Goal: Task Accomplishment & Management: Manage account settings

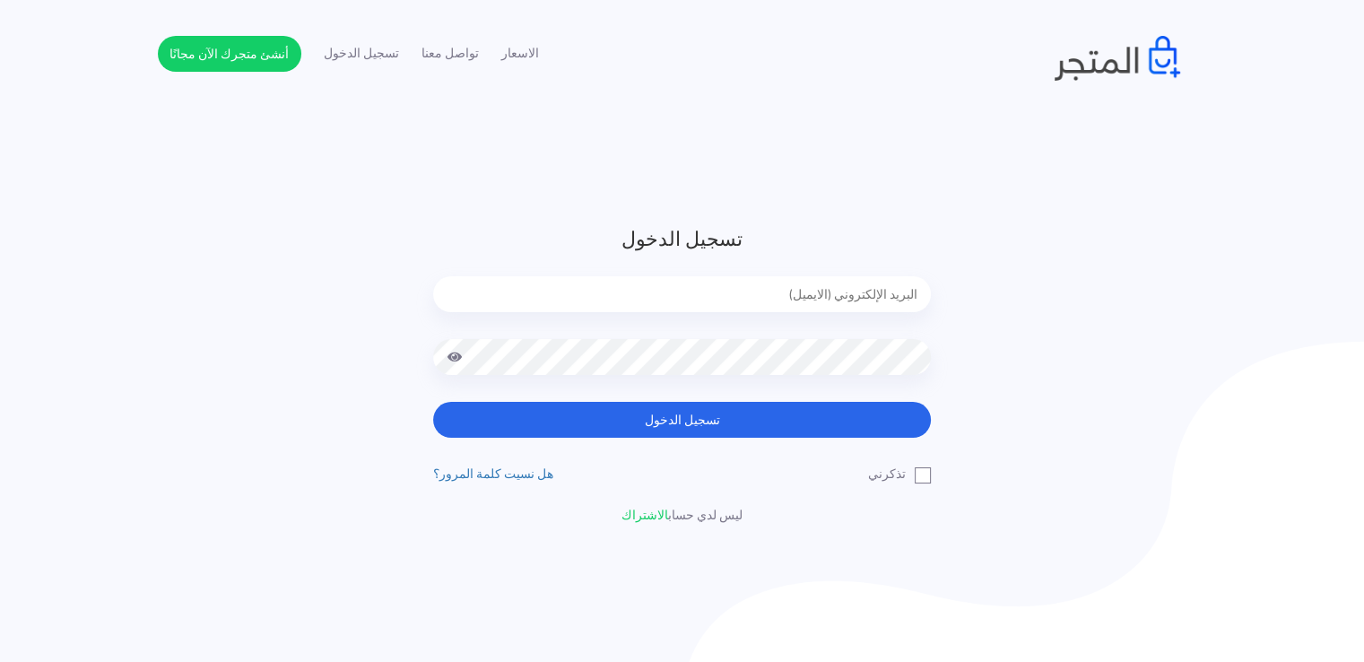
type input "noha_mae86@yahoo.com"
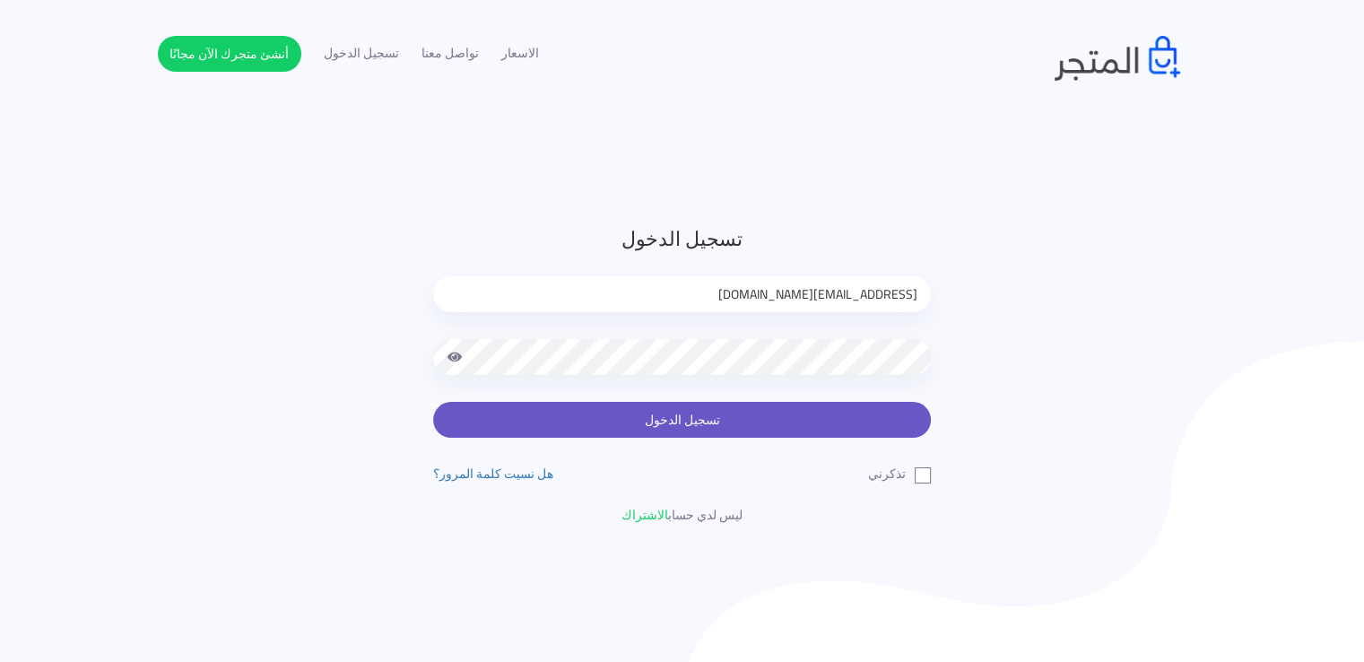
drag, startPoint x: 0, startPoint y: 0, endPoint x: 649, endPoint y: 417, distance: 771.6
click at [649, 417] on button "تسجيل الدخول" at bounding box center [682, 420] width 498 height 36
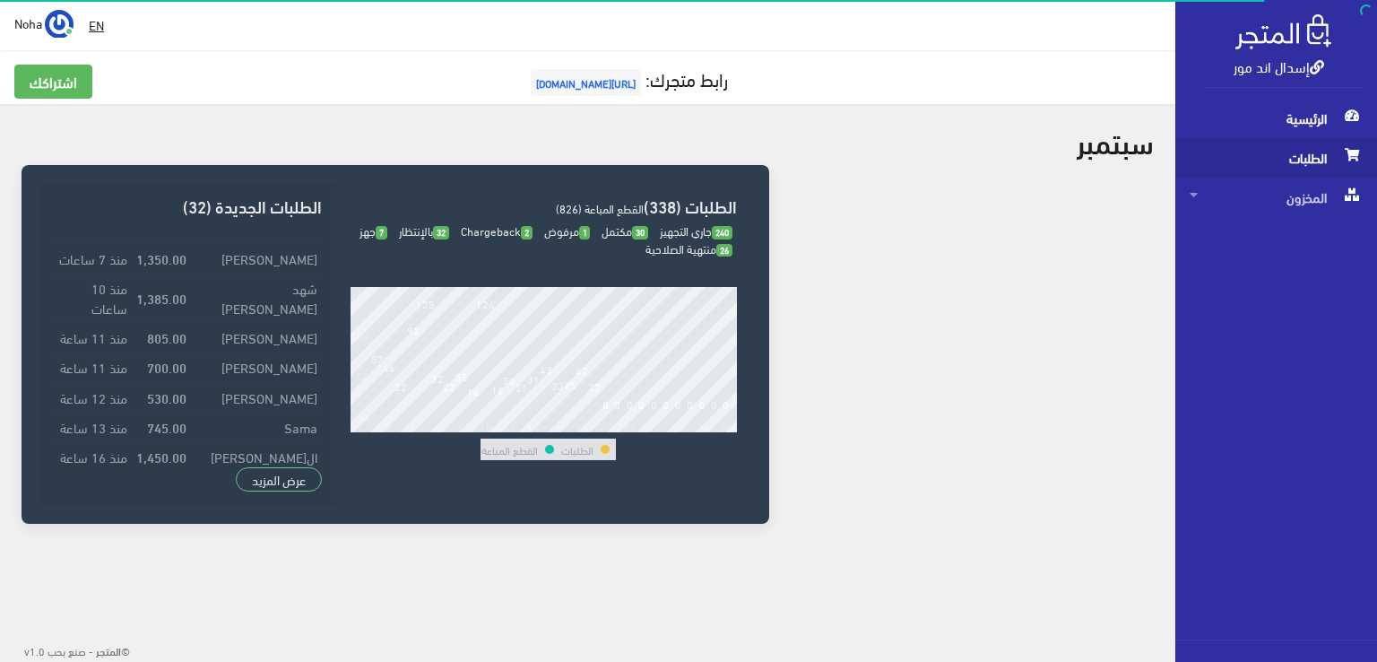
click at [1294, 159] on span "الطلبات" at bounding box center [1276, 157] width 173 height 39
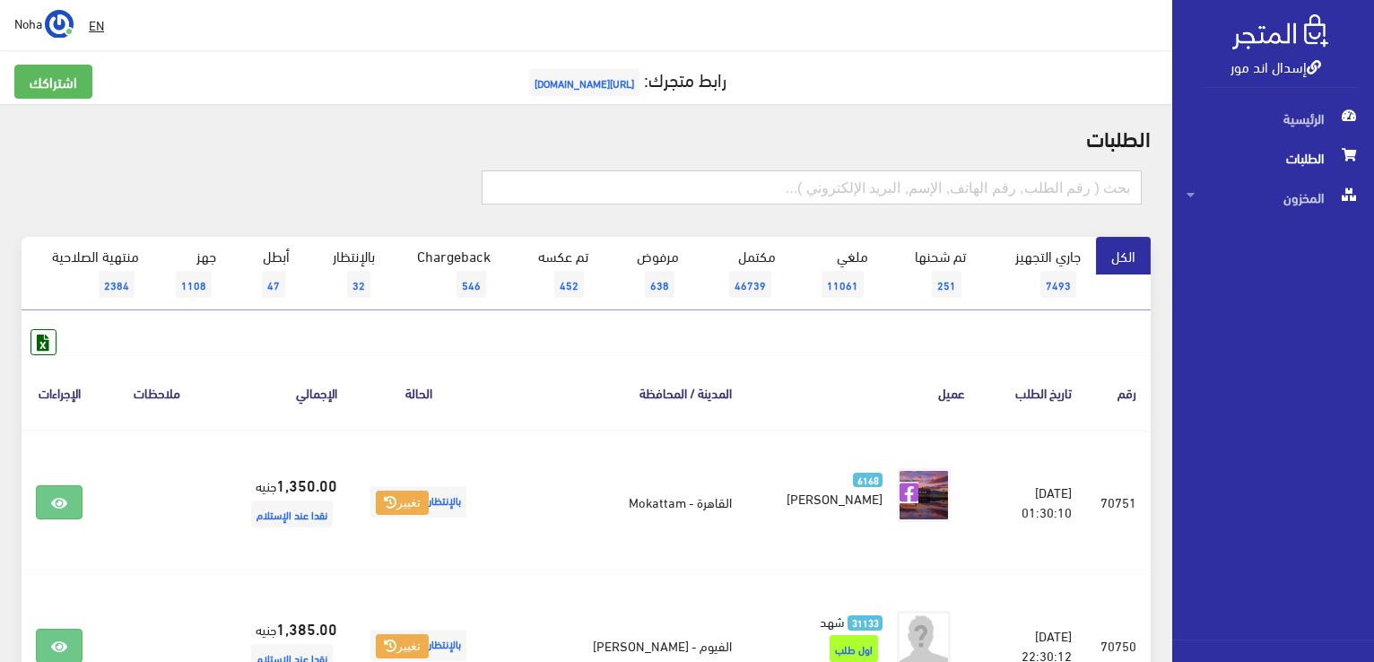
click at [1077, 195] on input "text" at bounding box center [812, 187] width 660 height 34
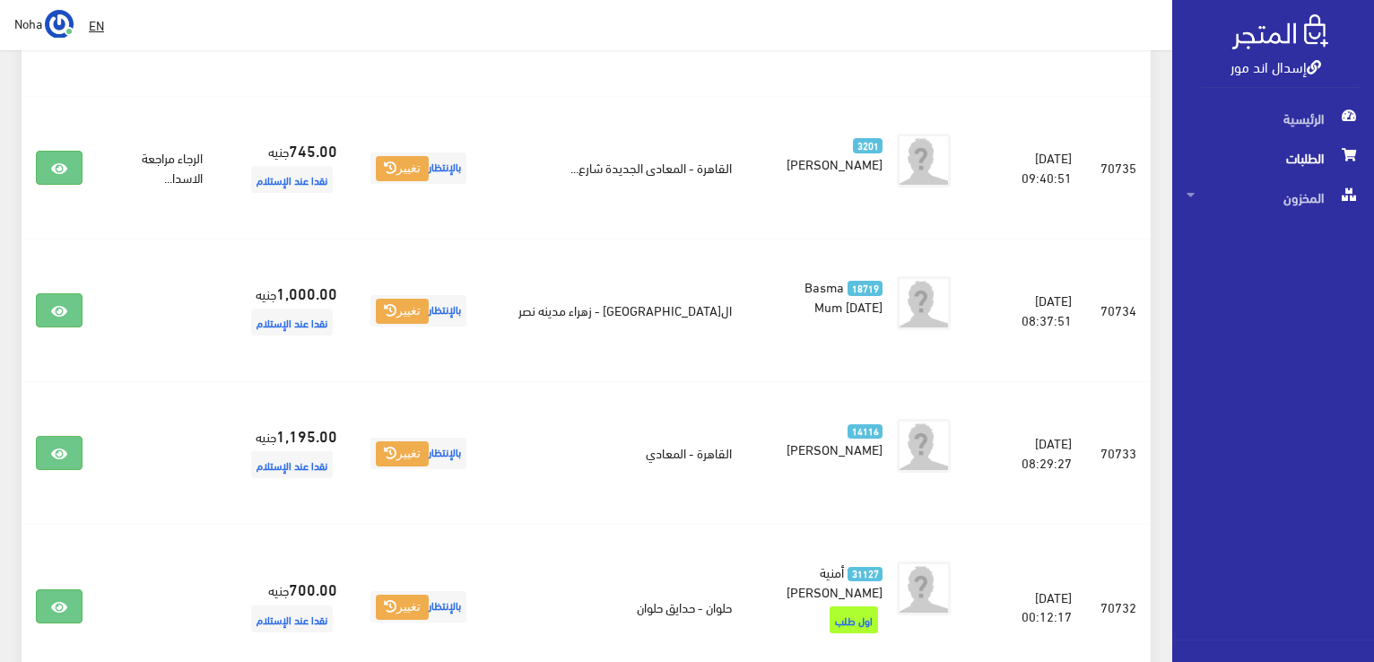
scroll to position [2851, 0]
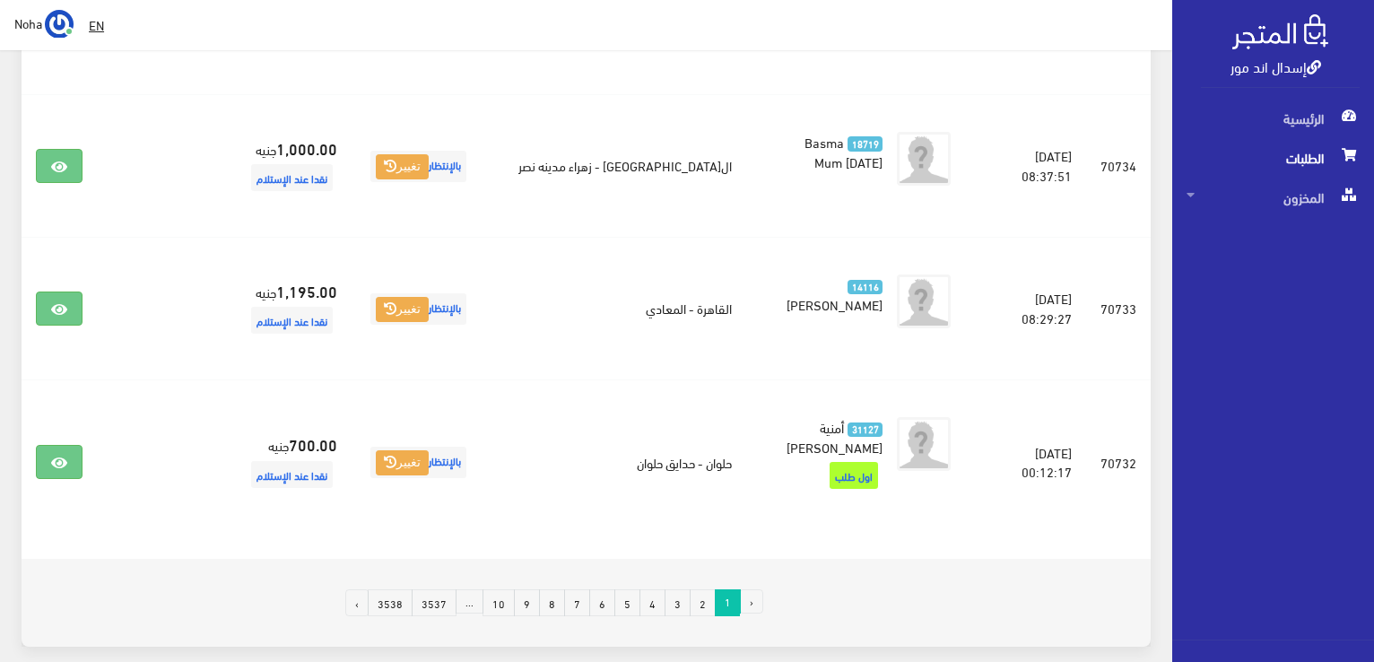
click at [706, 589] on link "2" at bounding box center [703, 602] width 26 height 27
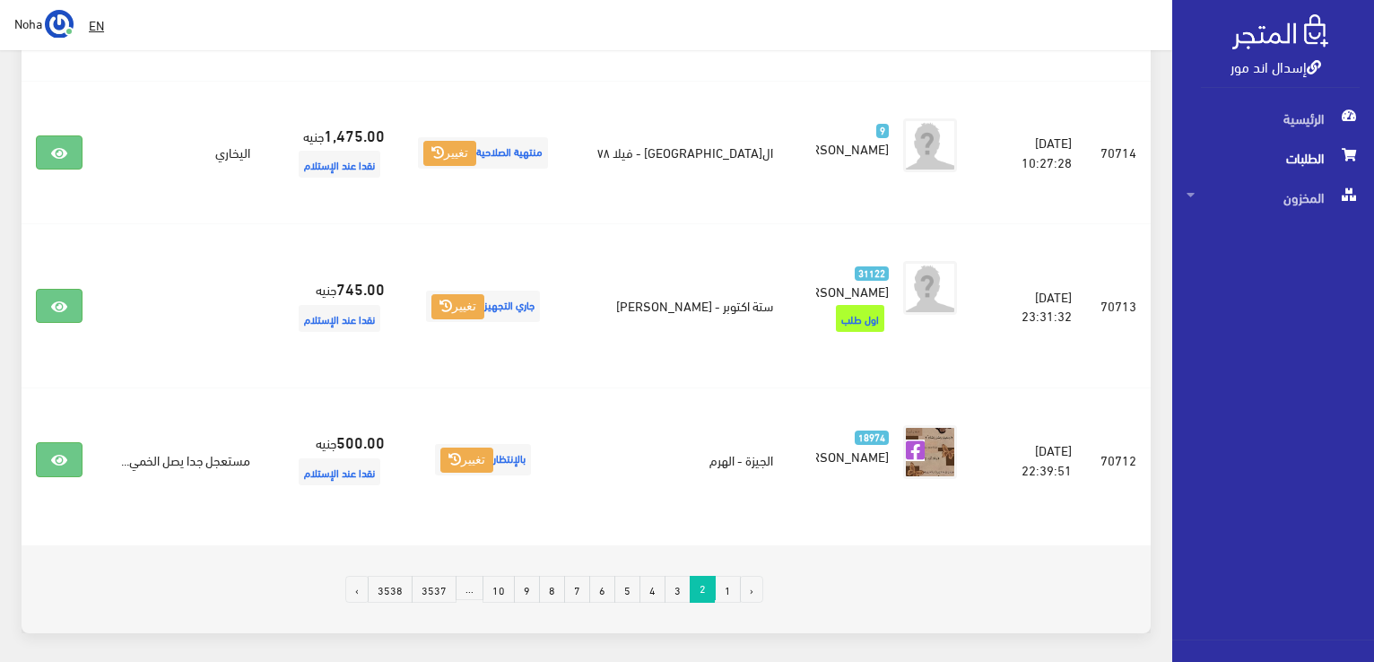
scroll to position [2887, 0]
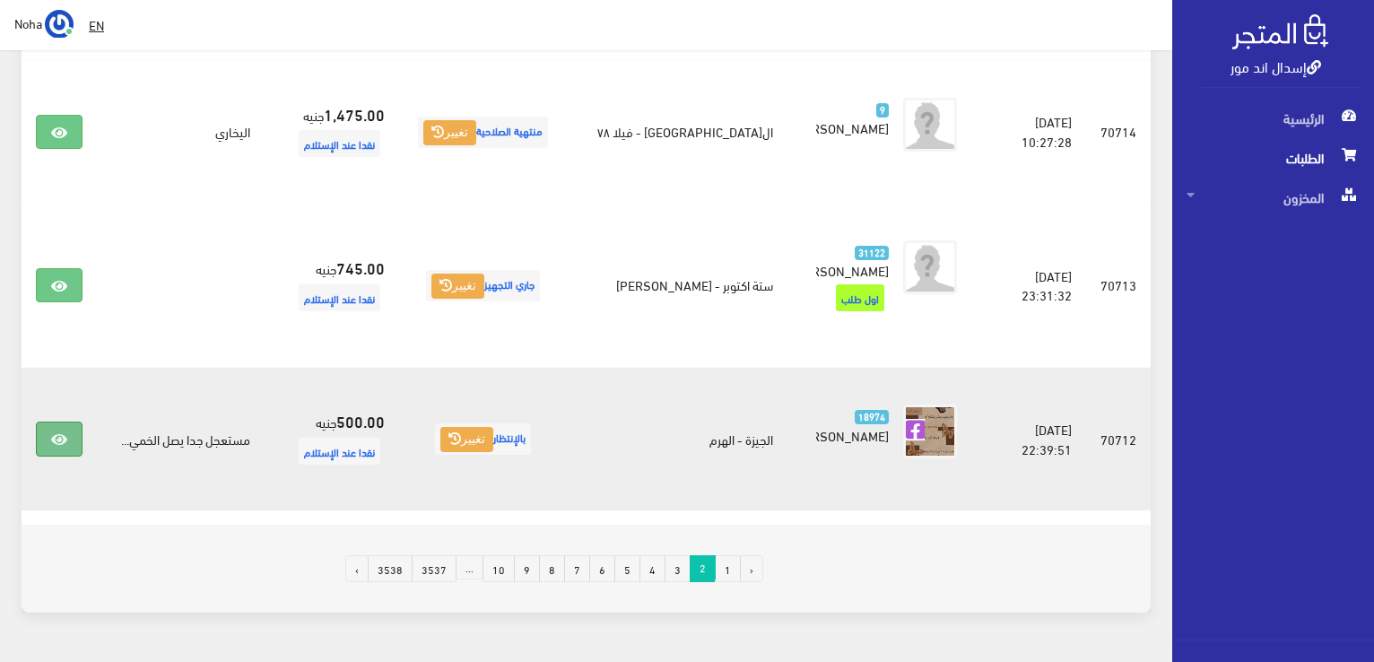
click at [68, 421] on link at bounding box center [59, 438] width 47 height 34
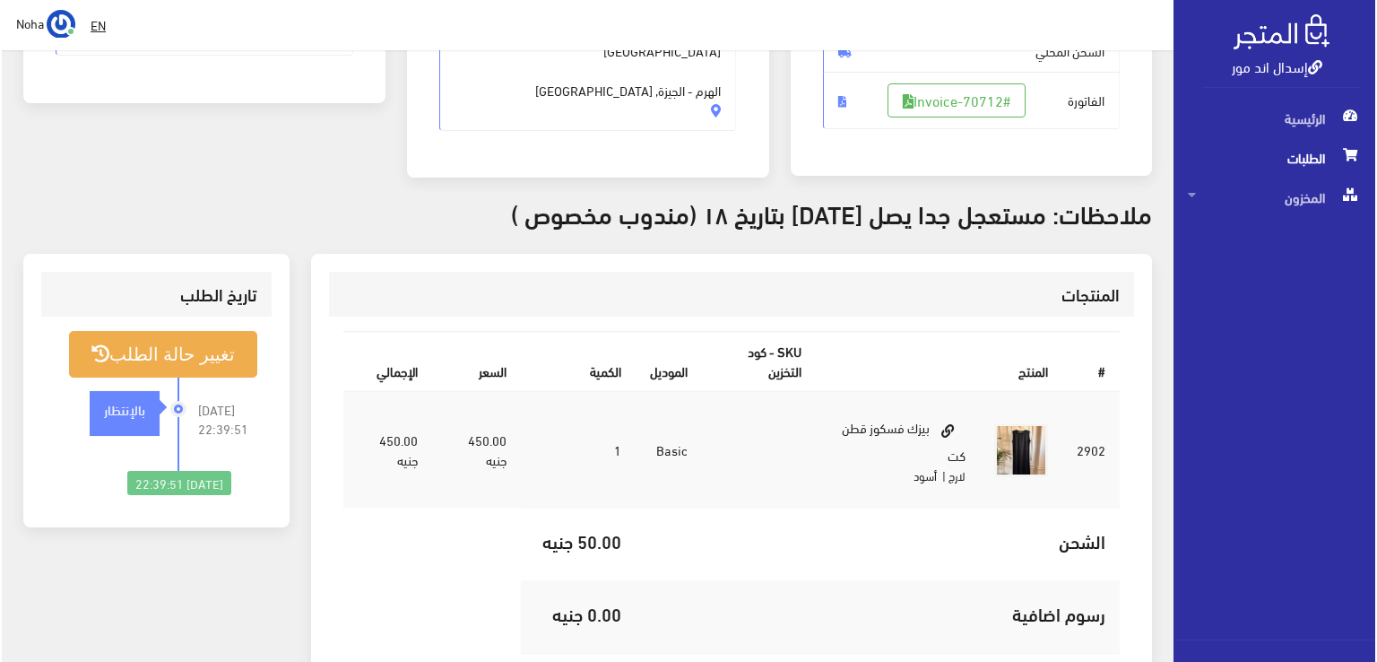
scroll to position [359, 0]
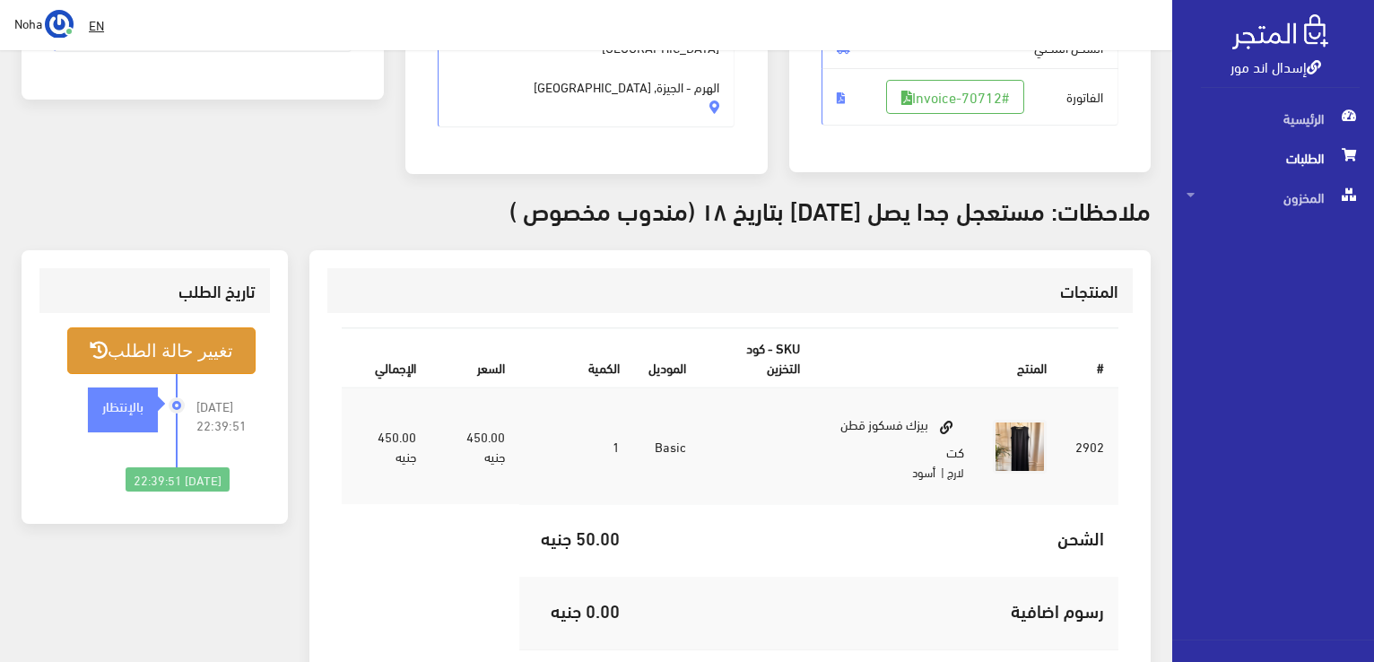
click at [207, 347] on button "تغيير حالة الطلب" at bounding box center [161, 350] width 188 height 46
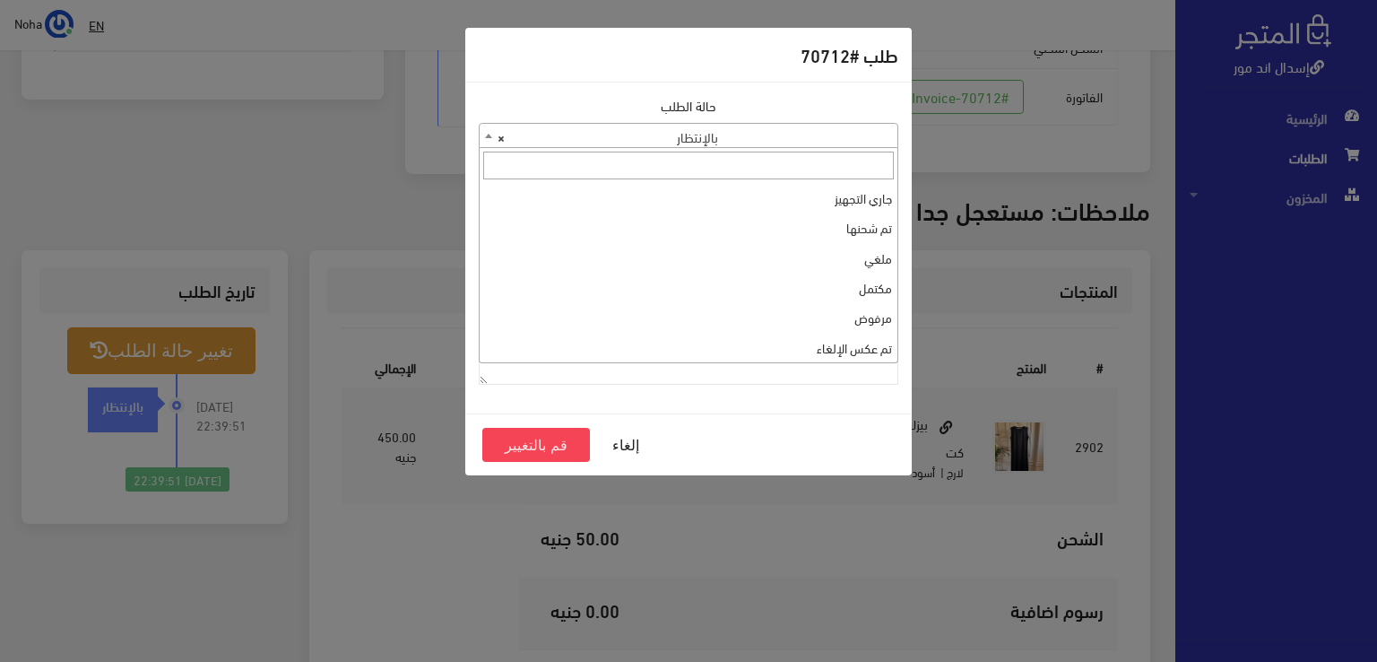
click at [488, 134] on b at bounding box center [488, 136] width 7 height 4
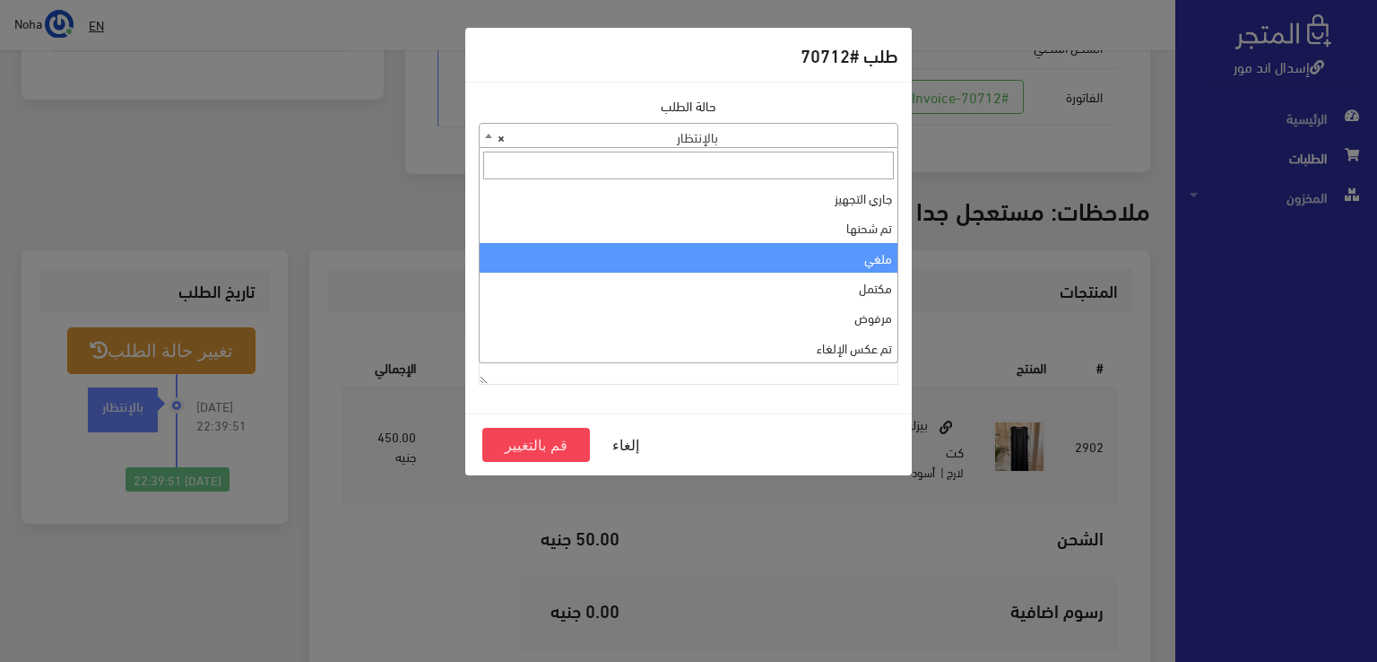
select select "3"
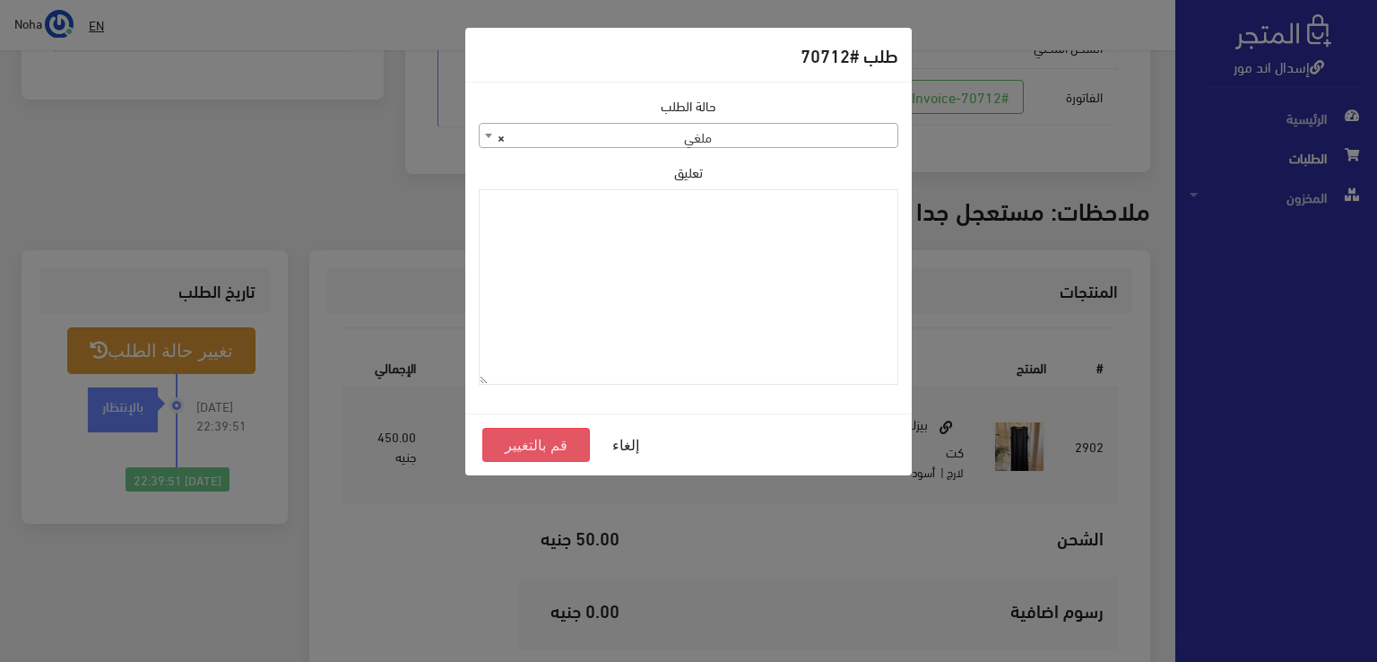
click at [566, 444] on button "قم بالتغيير" at bounding box center [536, 445] width 108 height 34
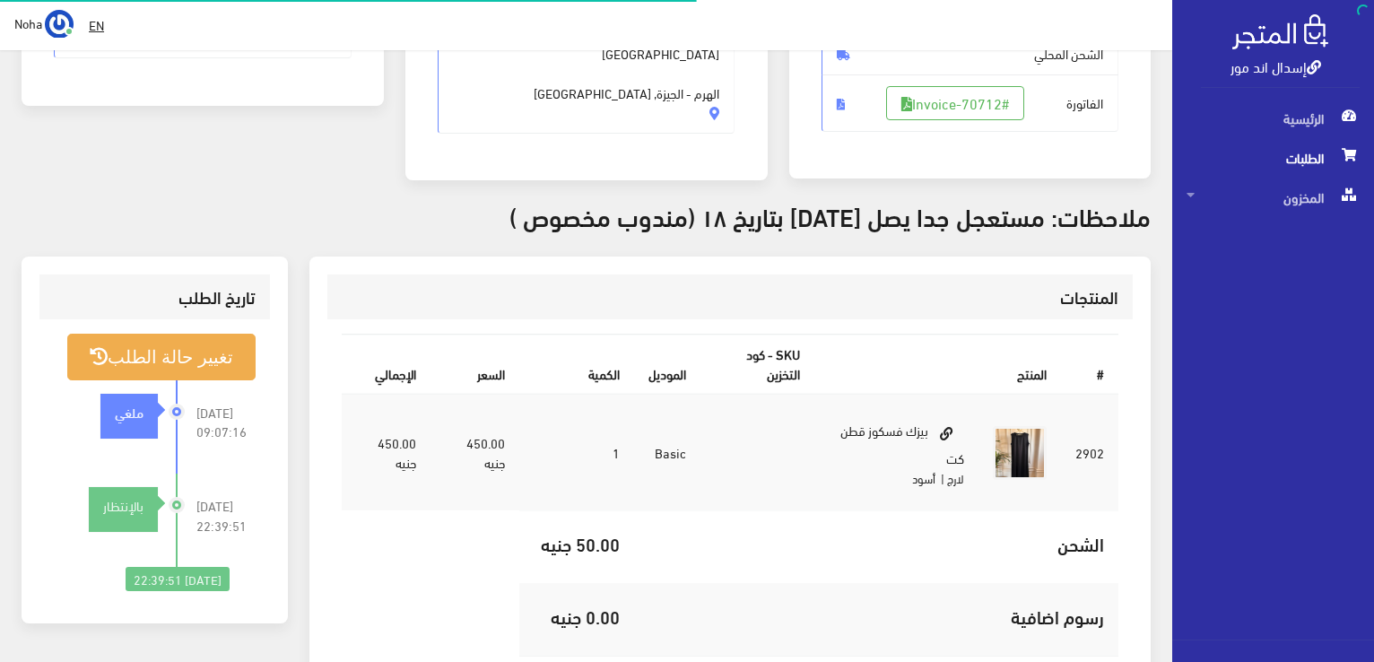
scroll to position [352, 0]
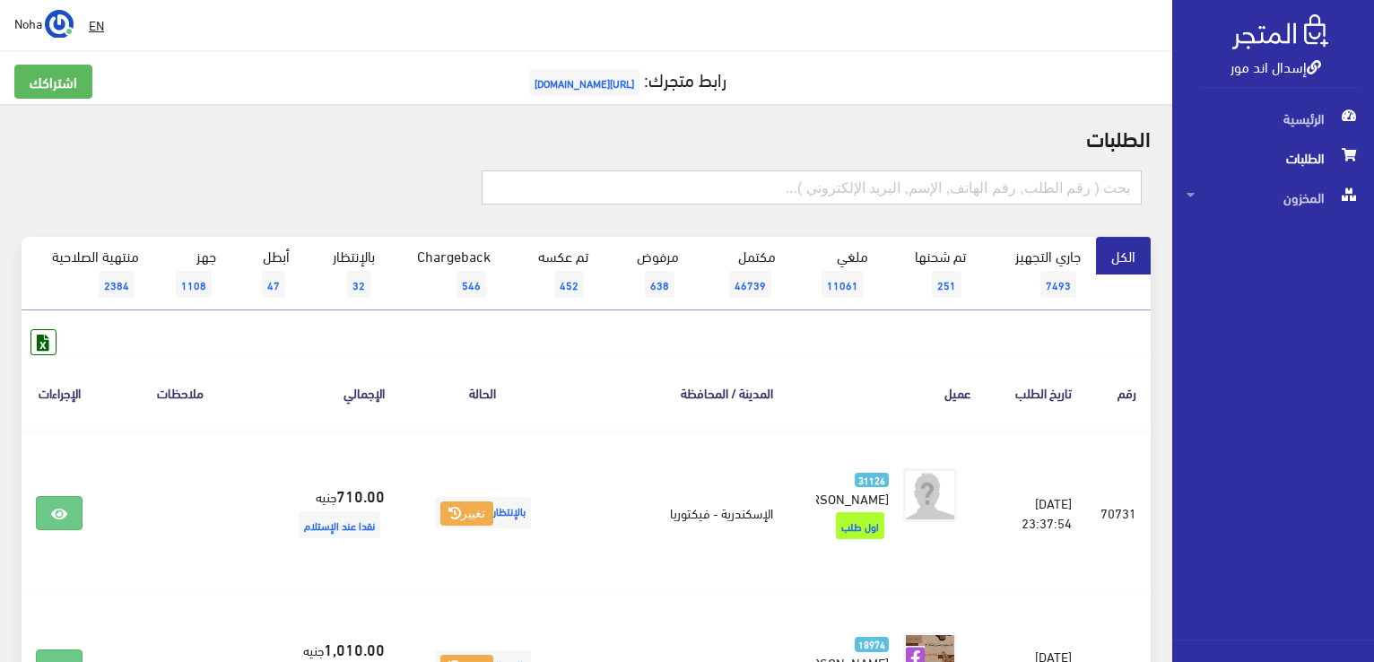
click at [821, 181] on input "text" at bounding box center [812, 187] width 660 height 34
type input "70728"
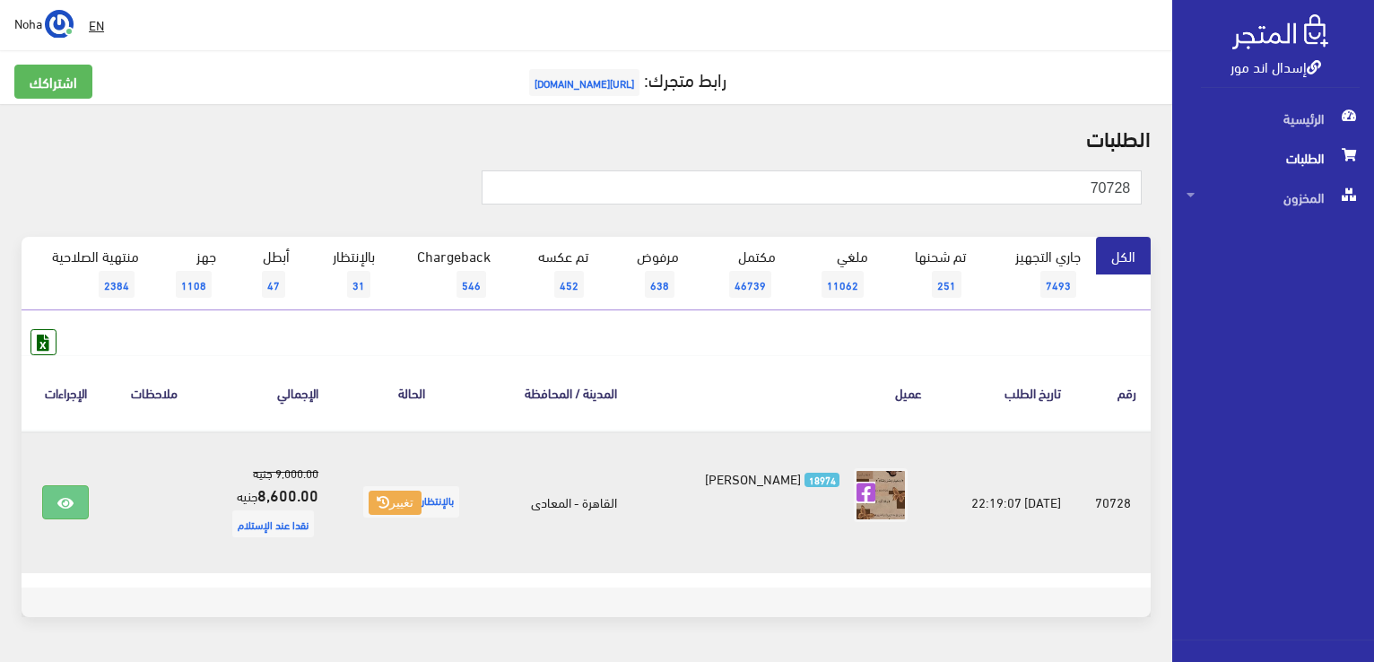
scroll to position [54, 0]
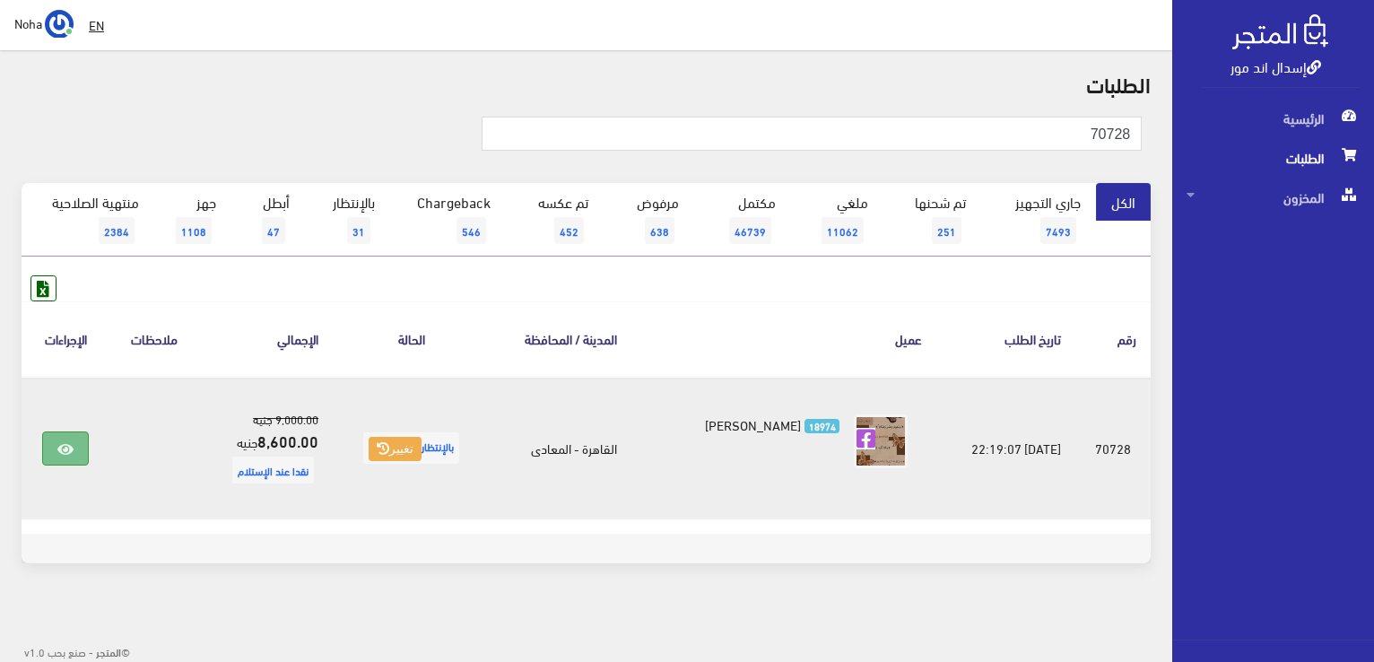
click at [59, 447] on icon at bounding box center [65, 449] width 16 height 14
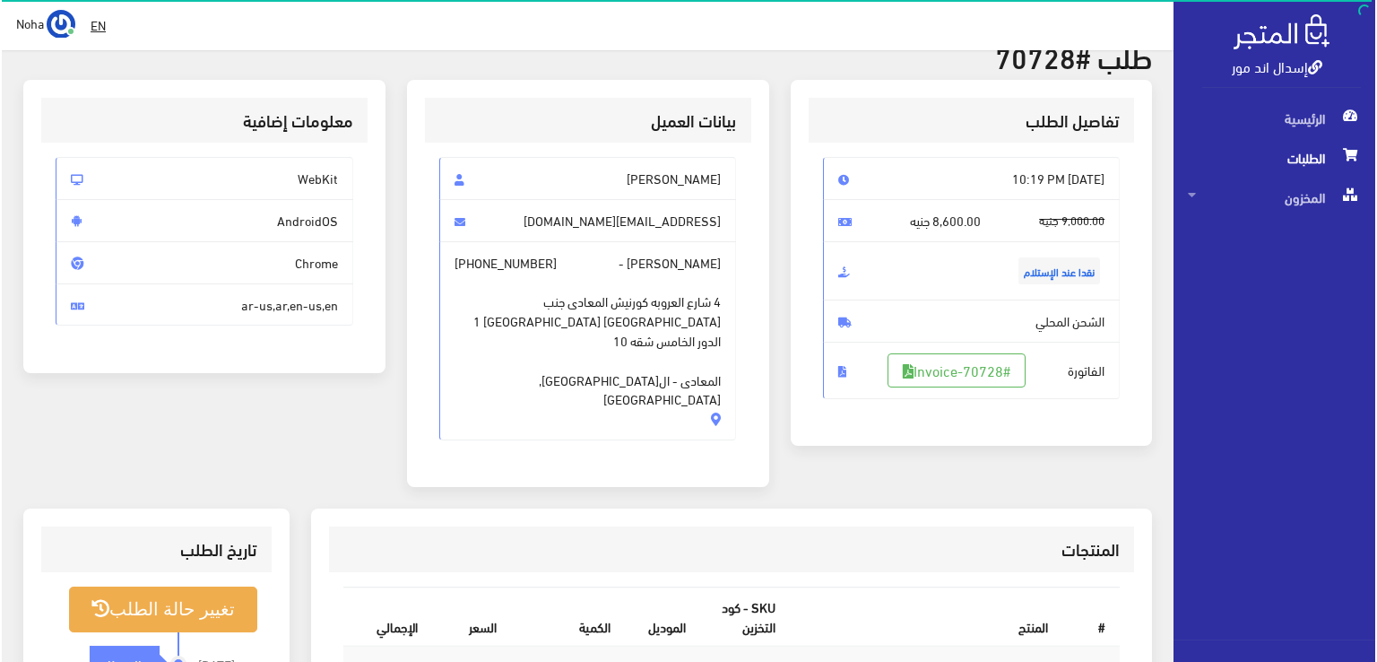
scroll to position [179, 0]
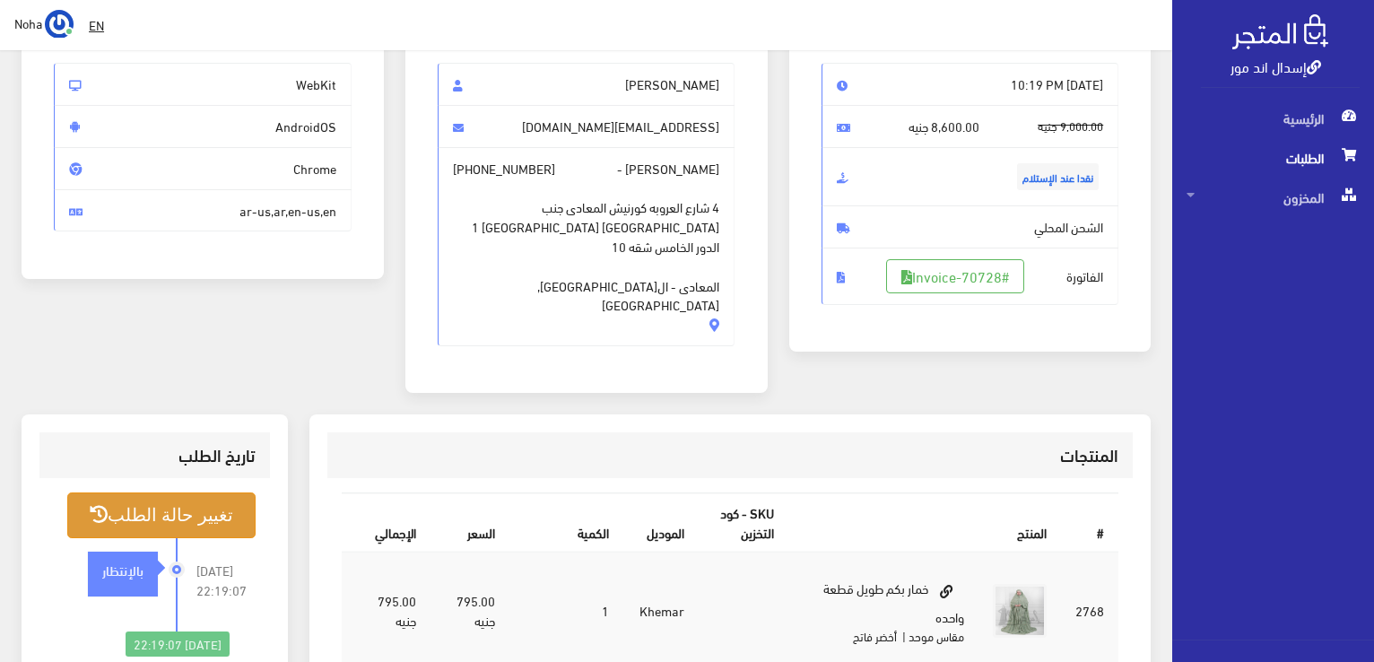
click at [212, 492] on button "تغيير حالة الطلب" at bounding box center [161, 515] width 188 height 46
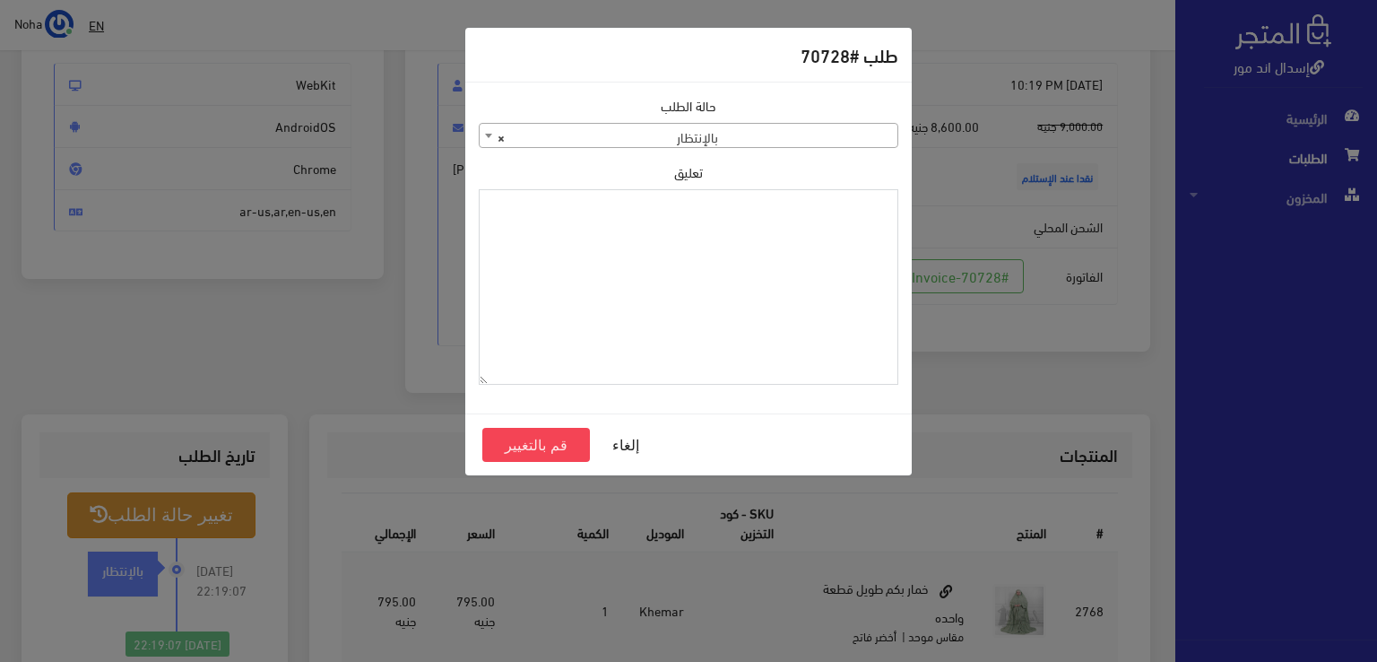
click at [847, 235] on textarea "تعليق" at bounding box center [689, 287] width 420 height 196
type textarea "u"
type textarea "عايزة تستلم [DATE]"
click at [554, 441] on button "قم بالتغيير" at bounding box center [536, 445] width 108 height 34
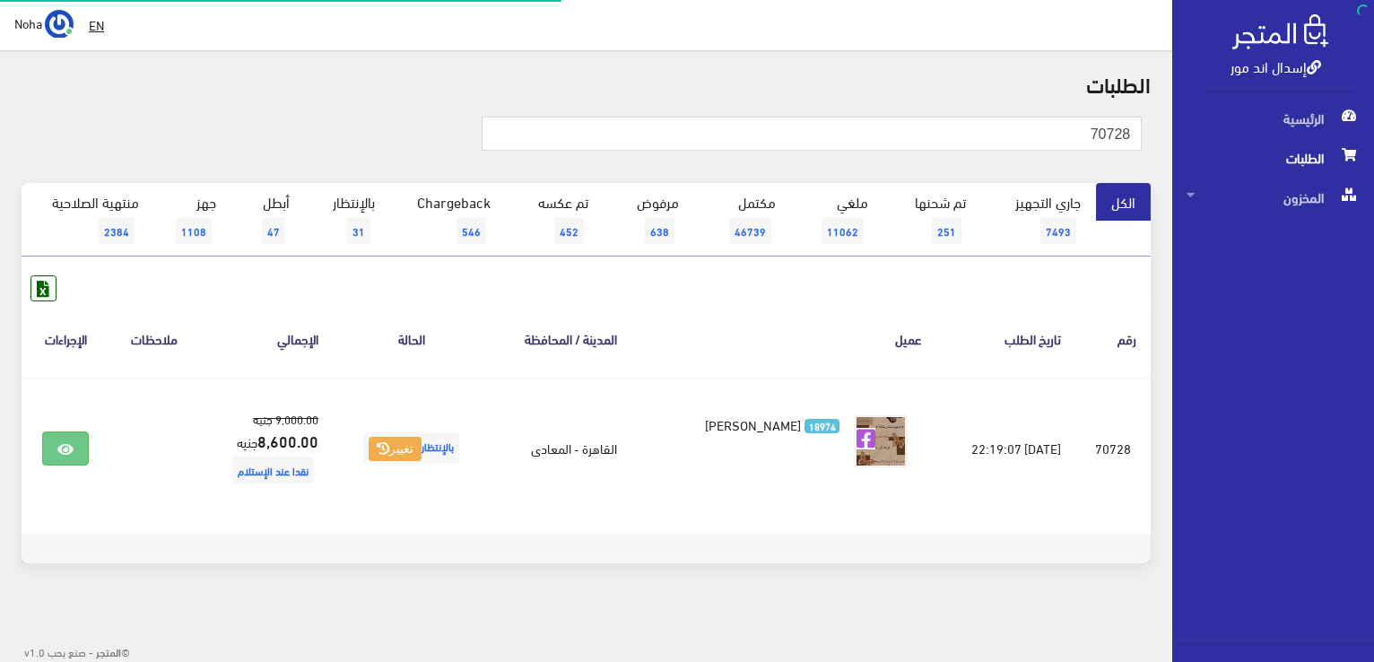
scroll to position [54, 0]
click at [1078, 131] on input "70728" at bounding box center [812, 134] width 660 height 34
type input "7"
type input "70721"
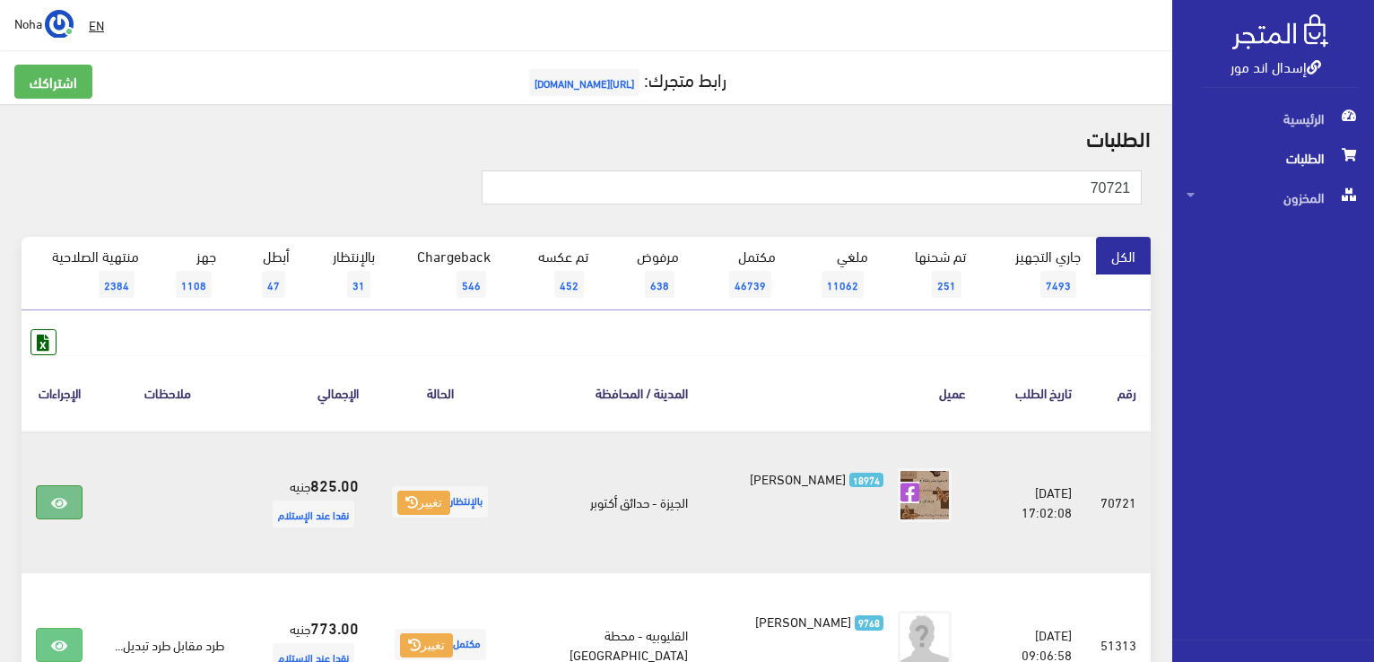
click at [58, 499] on icon at bounding box center [59, 503] width 16 height 14
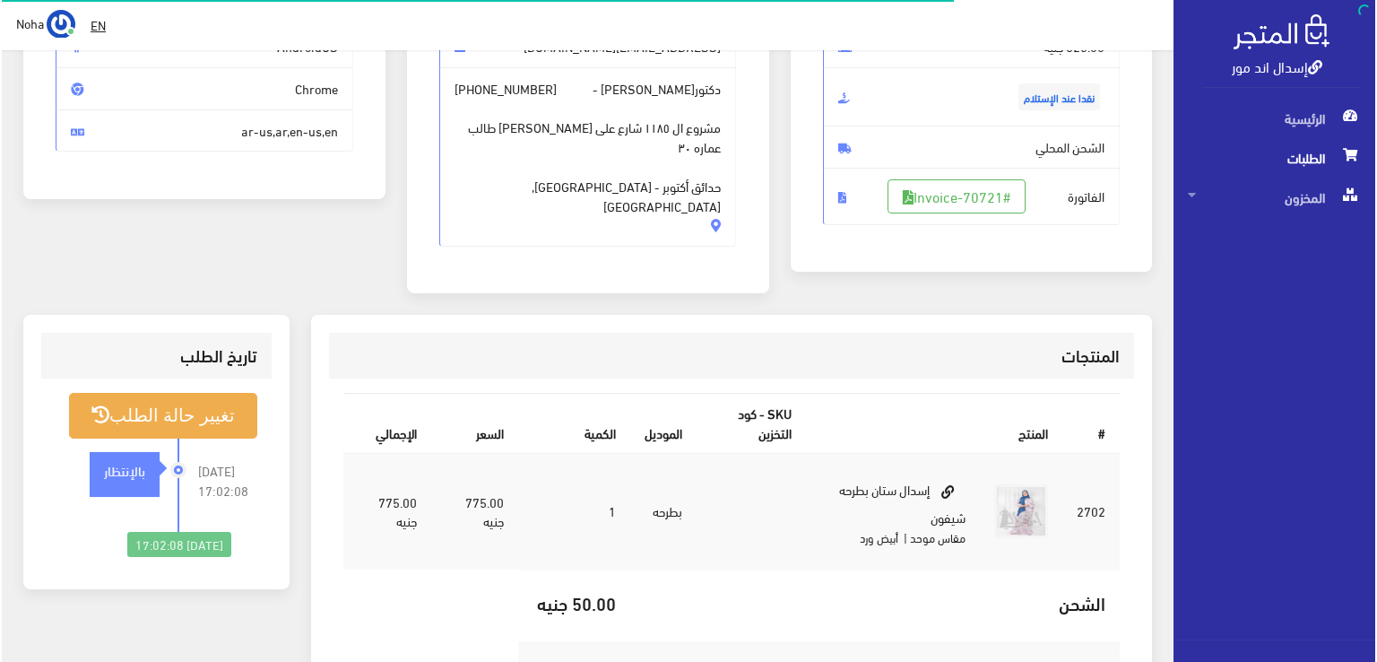
scroll to position [269, 0]
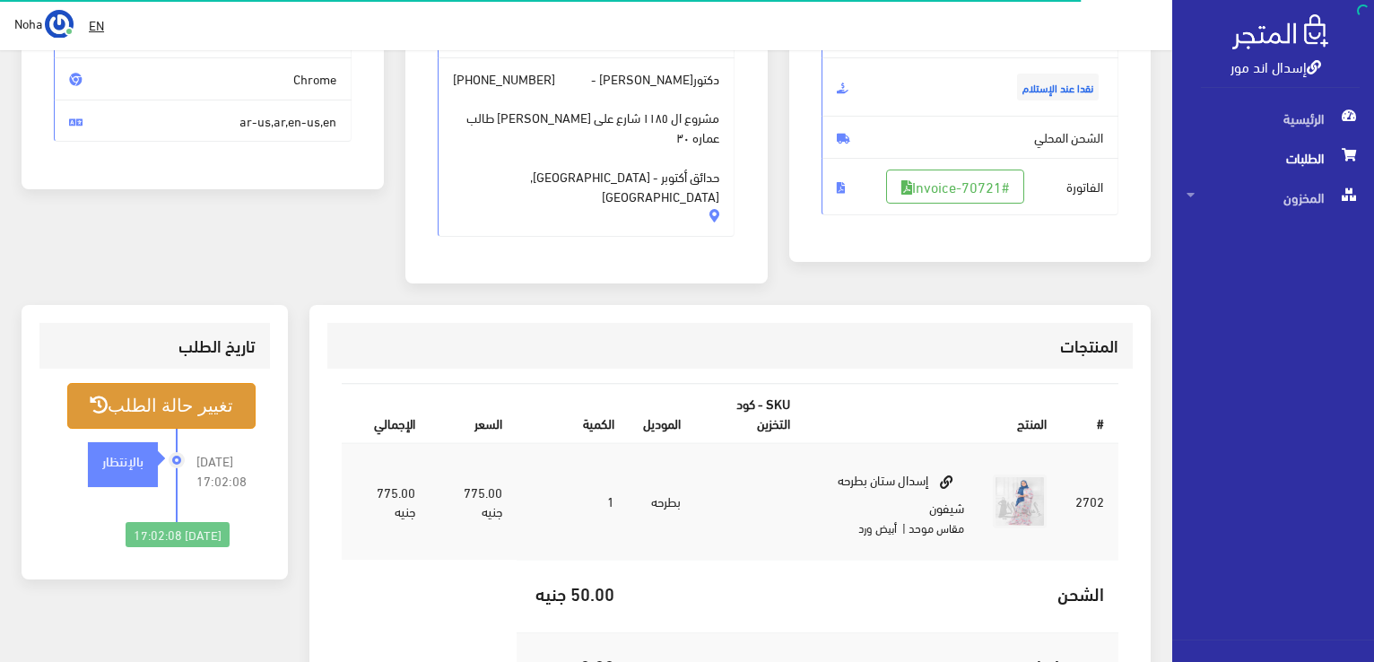
click at [210, 383] on button "تغيير حالة الطلب" at bounding box center [161, 406] width 188 height 46
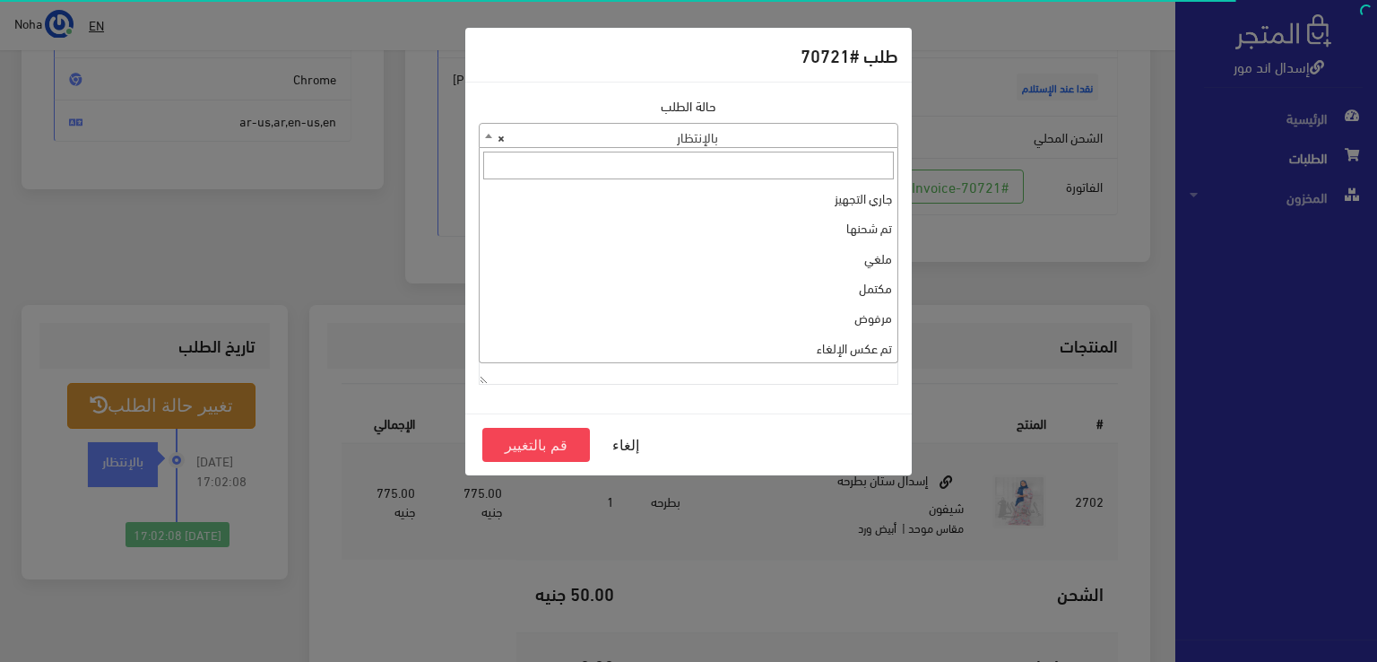
click at [487, 135] on b at bounding box center [488, 136] width 7 height 4
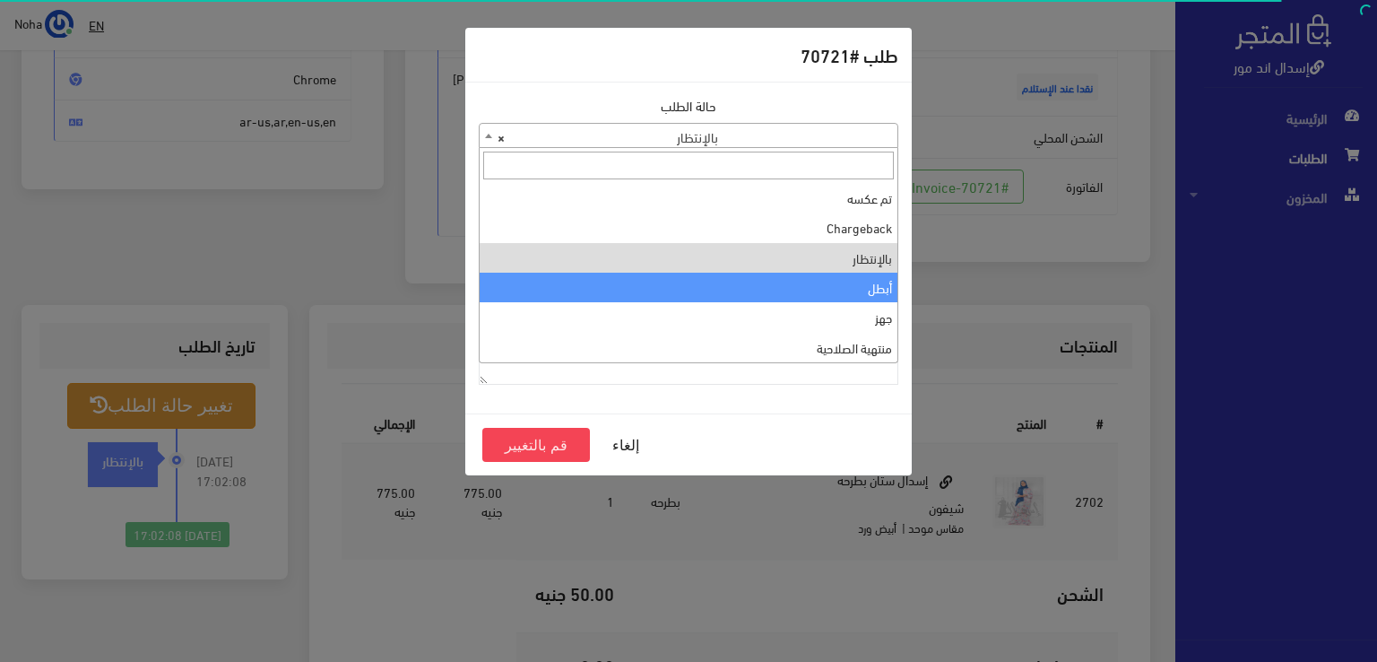
scroll to position [0, 0]
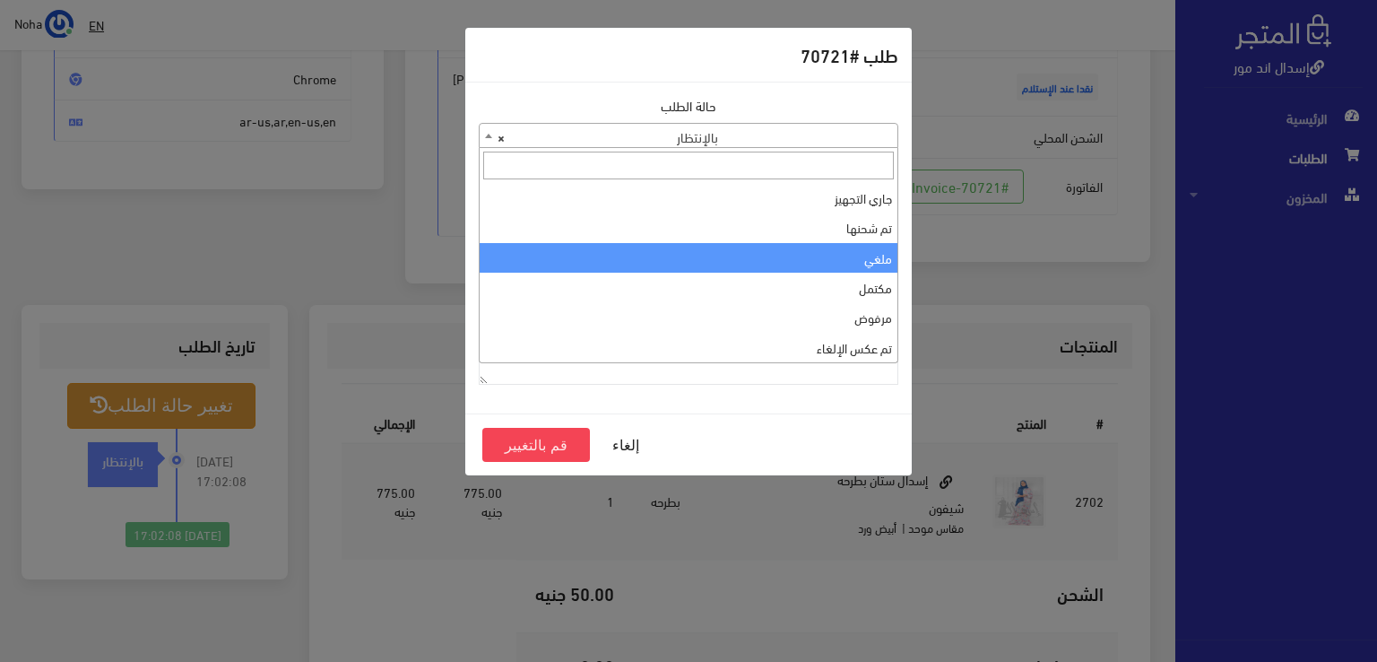
select select "3"
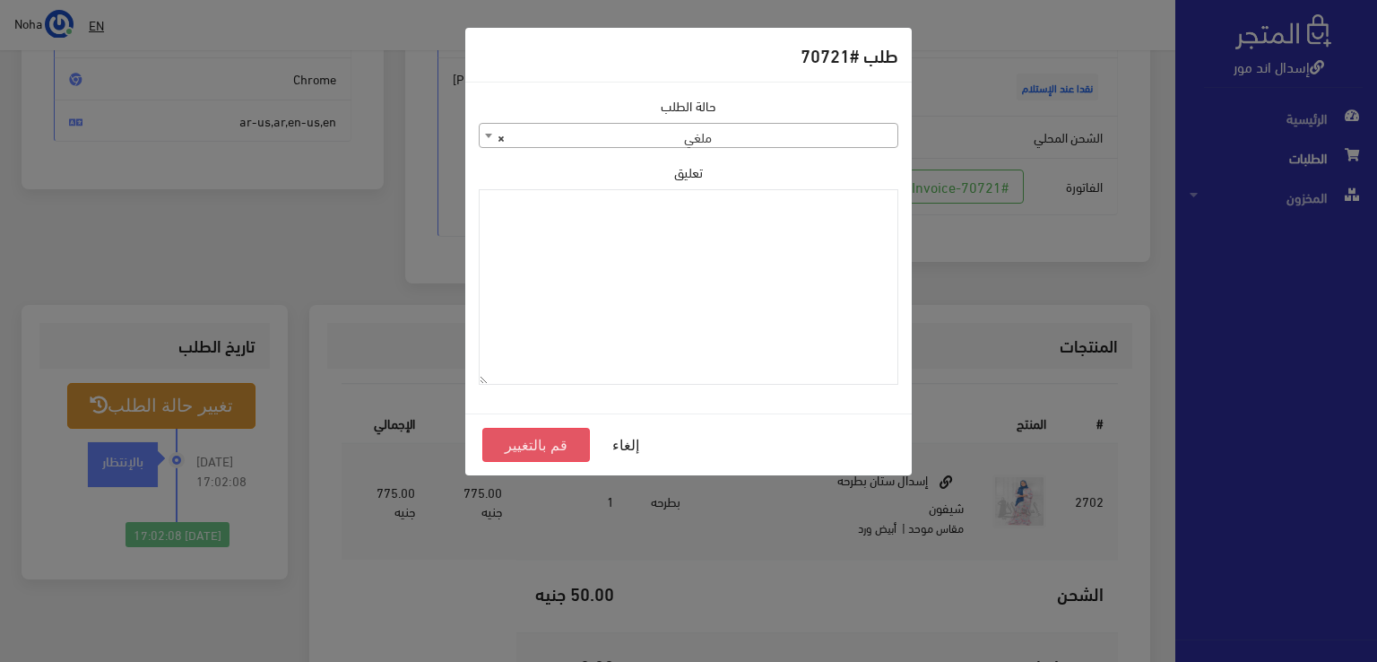
click at [559, 442] on button "قم بالتغيير" at bounding box center [536, 445] width 108 height 34
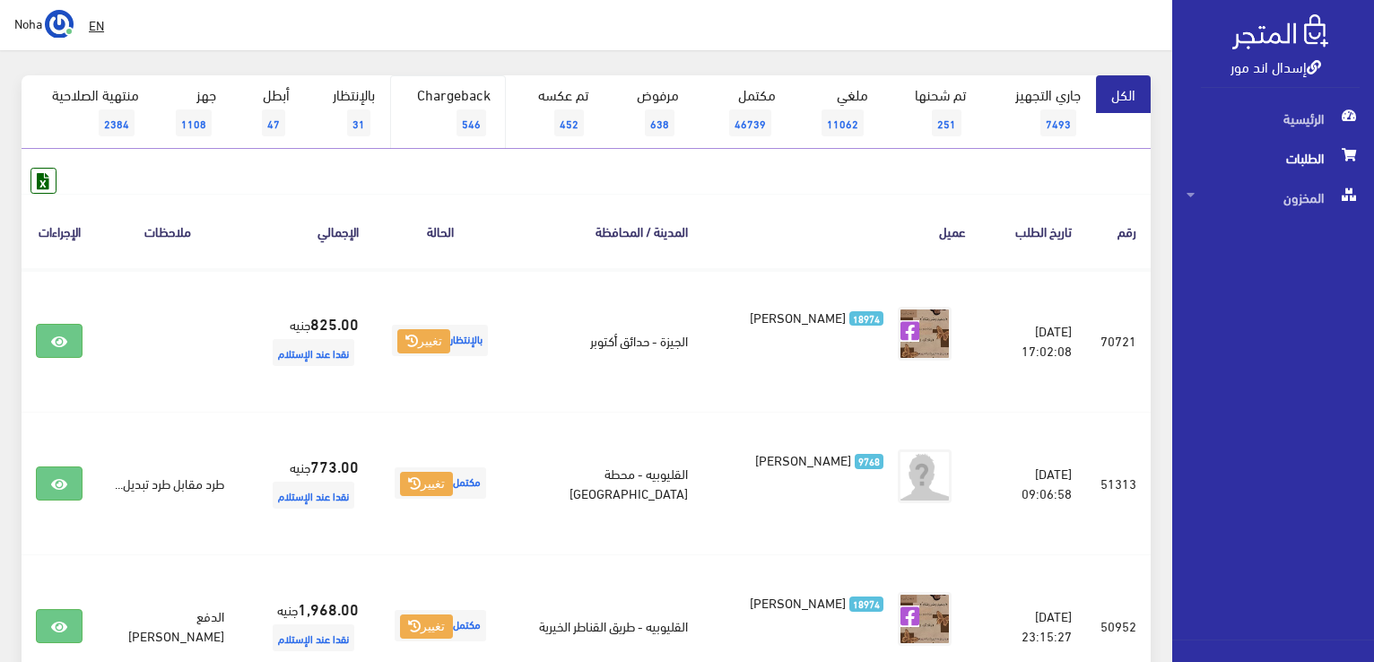
scroll to position [179, 0]
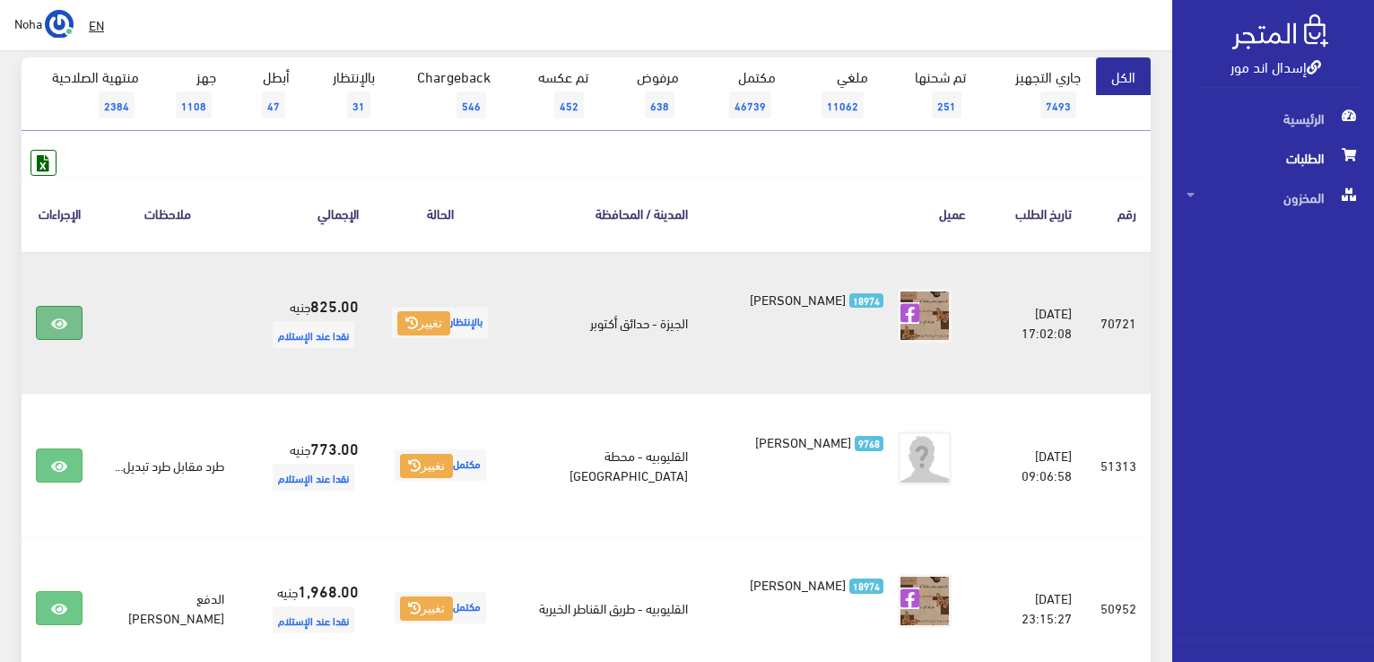
click at [53, 318] on icon at bounding box center [59, 324] width 16 height 14
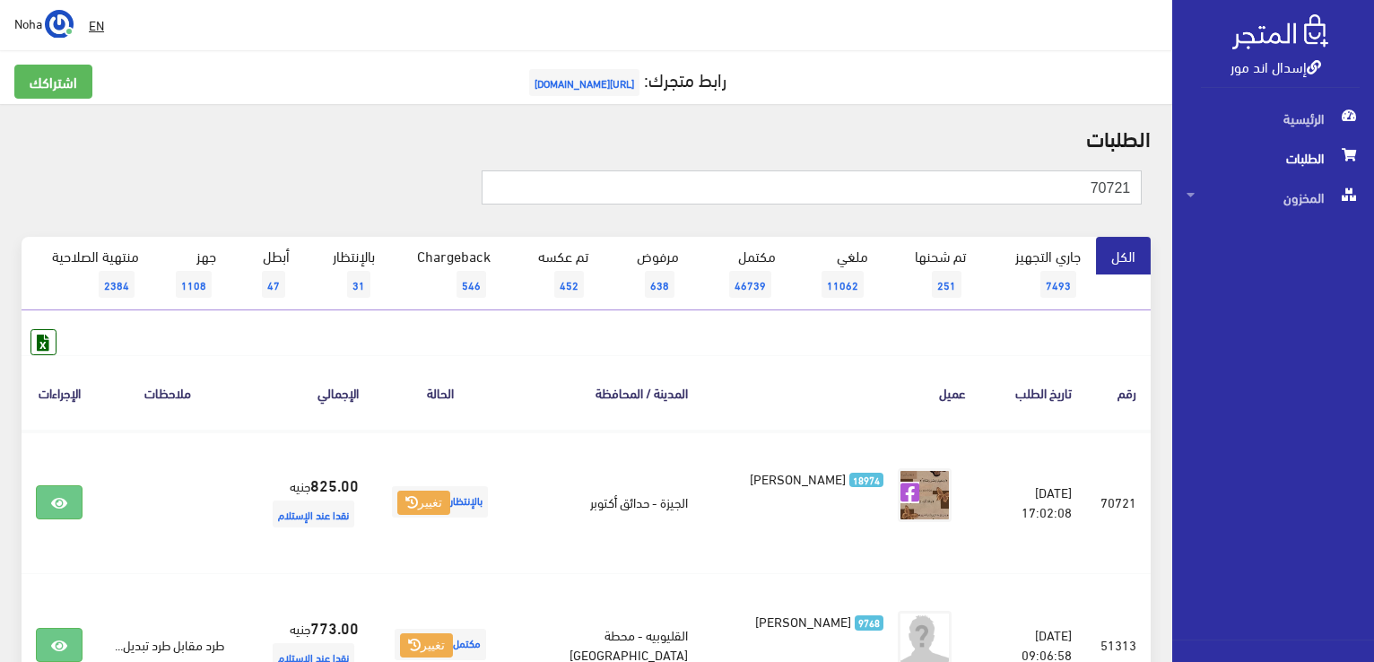
click at [1131, 189] on input "70721" at bounding box center [812, 187] width 660 height 34
click at [1110, 186] on input "70721" at bounding box center [812, 187] width 660 height 34
click at [1100, 180] on input "721" at bounding box center [812, 187] width 660 height 34
type input "7"
type input "70742"
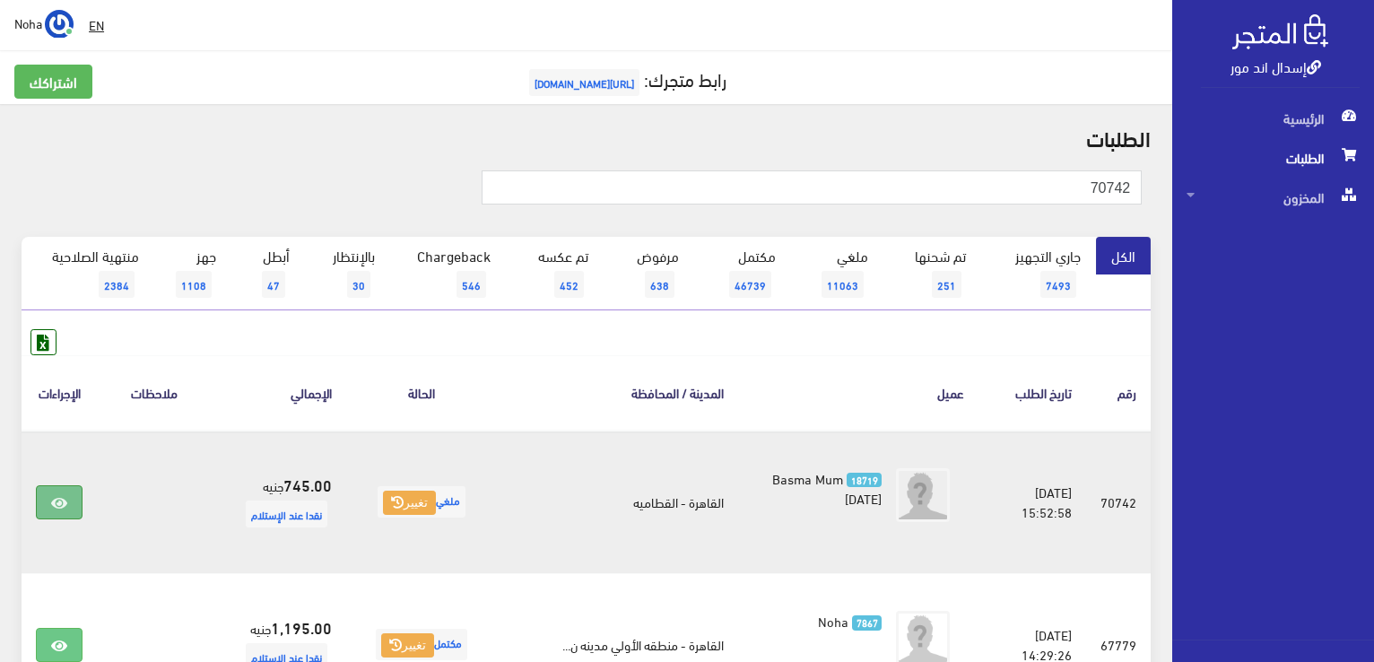
click at [61, 502] on icon at bounding box center [59, 503] width 16 height 14
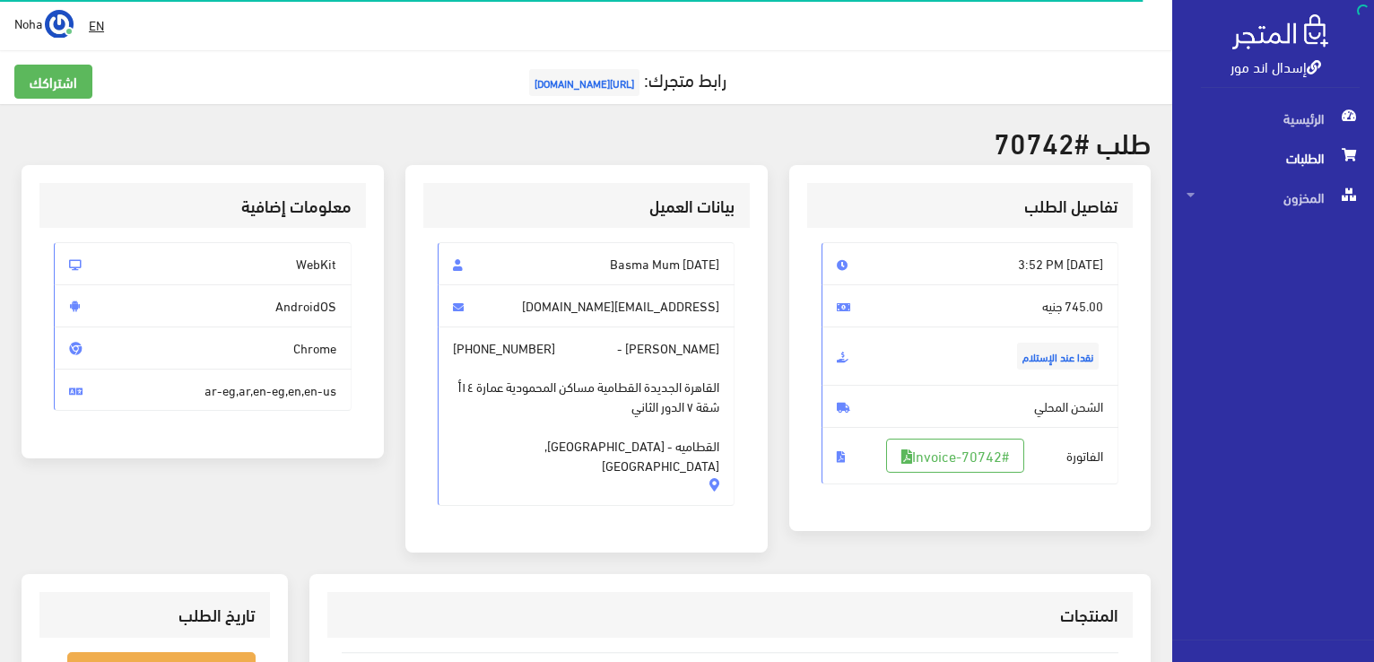
scroll to position [269, 0]
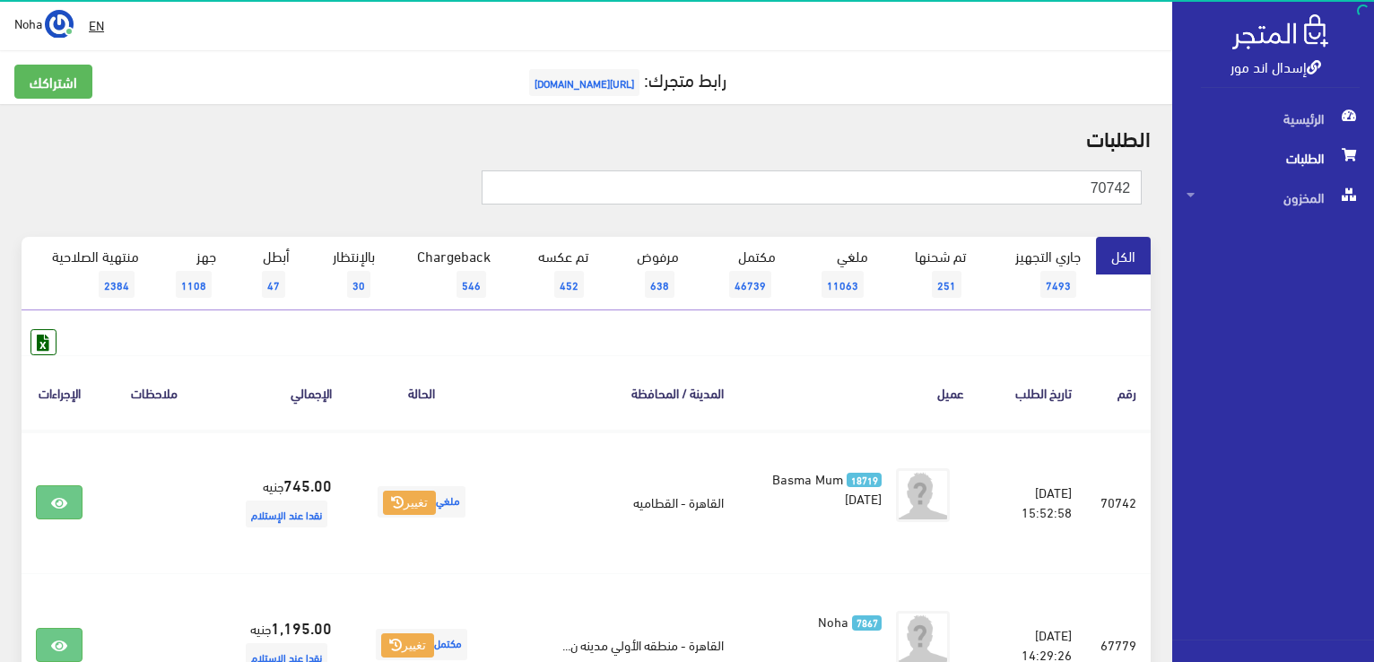
click at [1075, 189] on input "70742" at bounding box center [812, 187] width 660 height 34
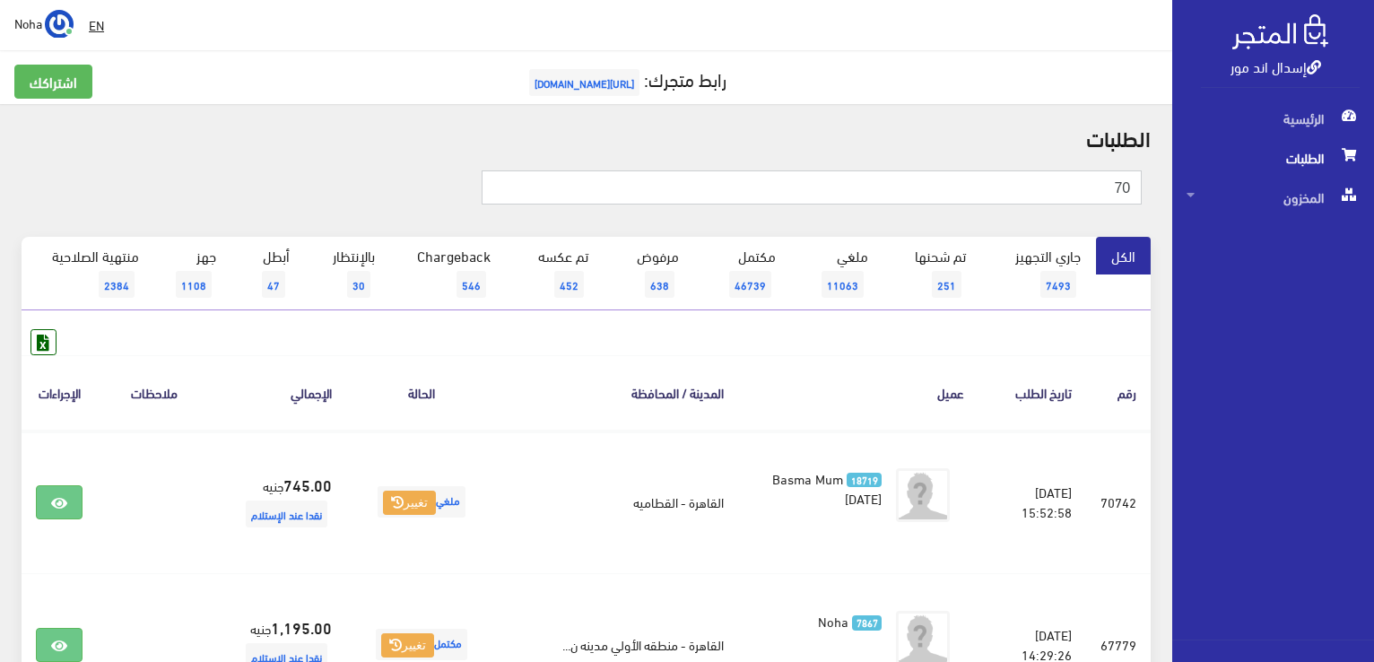
type input "7"
click at [1013, 190] on input "text" at bounding box center [812, 187] width 660 height 34
type input "70747"
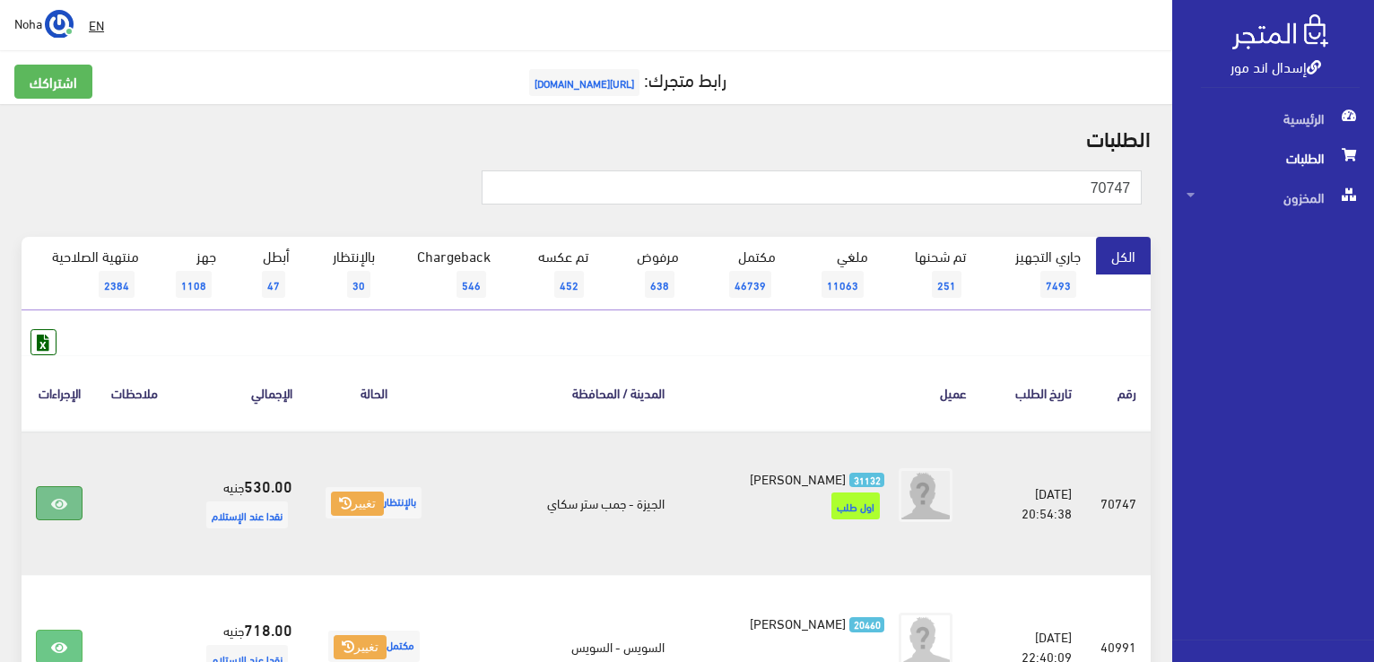
click at [74, 500] on link at bounding box center [59, 503] width 47 height 34
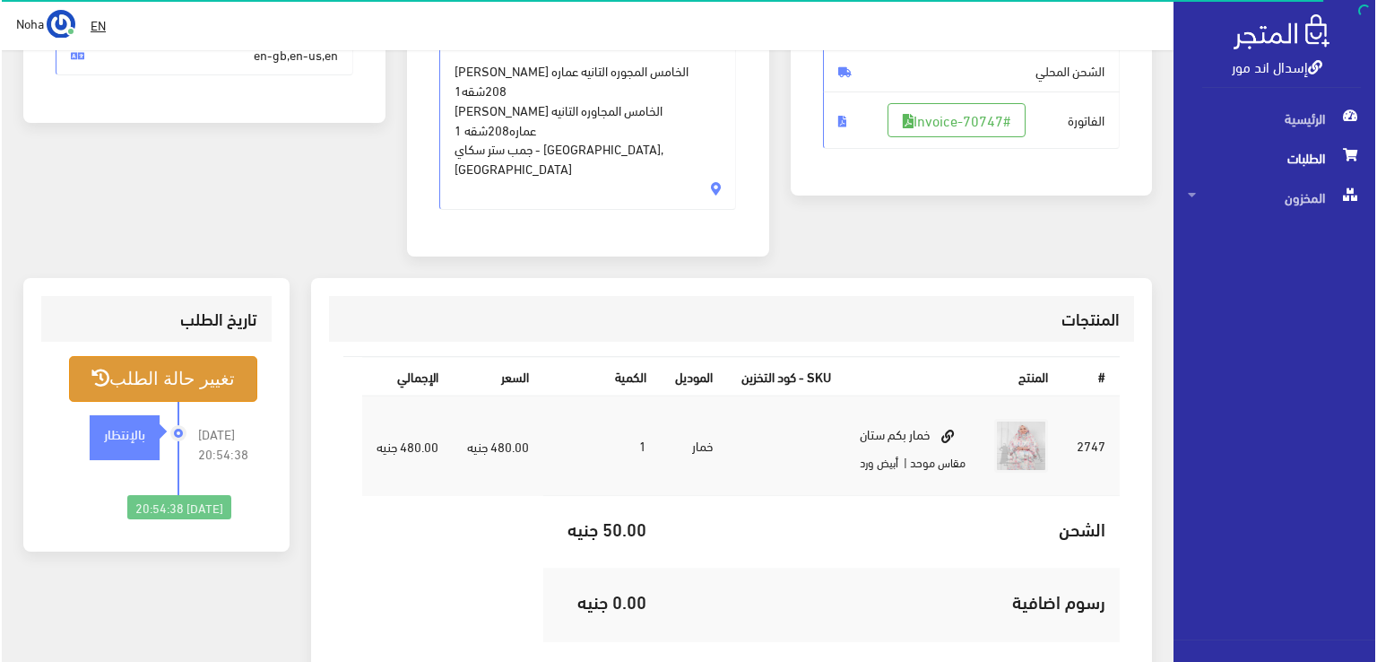
scroll to position [359, 0]
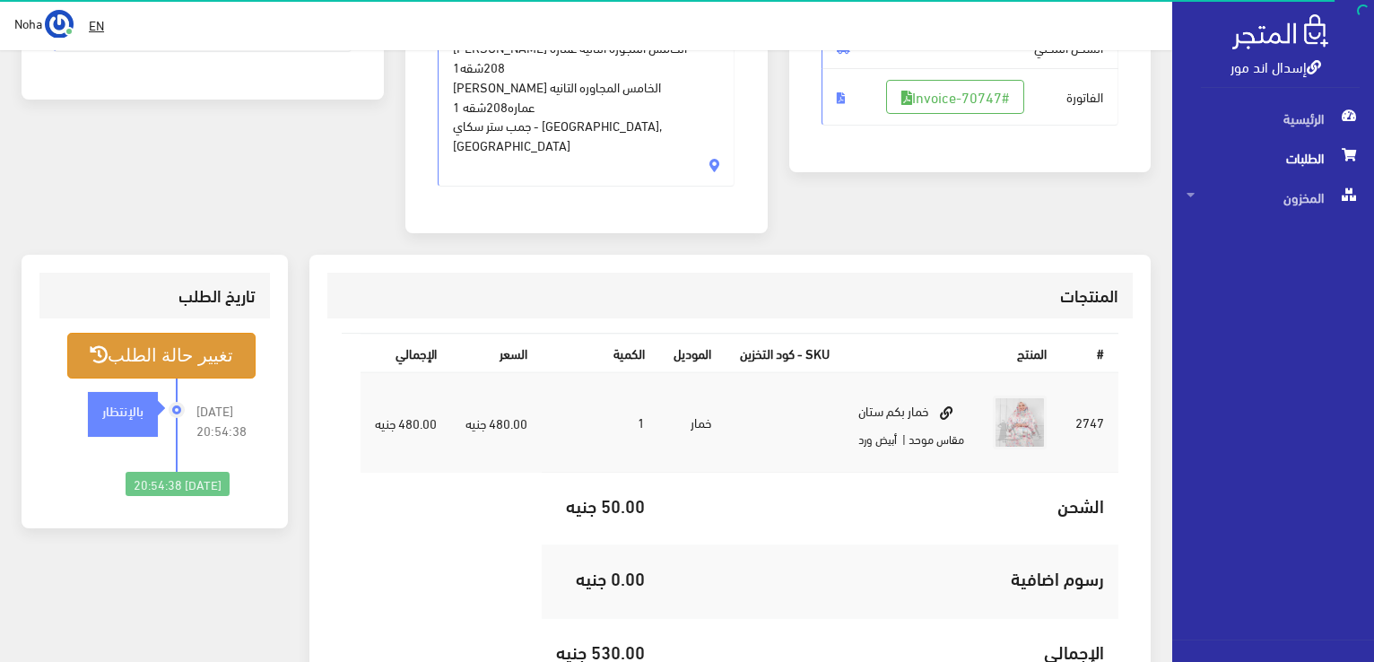
click at [197, 333] on button "تغيير حالة الطلب" at bounding box center [161, 356] width 188 height 46
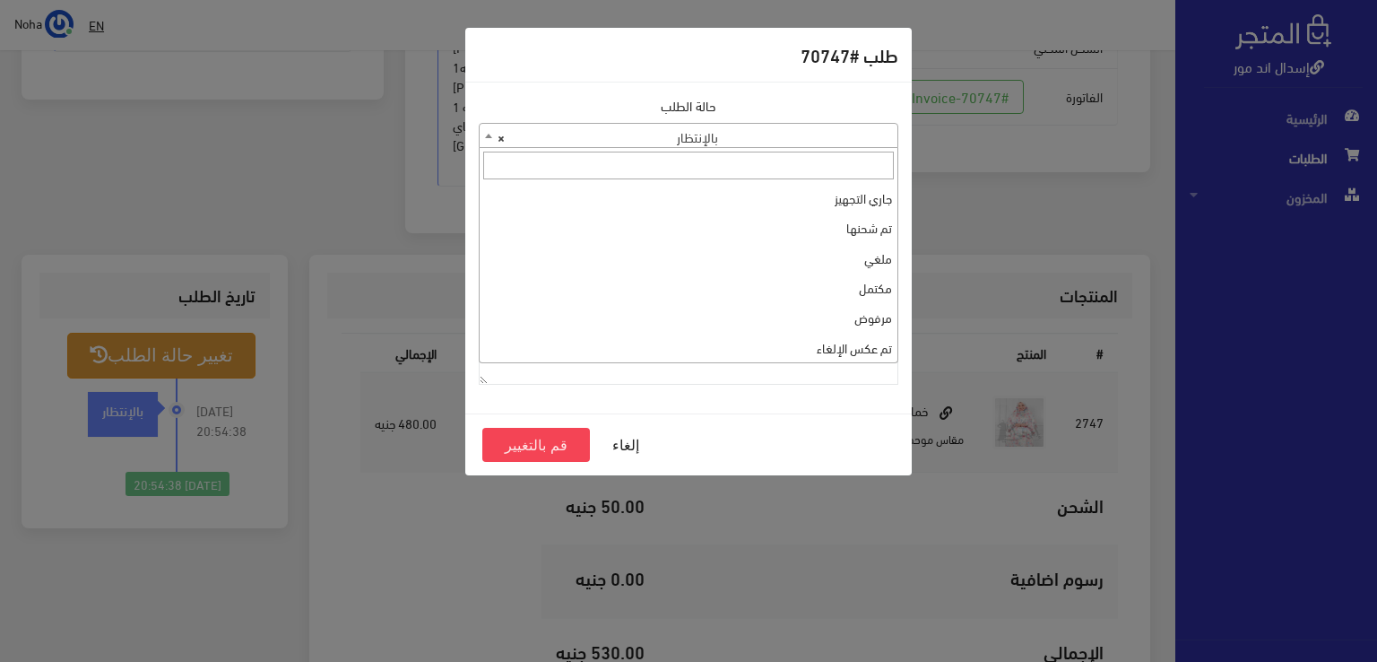
click at [486, 136] on b at bounding box center [488, 136] width 7 height 4
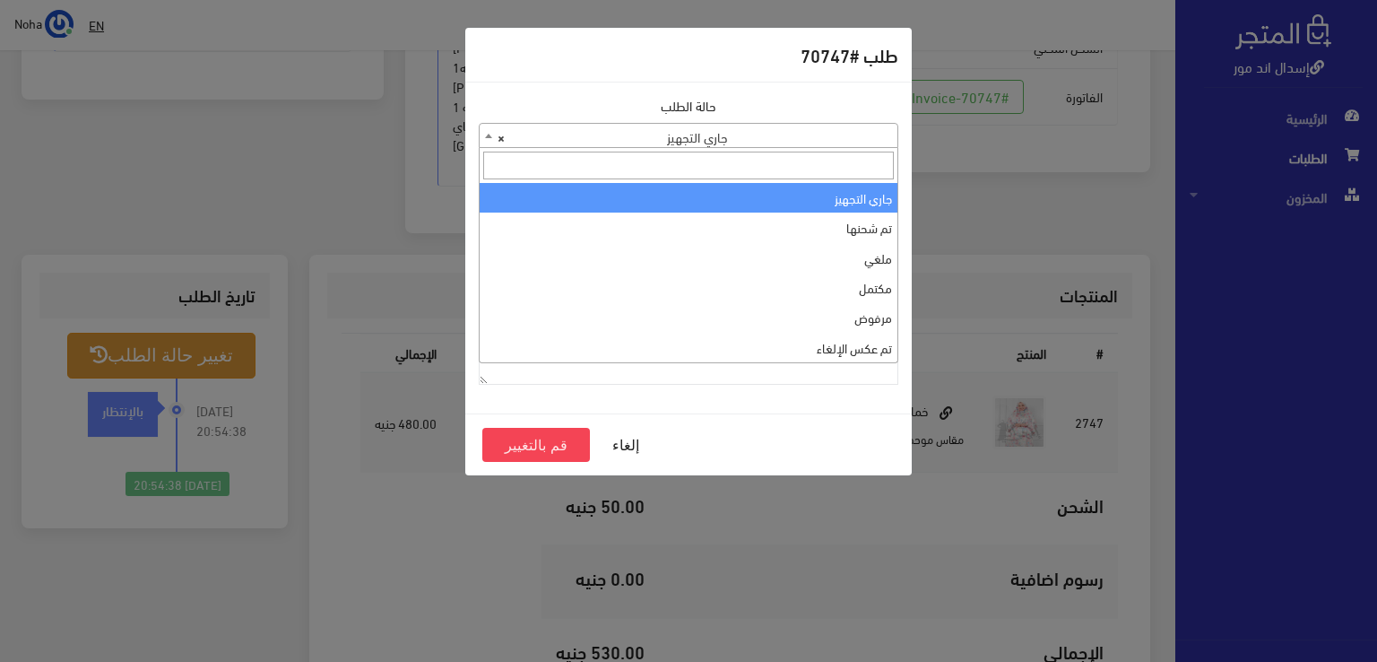
click at [485, 134] on b at bounding box center [488, 136] width 7 height 4
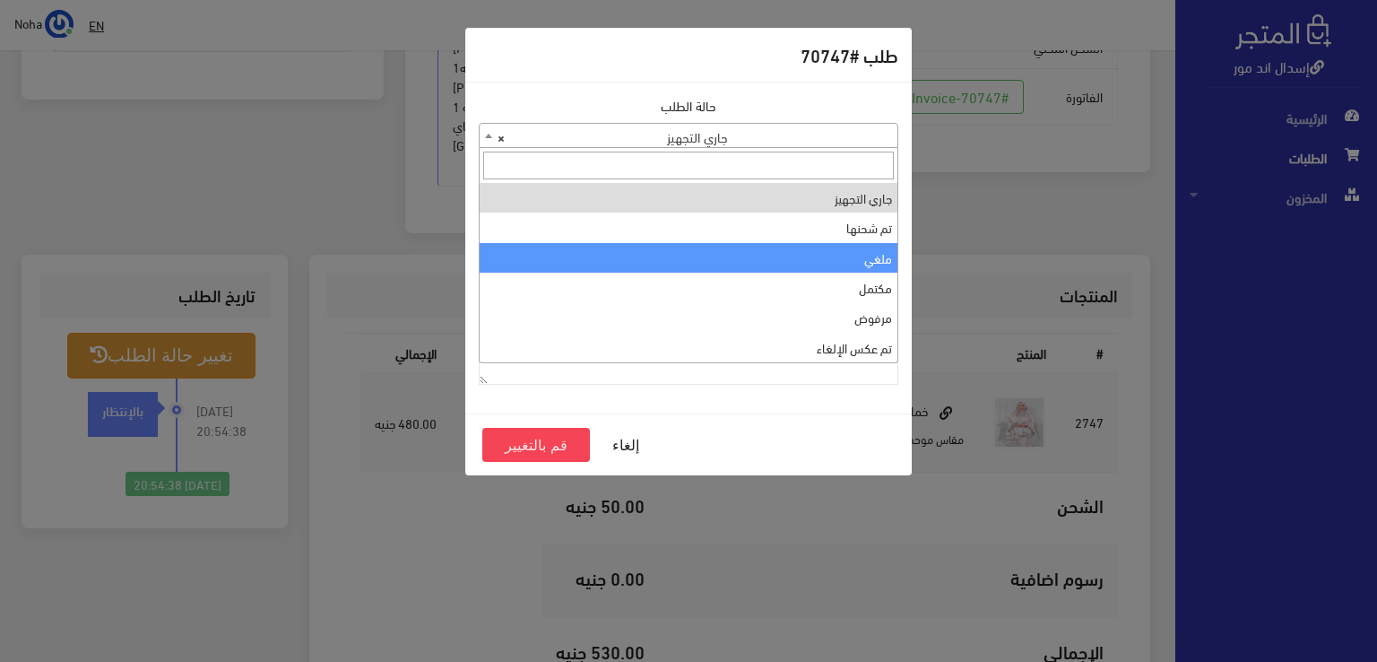
select select "3"
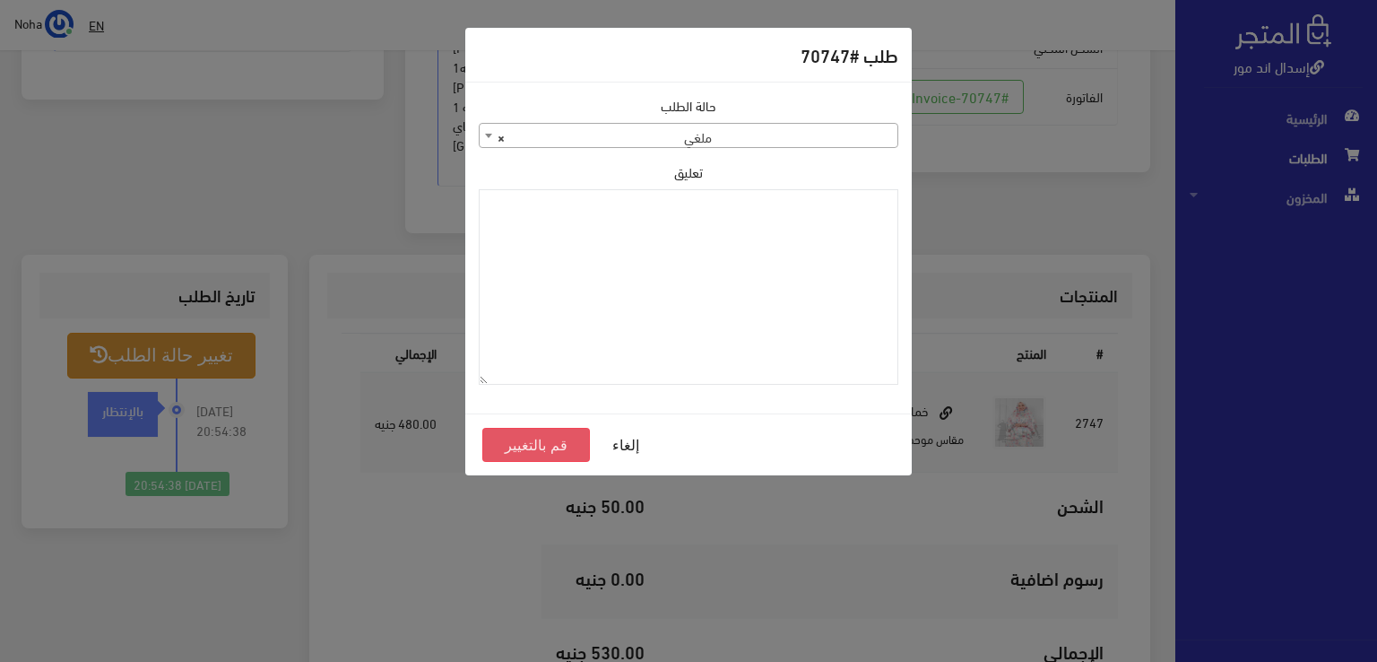
click at [534, 446] on button "قم بالتغيير" at bounding box center [536, 445] width 108 height 34
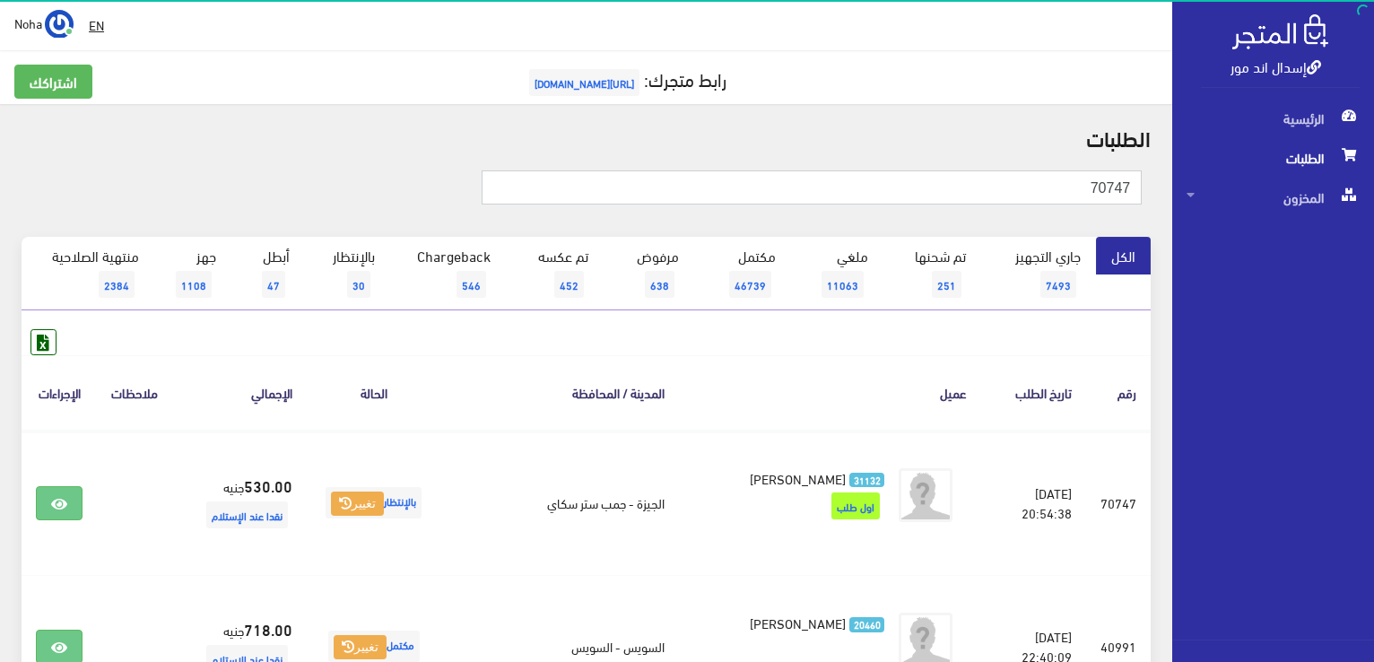
click at [1078, 187] on input "70747" at bounding box center [812, 187] width 660 height 34
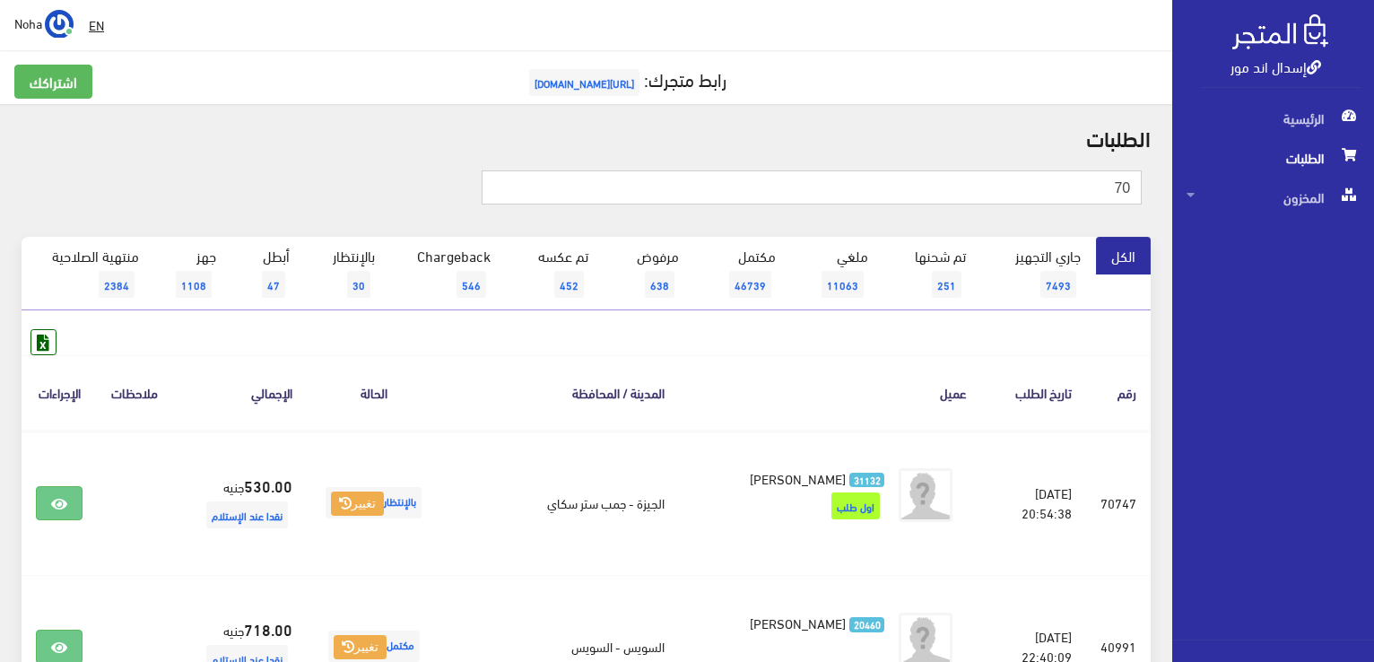
type input "7"
type input "70743"
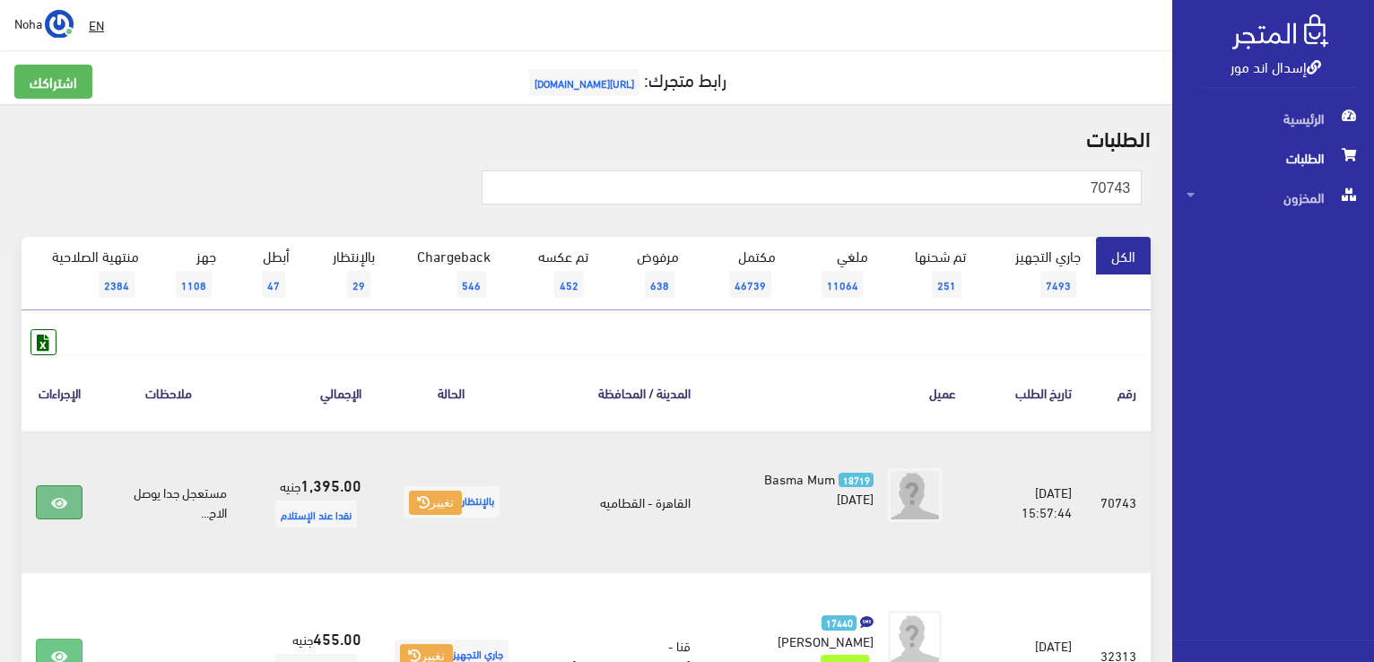
click at [58, 501] on icon at bounding box center [59, 503] width 16 height 14
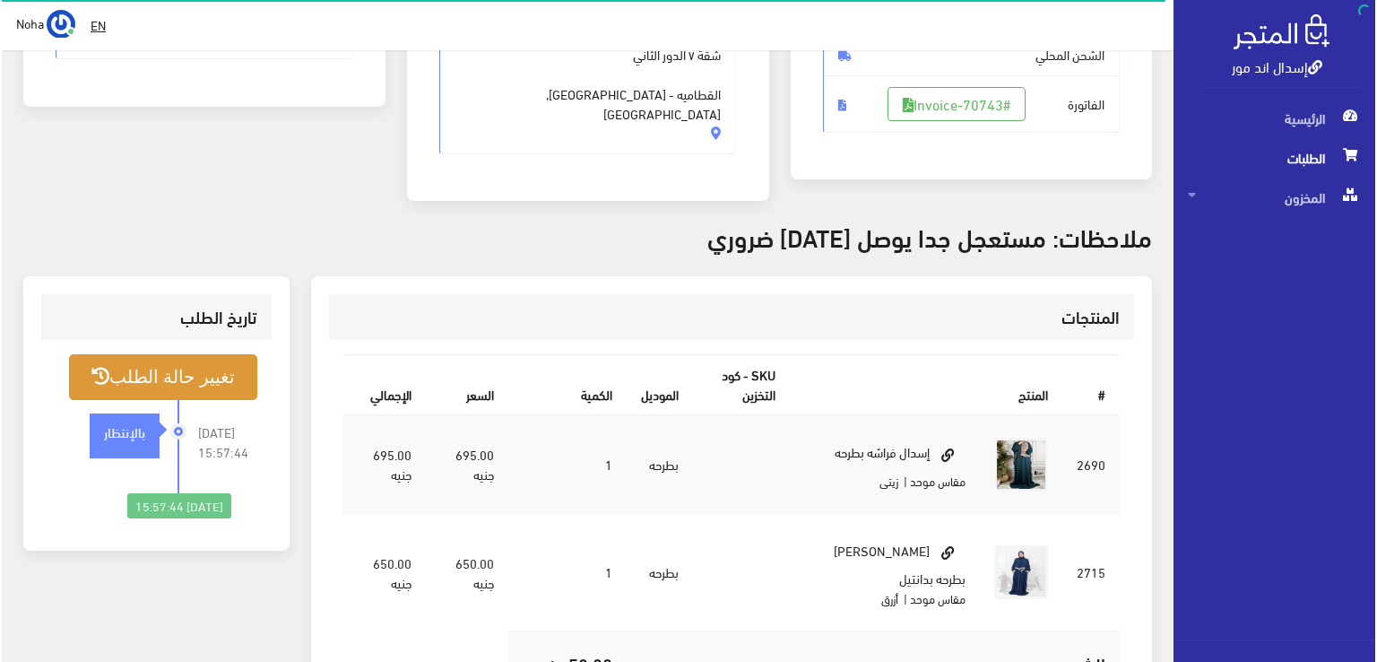
scroll to position [359, 0]
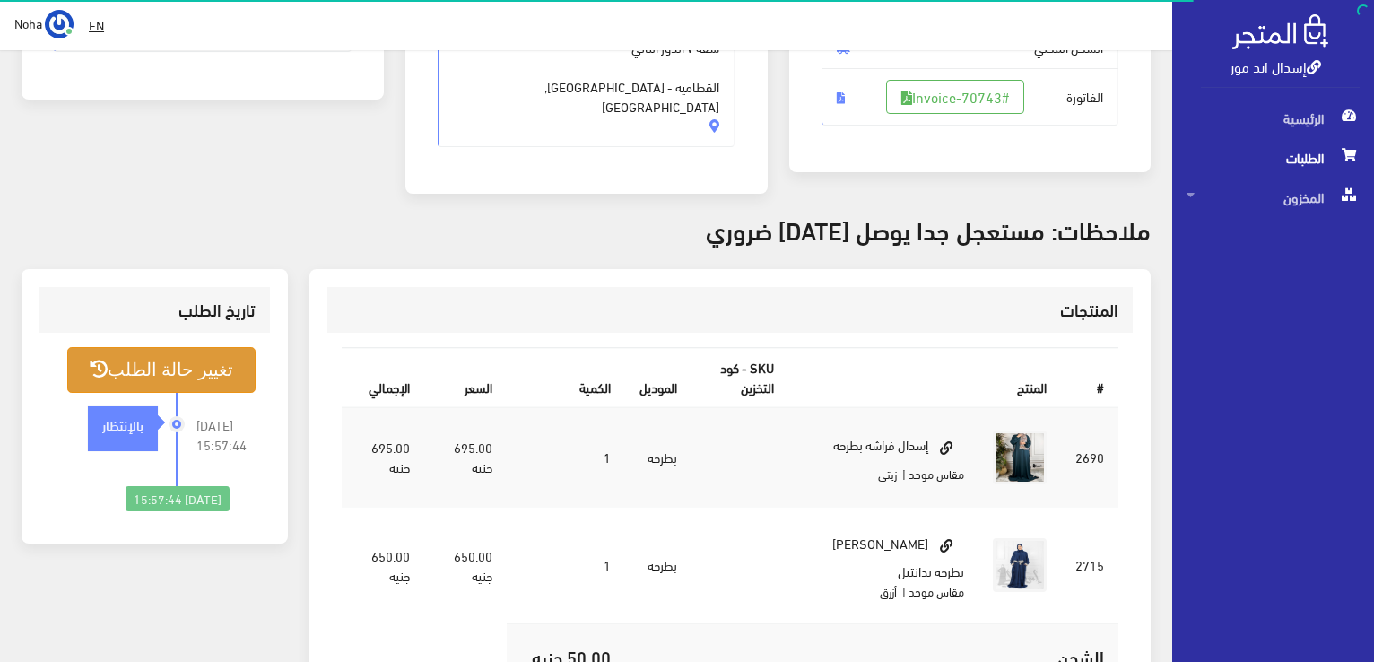
click at [208, 347] on button "تغيير حالة الطلب" at bounding box center [161, 370] width 188 height 46
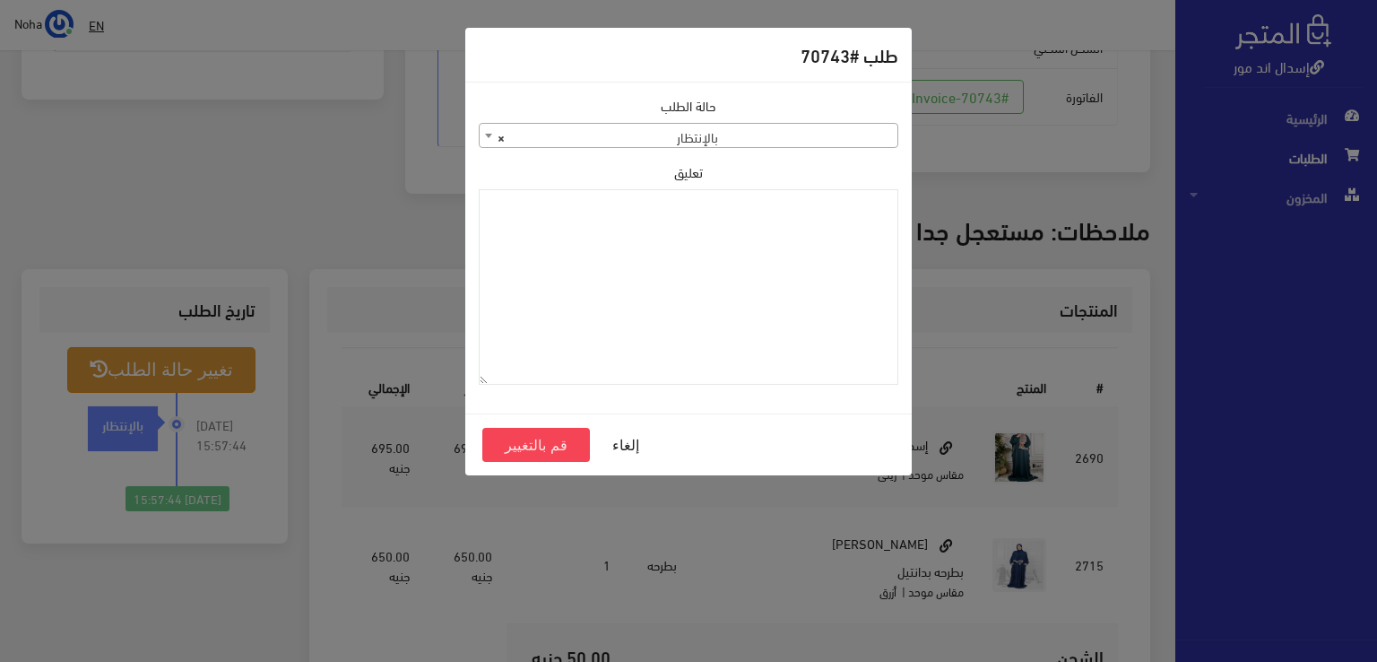
click at [488, 135] on b at bounding box center [488, 136] width 7 height 4
select select "1"
click at [519, 441] on button "قم بالتغيير" at bounding box center [536, 445] width 108 height 34
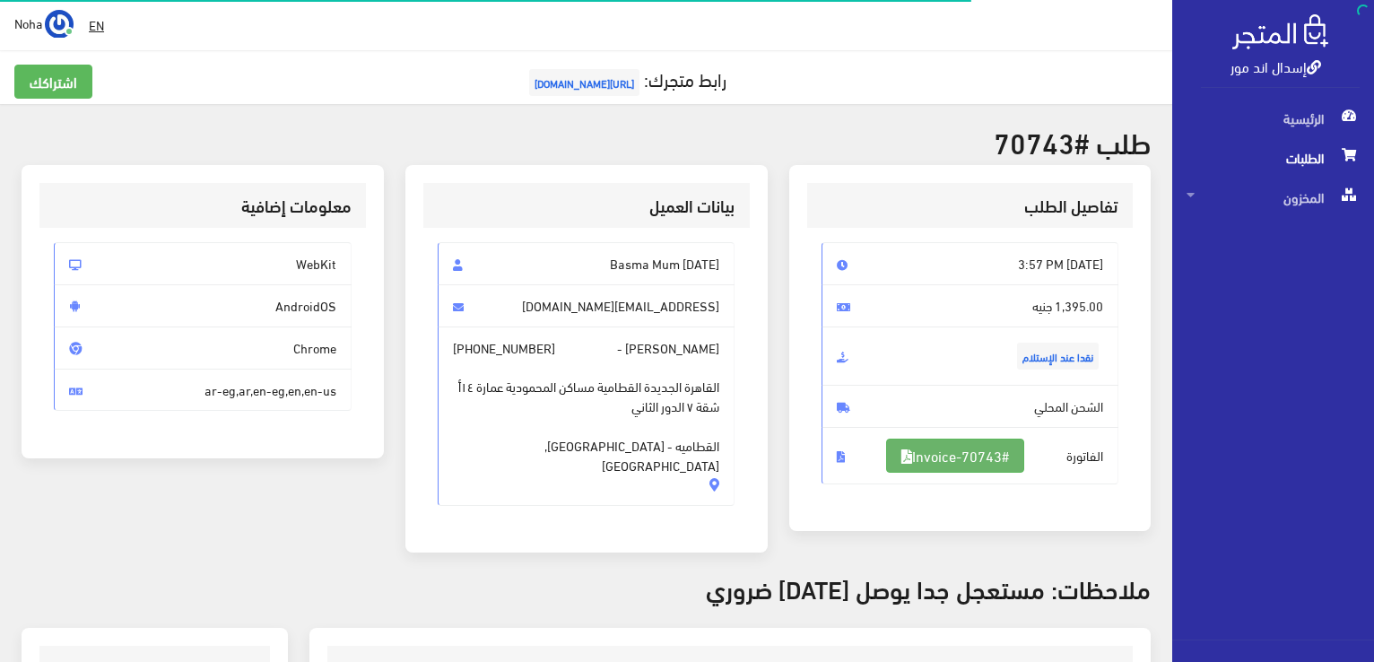
click at [965, 448] on link "#Invoice-70743" at bounding box center [955, 456] width 138 height 34
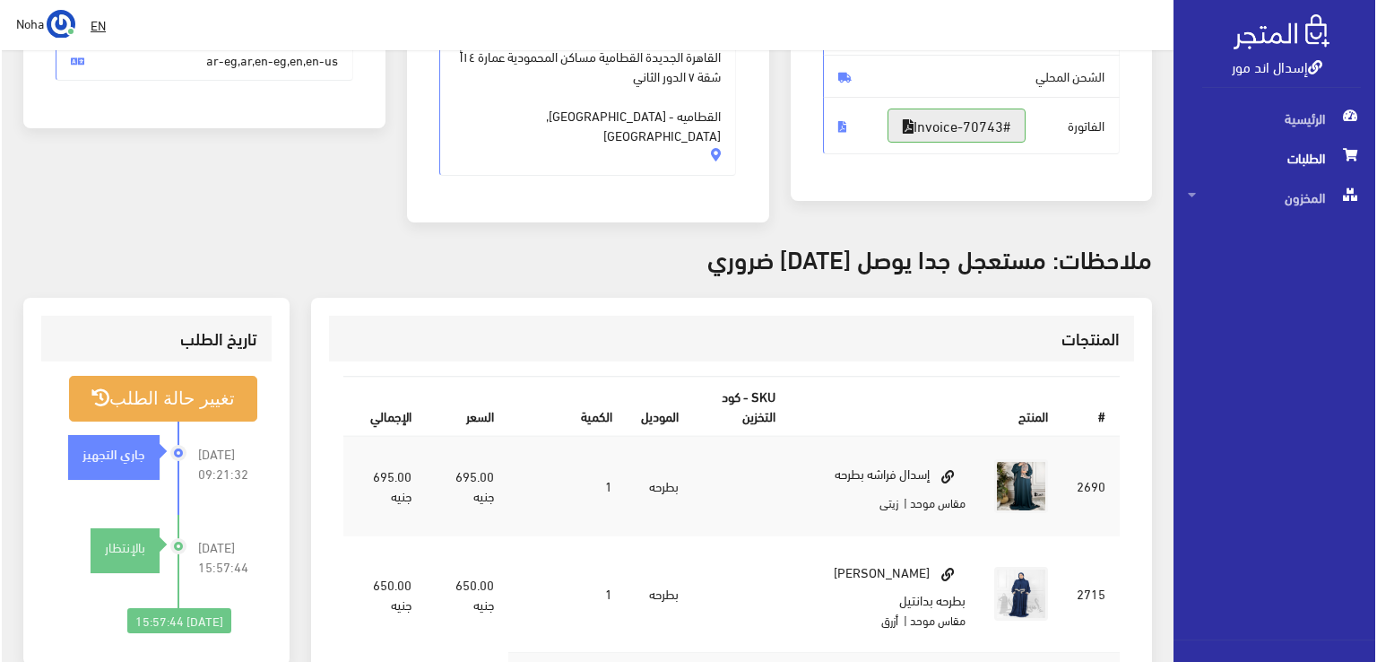
scroll to position [359, 0]
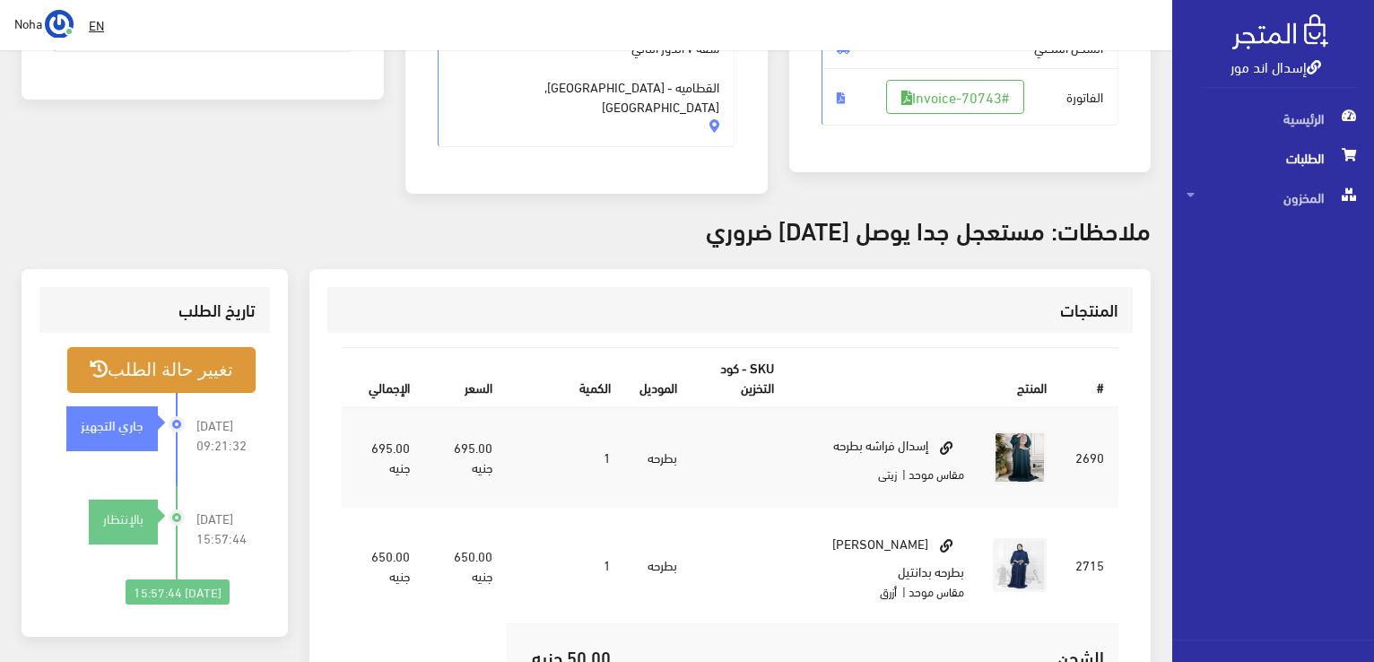
click at [157, 355] on button "تغيير حالة الطلب" at bounding box center [161, 370] width 188 height 46
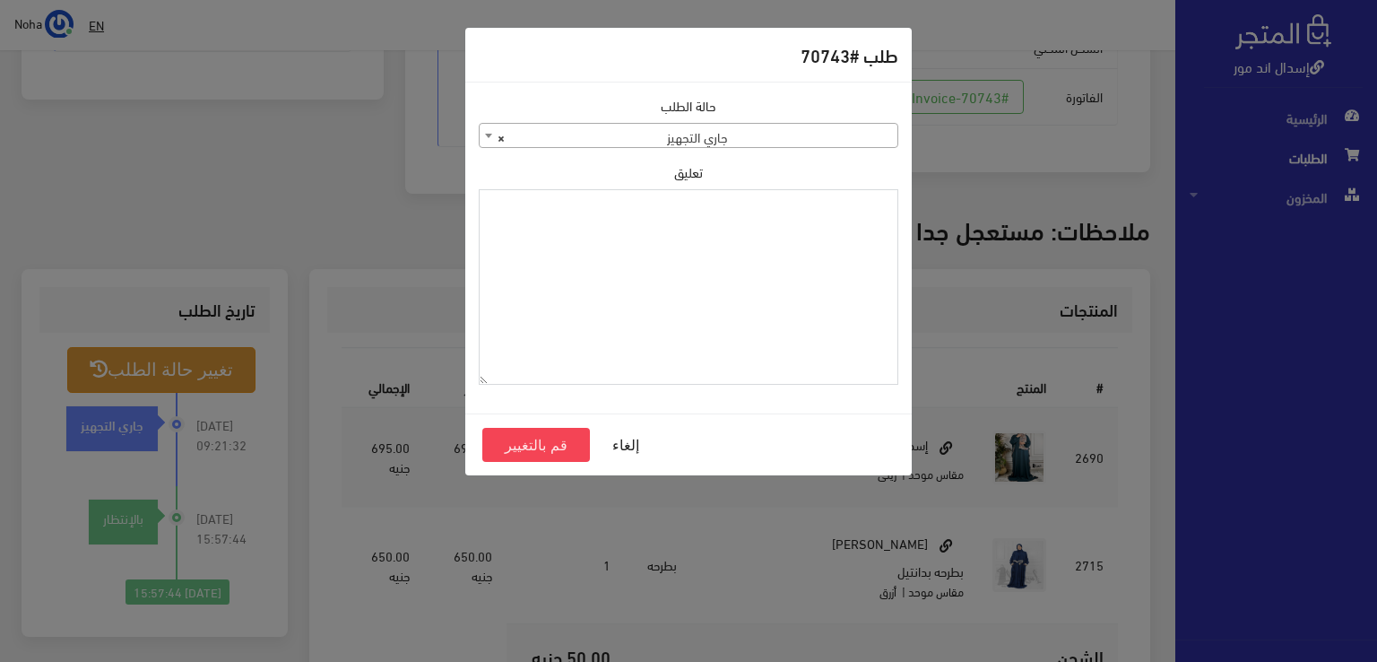
click at [530, 261] on textarea "تعليق" at bounding box center [689, 287] width 420 height 196
drag, startPoint x: 830, startPoint y: 204, endPoint x: 891, endPoint y: 217, distance: 63.1
click at [900, 220] on div "حالة الطلب جاري التجهيز تم شحنها ملغي مكتمل مرفوض تم عكس الإلغاء فشل تم رد المب…" at bounding box center [688, 247] width 441 height 303
type textarea "1126573"
click at [563, 438] on button "قم بالتغيير" at bounding box center [536, 445] width 108 height 34
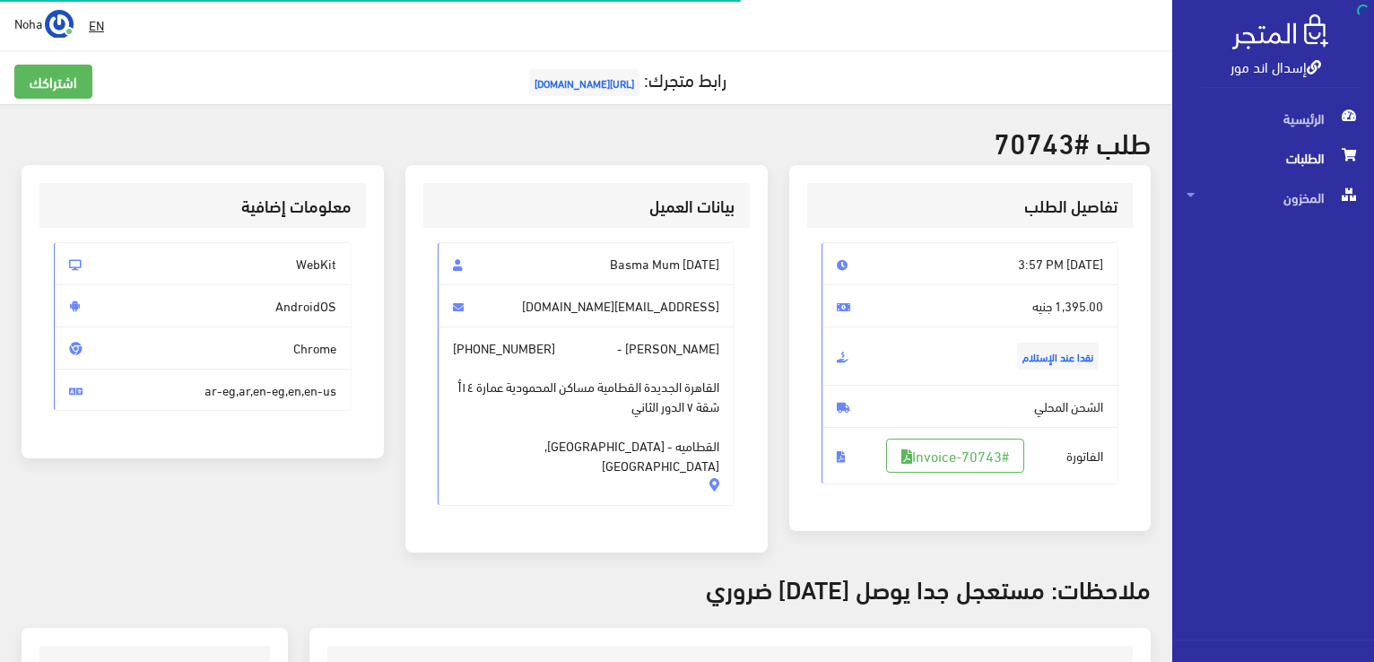
scroll to position [352, 0]
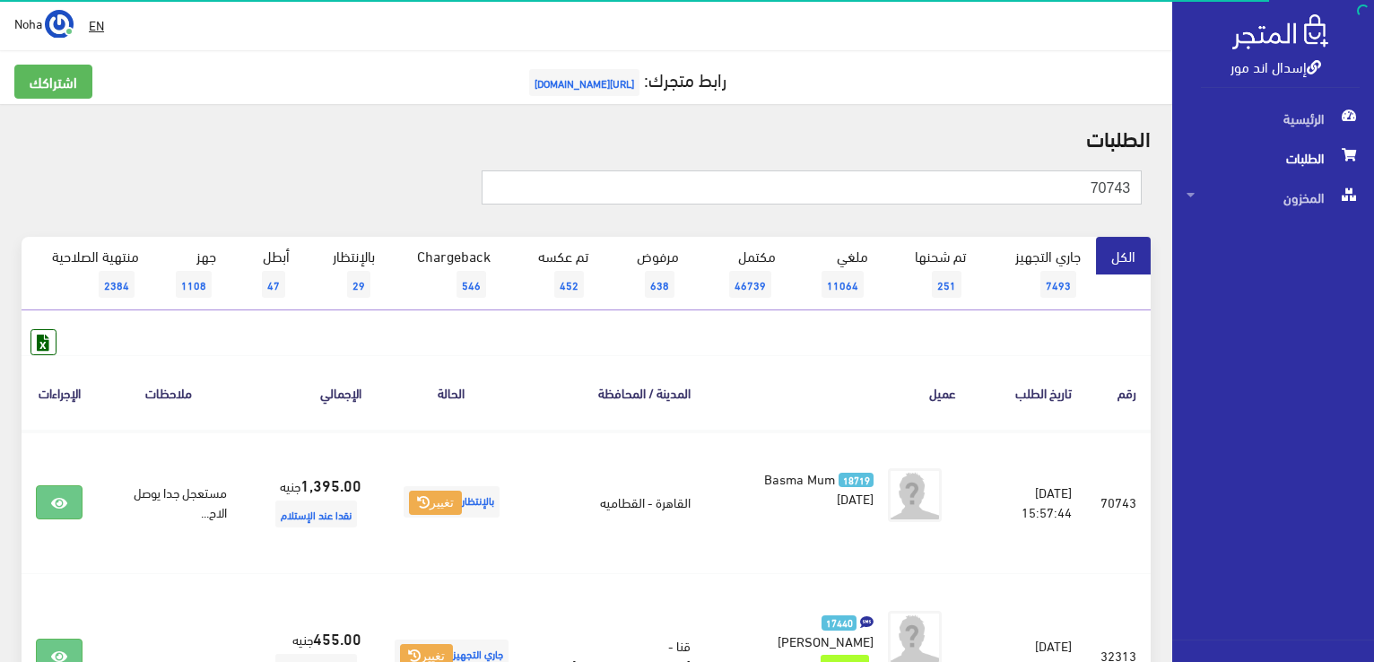
click at [1055, 182] on input "70743" at bounding box center [812, 187] width 660 height 34
type input "7"
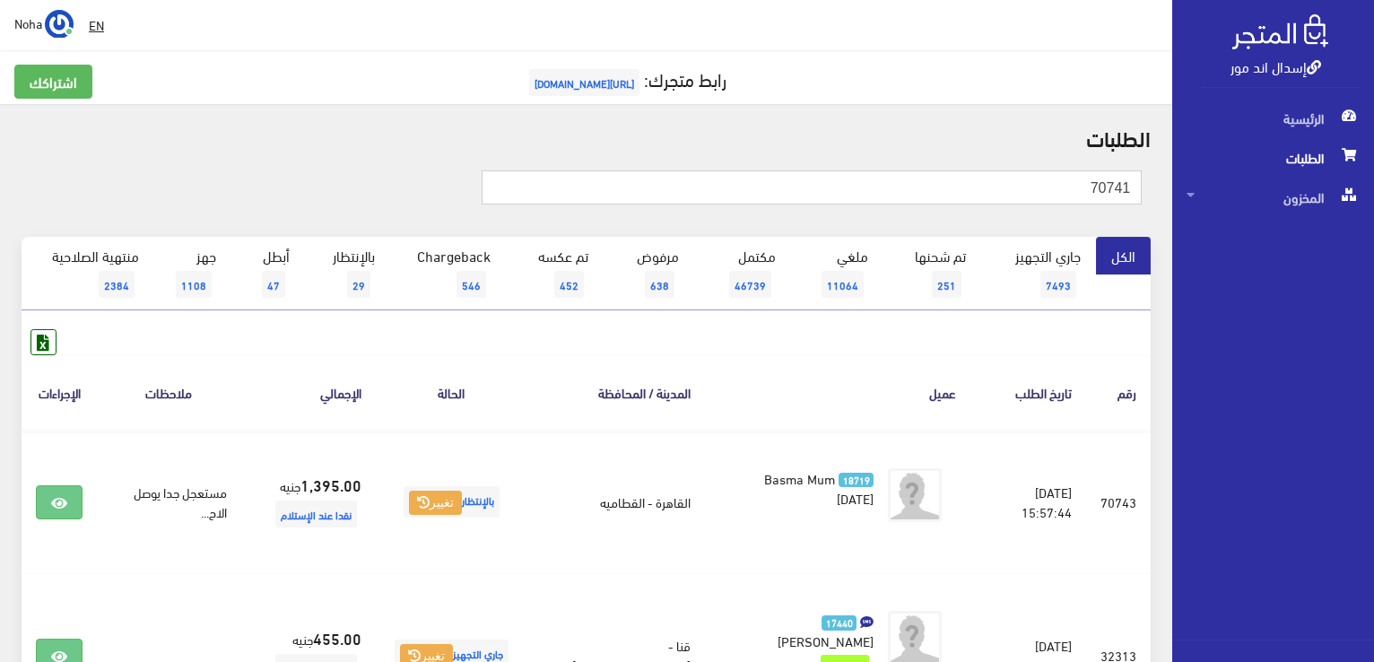
type input "70741"
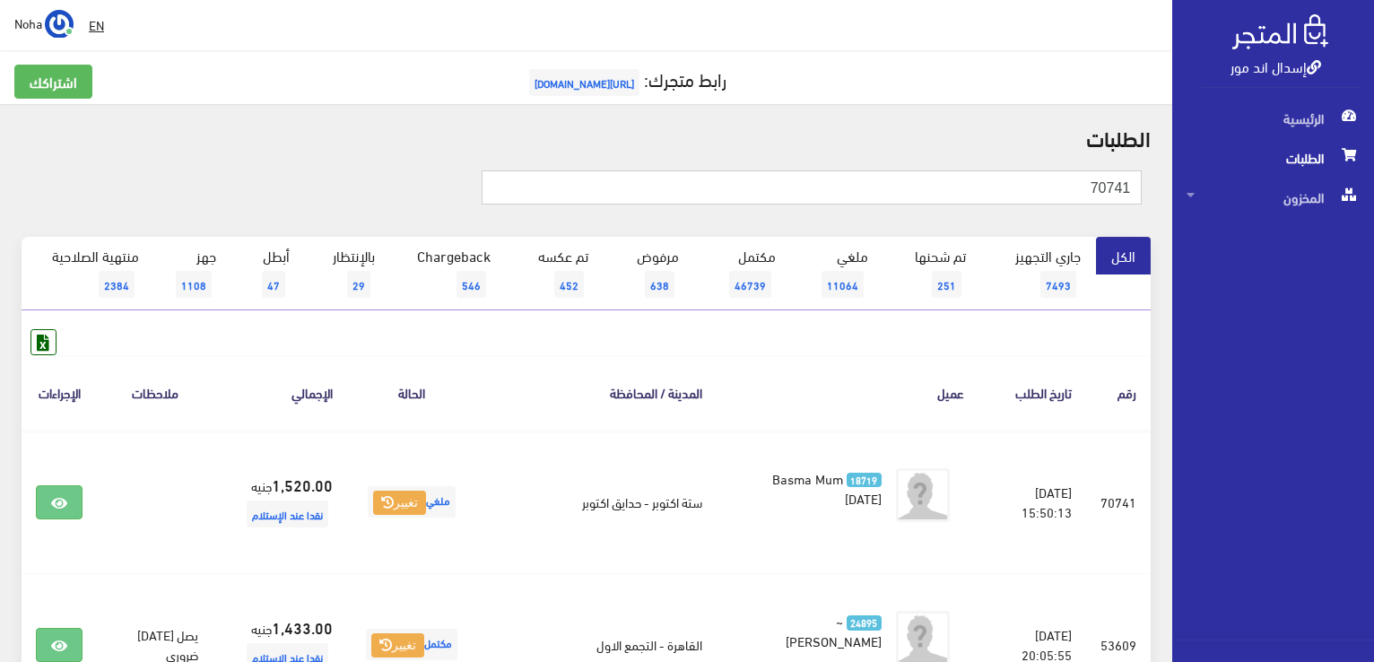
click at [1084, 184] on input "70741" at bounding box center [812, 187] width 660 height 34
type input "7"
click at [1083, 183] on input "text" at bounding box center [812, 187] width 660 height 34
type input "70721"
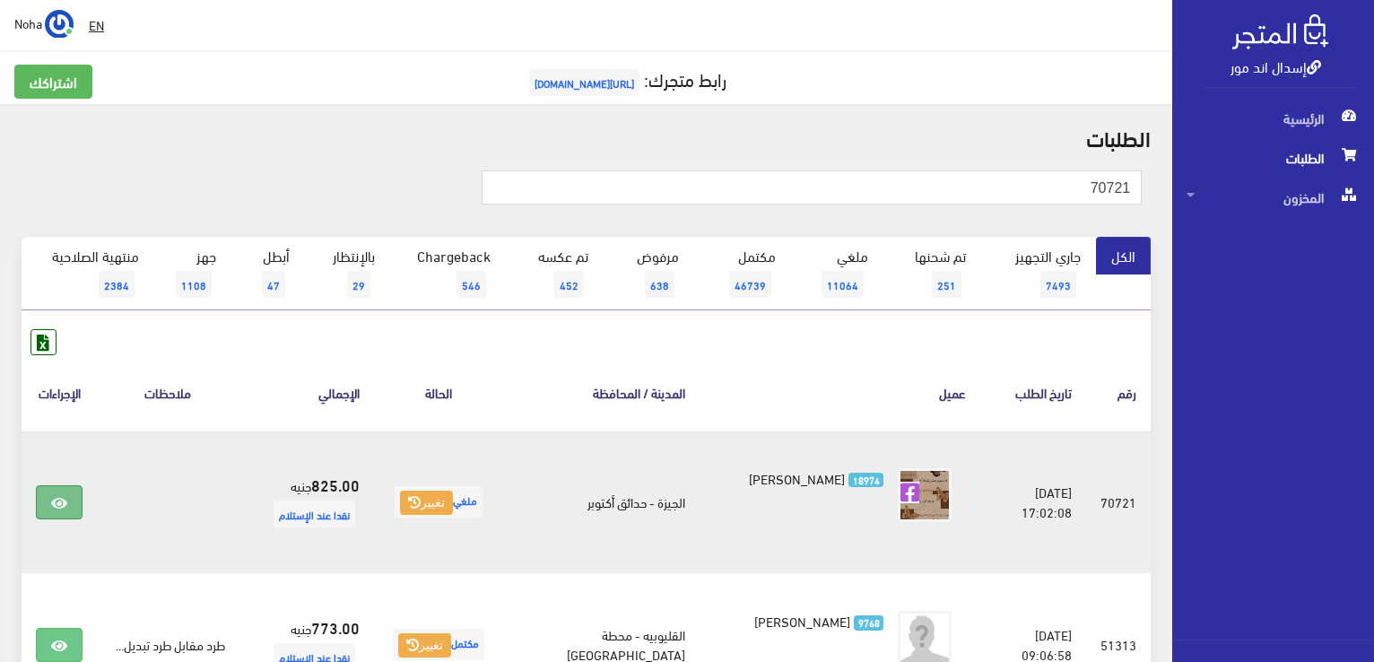
click at [63, 500] on icon at bounding box center [59, 503] width 16 height 14
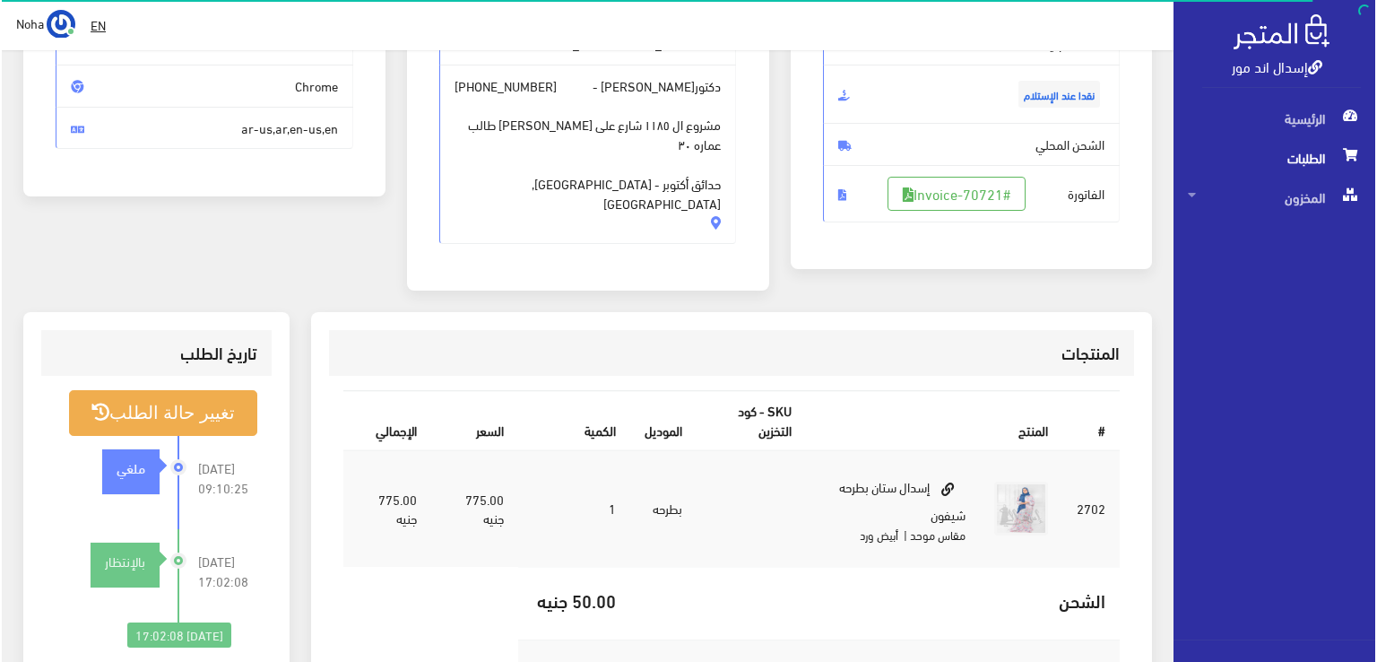
scroll to position [269, 0]
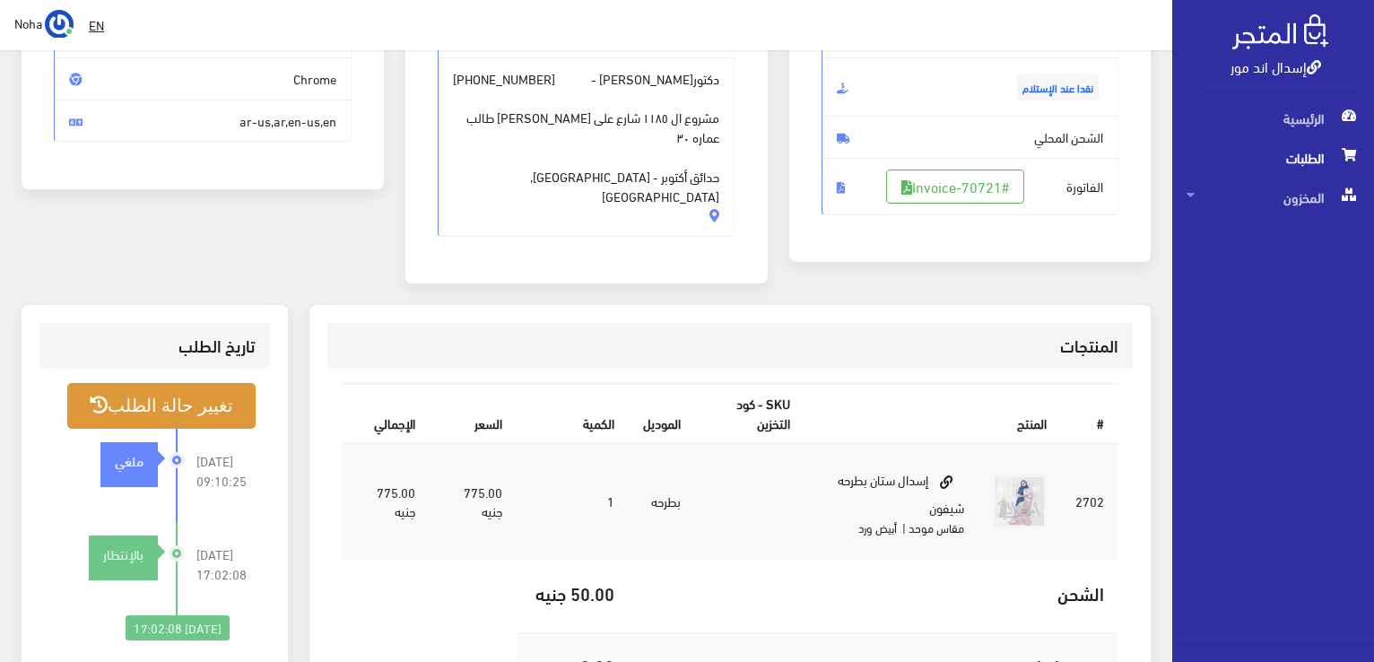
click at [188, 383] on button "تغيير حالة الطلب" at bounding box center [161, 406] width 188 height 46
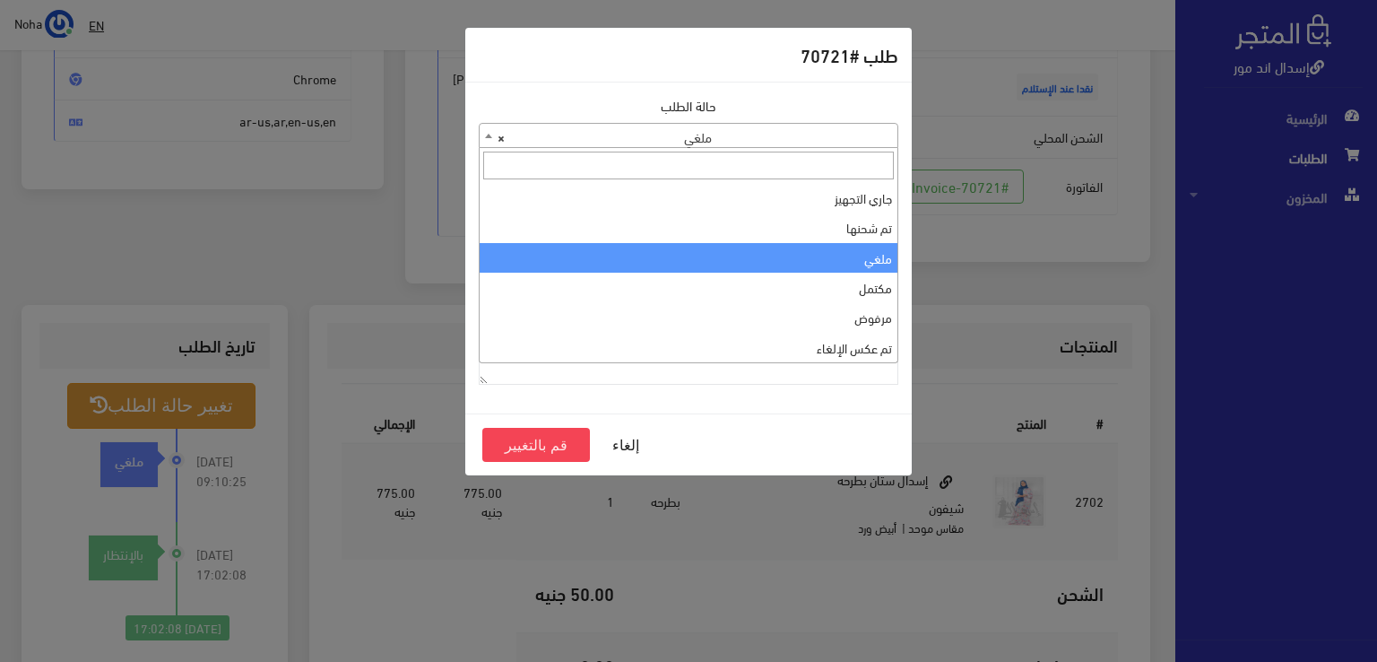
click at [488, 140] on span at bounding box center [489, 135] width 18 height 23
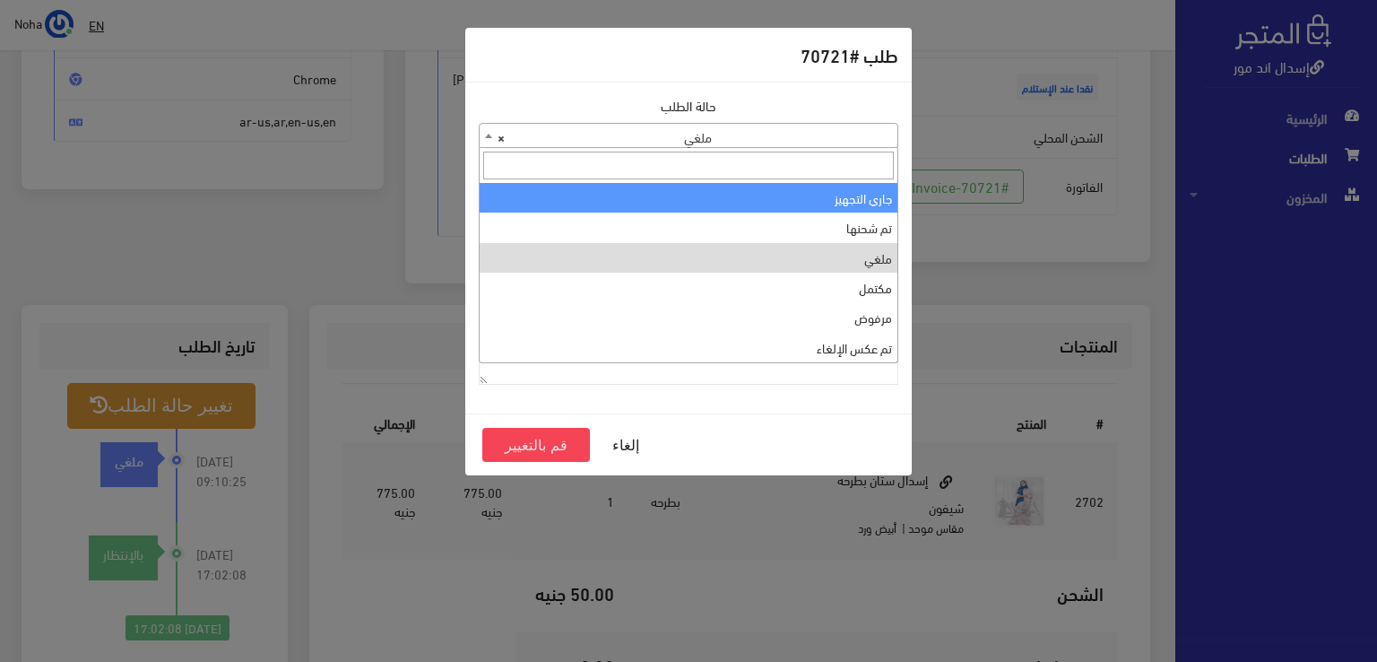
select select "1"
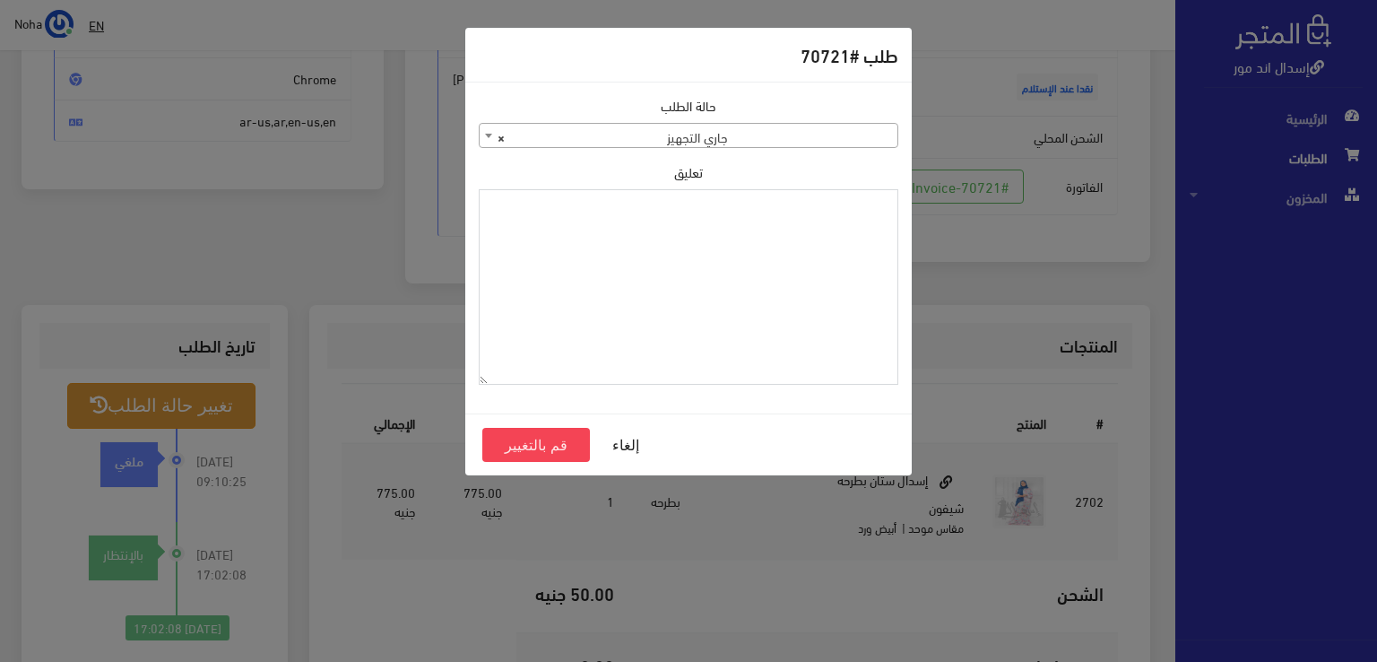
paste textarea "1126573"
type textarea "1126573"
click at [545, 441] on button "قم بالتغيير" at bounding box center [536, 445] width 108 height 34
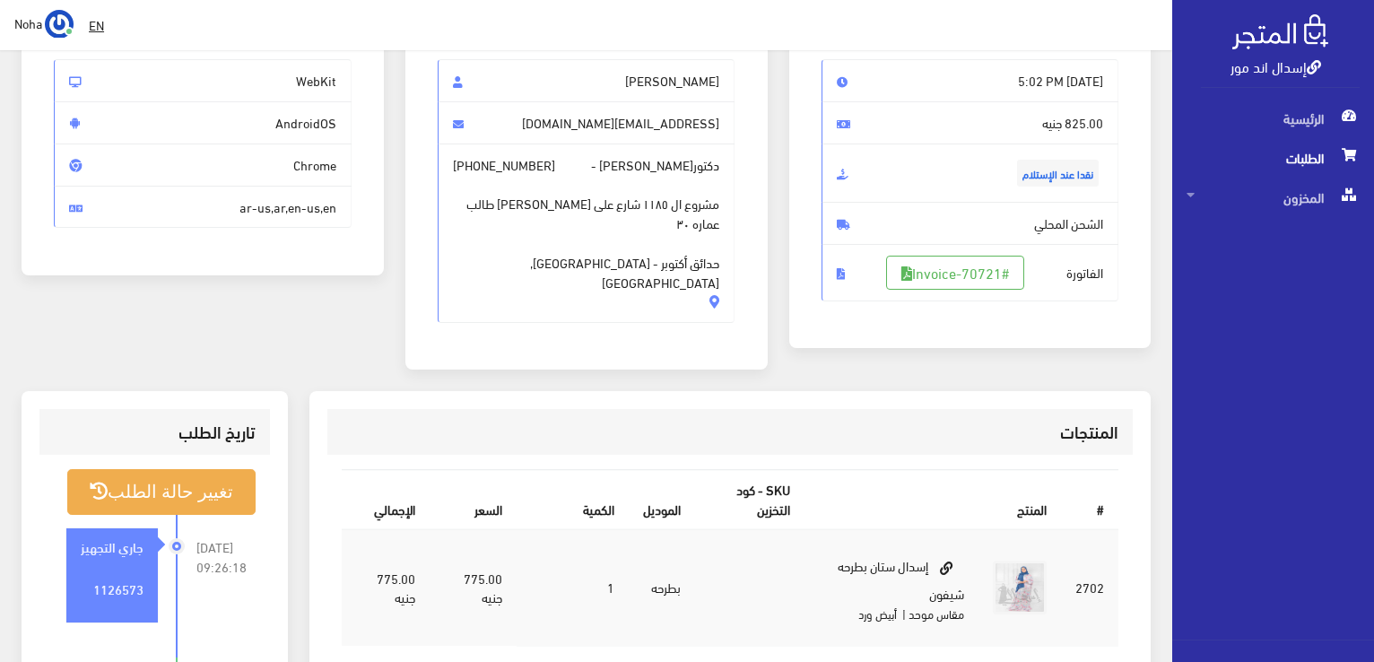
scroll to position [179, 0]
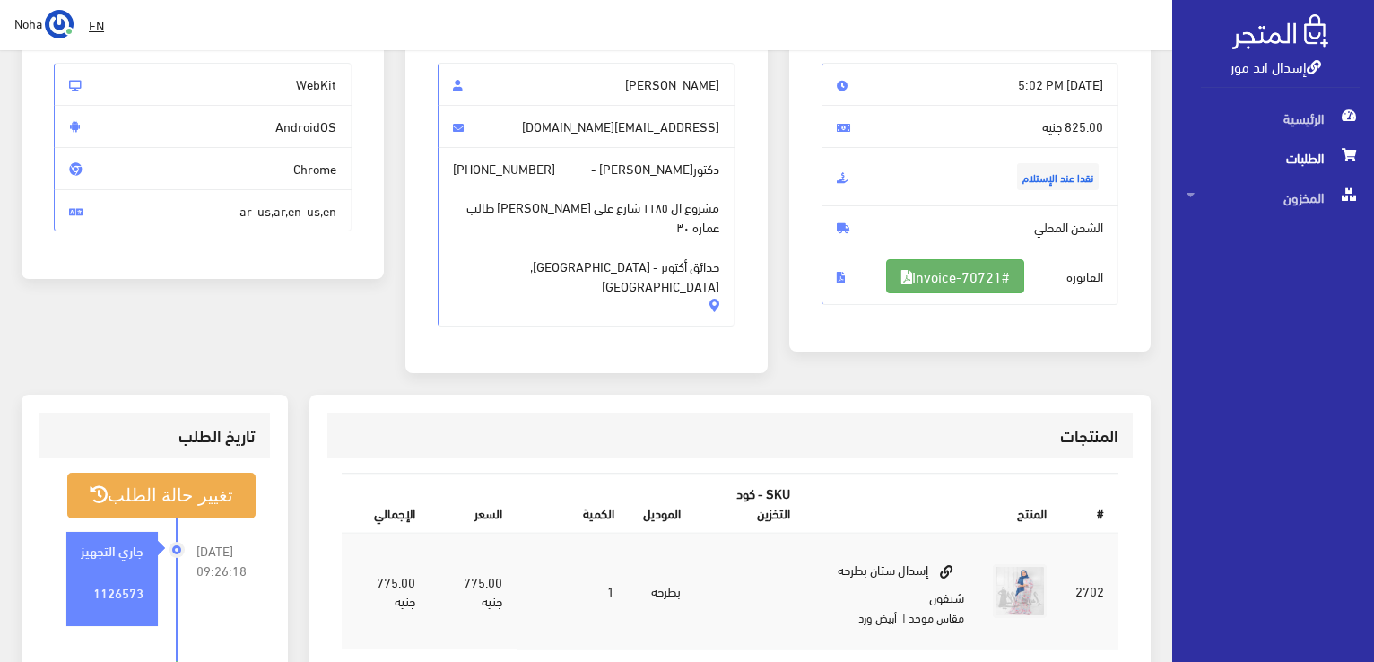
click at [1001, 274] on link "#Invoice-70721" at bounding box center [955, 276] width 138 height 34
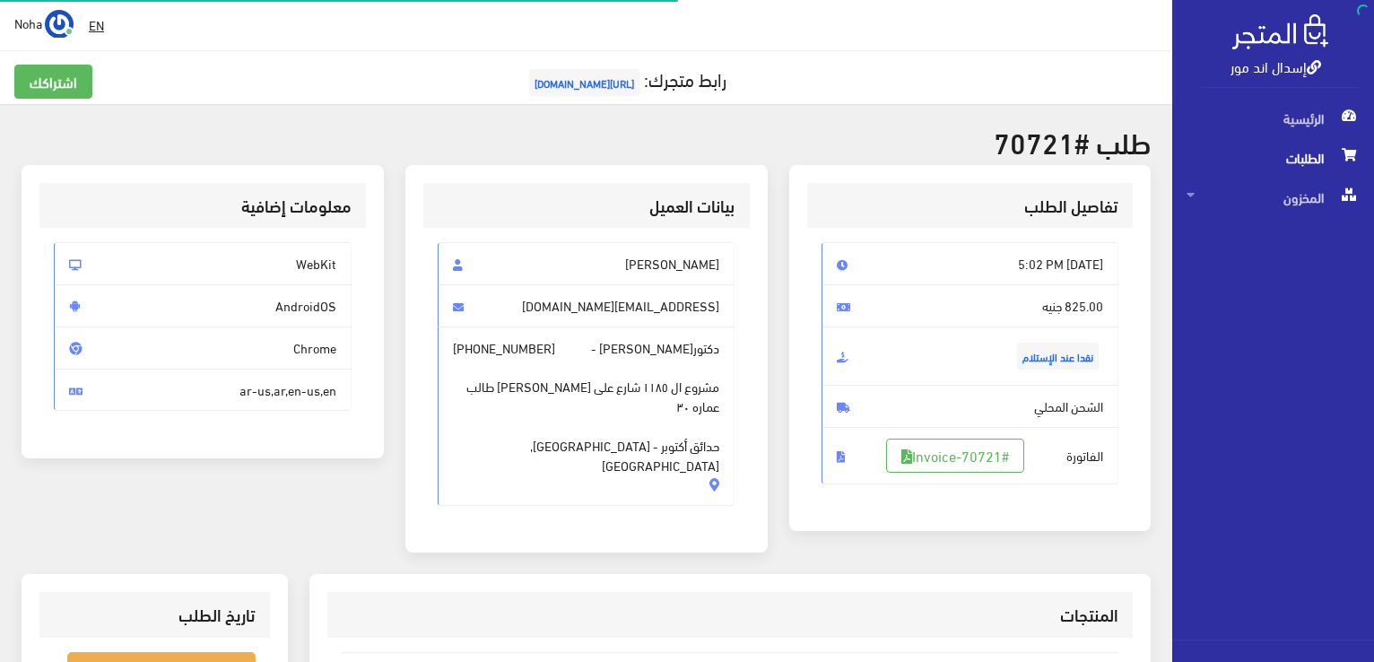
scroll to position [257, 0]
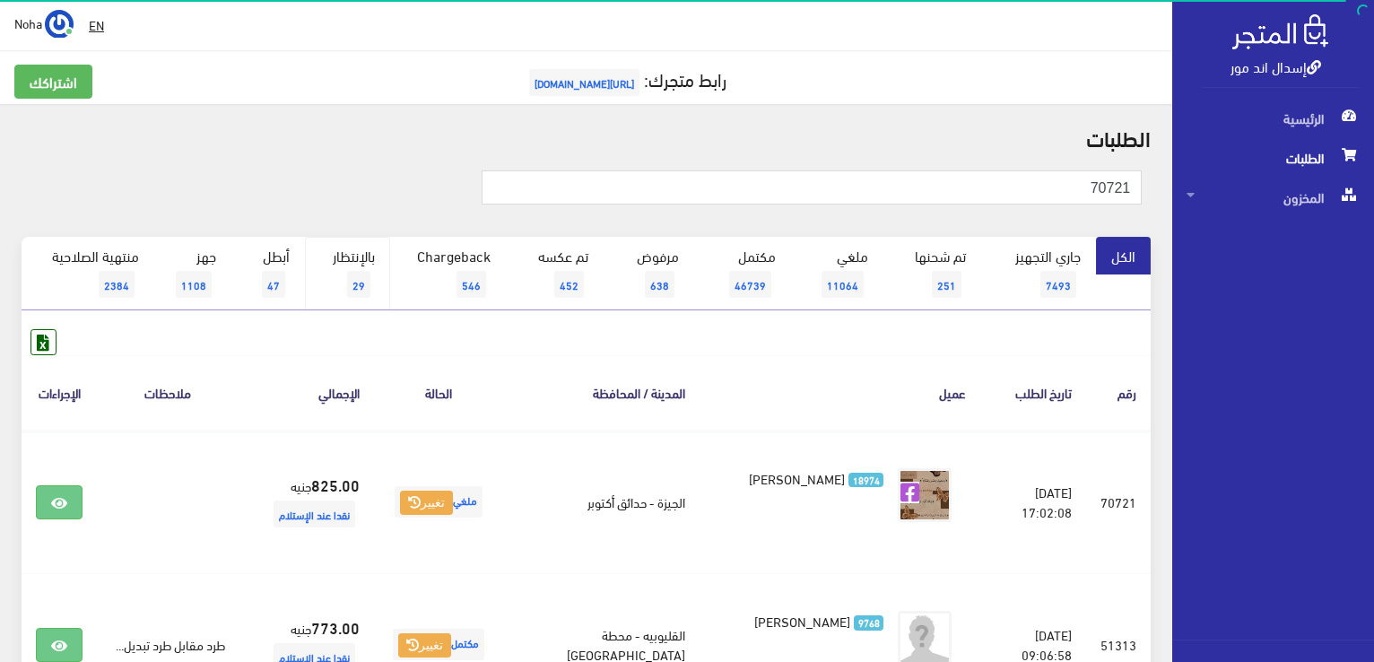
click at [355, 281] on span "29" at bounding box center [358, 284] width 23 height 27
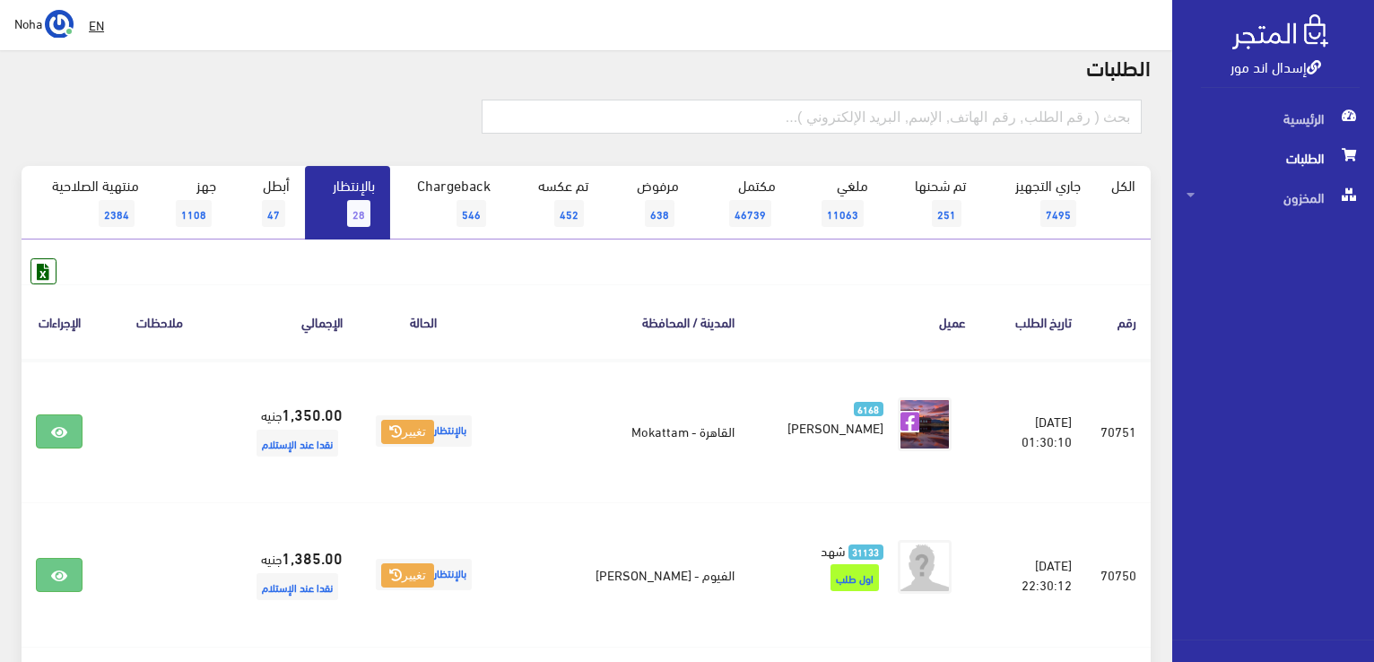
scroll to position [179, 0]
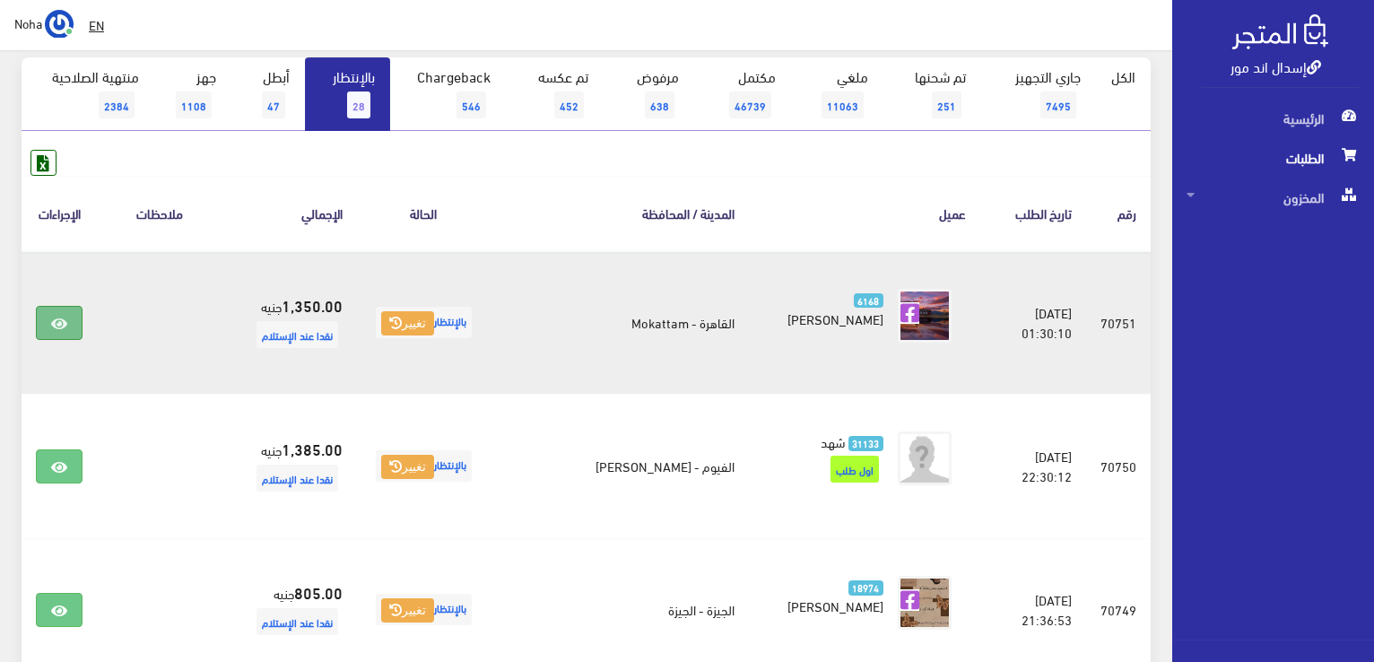
click at [57, 323] on icon at bounding box center [59, 324] width 16 height 14
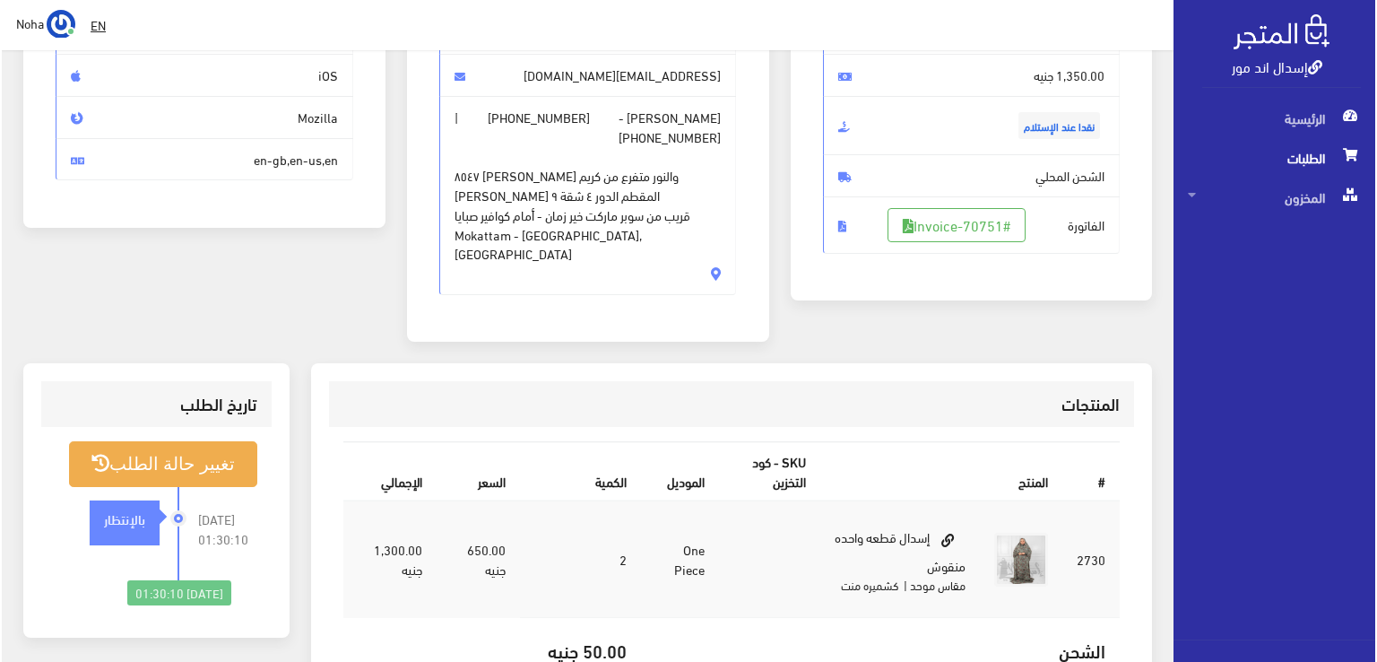
scroll to position [269, 0]
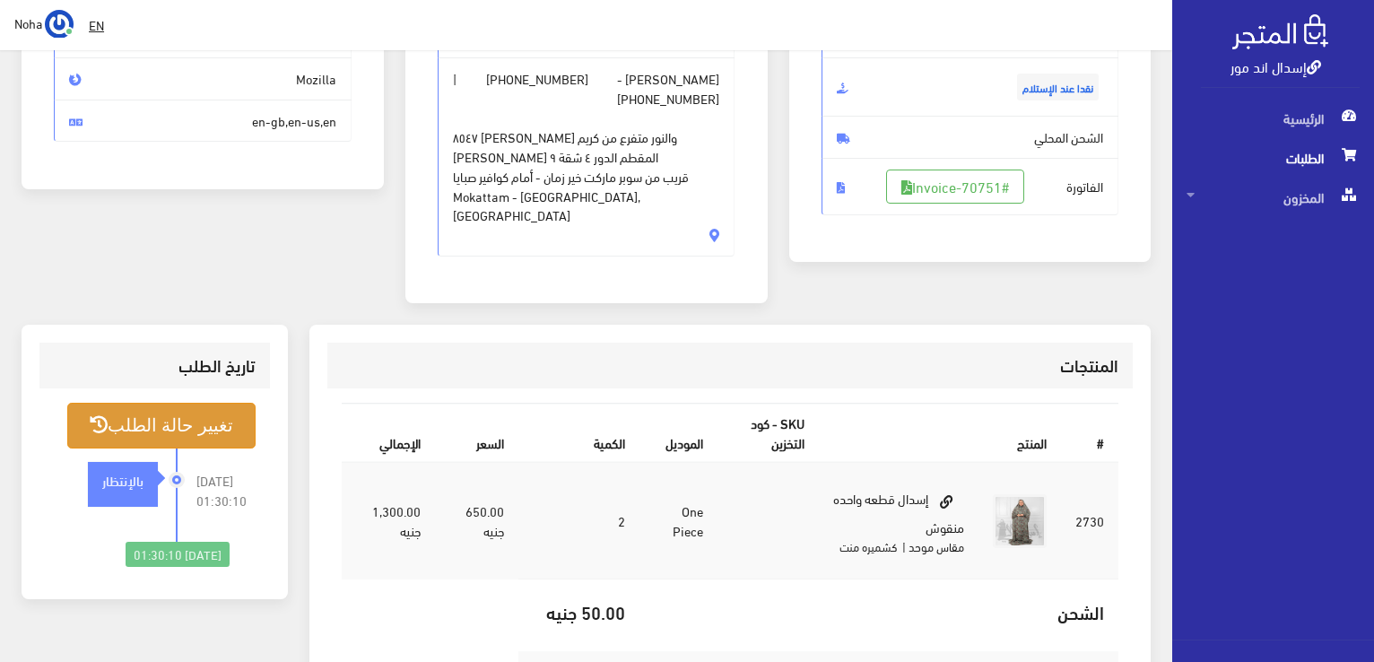
click at [209, 403] on button "تغيير حالة الطلب" at bounding box center [161, 426] width 188 height 46
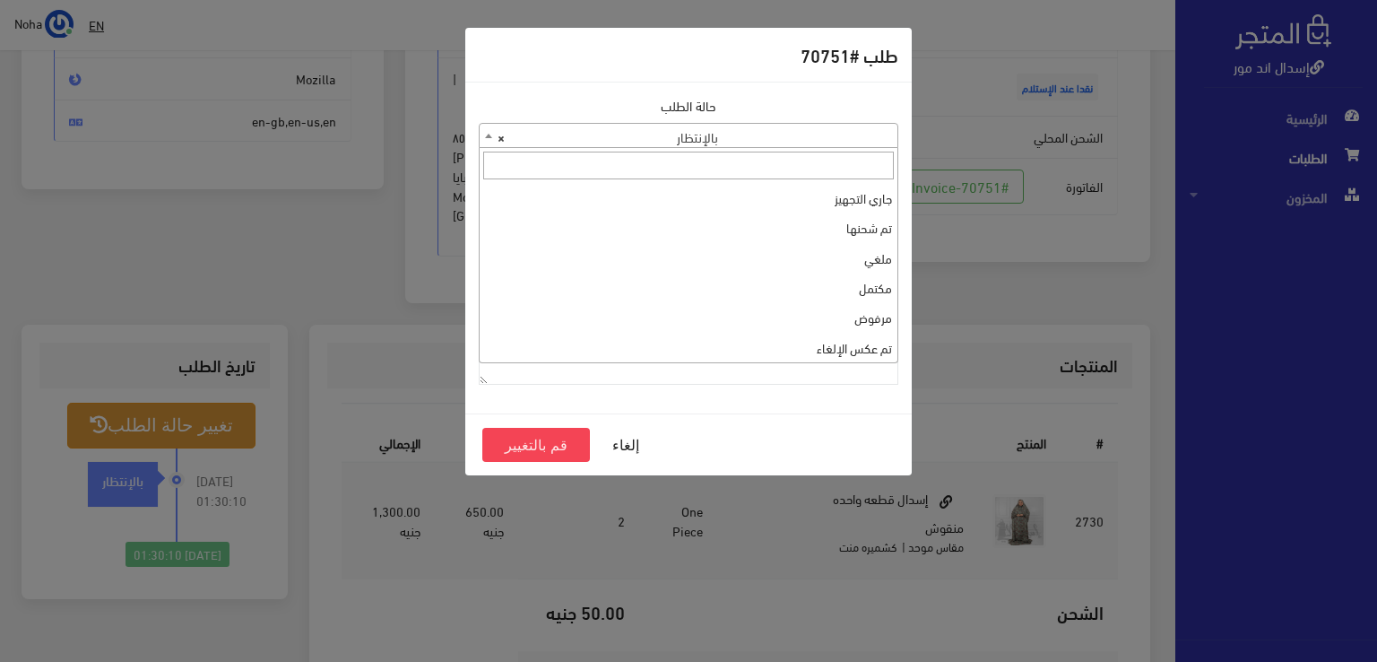
click at [490, 139] on span at bounding box center [489, 135] width 18 height 23
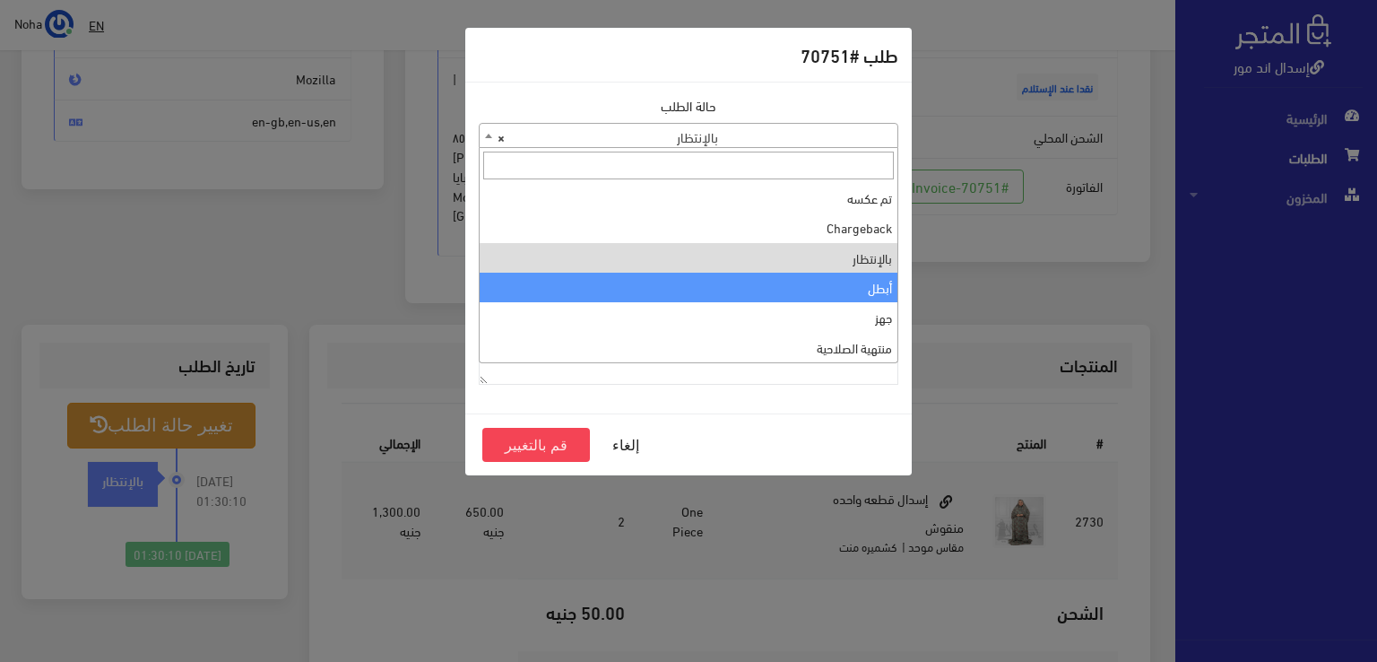
scroll to position [0, 0]
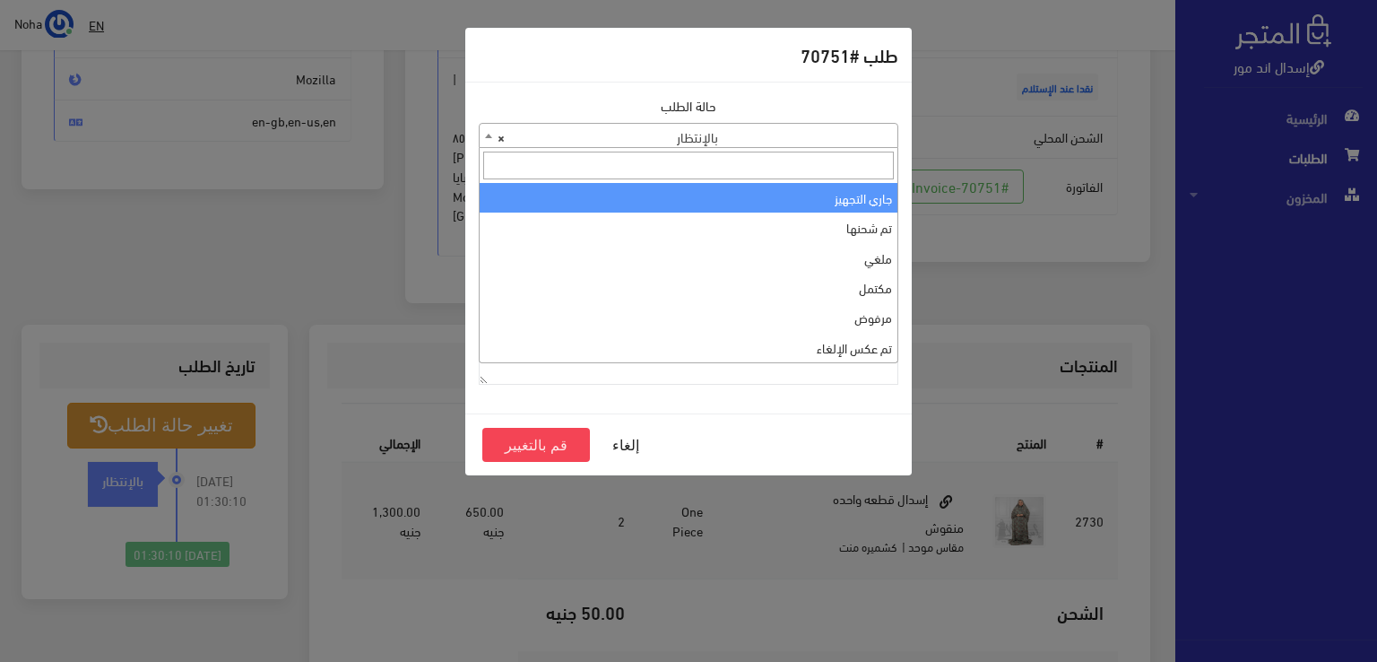
select select "1"
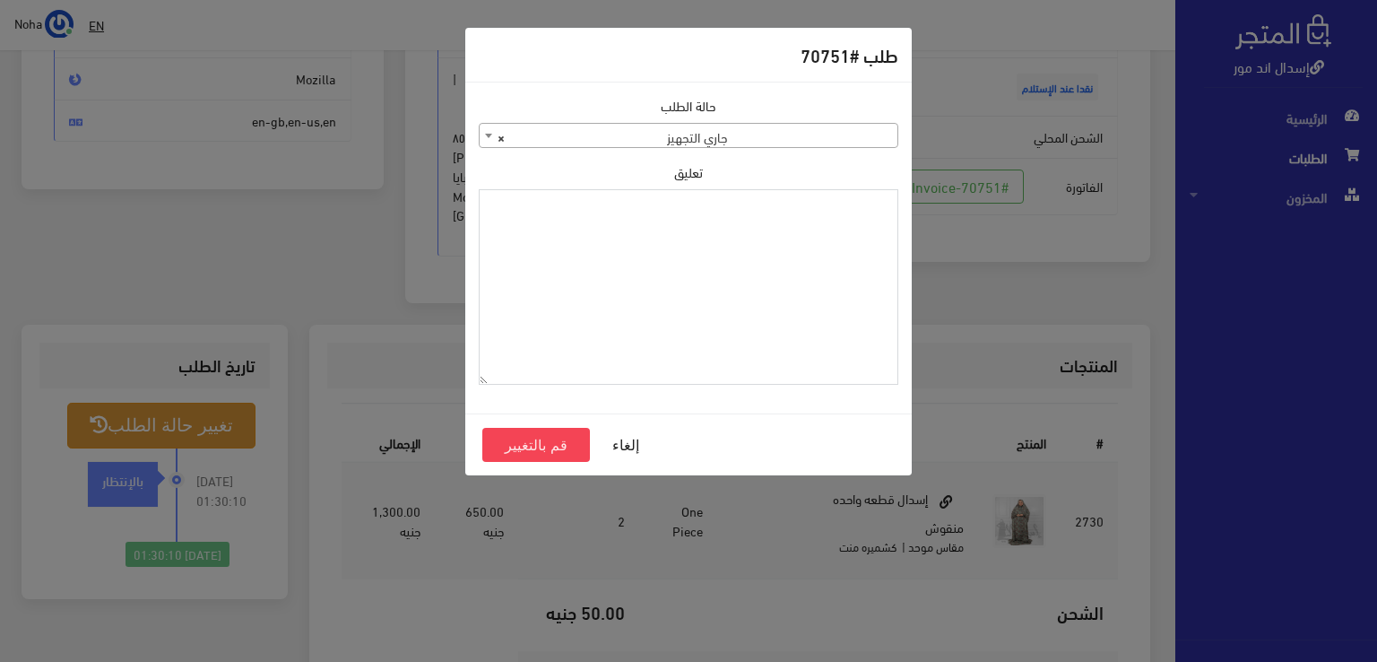
paste textarea "1126573"
type textarea "1126573"
click at [558, 445] on button "قم بالتغيير" at bounding box center [536, 445] width 108 height 34
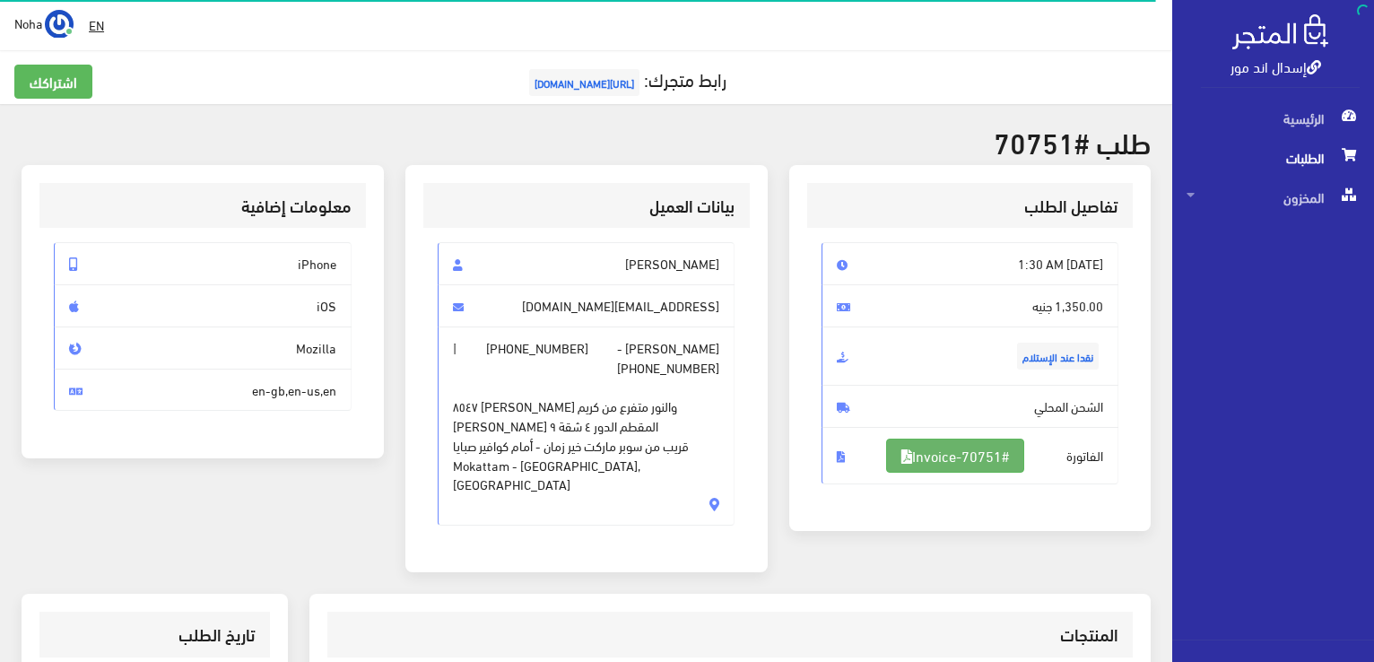
click at [1007, 459] on link "#Invoice-70751" at bounding box center [955, 456] width 138 height 34
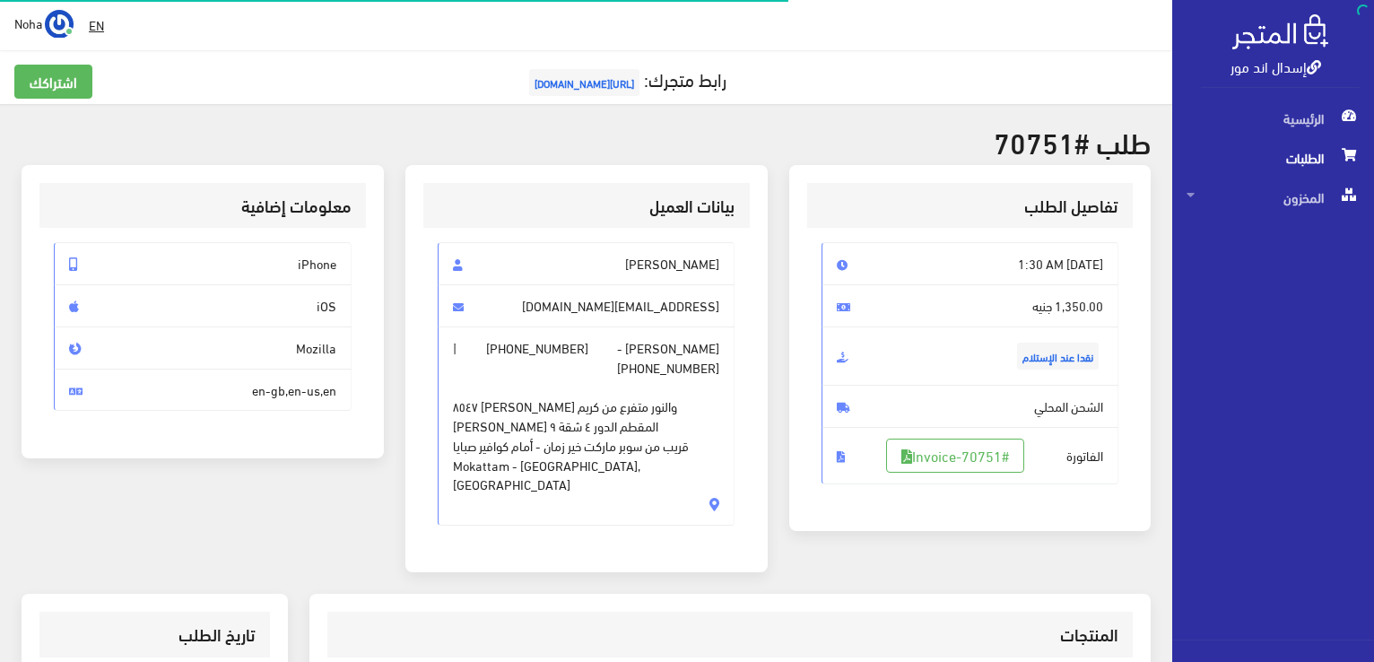
scroll to position [257, 0]
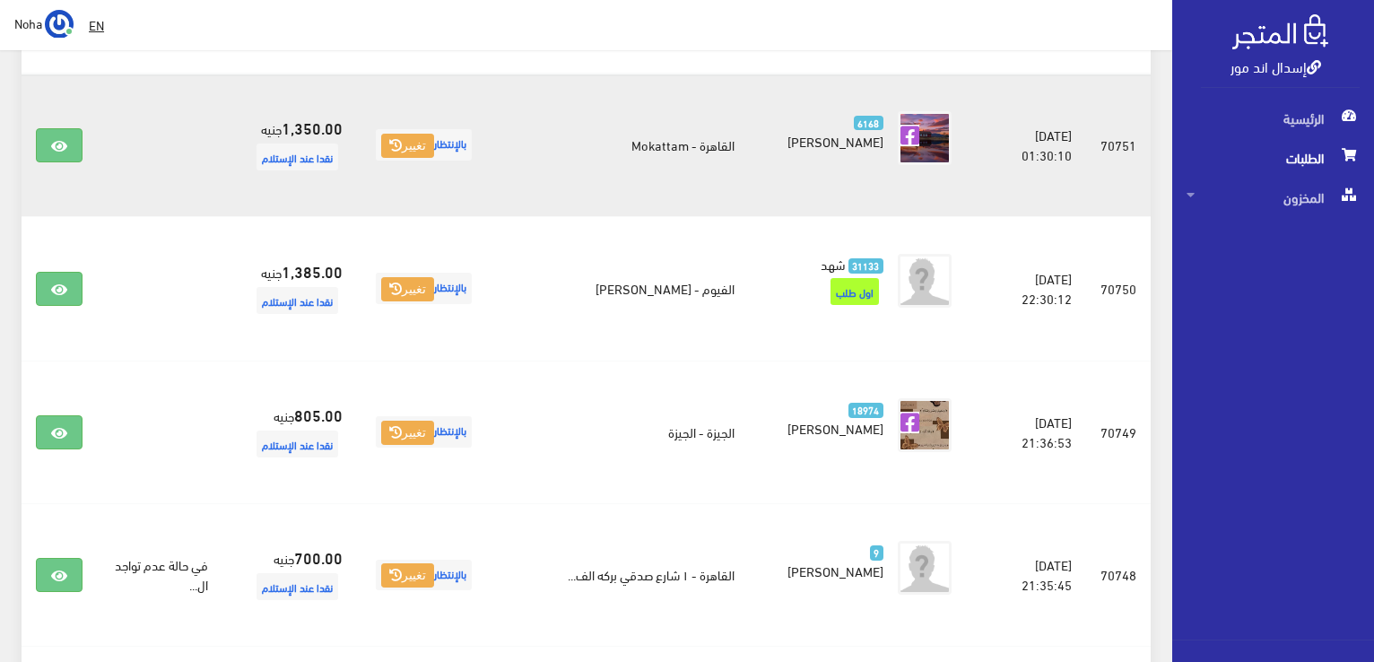
scroll to position [359, 0]
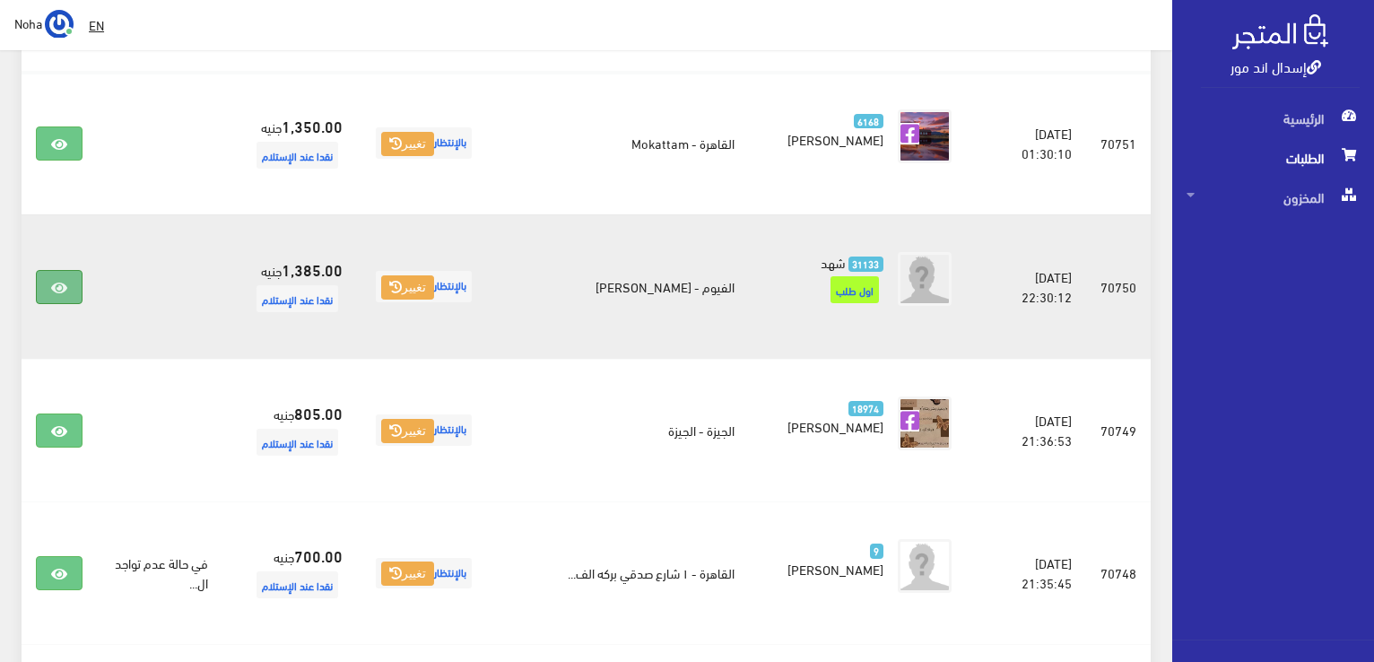
click at [65, 281] on icon at bounding box center [59, 288] width 16 height 14
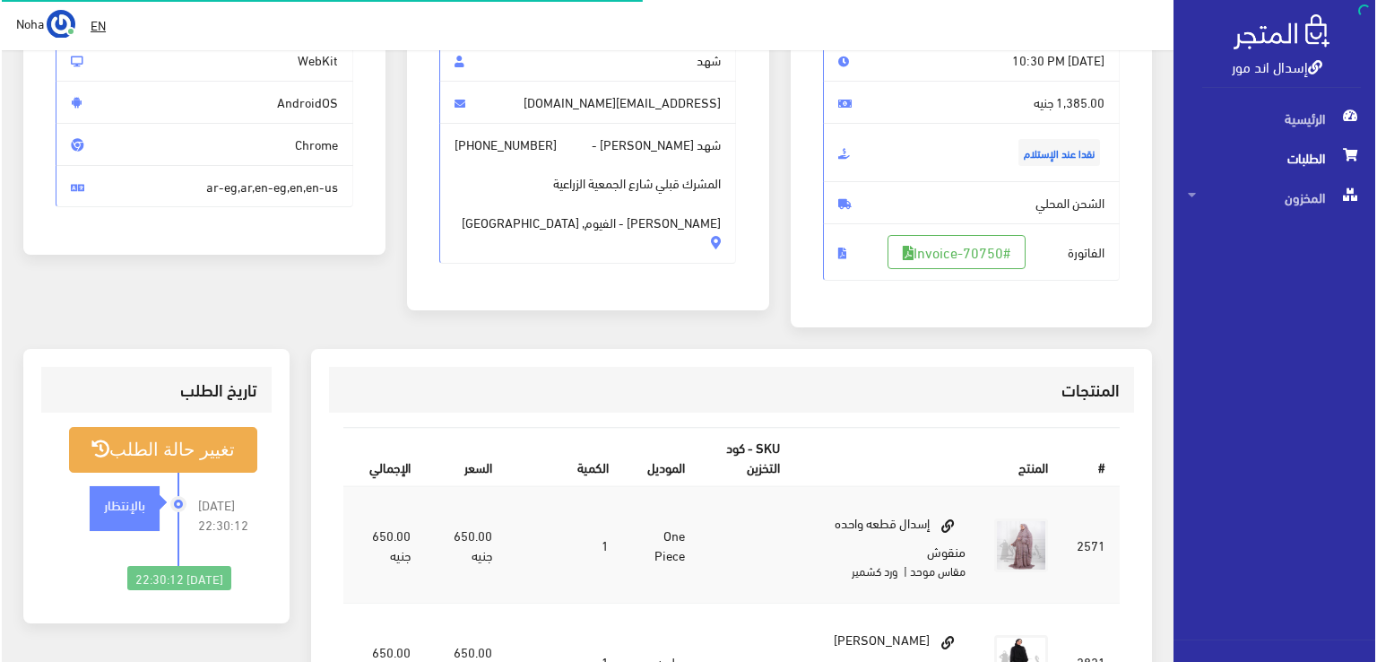
scroll to position [269, 0]
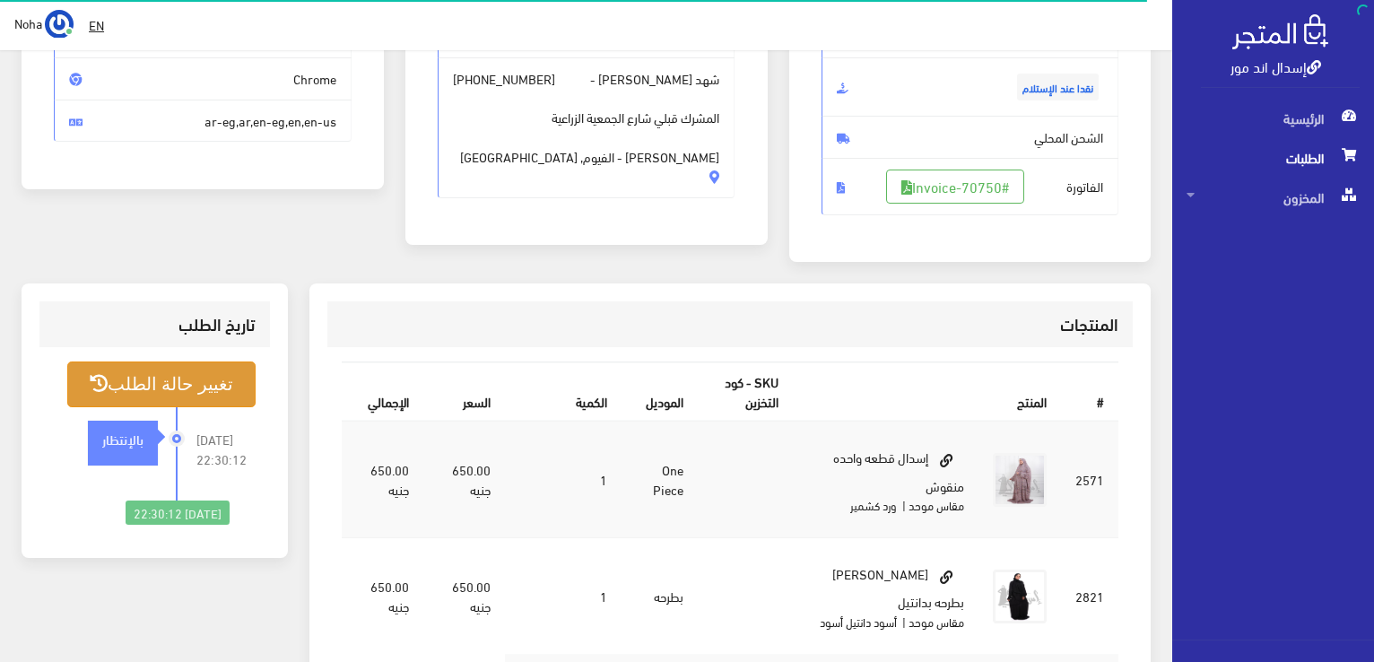
click at [185, 378] on button "تغيير حالة الطلب" at bounding box center [161, 384] width 188 height 46
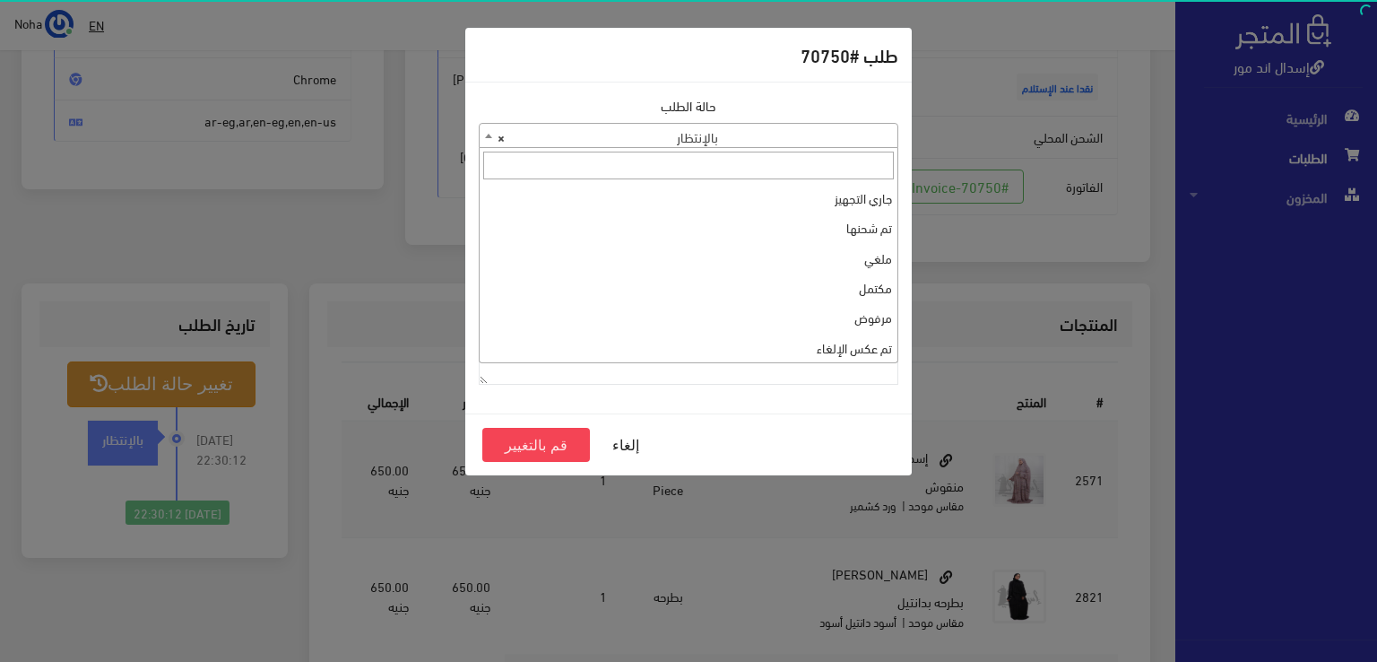
click at [486, 137] on b at bounding box center [488, 136] width 7 height 4
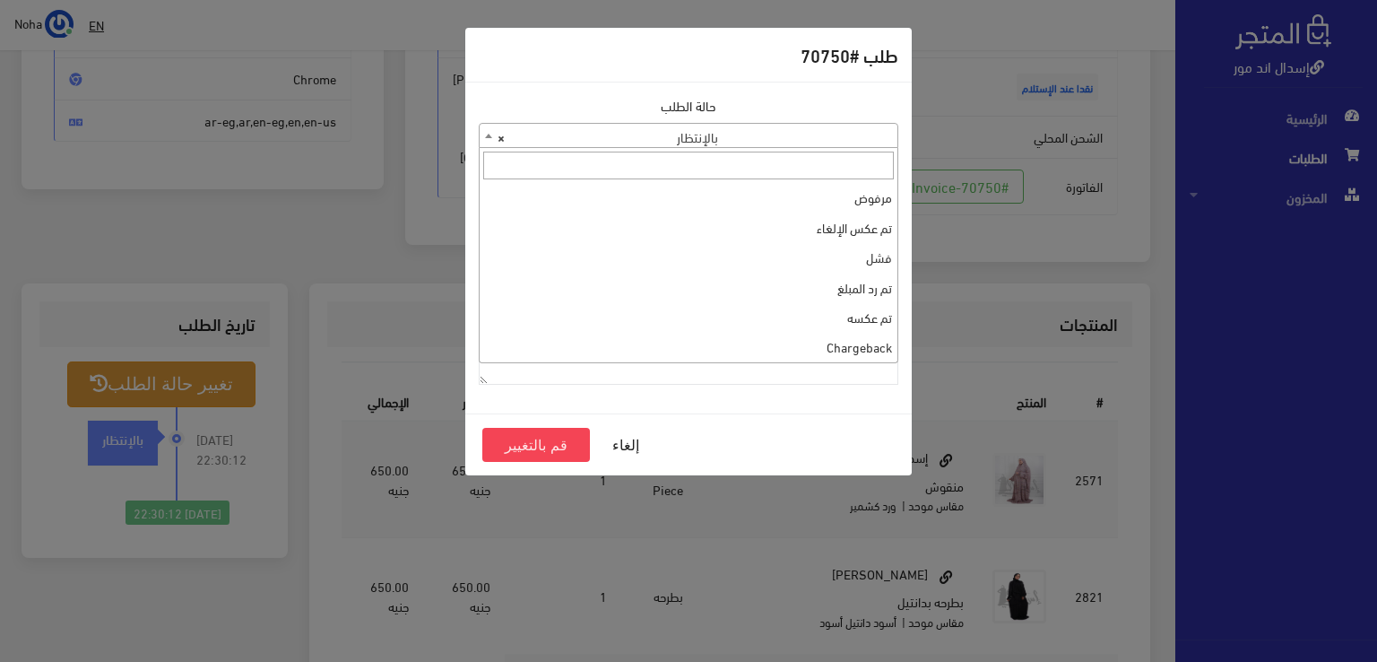
scroll to position [0, 0]
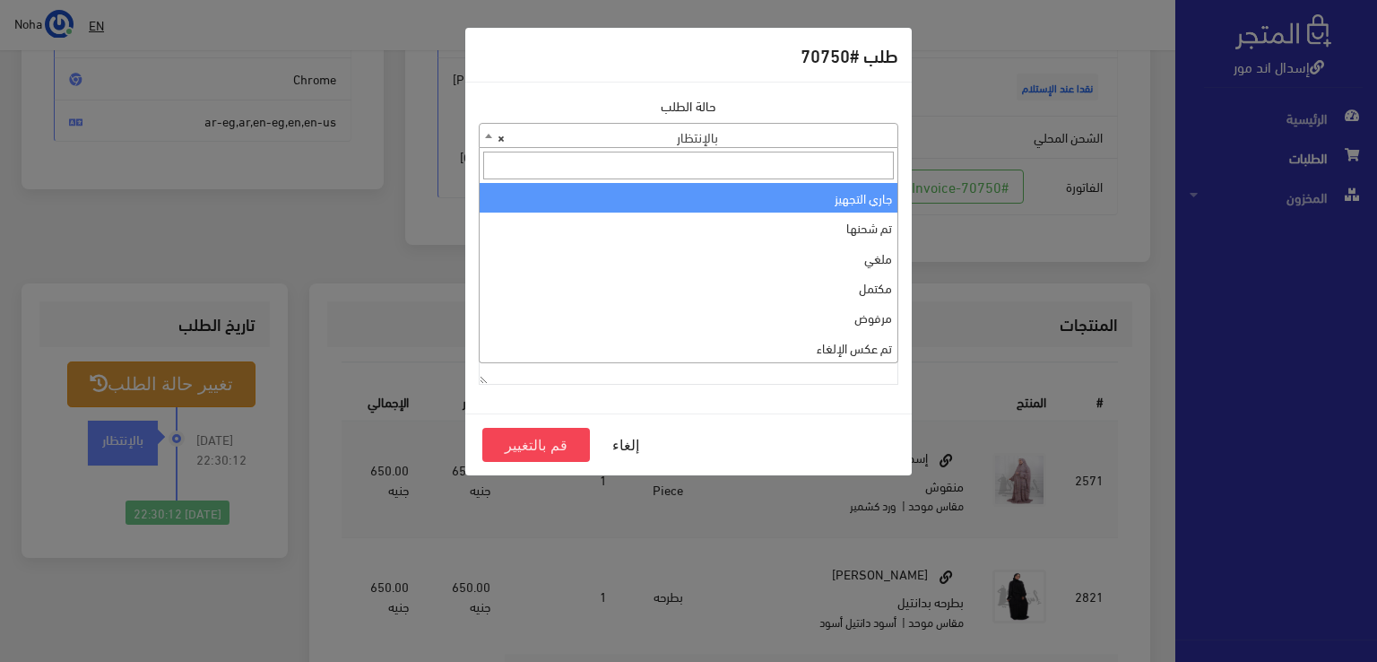
select select "1"
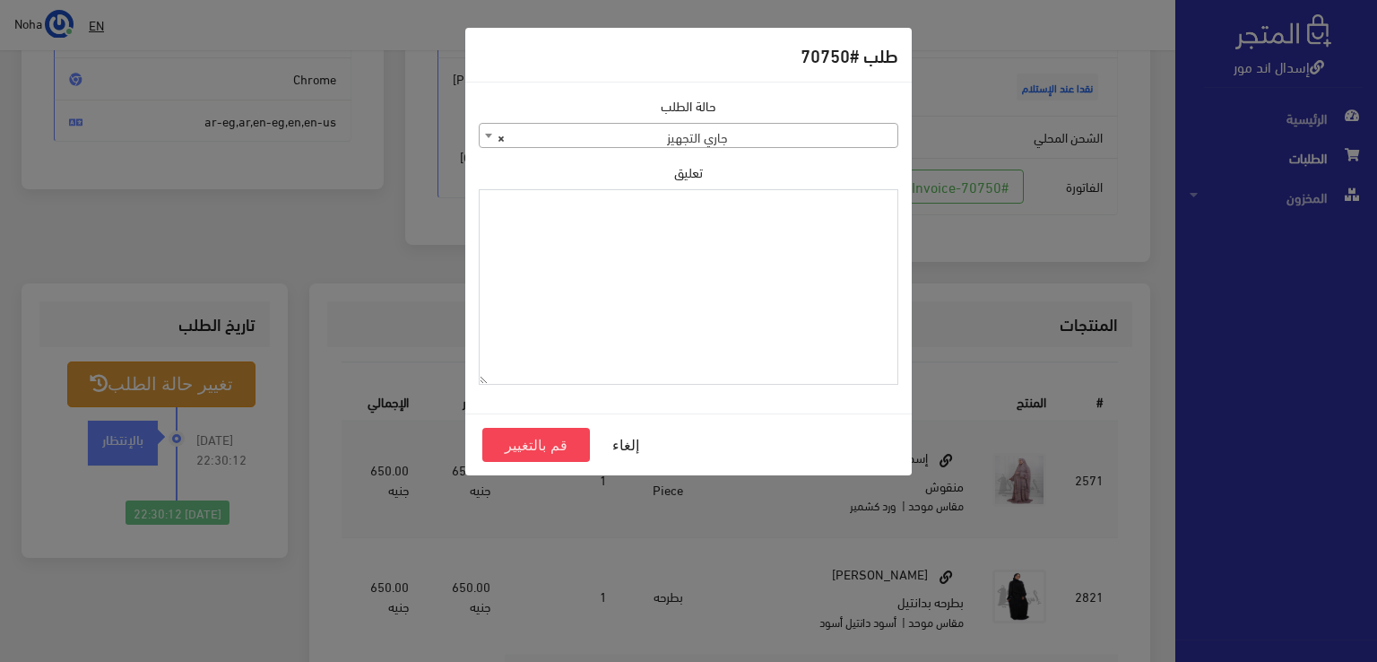
paste textarea "1126573"
type textarea "1126573"
click at [563, 446] on button "قم بالتغيير" at bounding box center [536, 445] width 108 height 34
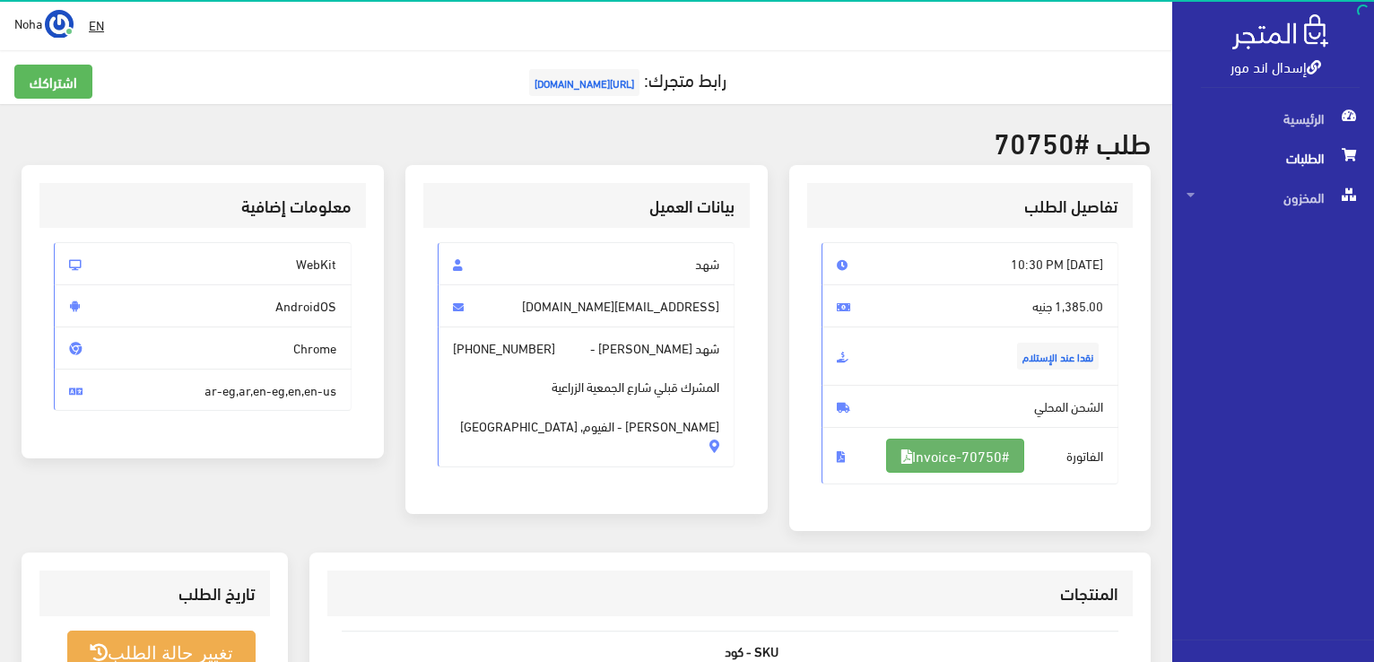
click at [966, 454] on link "#Invoice-70750" at bounding box center [955, 456] width 138 height 34
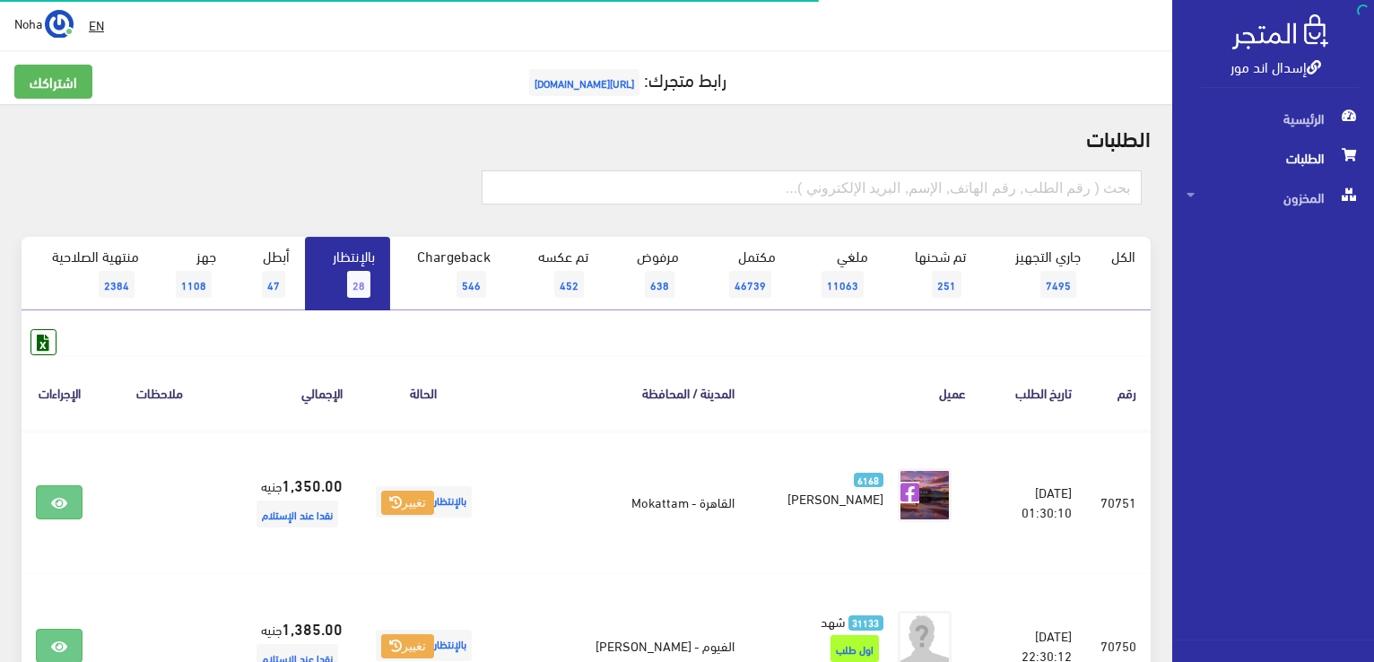
scroll to position [359, 0]
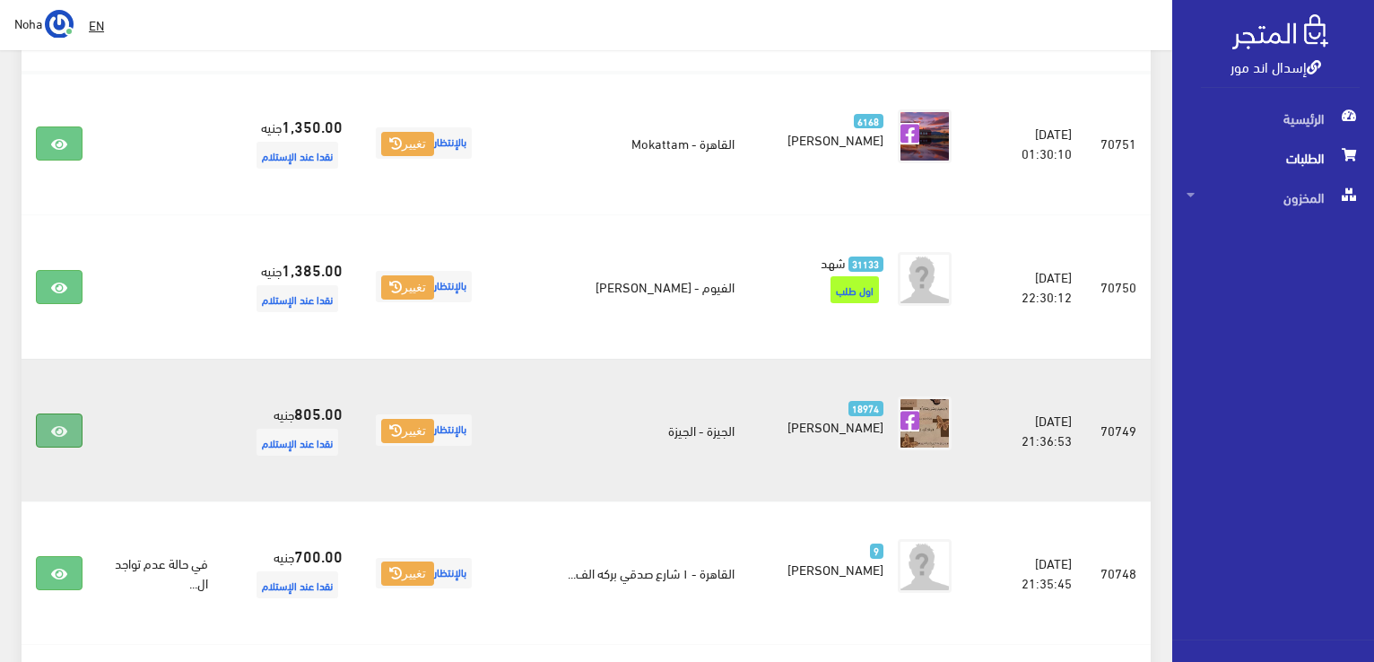
click at [68, 430] on link at bounding box center [59, 430] width 47 height 34
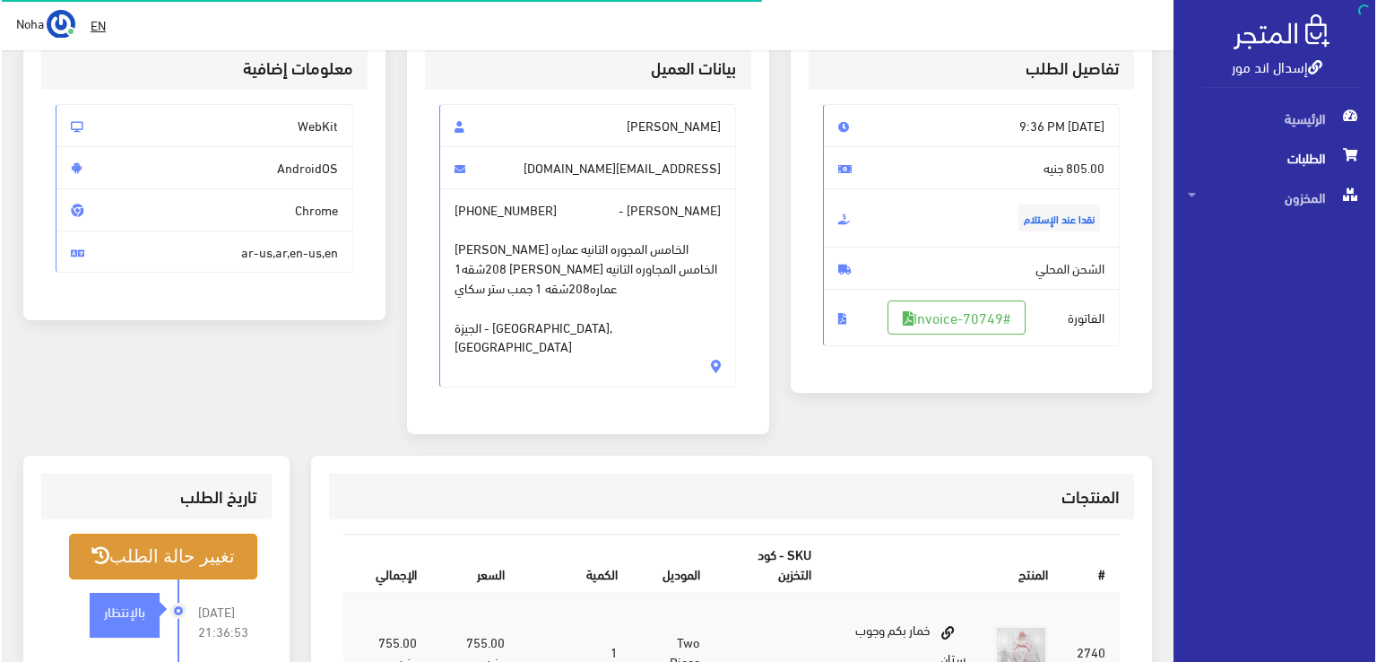
scroll to position [179, 0]
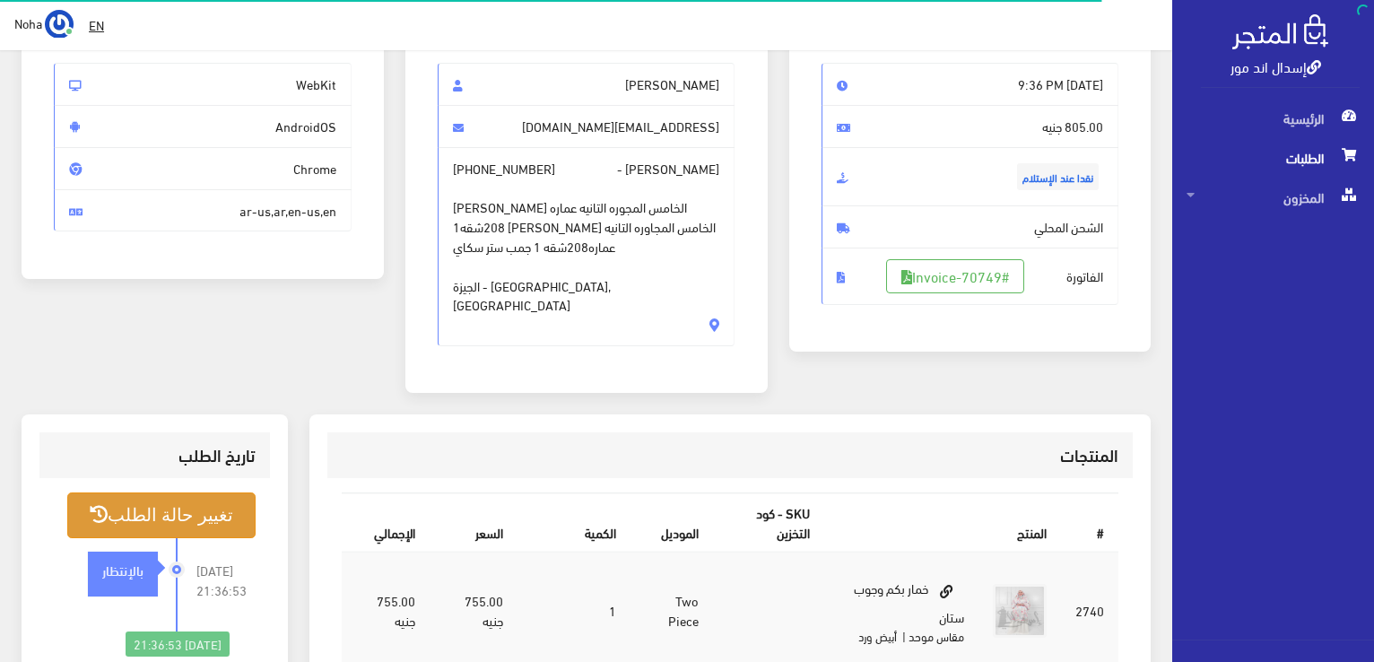
click at [152, 492] on button "تغيير حالة الطلب" at bounding box center [161, 515] width 188 height 46
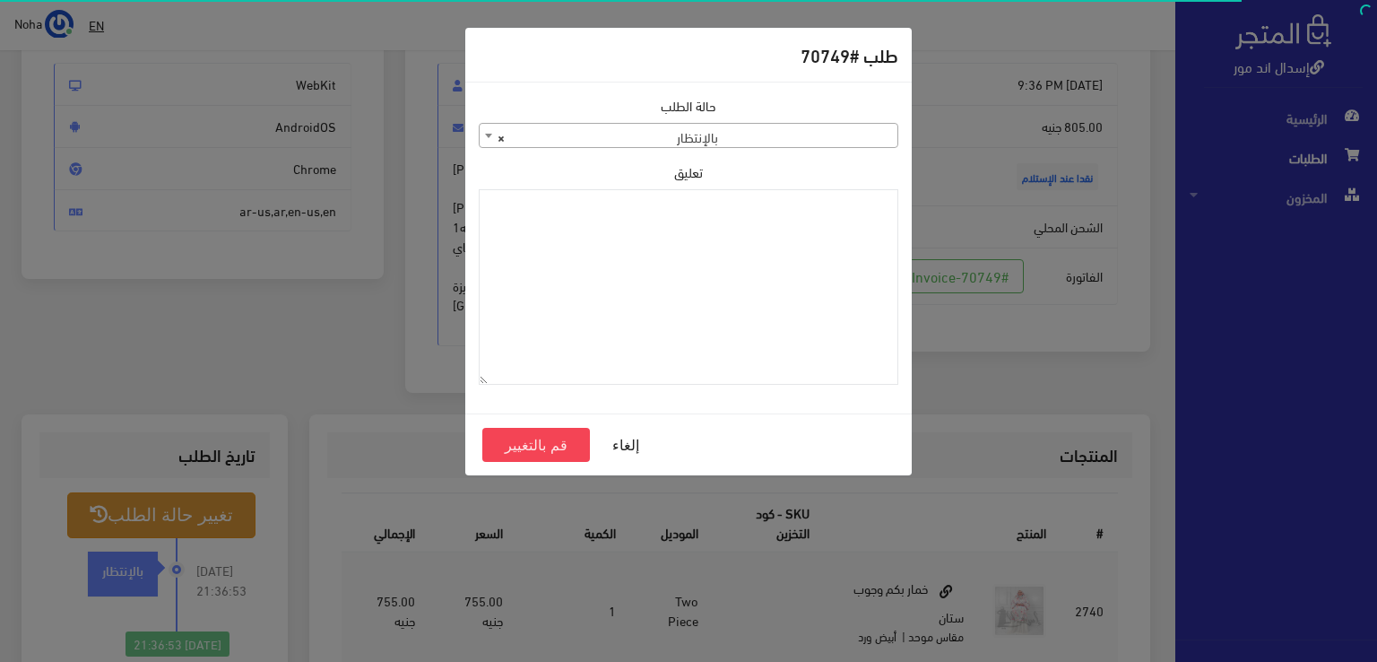
click at [486, 134] on b at bounding box center [488, 136] width 7 height 4
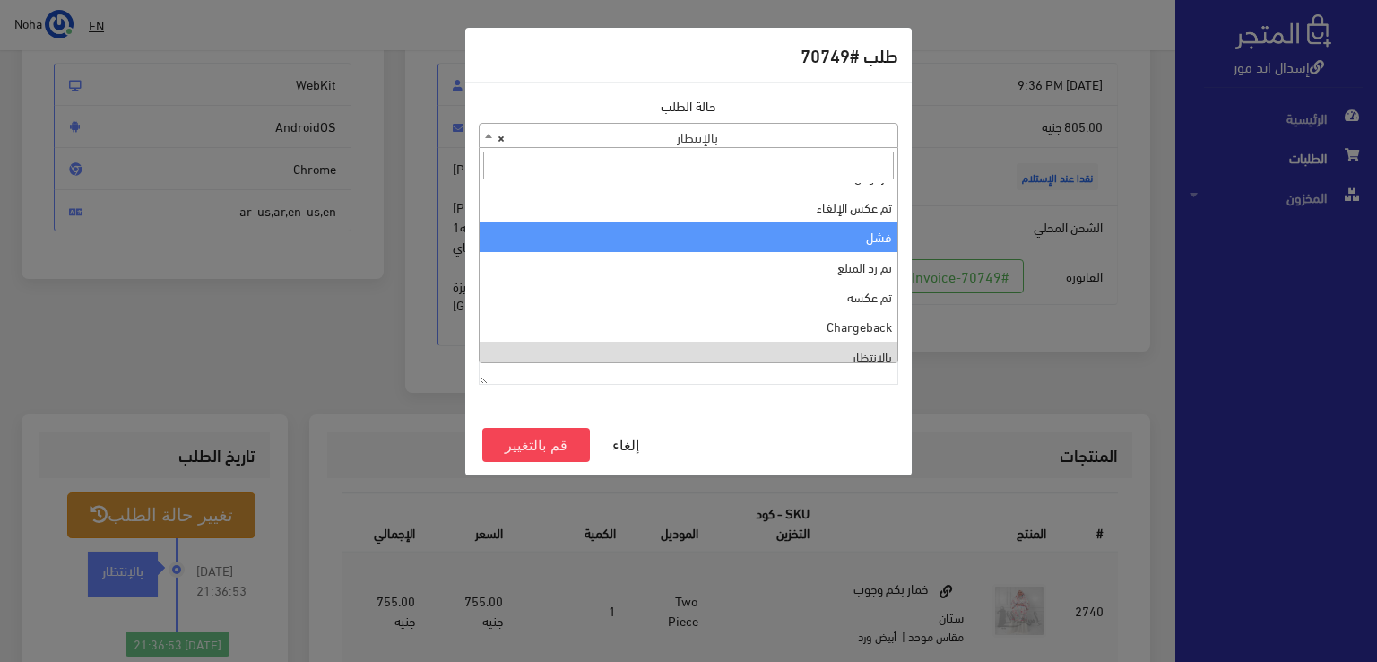
scroll to position [0, 0]
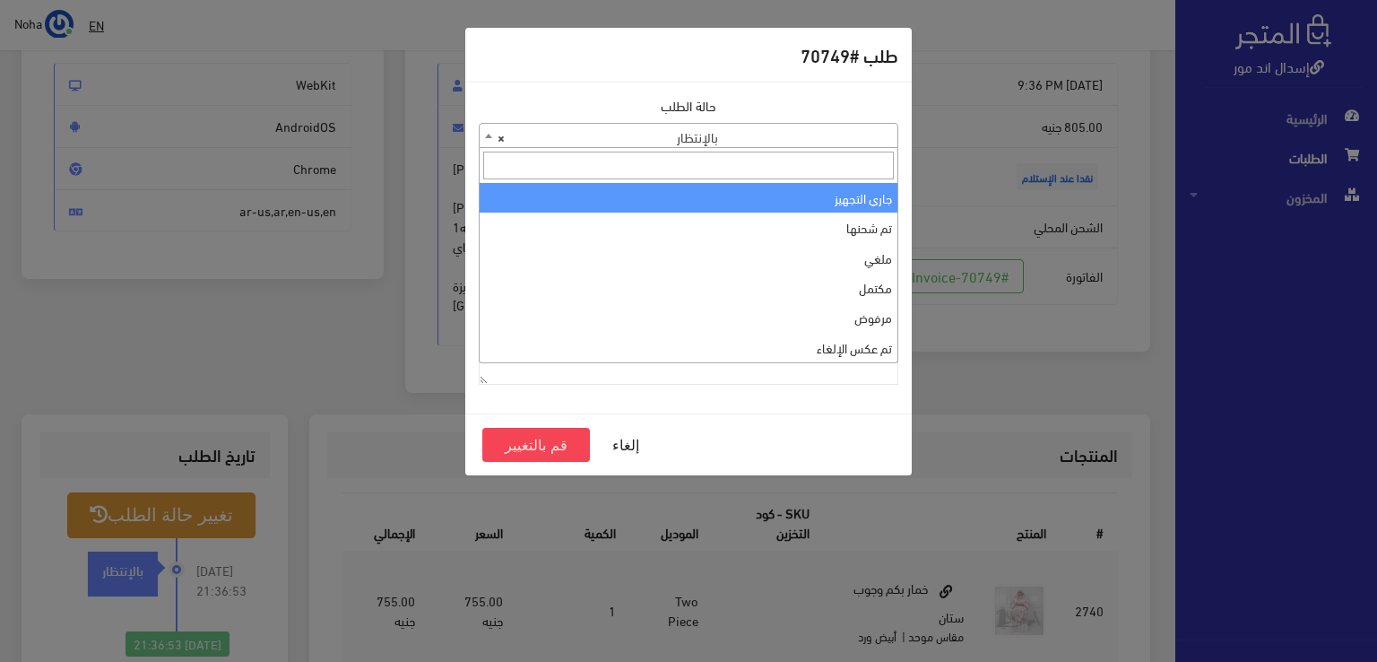
select select "1"
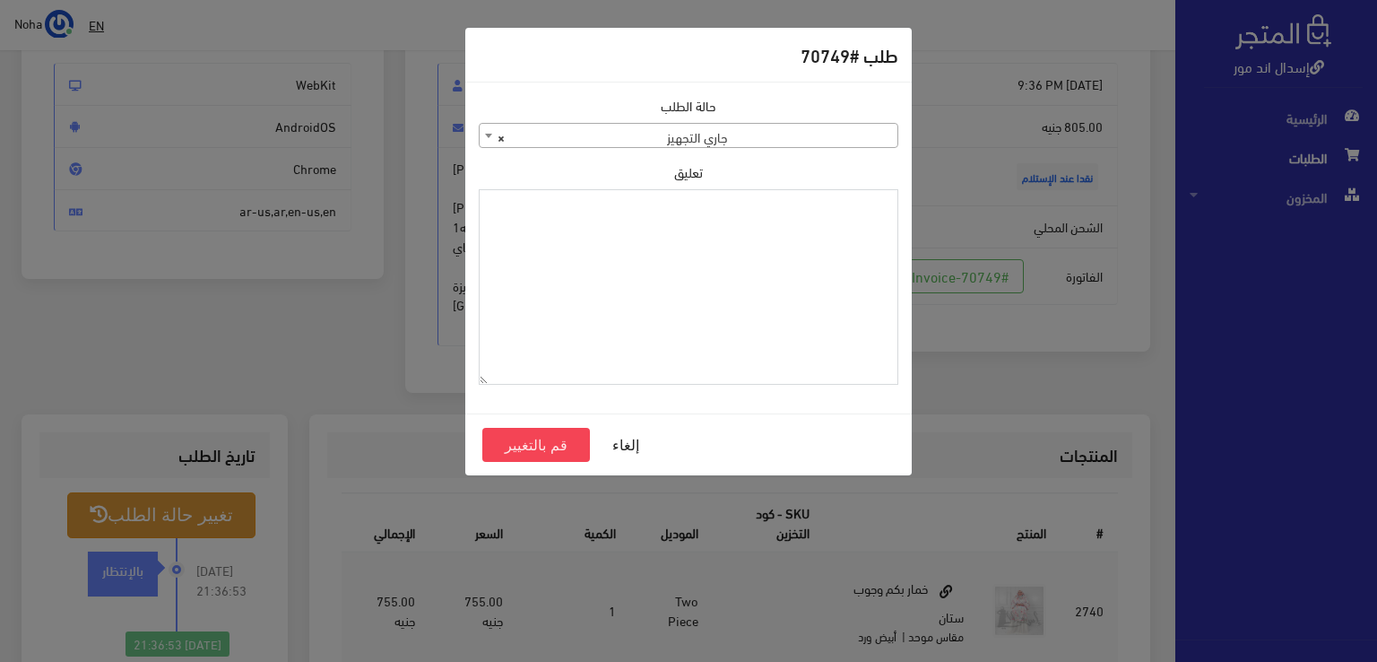
paste textarea "1126573"
type textarea "1126573"
click at [566, 445] on button "قم بالتغيير" at bounding box center [536, 445] width 108 height 34
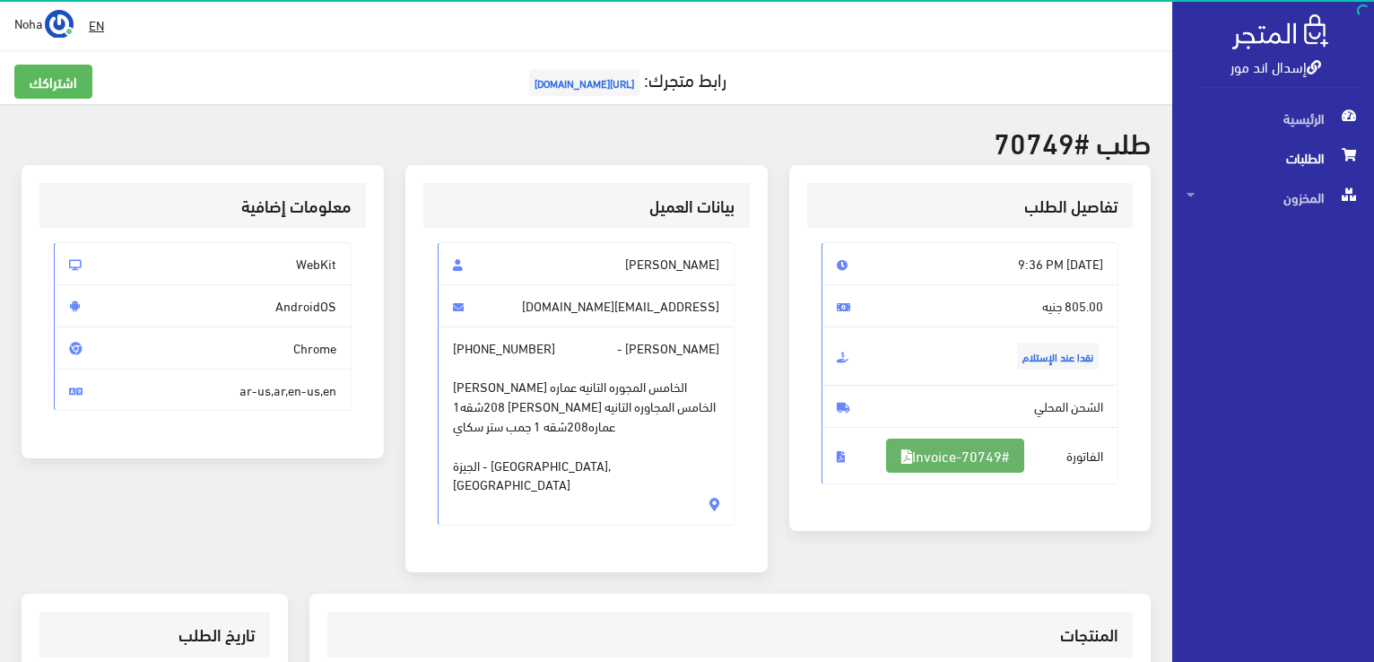
click at [918, 449] on link "#Invoice-70749" at bounding box center [955, 456] width 138 height 34
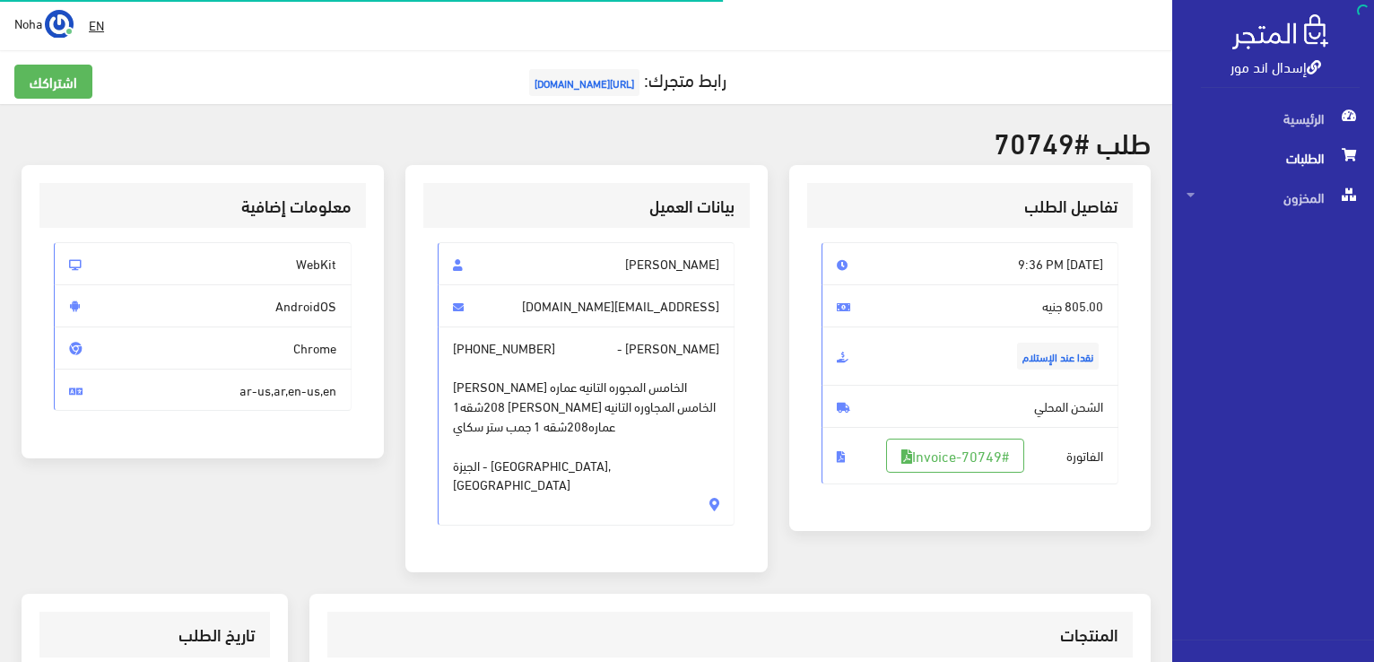
scroll to position [179, 0]
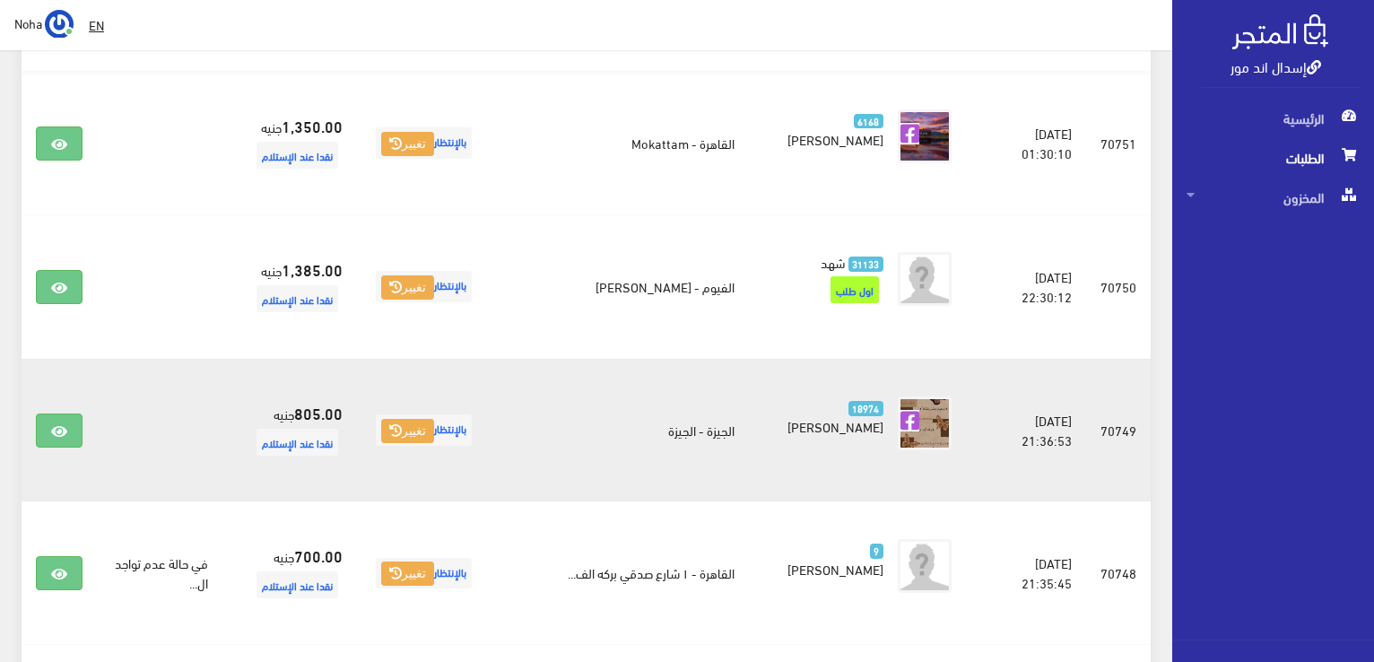
scroll to position [448, 0]
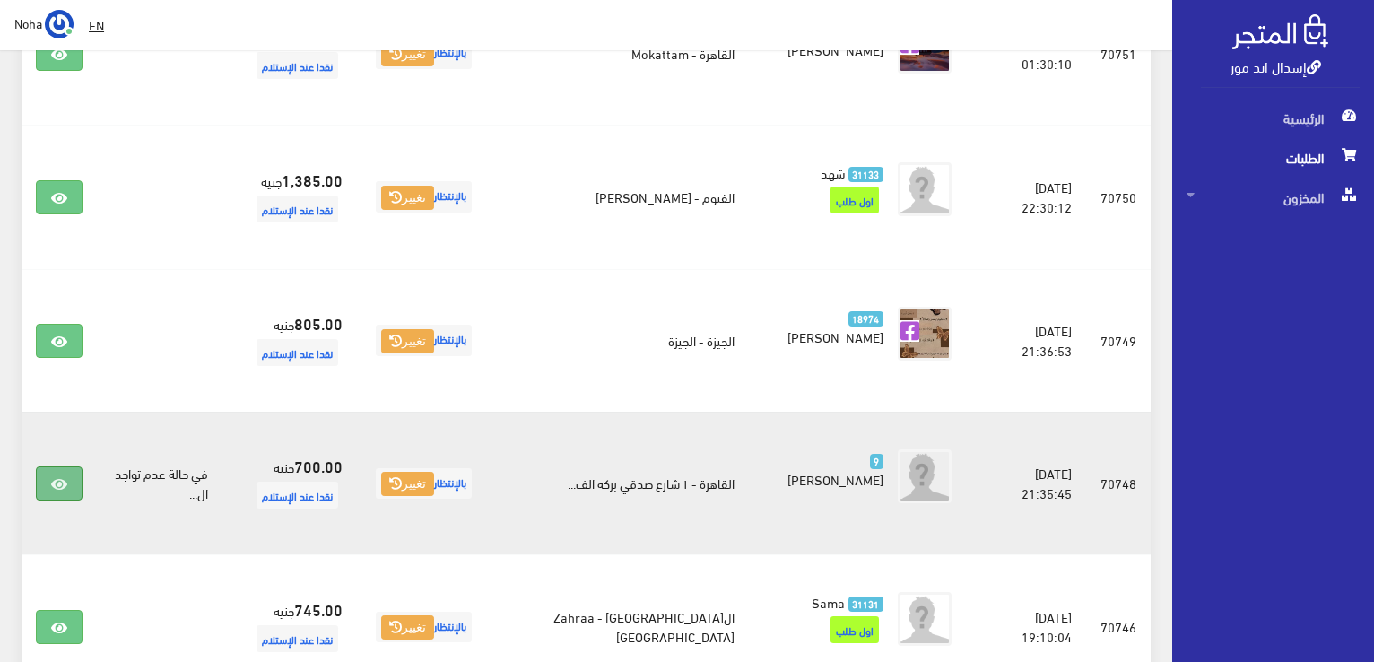
click at [64, 480] on icon at bounding box center [59, 484] width 16 height 14
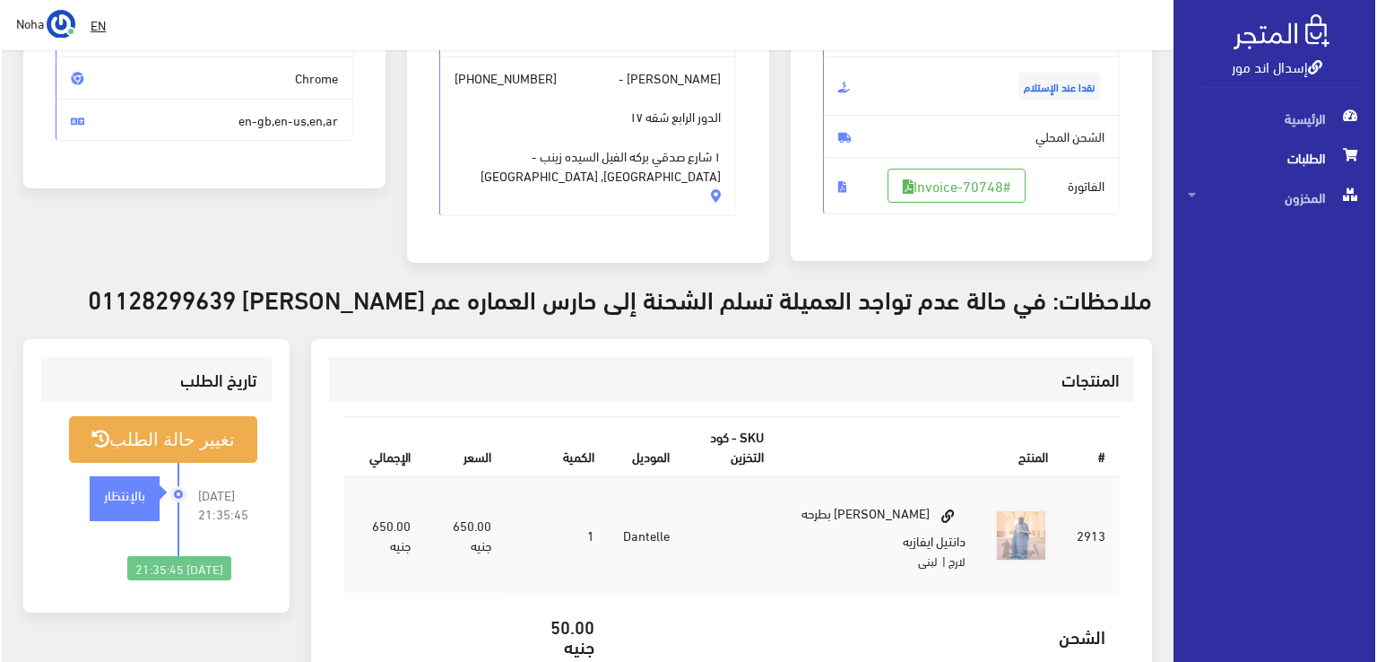
scroll to position [269, 0]
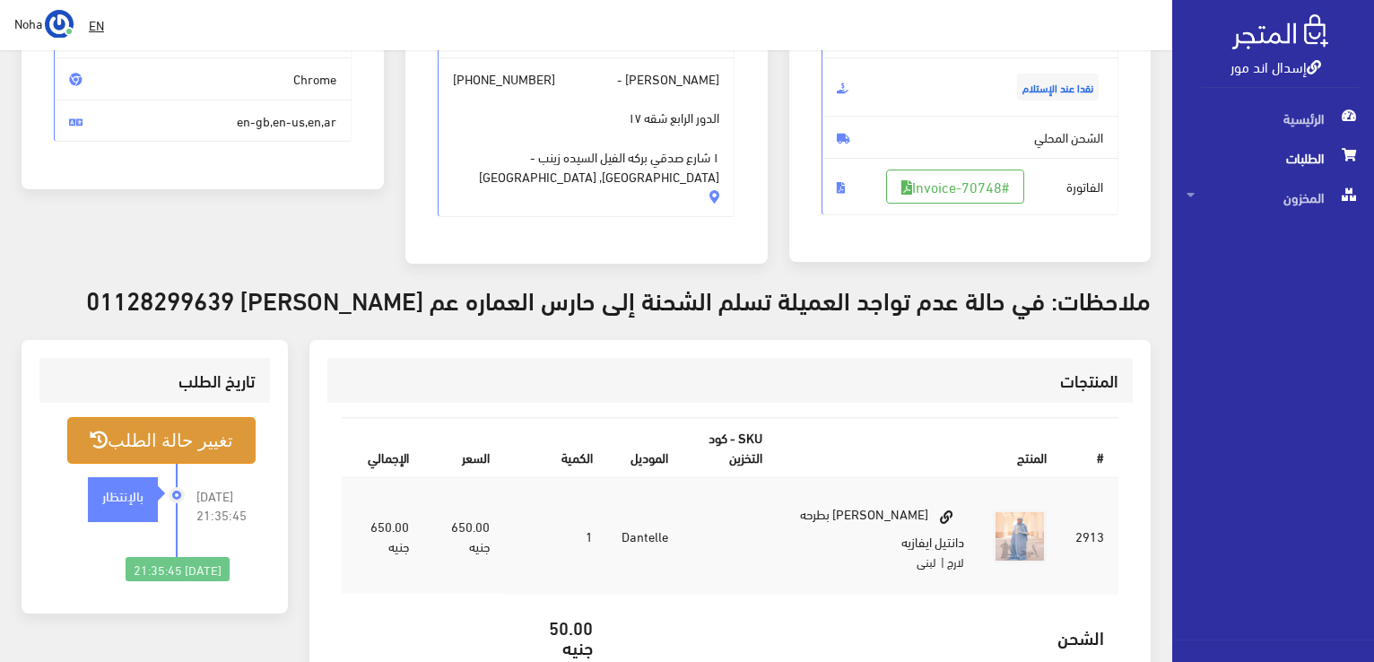
click at [212, 440] on button "تغيير حالة الطلب" at bounding box center [161, 440] width 188 height 46
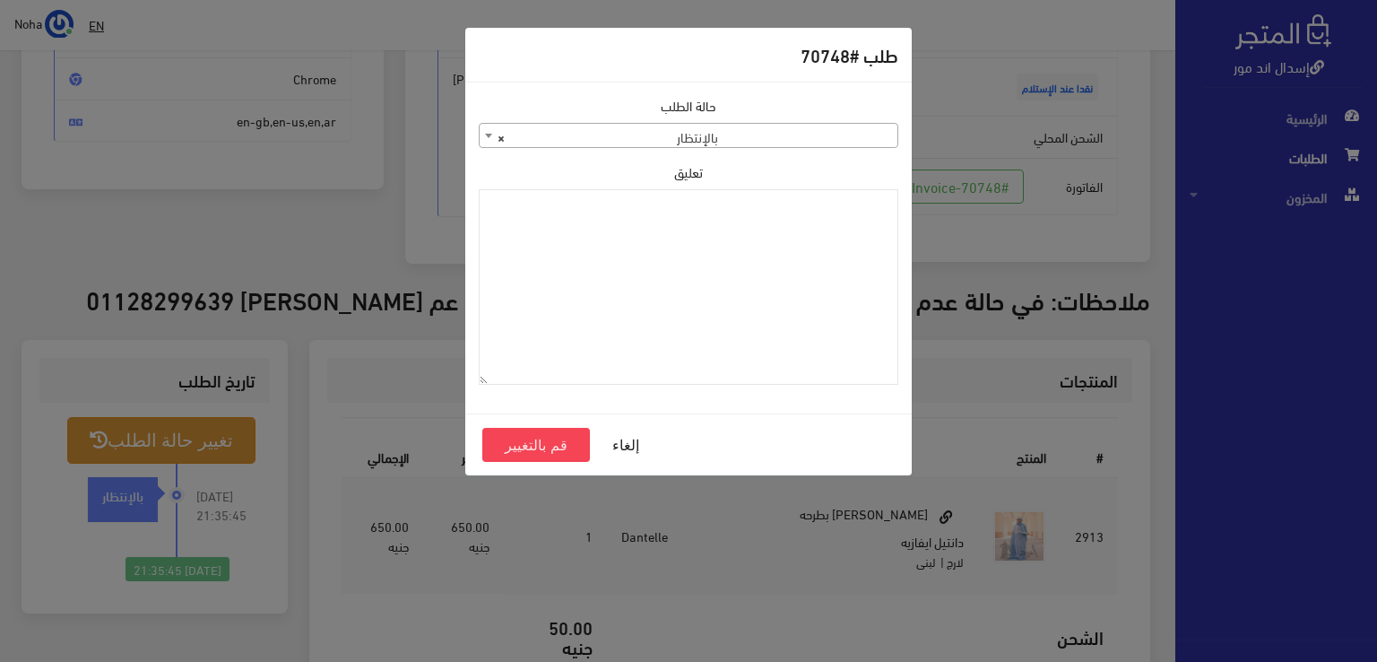
click at [485, 134] on b at bounding box center [488, 136] width 7 height 4
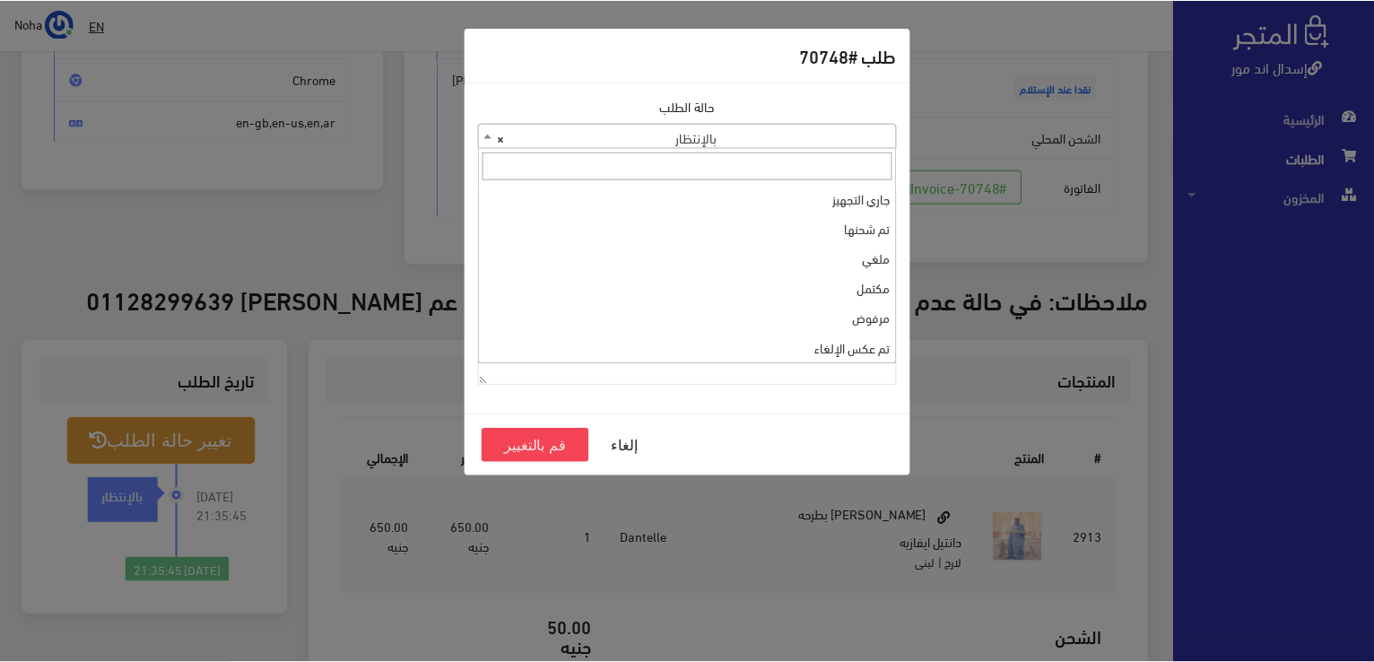
scroll to position [239, 0]
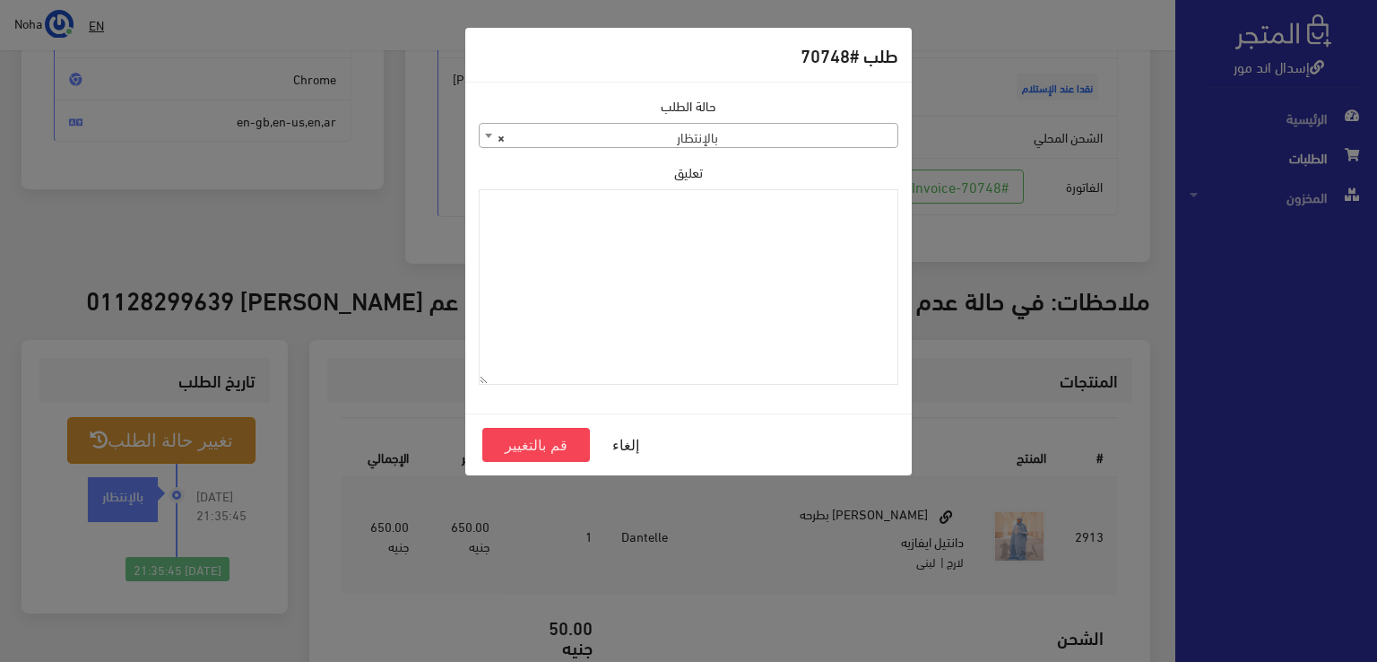
click at [110, 230] on div "طلب #70748 حالة الطلب جاري التجهيز تم شحنها ملغي مكتمل مرفوض تم عكس الإلغاء فشل…" at bounding box center [688, 331] width 1377 height 662
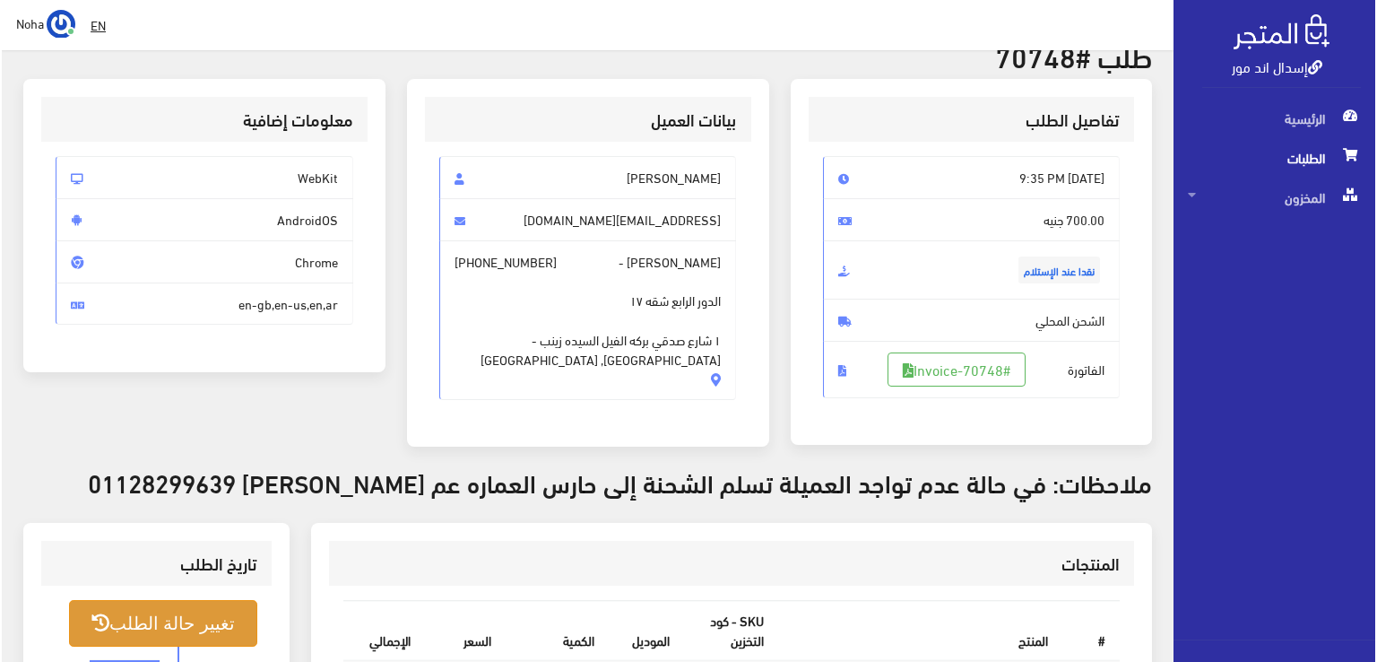
scroll to position [179, 0]
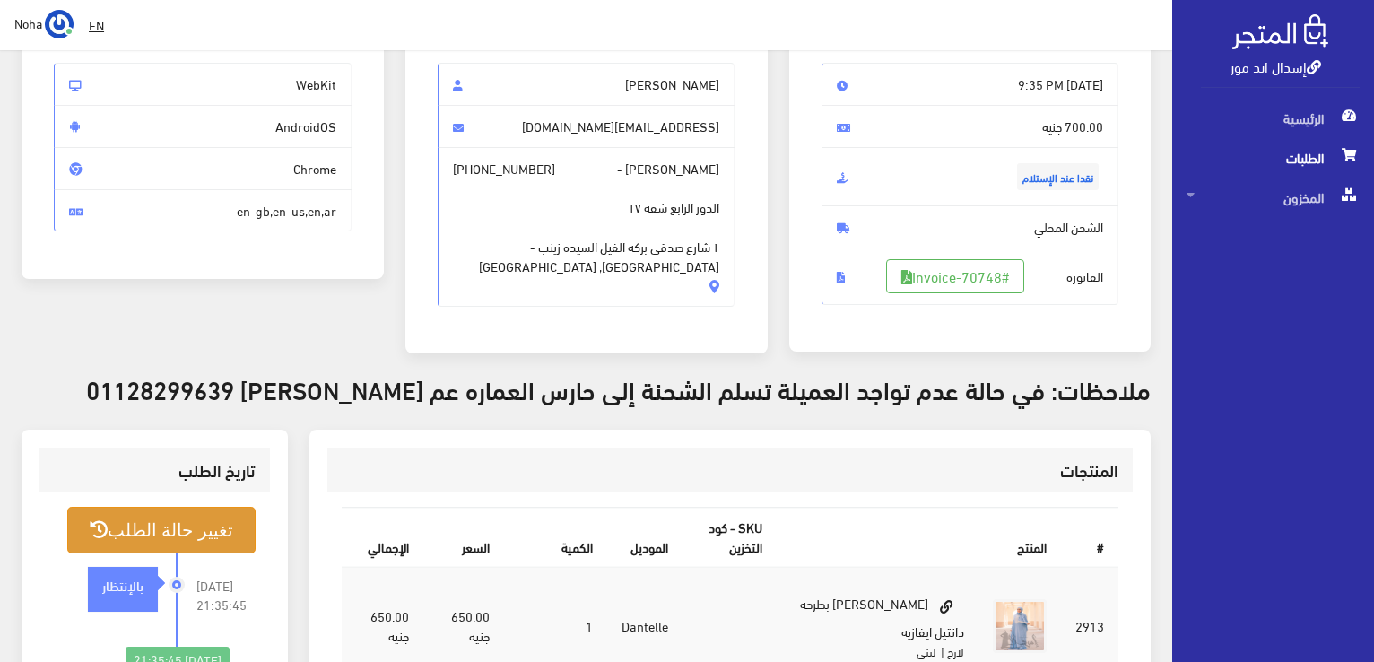
click at [220, 534] on button "تغيير حالة الطلب" at bounding box center [161, 530] width 188 height 46
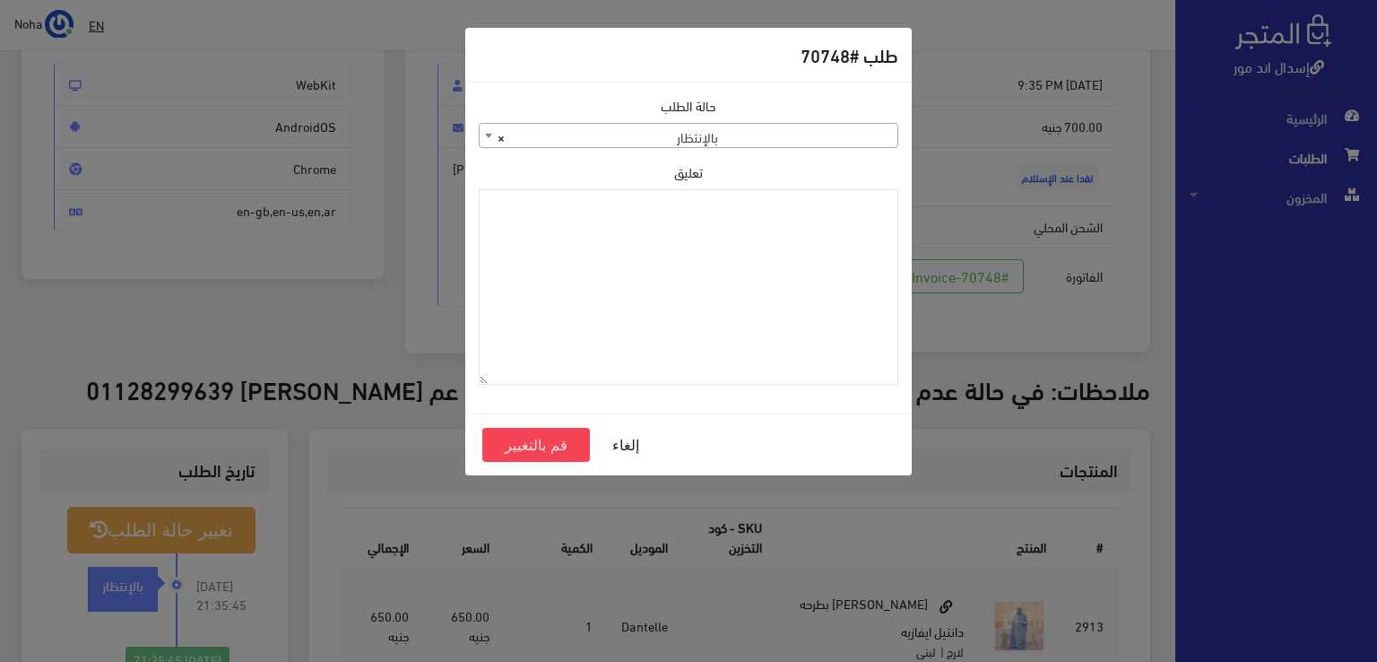
click at [489, 137] on b at bounding box center [488, 136] width 7 height 4
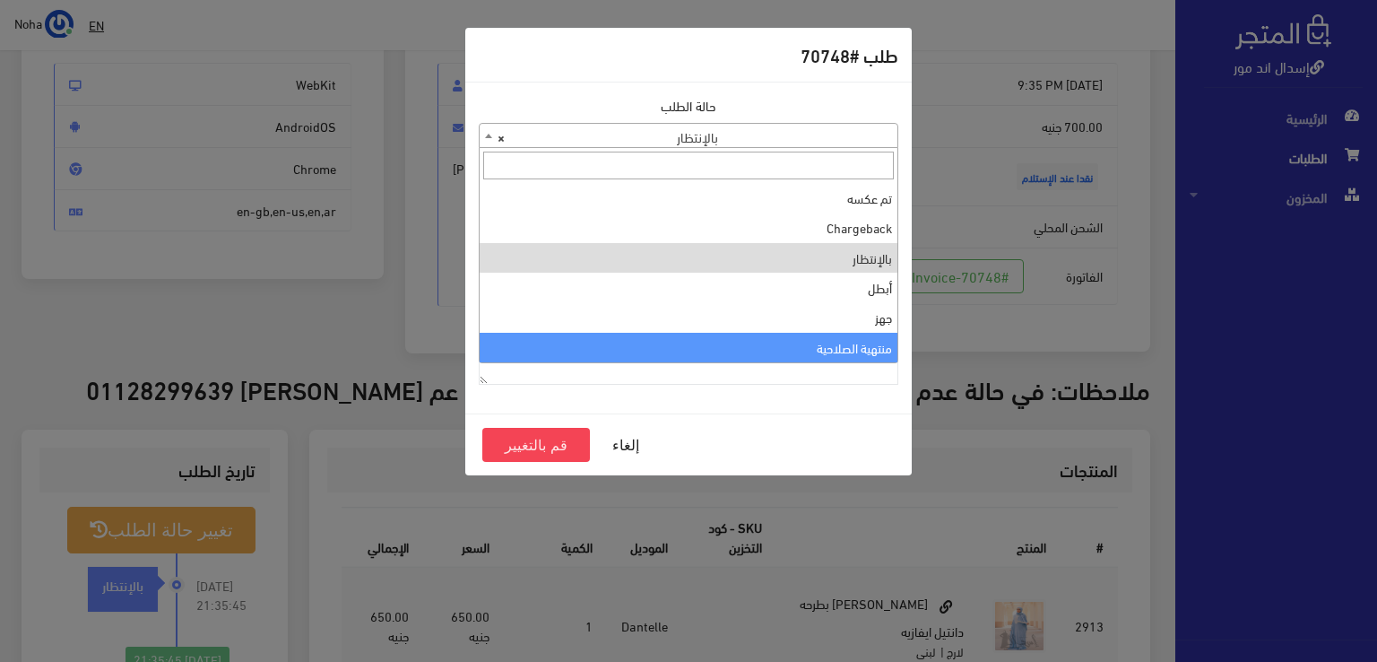
select select "14"
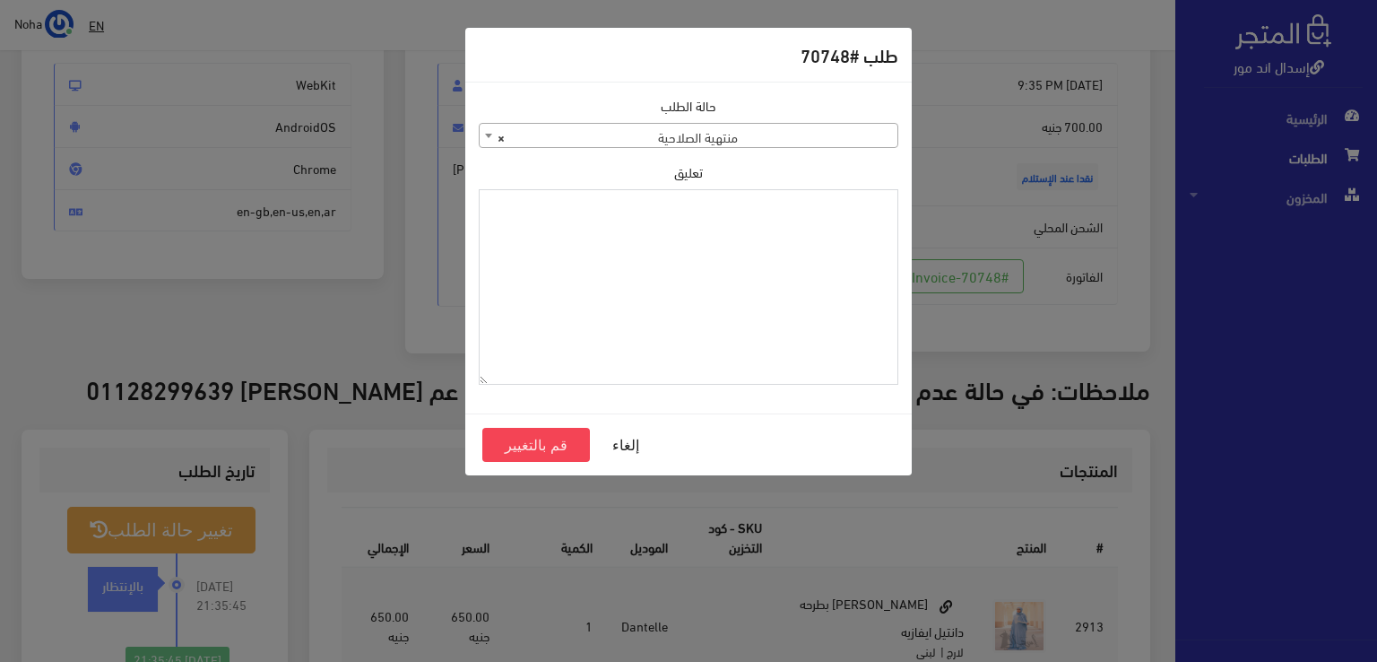
paste textarea "1126573"
type textarea "1126573"
click at [542, 442] on button "قم بالتغيير" at bounding box center [536, 445] width 108 height 34
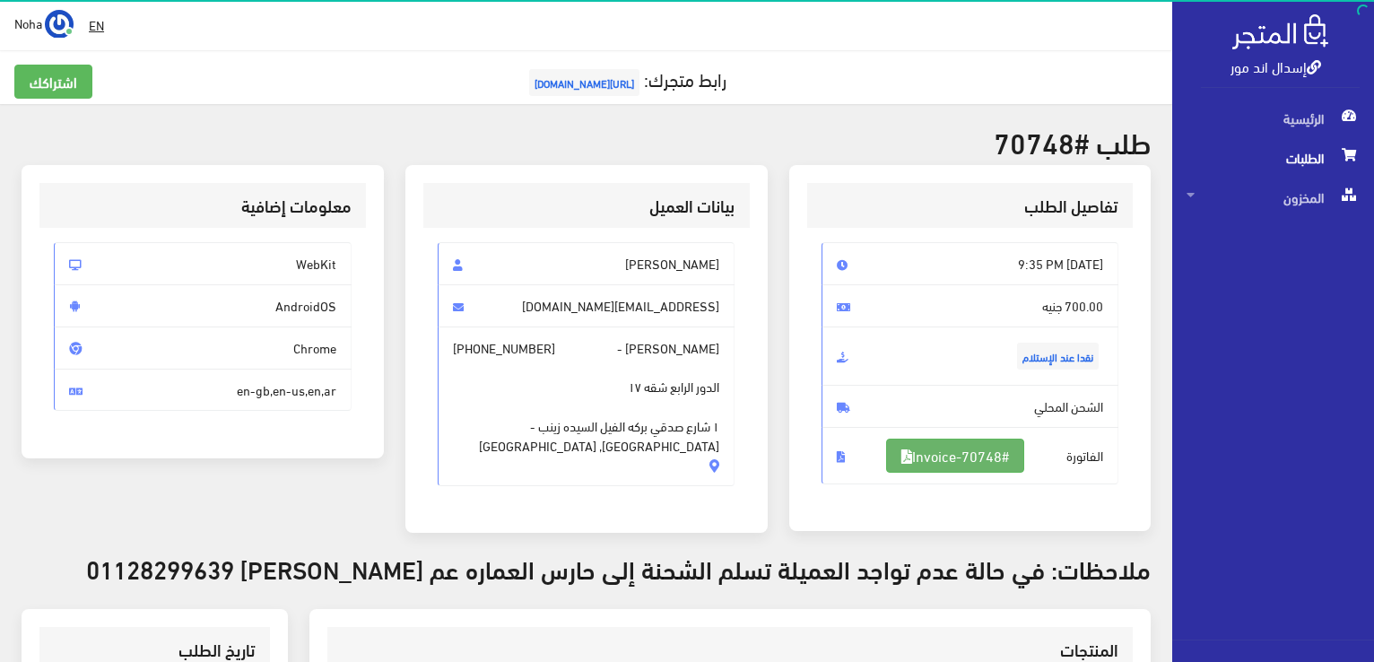
click at [956, 454] on link "#Invoice-70748" at bounding box center [955, 456] width 138 height 34
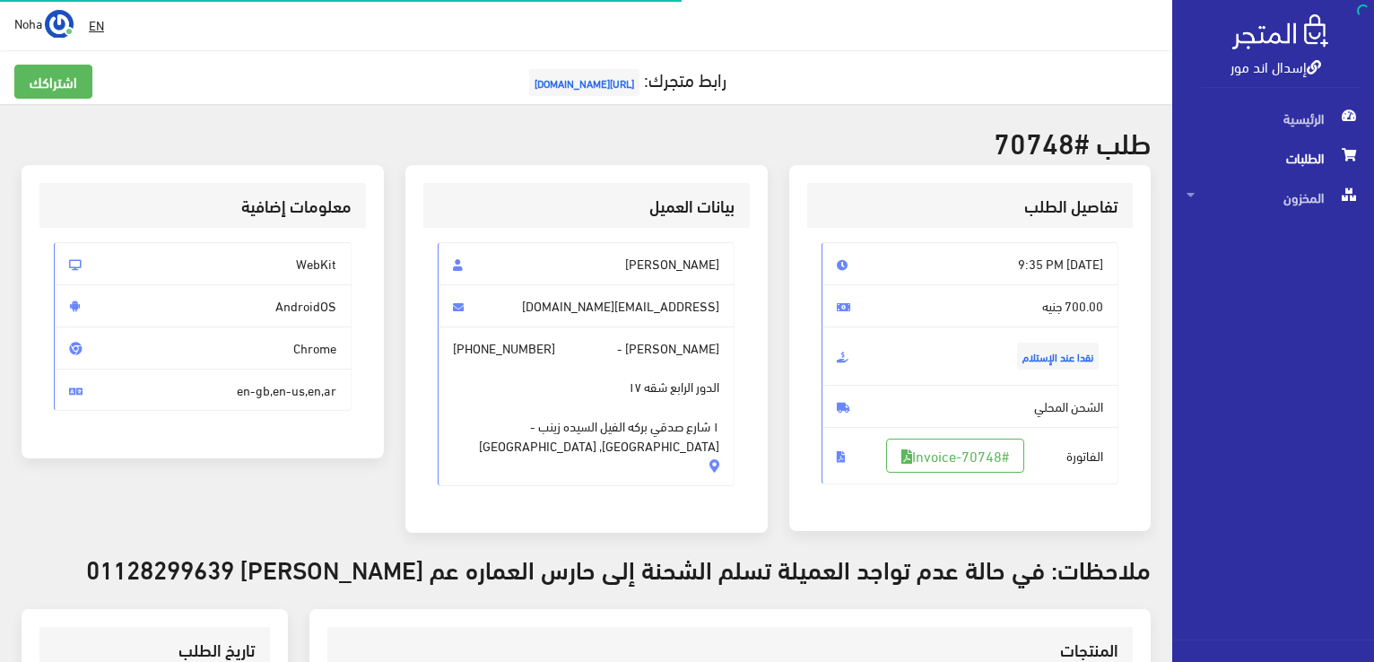
scroll to position [179, 0]
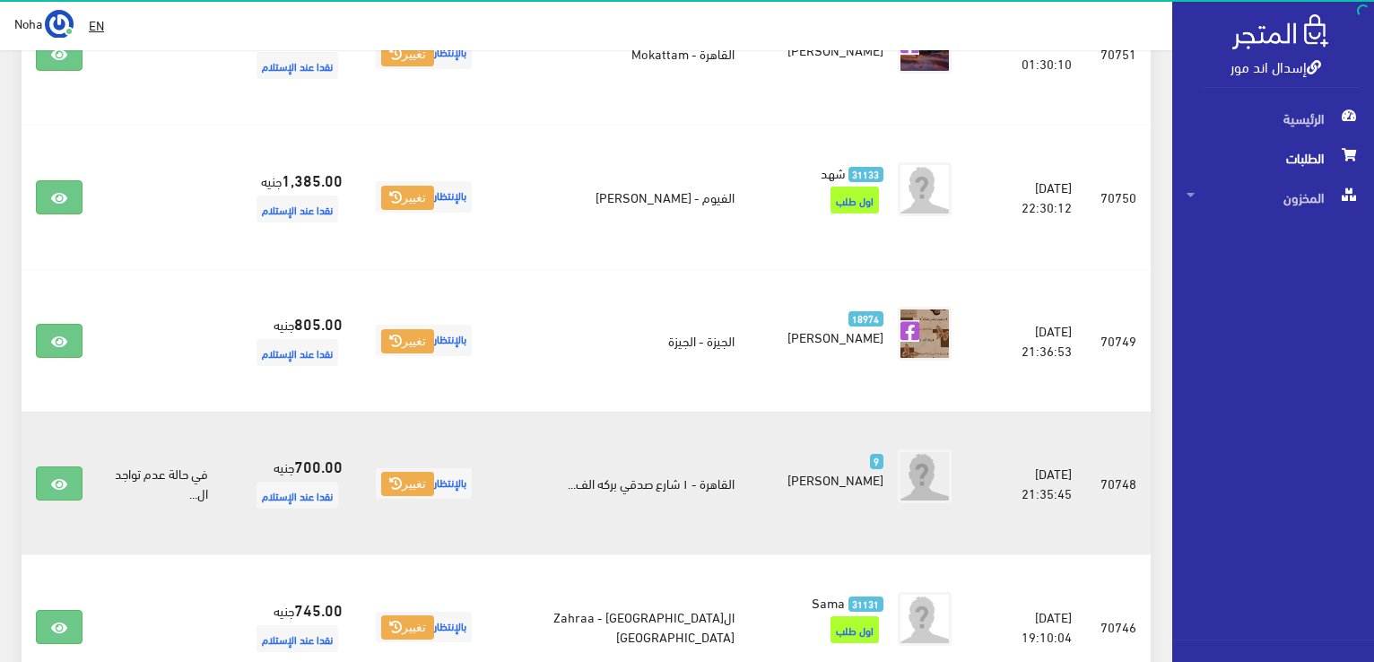
scroll to position [628, 0]
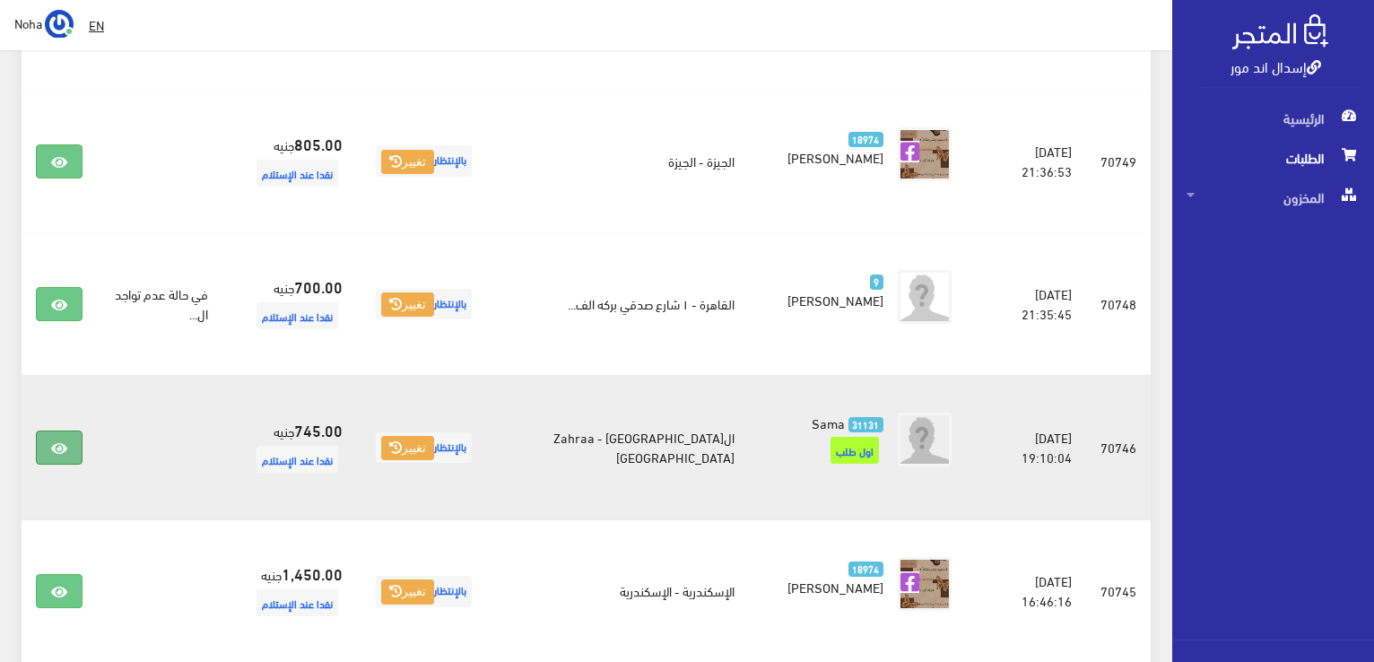
click at [62, 442] on icon at bounding box center [59, 448] width 16 height 14
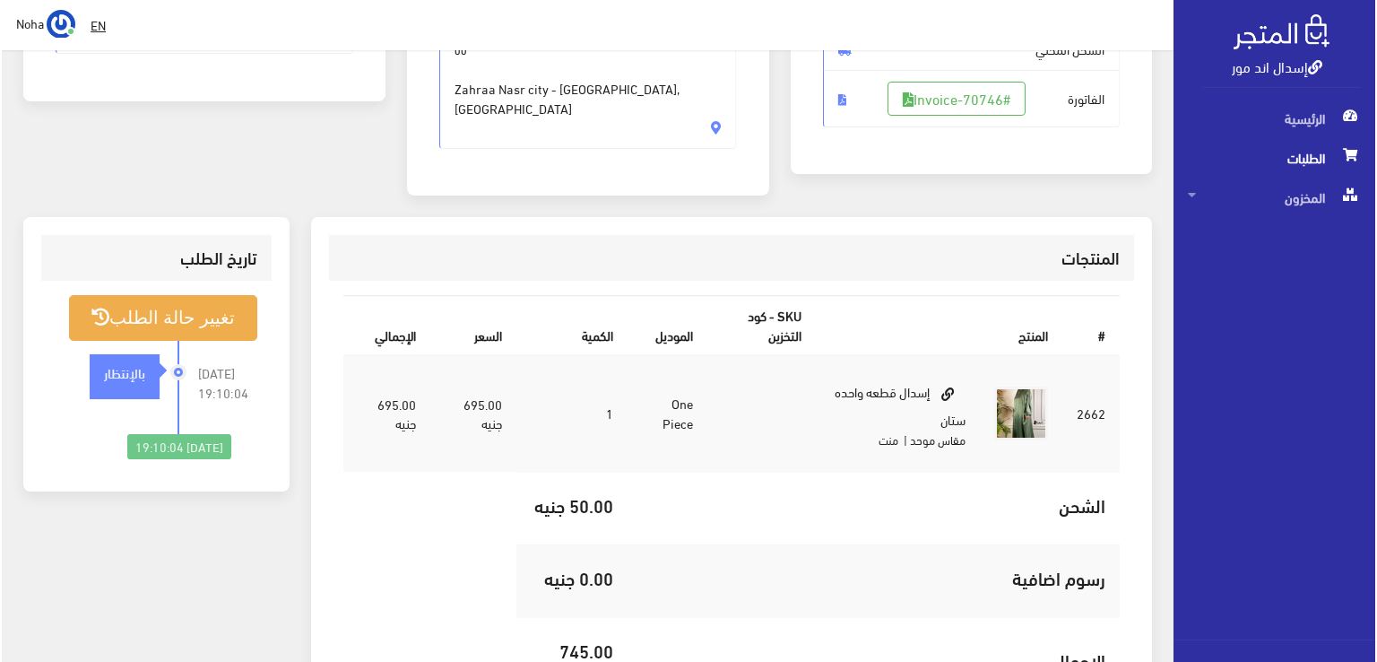
scroll to position [359, 0]
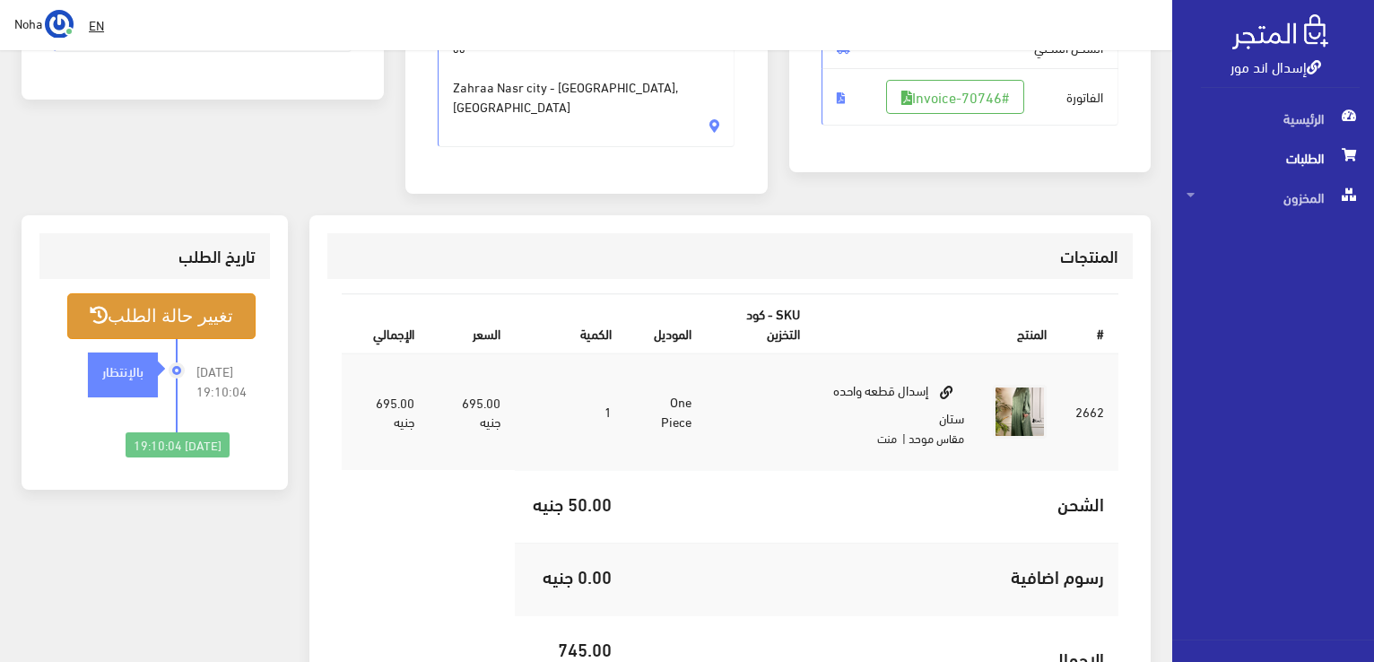
click at [195, 293] on button "تغيير حالة الطلب" at bounding box center [161, 316] width 188 height 46
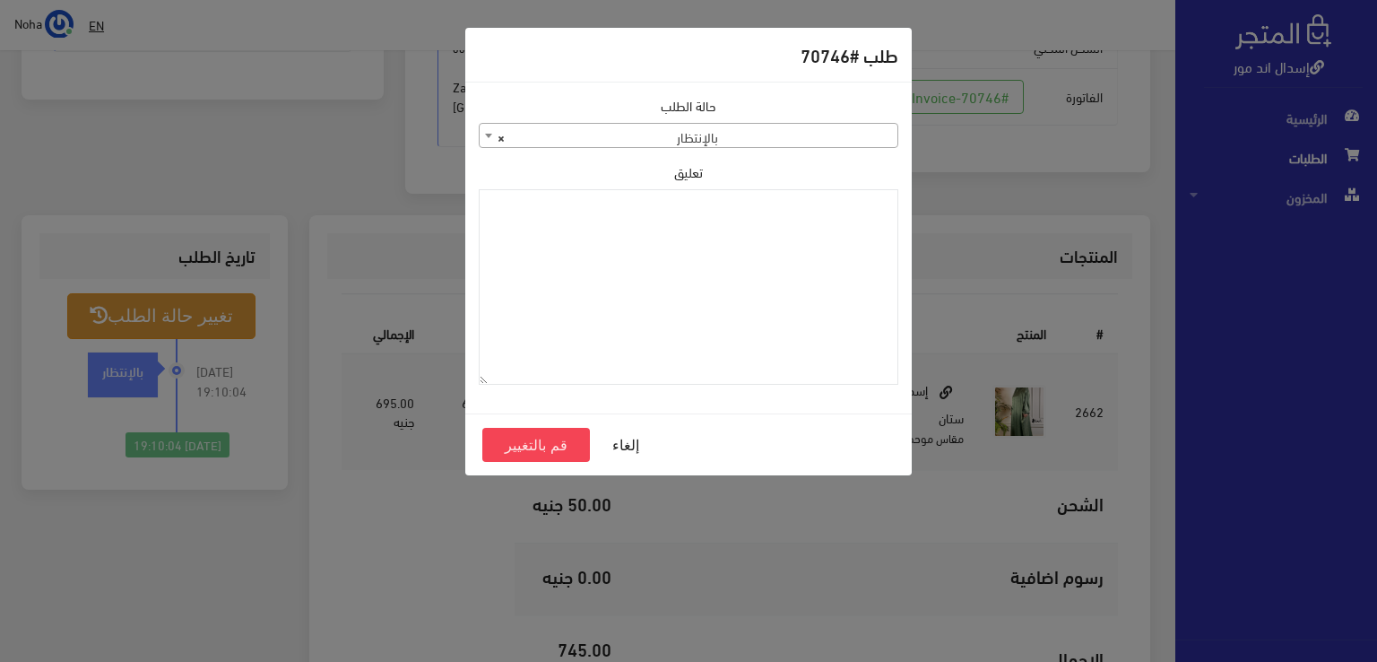
click at [486, 134] on b at bounding box center [488, 136] width 7 height 4
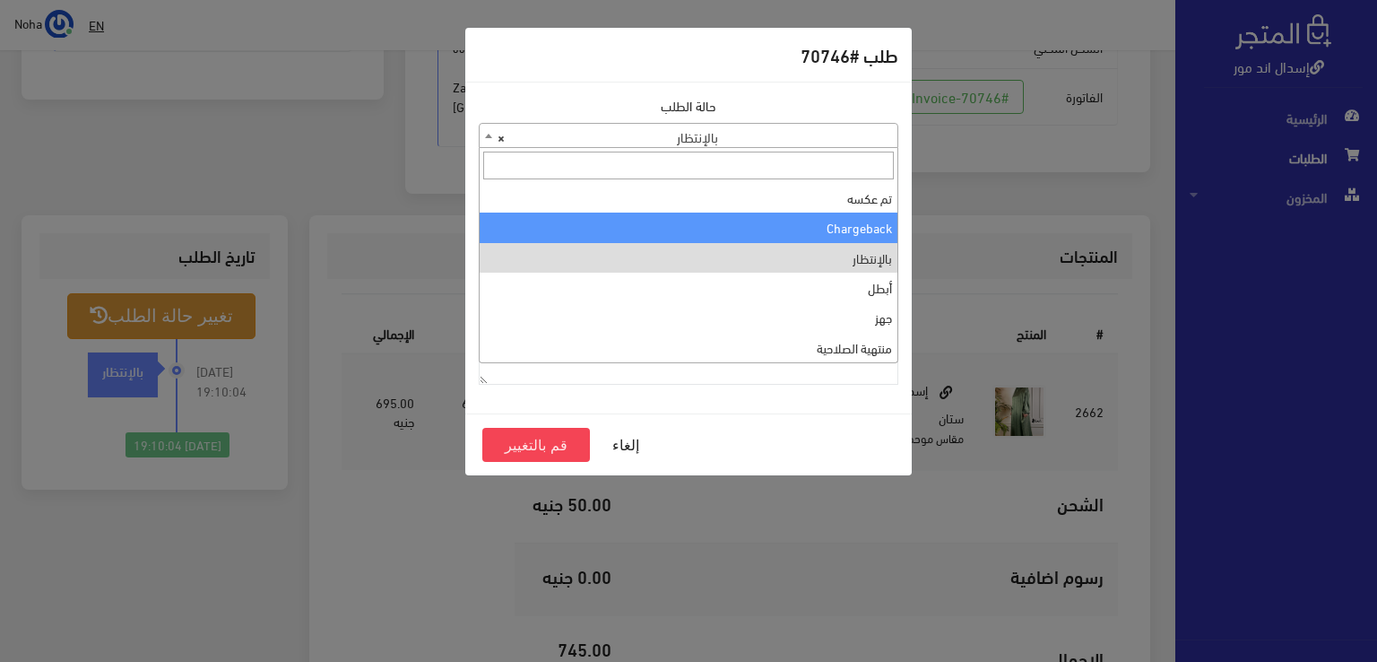
scroll to position [0, 0]
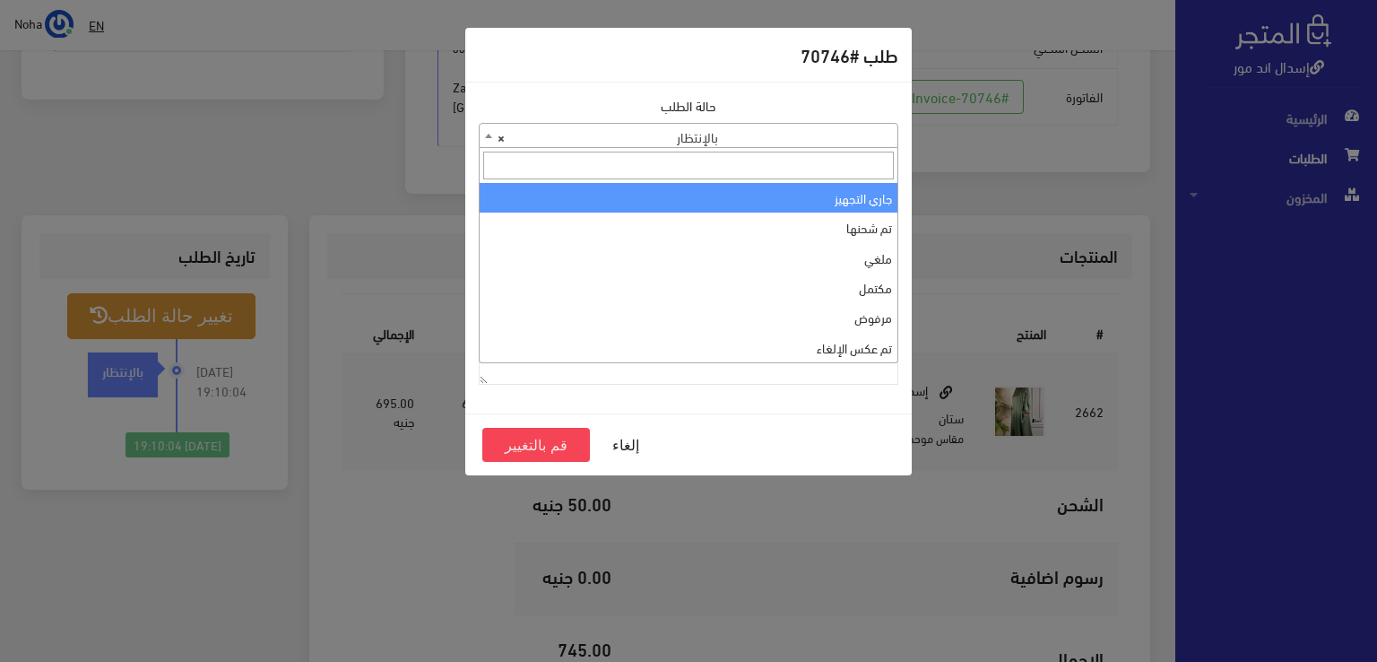
select select "1"
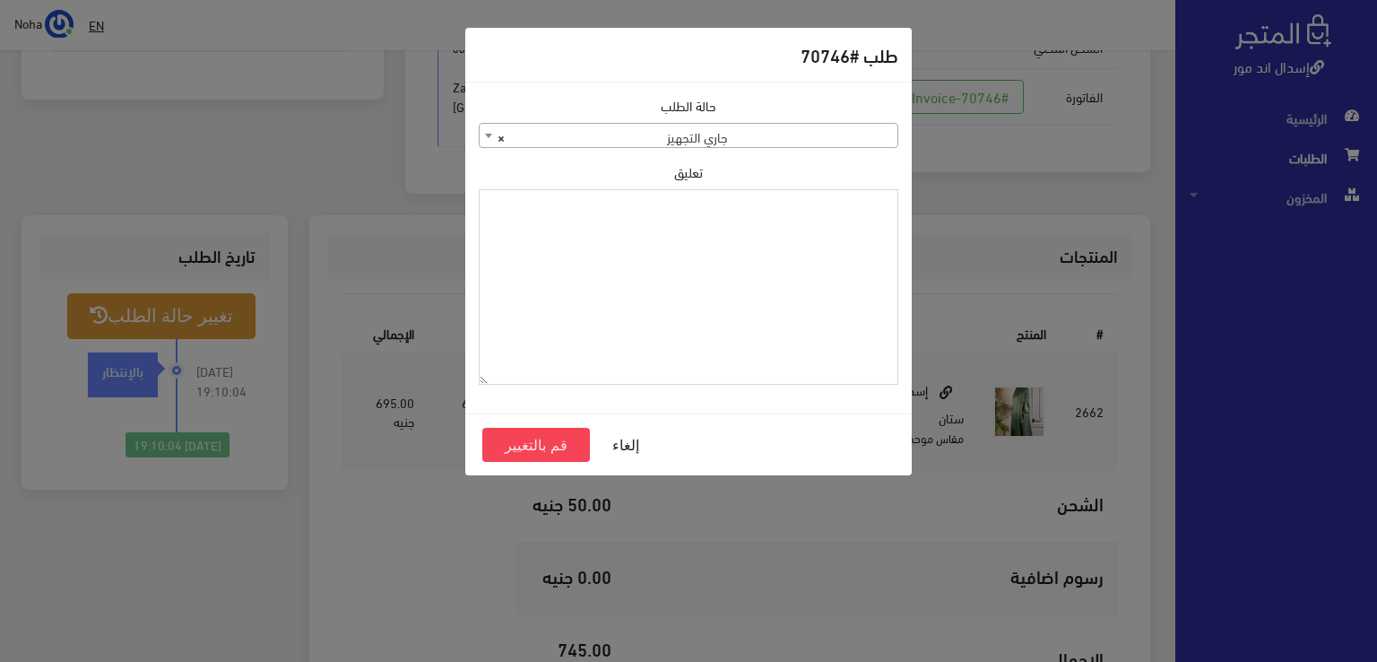
paste textarea "1126573"
type textarea "1126573"
click at [538, 444] on button "قم بالتغيير" at bounding box center [536, 445] width 108 height 34
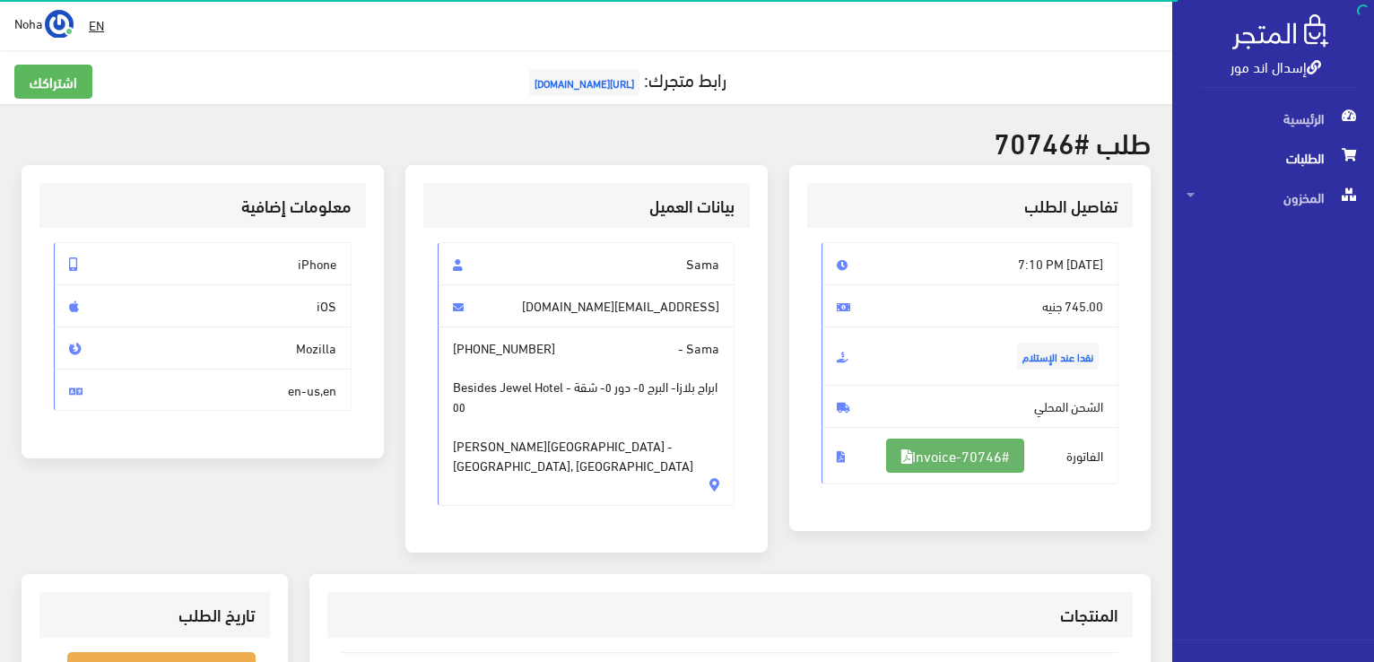
click at [957, 450] on link "#Invoice-70746" at bounding box center [955, 456] width 138 height 34
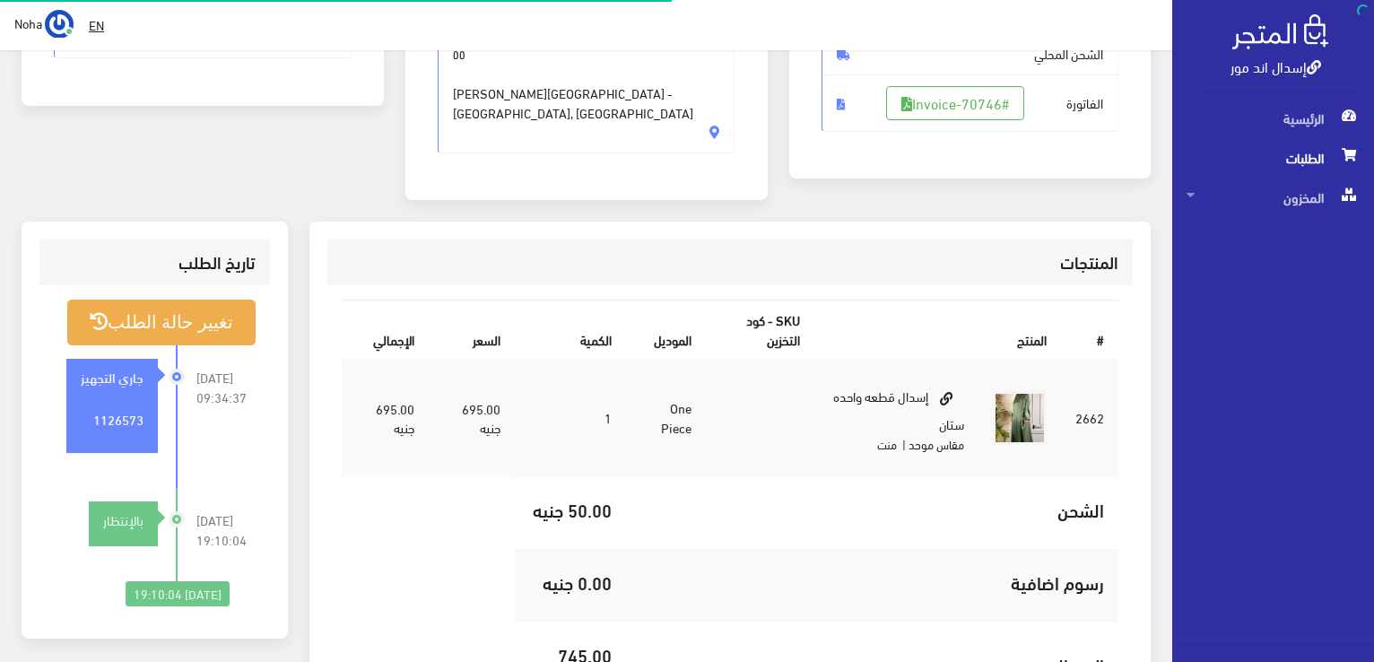
scroll to position [352, 0]
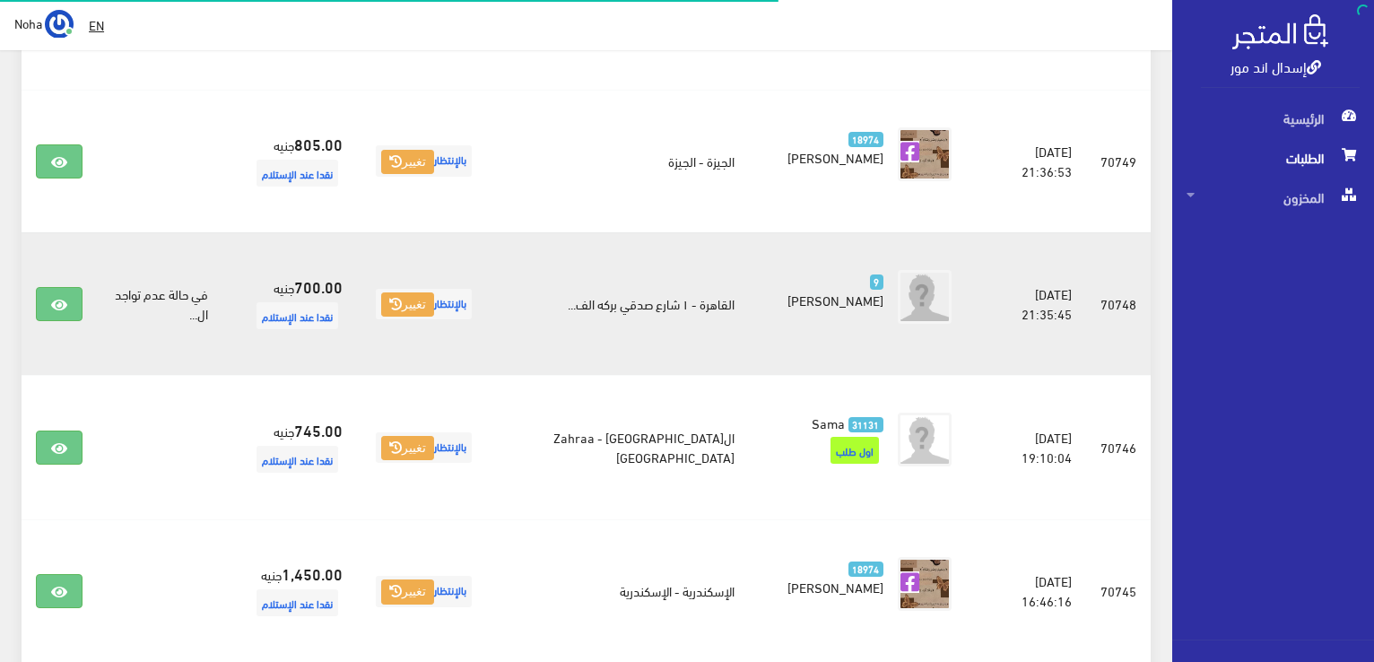
scroll to position [628, 0]
click at [72, 296] on link at bounding box center [59, 304] width 47 height 34
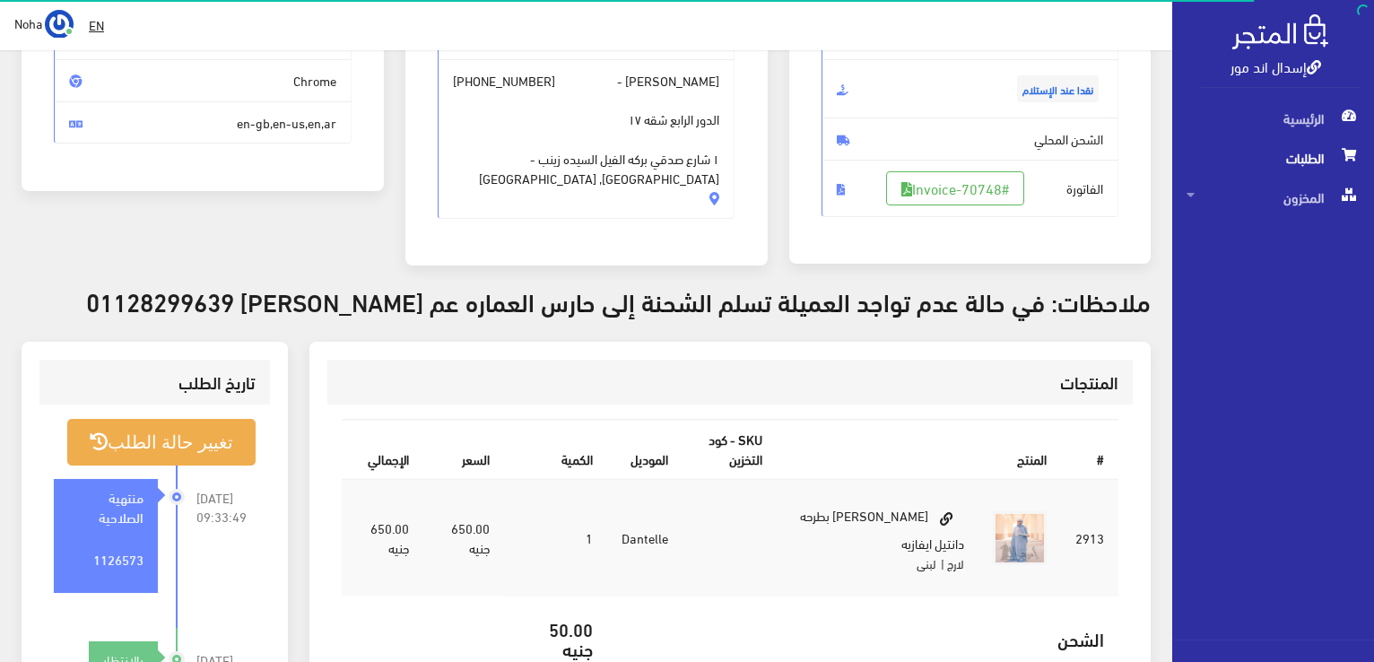
scroll to position [269, 0]
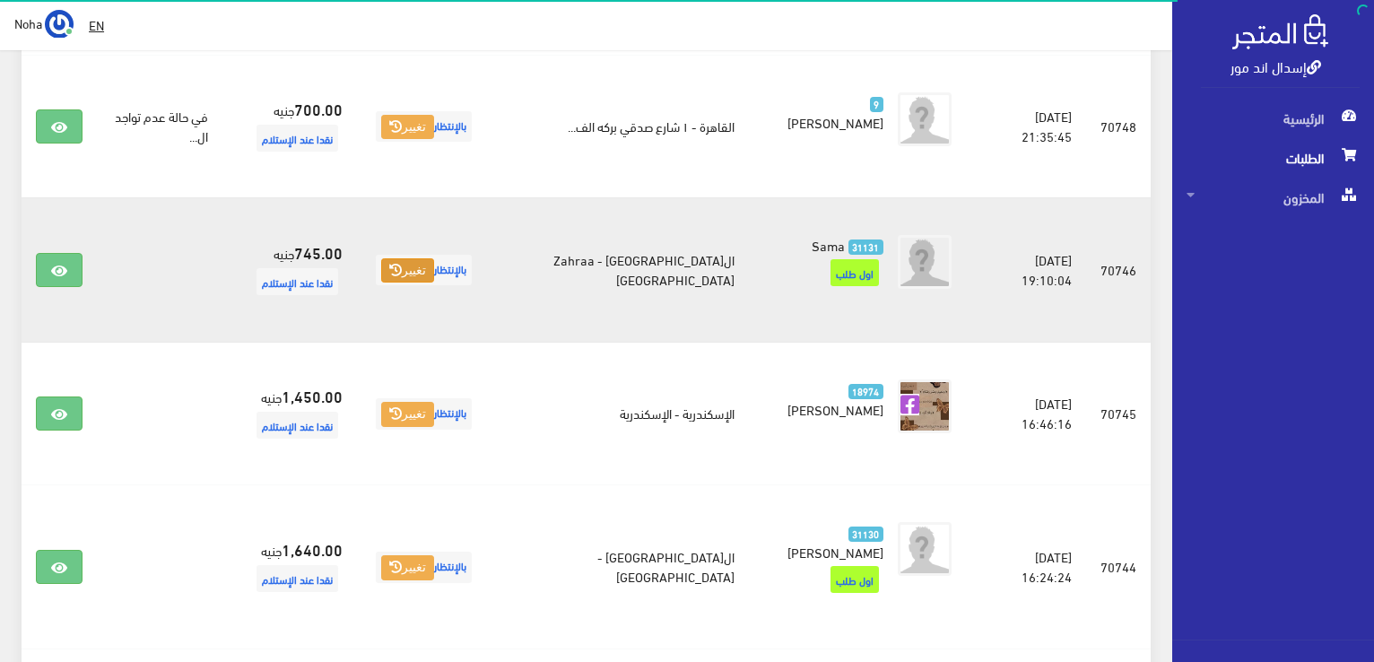
scroll to position [807, 0]
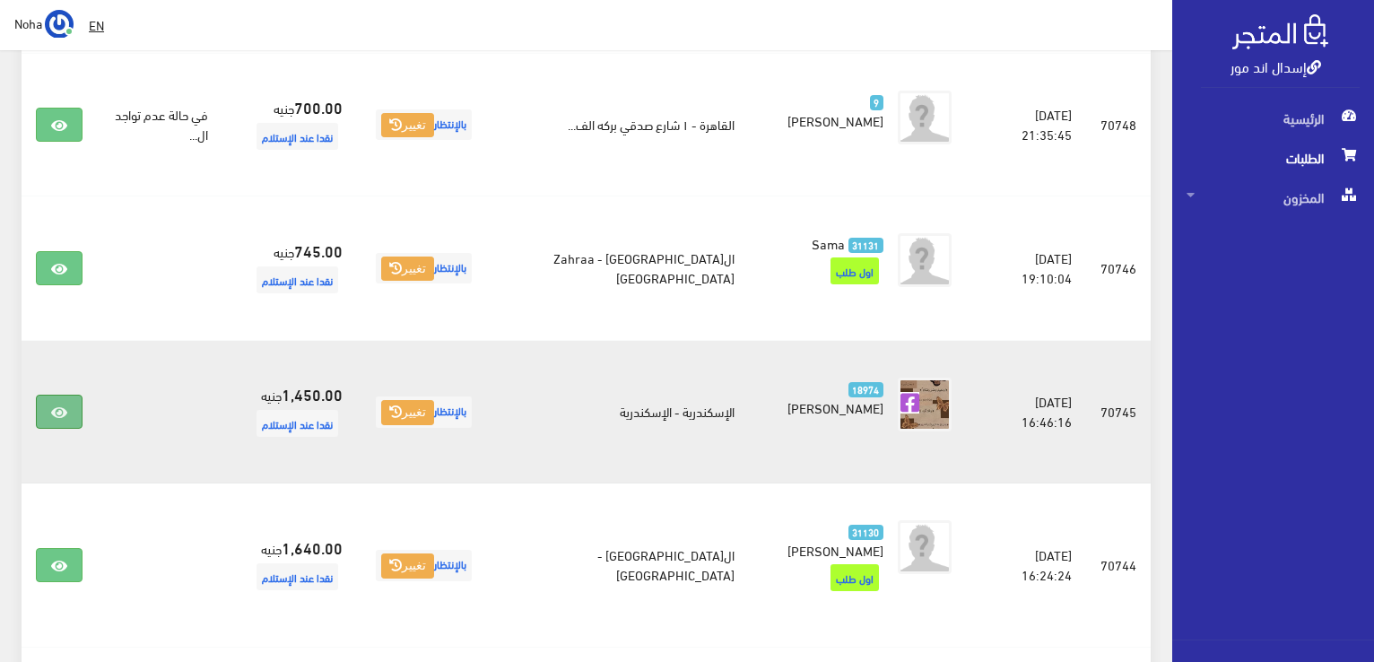
click at [63, 410] on icon at bounding box center [59, 412] width 16 height 14
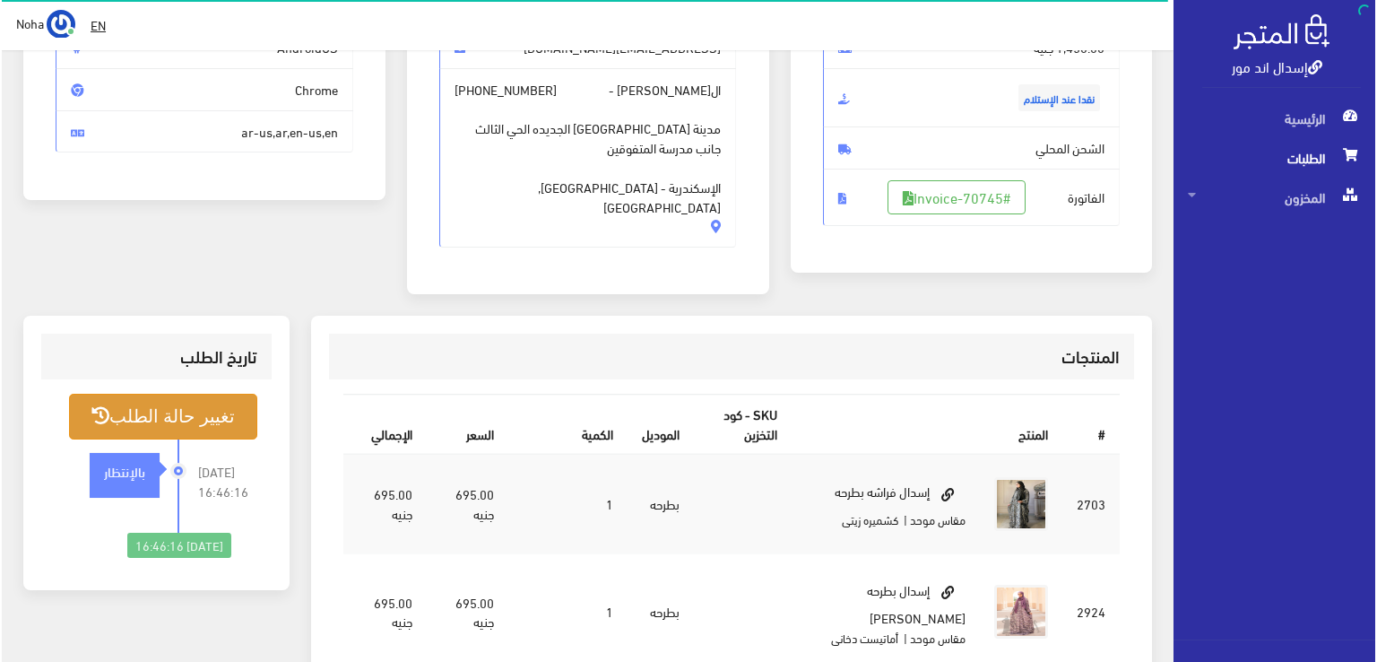
scroll to position [269, 0]
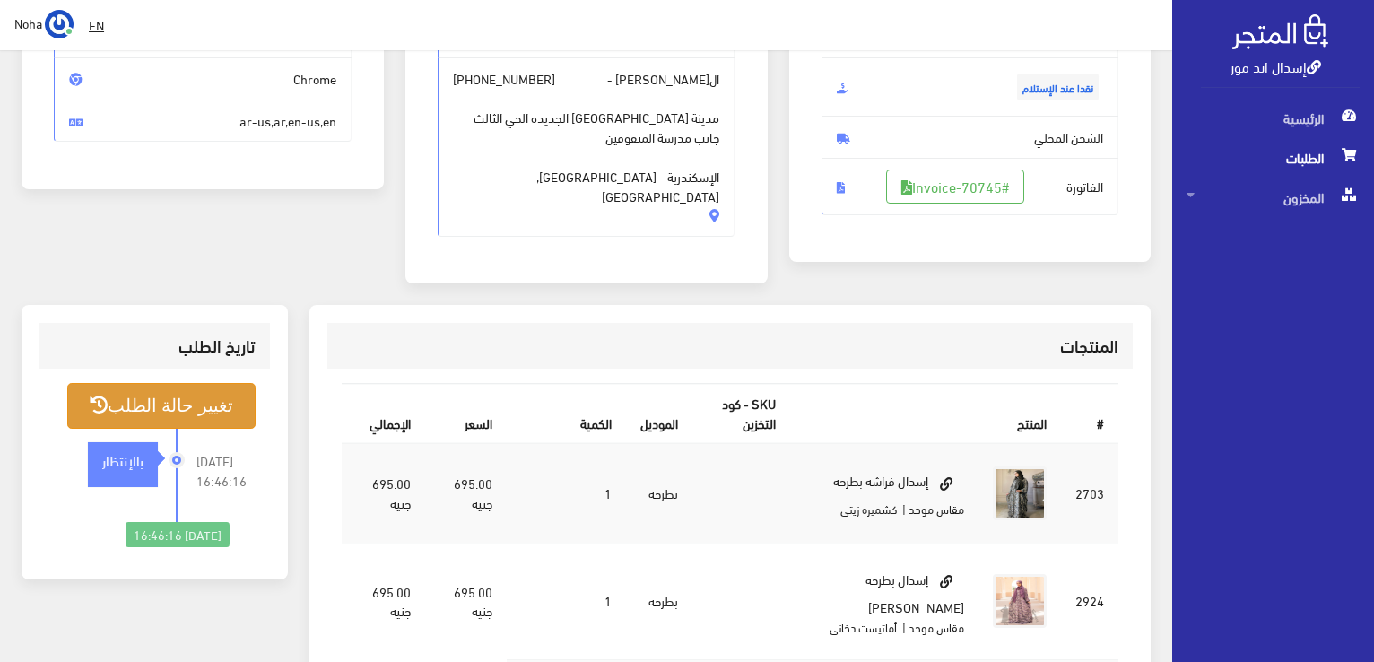
click at [226, 384] on button "تغيير حالة الطلب" at bounding box center [161, 406] width 188 height 46
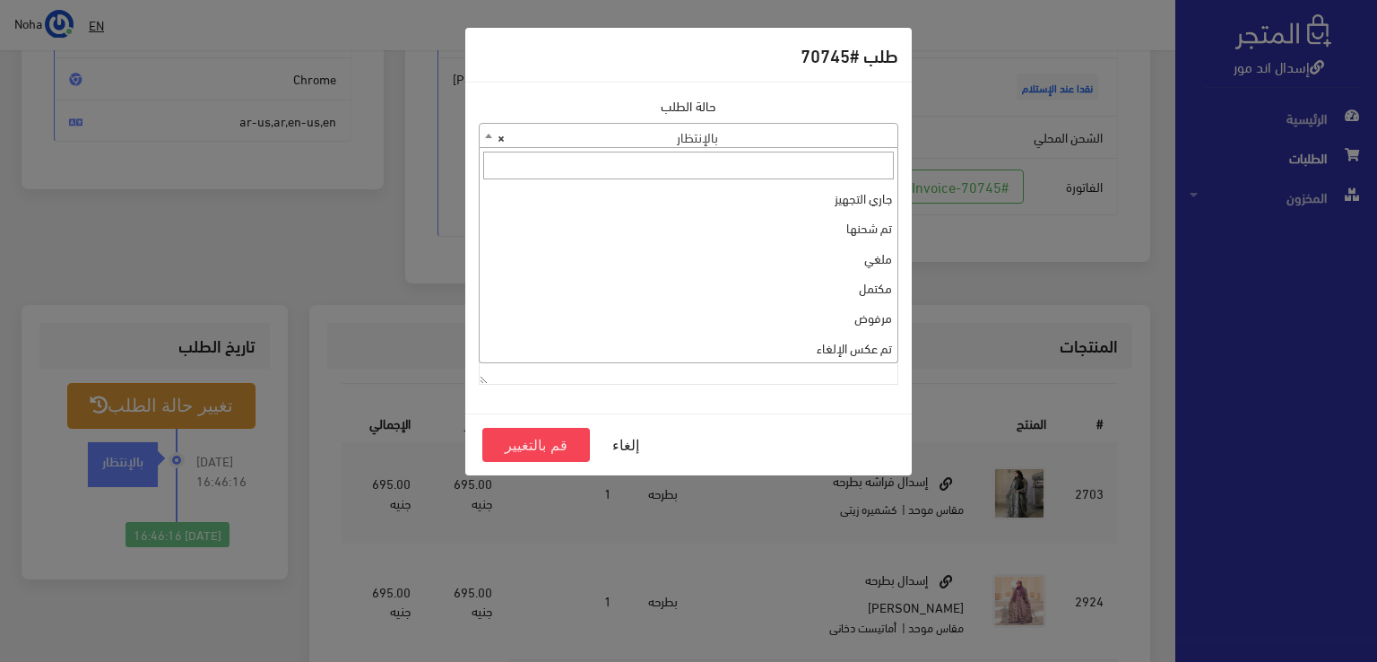
click at [491, 135] on b at bounding box center [488, 136] width 7 height 4
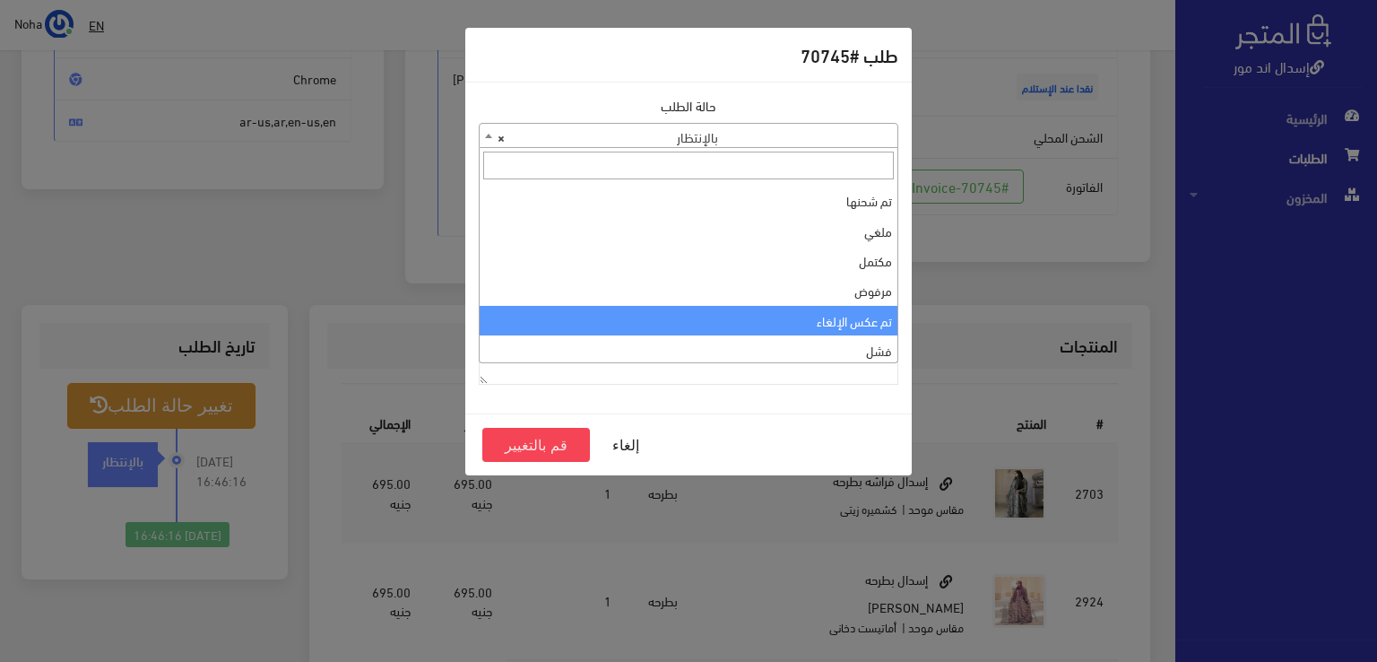
scroll to position [0, 0]
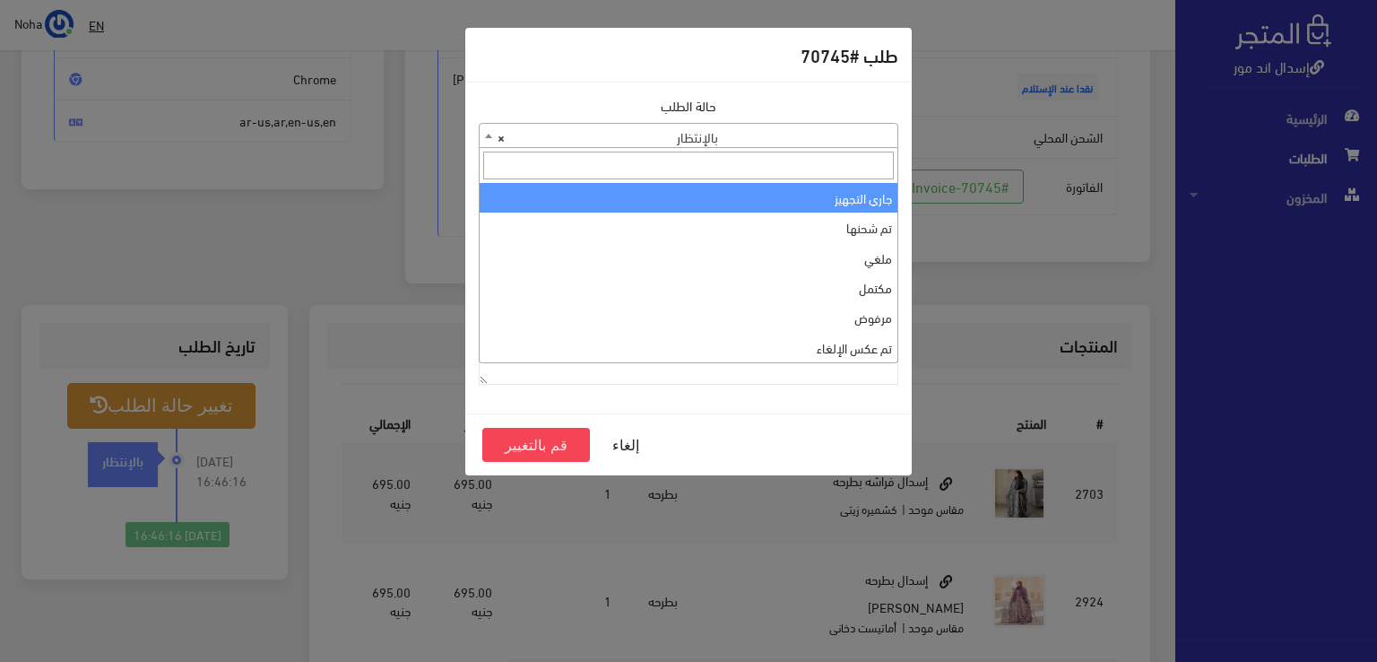
select select "1"
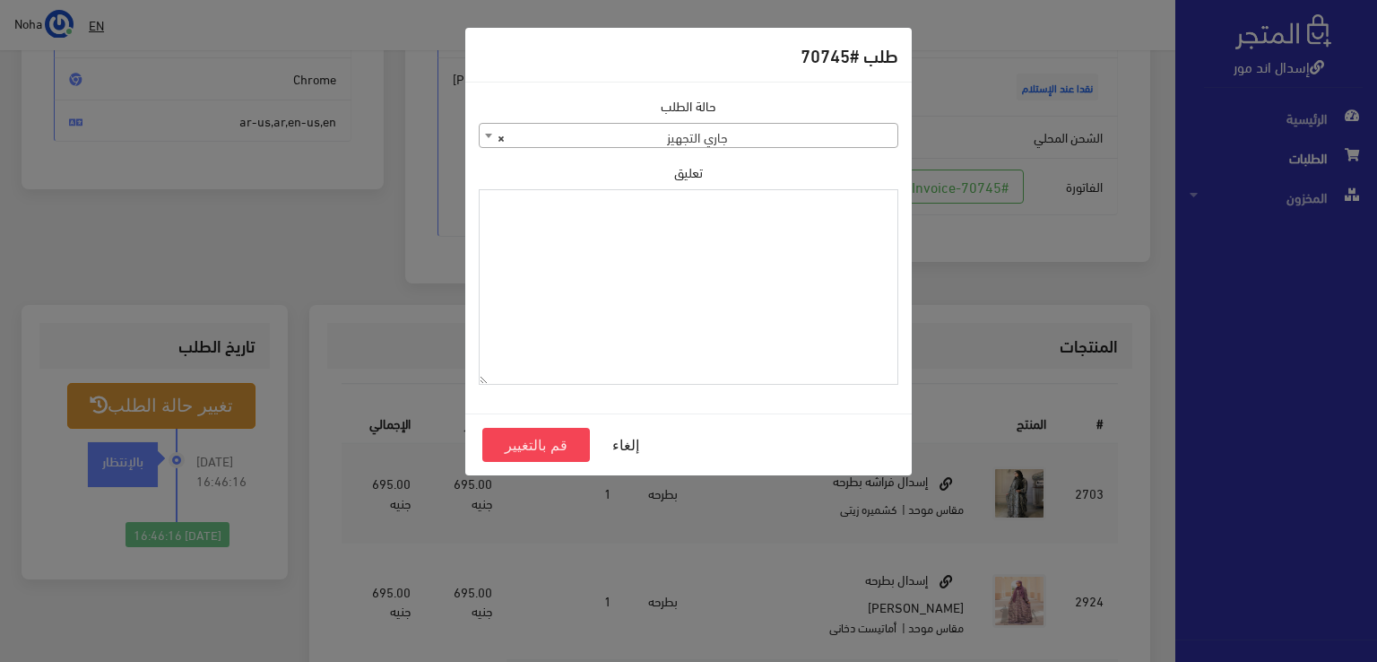
paste textarea "1126573"
type textarea "1126573"
click at [564, 441] on button "قم بالتغيير" at bounding box center [536, 445] width 108 height 34
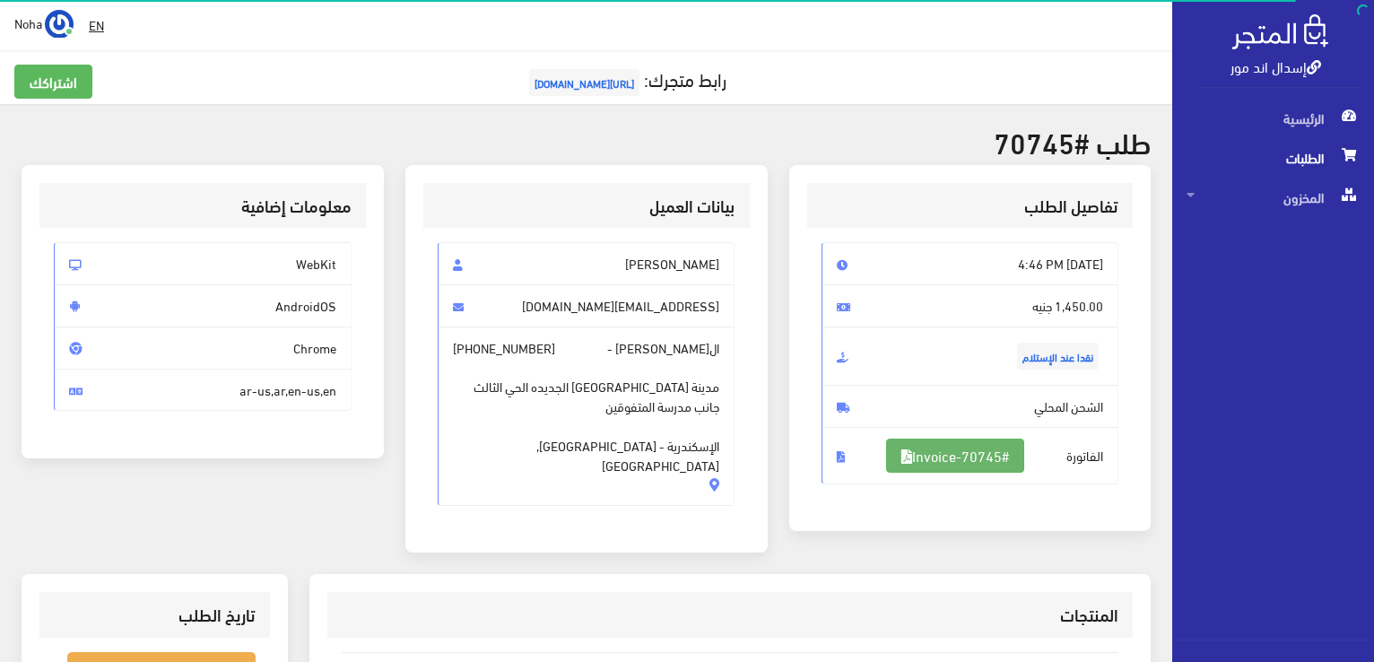
click at [1010, 456] on link "#Invoice-70745" at bounding box center [955, 456] width 138 height 34
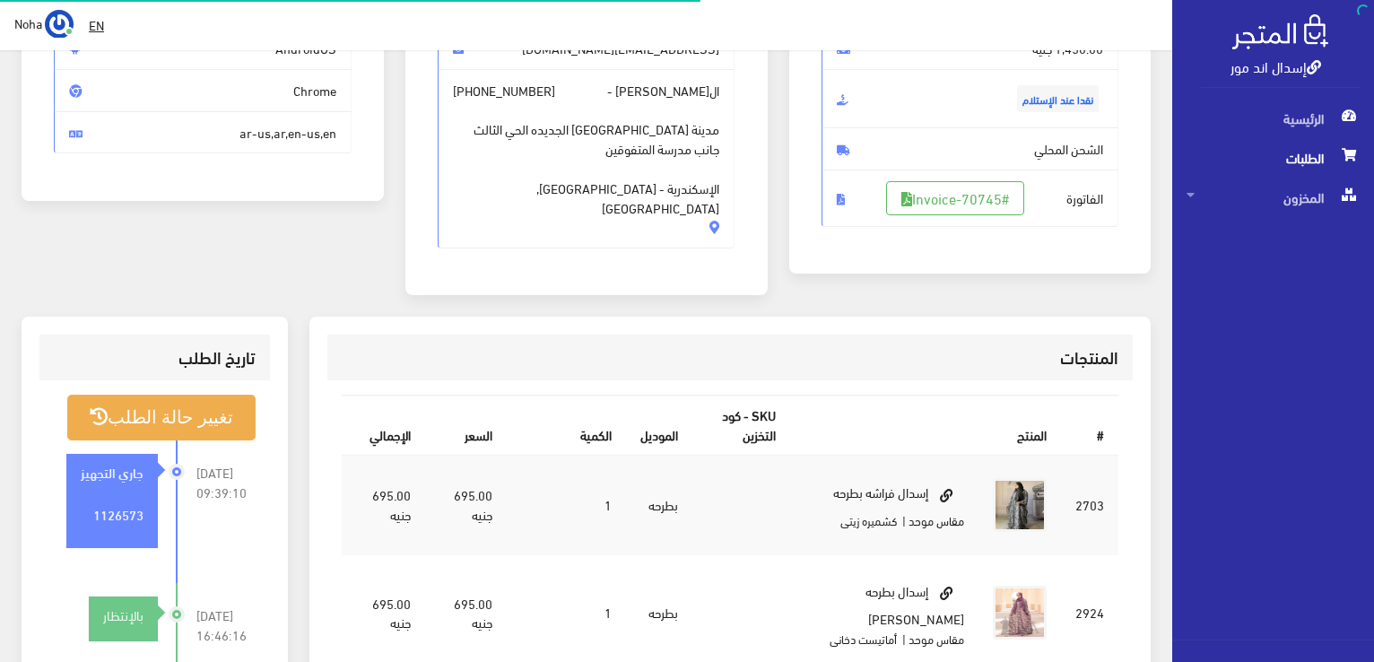
scroll to position [257, 0]
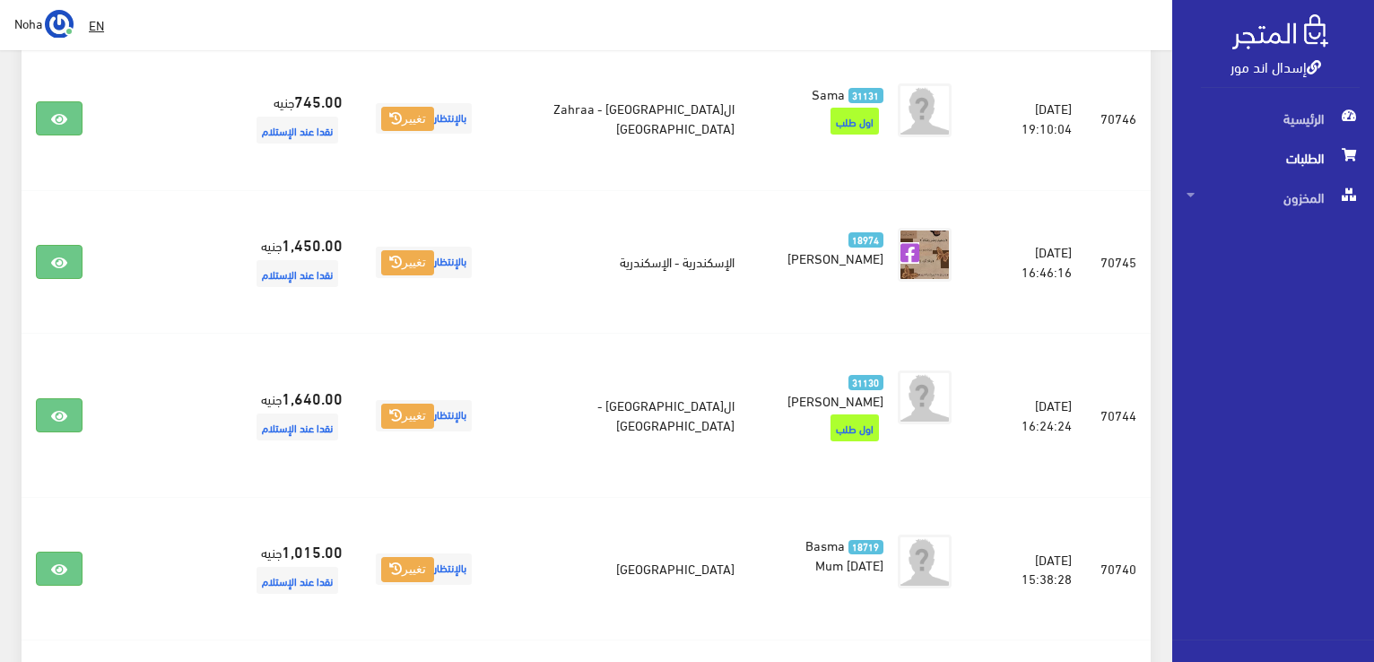
scroll to position [986, 0]
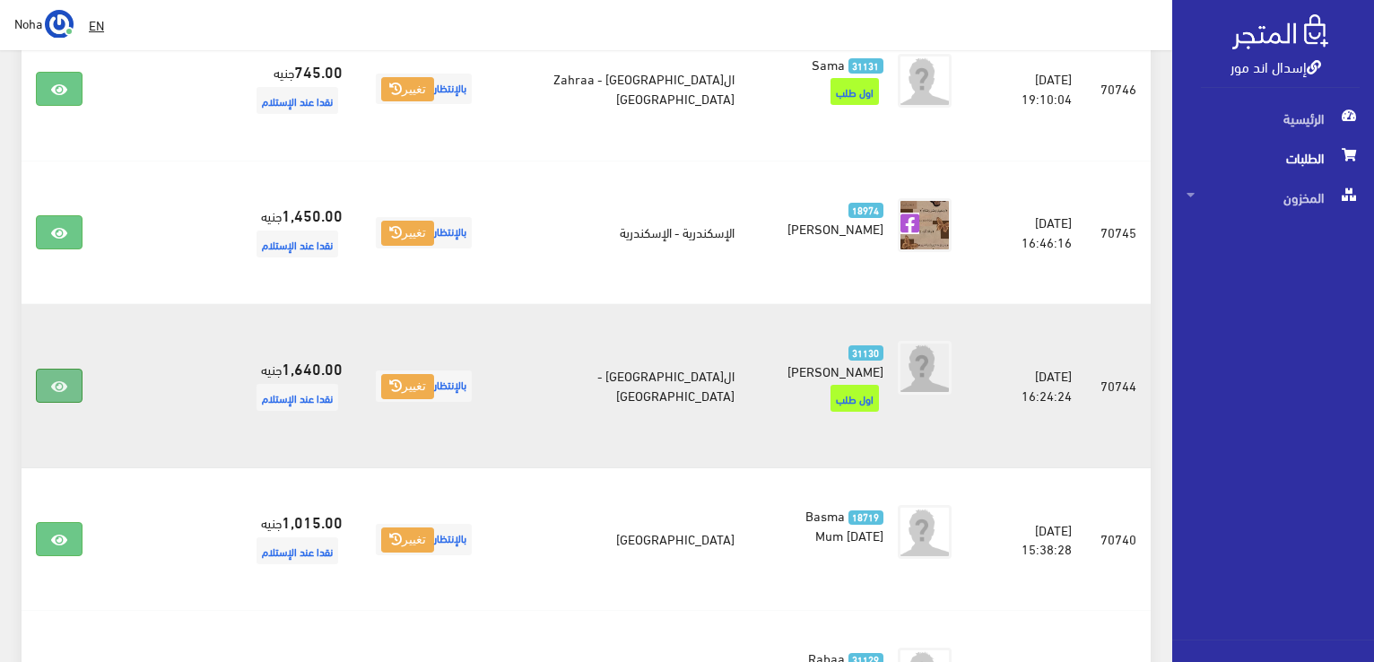
click at [55, 379] on icon at bounding box center [59, 386] width 16 height 14
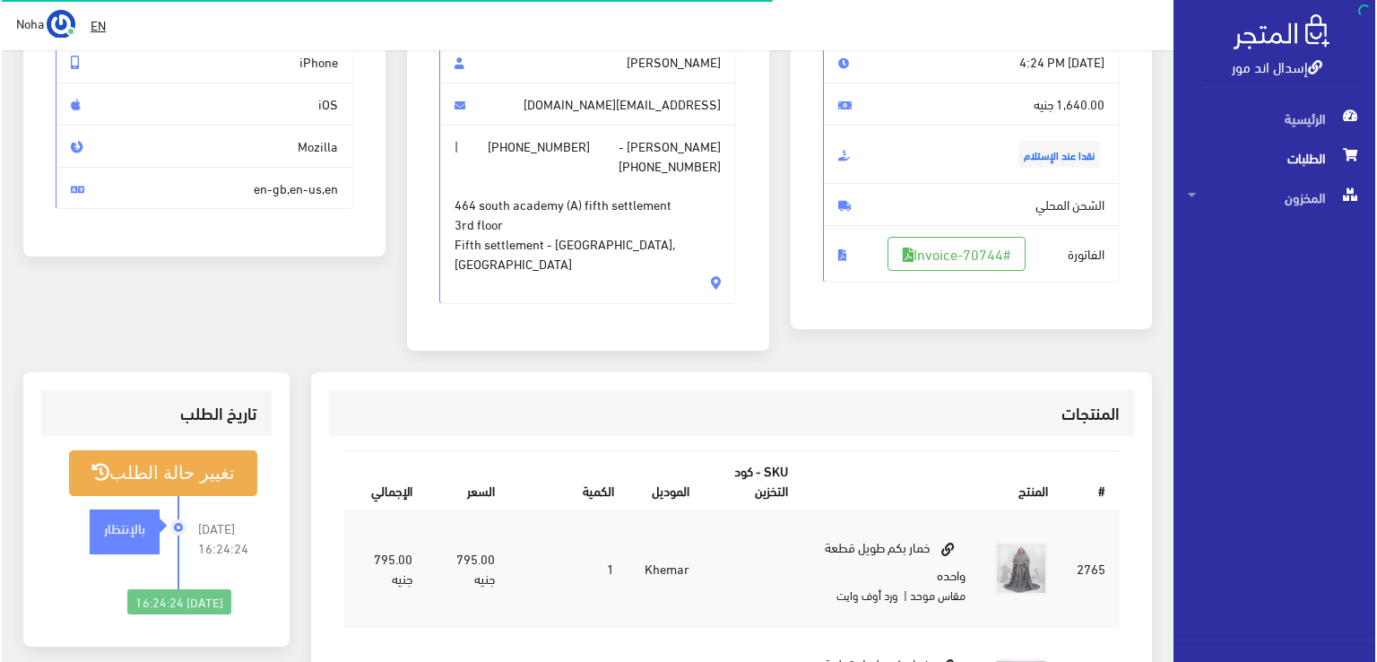
scroll to position [359, 0]
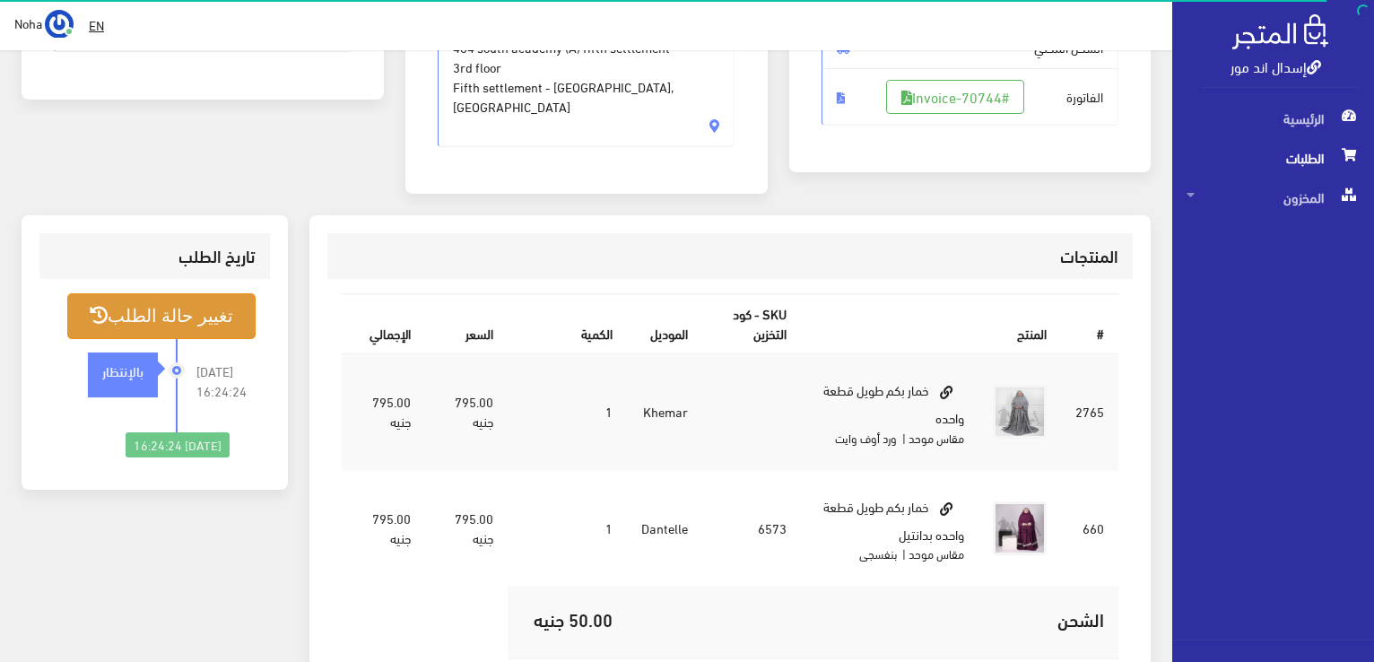
click at [224, 295] on button "تغيير حالة الطلب" at bounding box center [161, 316] width 188 height 46
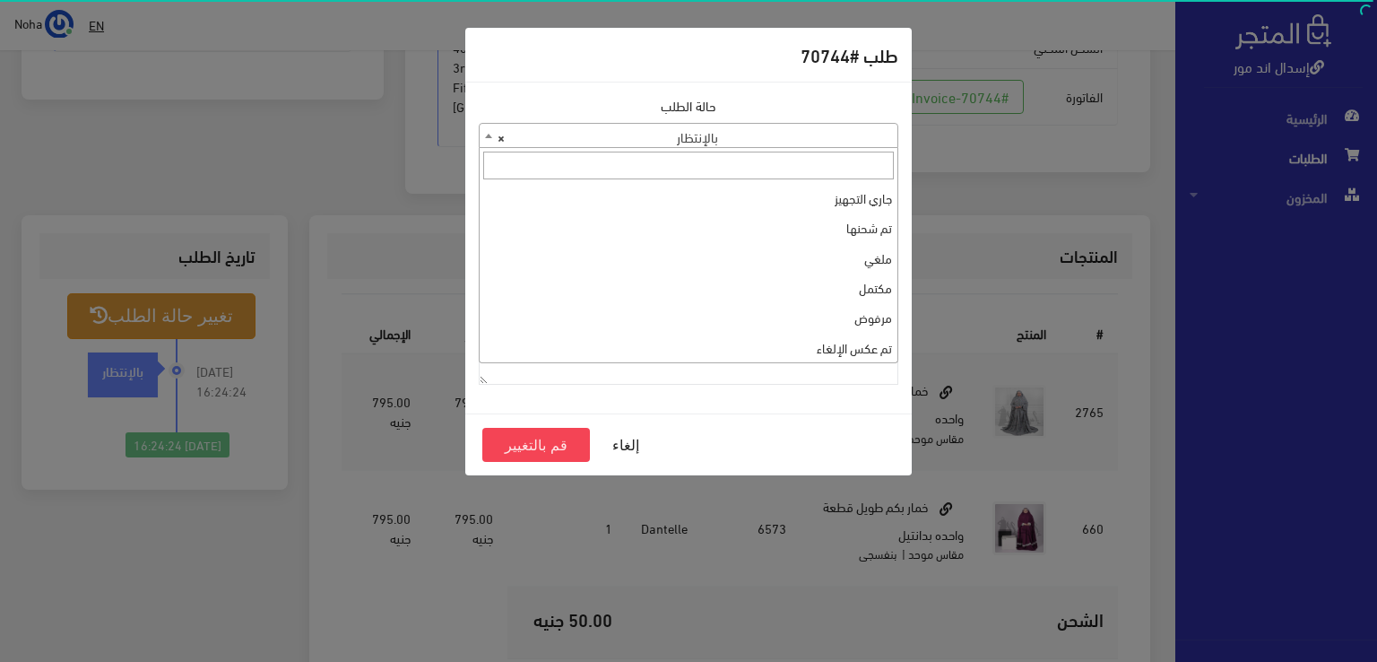
click at [485, 135] on b at bounding box center [488, 136] width 7 height 4
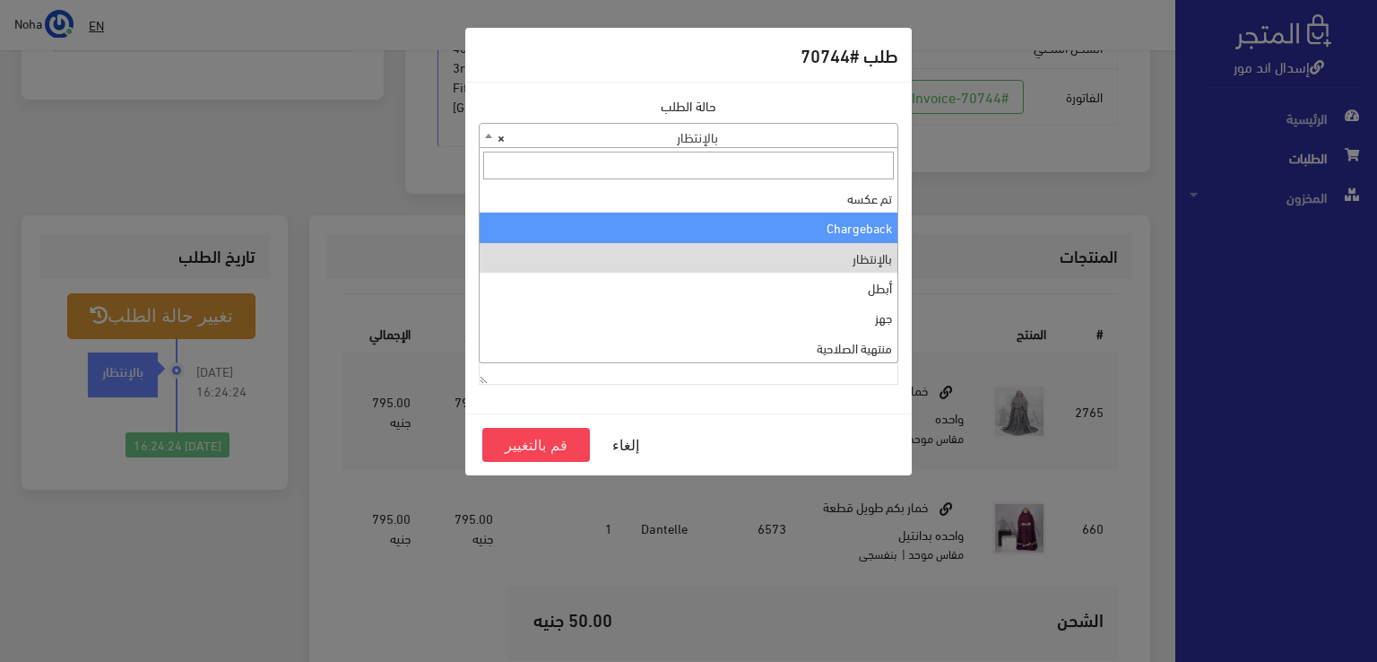
scroll to position [0, 0]
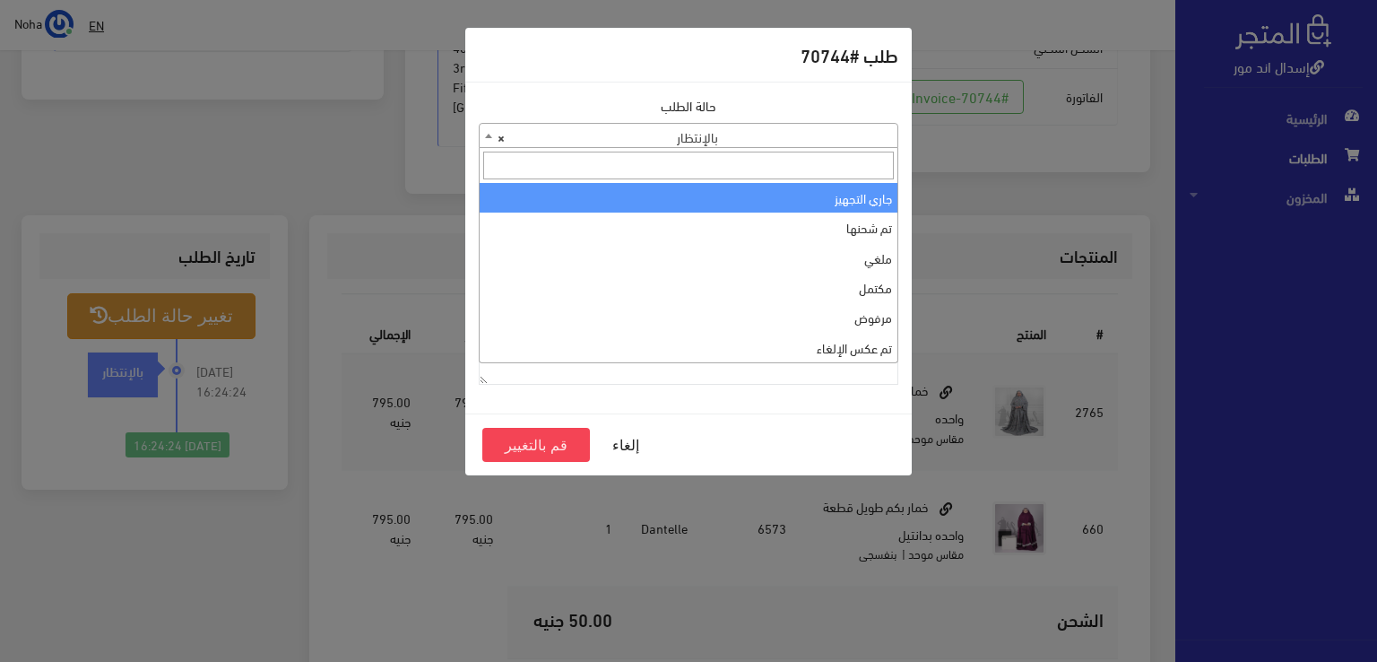
select select "1"
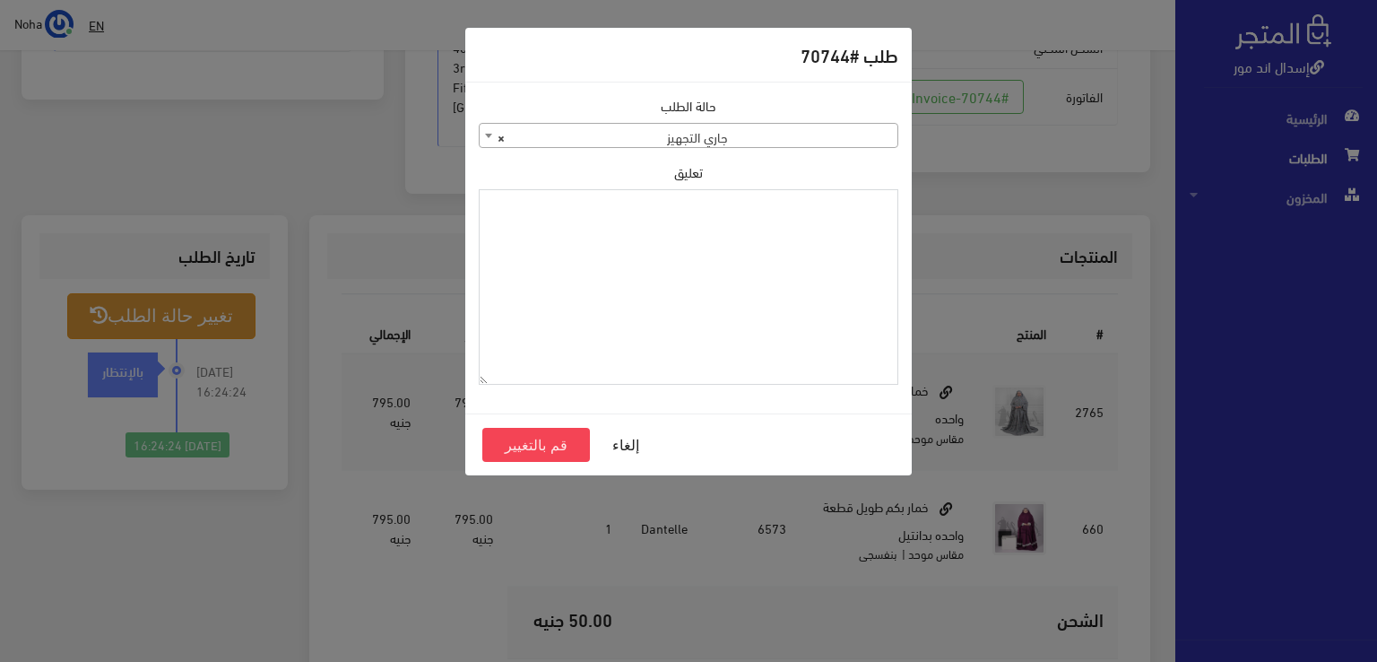
paste textarea "1126573"
type textarea "1126573"
click at [557, 447] on button "قم بالتغيير" at bounding box center [536, 445] width 108 height 34
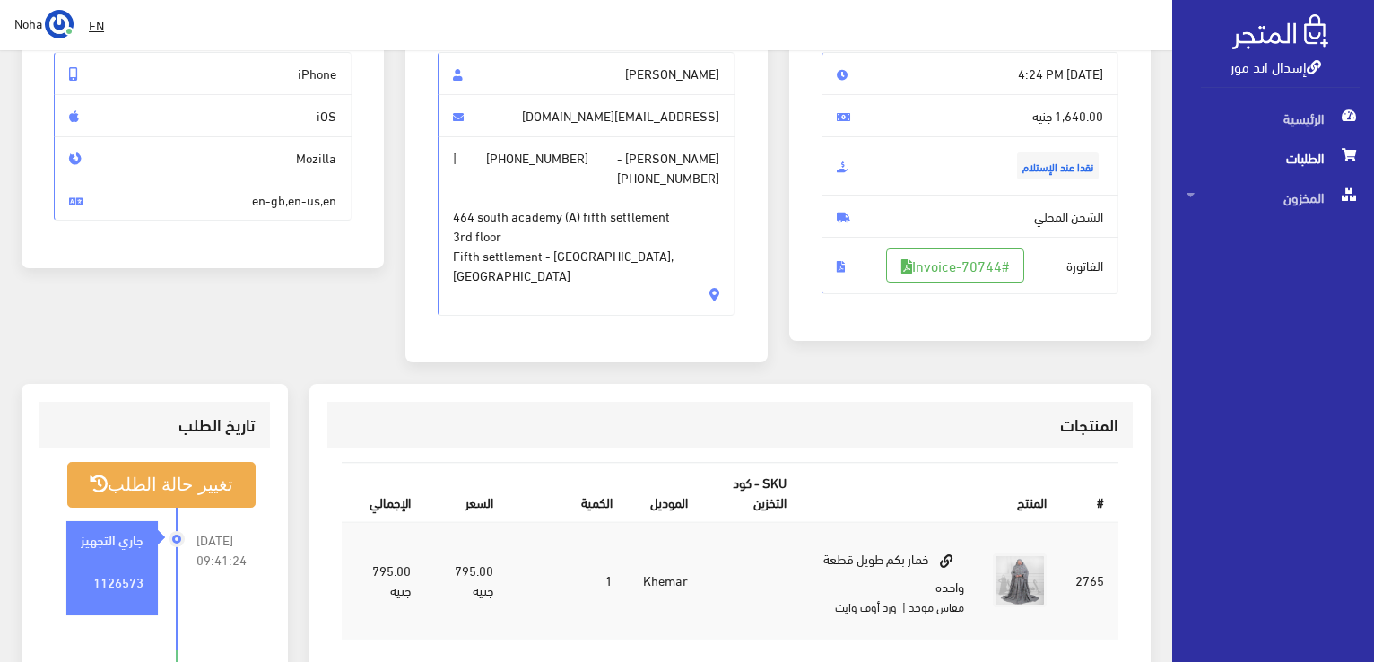
scroll to position [179, 0]
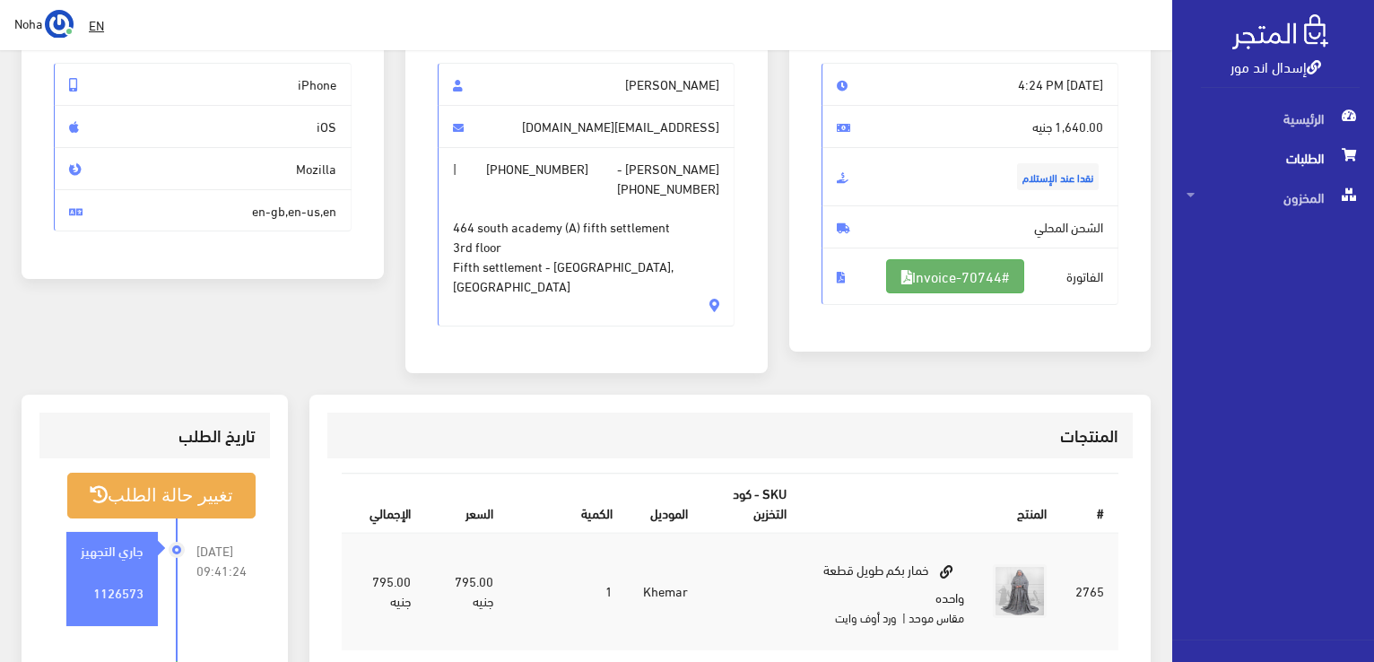
click at [964, 280] on link "#Invoice-70744" at bounding box center [955, 276] width 138 height 34
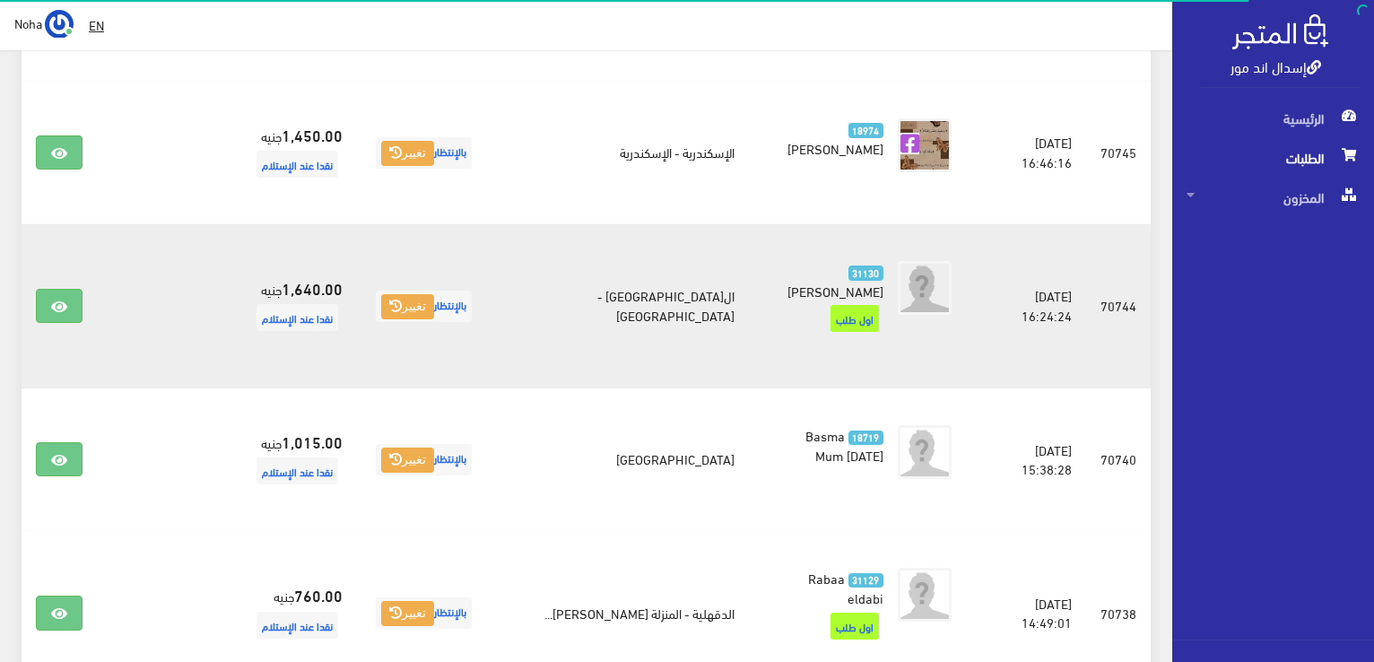
scroll to position [1076, 0]
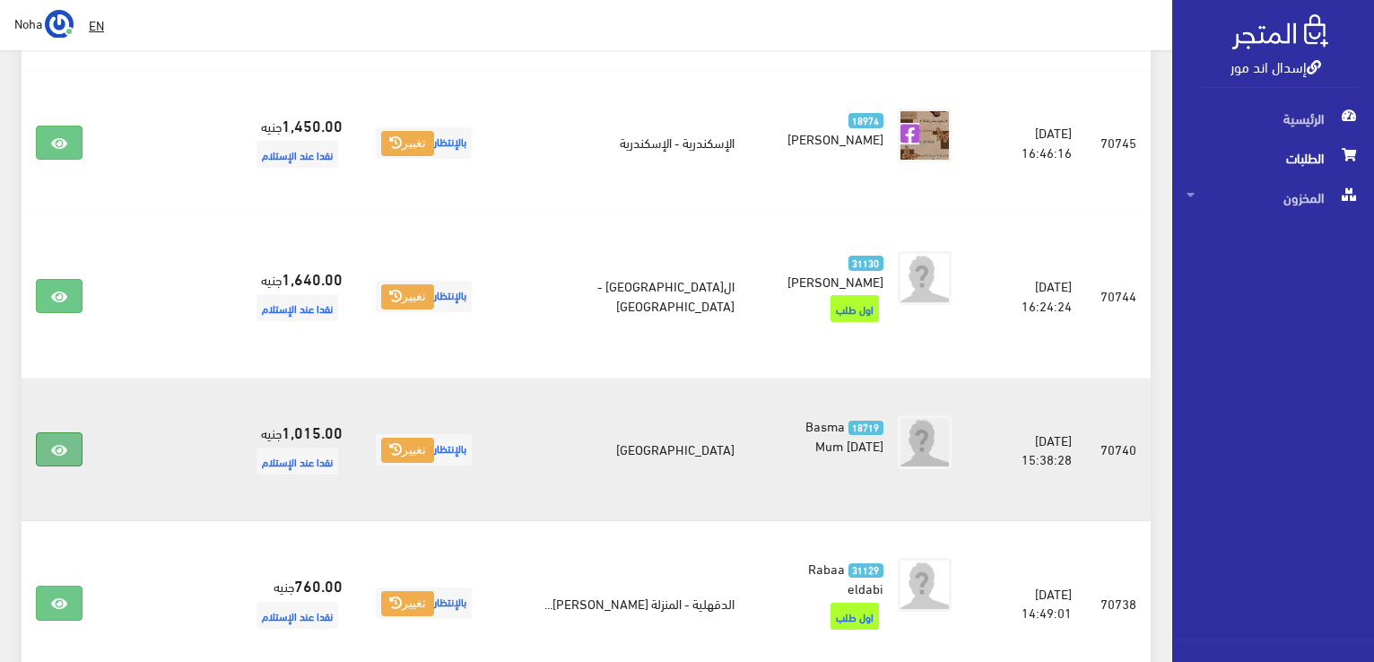
click at [59, 443] on icon at bounding box center [59, 450] width 16 height 14
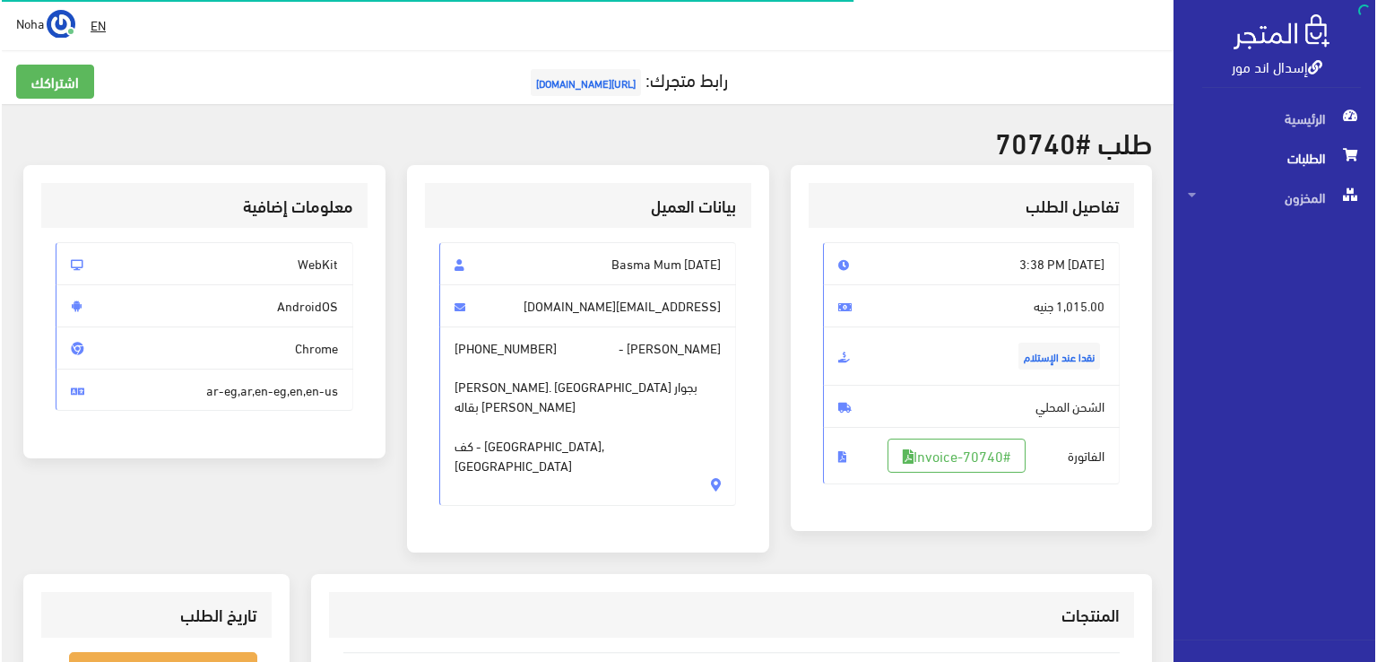
scroll to position [269, 0]
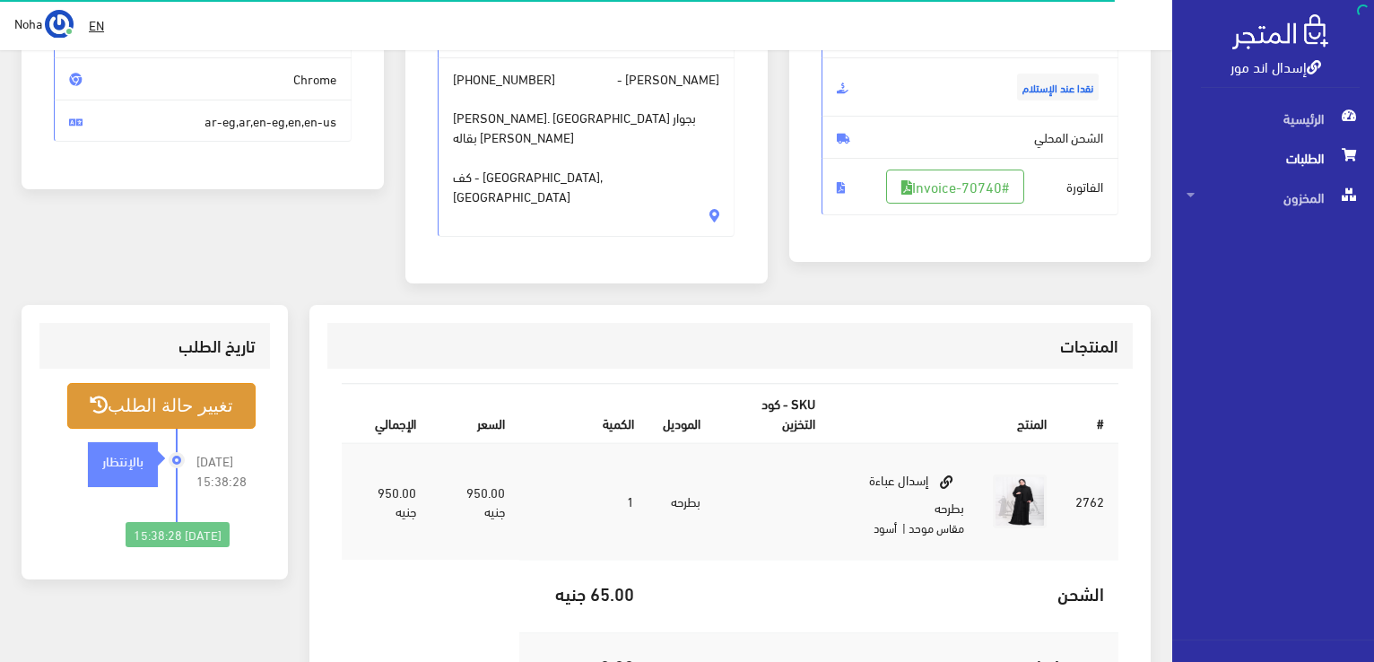
click at [194, 383] on button "تغيير حالة الطلب" at bounding box center [161, 406] width 188 height 46
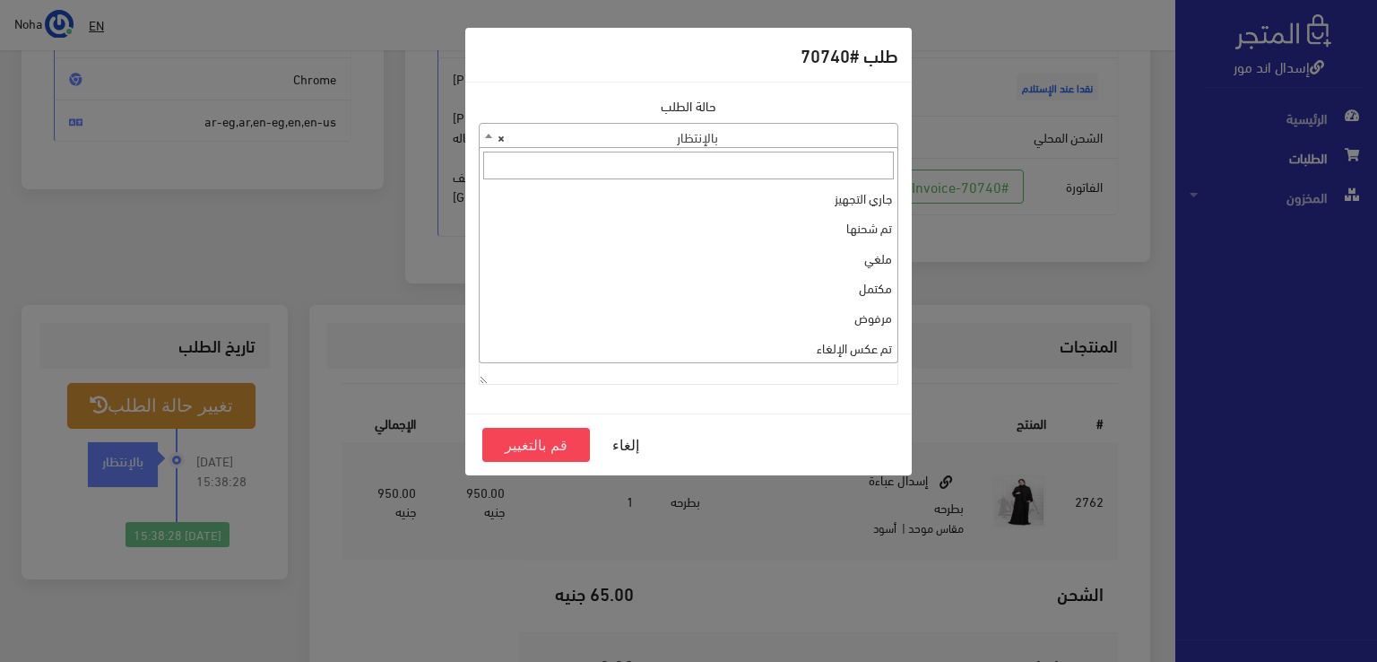
click at [488, 135] on b at bounding box center [488, 136] width 7 height 4
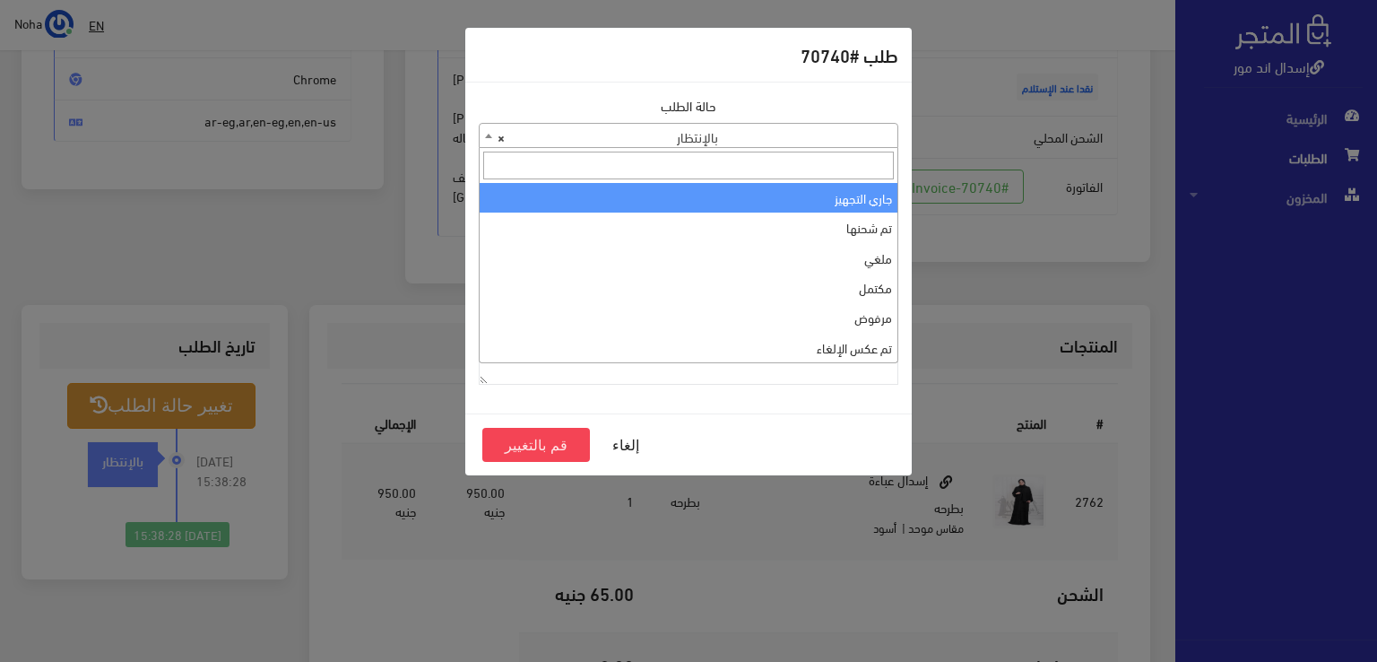
select select "1"
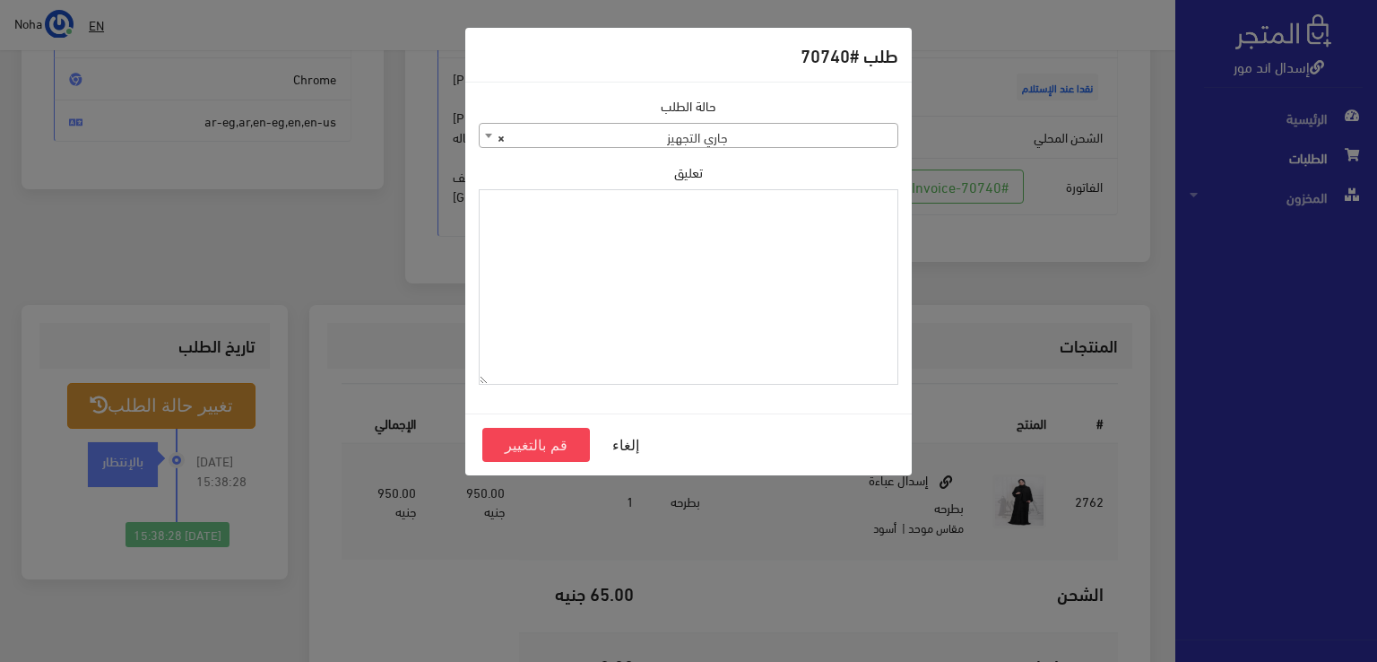
paste textarea "1126573"
type textarea "1126573"
click at [545, 441] on button "قم بالتغيير" at bounding box center [536, 445] width 108 height 34
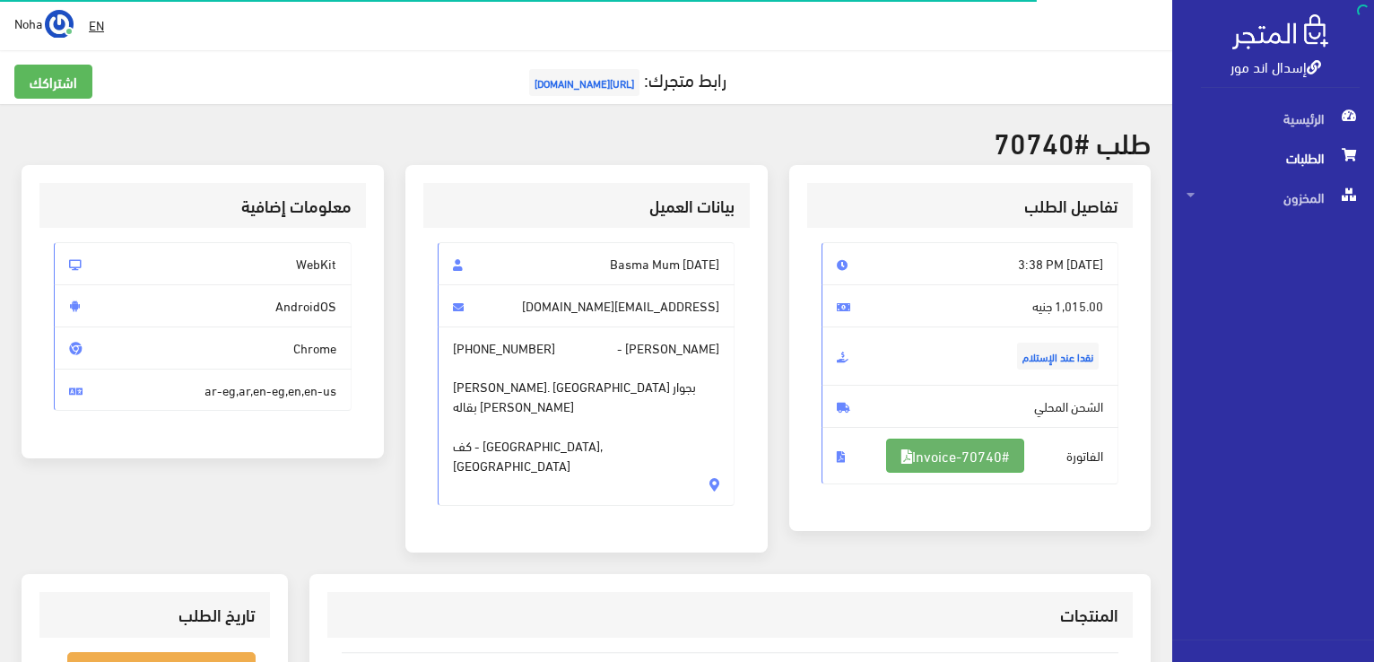
click at [1009, 455] on link "#Invoice-70740" at bounding box center [955, 456] width 138 height 34
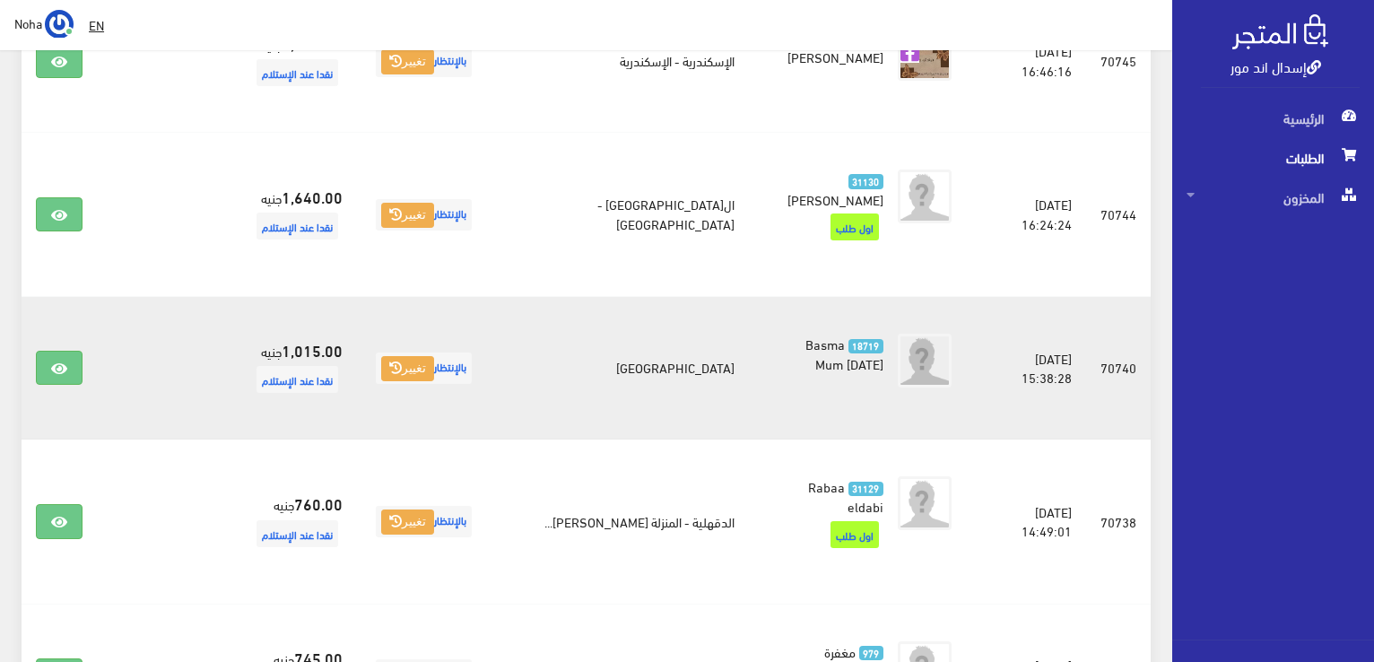
scroll to position [1255, 0]
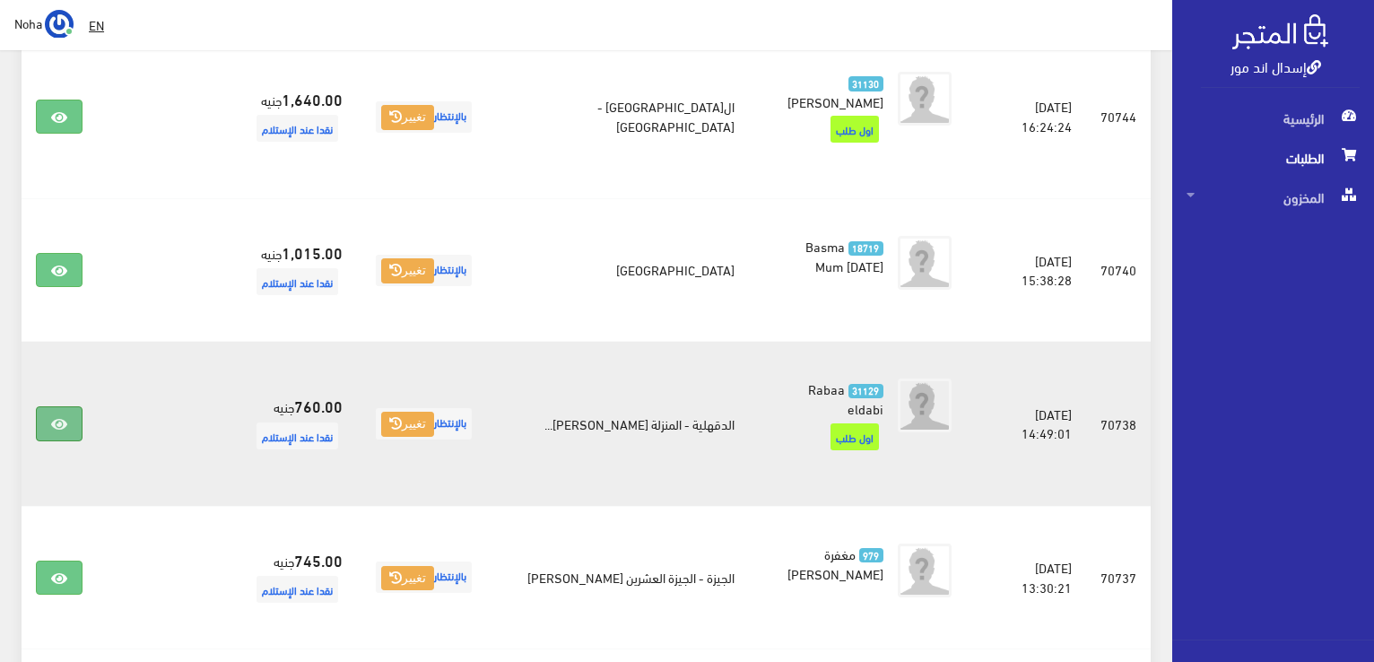
click at [57, 417] on icon at bounding box center [59, 424] width 16 height 14
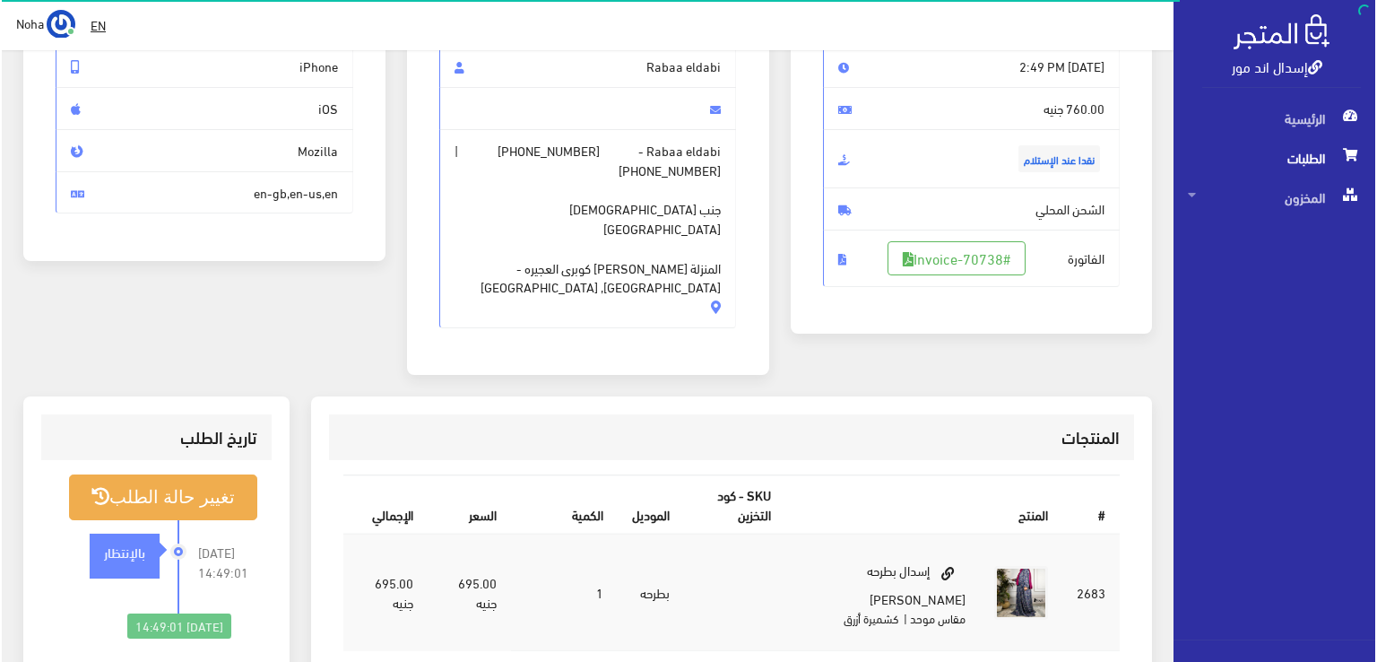
scroll to position [269, 0]
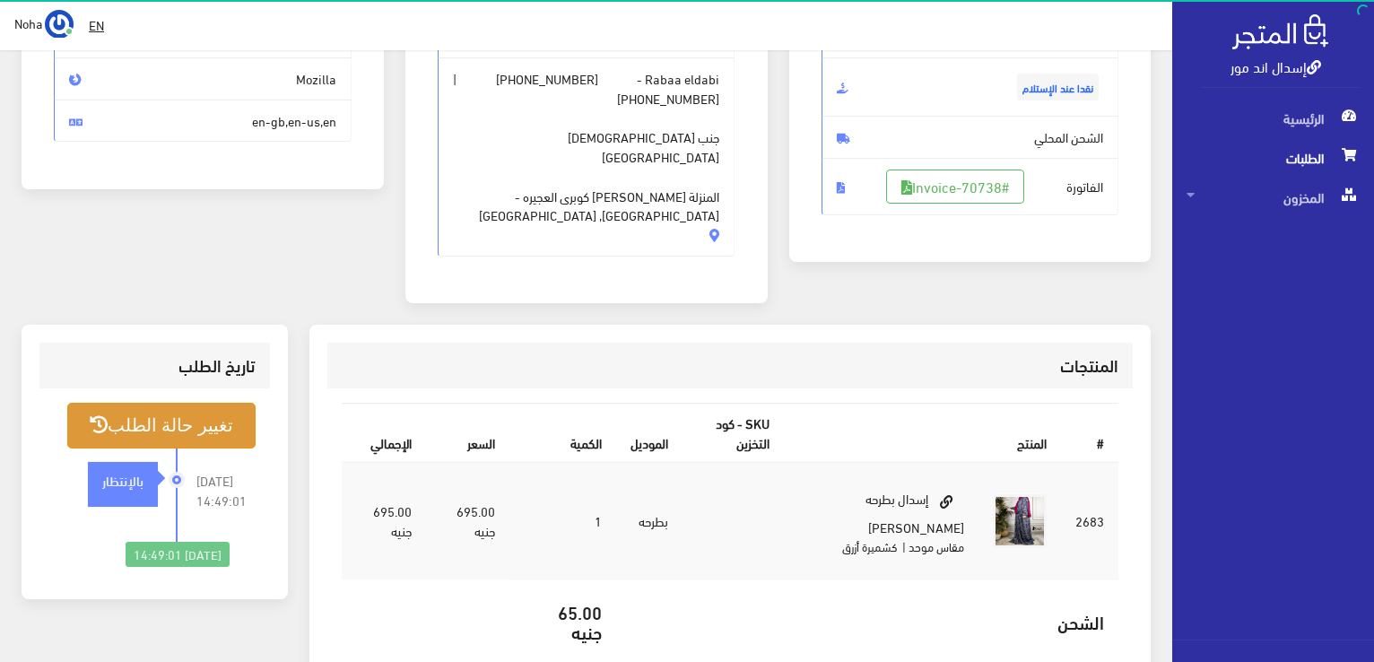
click at [235, 406] on button "تغيير حالة الطلب" at bounding box center [161, 426] width 188 height 46
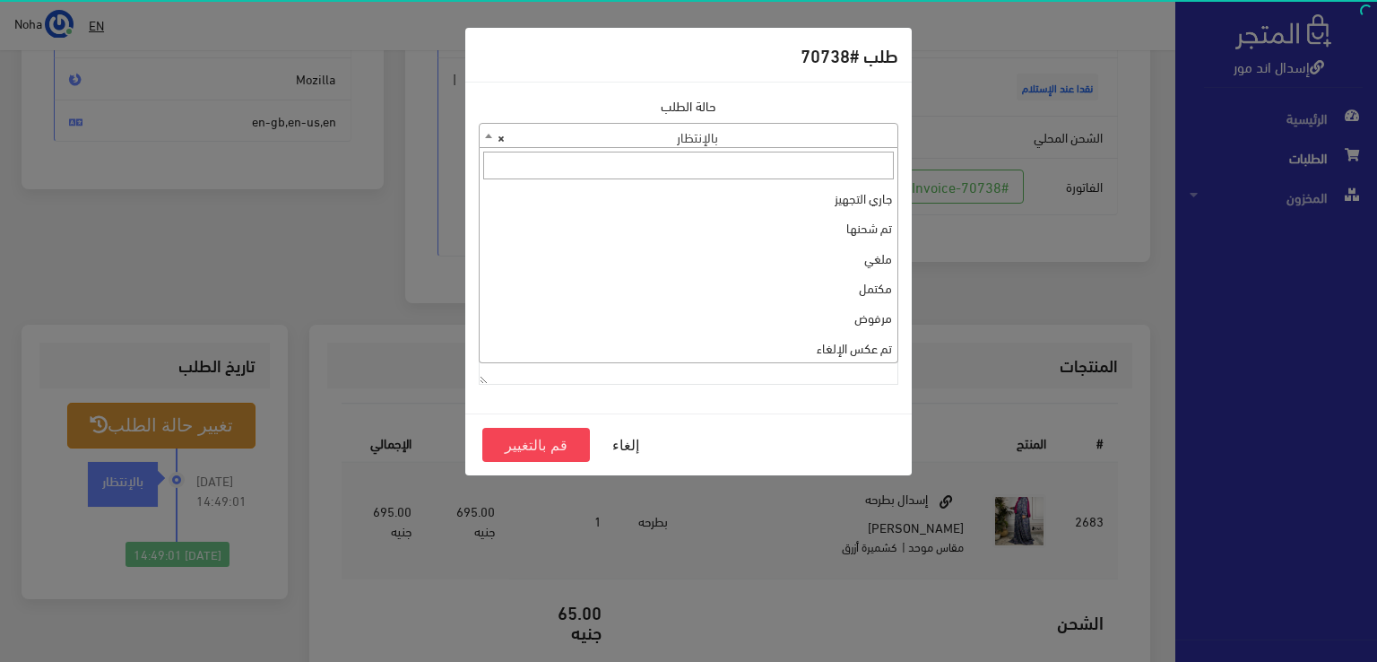
click at [488, 134] on b at bounding box center [488, 136] width 7 height 4
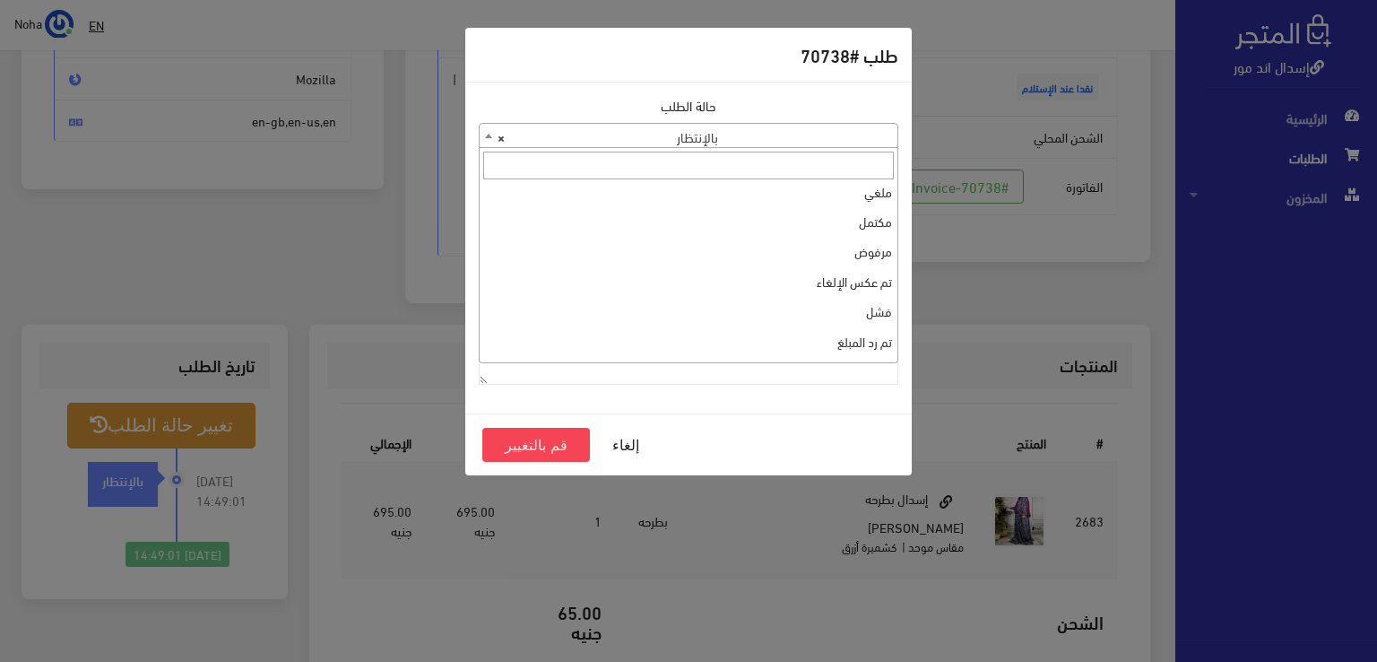
scroll to position [0, 0]
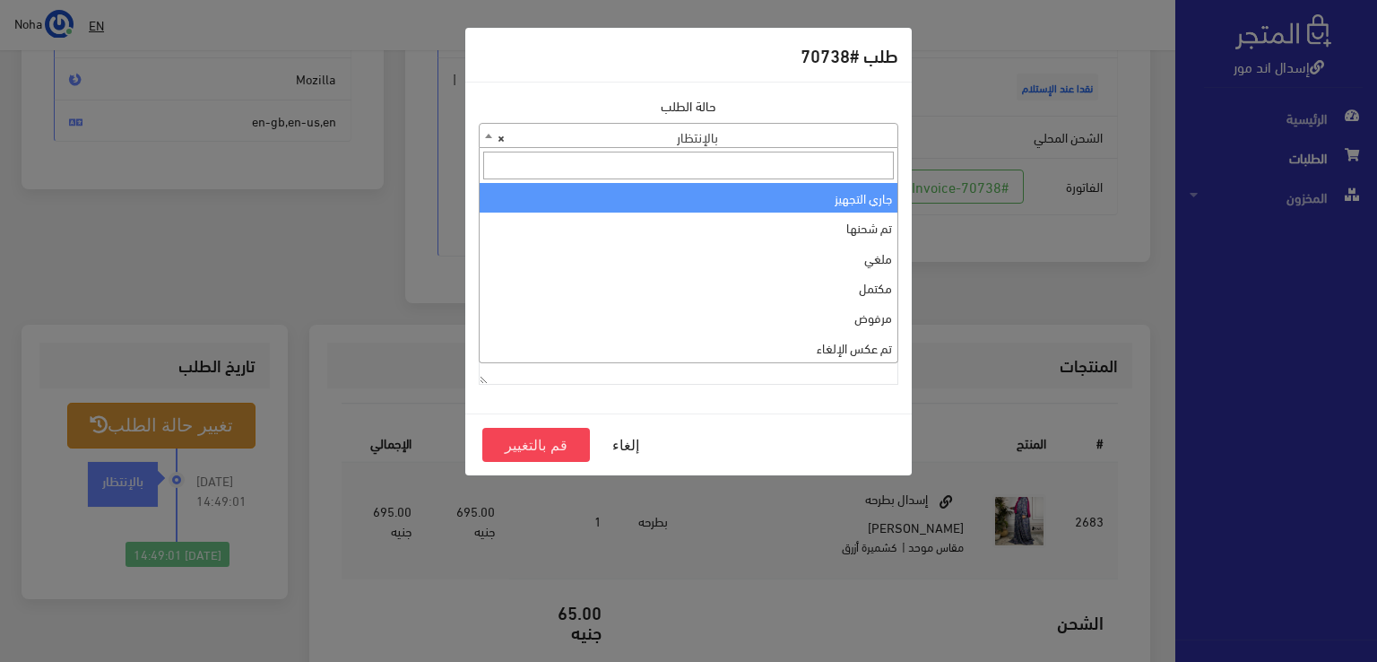
select select "1"
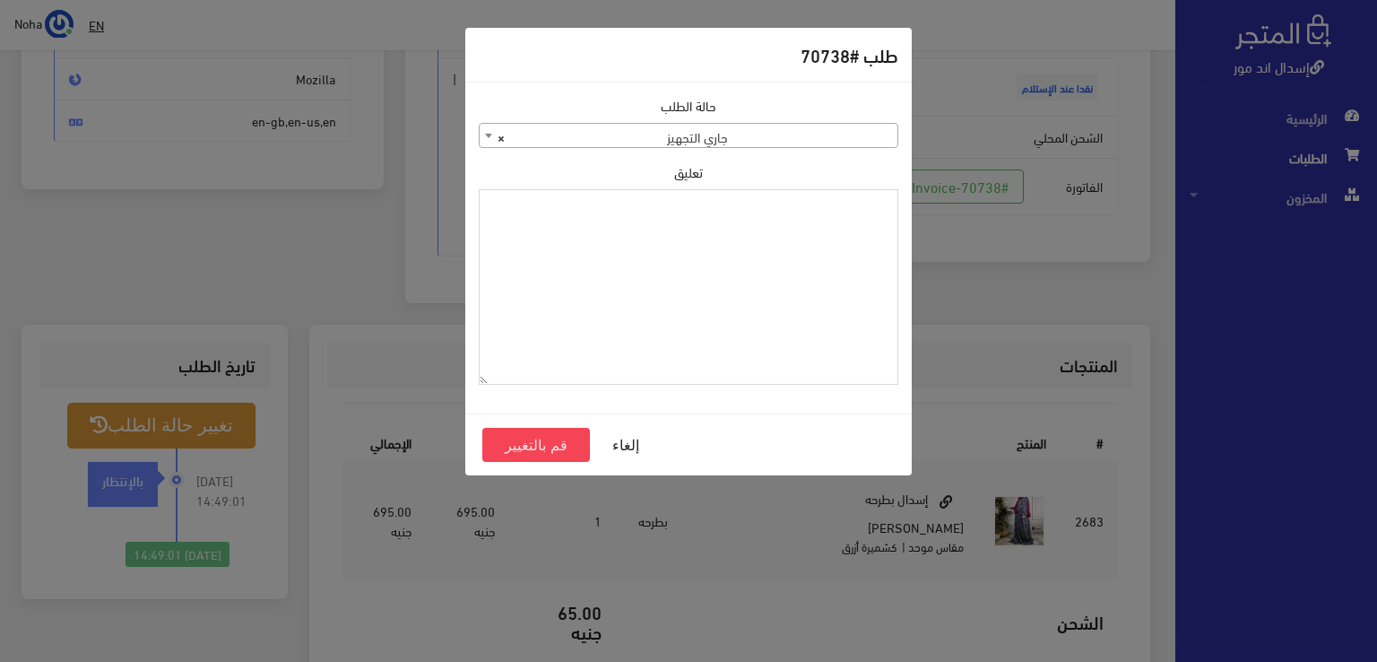
paste textarea "1126573"
type textarea "1126573"
click at [535, 442] on button "قم بالتغيير" at bounding box center [536, 445] width 108 height 34
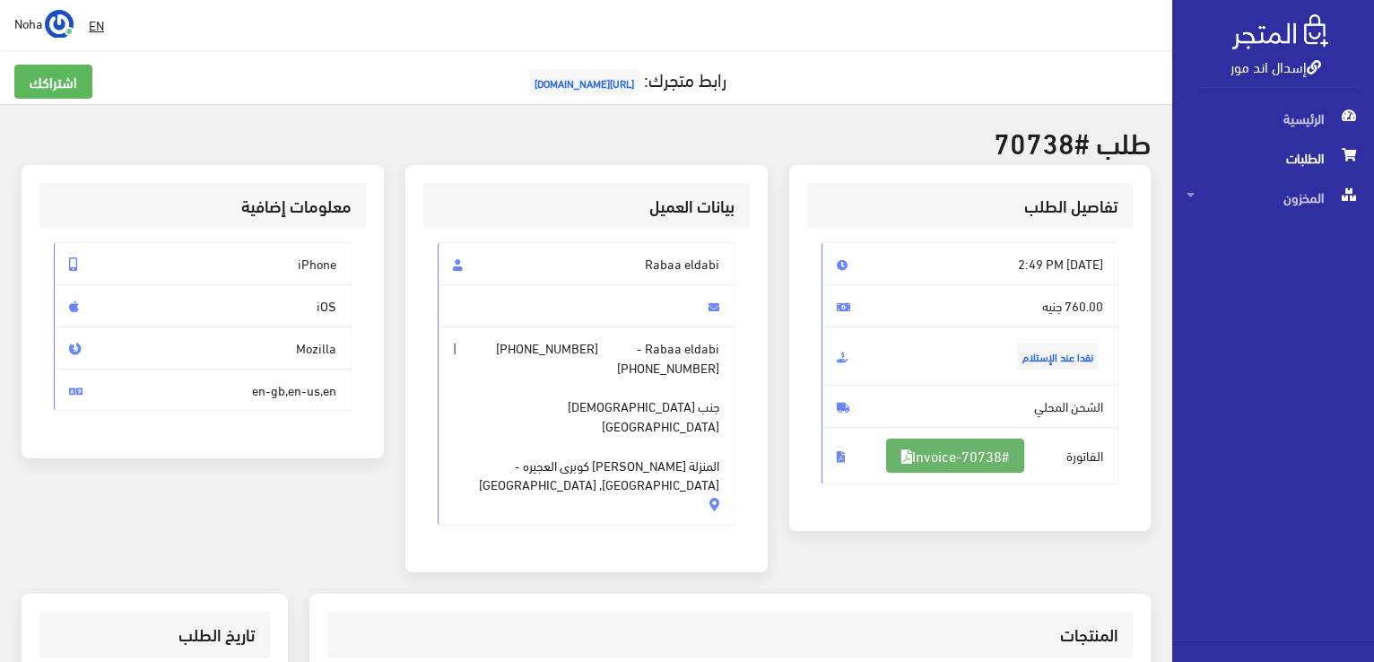
click at [943, 449] on link "#Invoice-70738" at bounding box center [955, 456] width 138 height 34
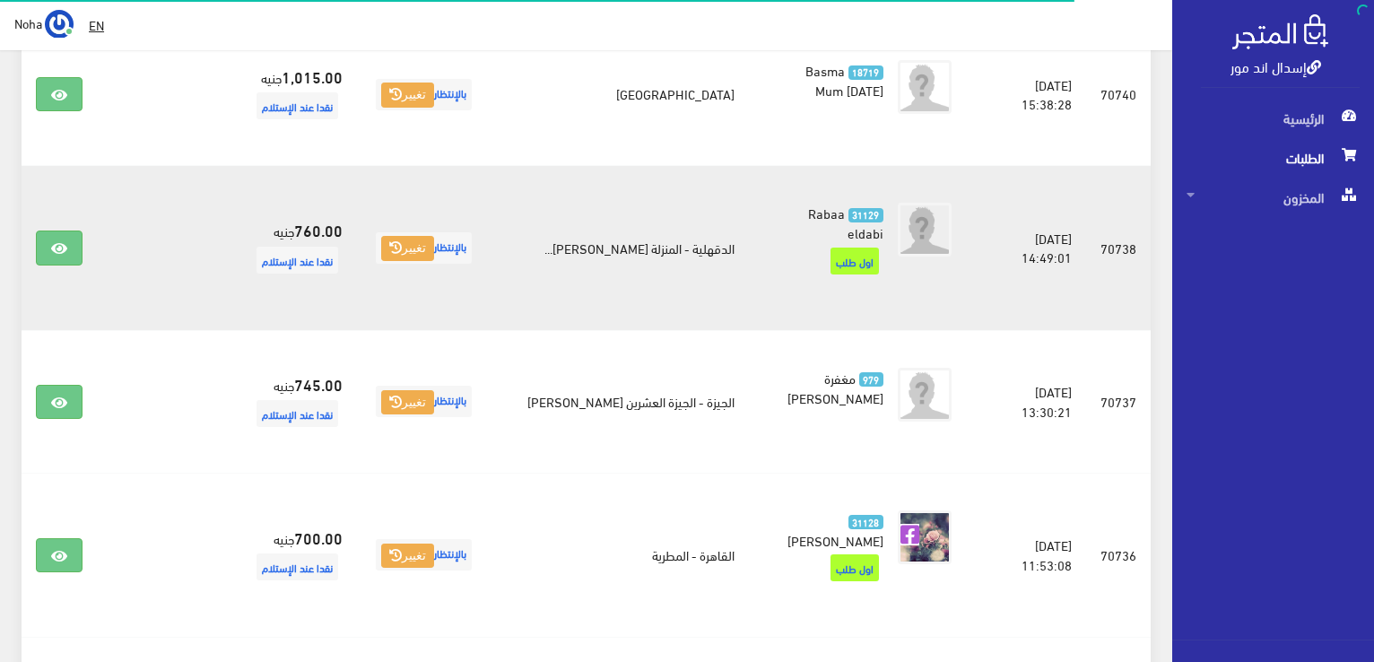
scroll to position [1435, 0]
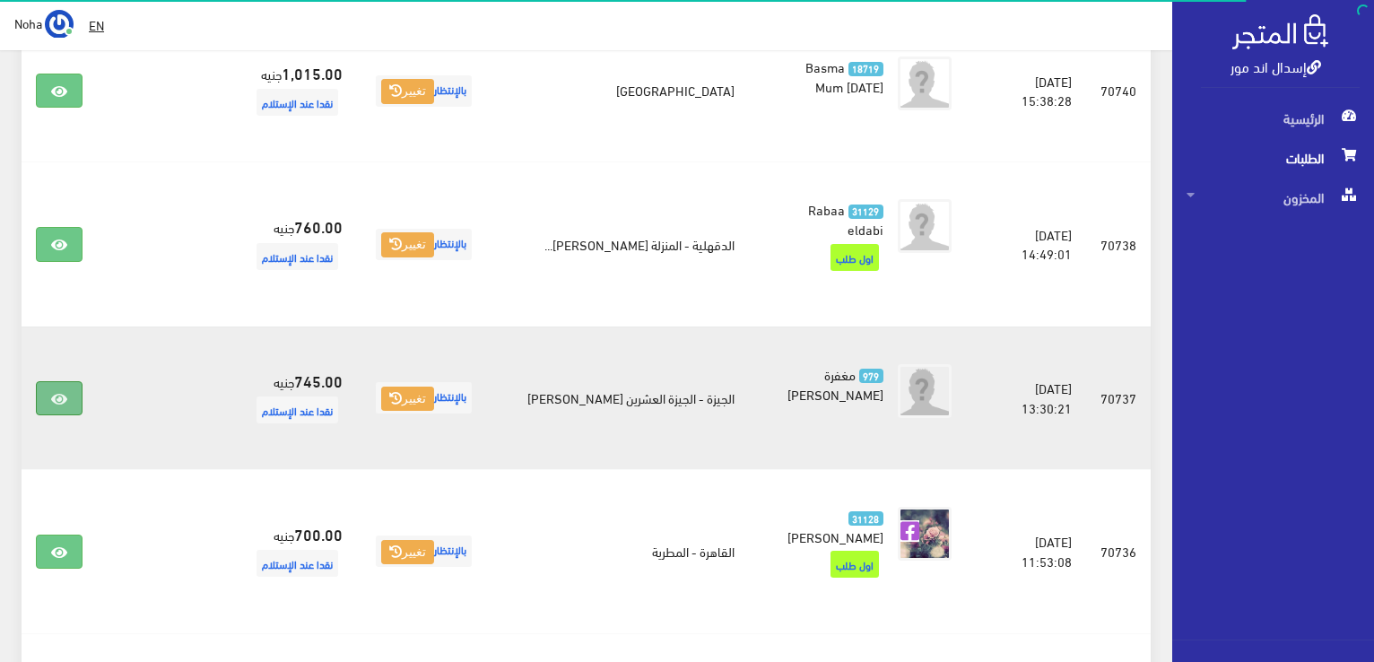
click at [50, 381] on link at bounding box center [59, 398] width 47 height 34
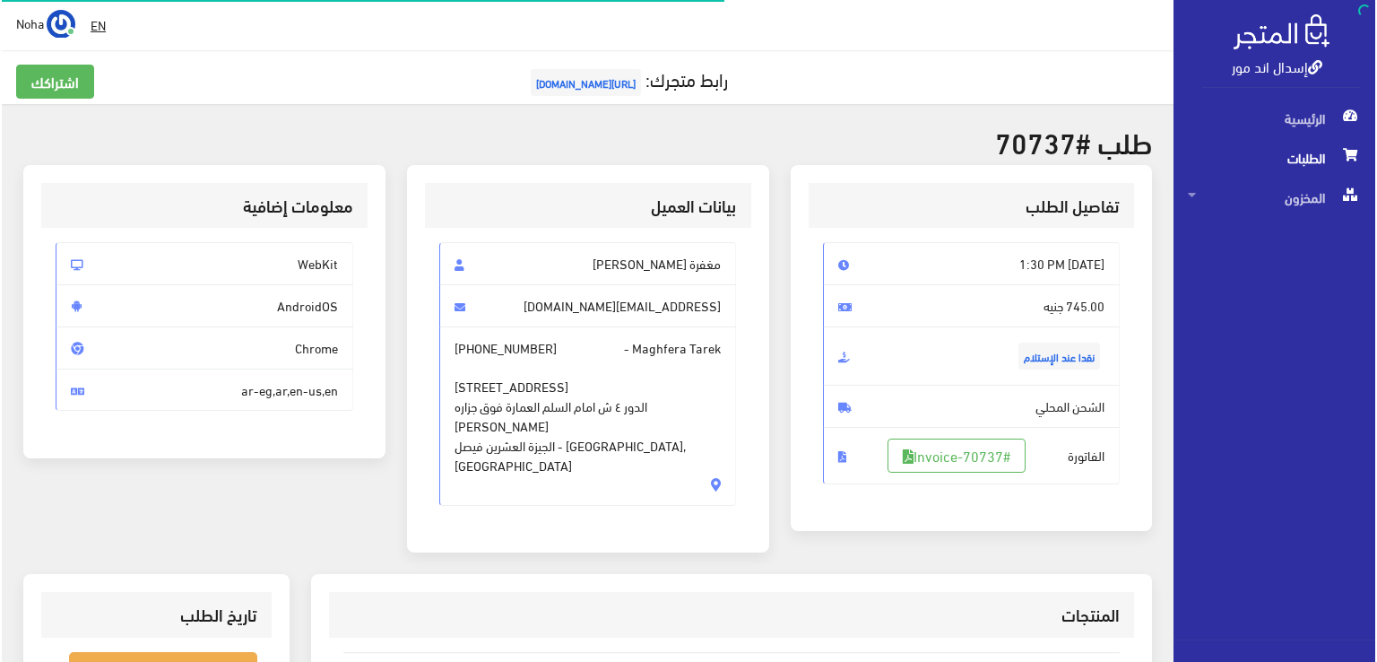
scroll to position [448, 0]
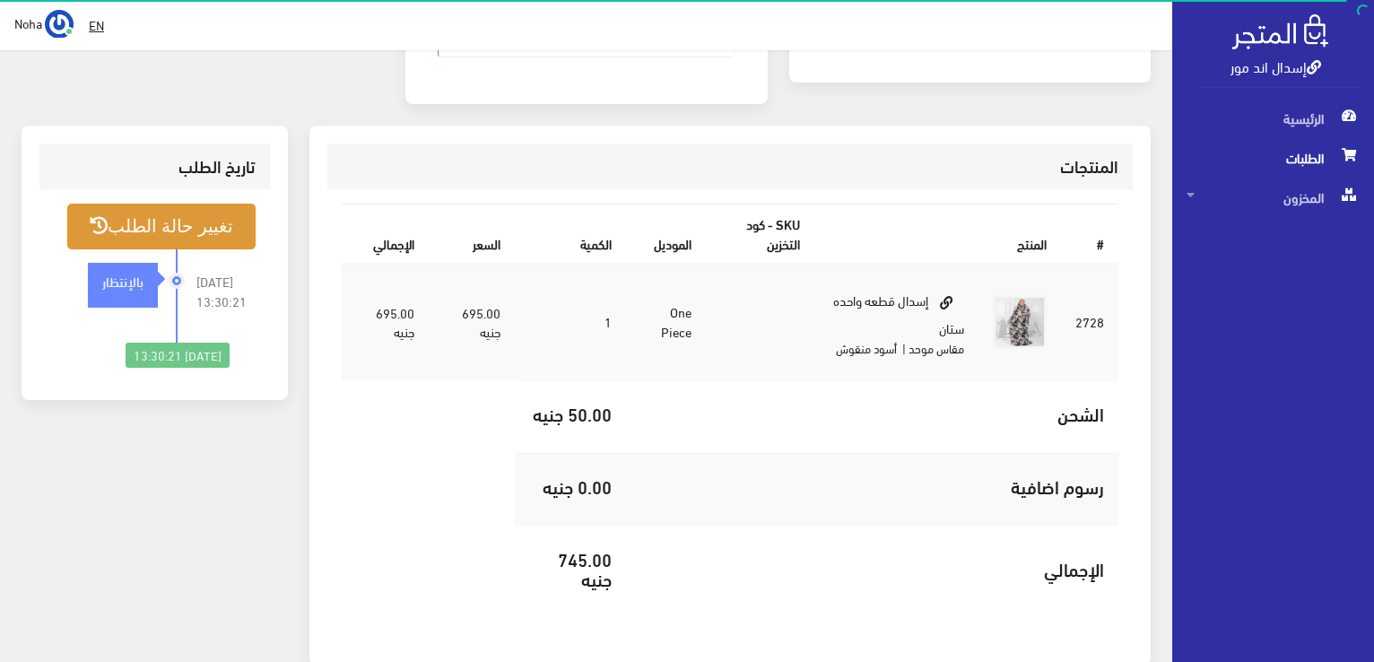
click at [206, 209] on button "تغيير حالة الطلب" at bounding box center [161, 227] width 188 height 46
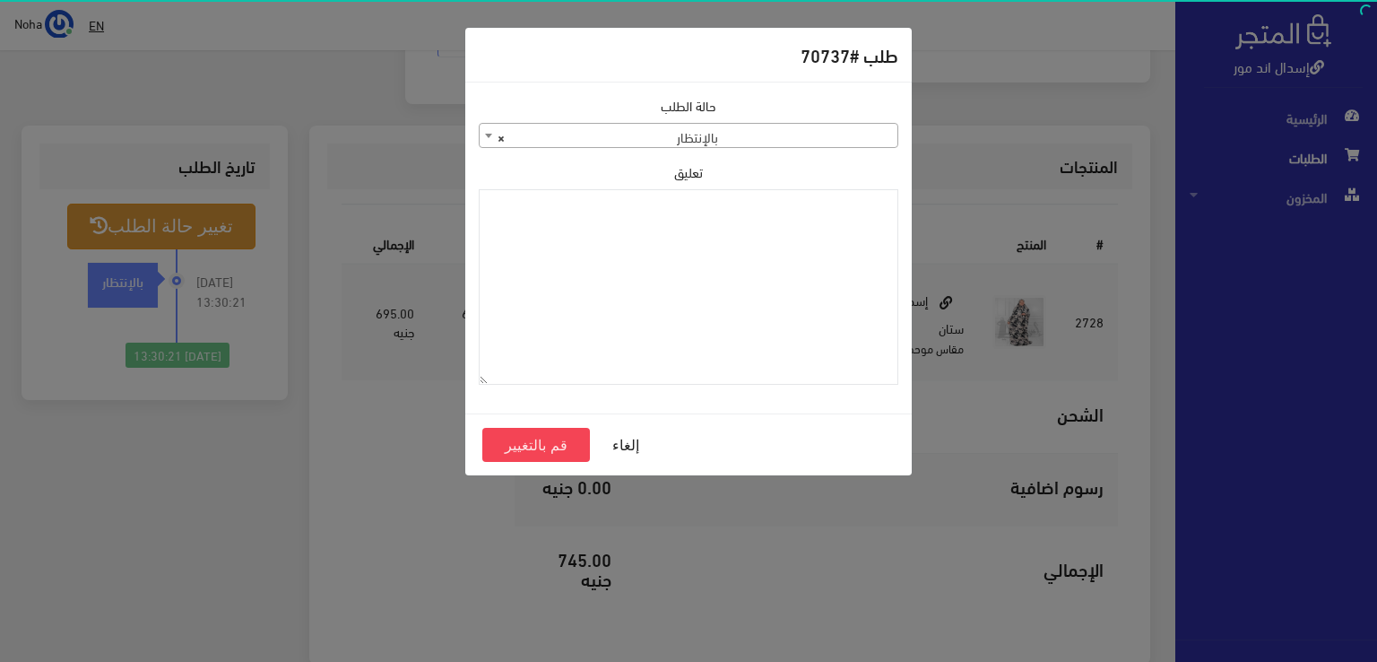
click at [485, 134] on b at bounding box center [488, 136] width 7 height 4
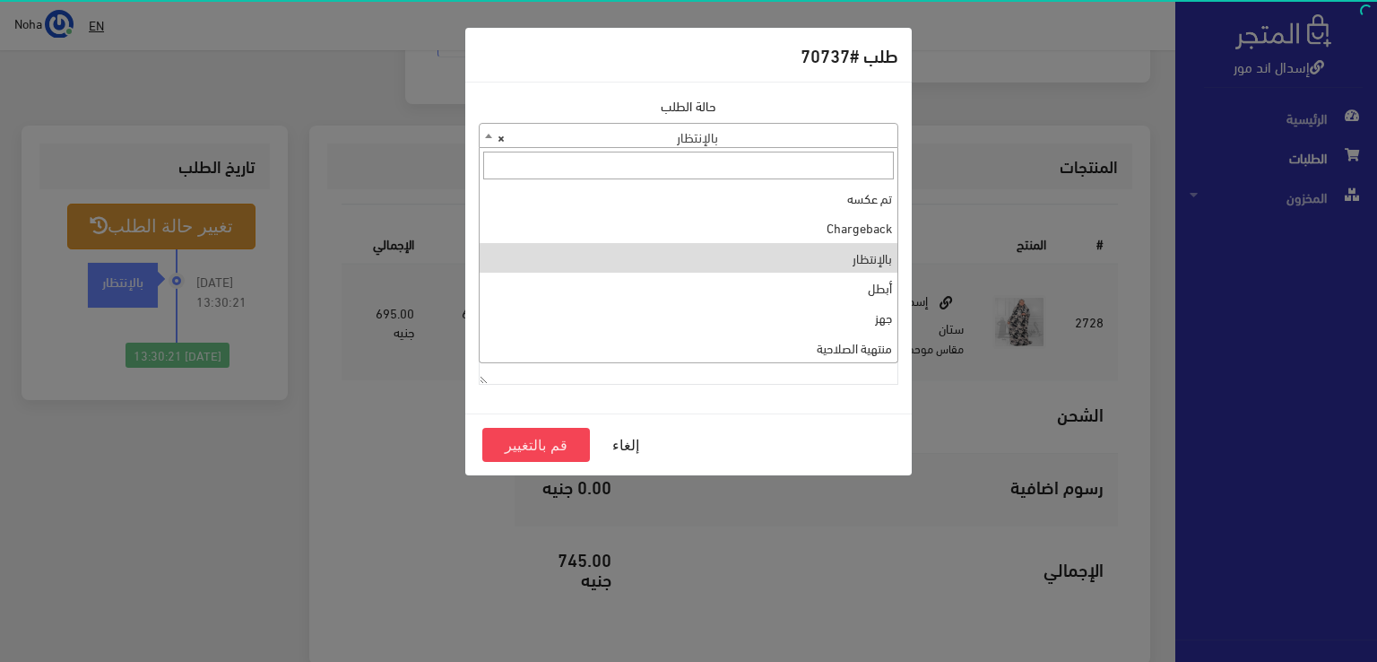
scroll to position [0, 0]
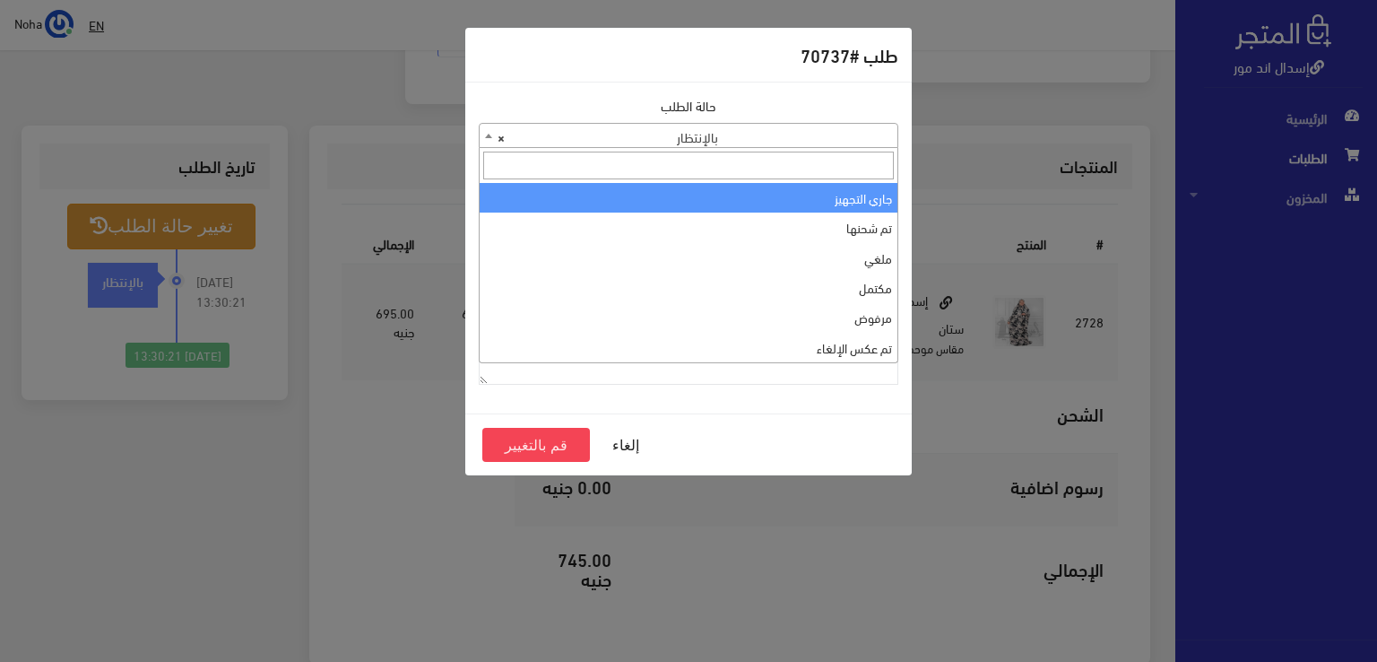
select select "1"
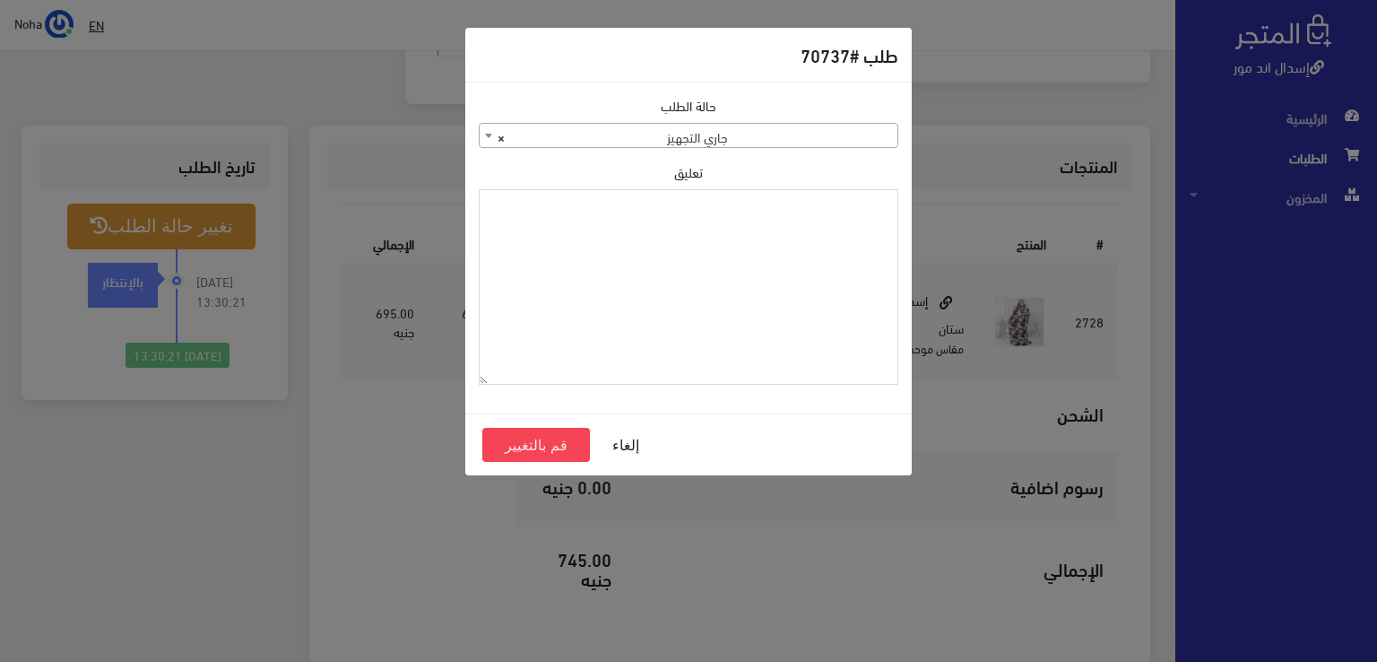
paste textarea "1126573"
type textarea "1126573"
click at [552, 447] on button "قم بالتغيير" at bounding box center [536, 445] width 108 height 34
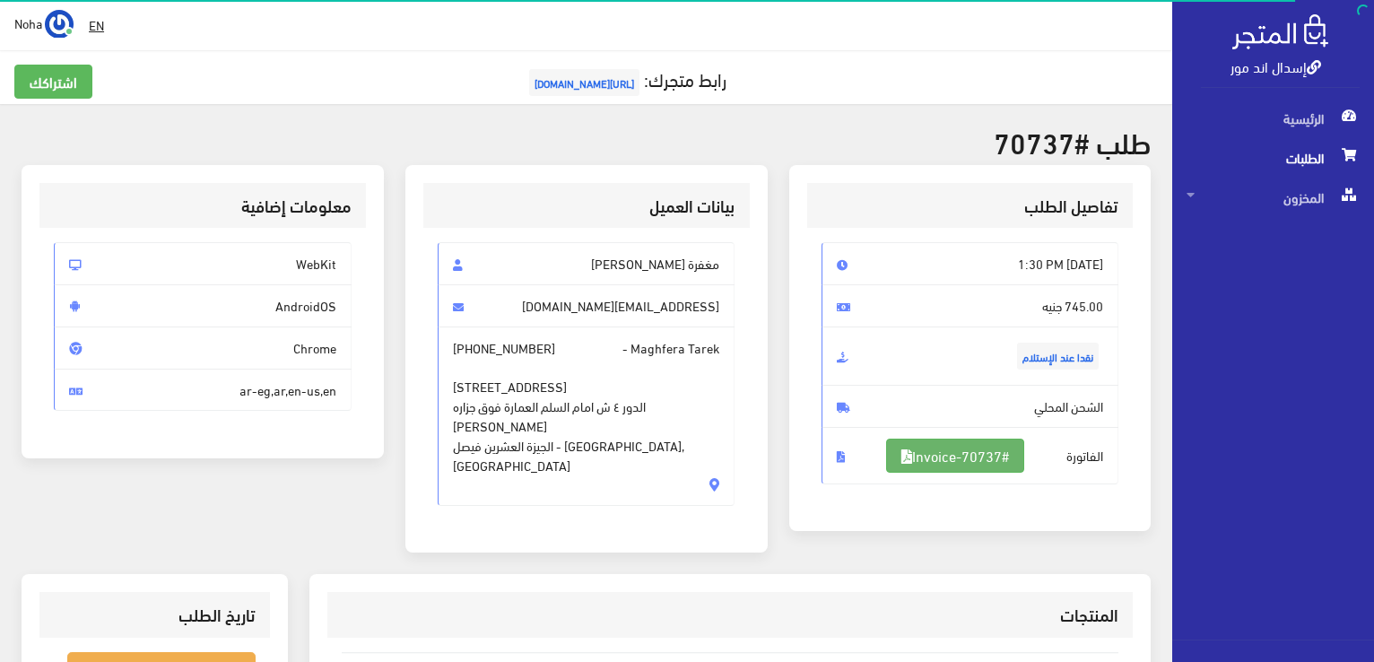
click at [969, 452] on link "#Invoice-70737" at bounding box center [955, 456] width 138 height 34
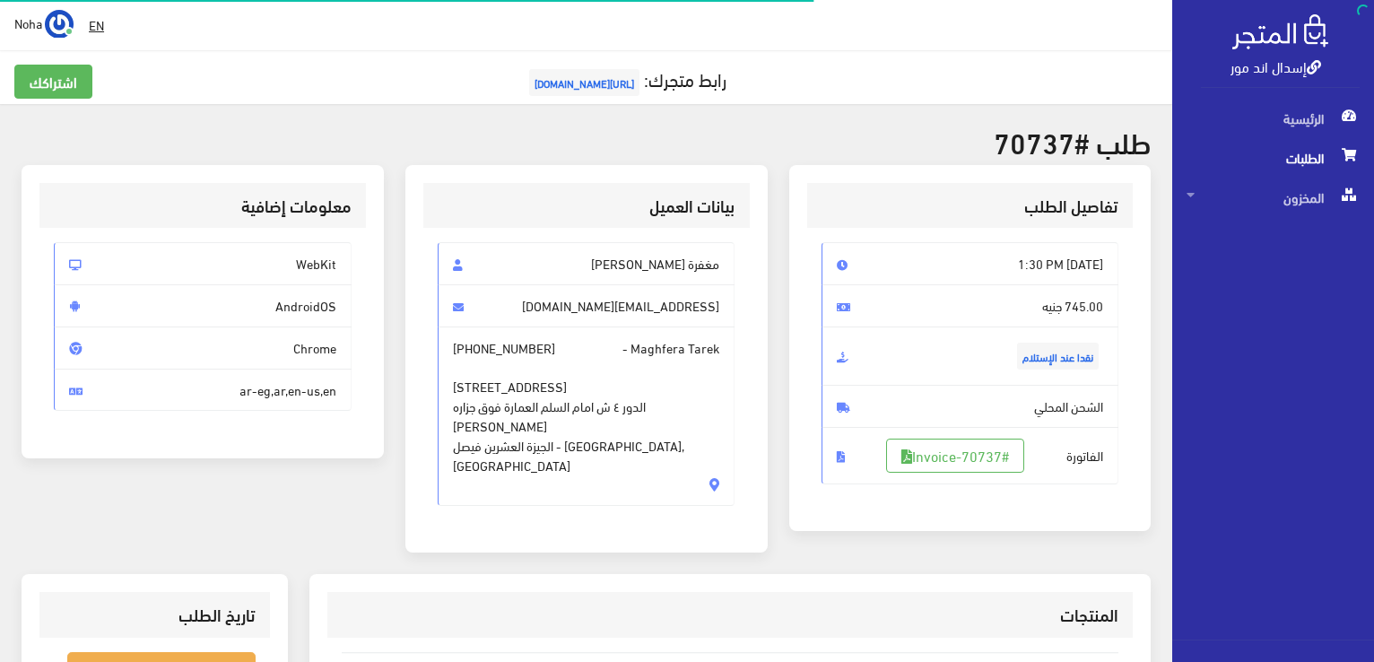
scroll to position [430, 0]
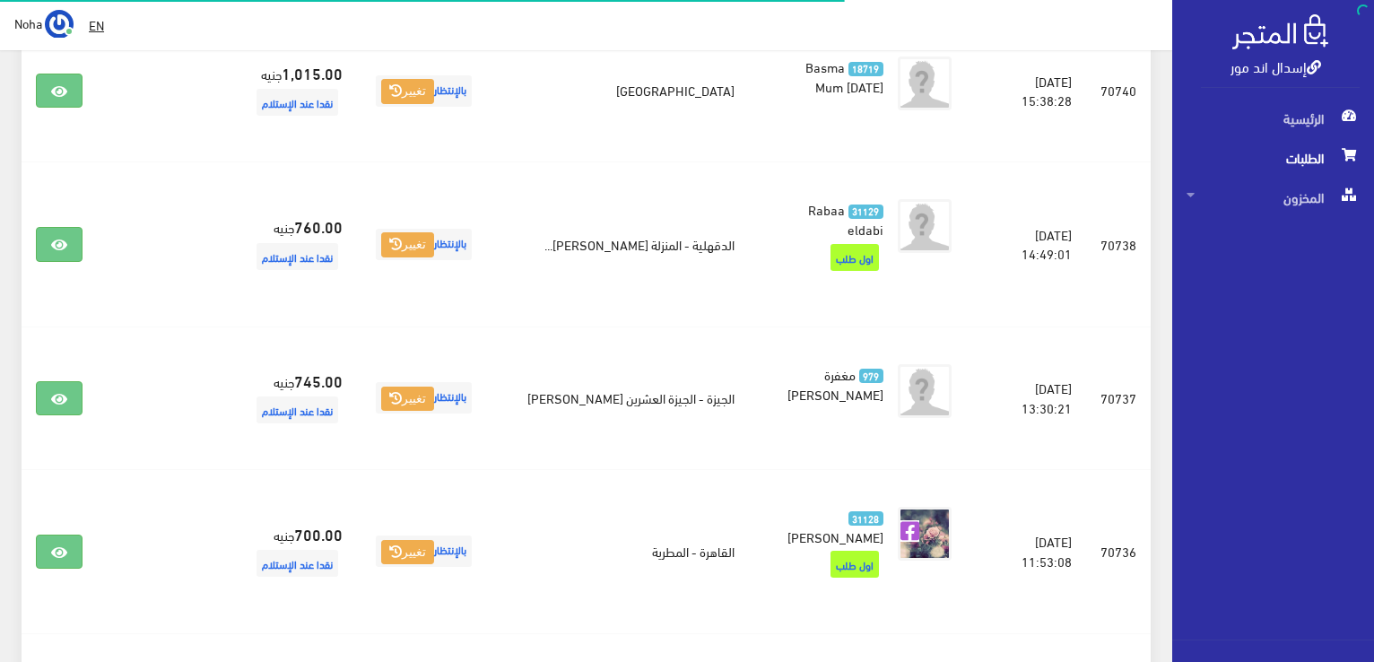
scroll to position [1435, 0]
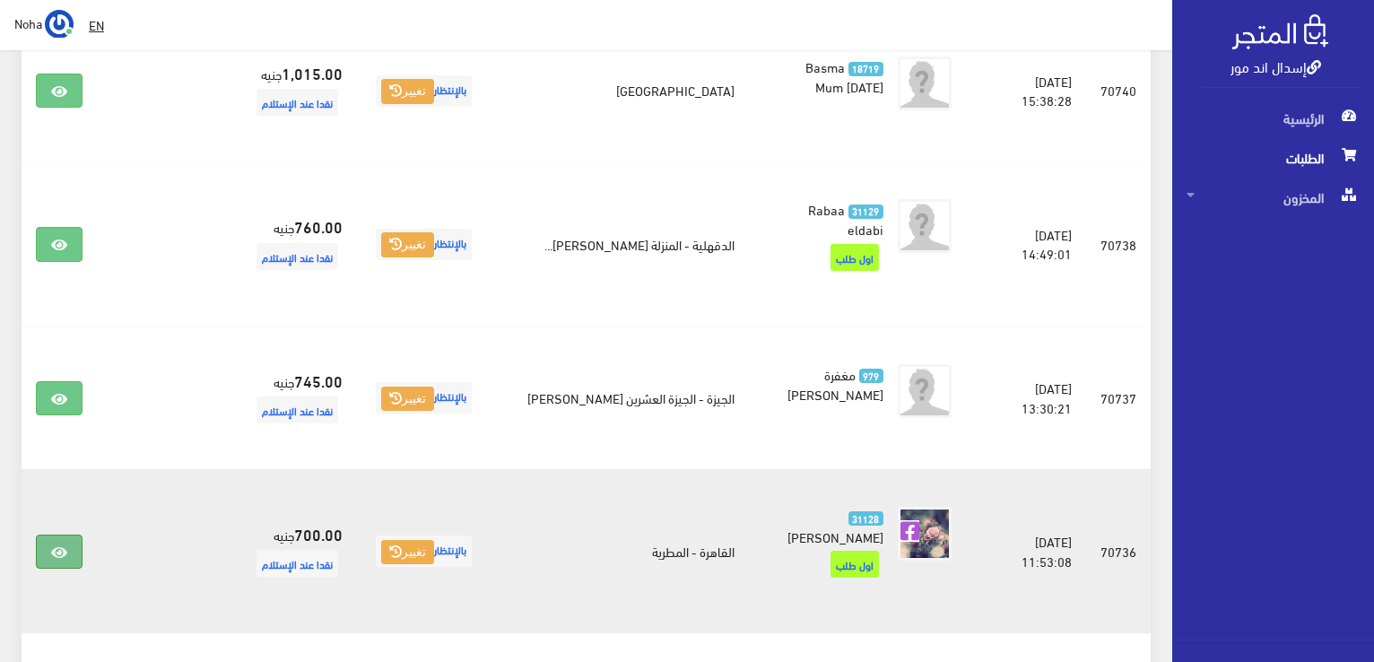
click at [48, 534] on link at bounding box center [59, 551] width 47 height 34
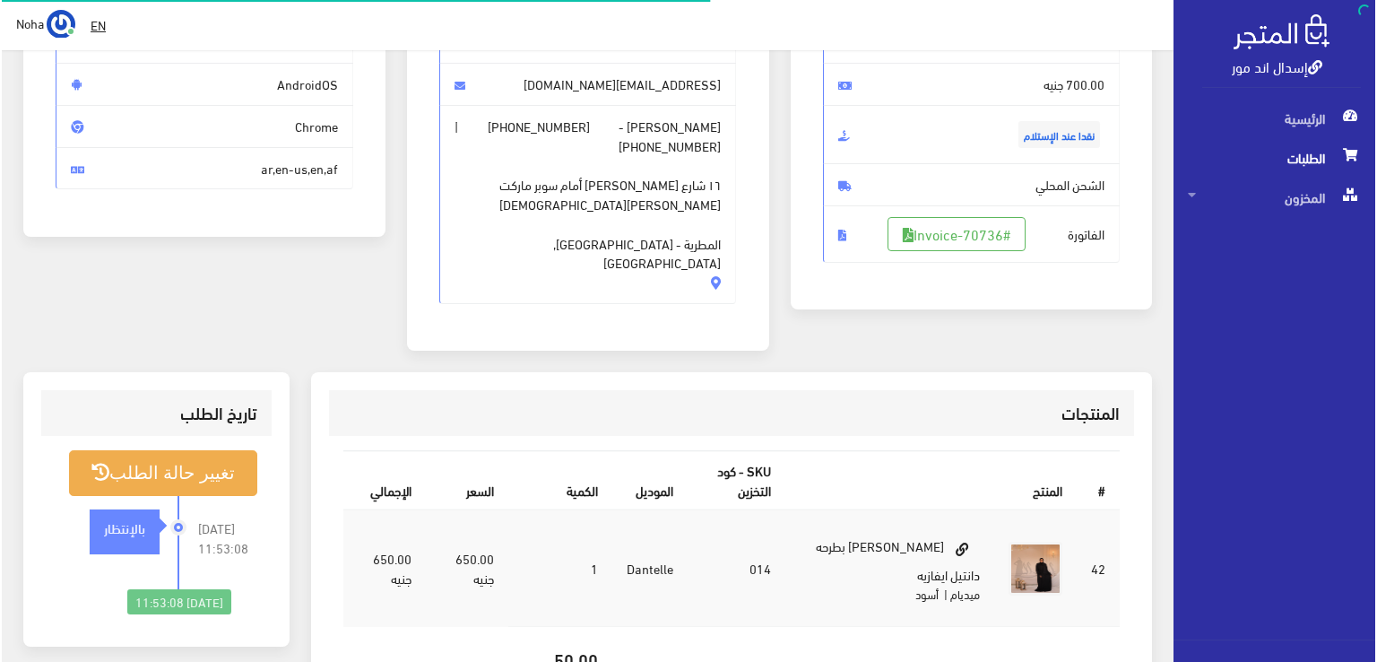
scroll to position [269, 0]
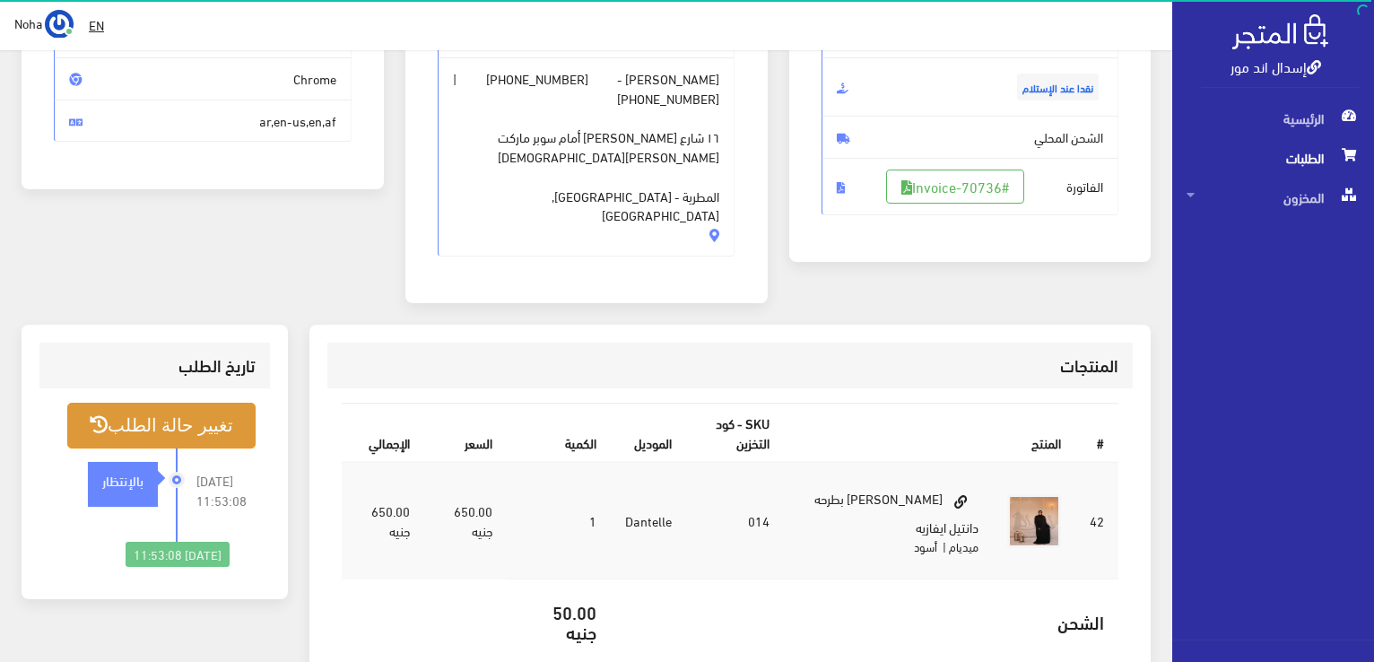
click at [204, 403] on button "تغيير حالة الطلب" at bounding box center [161, 426] width 188 height 46
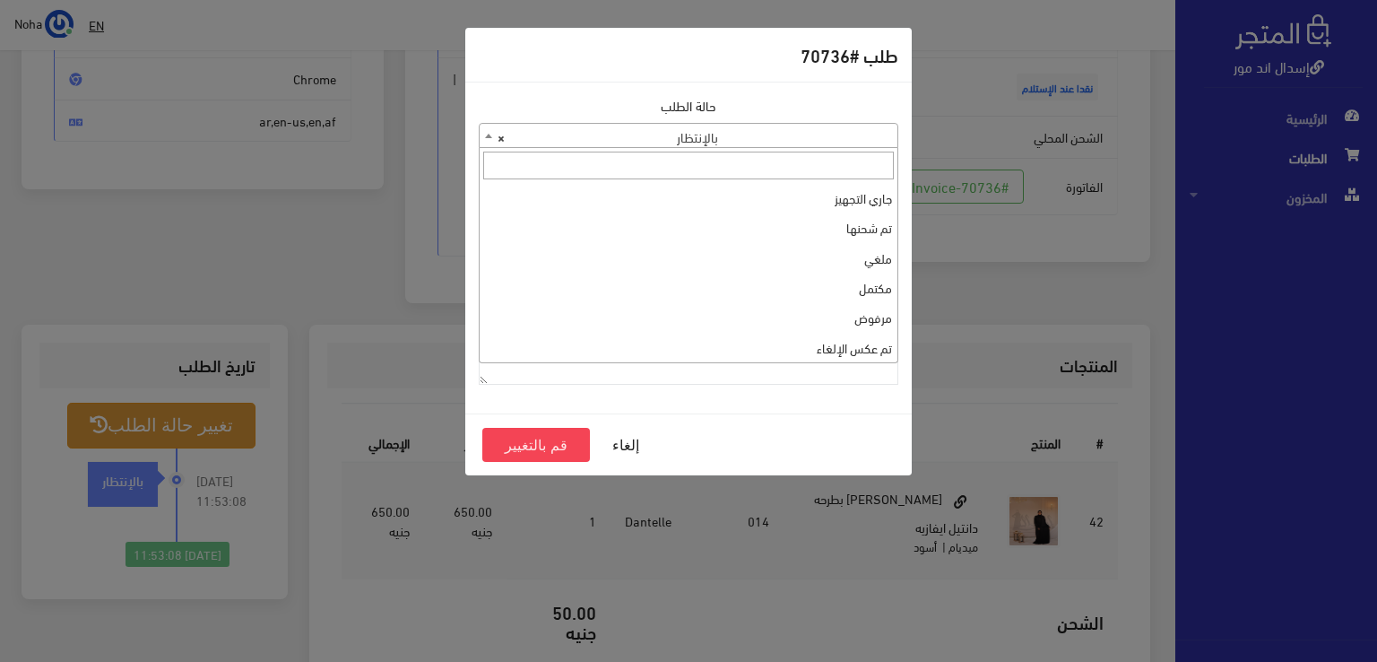
click at [488, 137] on b at bounding box center [488, 136] width 7 height 4
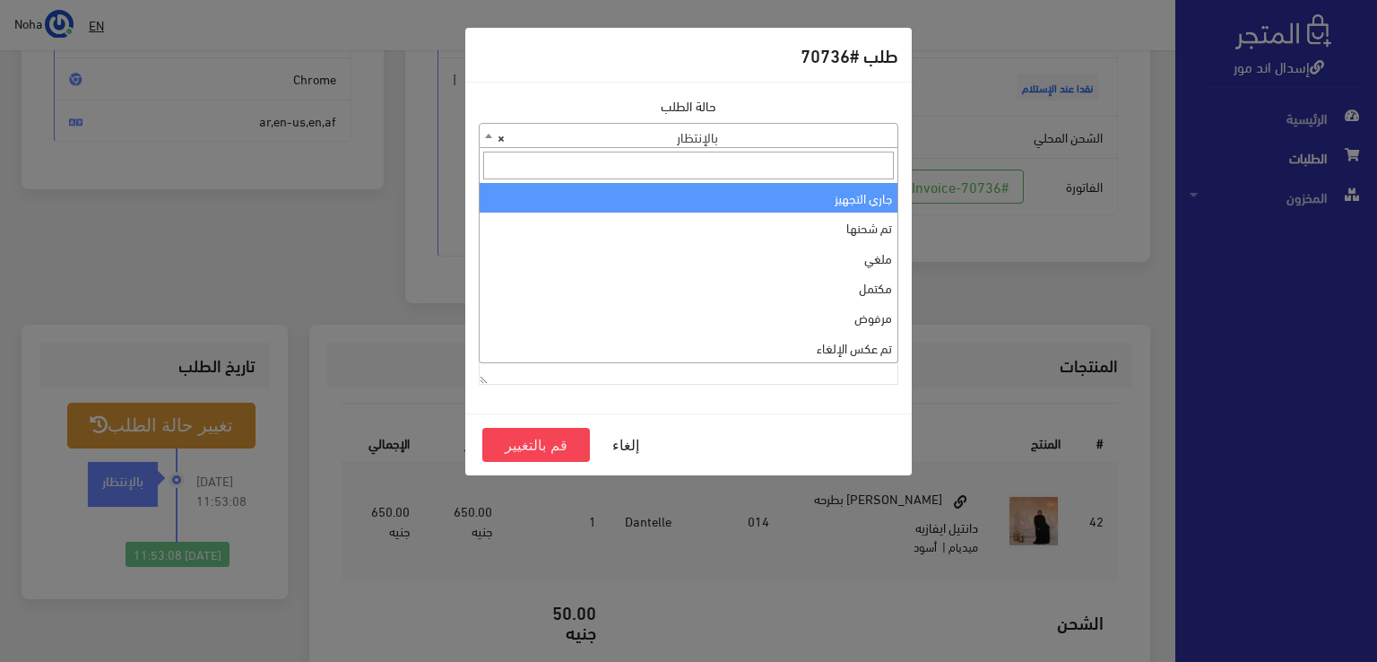
select select "1"
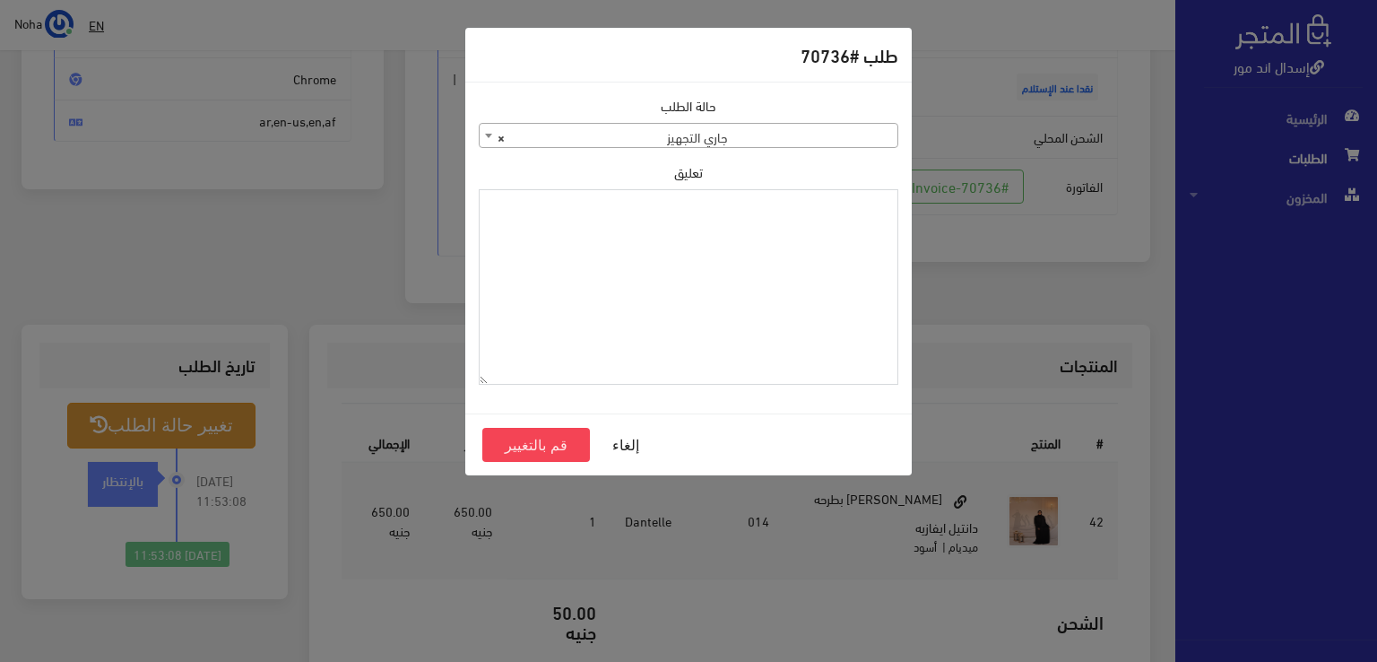
paste textarea "1126573"
type textarea "1126573"
click at [558, 439] on button "قم بالتغيير" at bounding box center [536, 445] width 108 height 34
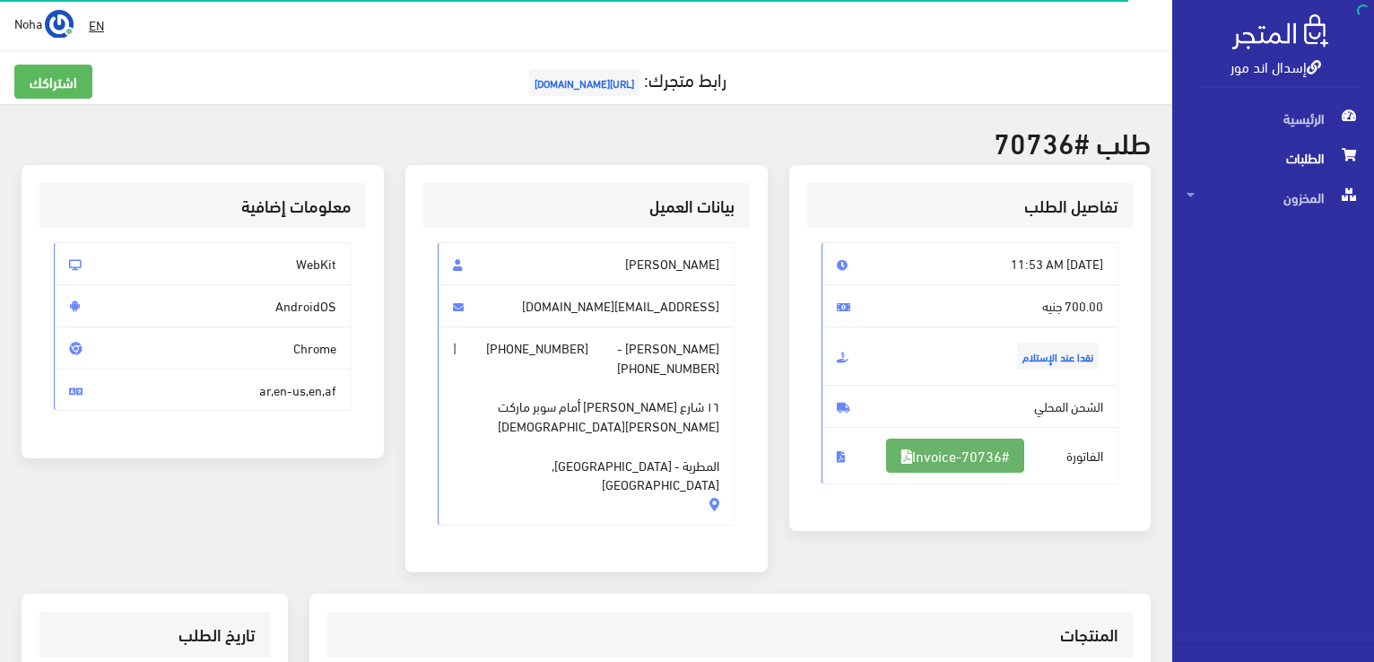
click at [951, 458] on link "#Invoice-70736" at bounding box center [955, 456] width 138 height 34
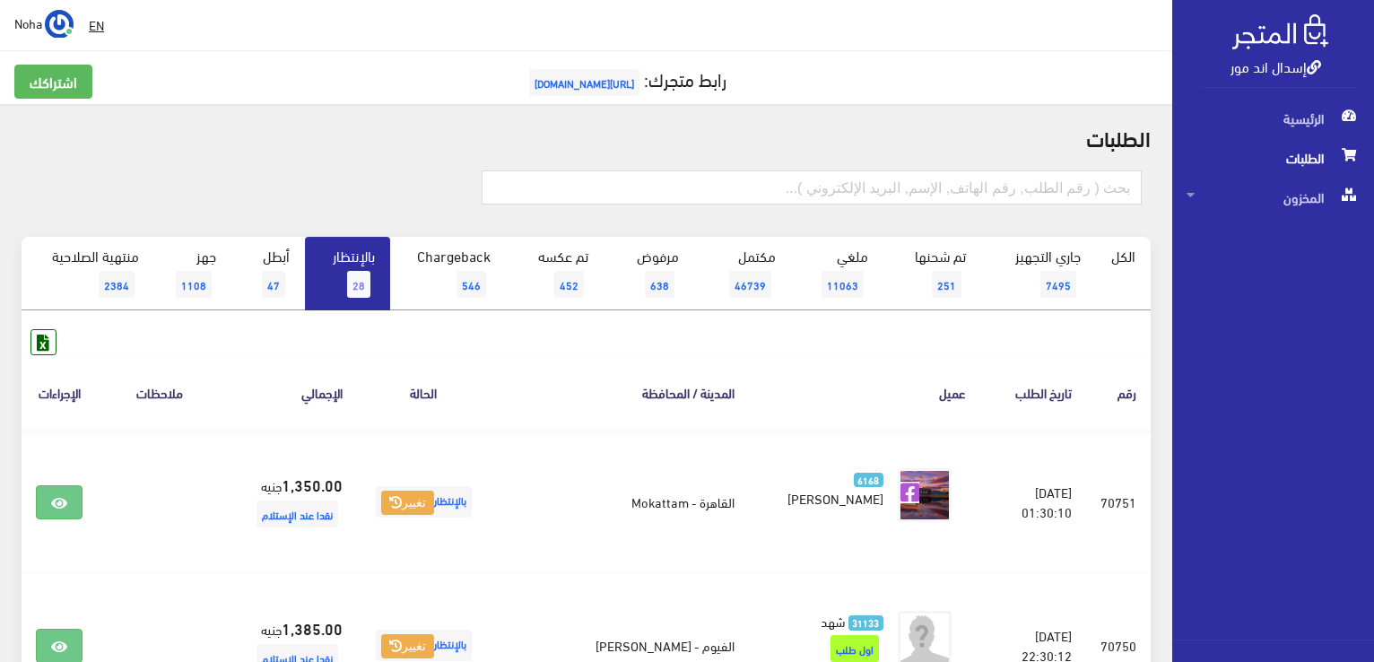
click at [358, 281] on span "28" at bounding box center [358, 284] width 23 height 27
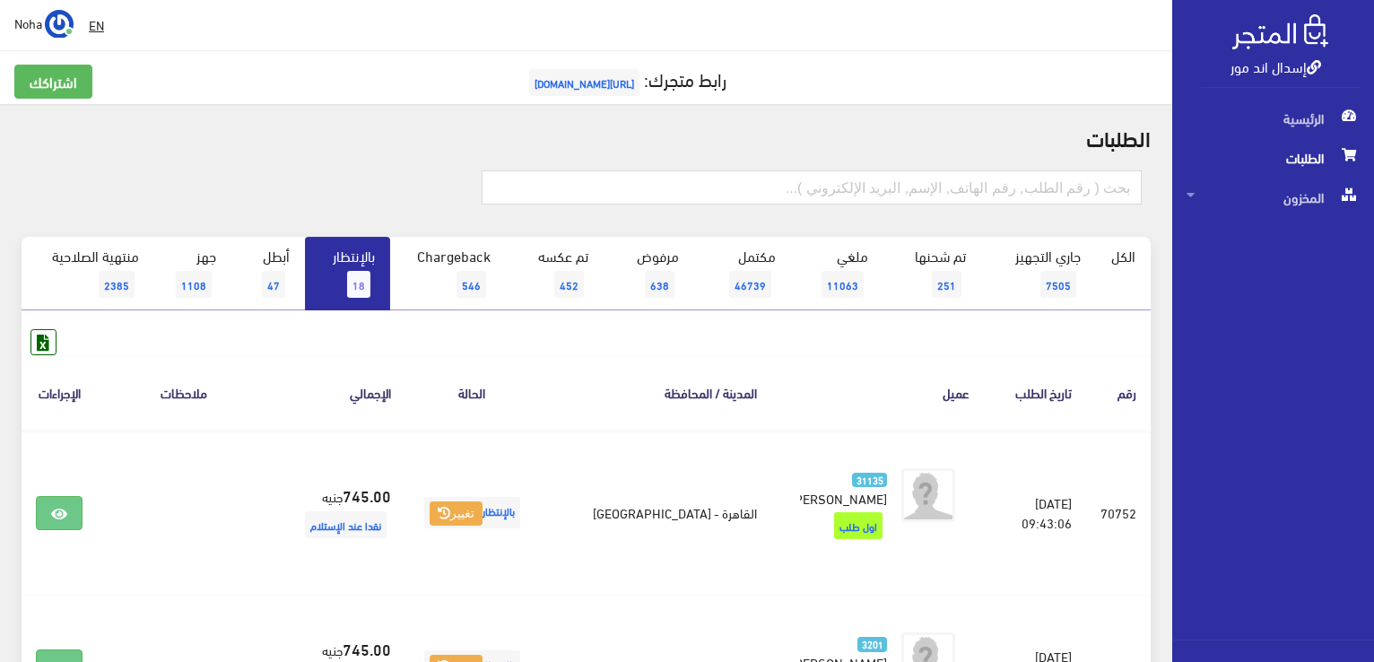
click at [359, 271] on span "18" at bounding box center [358, 284] width 23 height 27
click at [344, 266] on link "بالإنتظار 18" at bounding box center [347, 274] width 85 height 74
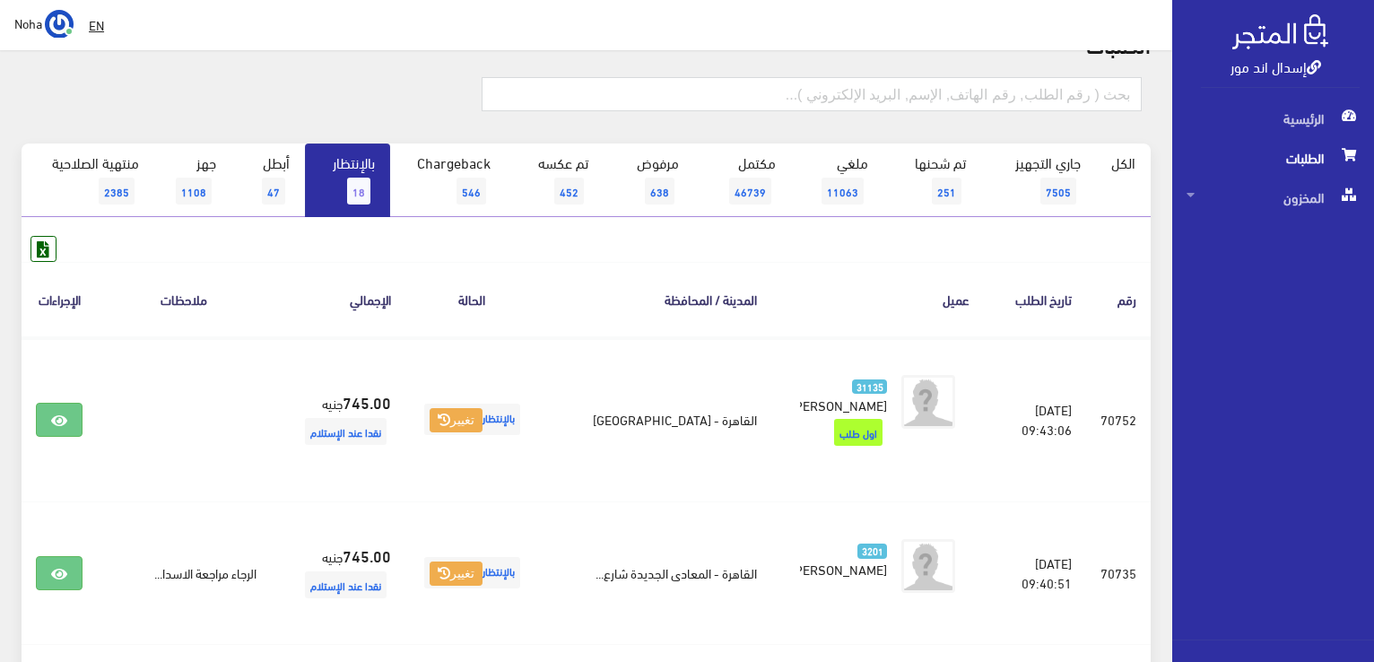
scroll to position [179, 0]
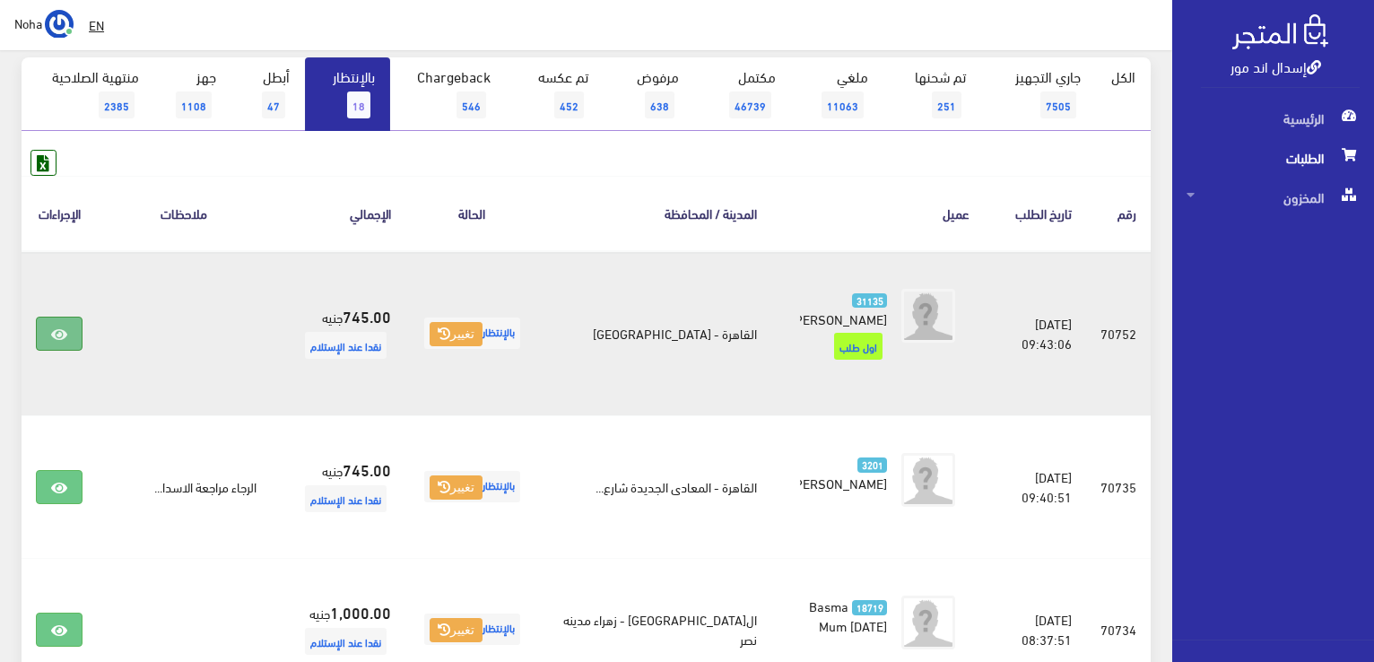
click at [56, 327] on icon at bounding box center [59, 334] width 16 height 14
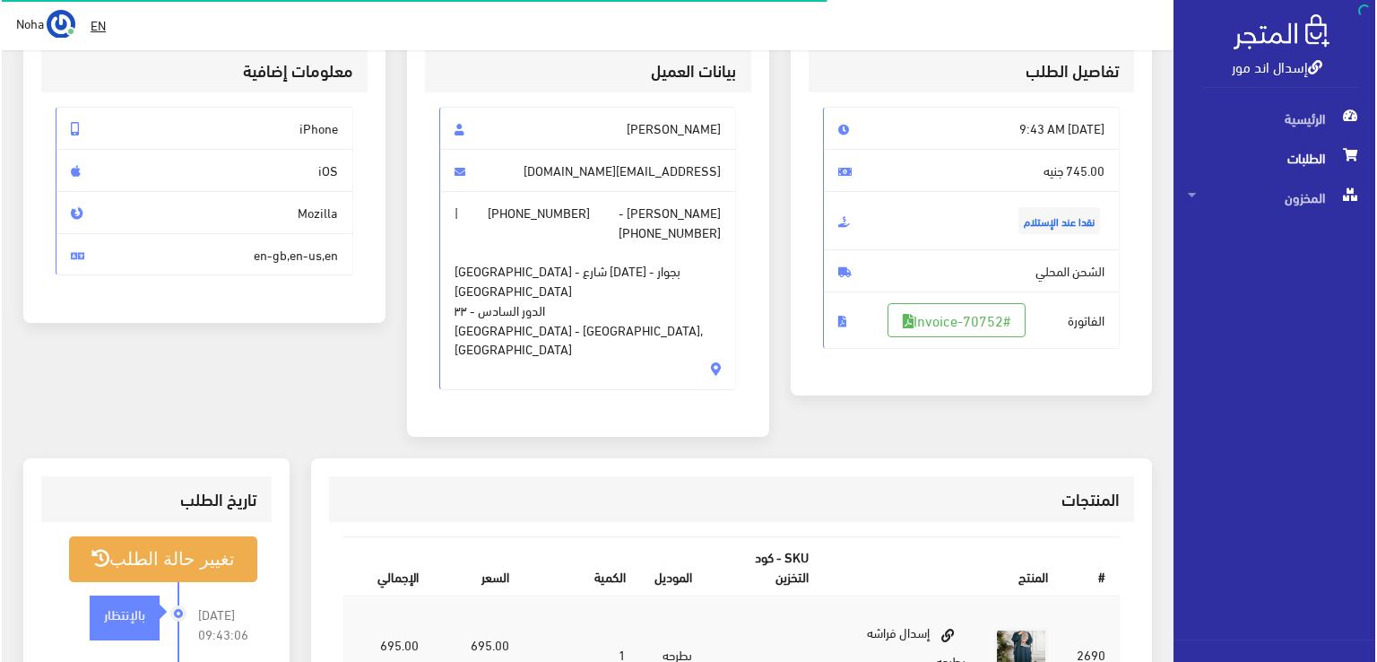
scroll to position [269, 0]
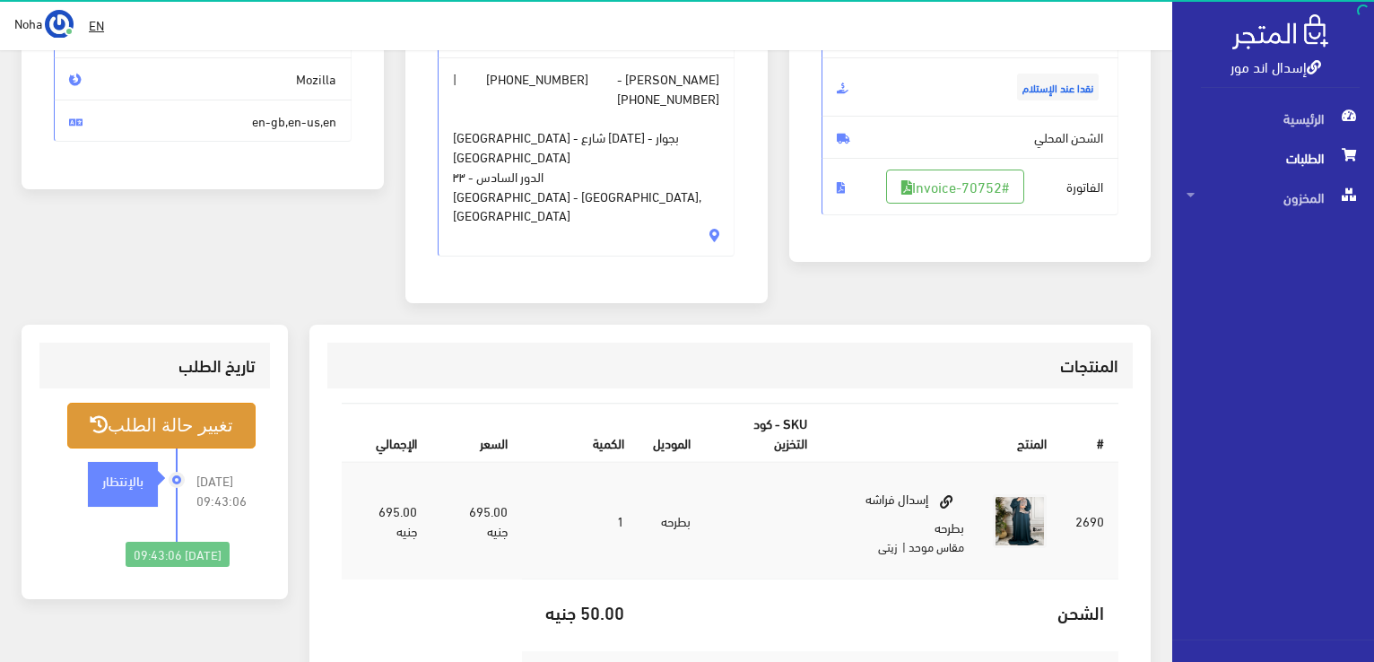
click at [222, 403] on button "تغيير حالة الطلب" at bounding box center [161, 426] width 188 height 46
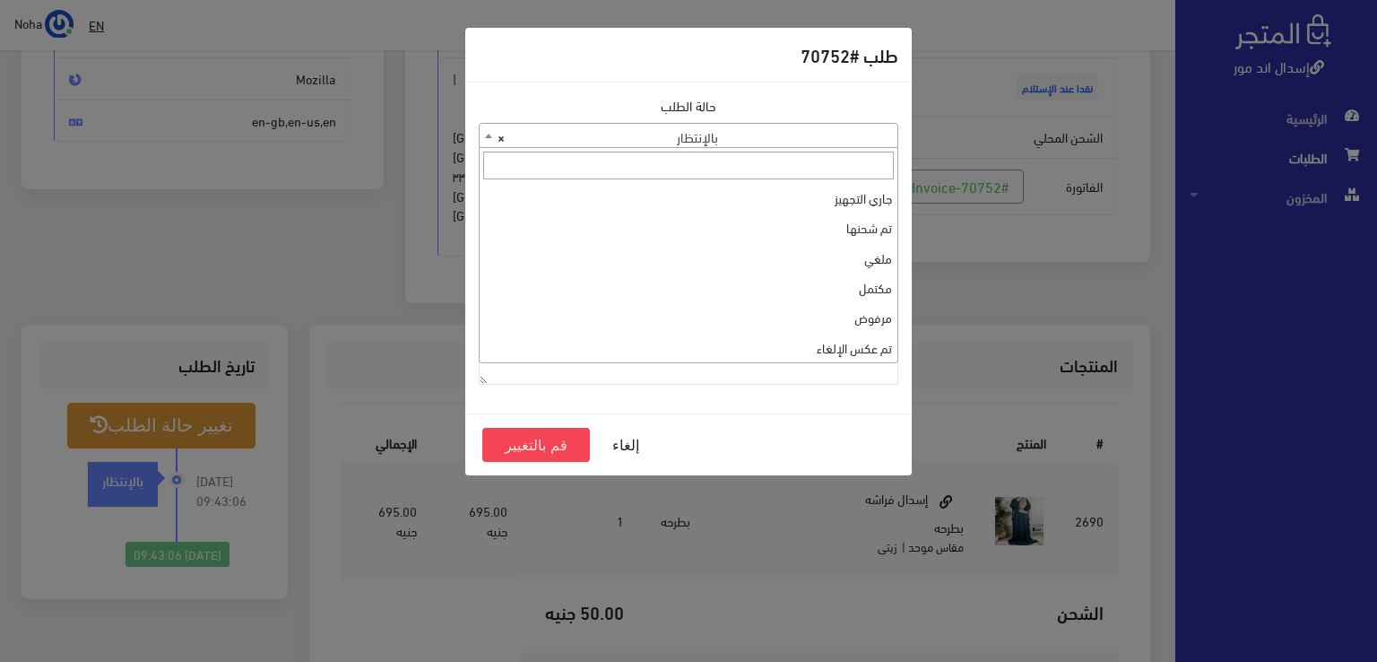
click at [486, 135] on b at bounding box center [488, 136] width 7 height 4
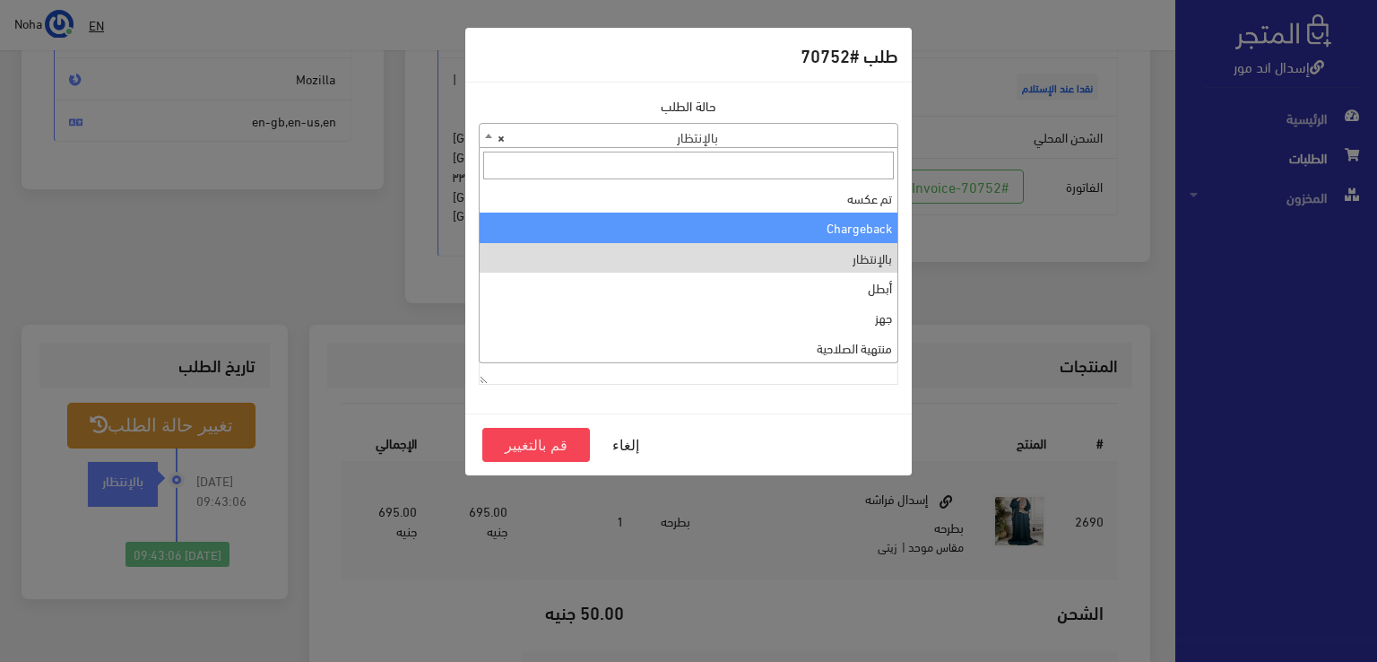
scroll to position [0, 0]
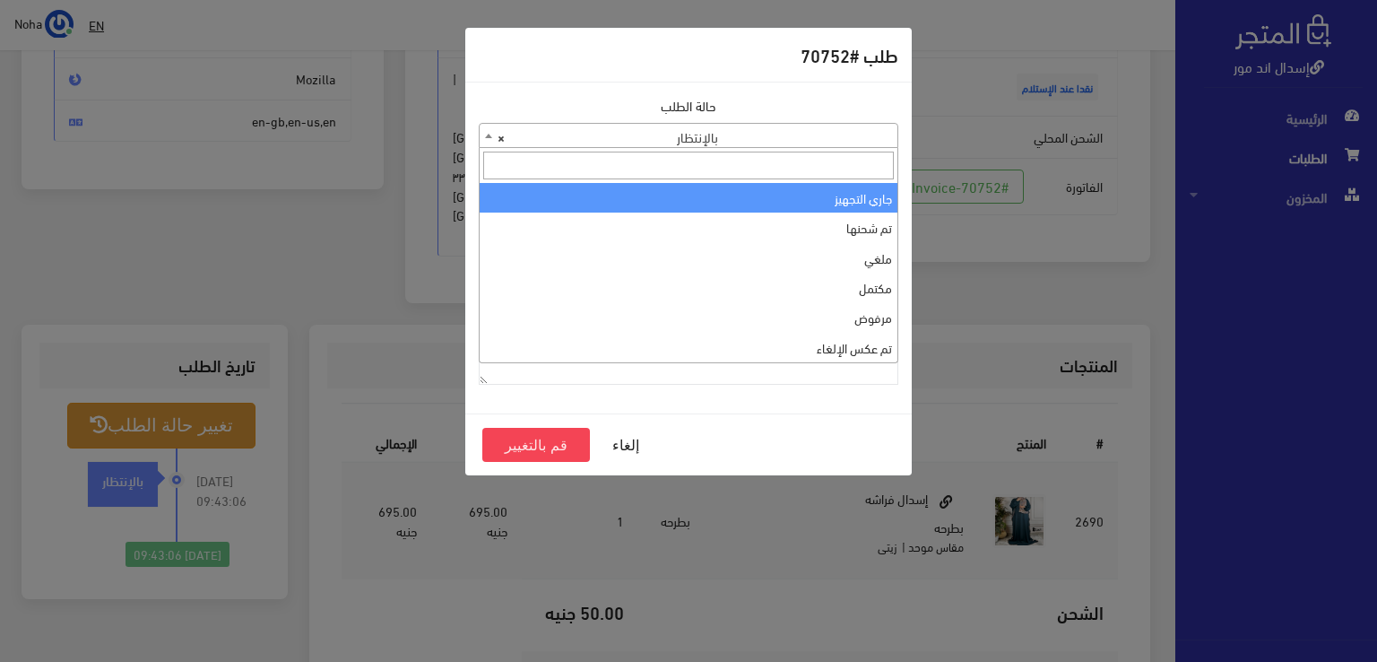
select select "1"
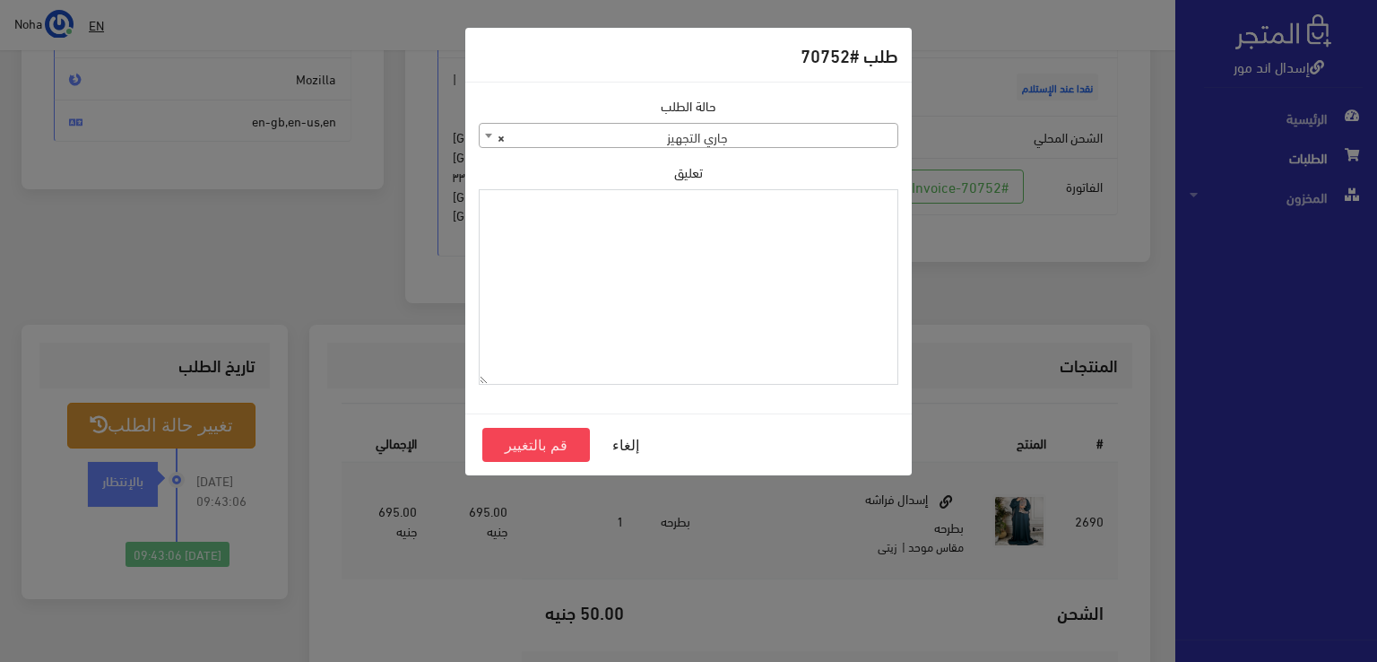
paste textarea "1126573"
type textarea "1126573"
click at [547, 447] on button "قم بالتغيير" at bounding box center [536, 445] width 108 height 34
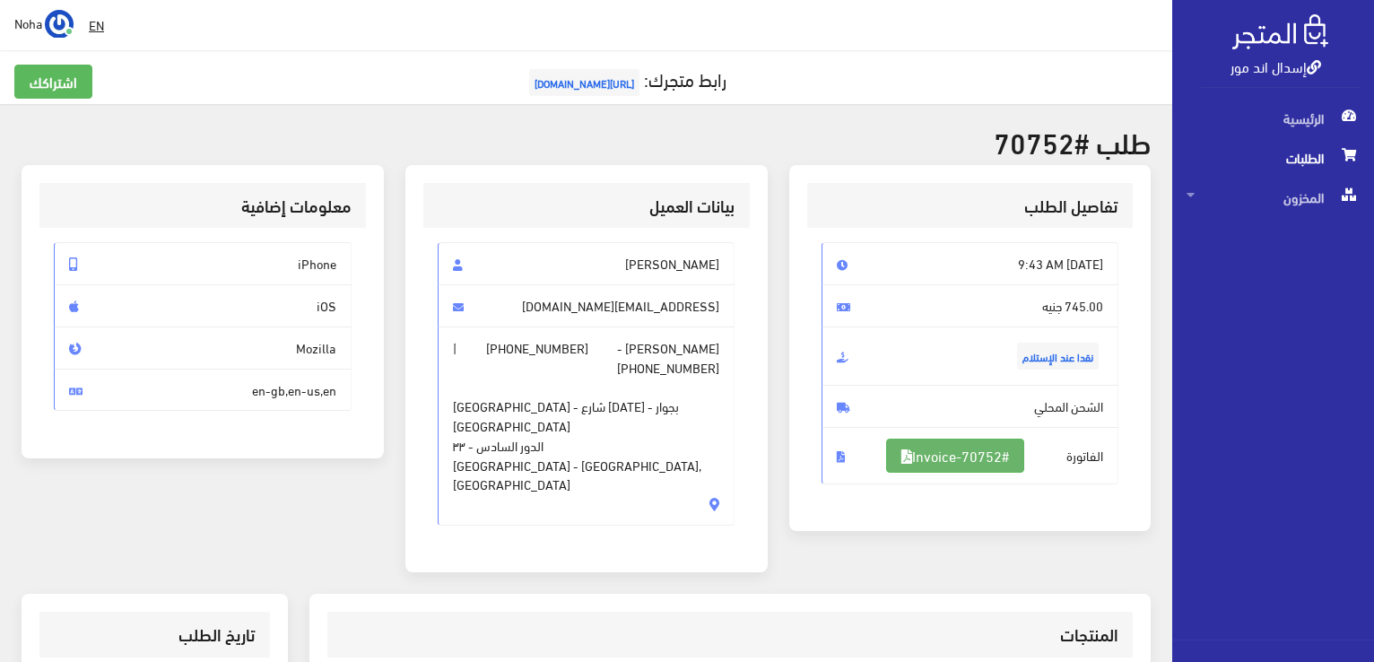
click at [1000, 452] on link "#Invoice-70752" at bounding box center [955, 456] width 138 height 34
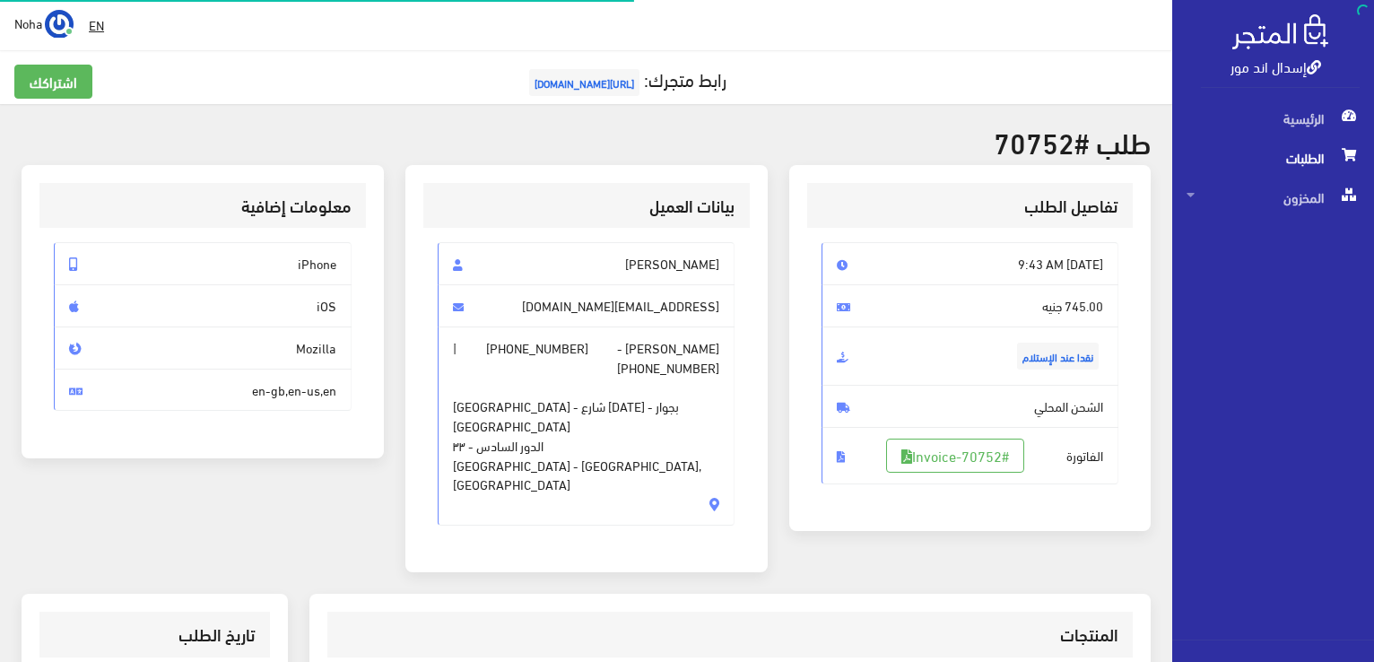
scroll to position [257, 0]
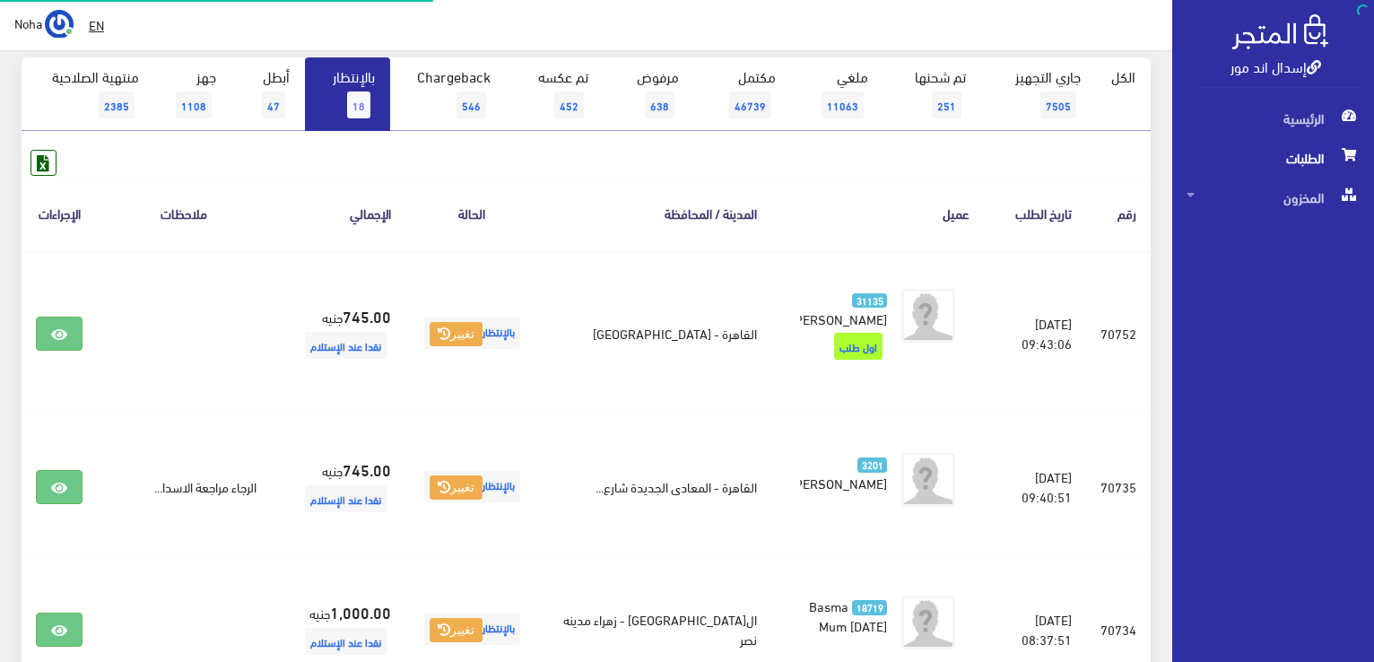
scroll to position [179, 0]
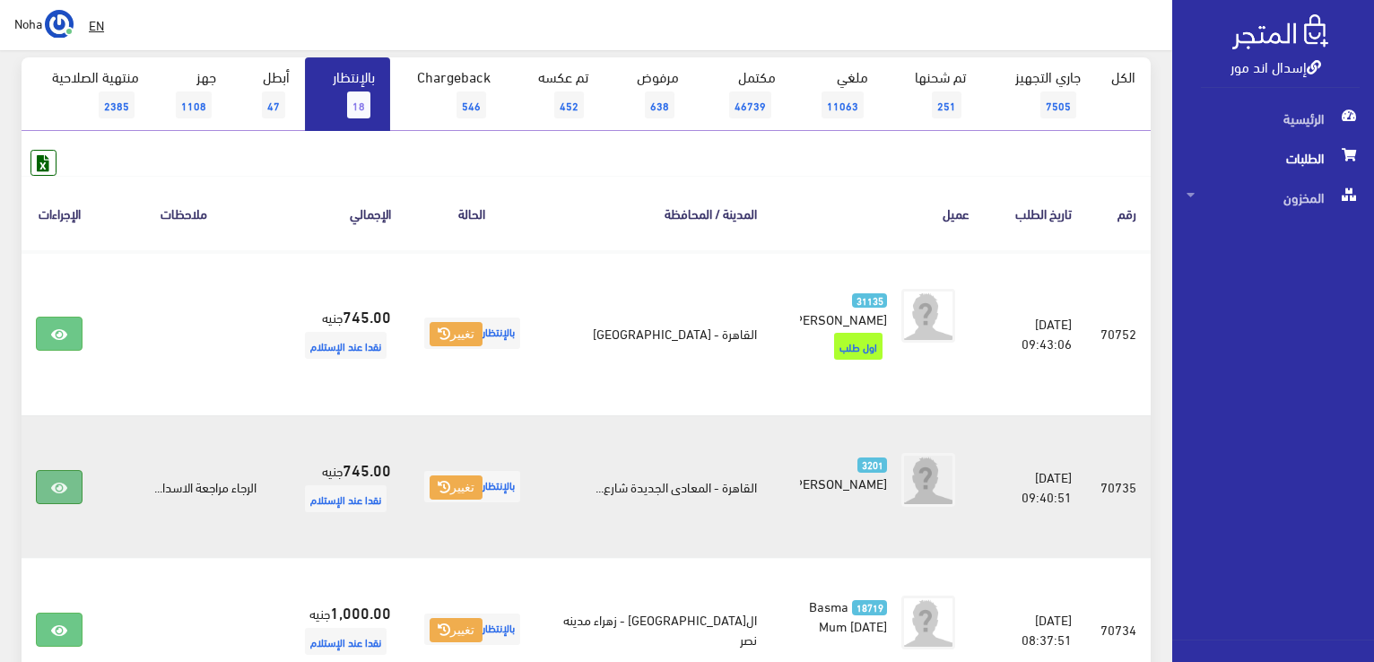
click at [56, 481] on icon at bounding box center [59, 488] width 16 height 14
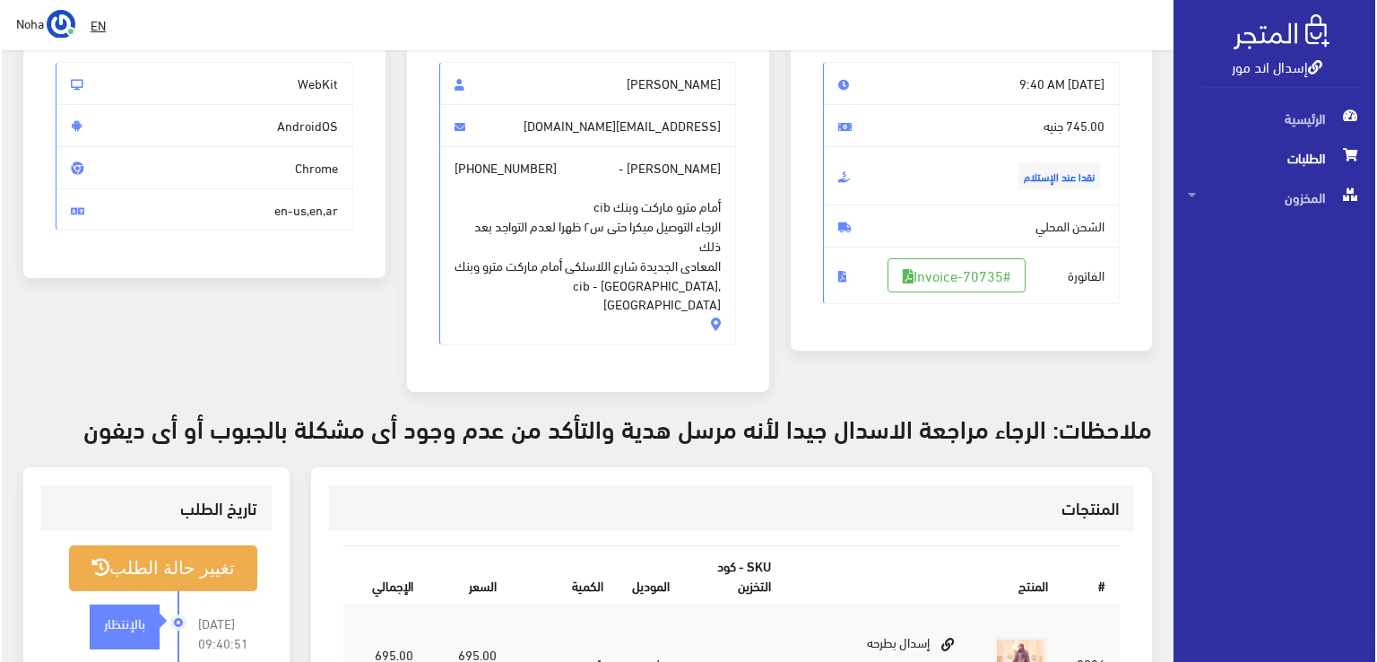
scroll to position [269, 0]
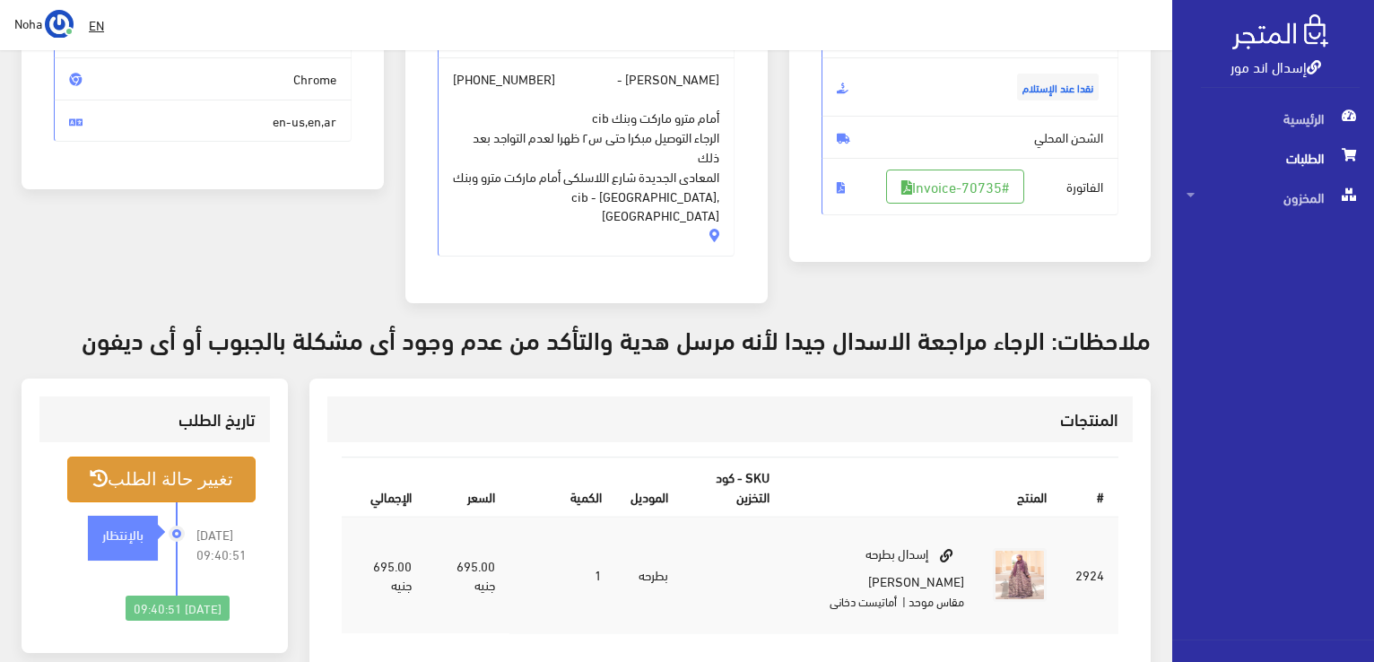
click at [185, 456] on button "تغيير حالة الطلب" at bounding box center [161, 479] width 188 height 46
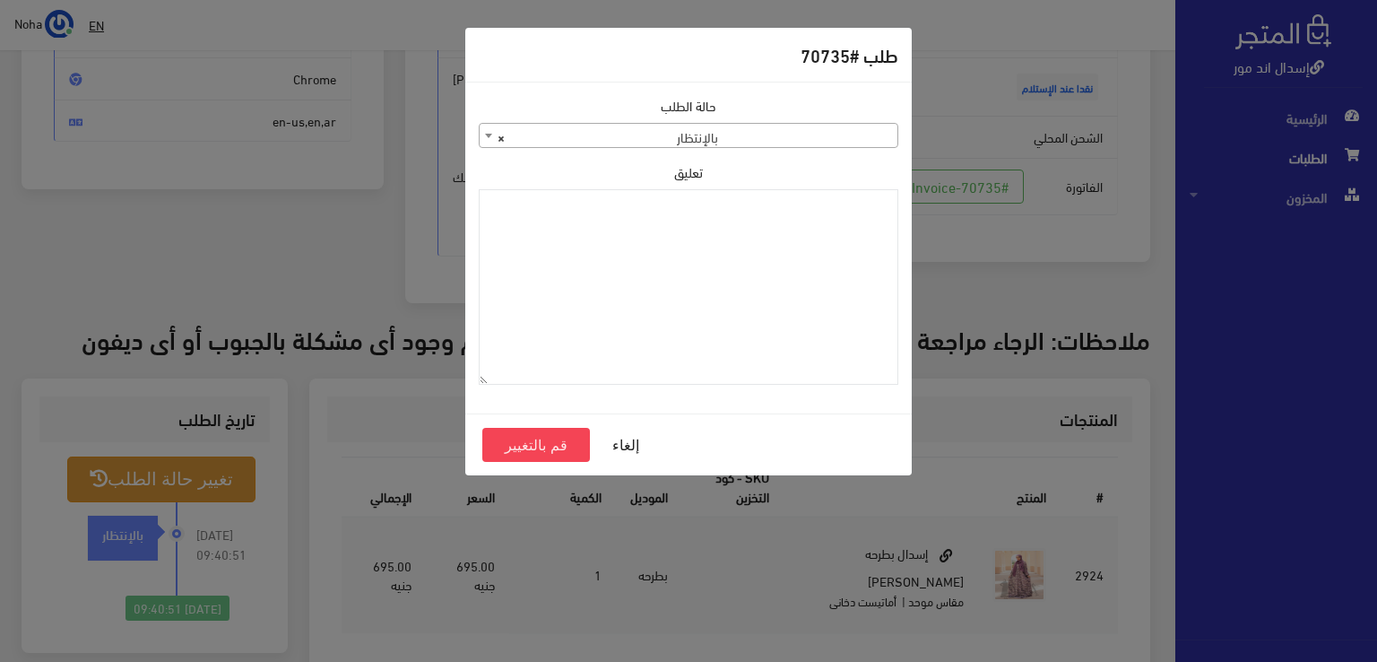
click at [488, 136] on b at bounding box center [488, 136] width 7 height 4
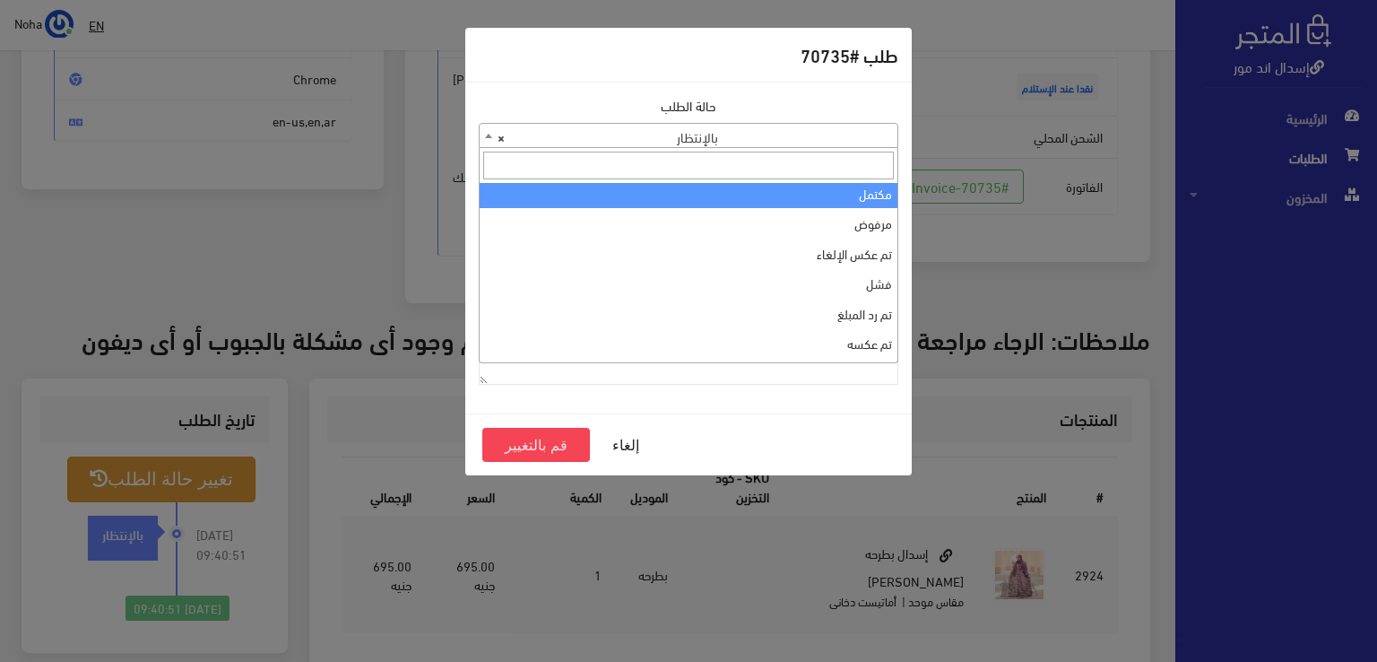
scroll to position [0, 0]
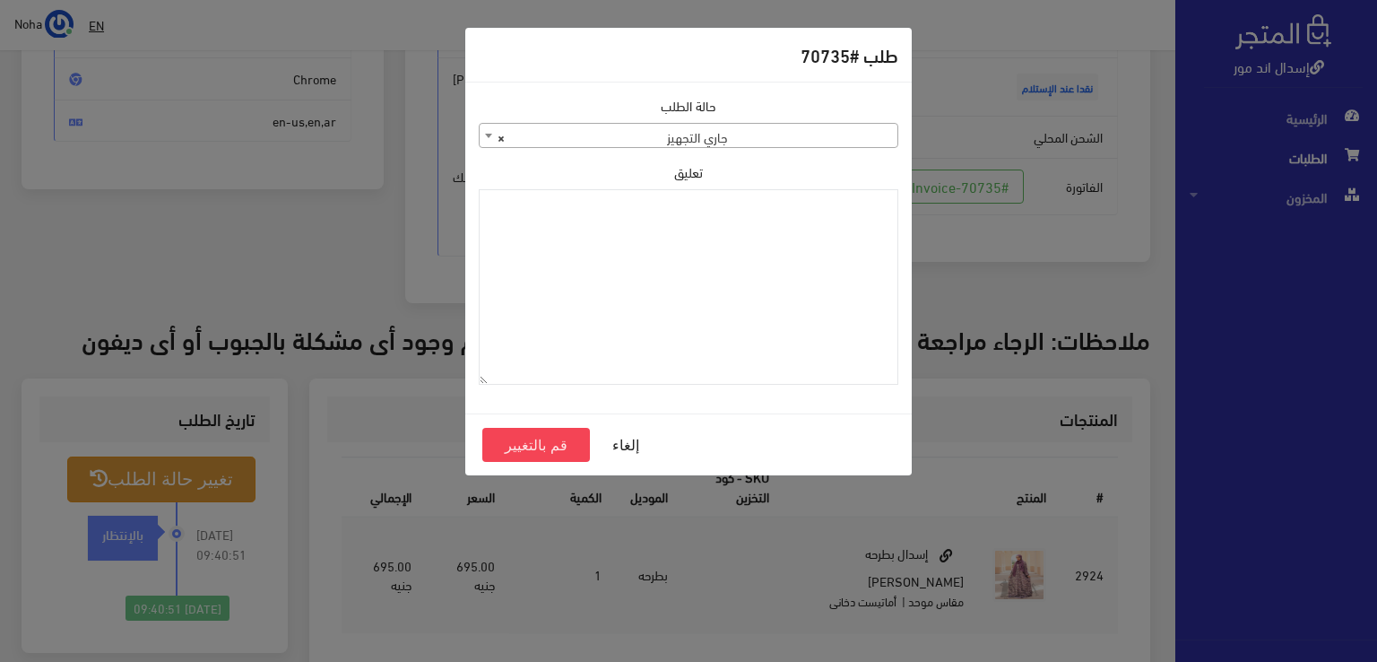
select select "1"
paste textarea "1126573"
type textarea "1126573"
click at [527, 444] on button "قم بالتغيير" at bounding box center [536, 445] width 108 height 34
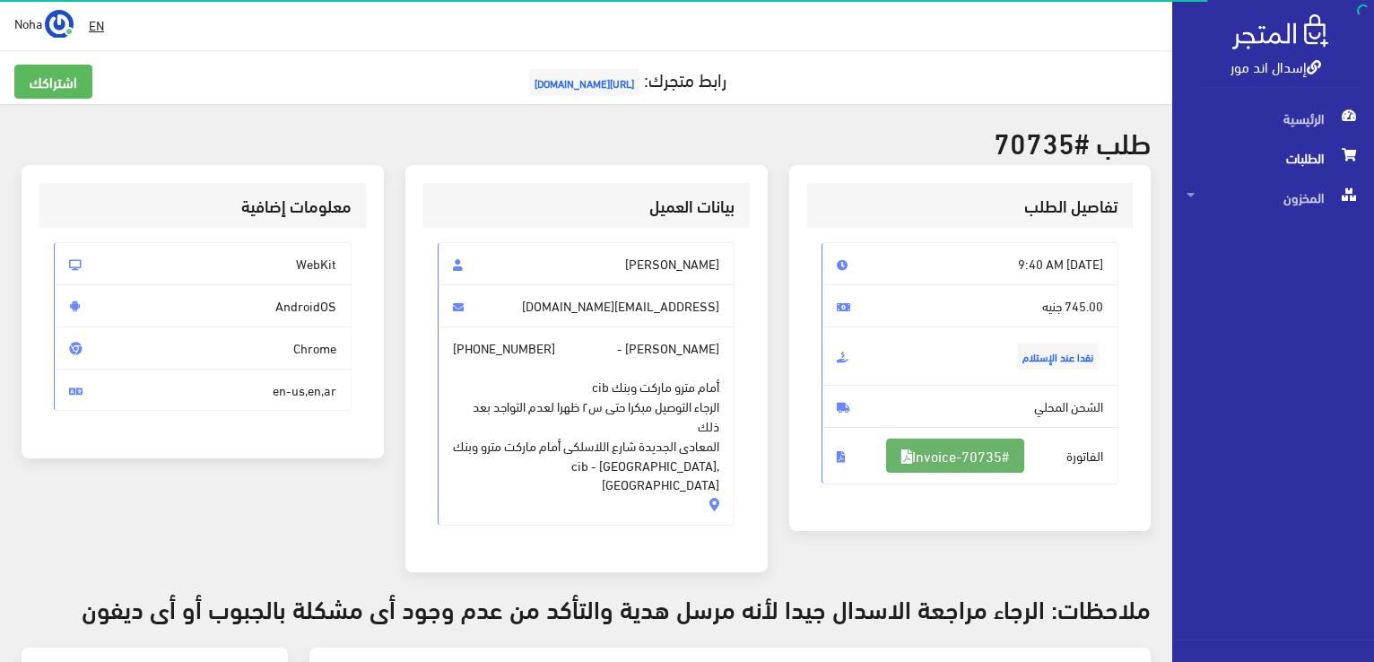
click at [986, 450] on link "#Invoice-70735" at bounding box center [955, 456] width 138 height 34
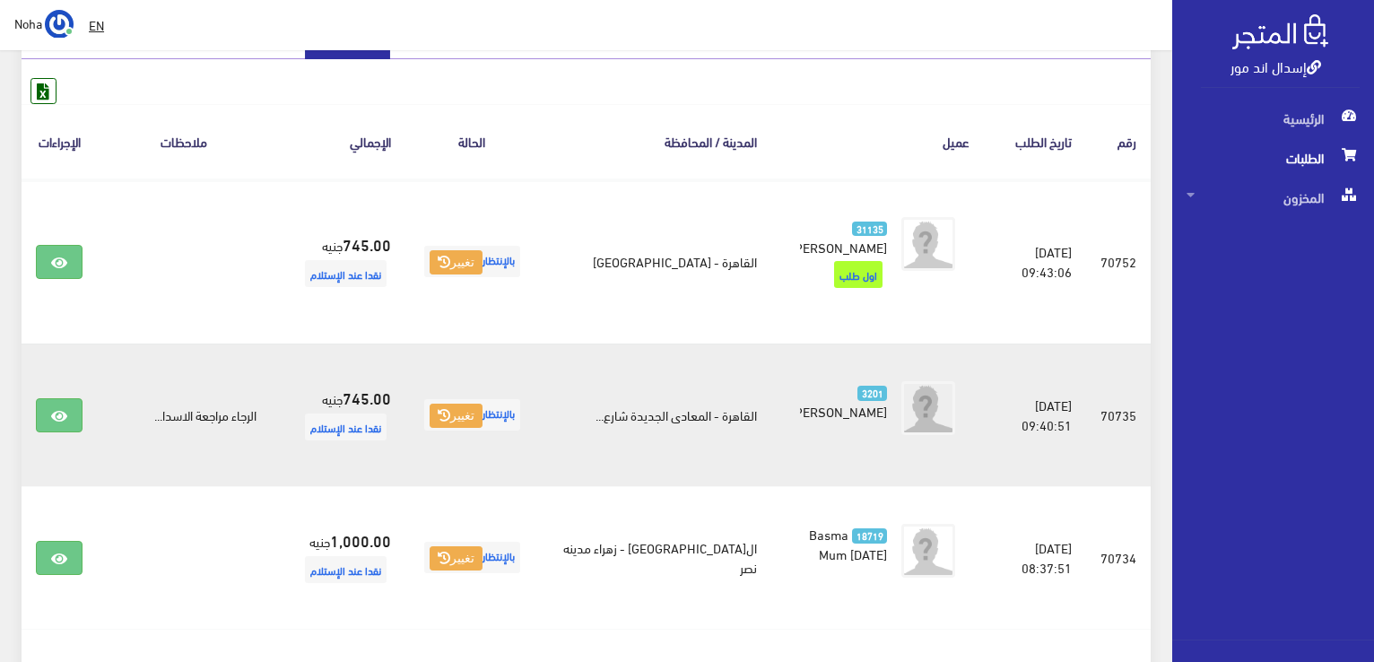
scroll to position [359, 0]
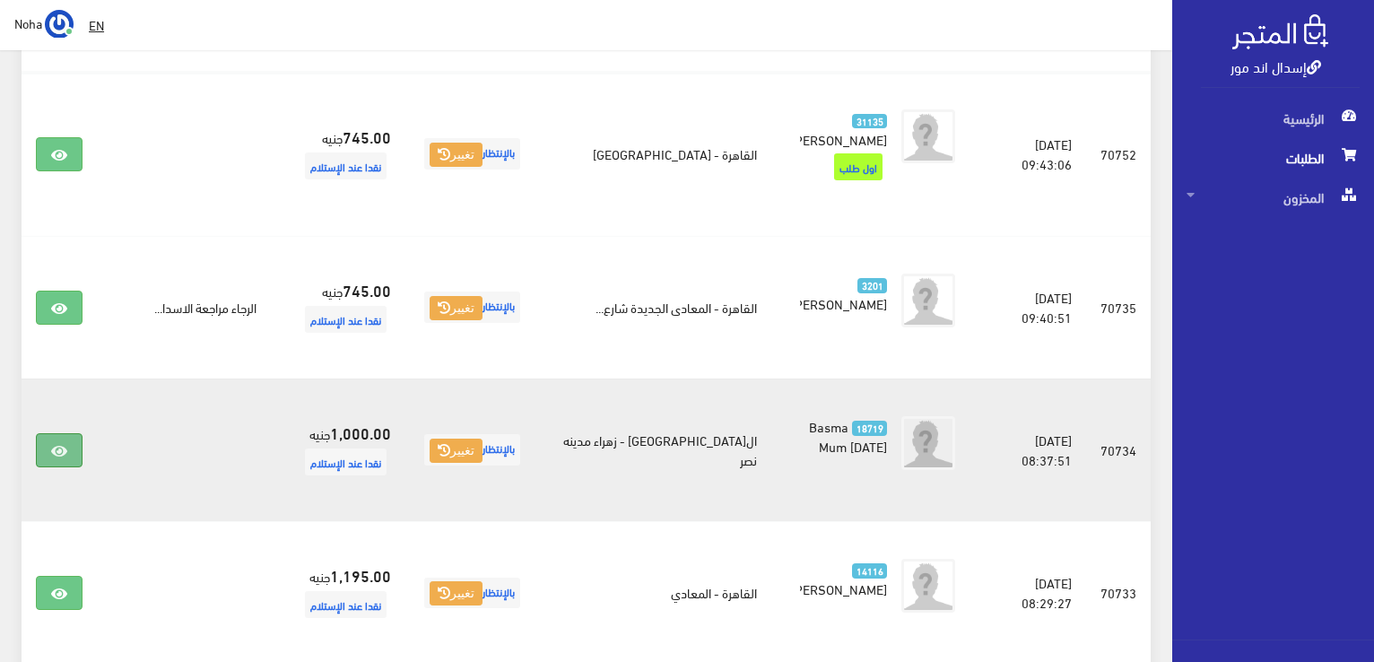
click at [57, 444] on icon at bounding box center [59, 451] width 16 height 14
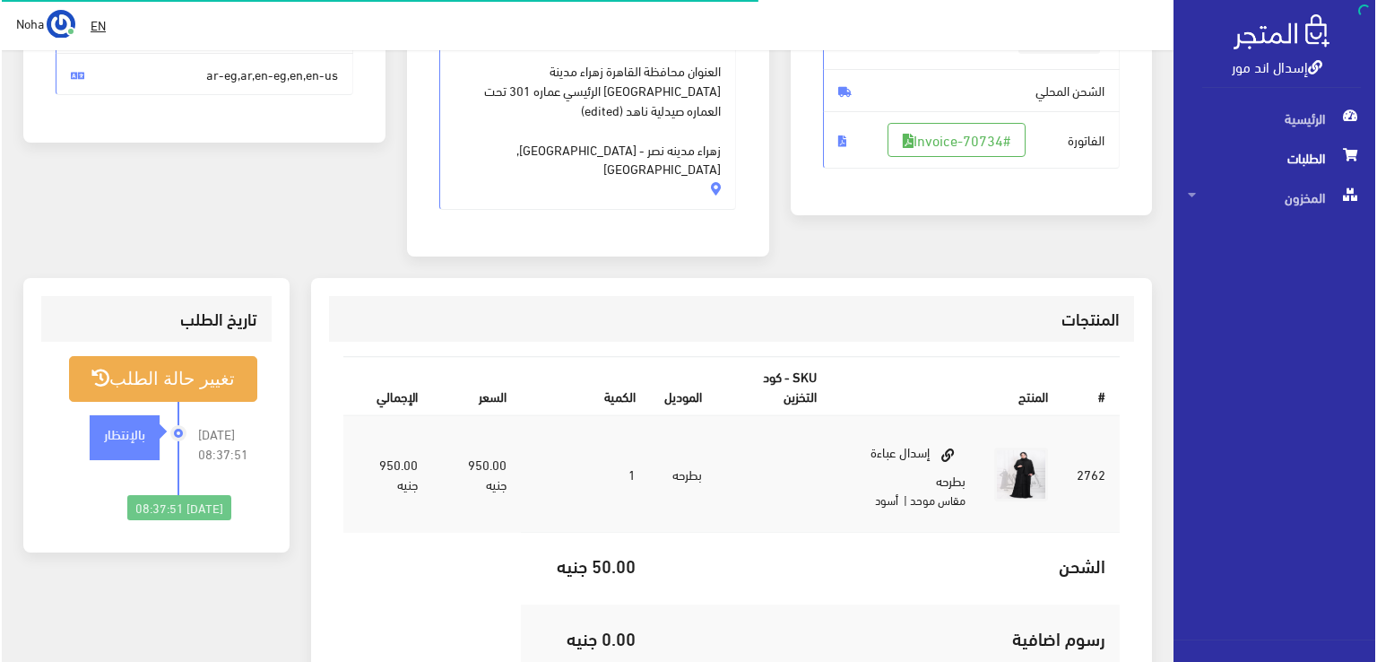
scroll to position [359, 0]
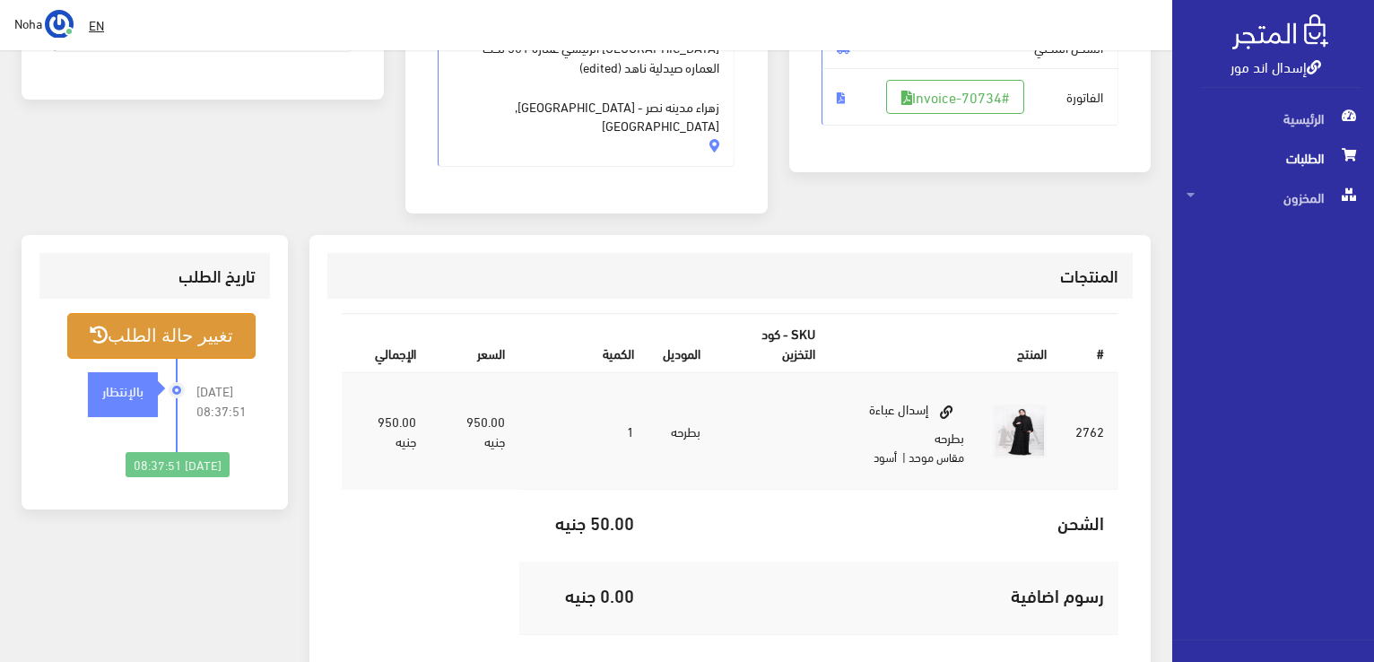
click at [197, 313] on button "تغيير حالة الطلب" at bounding box center [161, 336] width 188 height 46
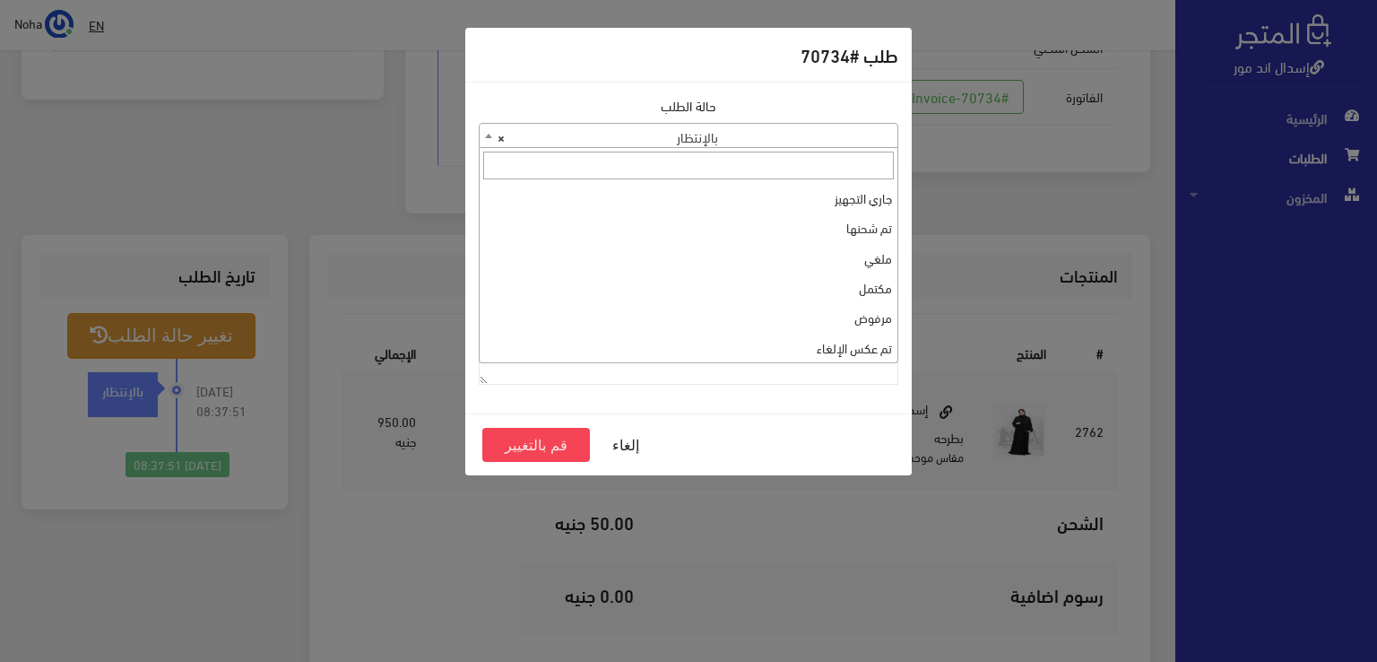
click at [485, 134] on b at bounding box center [488, 136] width 7 height 4
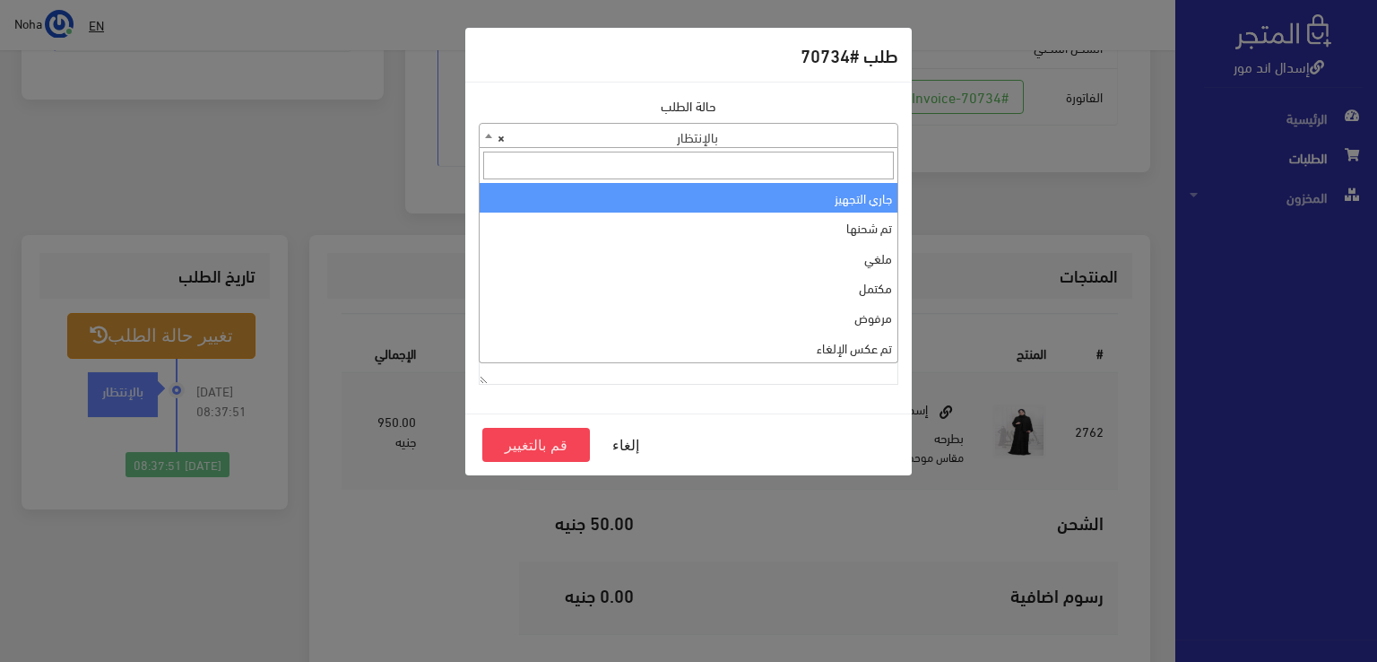
select select "1"
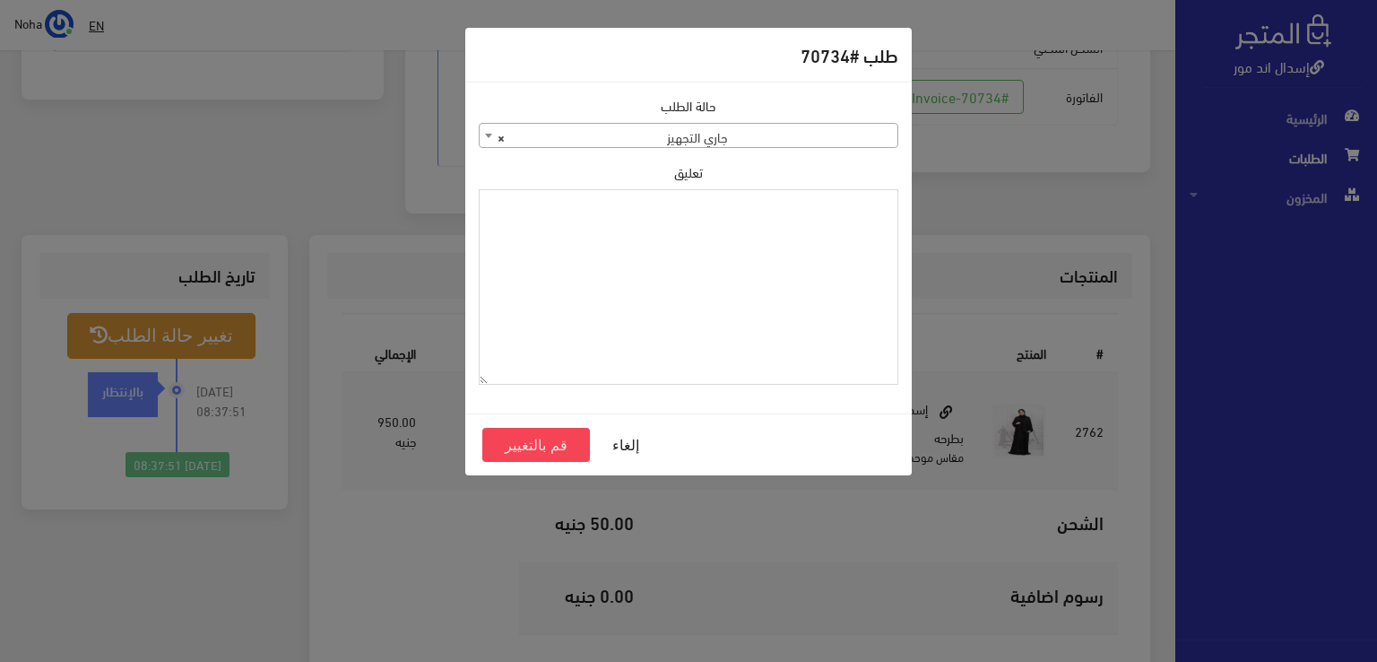
paste textarea "1126573"
type textarea "1126573"
click at [560, 445] on button "قم بالتغيير" at bounding box center [536, 445] width 108 height 34
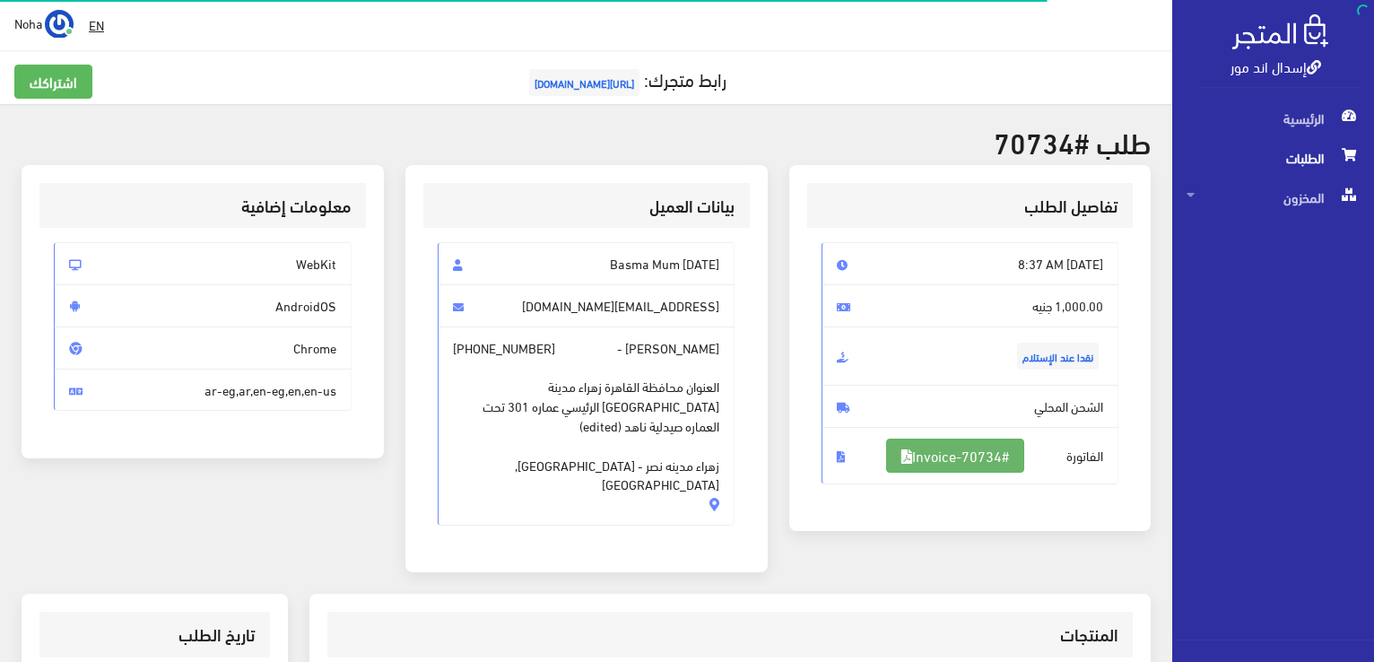
click at [962, 452] on link "#Invoice-70734" at bounding box center [955, 456] width 138 height 34
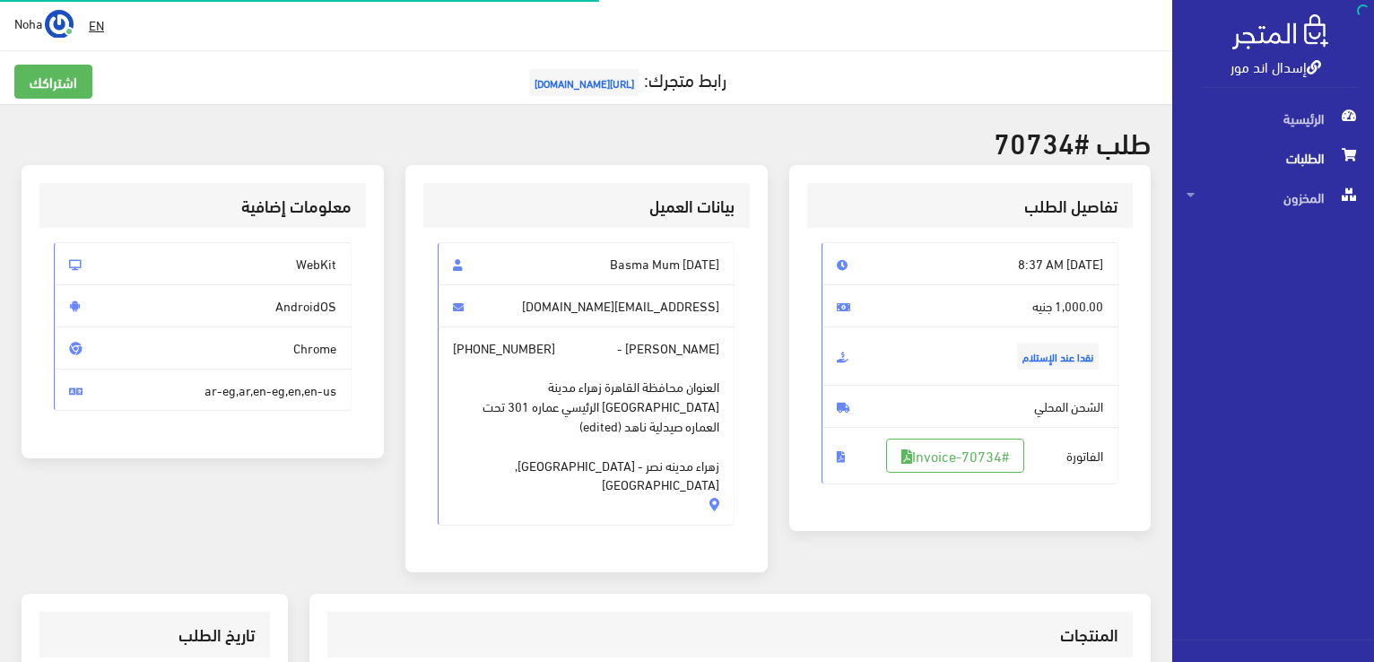
scroll to position [352, 0]
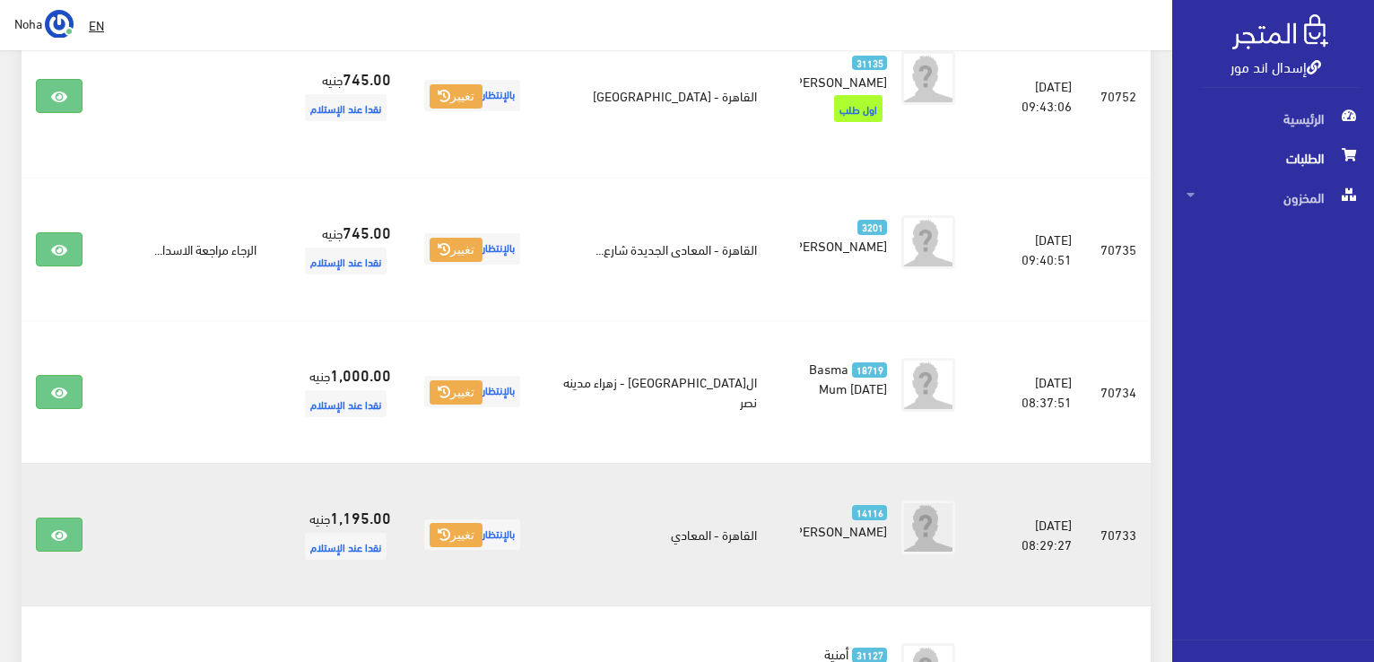
scroll to position [448, 0]
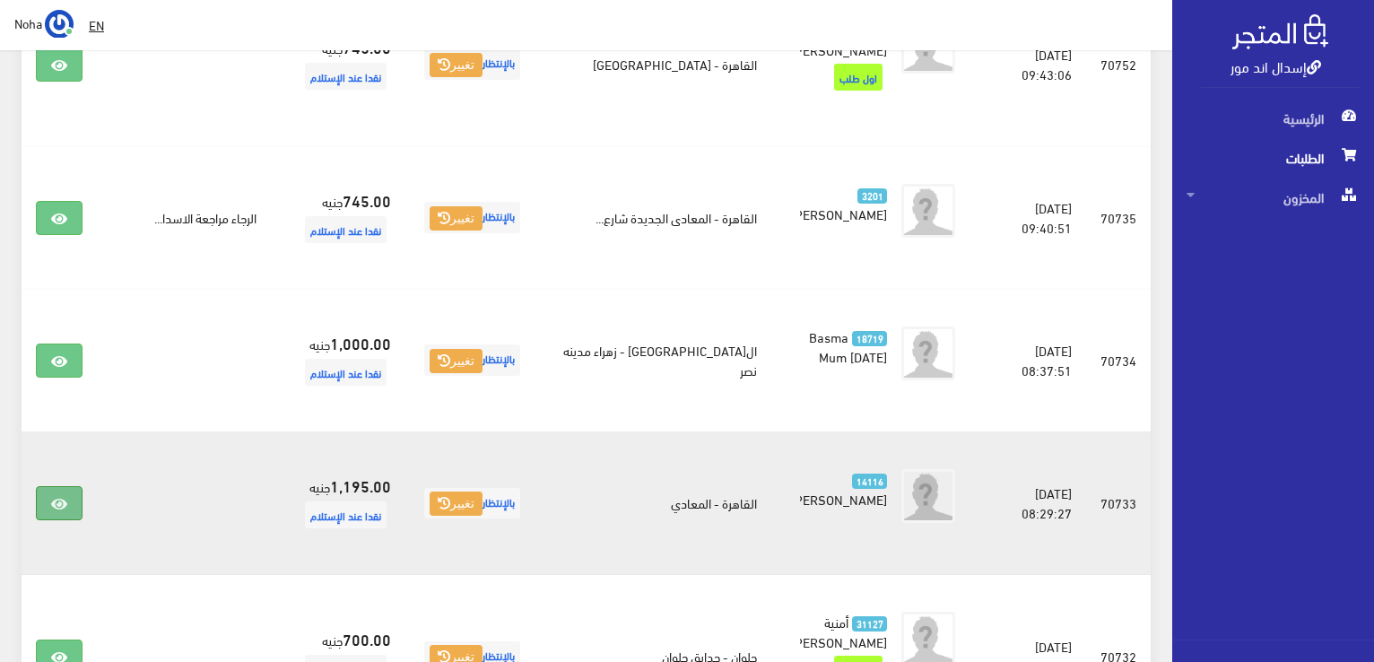
click at [63, 497] on icon at bounding box center [59, 504] width 16 height 14
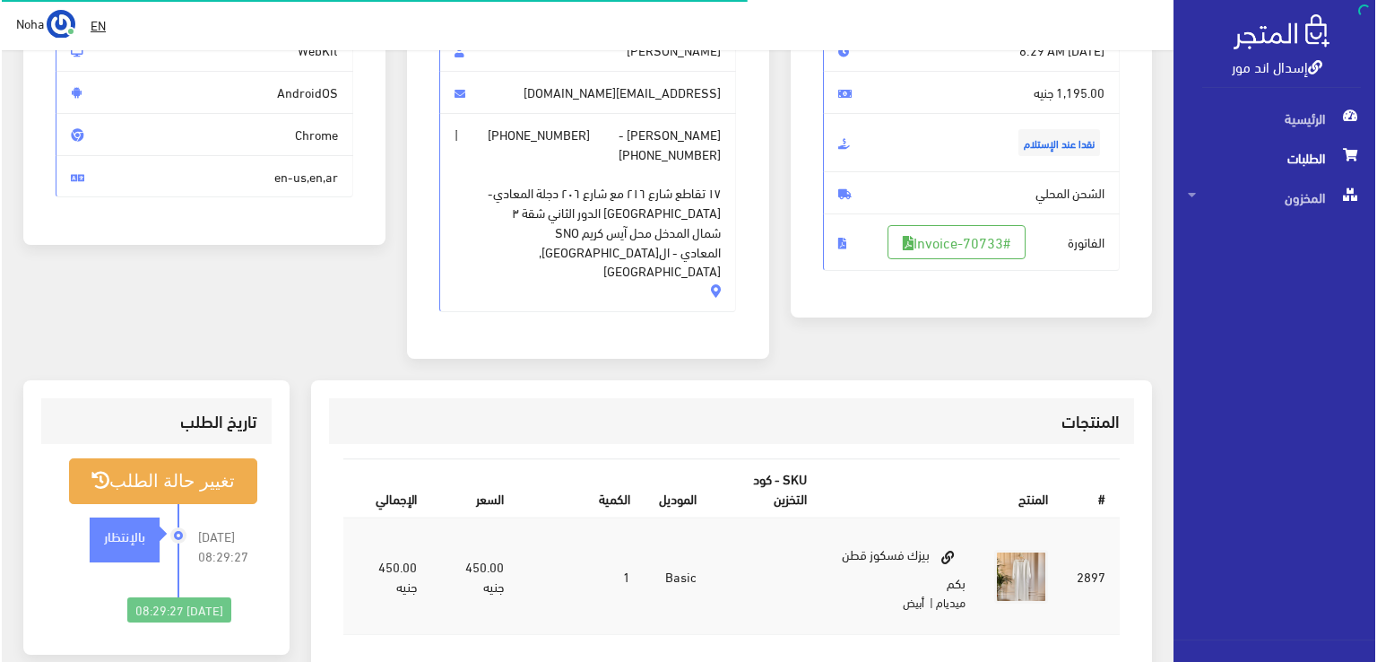
scroll to position [269, 0]
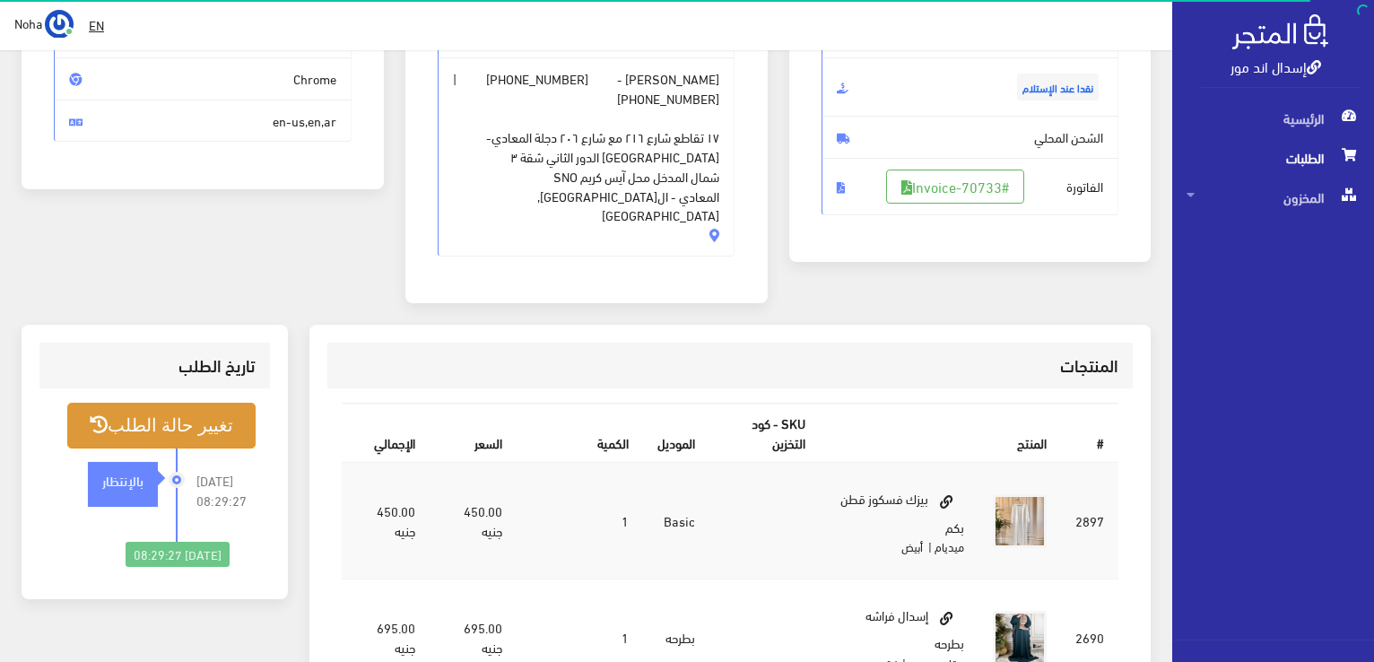
click at [184, 403] on button "تغيير حالة الطلب" at bounding box center [161, 426] width 188 height 46
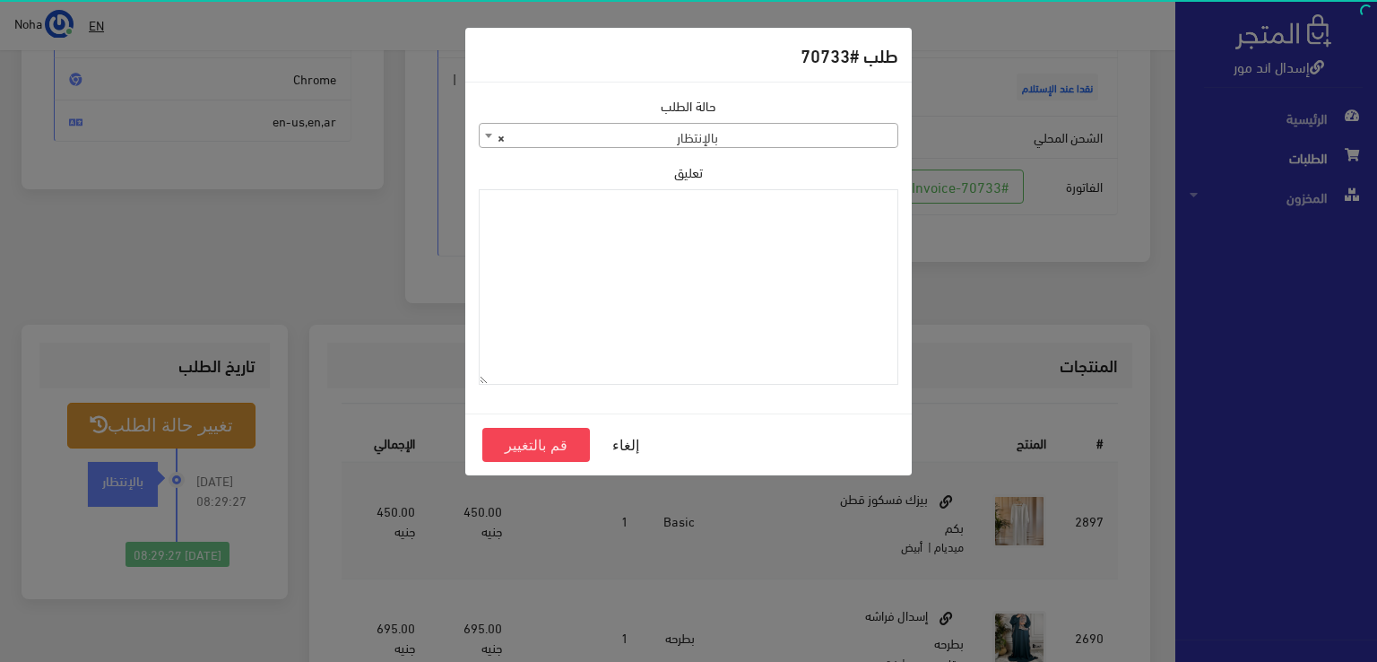
click at [485, 137] on b at bounding box center [488, 136] width 7 height 4
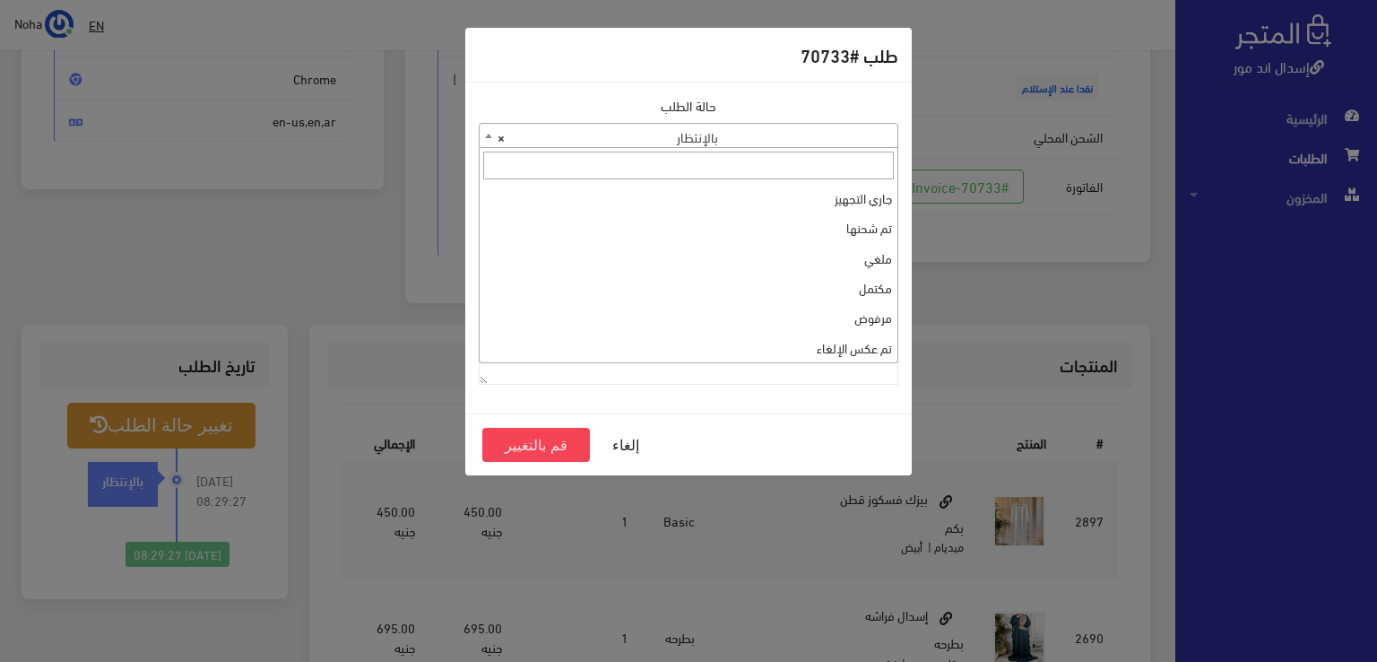
scroll to position [0, 0]
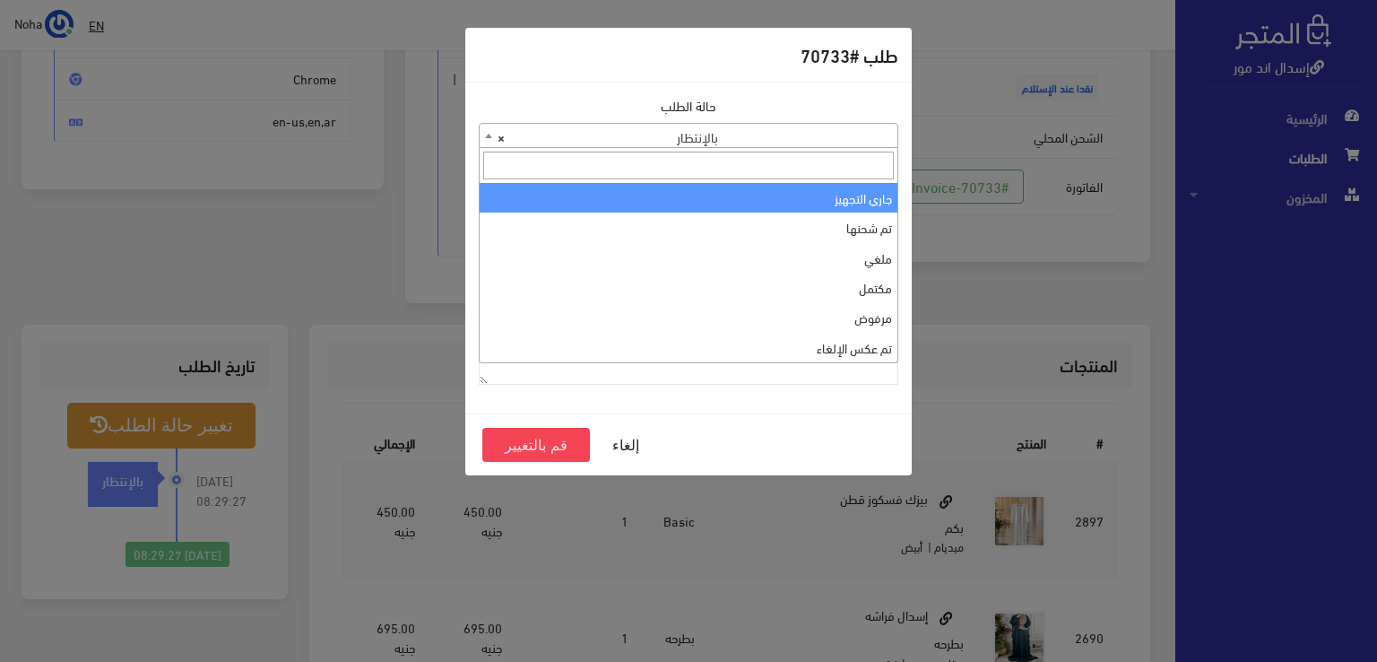
select select "1"
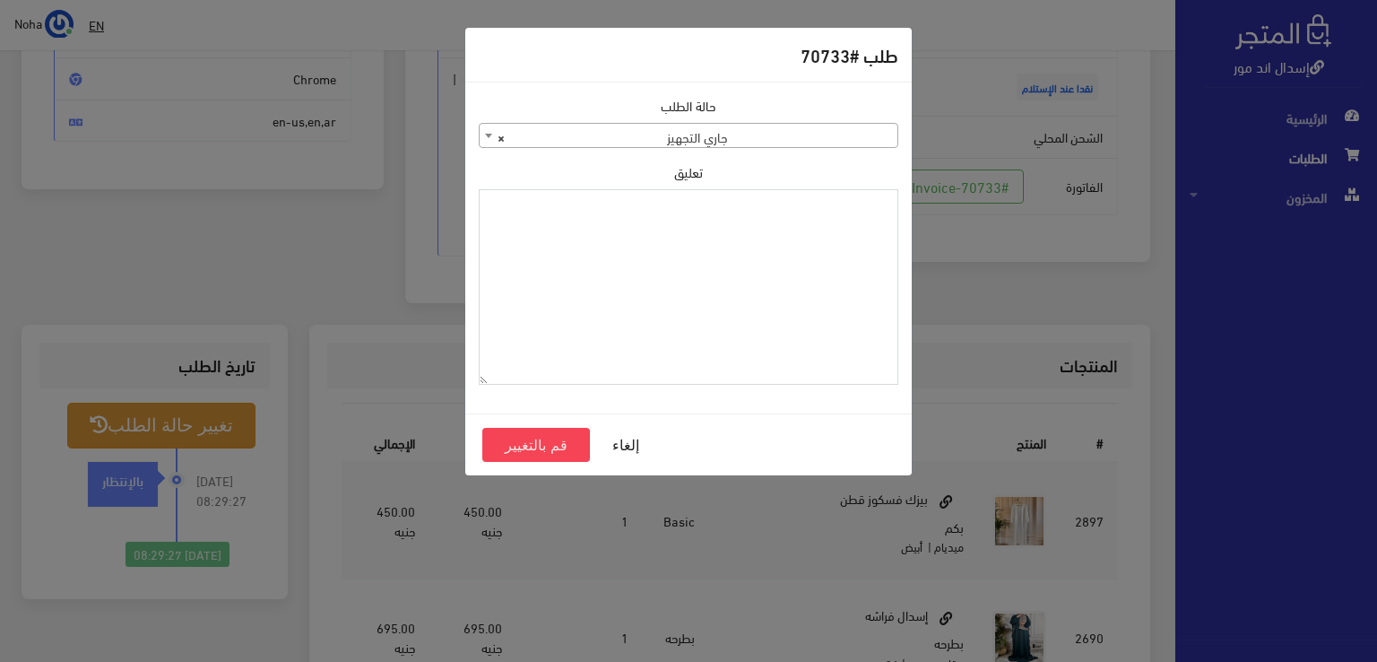
paste textarea "1126573"
type textarea "1126573"
click at [539, 444] on button "قم بالتغيير" at bounding box center [536, 445] width 108 height 34
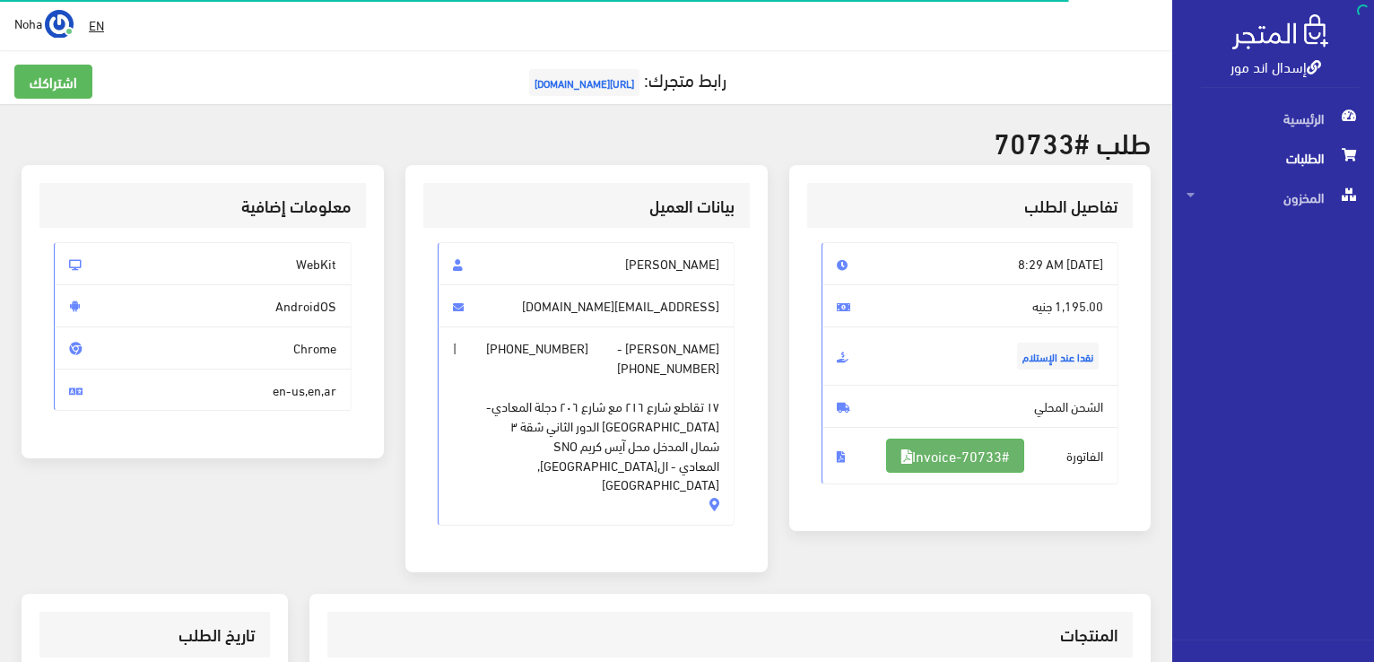
click at [939, 456] on link "#Invoice-70733" at bounding box center [955, 456] width 138 height 34
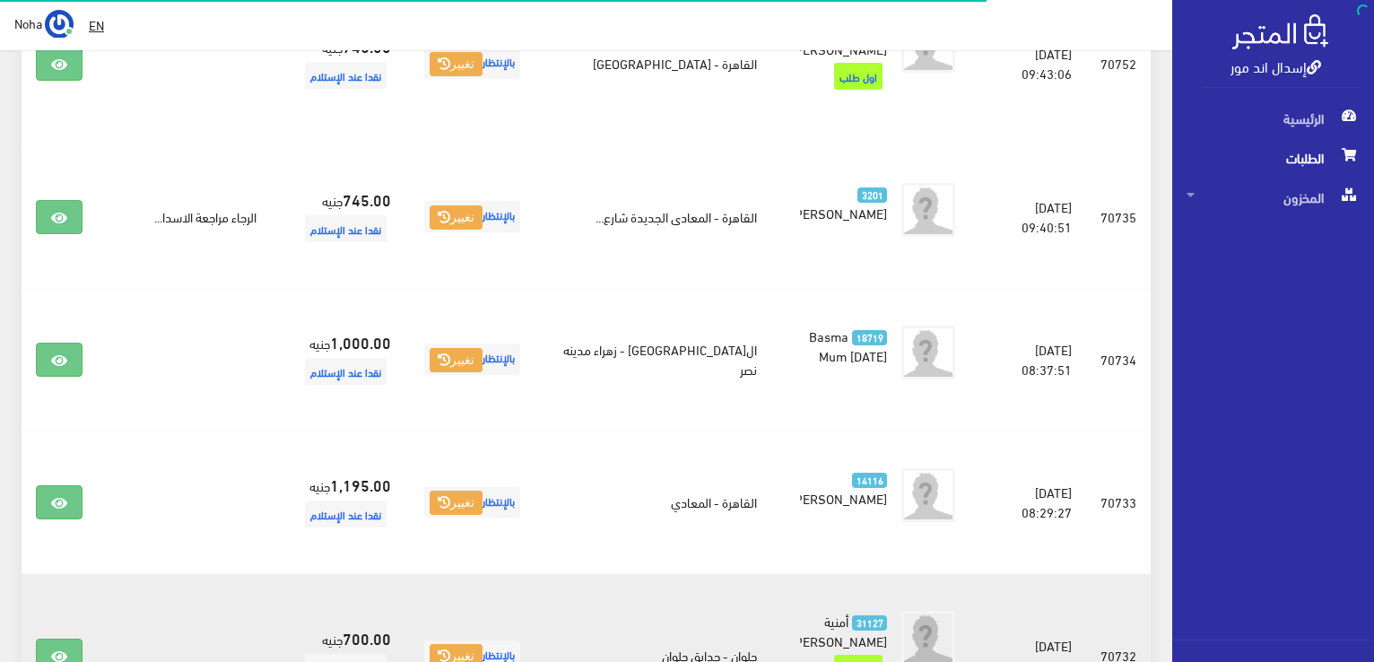
scroll to position [717, 0]
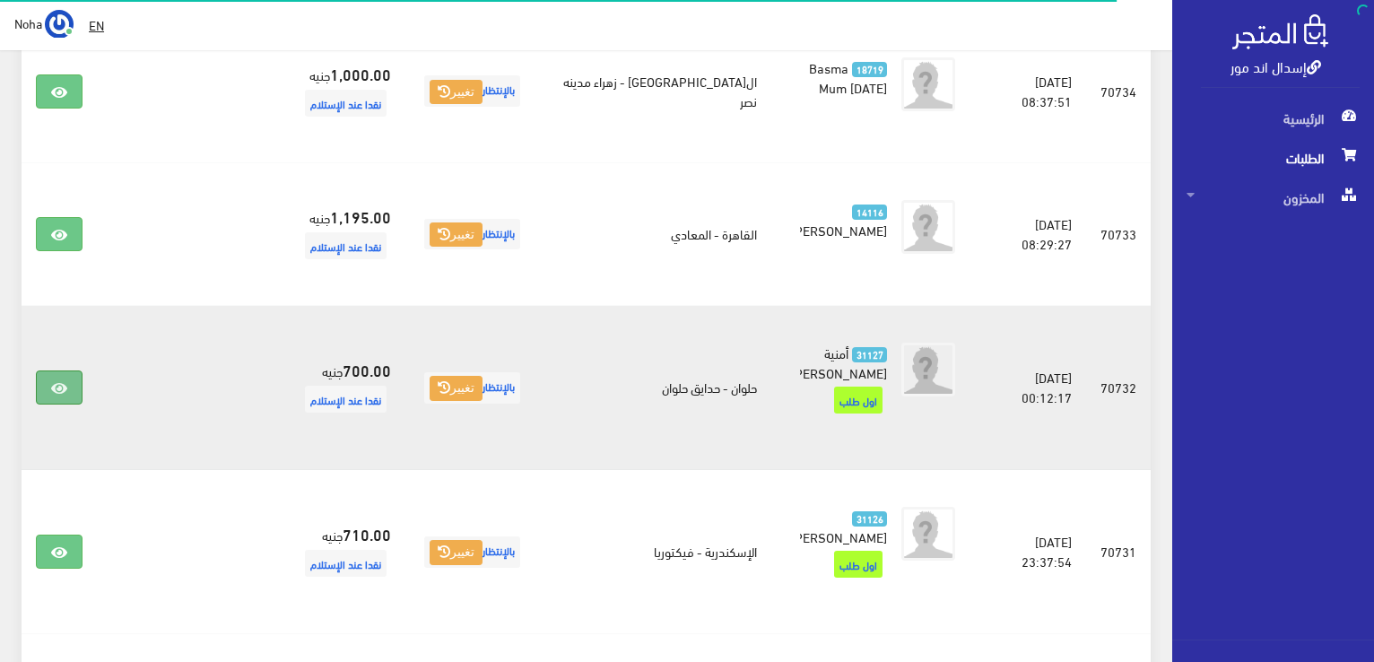
click at [61, 370] on link at bounding box center [59, 387] width 47 height 34
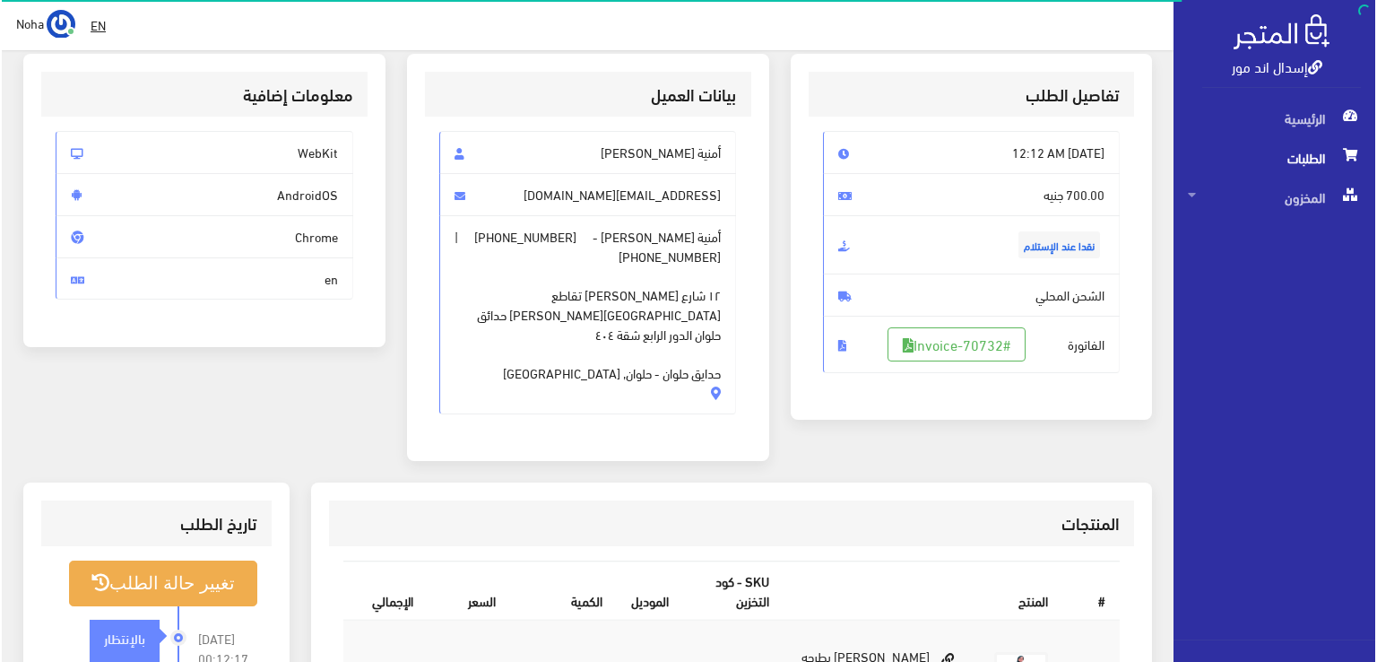
scroll to position [269, 0]
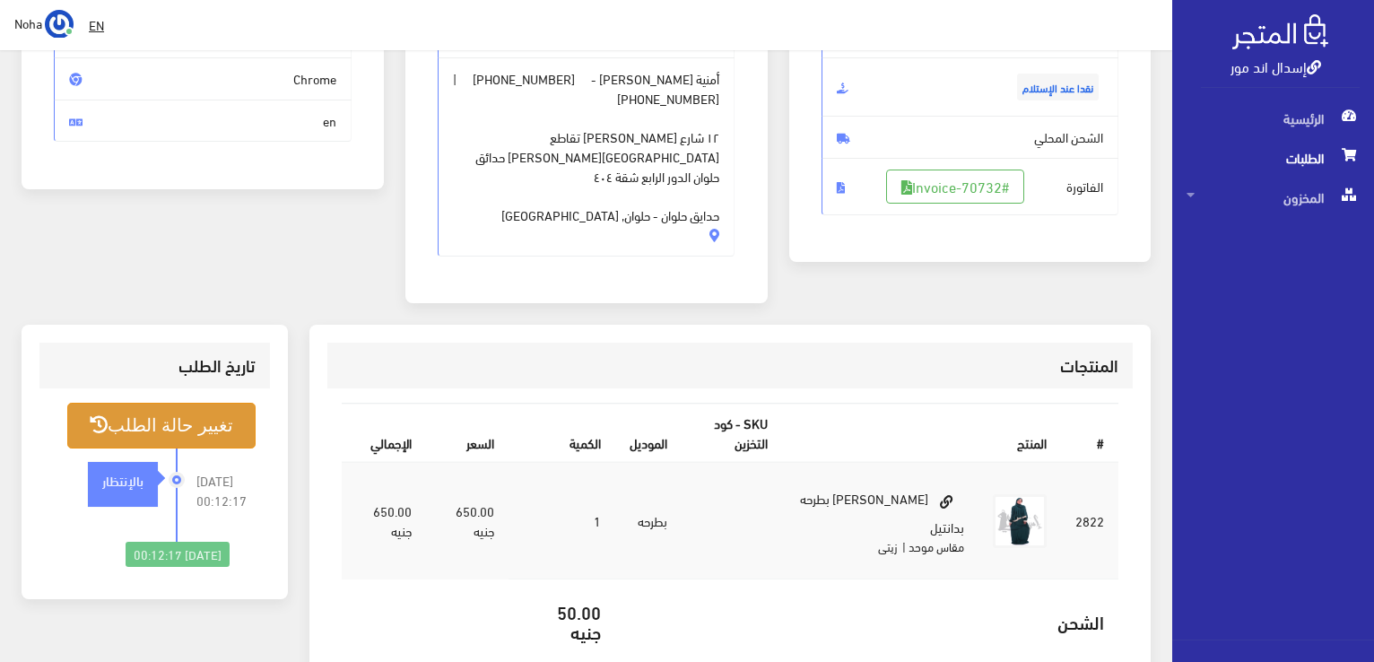
click at [204, 409] on button "تغيير حالة الطلب" at bounding box center [161, 426] width 188 height 46
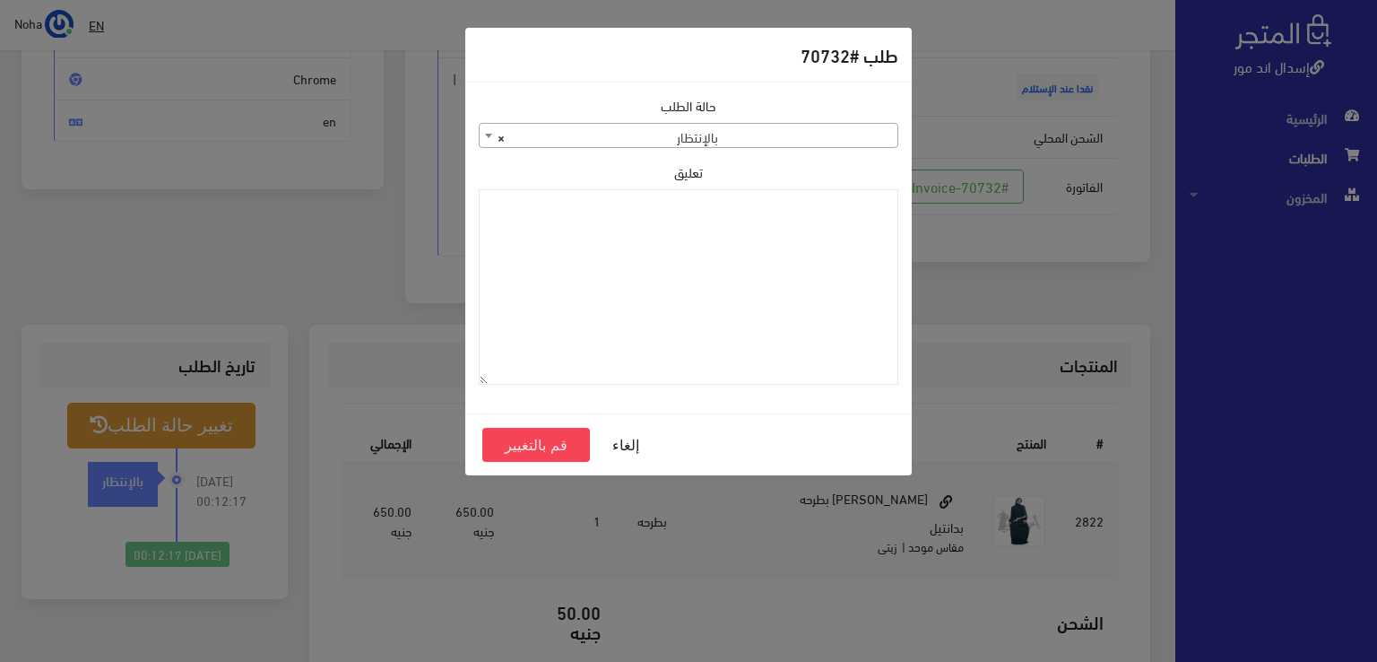
click at [485, 135] on b at bounding box center [488, 136] width 7 height 4
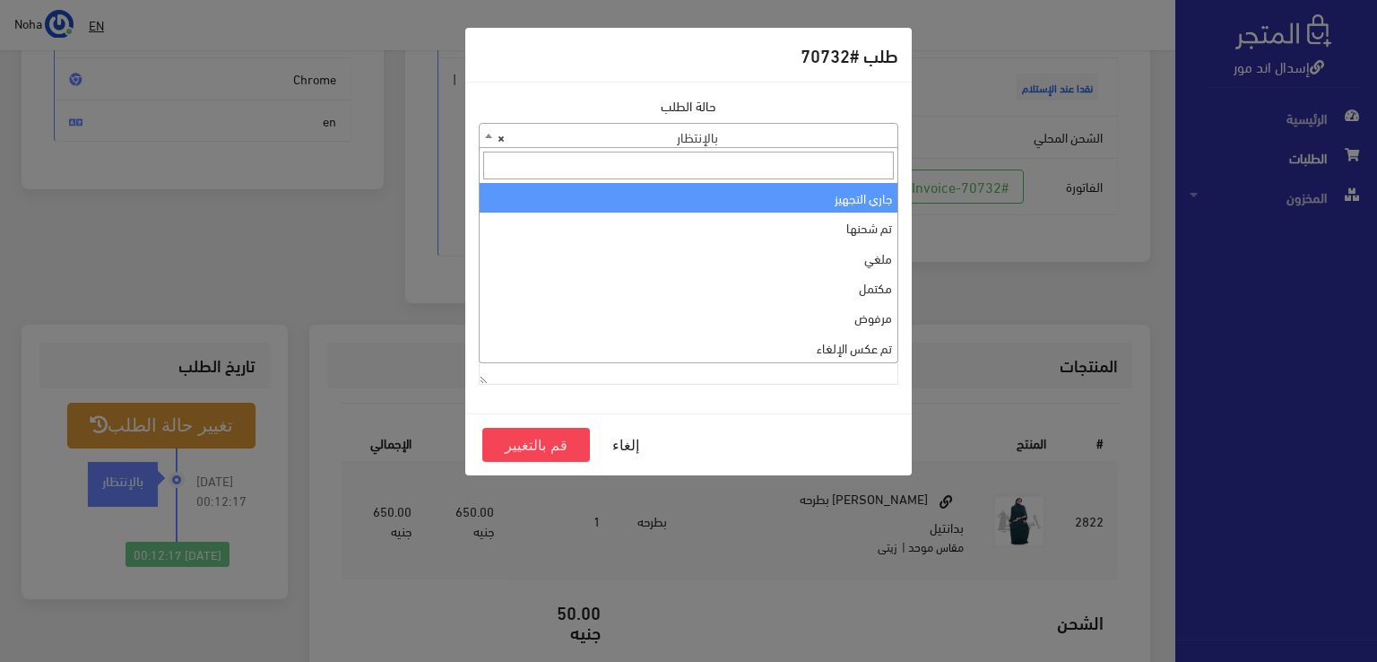
select select "1"
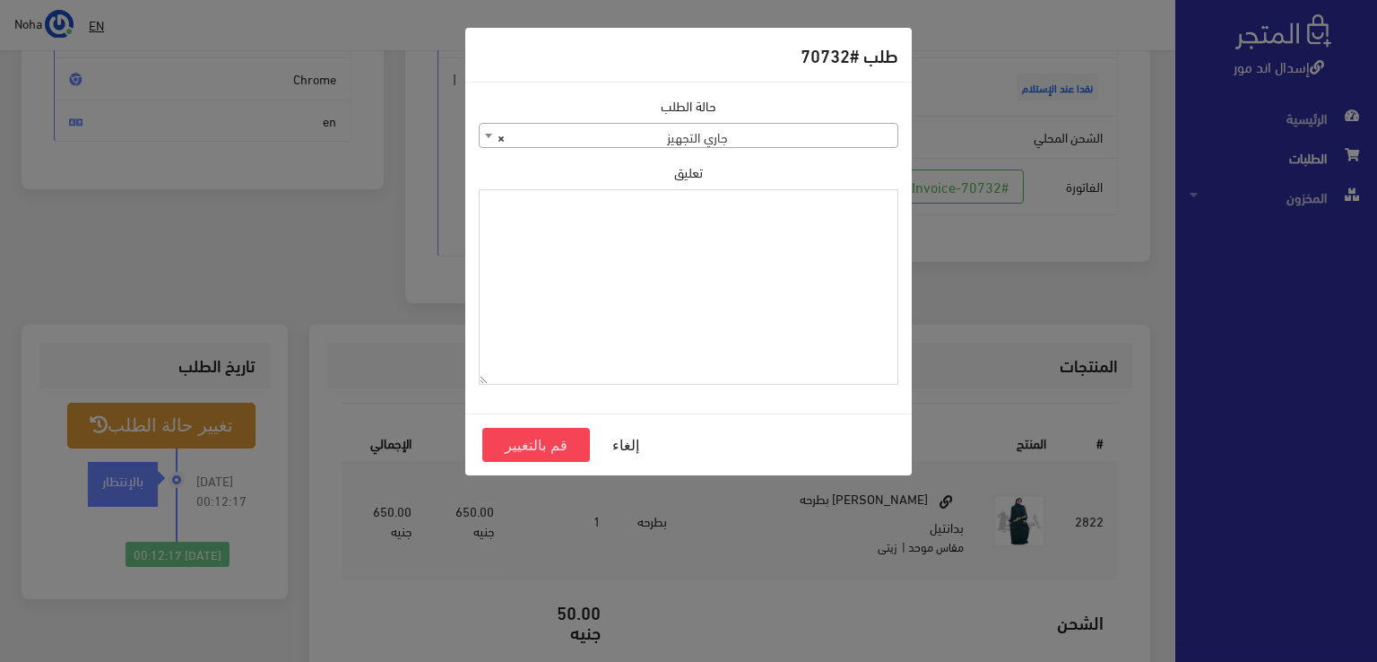
paste textarea "1126573"
type textarea "1126573"
click at [542, 434] on button "قم بالتغيير" at bounding box center [536, 445] width 108 height 34
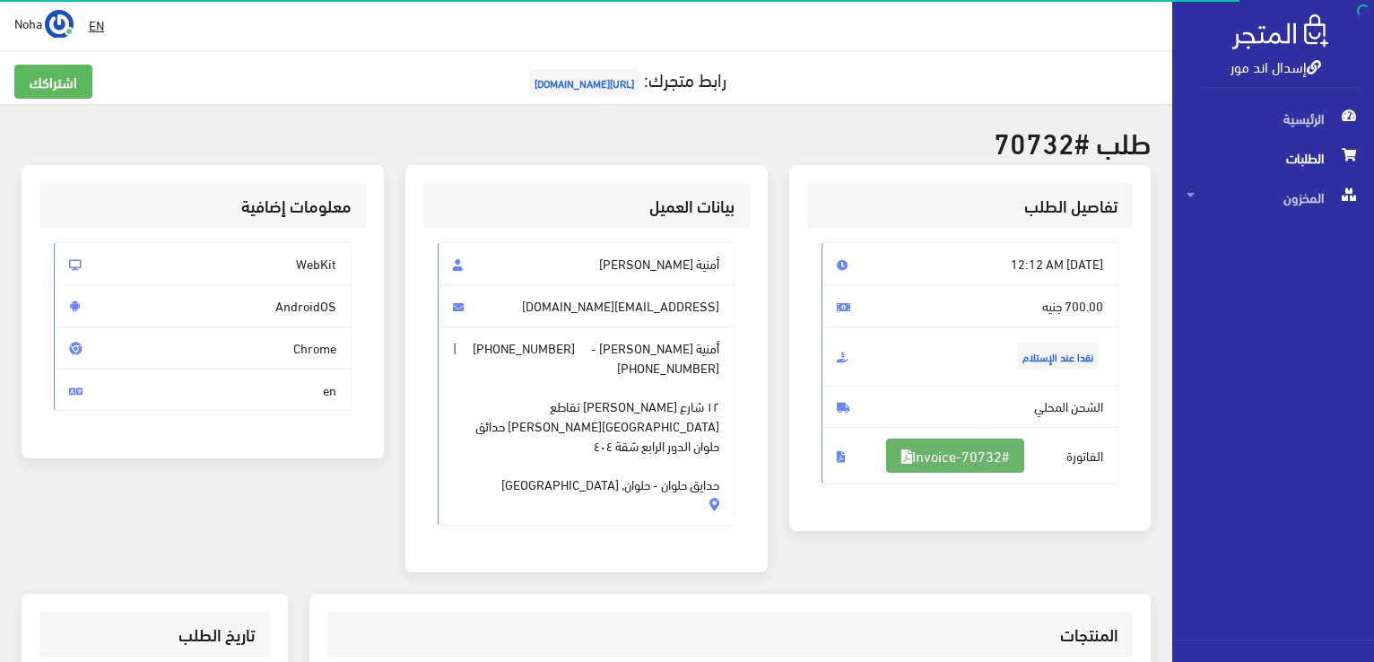
click at [993, 456] on link "#Invoice-70732" at bounding box center [955, 456] width 138 height 34
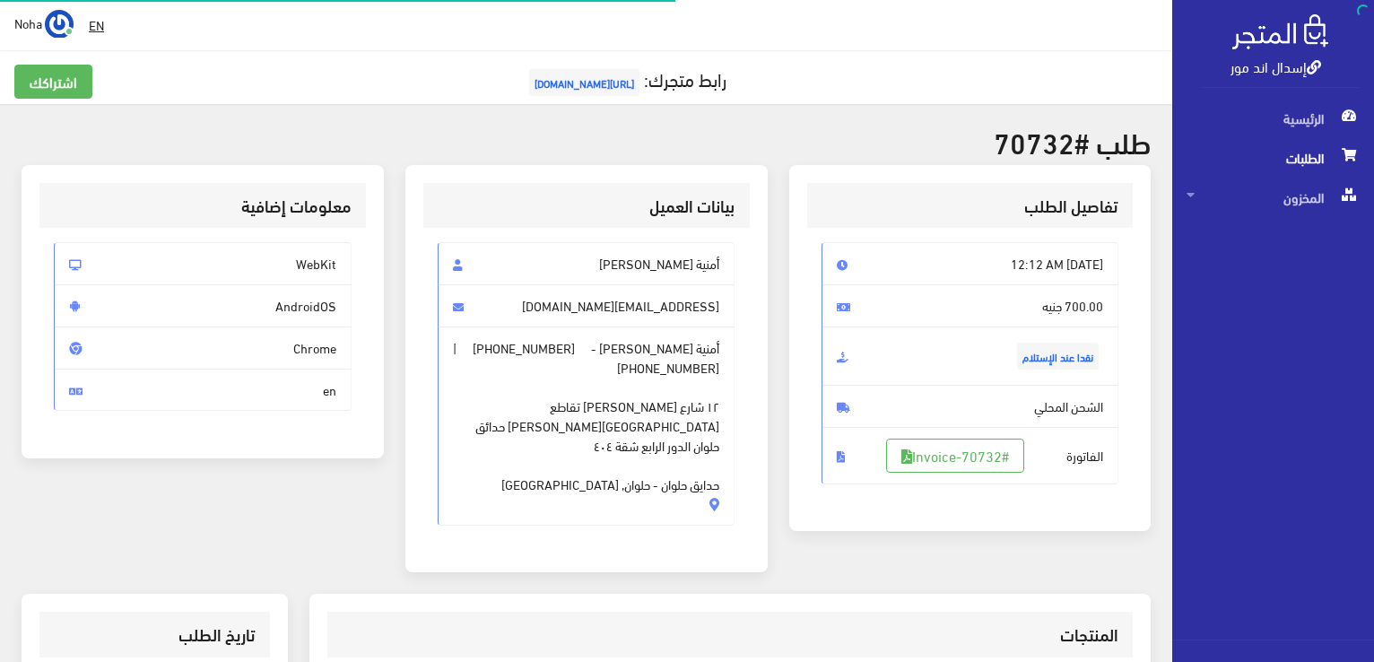
scroll to position [257, 0]
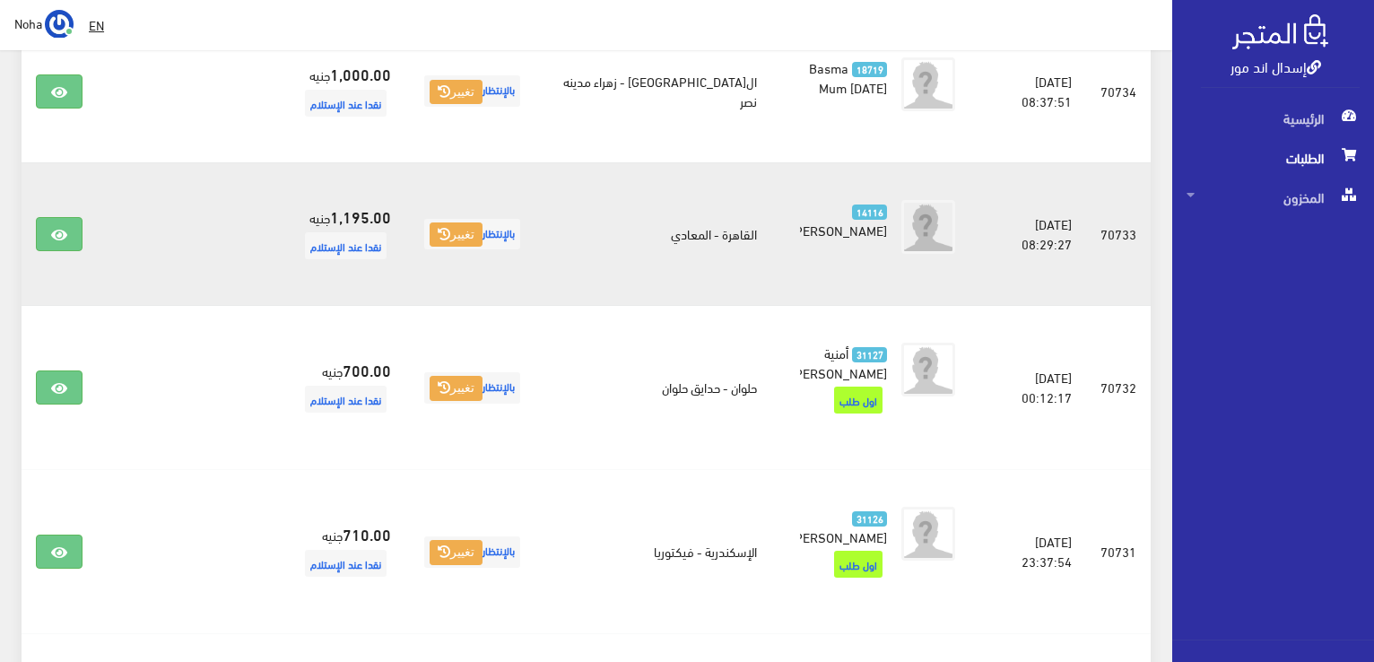
scroll to position [986, 0]
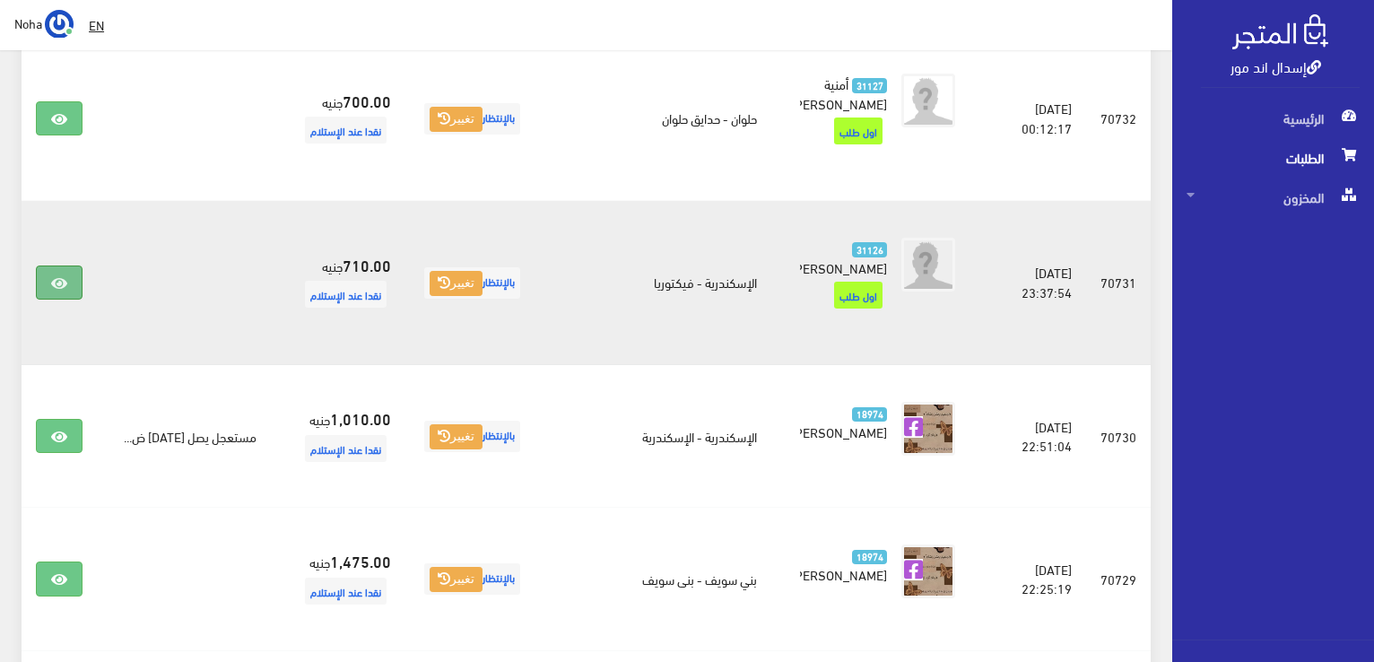
click at [61, 276] on icon at bounding box center [59, 283] width 16 height 14
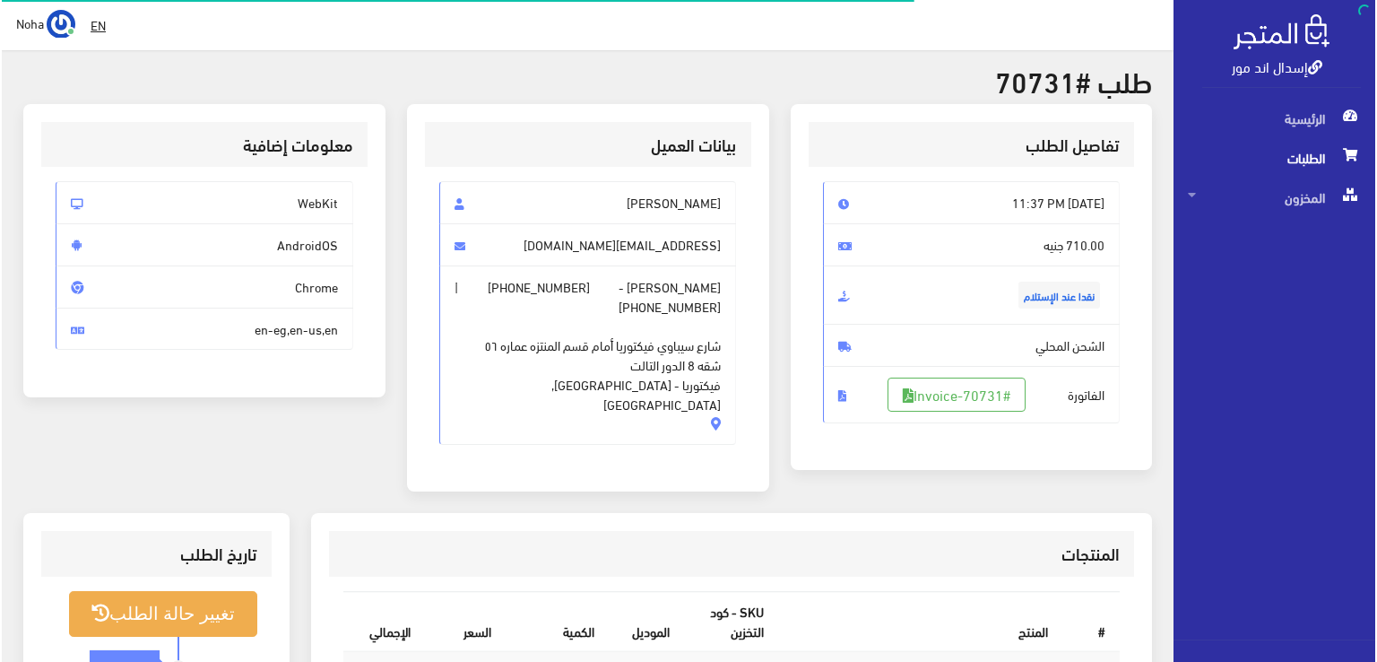
scroll to position [269, 0]
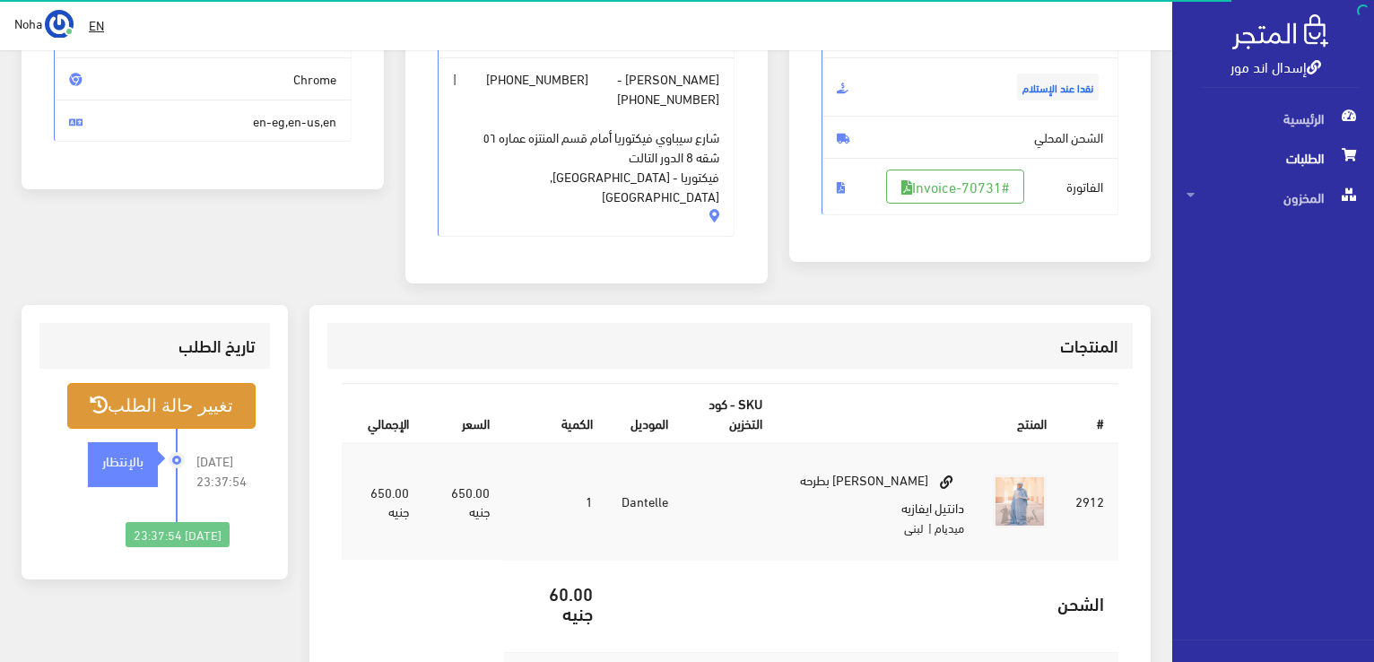
click at [213, 383] on button "تغيير حالة الطلب" at bounding box center [161, 406] width 188 height 46
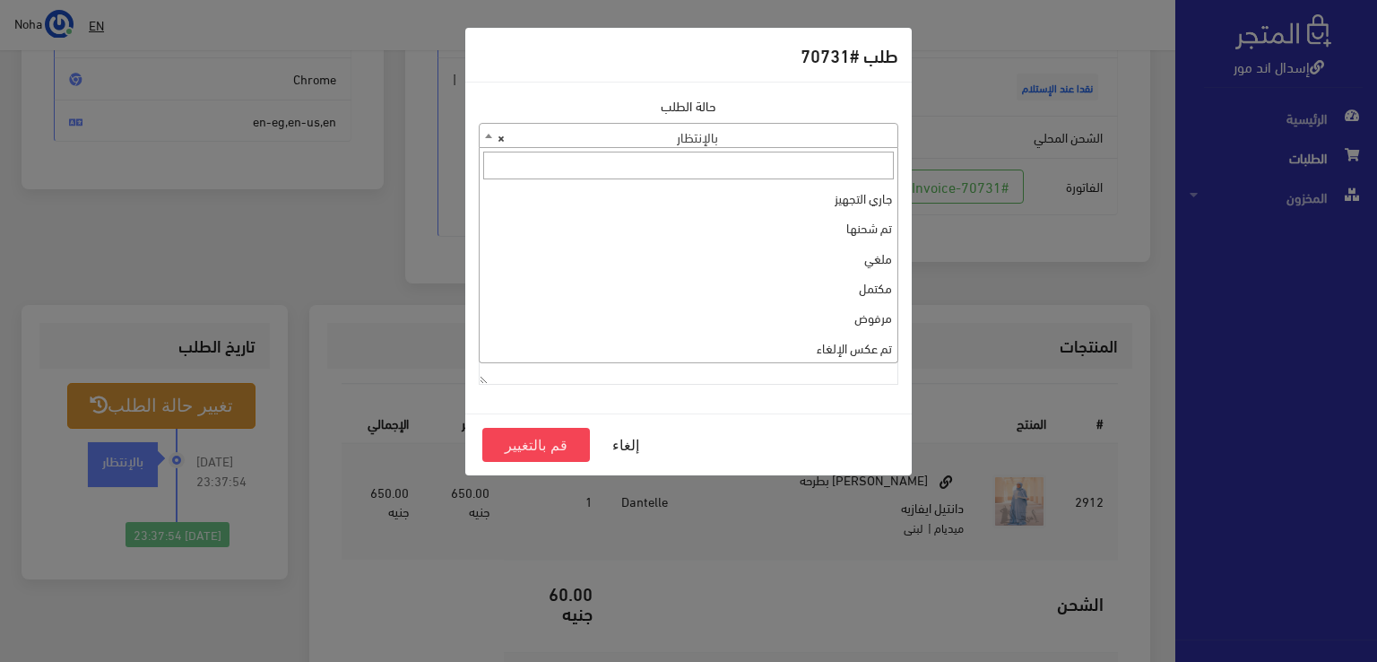
click at [487, 136] on b at bounding box center [488, 136] width 7 height 4
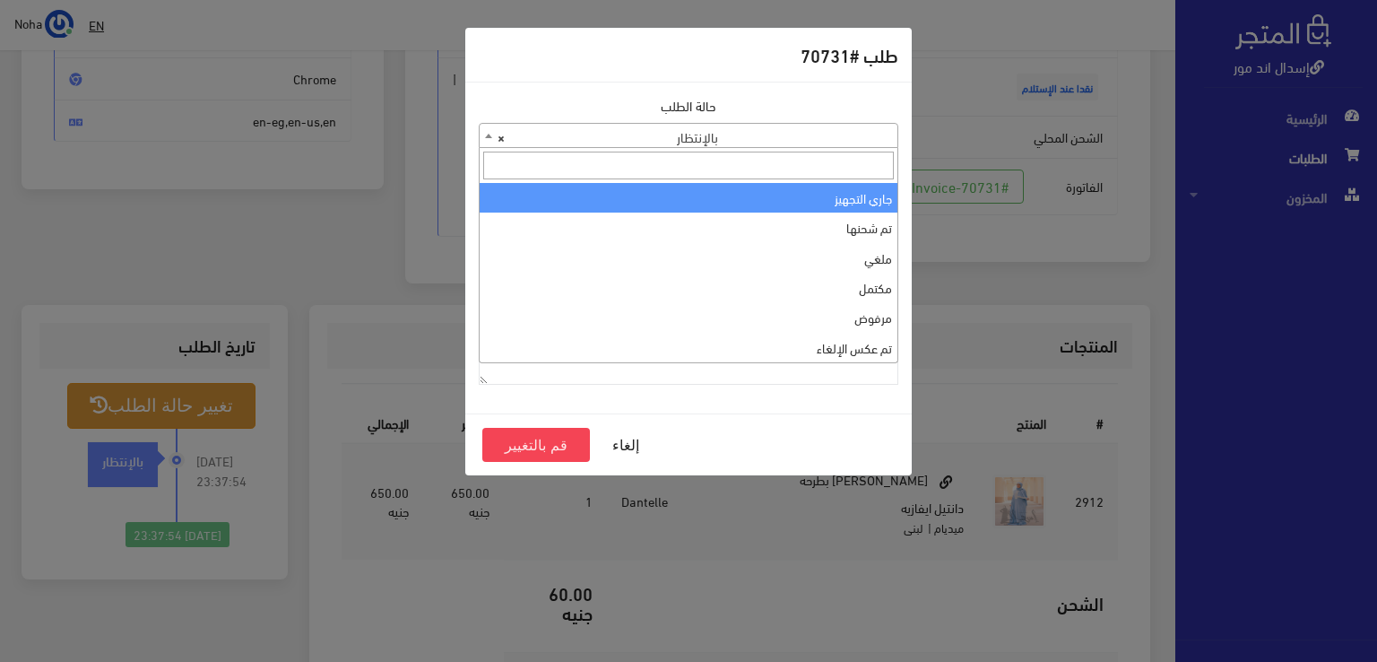
select select "1"
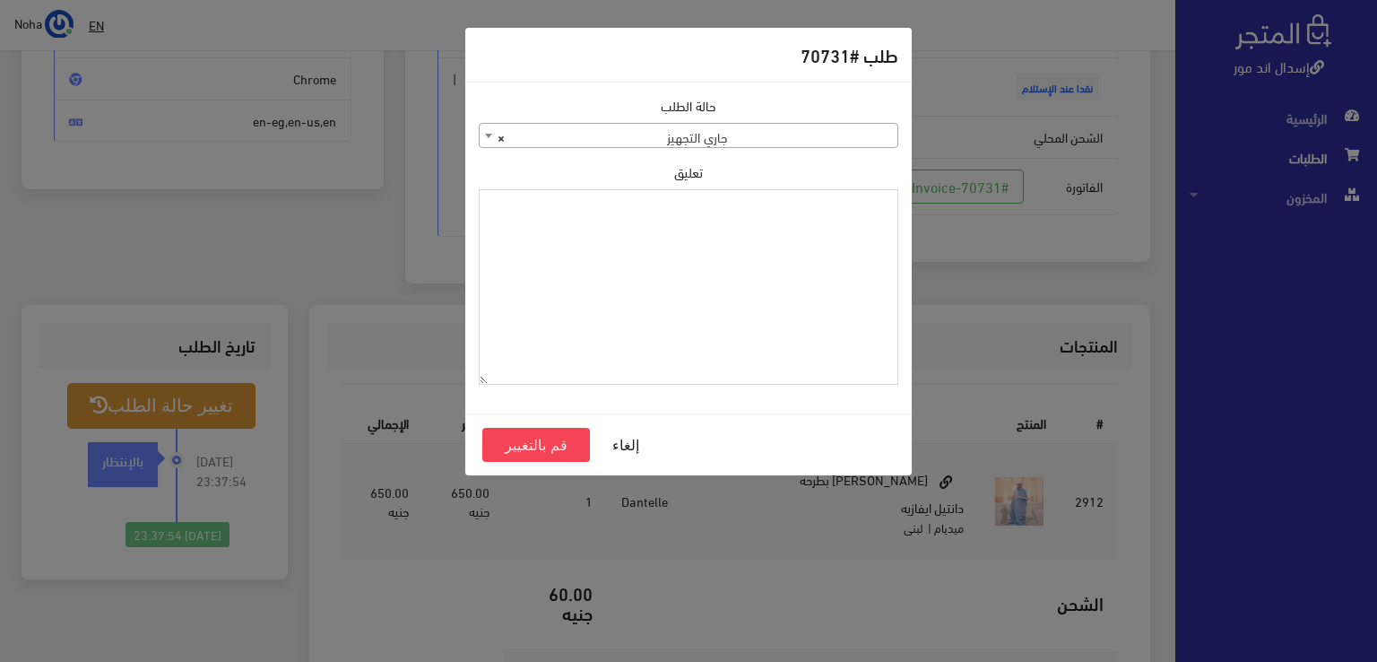
paste textarea "1126573"
type textarea "1126573"
click at [513, 442] on button "قم بالتغيير" at bounding box center [536, 445] width 108 height 34
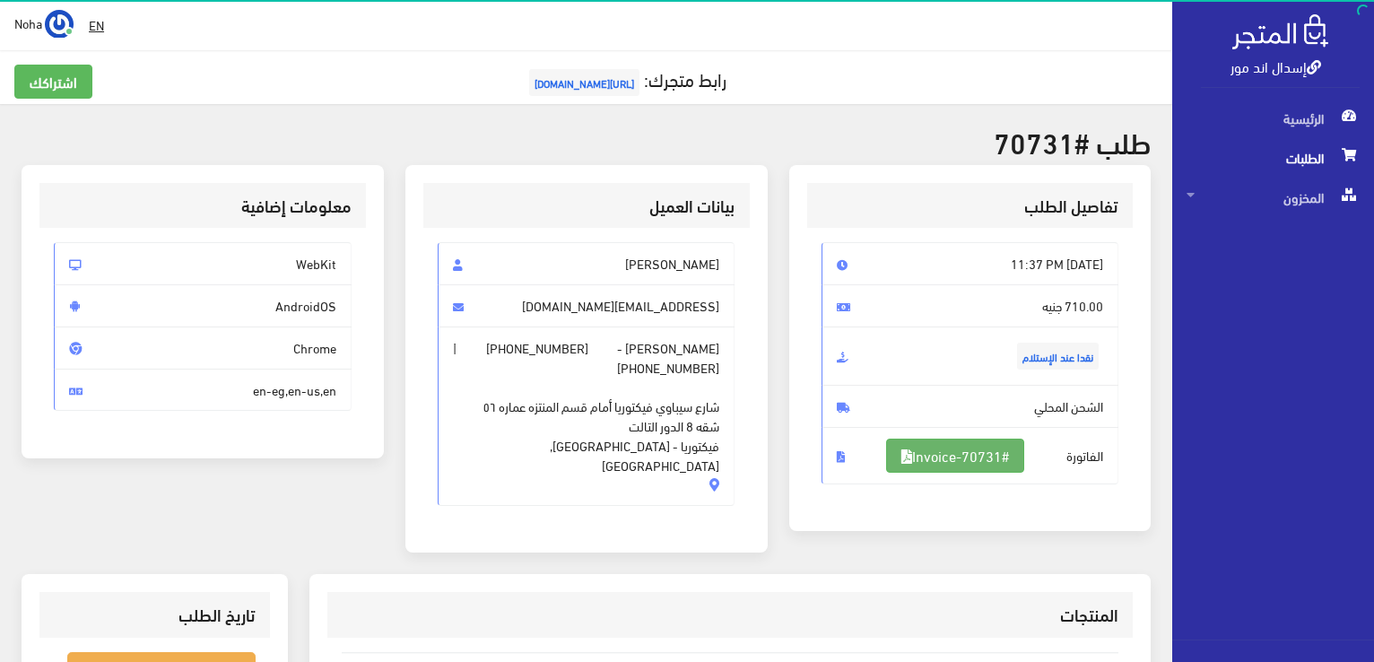
click at [989, 458] on link "#Invoice-70731" at bounding box center [955, 456] width 138 height 34
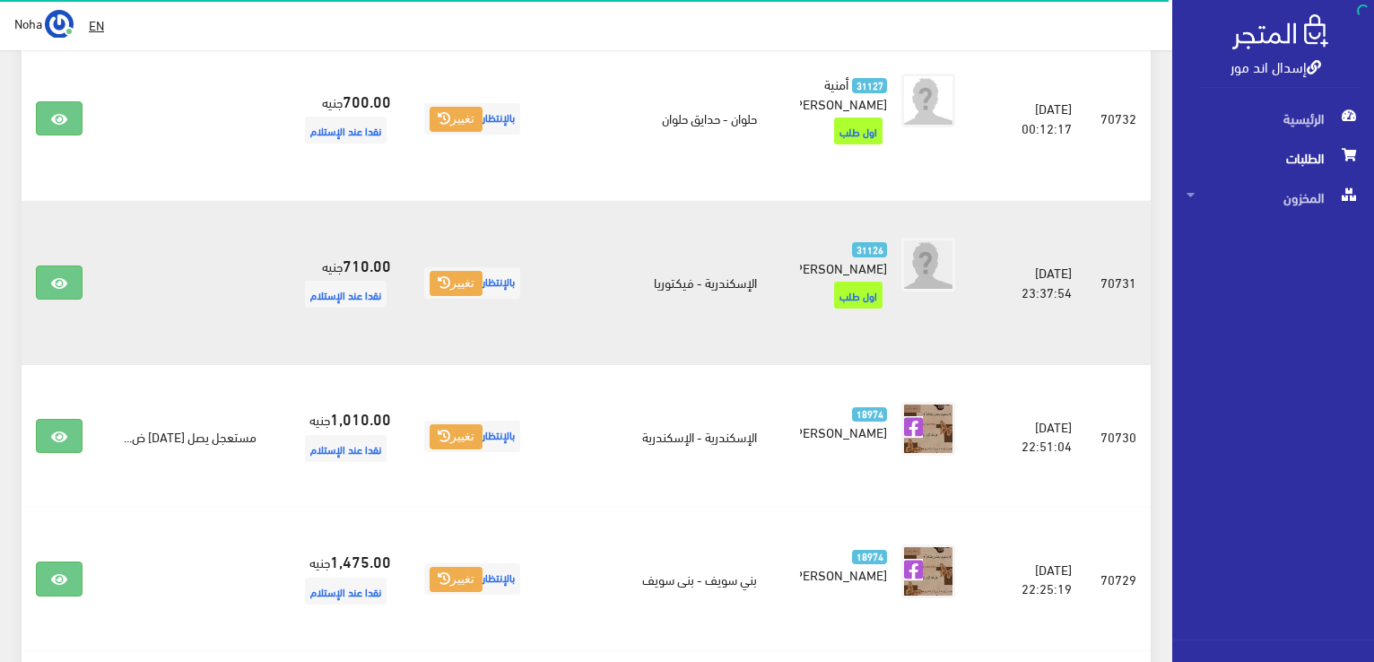
scroll to position [1076, 0]
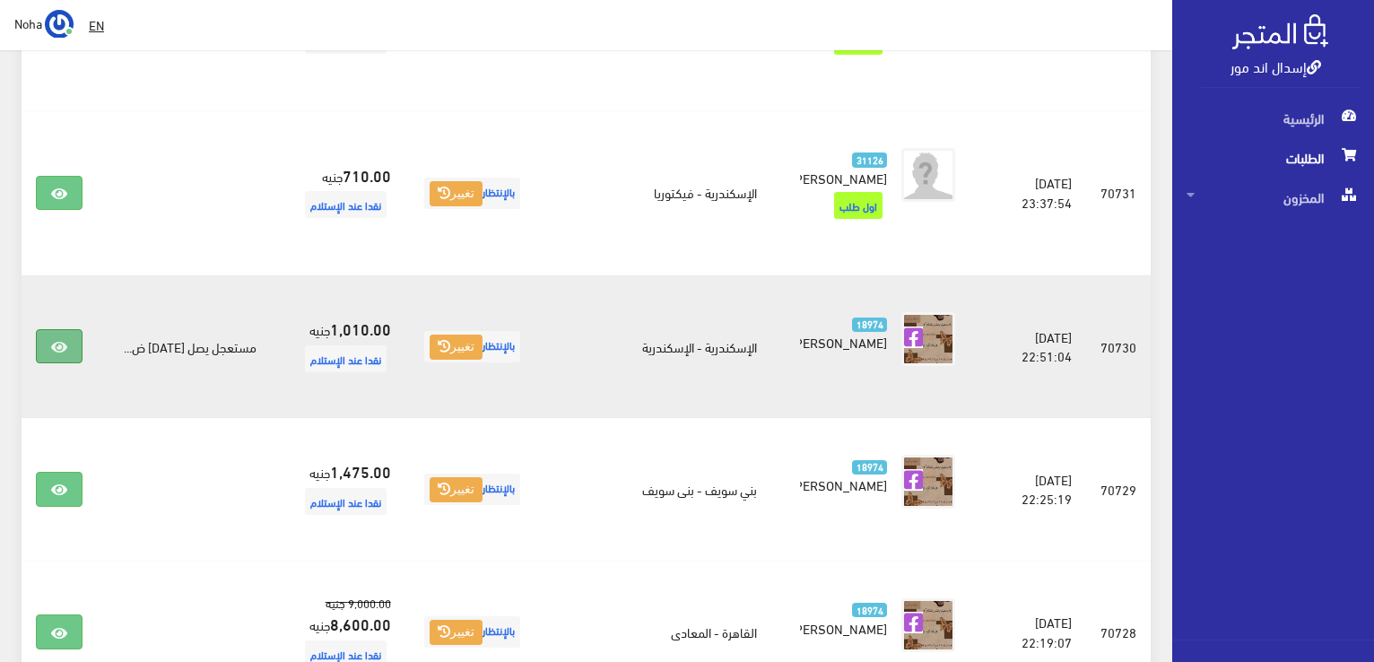
click at [58, 340] on icon at bounding box center [59, 347] width 16 height 14
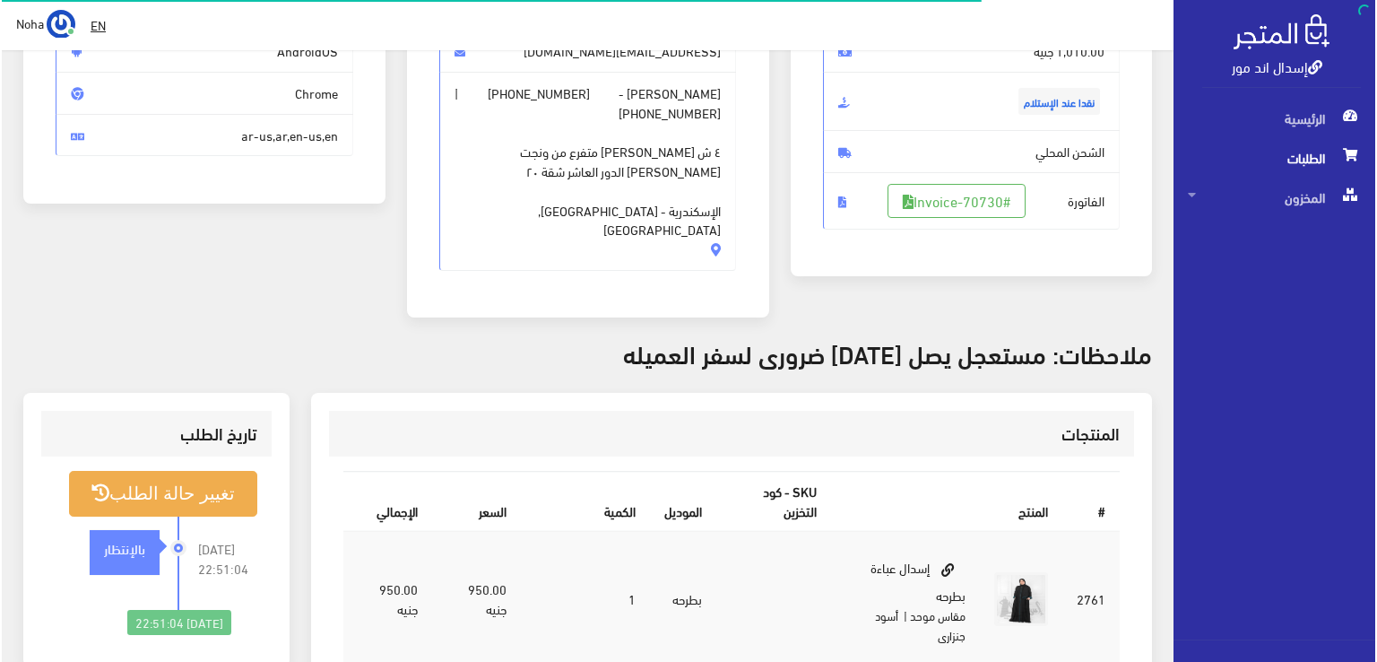
scroll to position [269, 0]
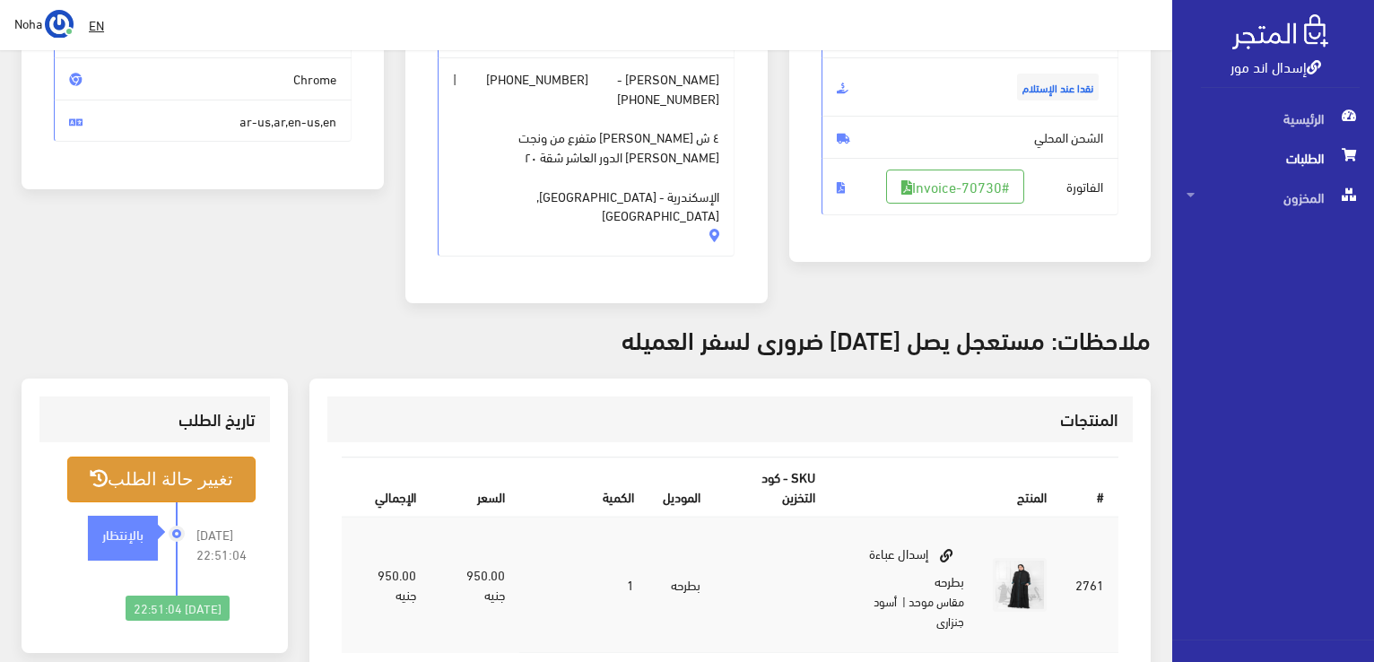
click at [161, 456] on button "تغيير حالة الطلب" at bounding box center [161, 479] width 188 height 46
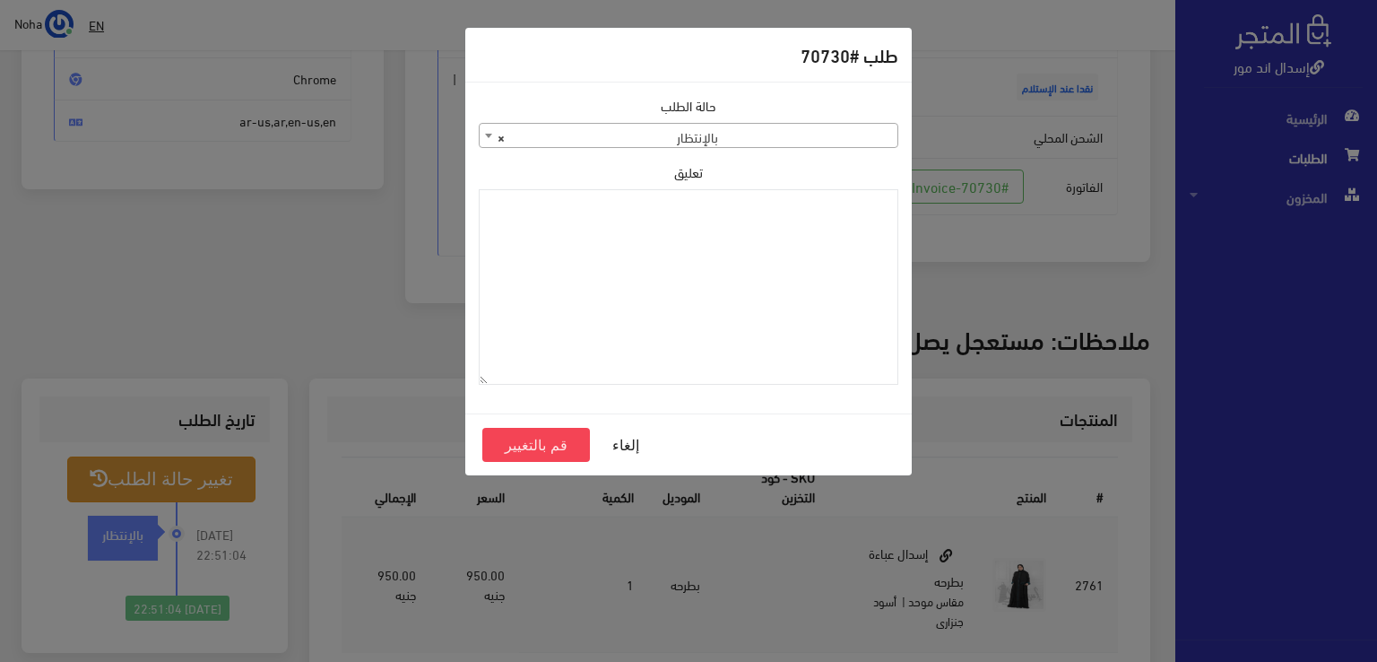
click at [486, 134] on b at bounding box center [488, 136] width 7 height 4
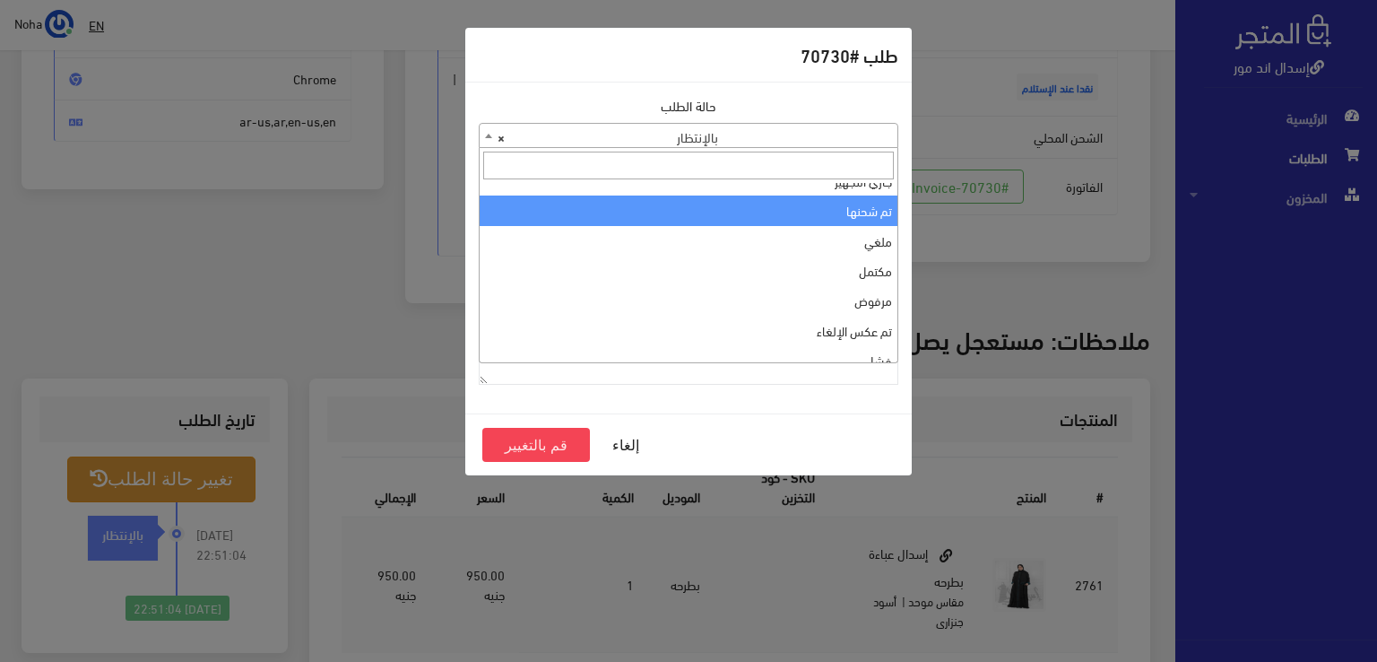
scroll to position [0, 0]
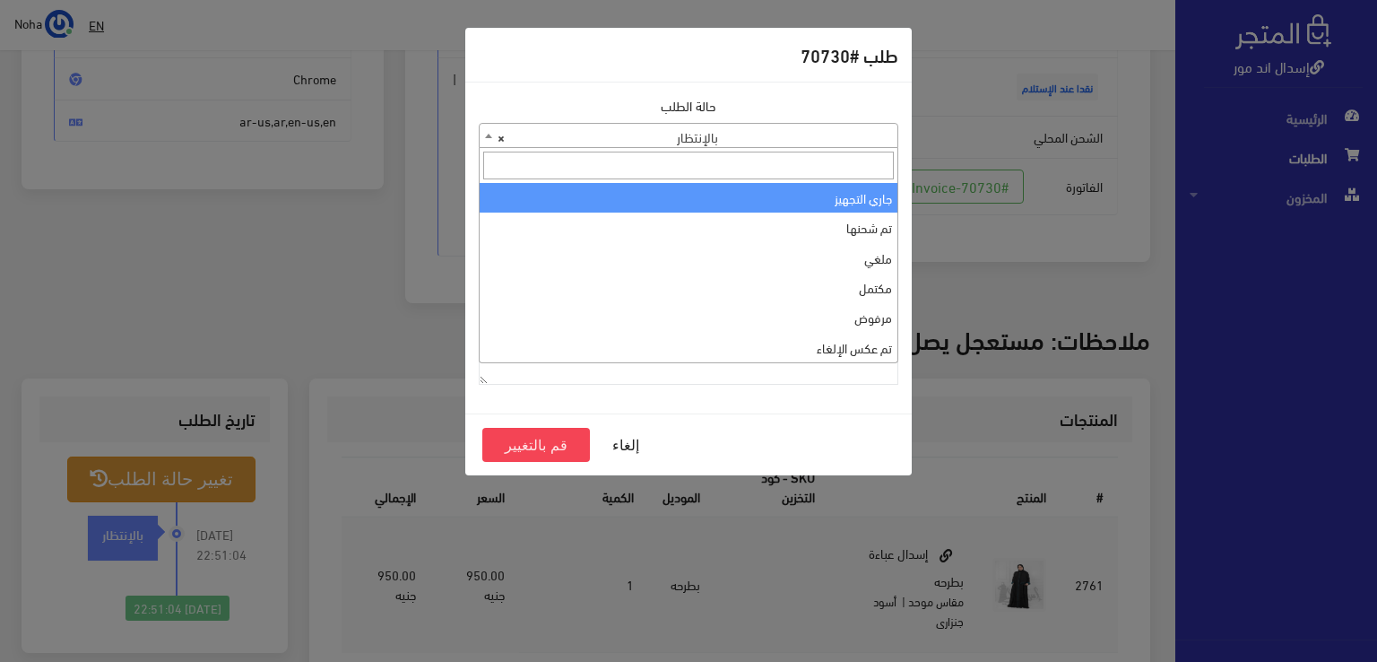
select select "1"
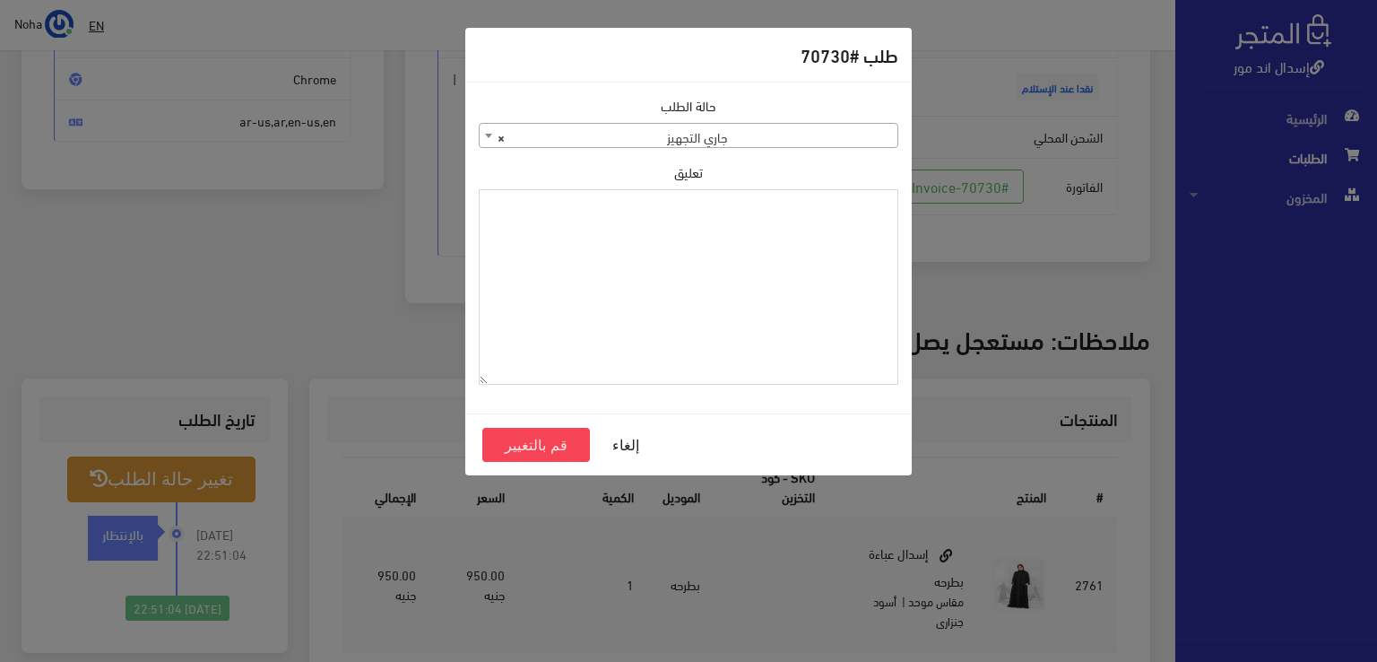
paste textarea "1126573"
type textarea "1126573"
click at [553, 439] on button "قم بالتغيير" at bounding box center [536, 445] width 108 height 34
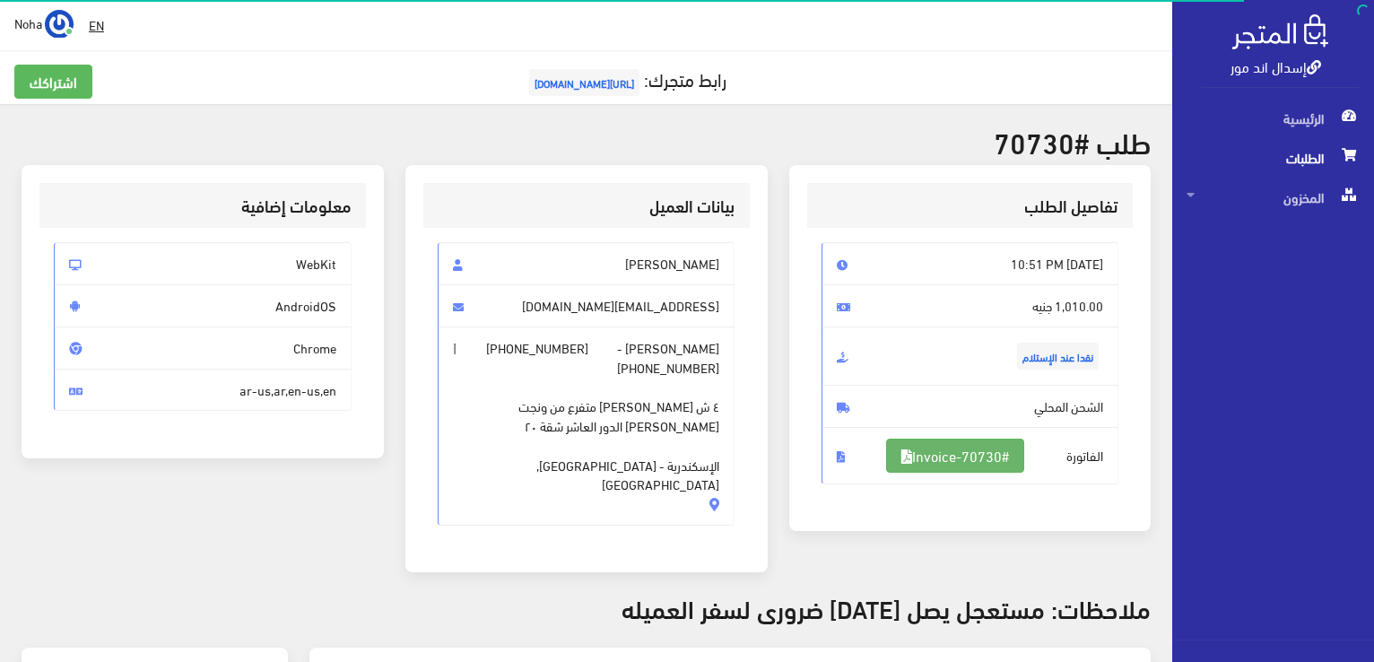
click at [949, 451] on link "#Invoice-70730" at bounding box center [955, 456] width 138 height 34
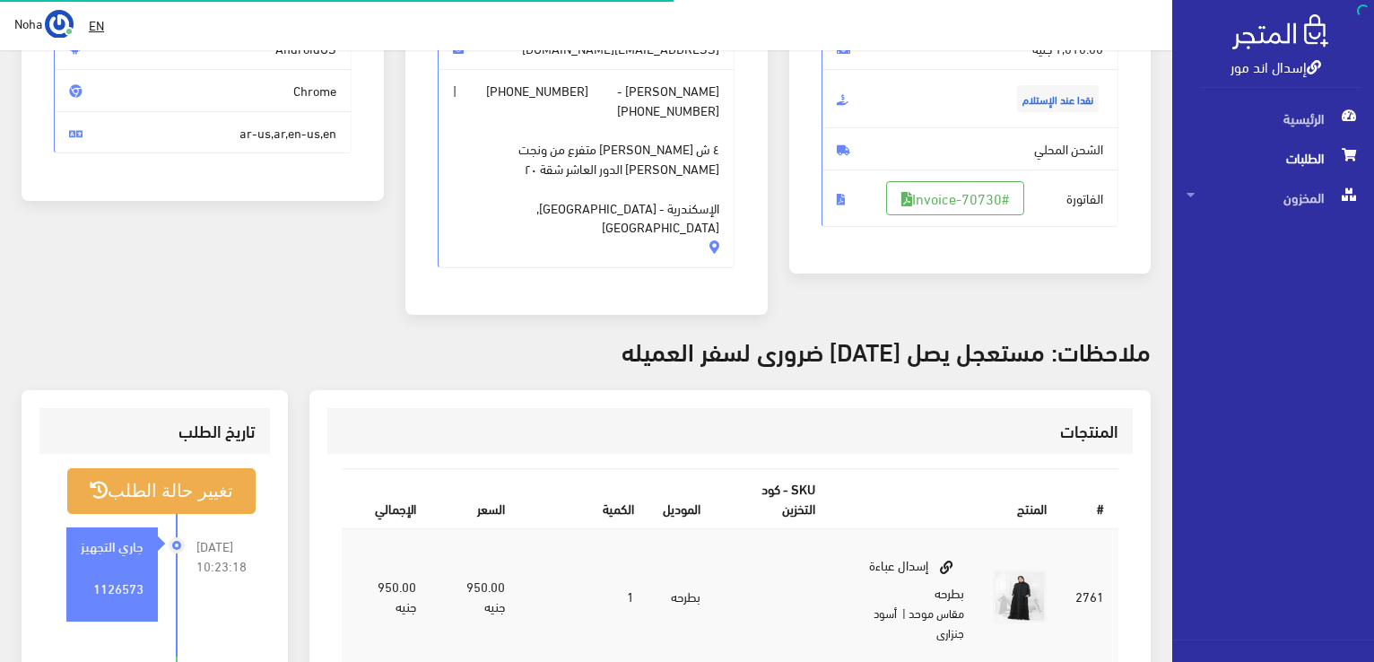
scroll to position [257, 0]
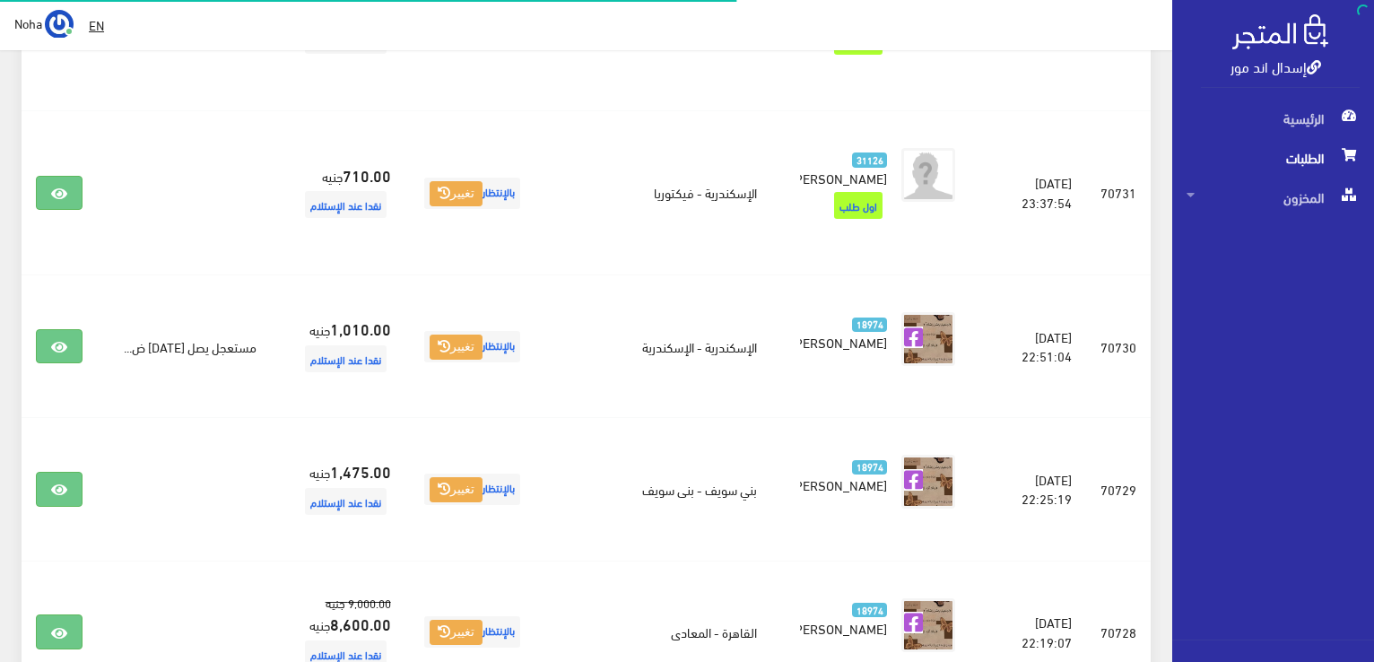
scroll to position [1076, 0]
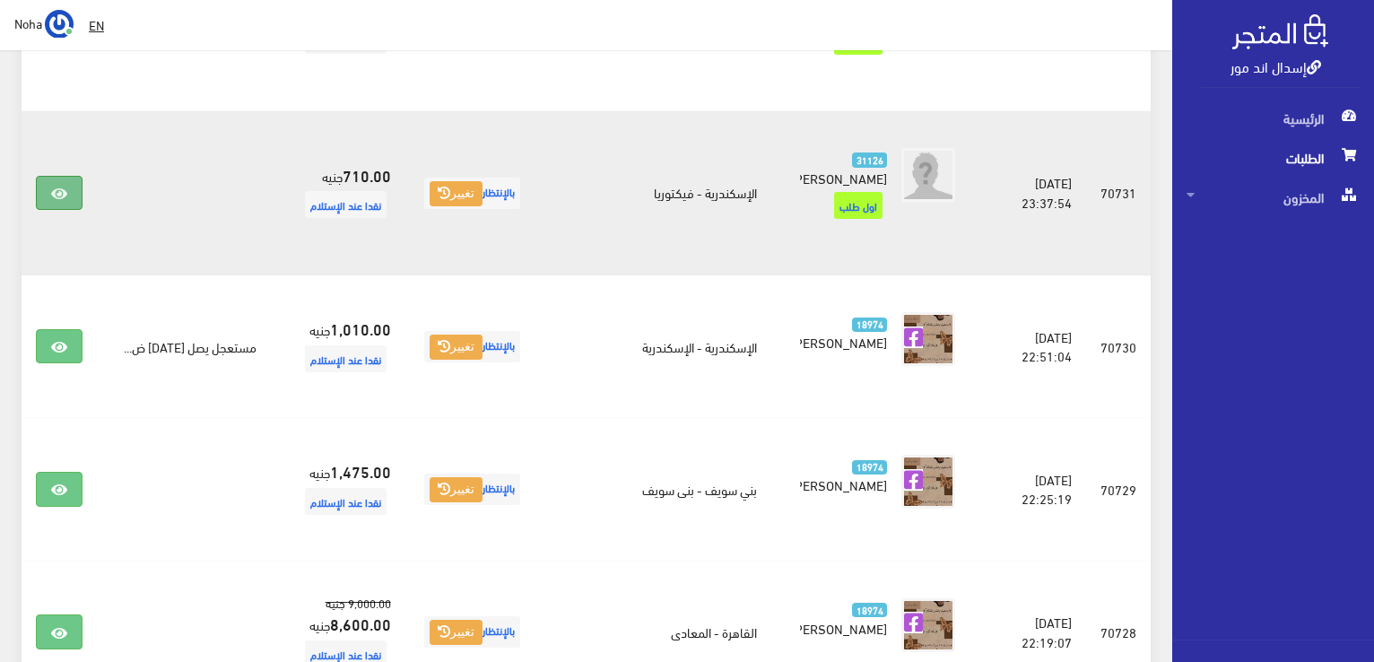
click at [63, 176] on link at bounding box center [59, 193] width 47 height 34
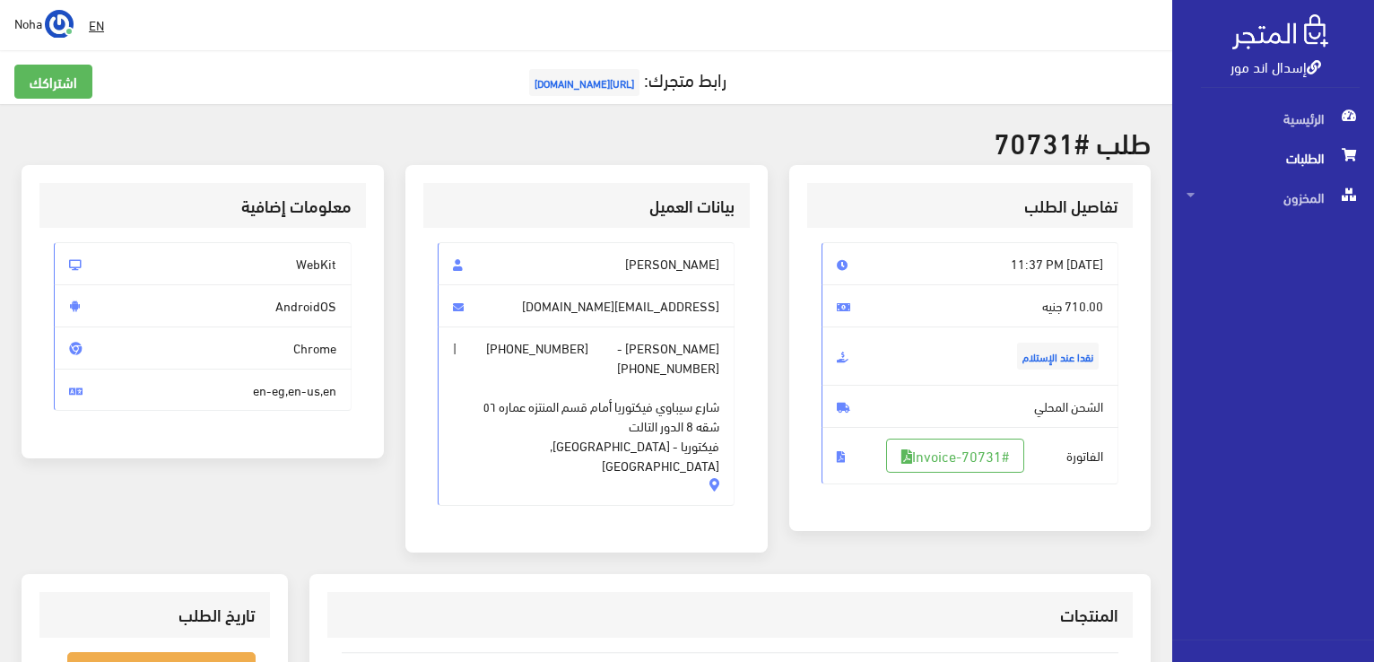
scroll to position [179, 0]
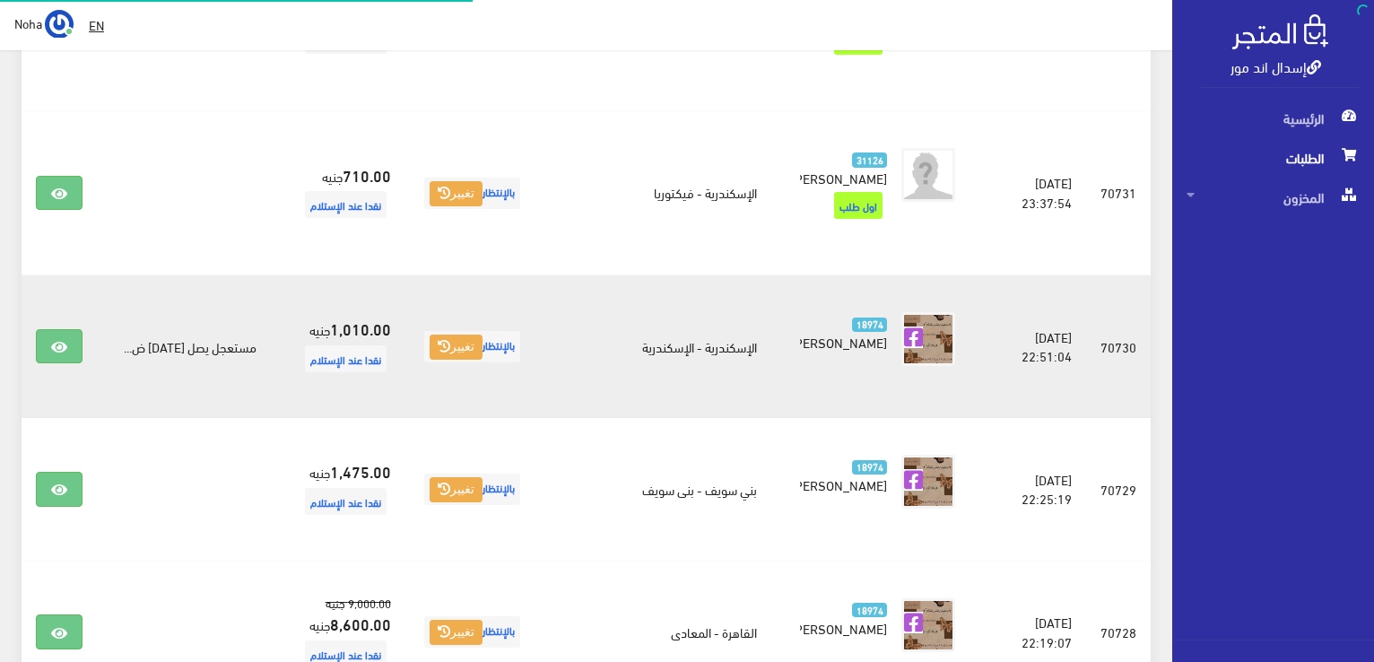
scroll to position [1076, 0]
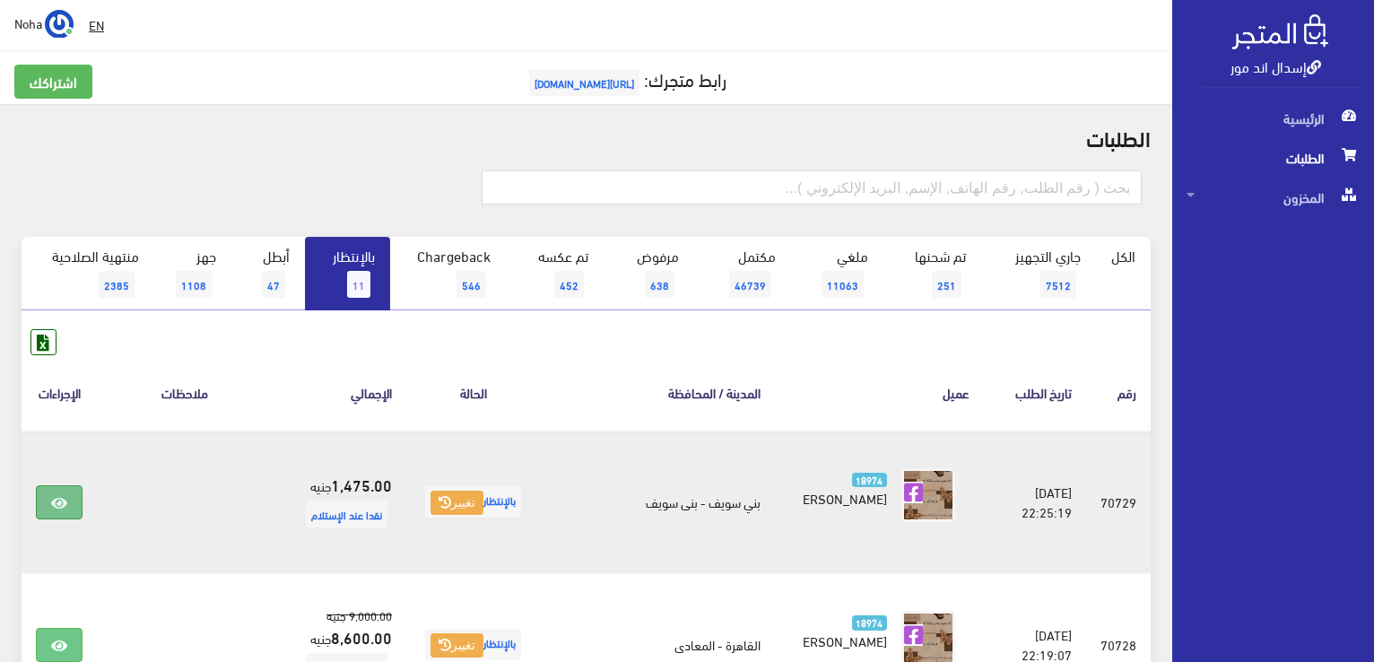
click at [47, 493] on link at bounding box center [59, 502] width 47 height 34
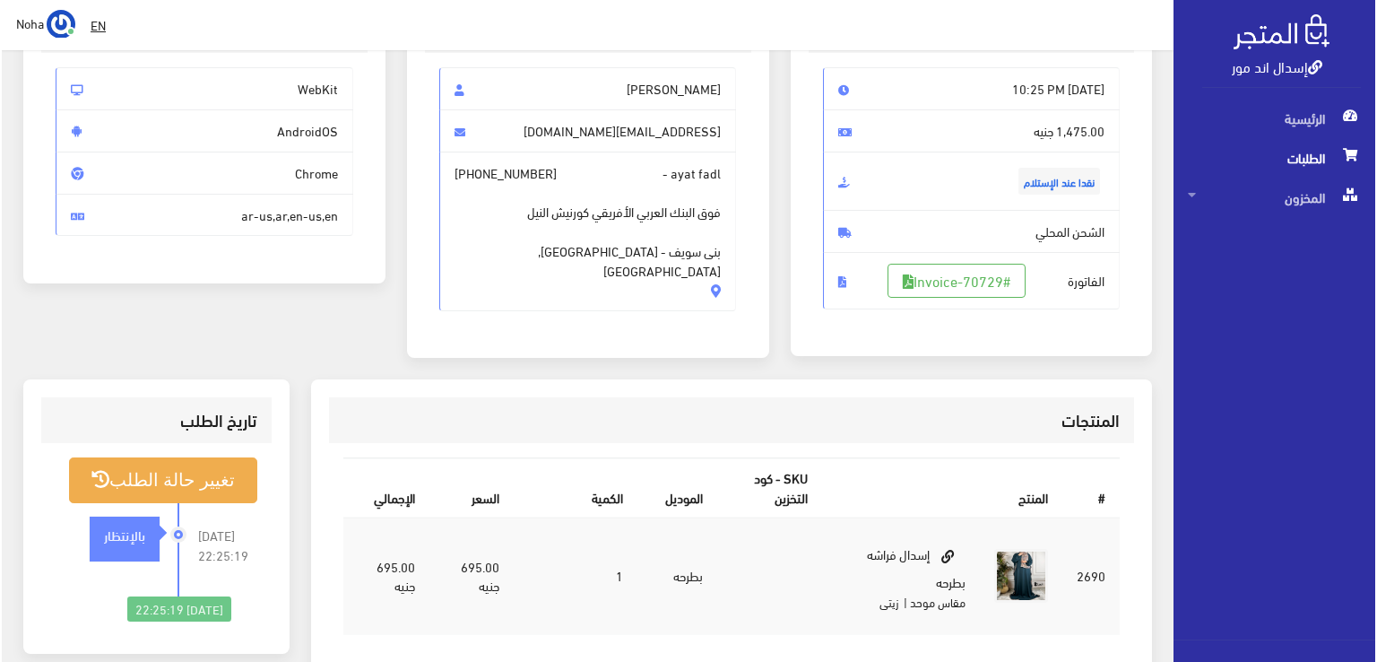
scroll to position [179, 0]
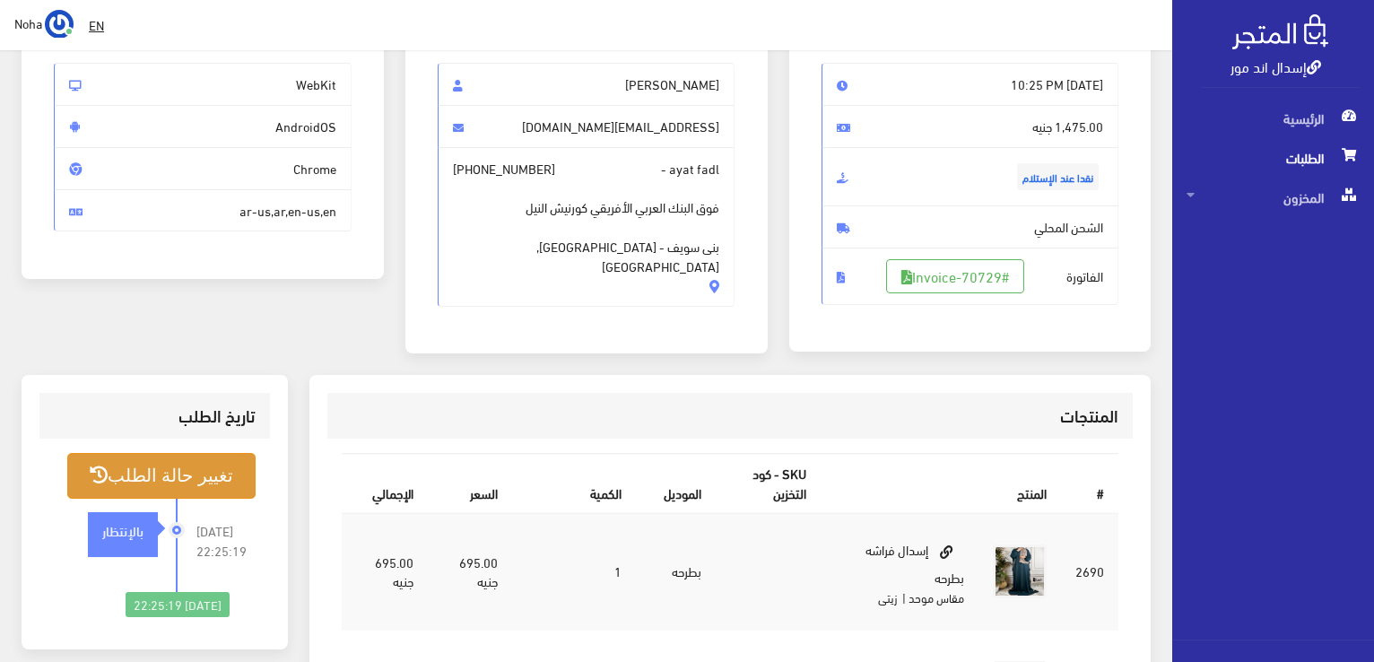
click at [122, 463] on button "تغيير حالة الطلب" at bounding box center [161, 476] width 188 height 46
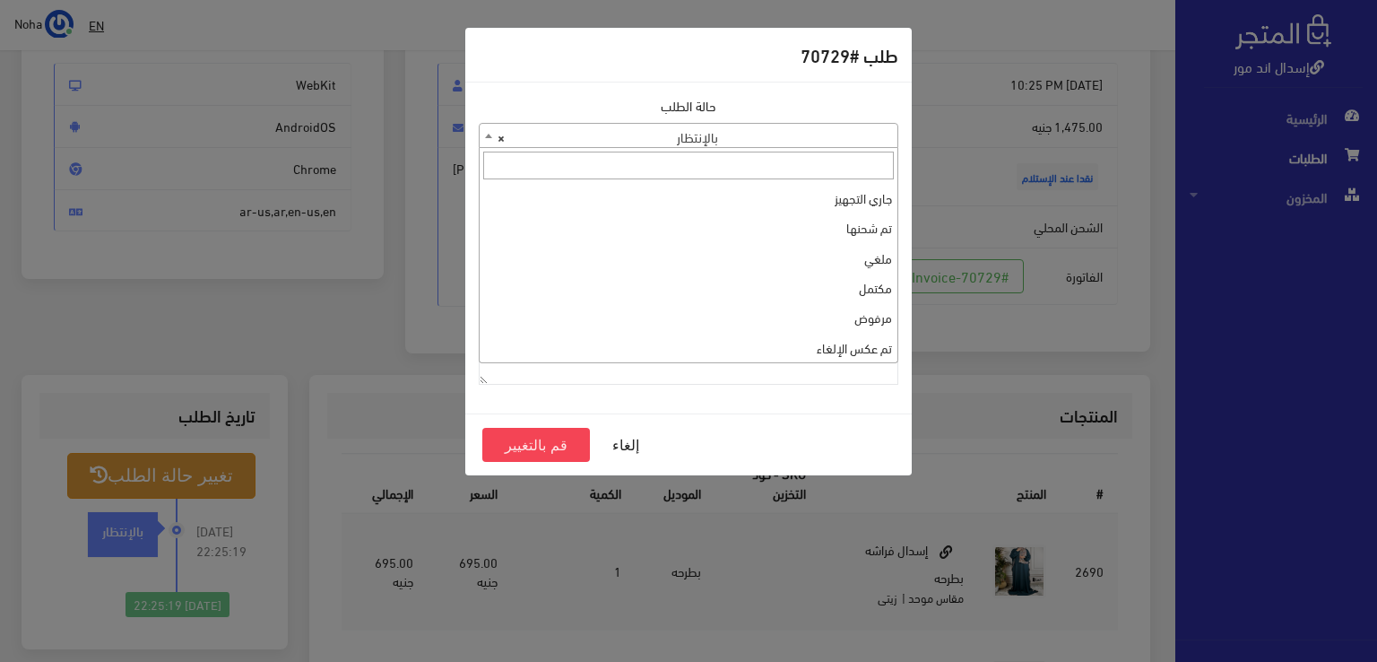
click at [645, 134] on span "× بالإنتظار" at bounding box center [689, 136] width 418 height 25
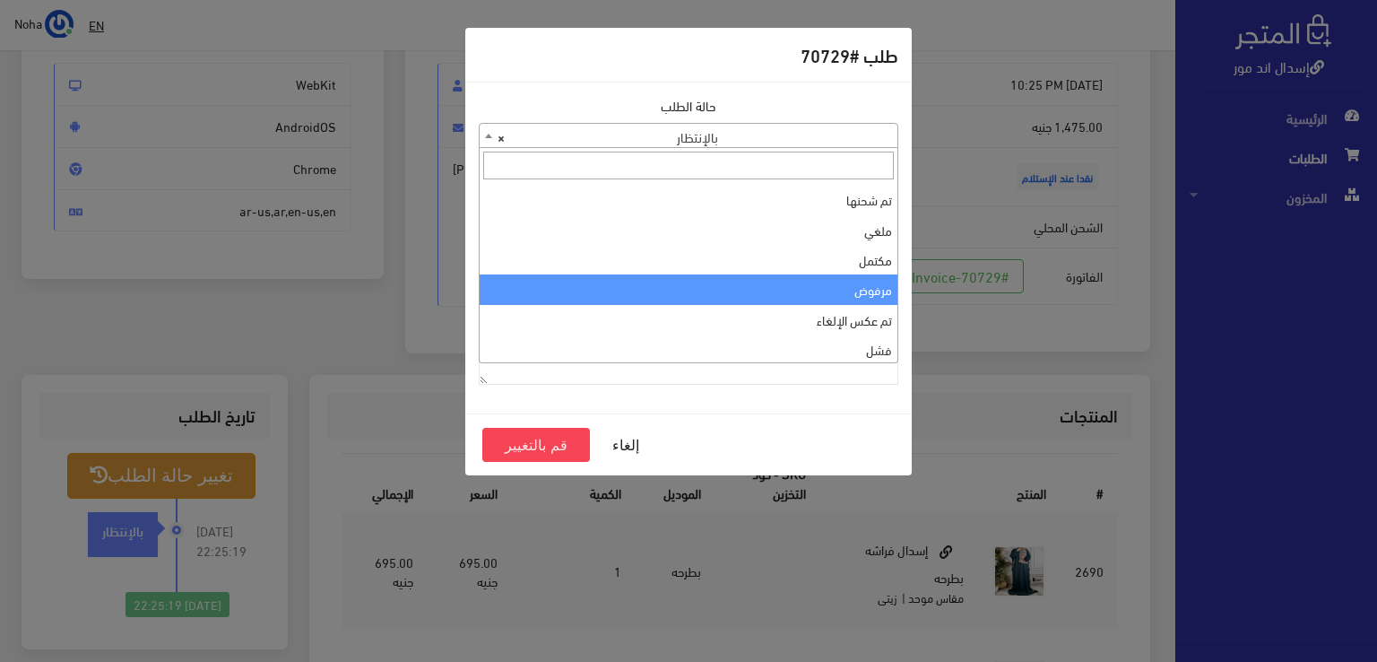
scroll to position [0, 0]
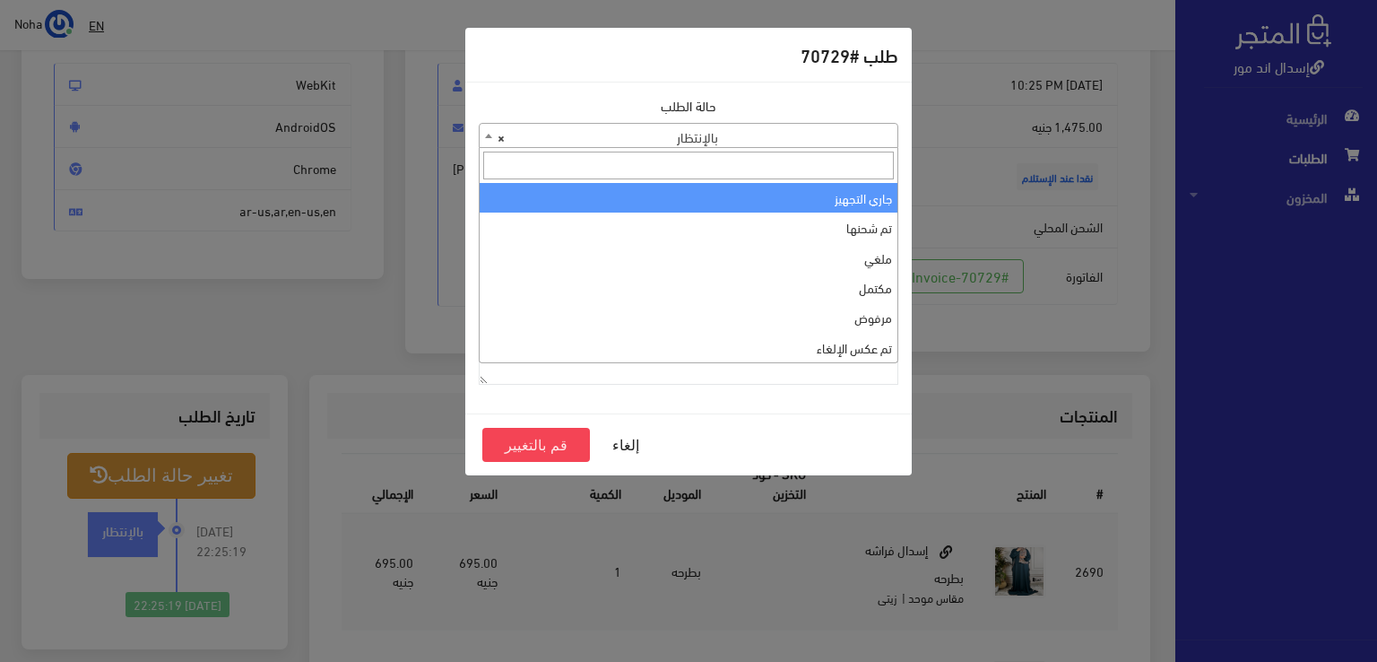
select select "1"
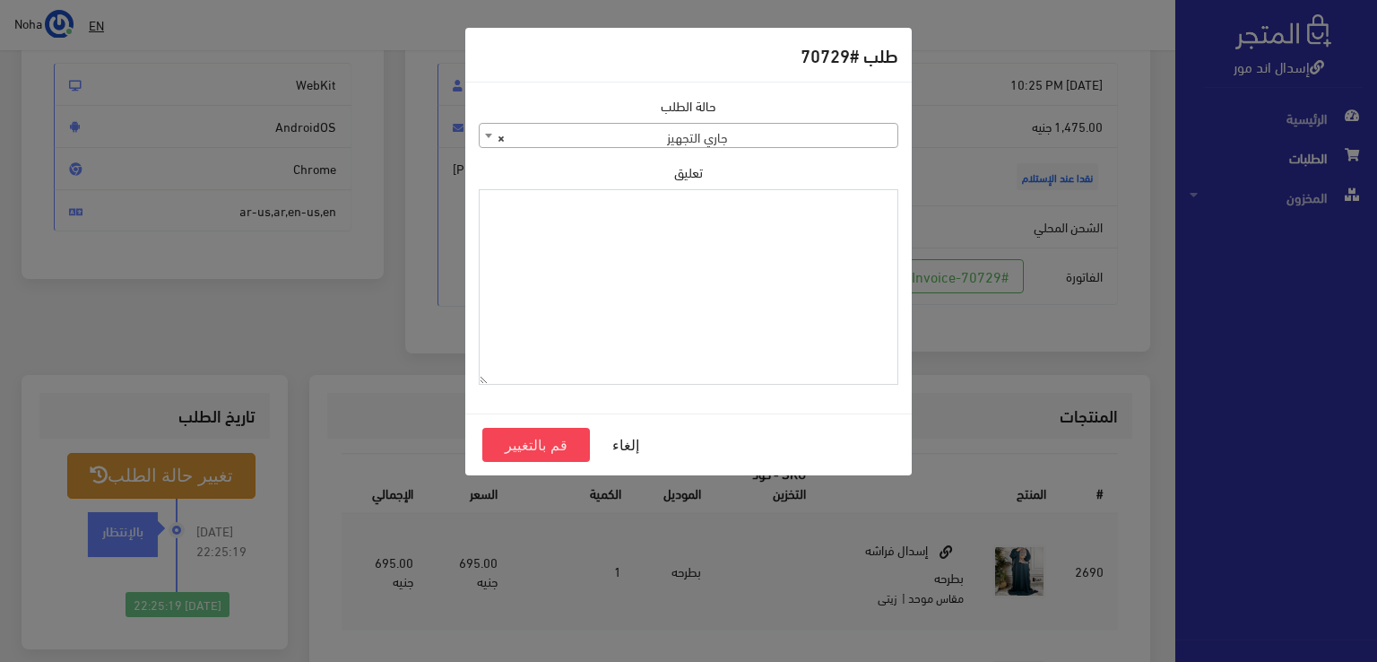
paste textarea "1126573"
type textarea "1126573"
click at [540, 442] on button "قم بالتغيير" at bounding box center [536, 445] width 108 height 34
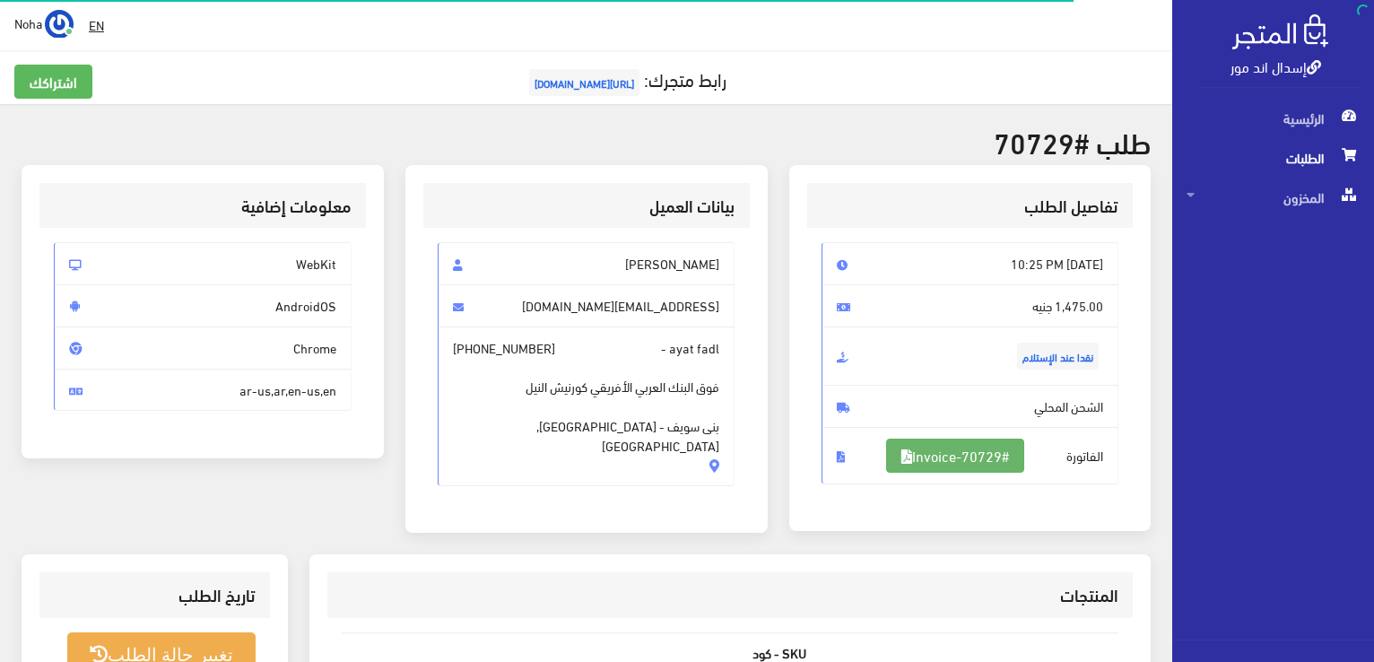
click at [901, 461] on icon at bounding box center [906, 456] width 11 height 14
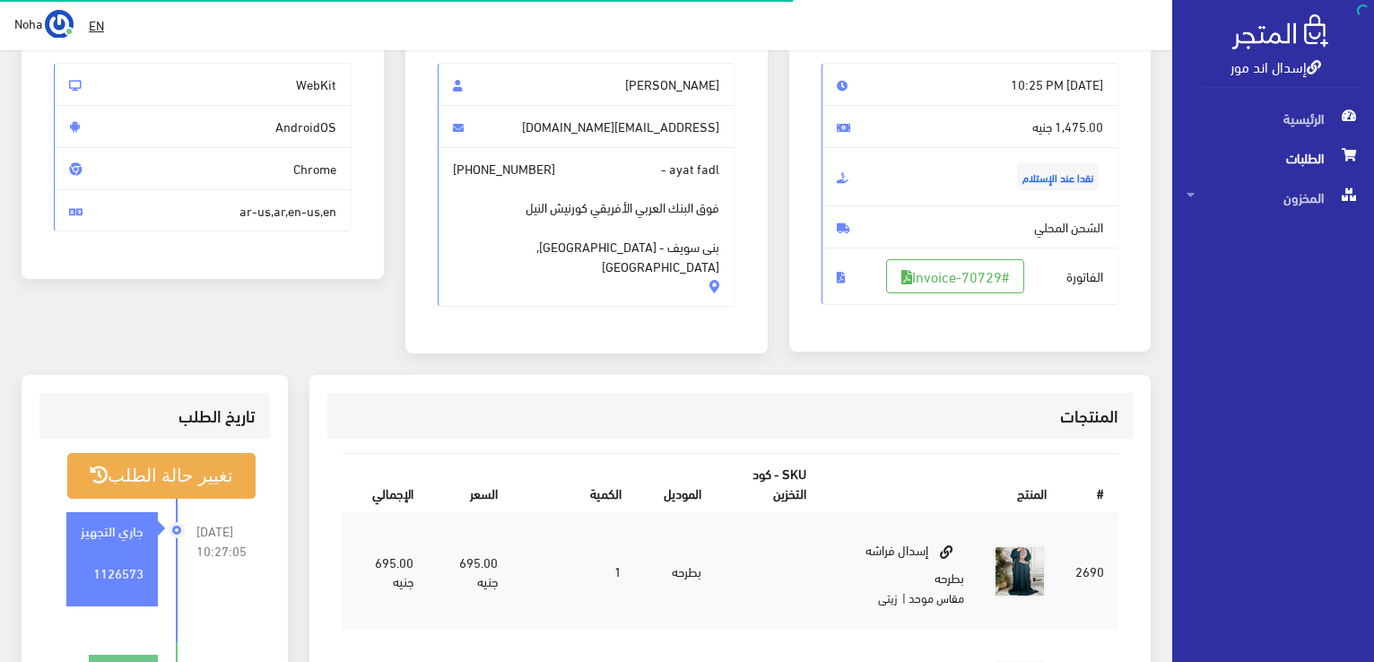
scroll to position [179, 0]
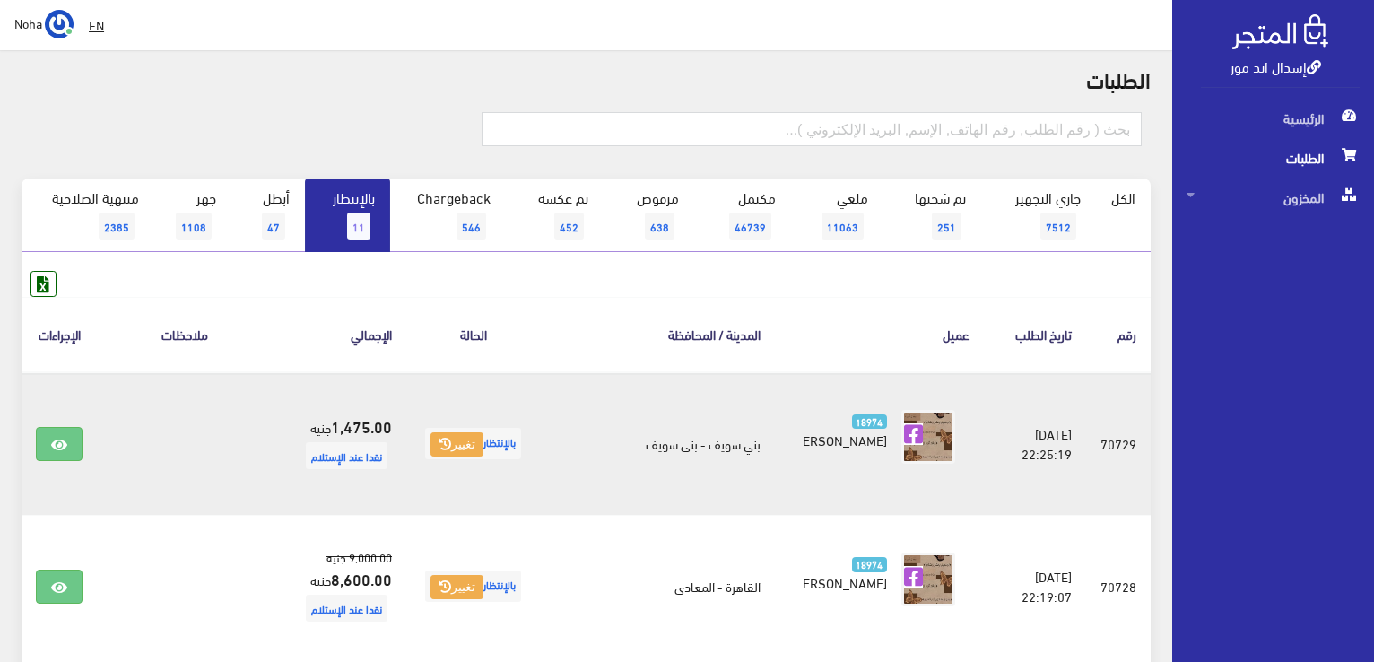
scroll to position [90, 0]
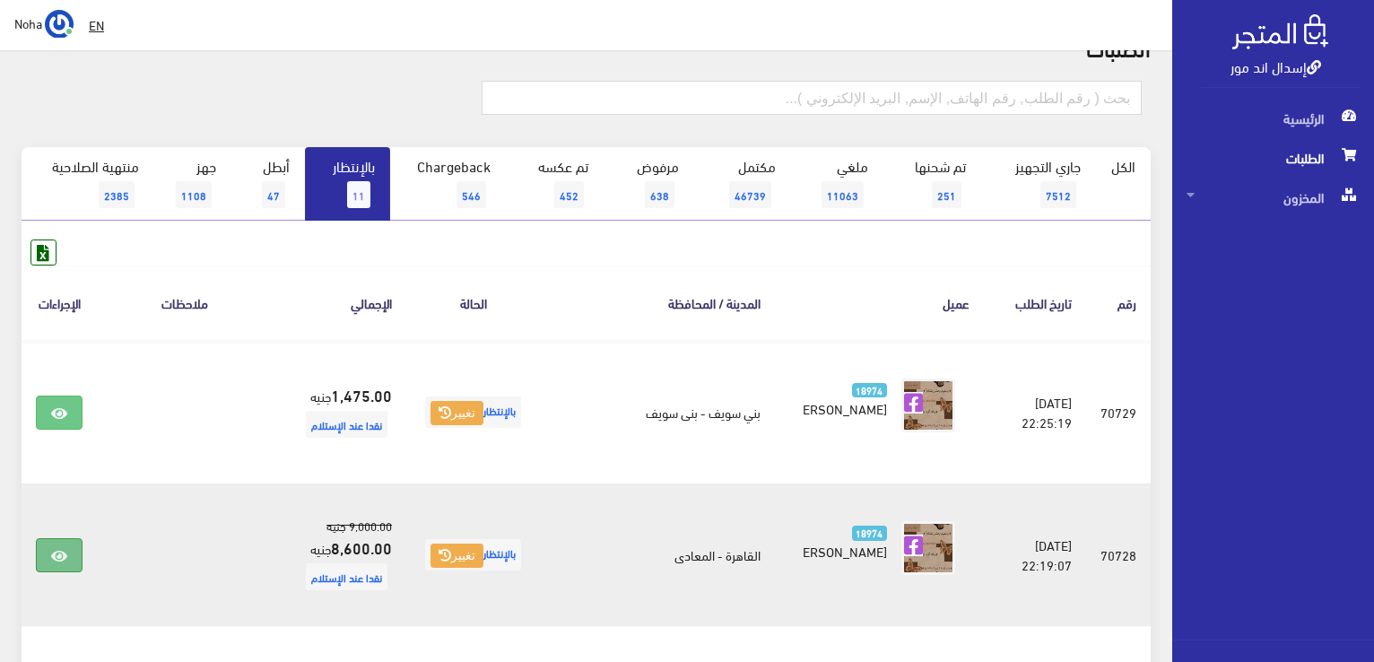
click at [57, 541] on link at bounding box center [59, 555] width 47 height 34
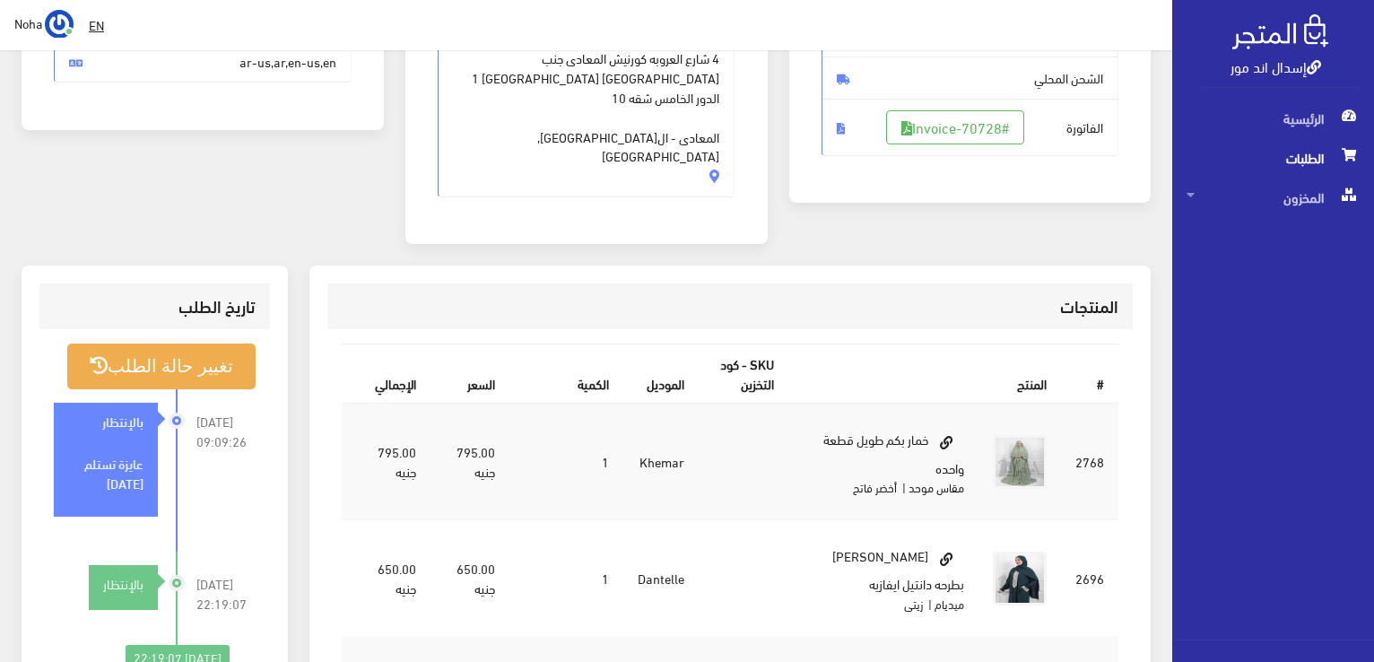
scroll to position [359, 0]
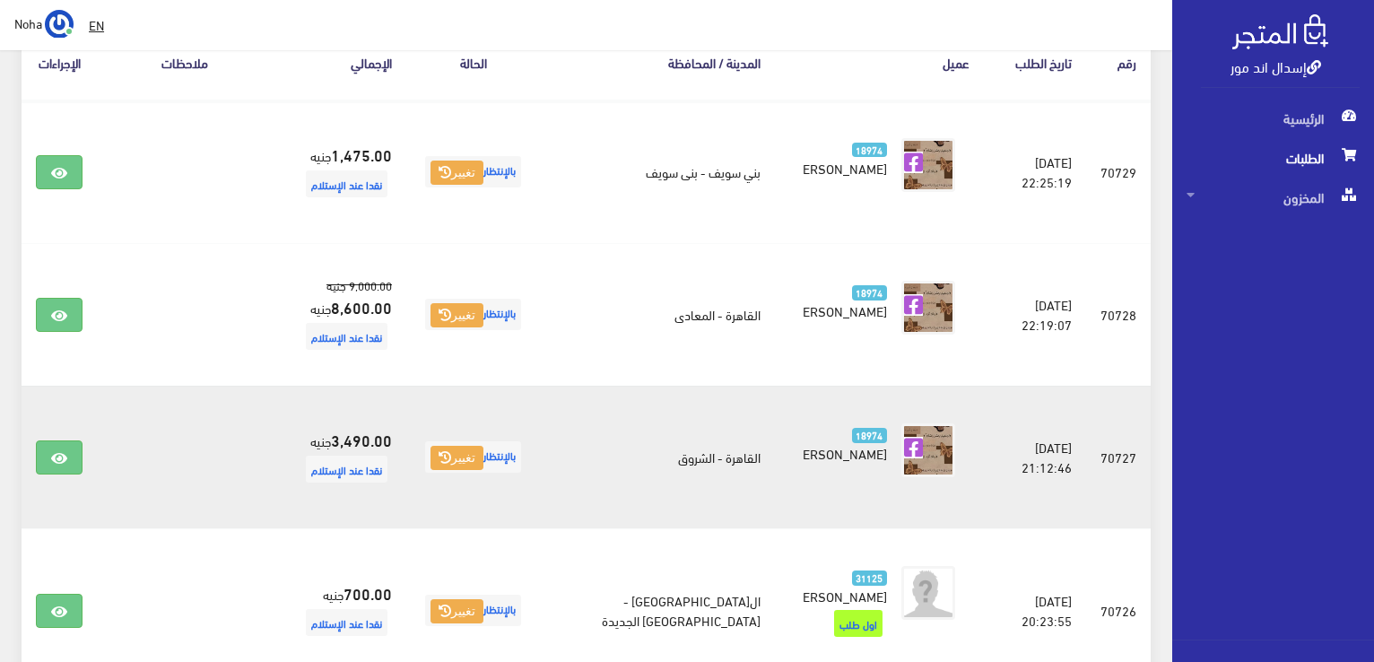
scroll to position [359, 0]
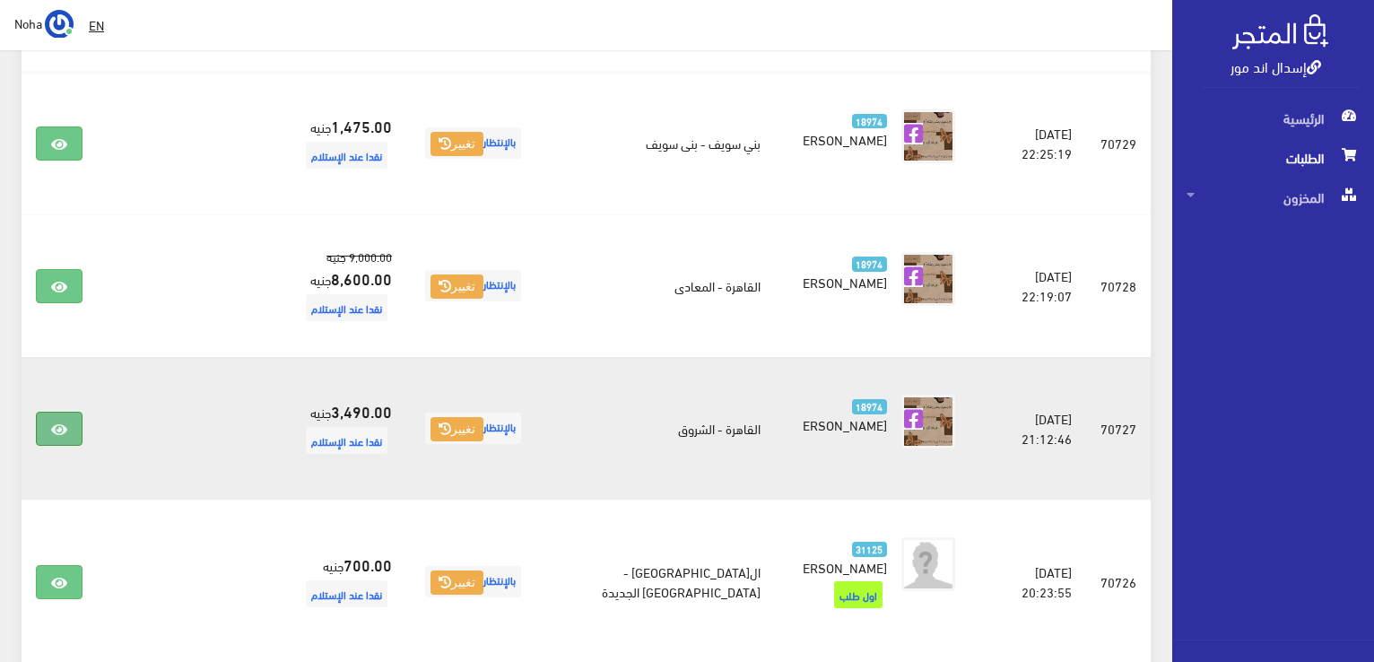
click at [76, 414] on link at bounding box center [59, 429] width 47 height 34
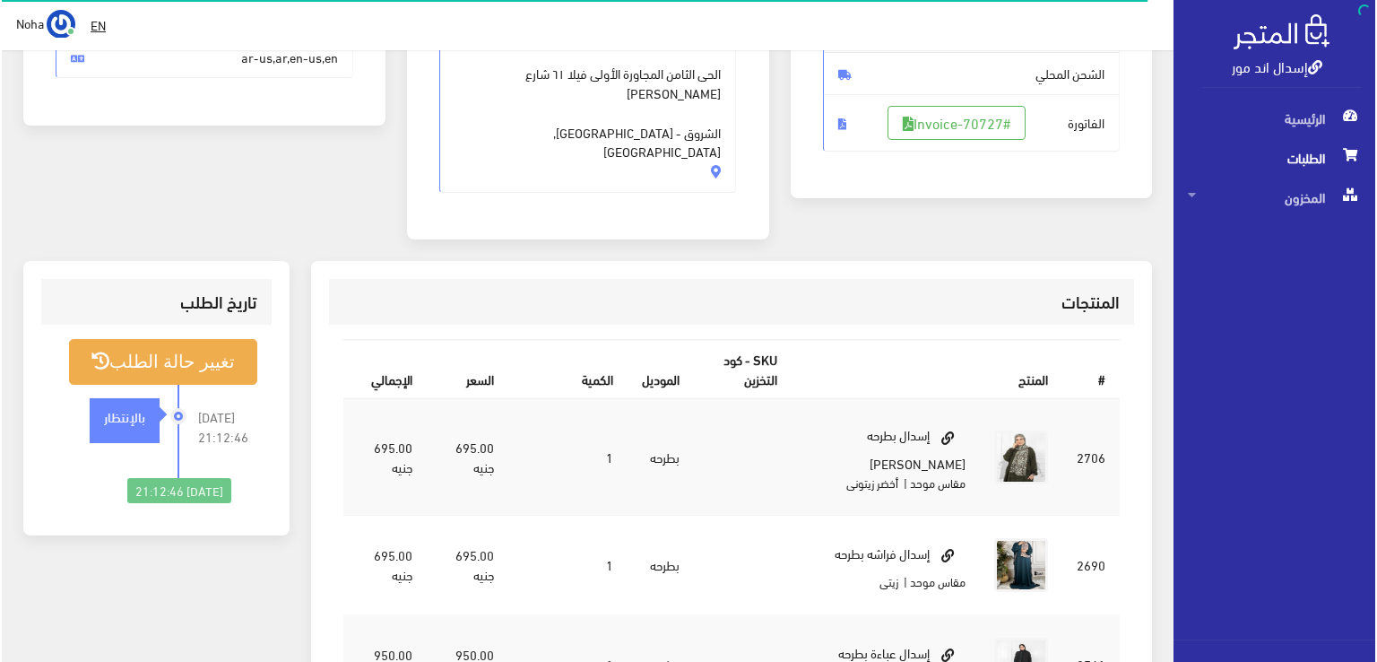
scroll to position [359, 0]
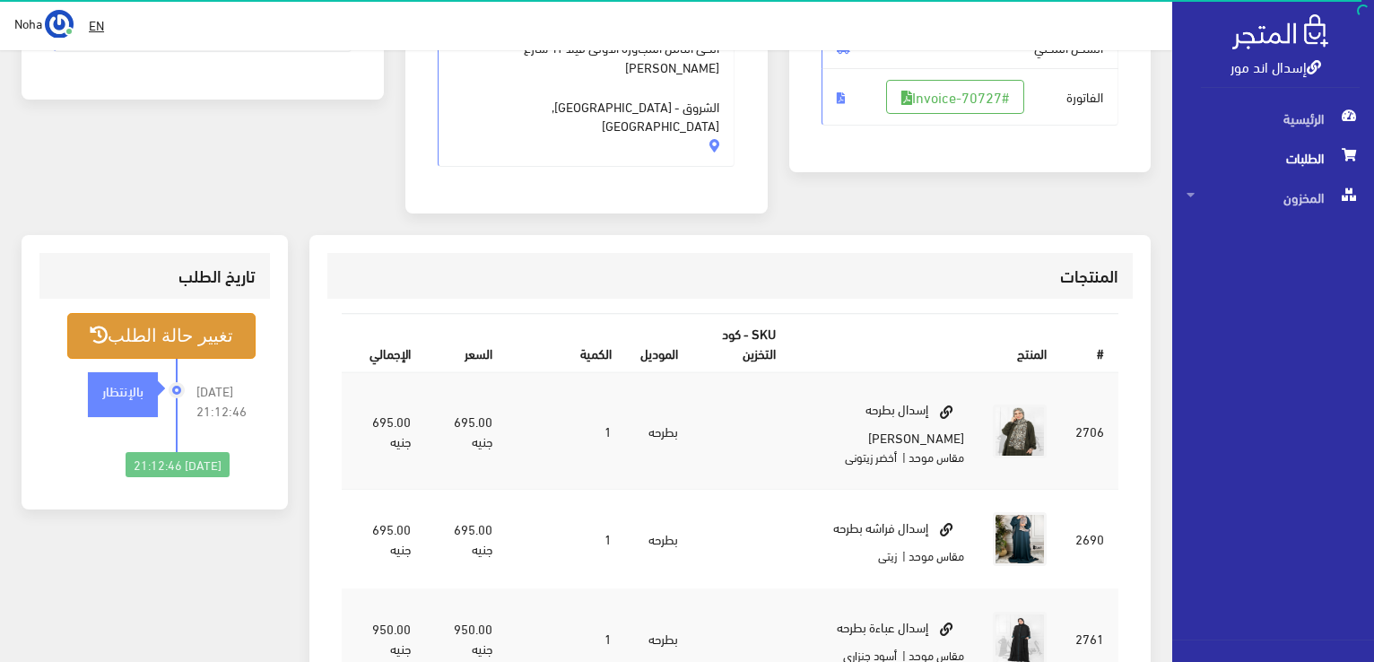
click at [222, 313] on button "تغيير حالة الطلب" at bounding box center [161, 336] width 188 height 46
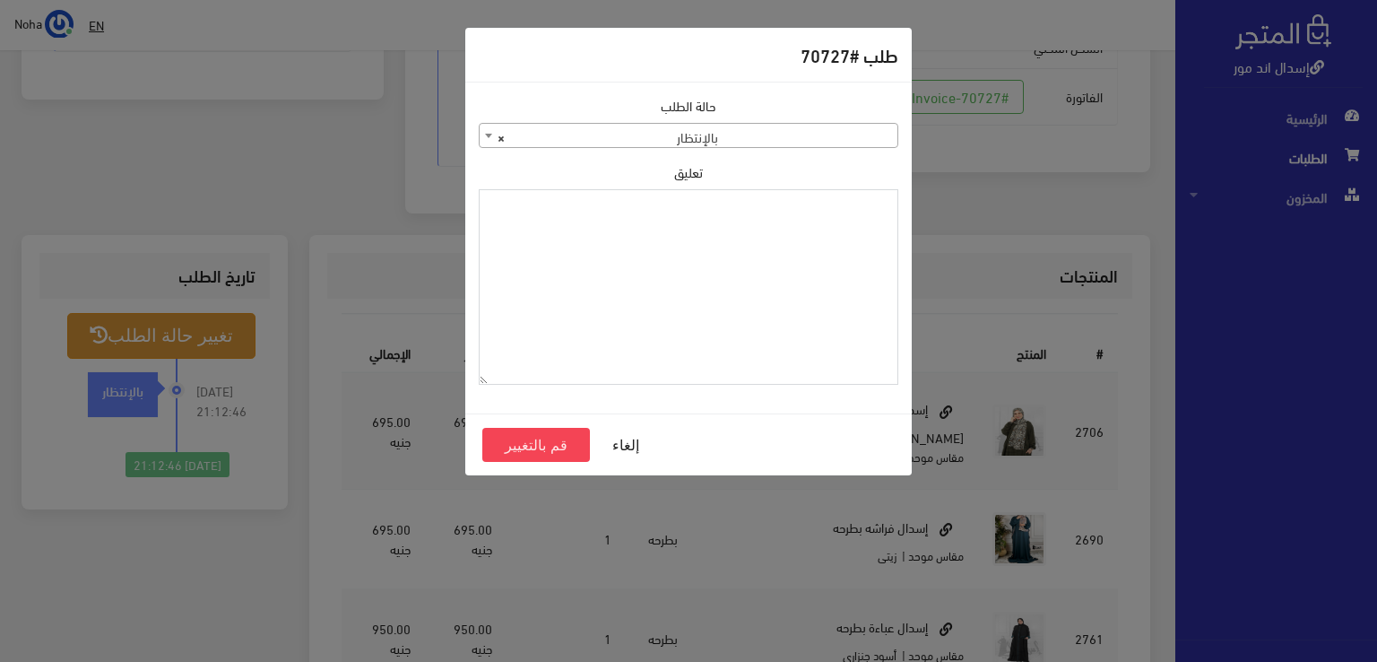
paste textarea "1126573"
type textarea "1126573"
click at [560, 446] on button "قم بالتغيير" at bounding box center [536, 445] width 108 height 34
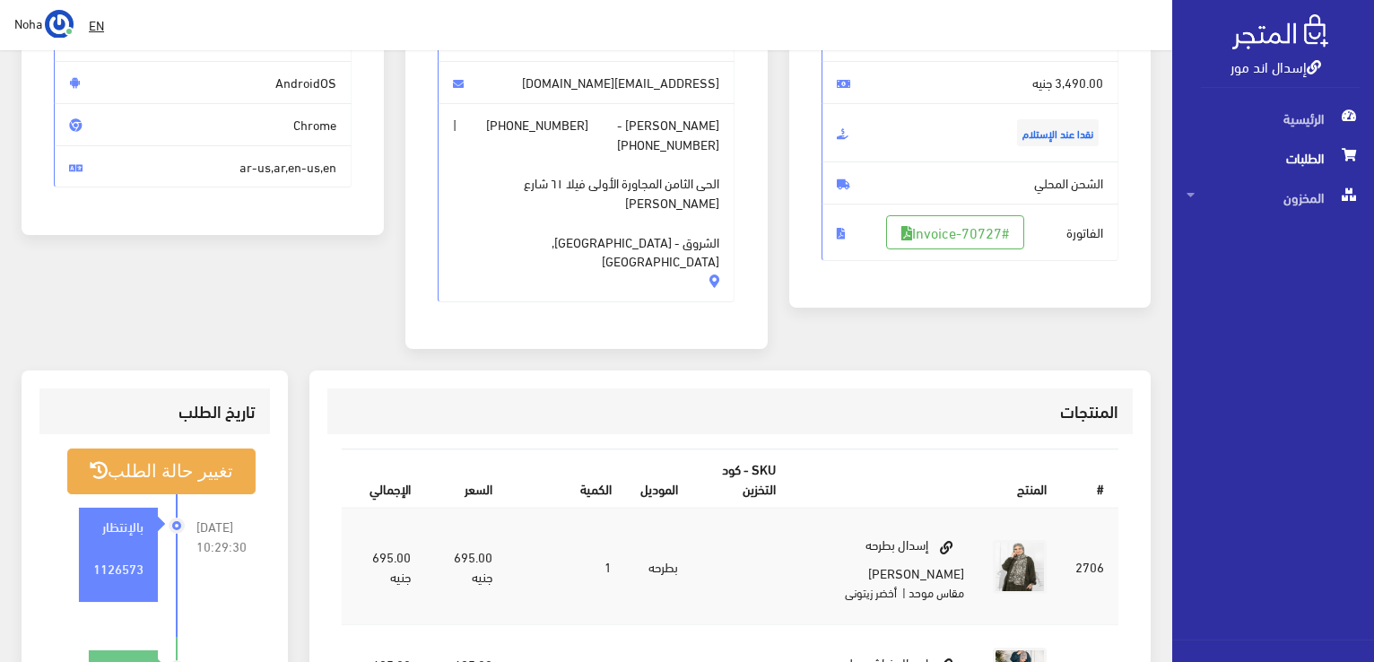
scroll to position [269, 0]
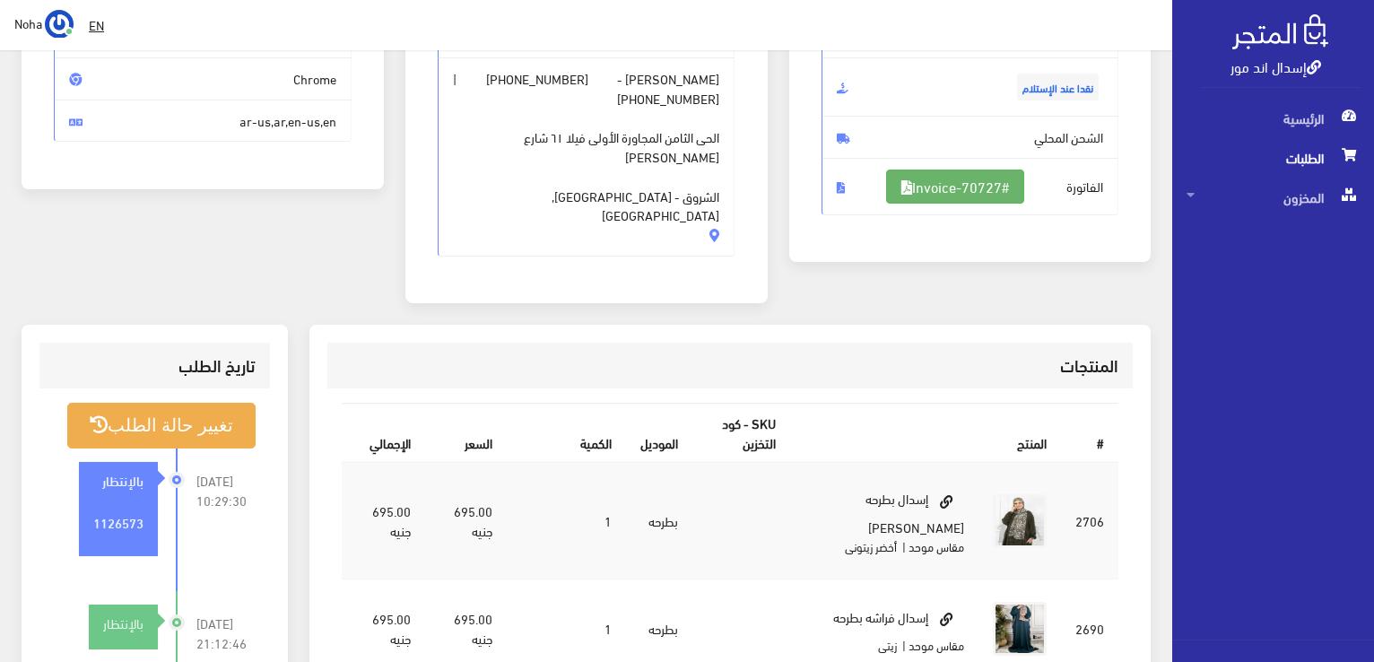
click at [937, 182] on link "#Invoice-70727" at bounding box center [955, 186] width 138 height 34
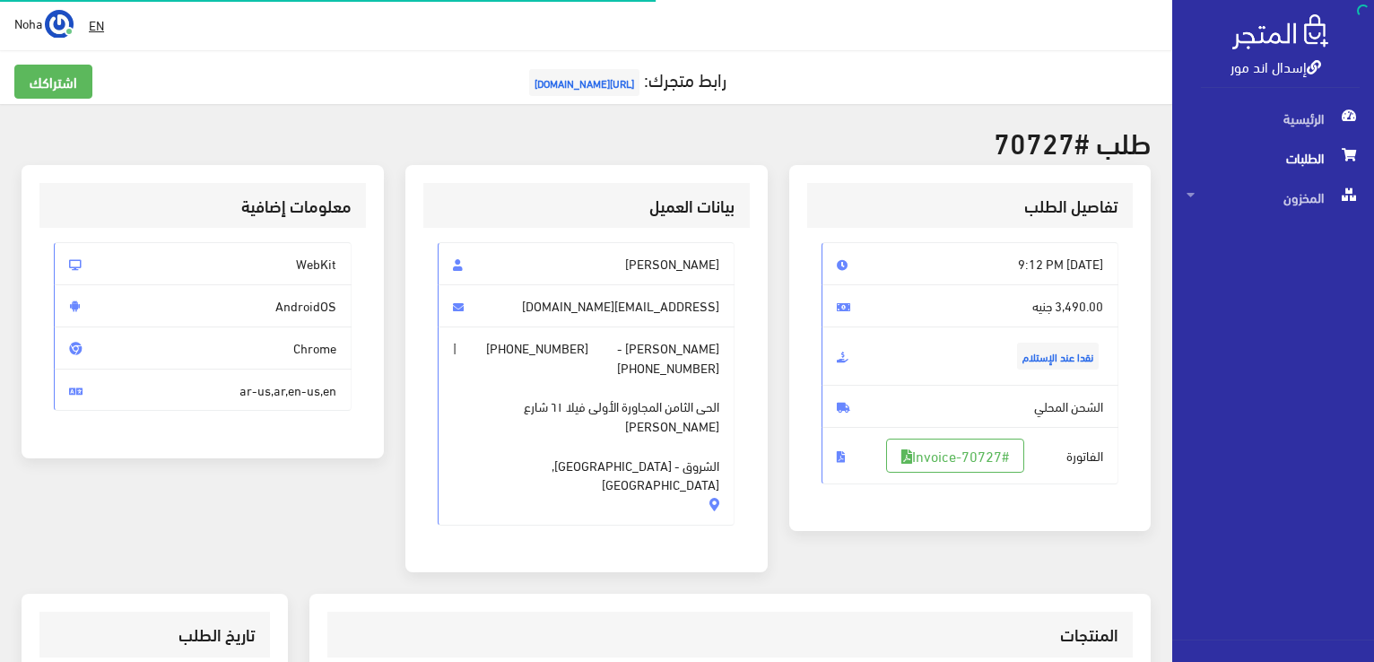
scroll to position [352, 0]
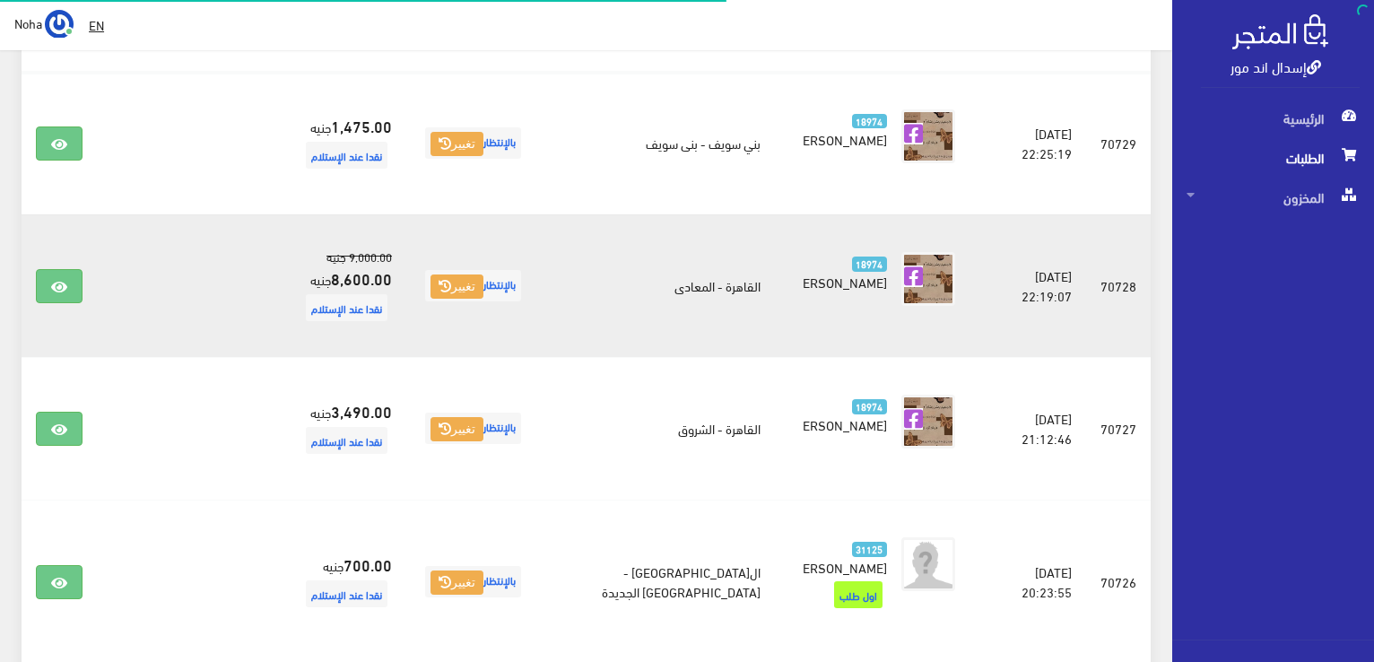
scroll to position [359, 0]
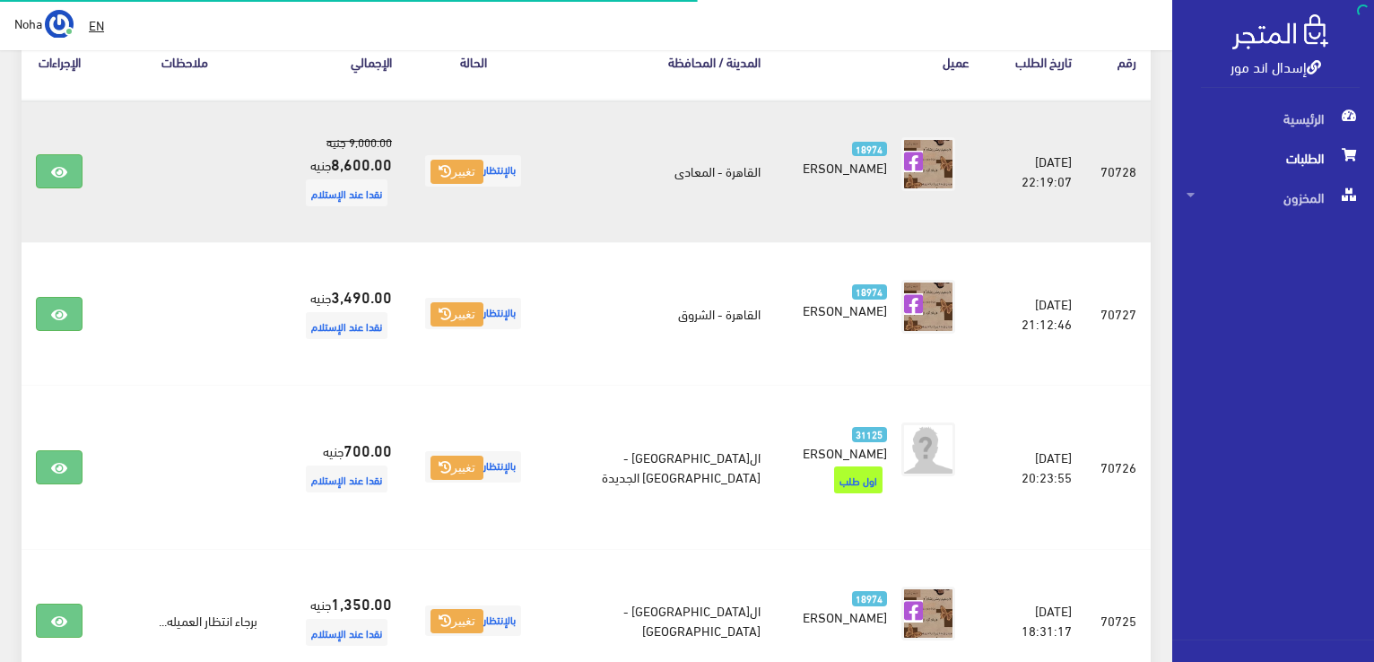
scroll to position [331, 0]
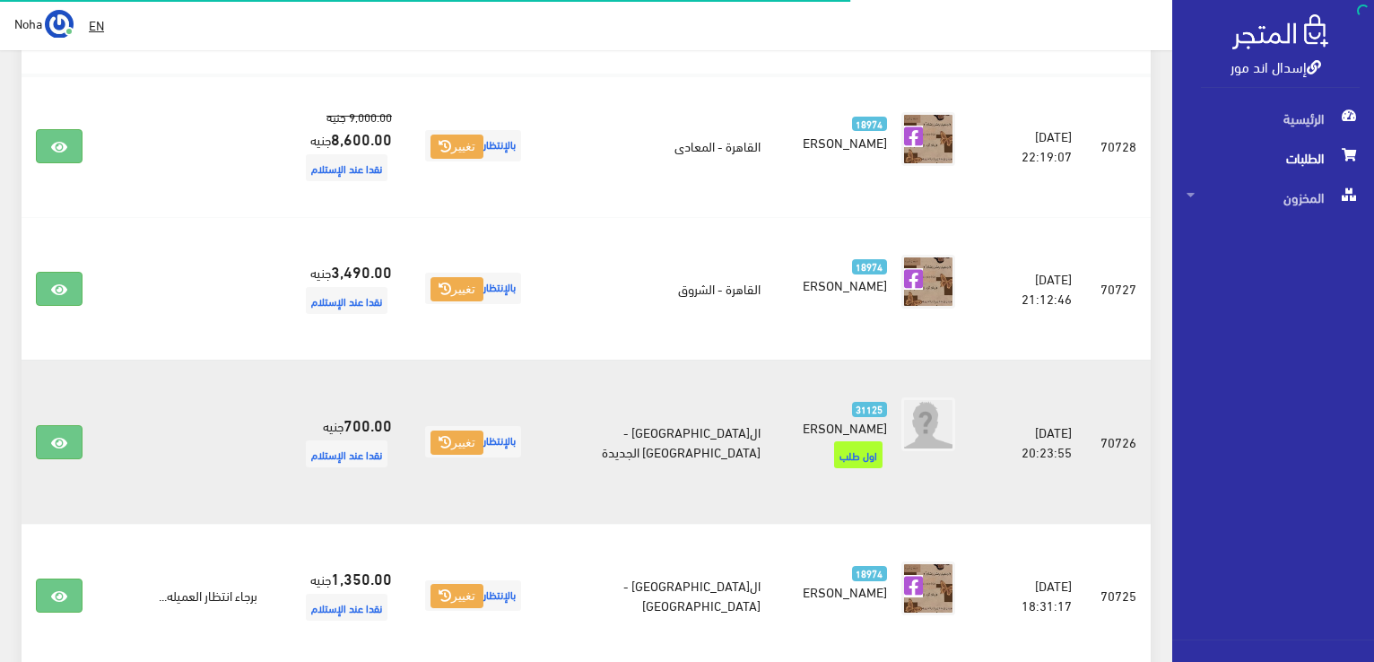
scroll to position [356, 0]
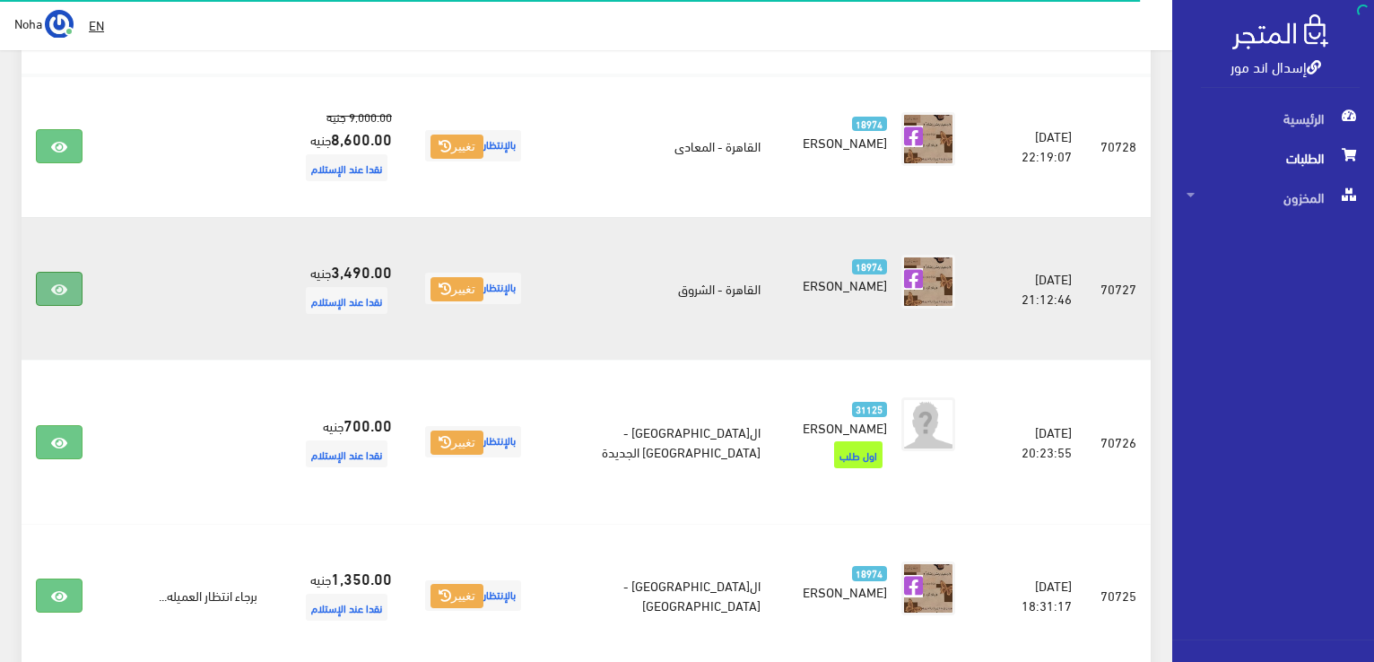
click at [65, 290] on icon at bounding box center [59, 289] width 16 height 14
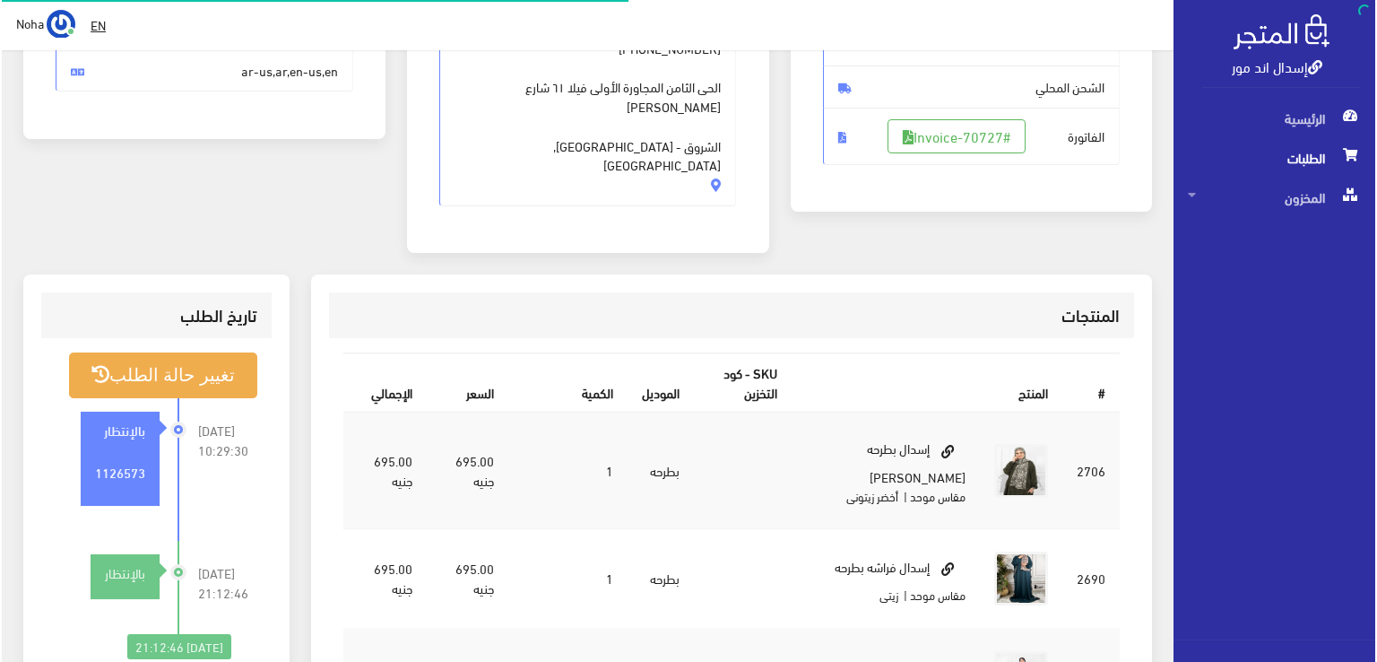
scroll to position [359, 0]
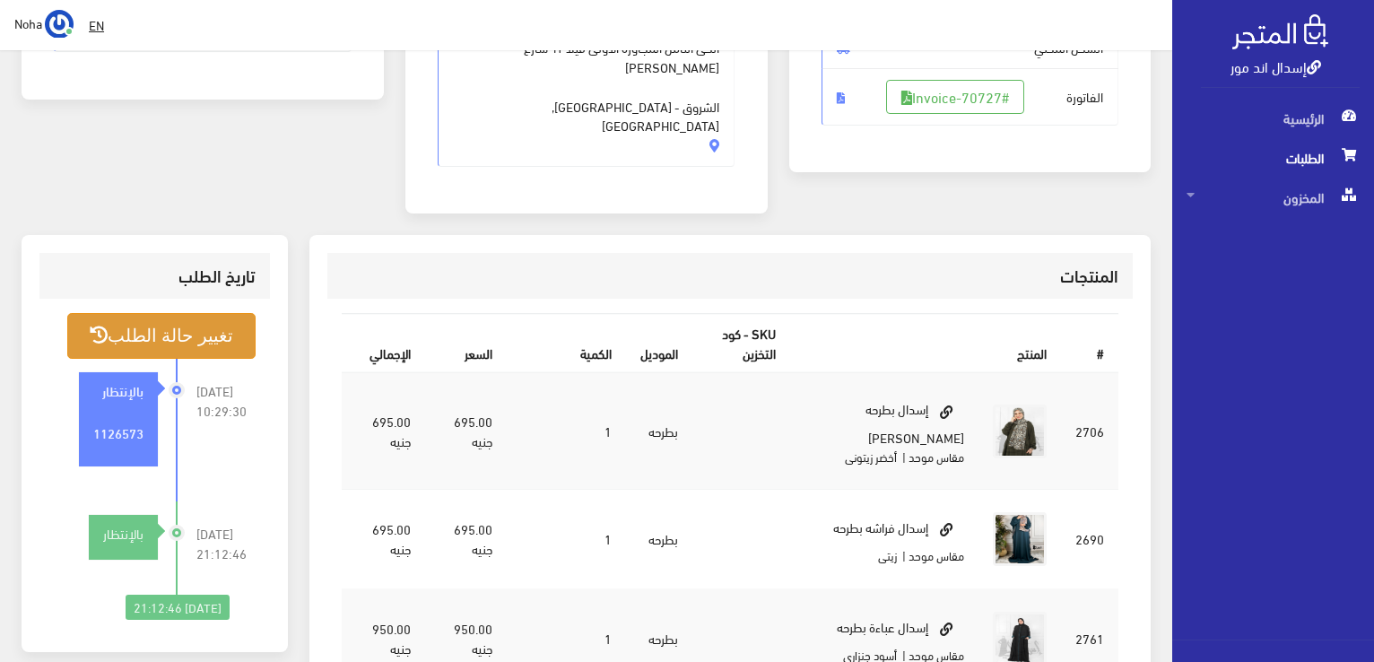
click at [207, 313] on button "تغيير حالة الطلب" at bounding box center [161, 336] width 188 height 46
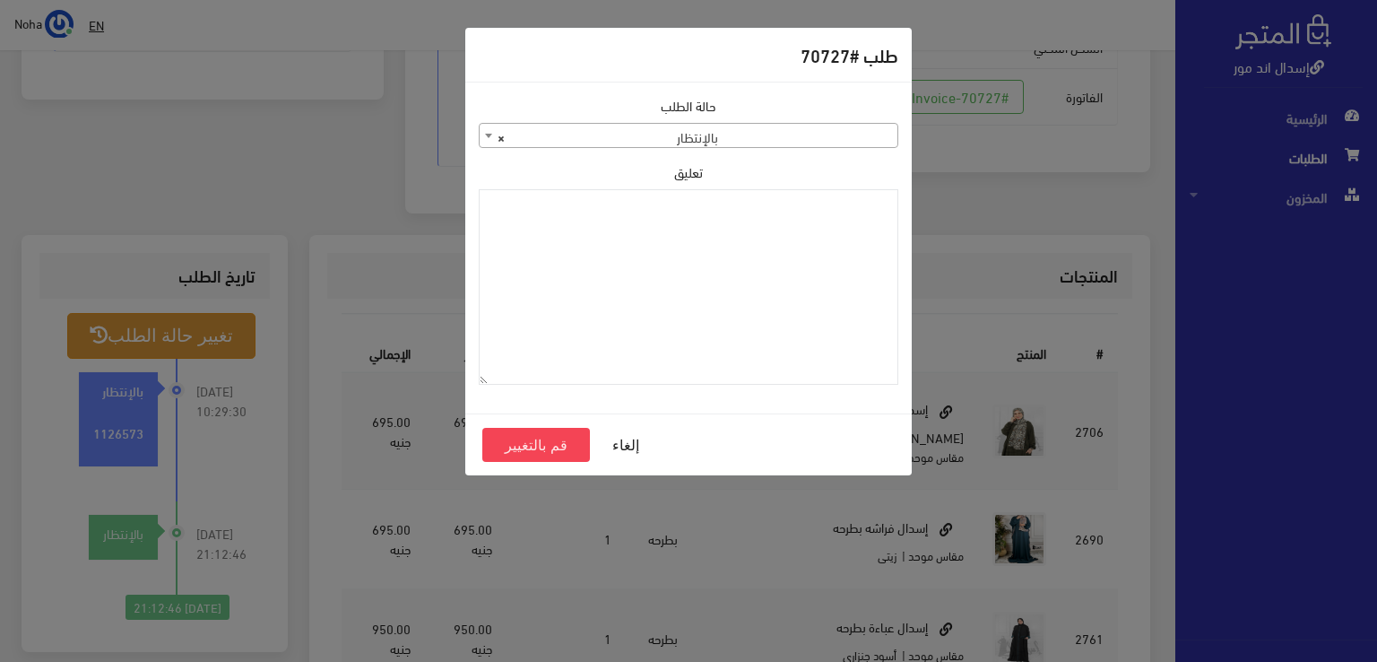
click at [536, 140] on span "× بالإنتظار" at bounding box center [689, 136] width 418 height 25
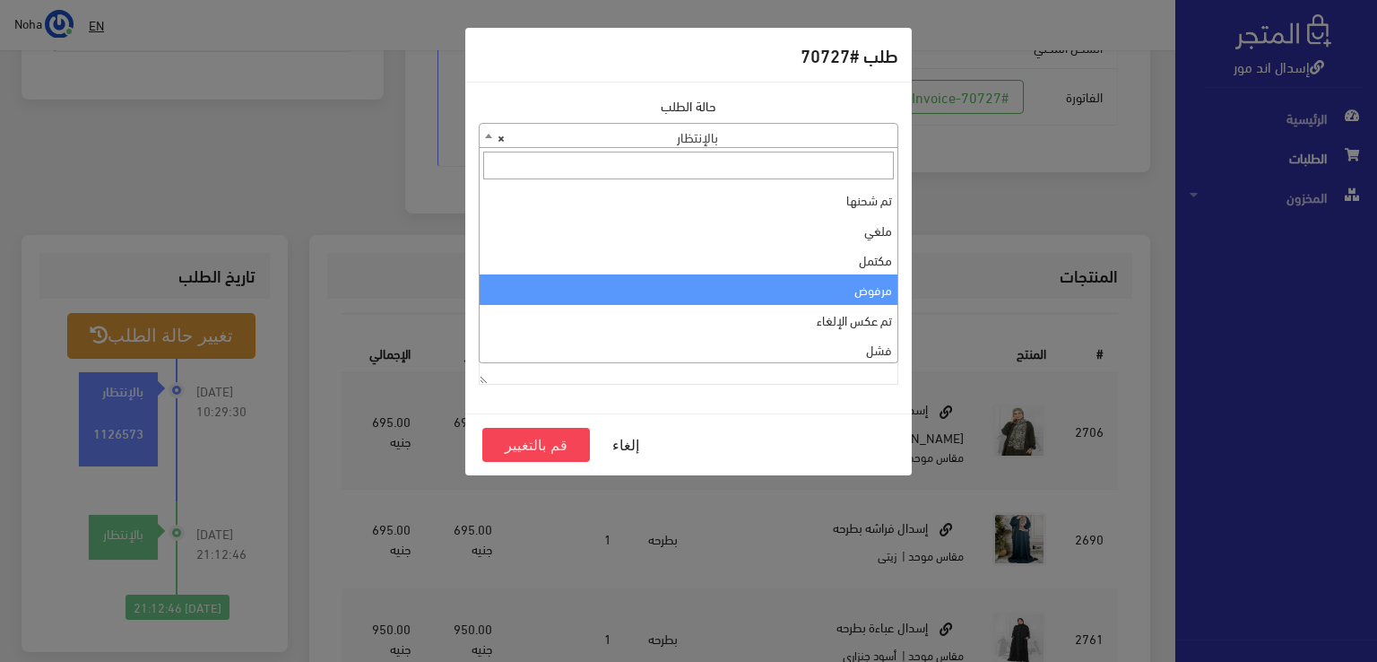
scroll to position [0, 0]
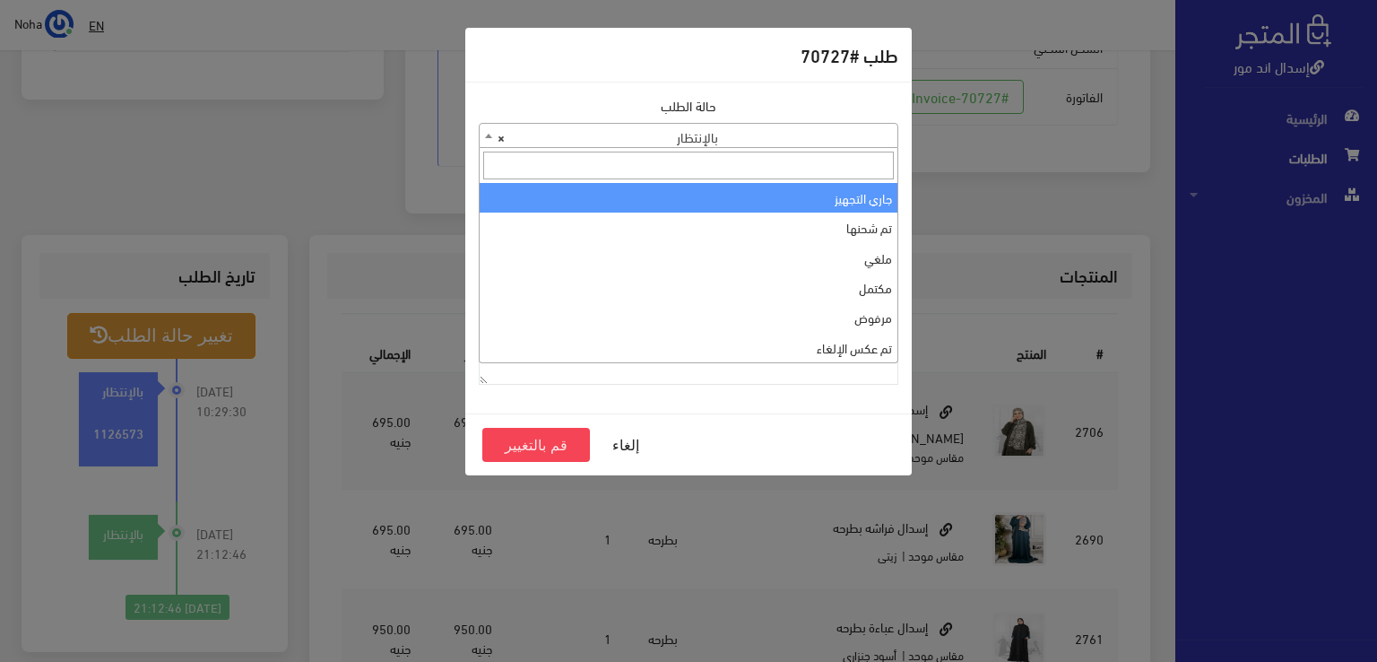
select select "1"
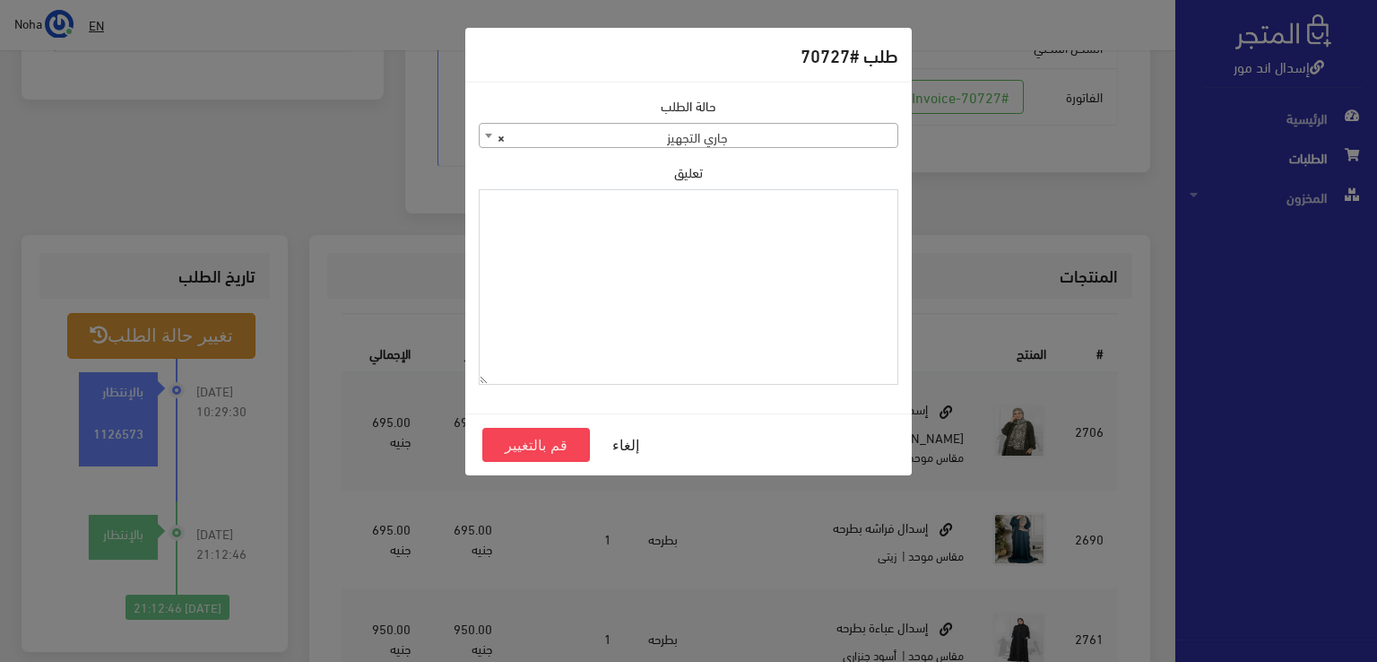
paste textarea "1126573"
type textarea "1126573"
click at [554, 441] on button "قم بالتغيير" at bounding box center [536, 445] width 108 height 34
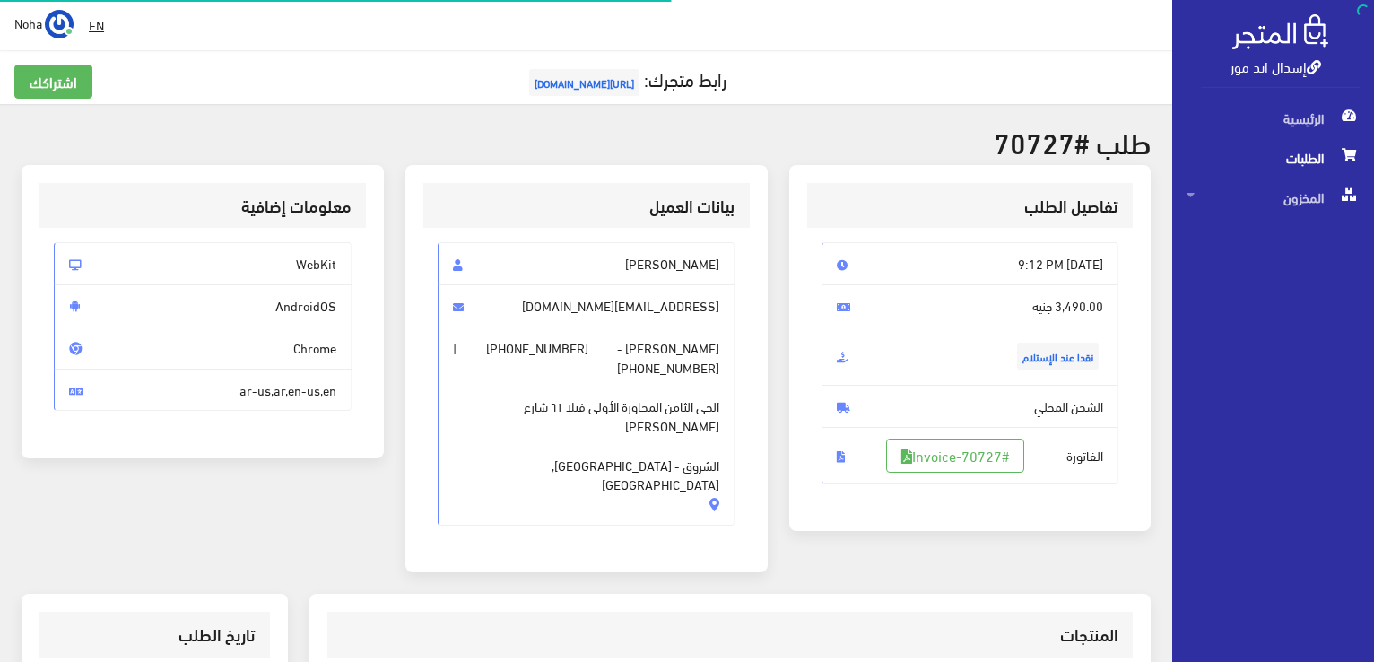
scroll to position [352, 0]
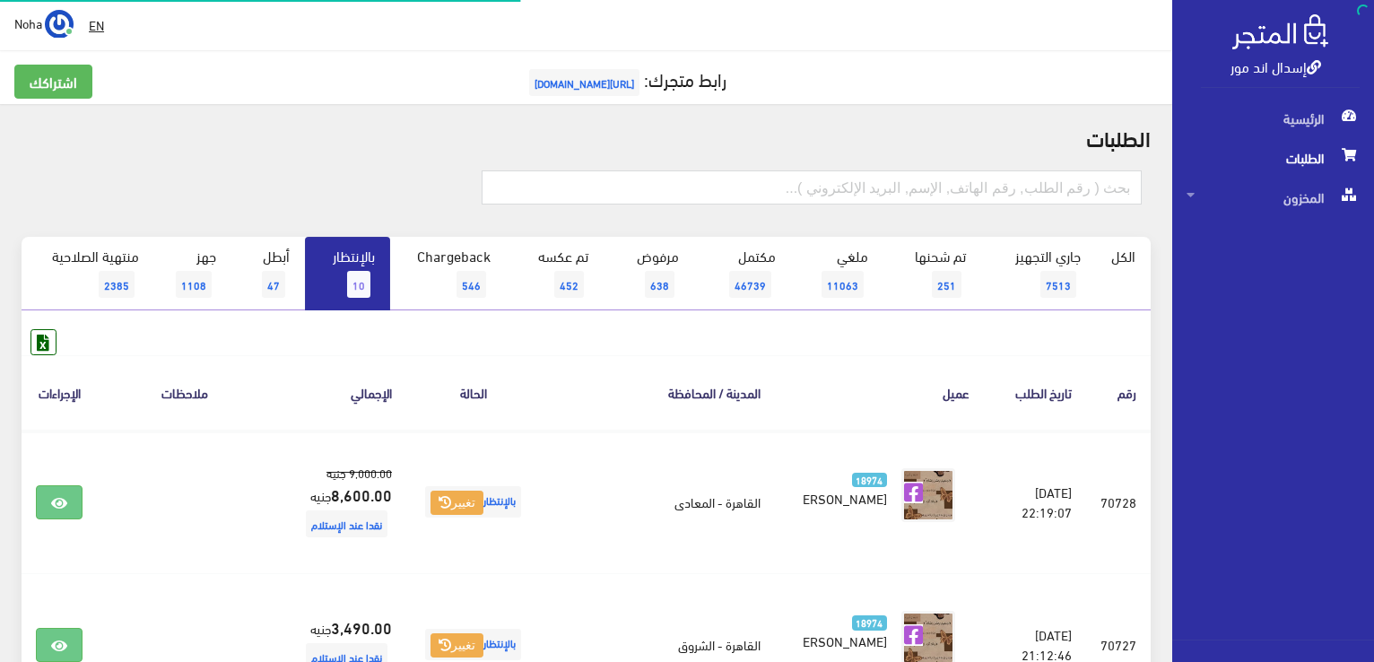
scroll to position [356, 0]
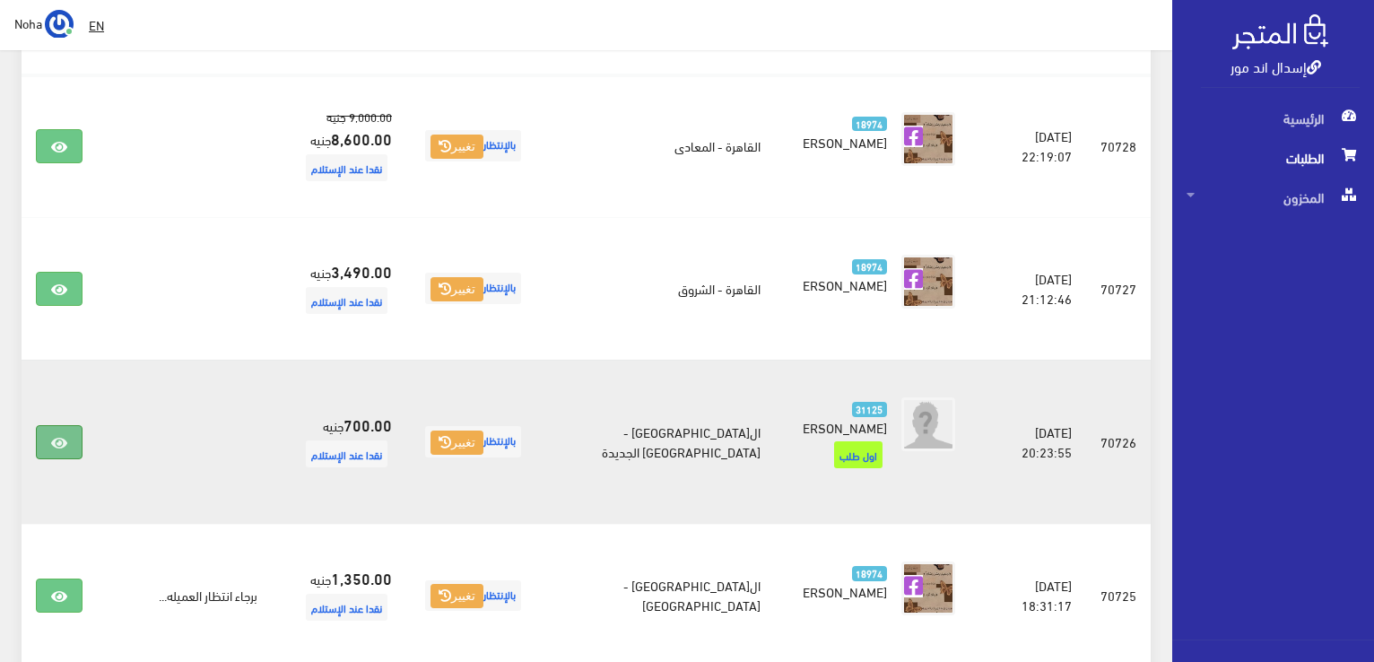
click at [72, 439] on link at bounding box center [59, 442] width 47 height 34
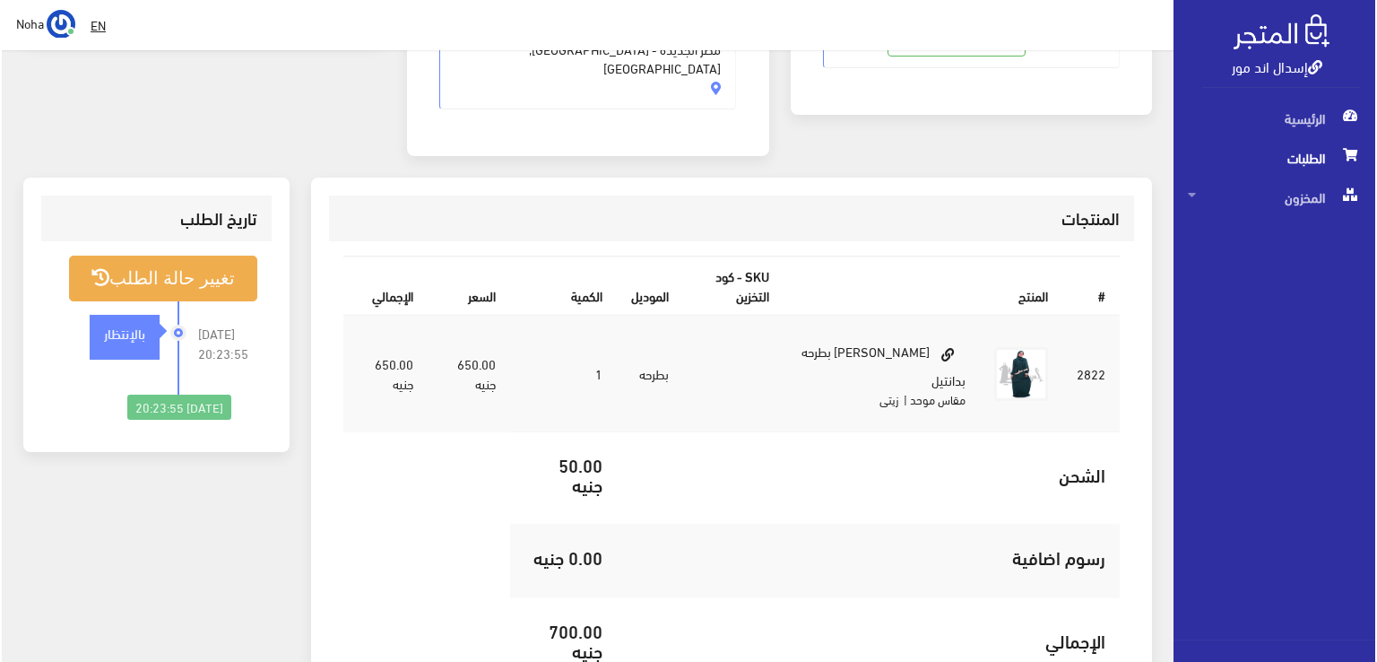
scroll to position [448, 0]
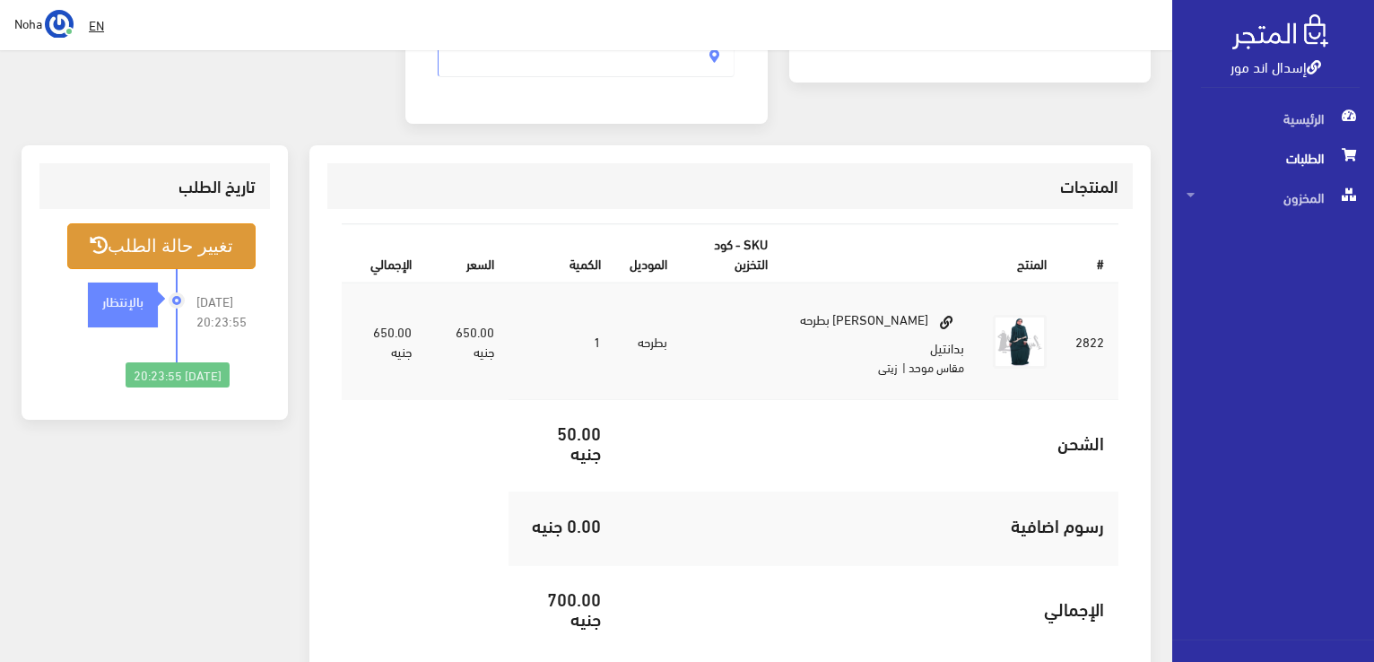
click at [148, 223] on button "تغيير حالة الطلب" at bounding box center [161, 246] width 188 height 46
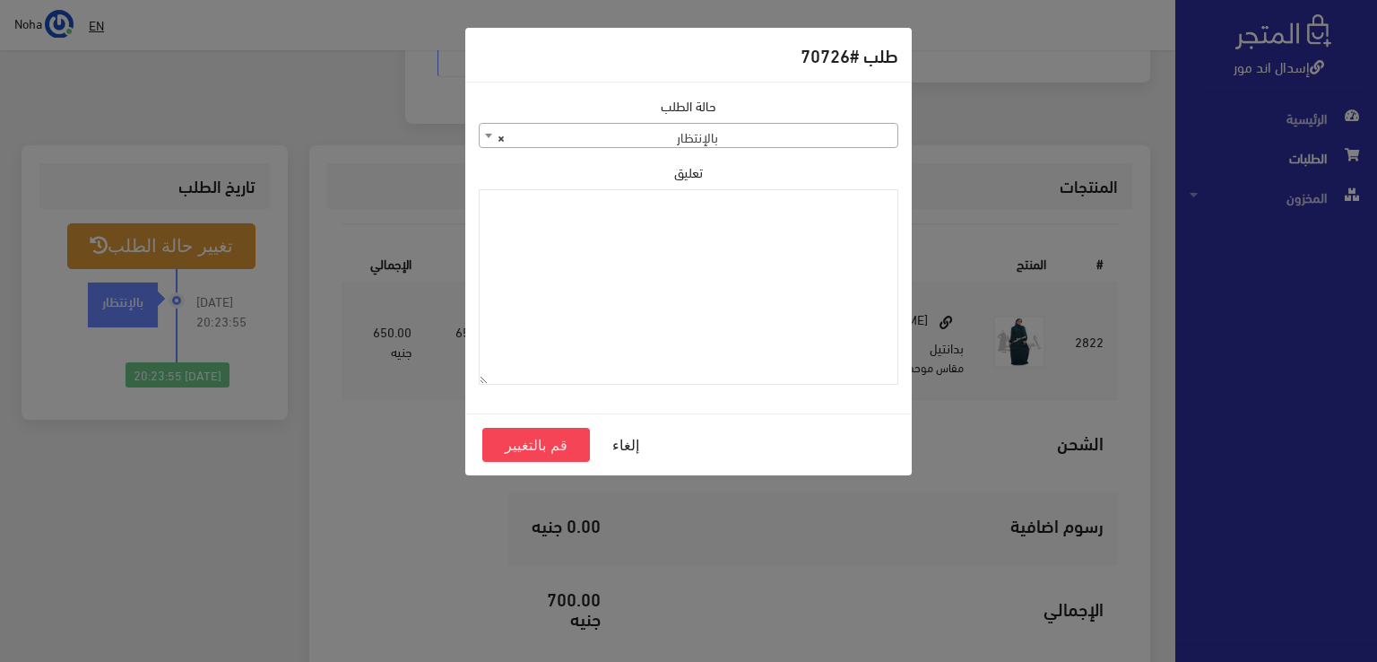
click at [620, 143] on span "× بالإنتظار" at bounding box center [689, 136] width 418 height 25
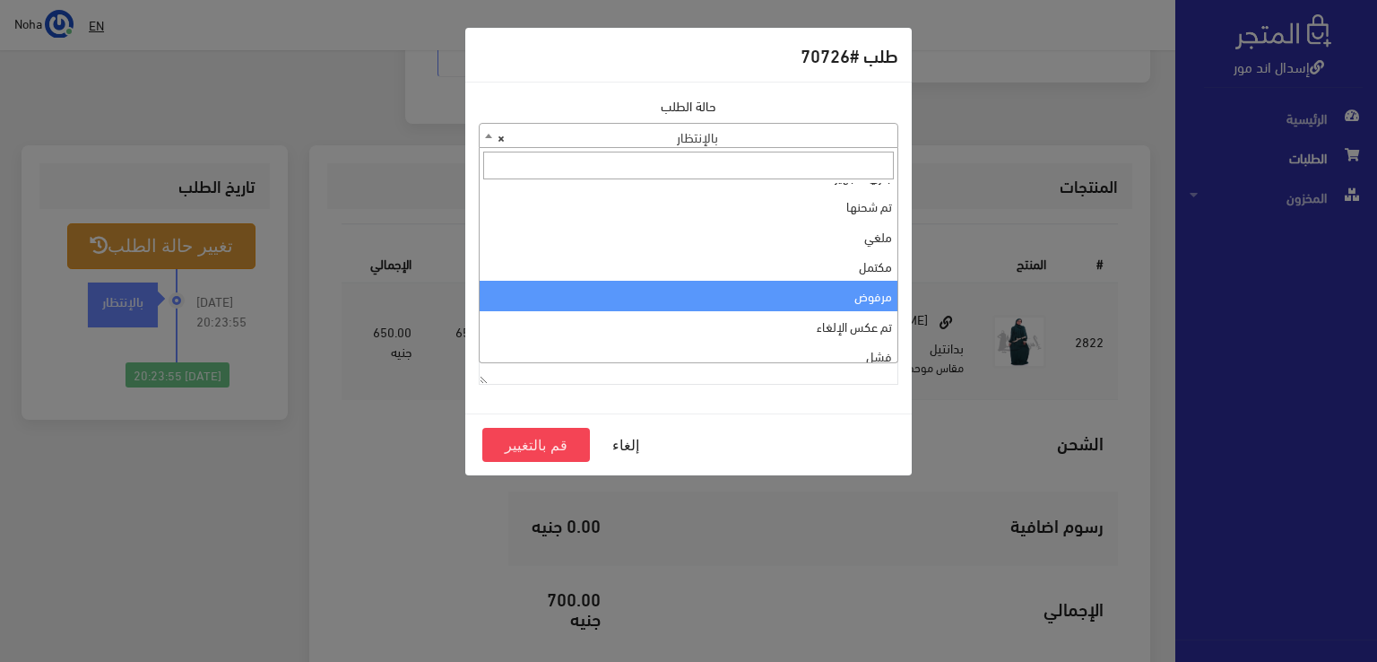
scroll to position [0, 0]
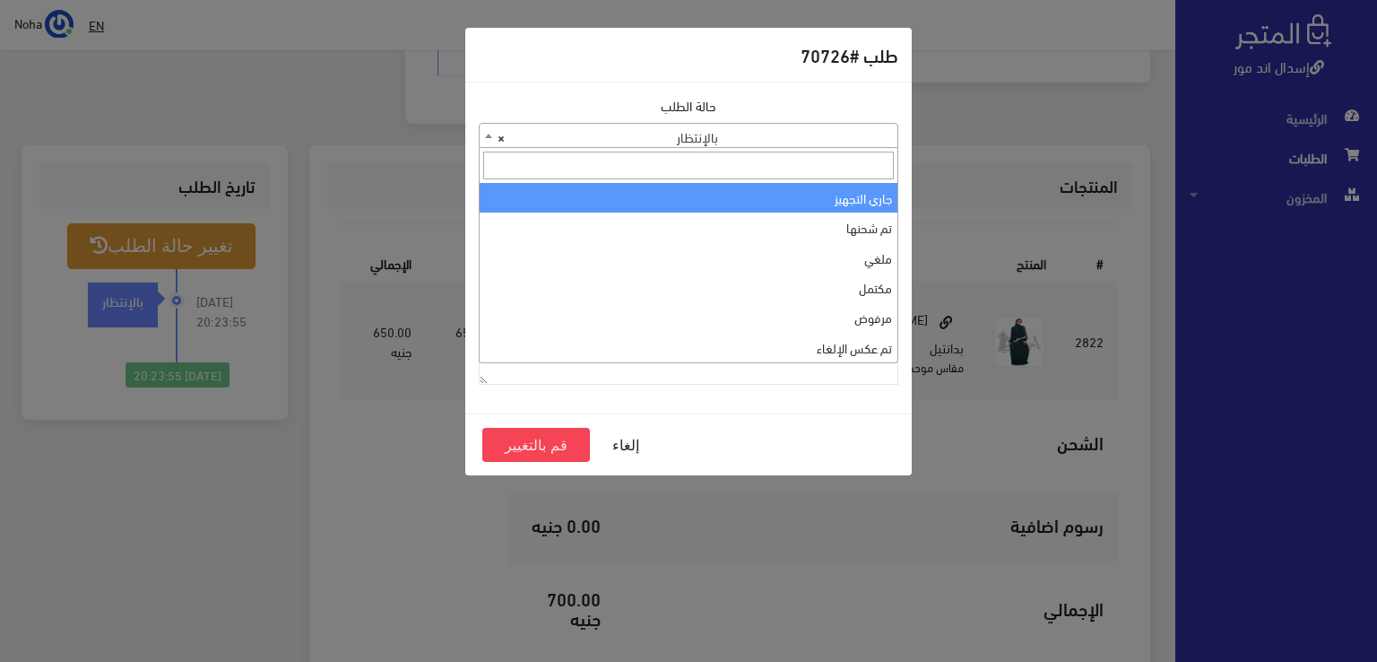
select select "1"
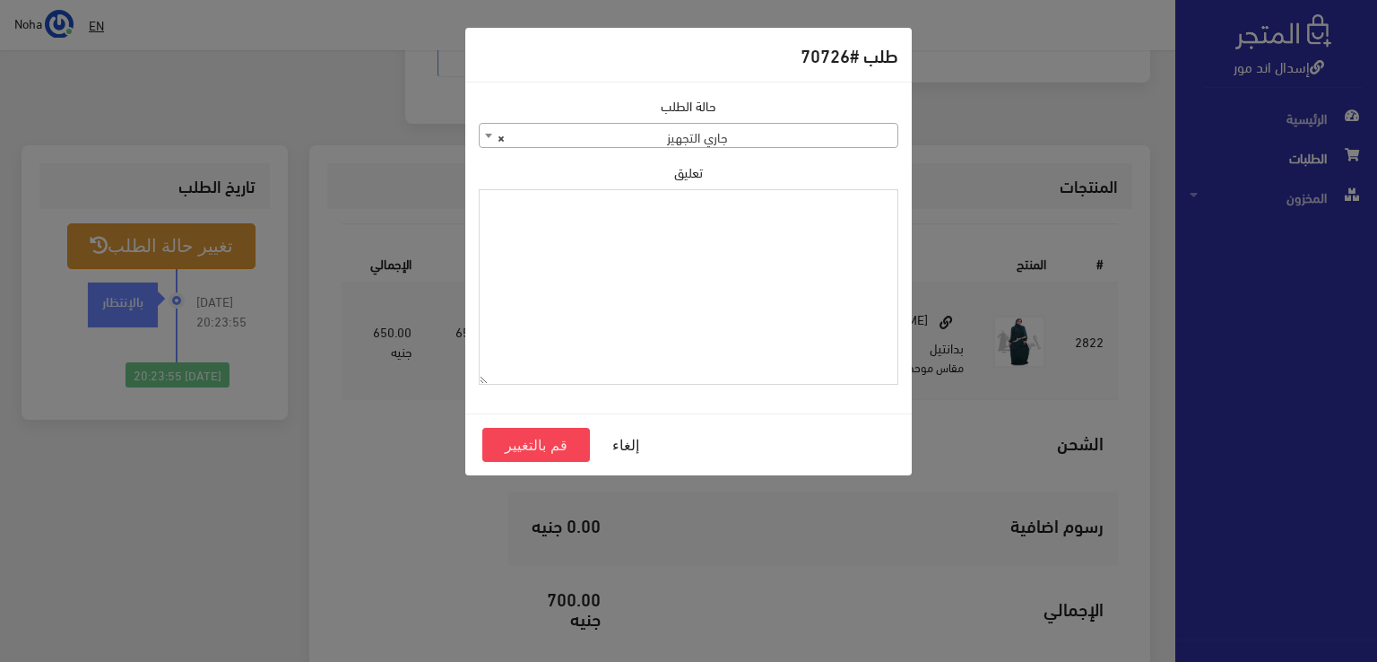
paste textarea "1126573"
type textarea "1126573"
click at [549, 435] on button "قم بالتغيير" at bounding box center [536, 445] width 108 height 34
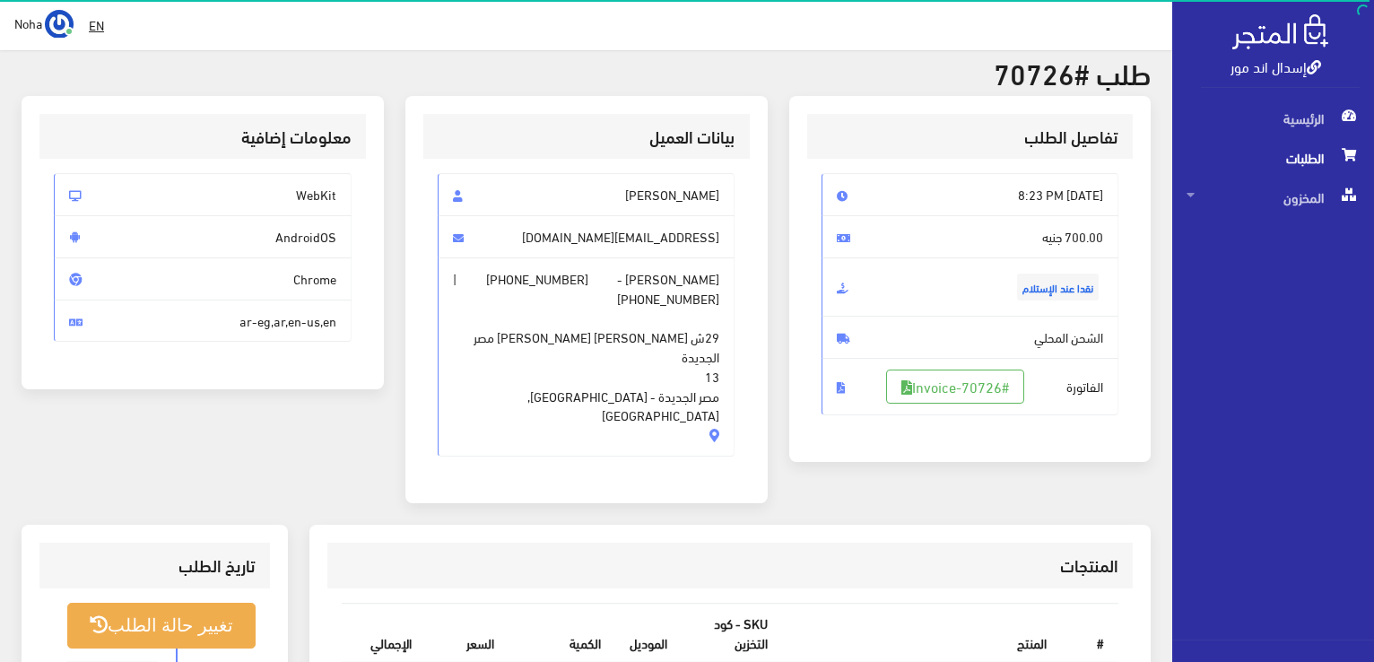
scroll to position [179, 0]
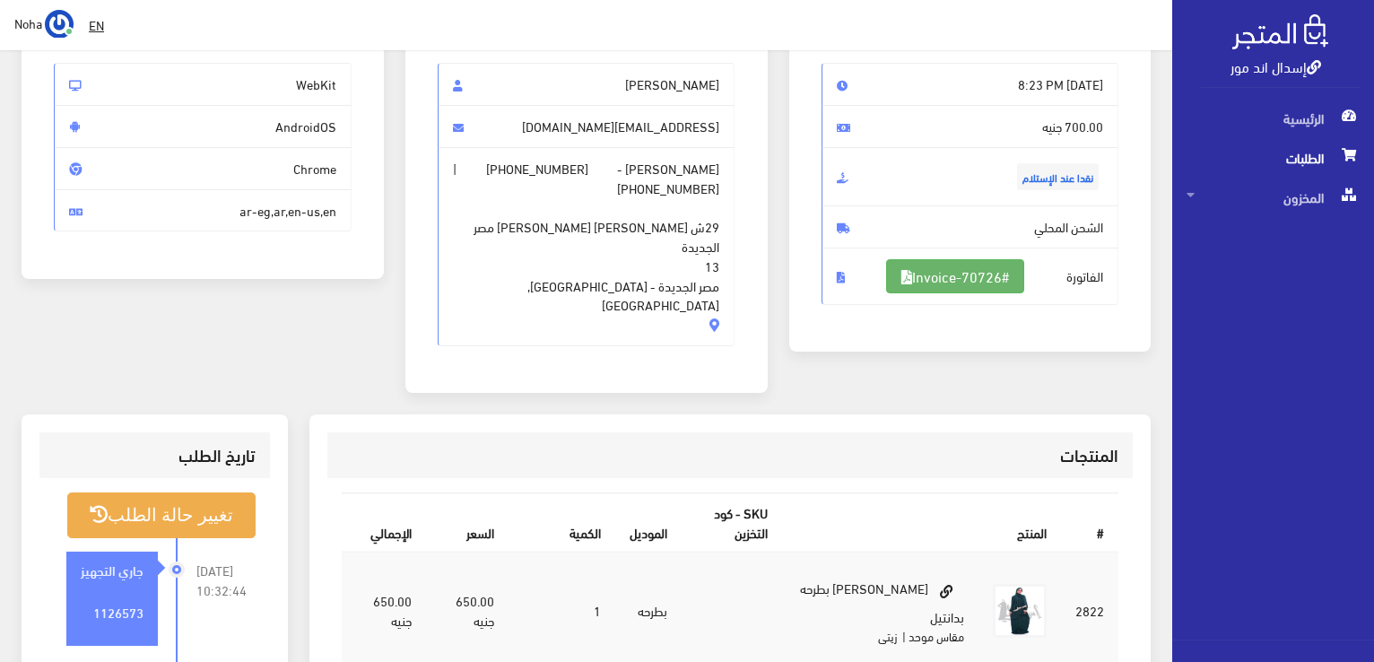
click at [924, 282] on link "#Invoice-70726" at bounding box center [955, 276] width 138 height 34
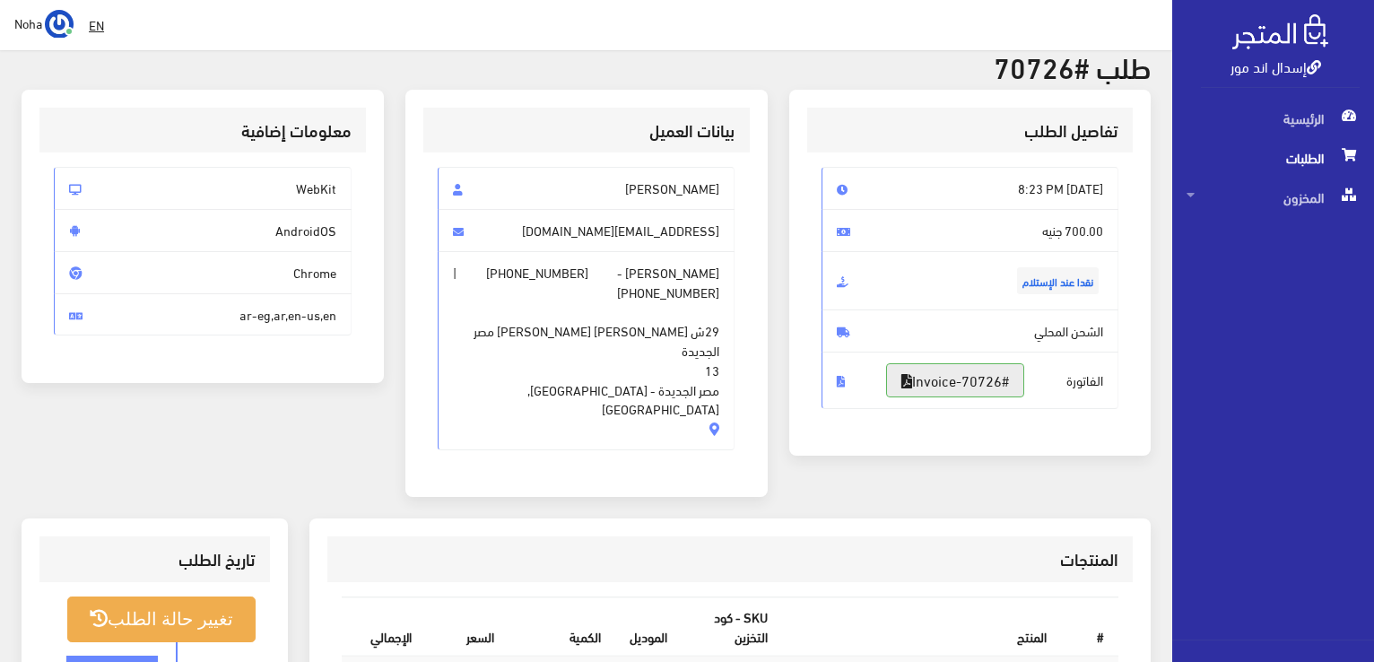
scroll to position [0, 0]
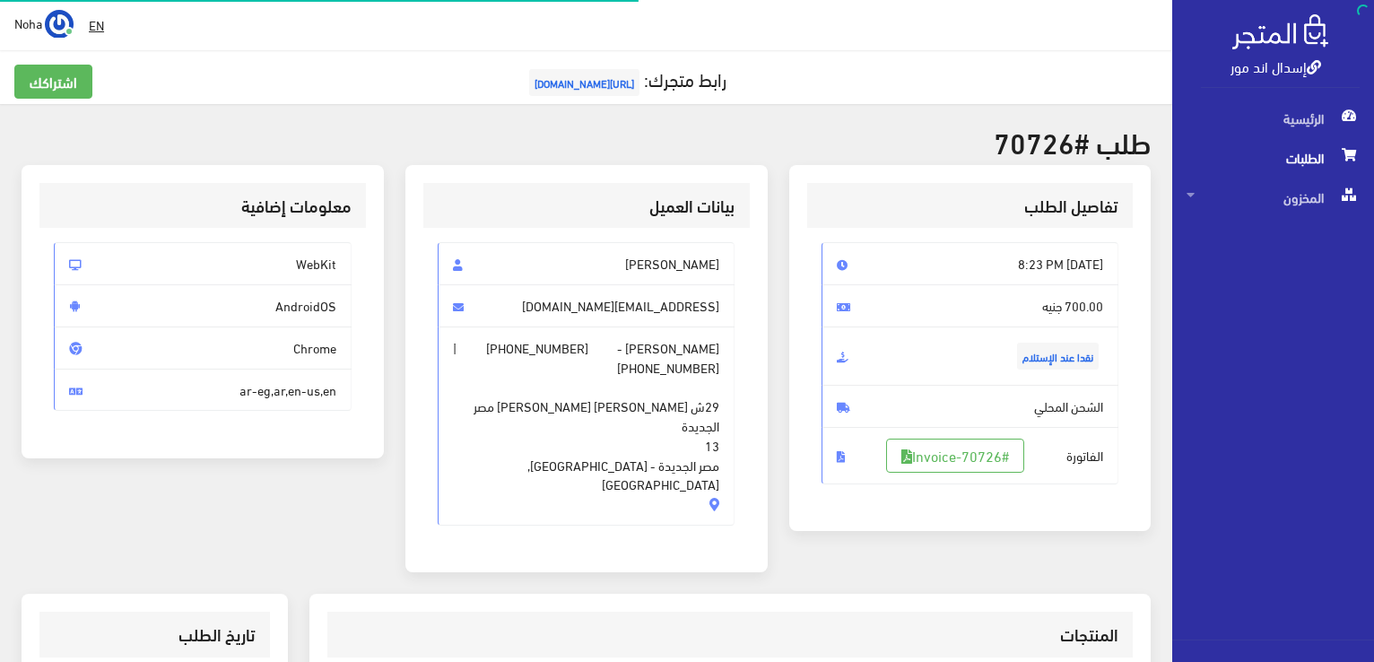
scroll to position [430, 0]
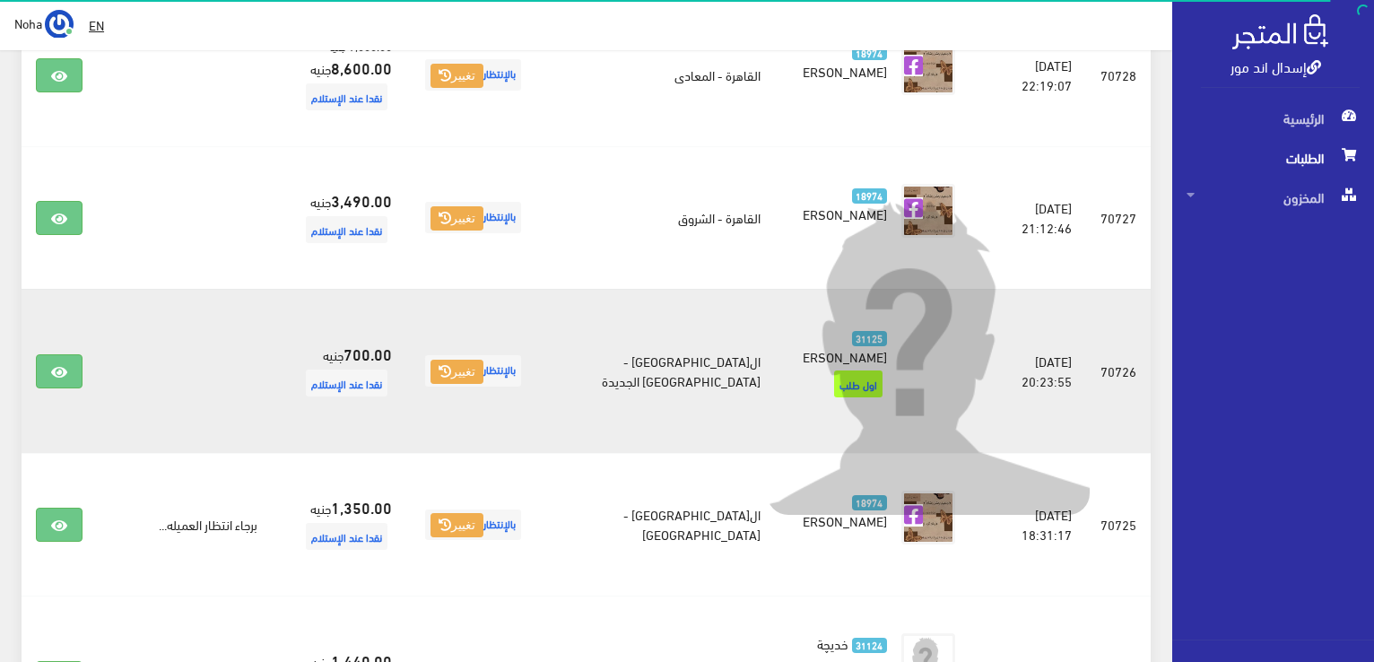
scroll to position [446, 0]
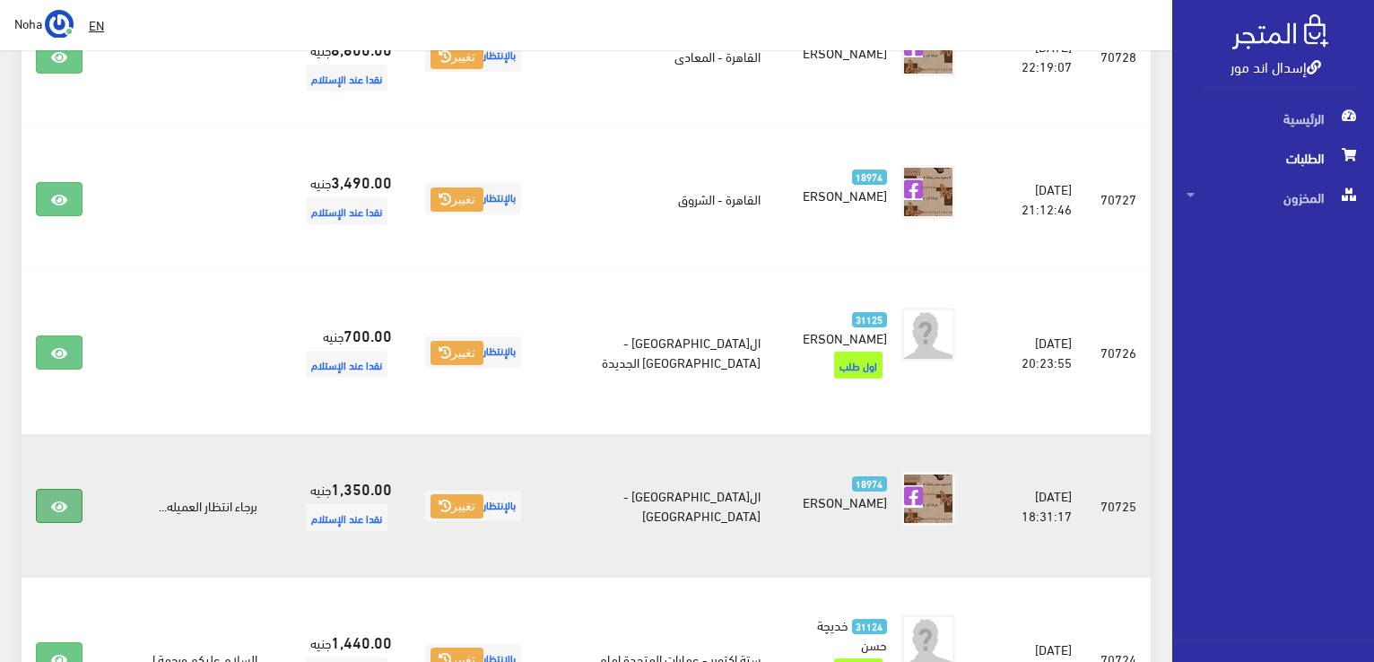
click at [75, 500] on link at bounding box center [59, 506] width 47 height 34
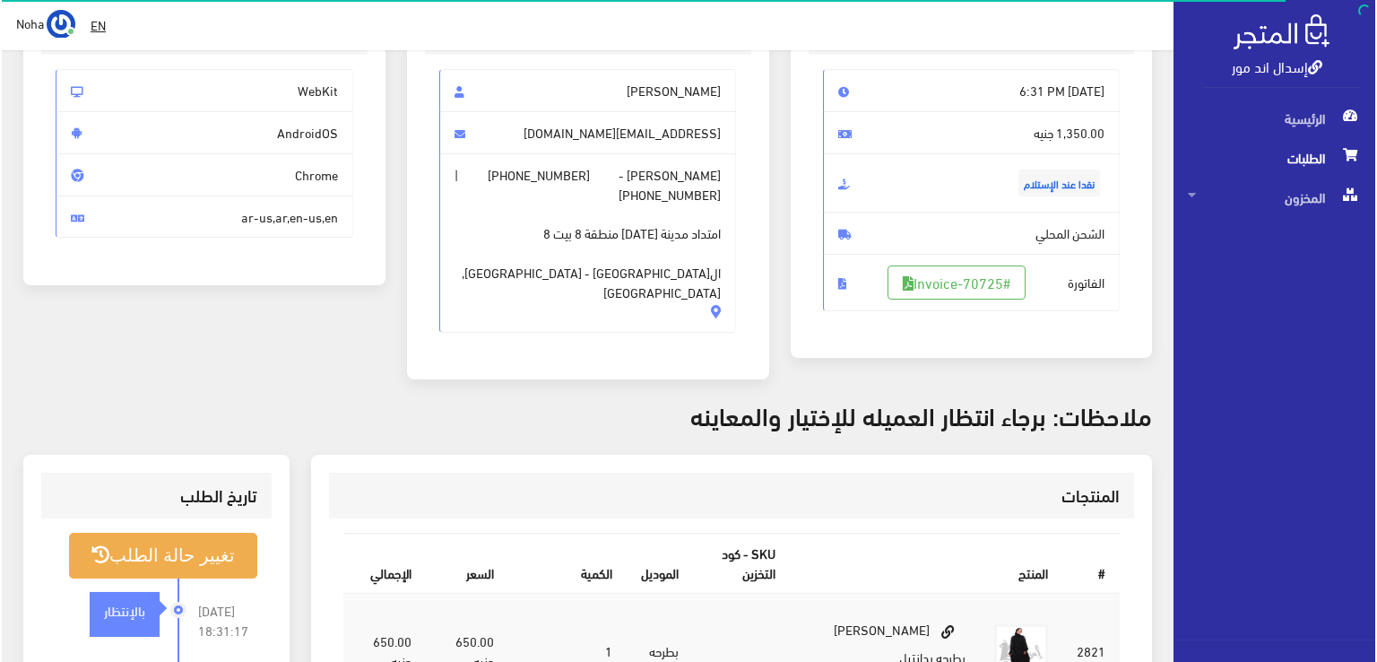
scroll to position [179, 0]
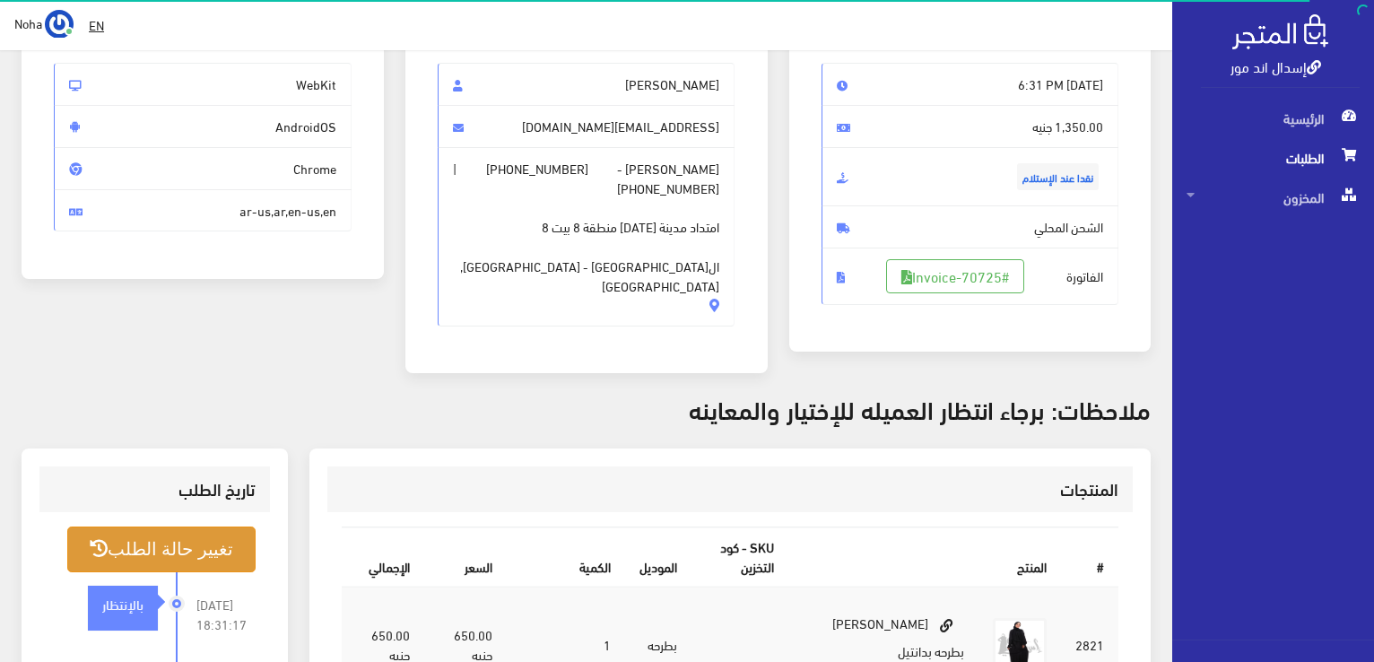
click at [224, 526] on button "تغيير حالة الطلب" at bounding box center [161, 549] width 188 height 46
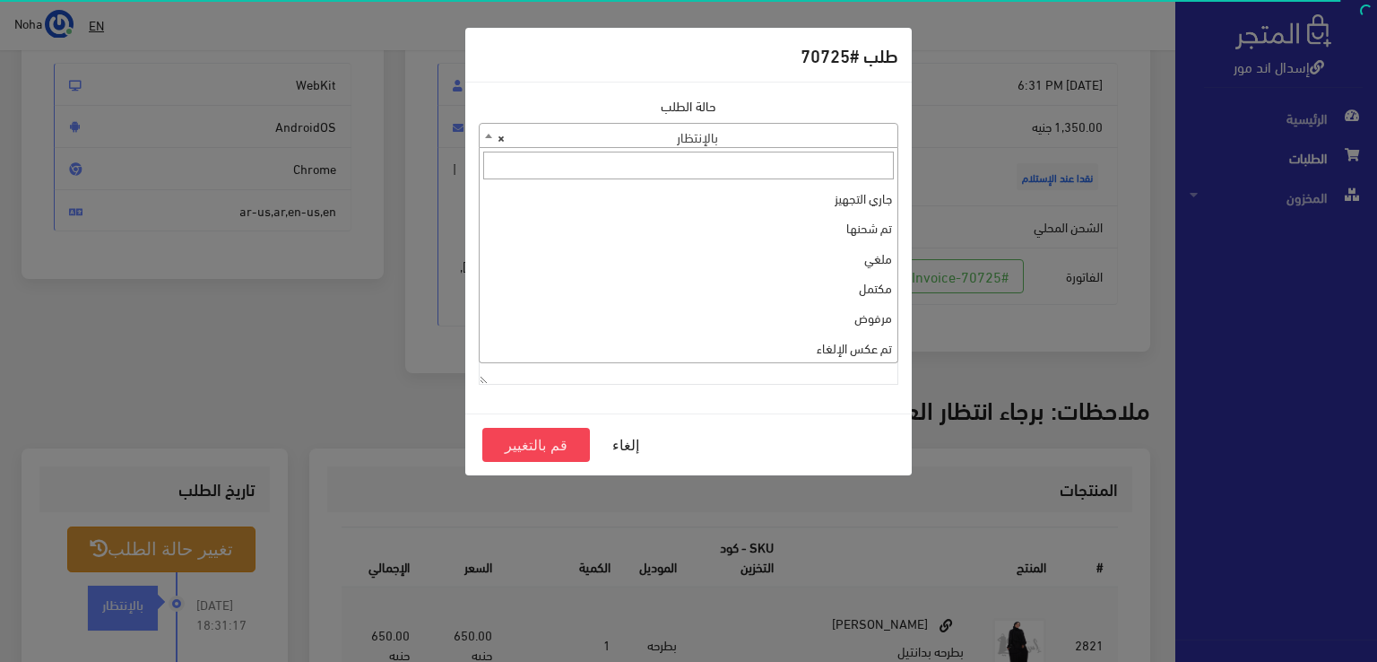
click at [881, 141] on span "× بالإنتظار" at bounding box center [689, 136] width 418 height 25
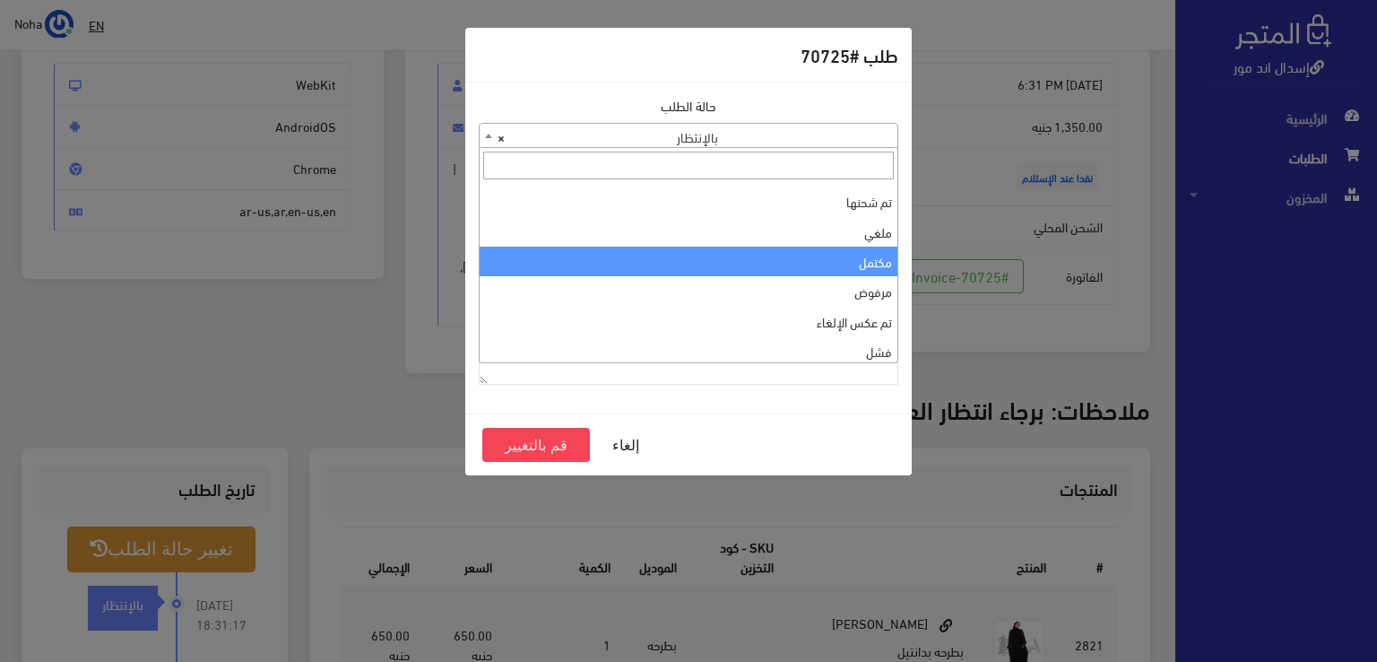
scroll to position [0, 0]
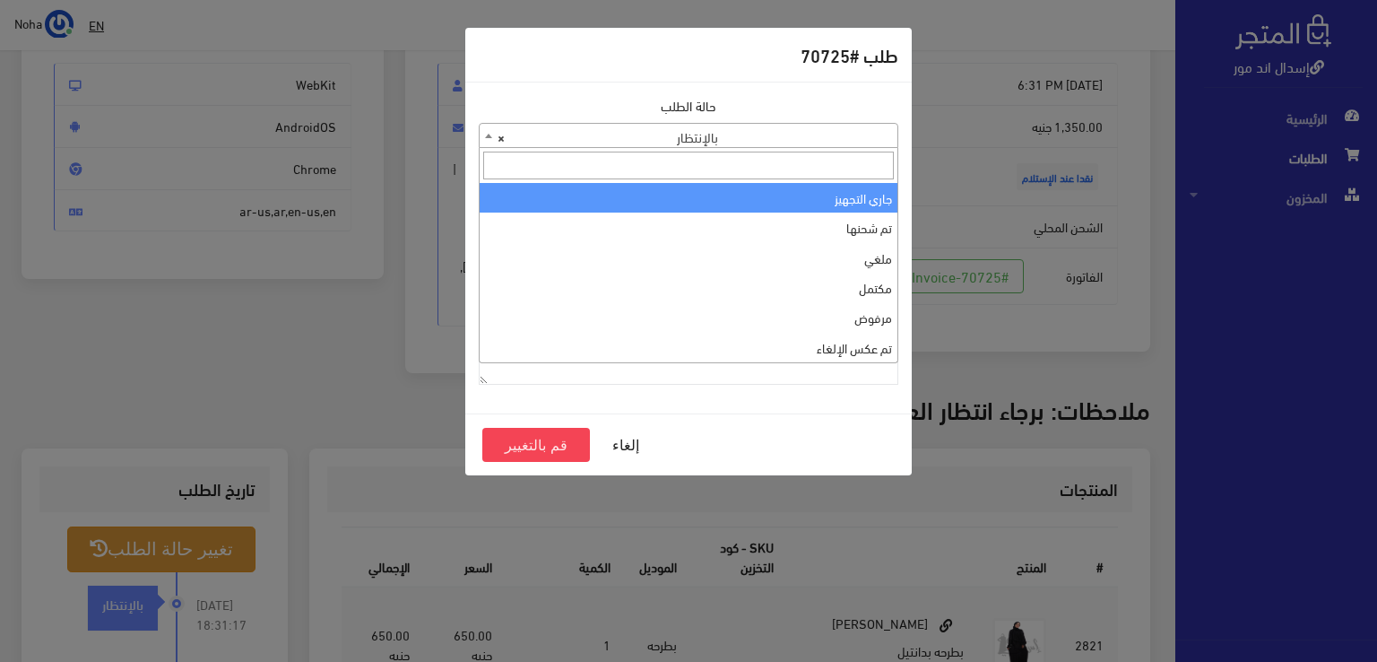
select select "1"
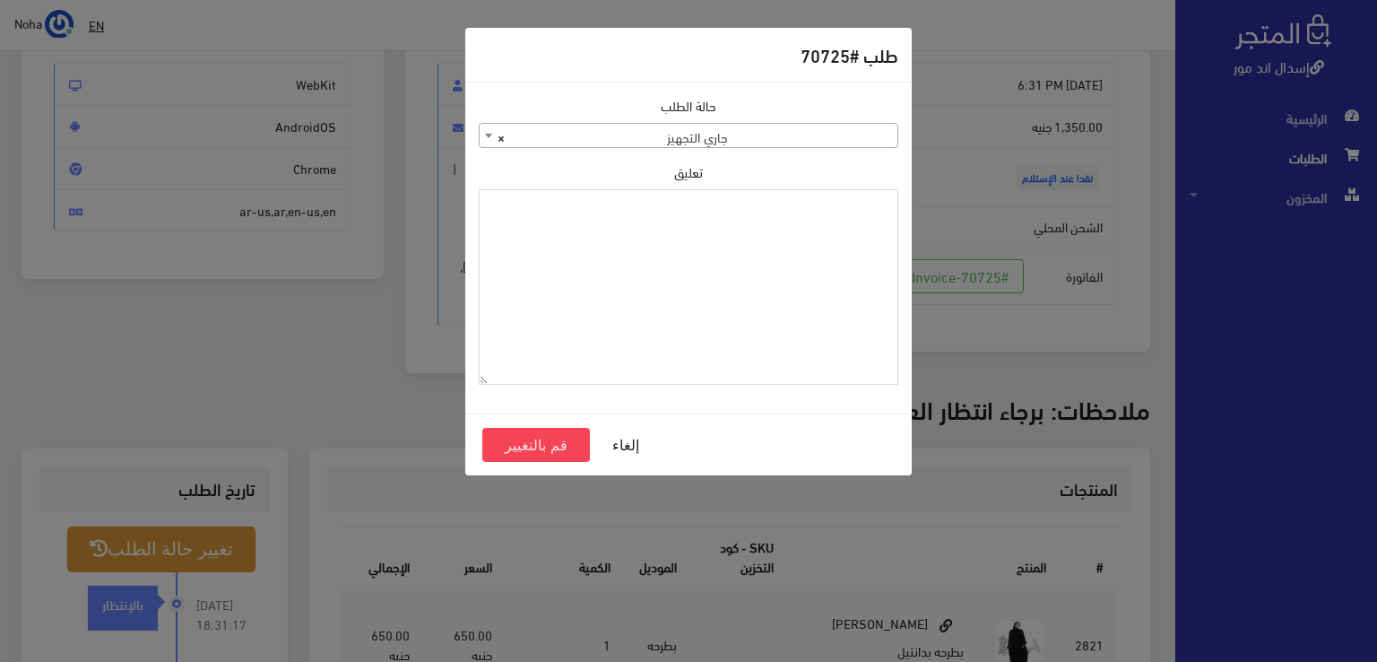
paste textarea "1126573"
type textarea "1126573"
click at [546, 443] on button "قم بالتغيير" at bounding box center [536, 445] width 108 height 34
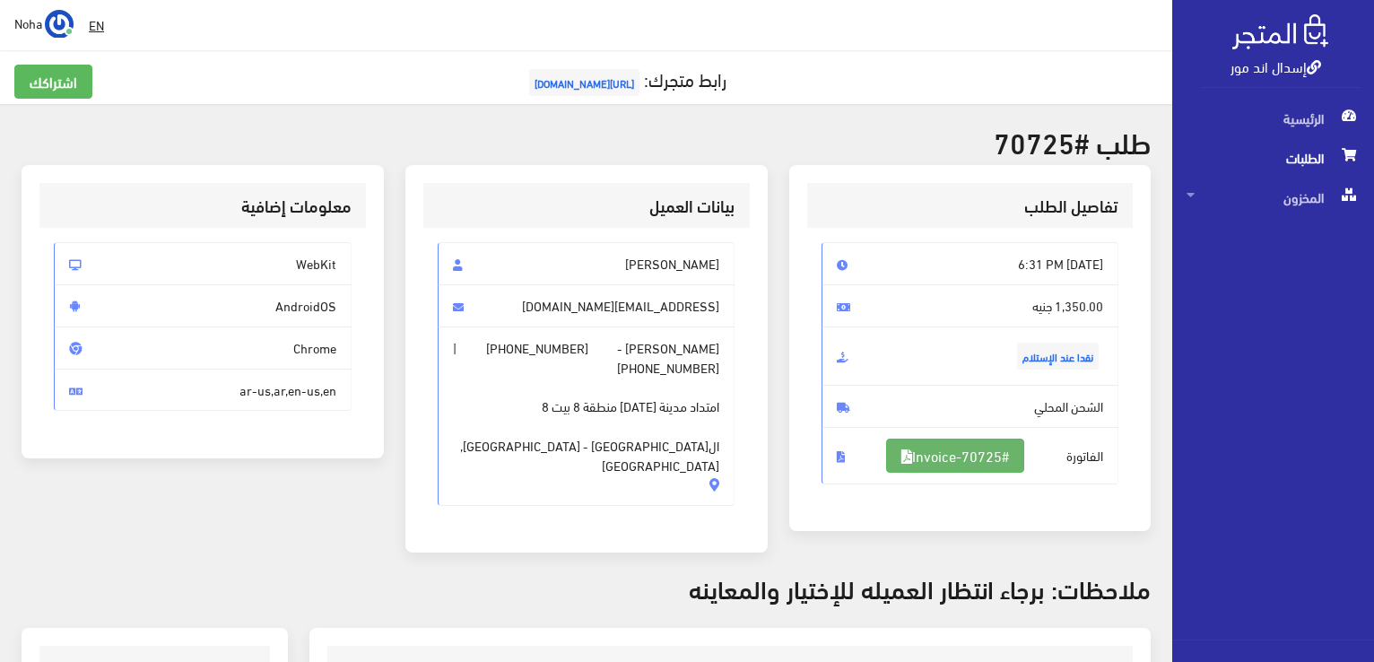
click at [917, 456] on link "#Invoice-70725" at bounding box center [955, 456] width 138 height 34
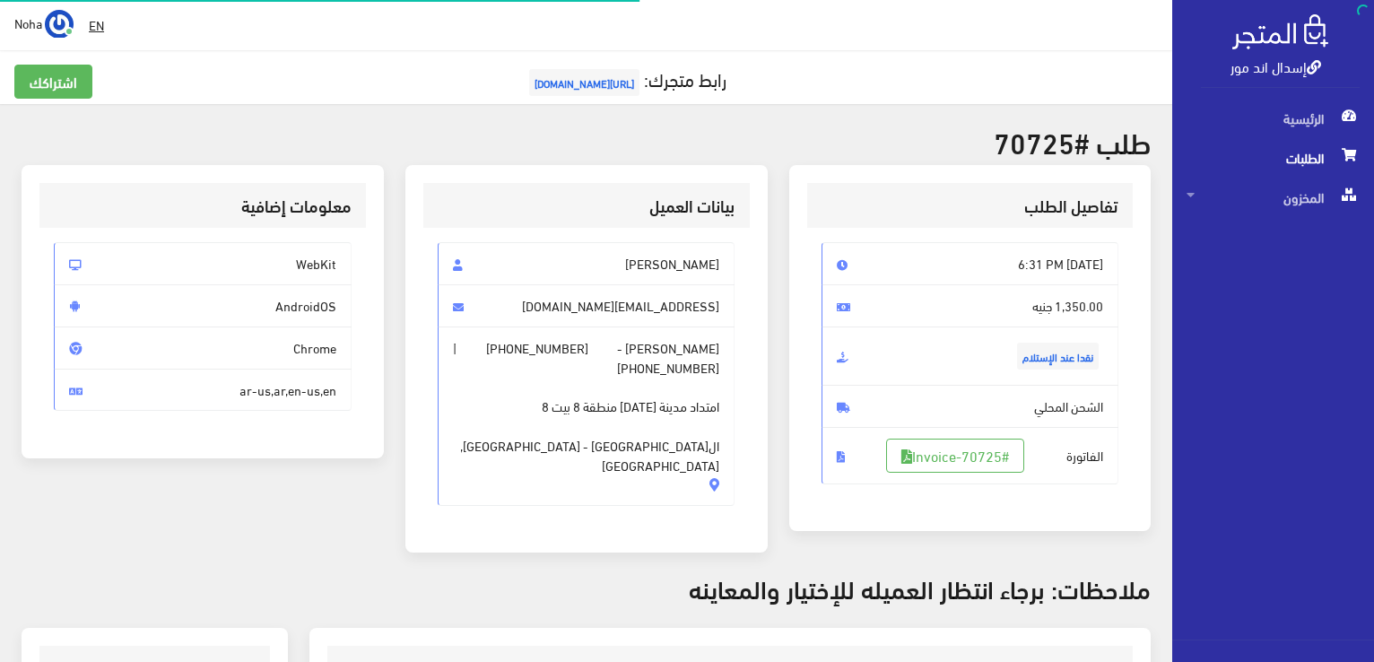
scroll to position [179, 0]
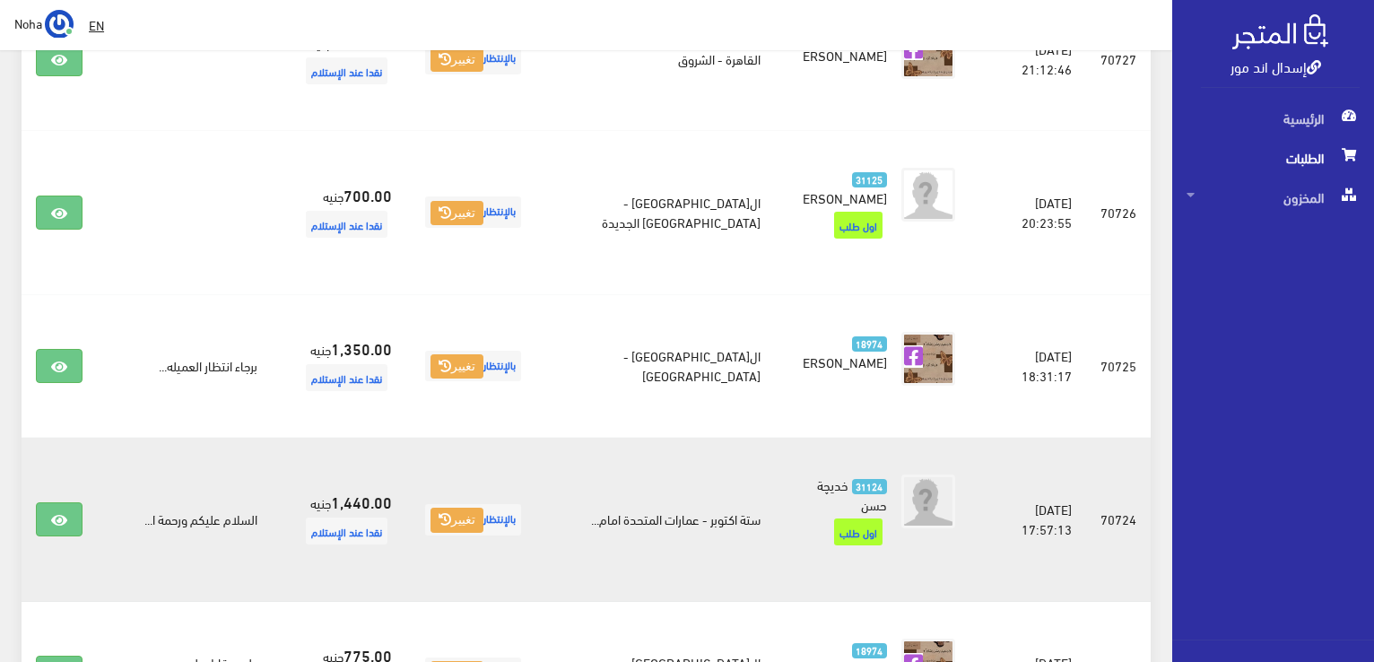
scroll to position [625, 0]
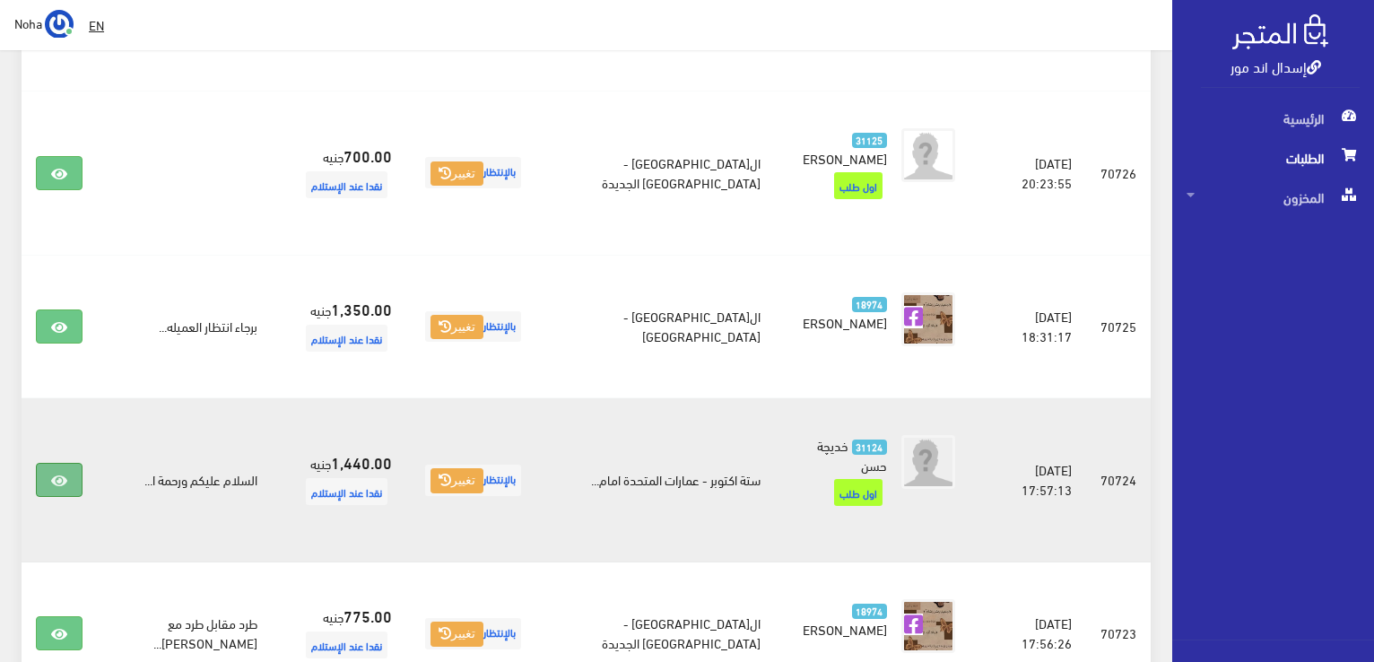
click at [52, 473] on icon at bounding box center [59, 480] width 16 height 14
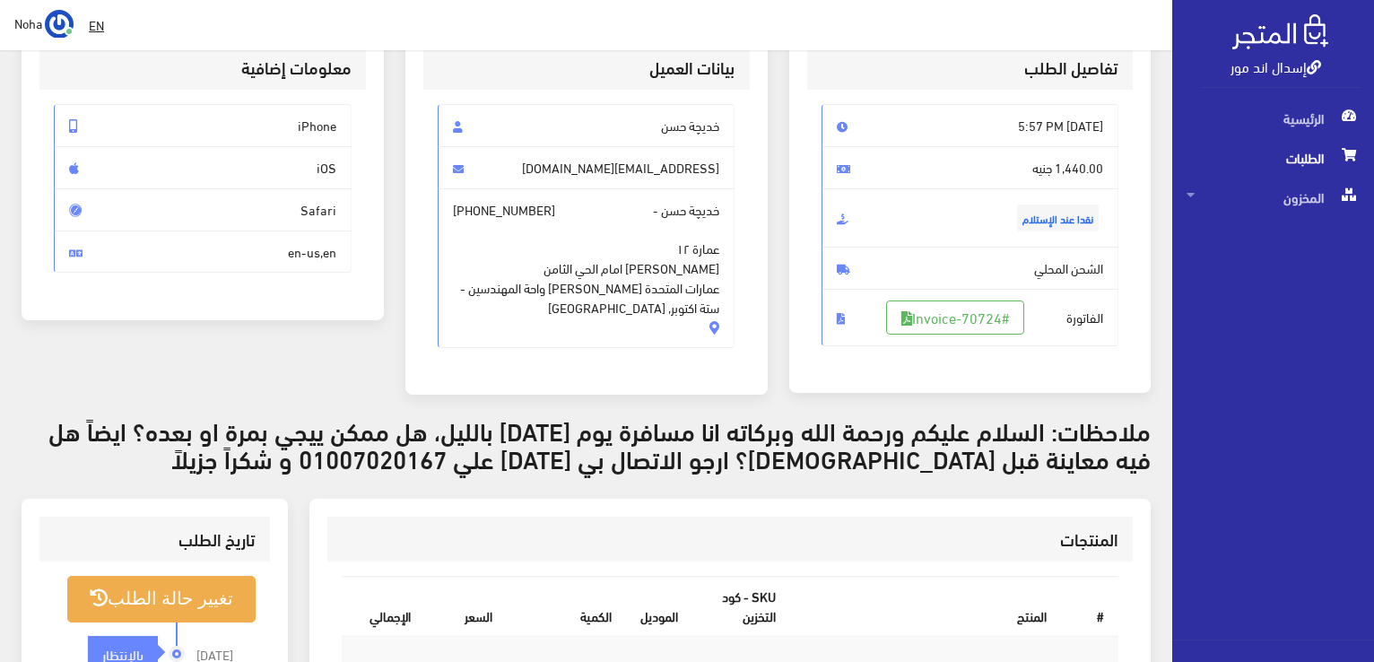
scroll to position [179, 0]
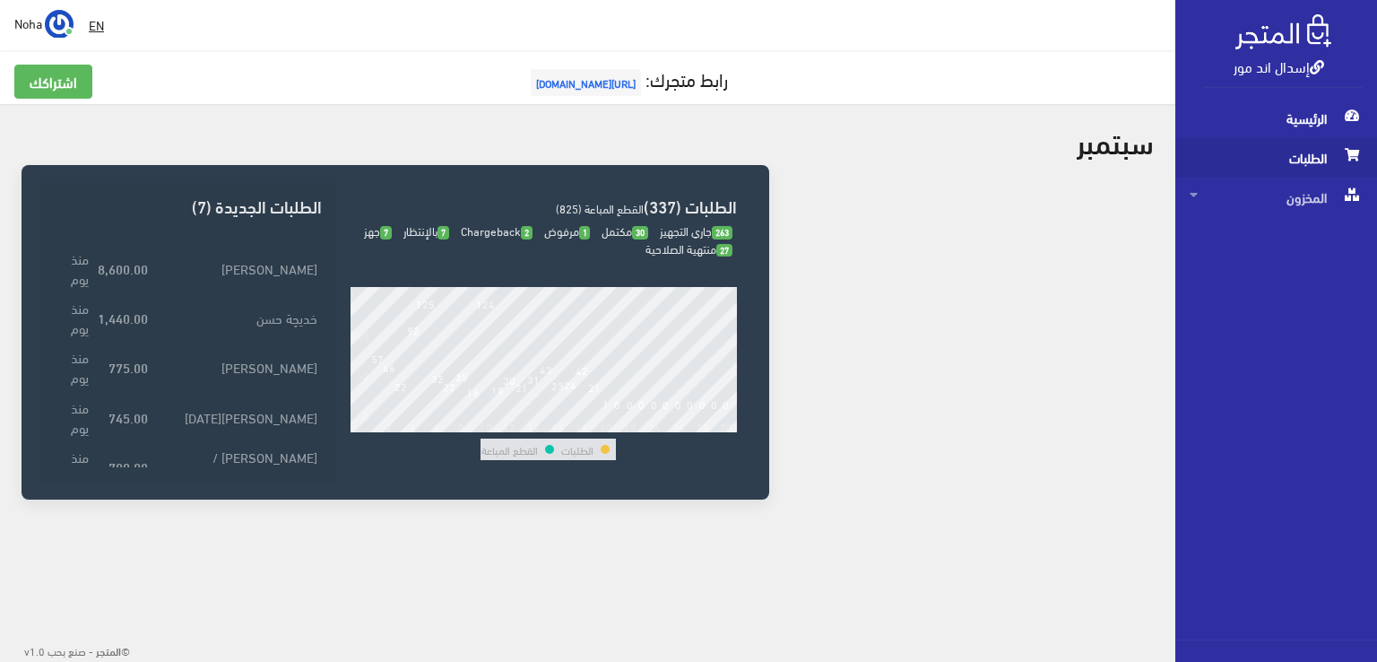
click at [1309, 161] on span "الطلبات" at bounding box center [1276, 157] width 173 height 39
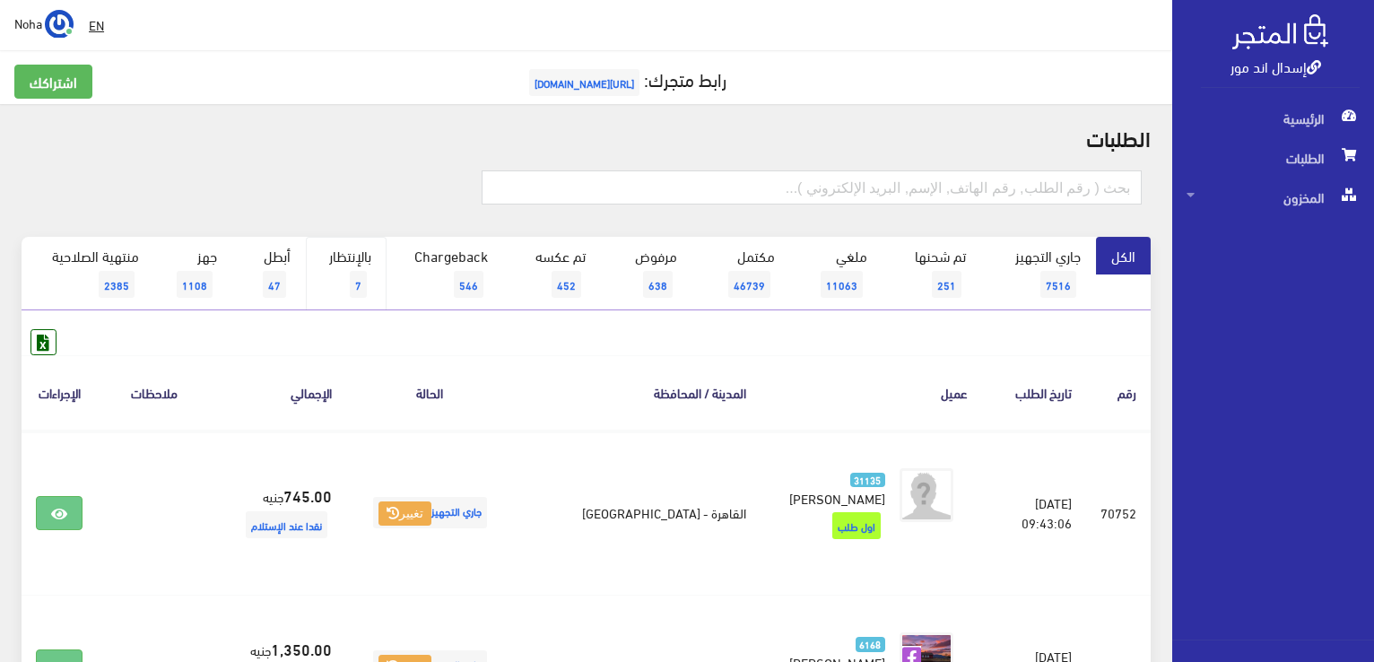
click at [357, 272] on span "7" at bounding box center [358, 284] width 17 height 27
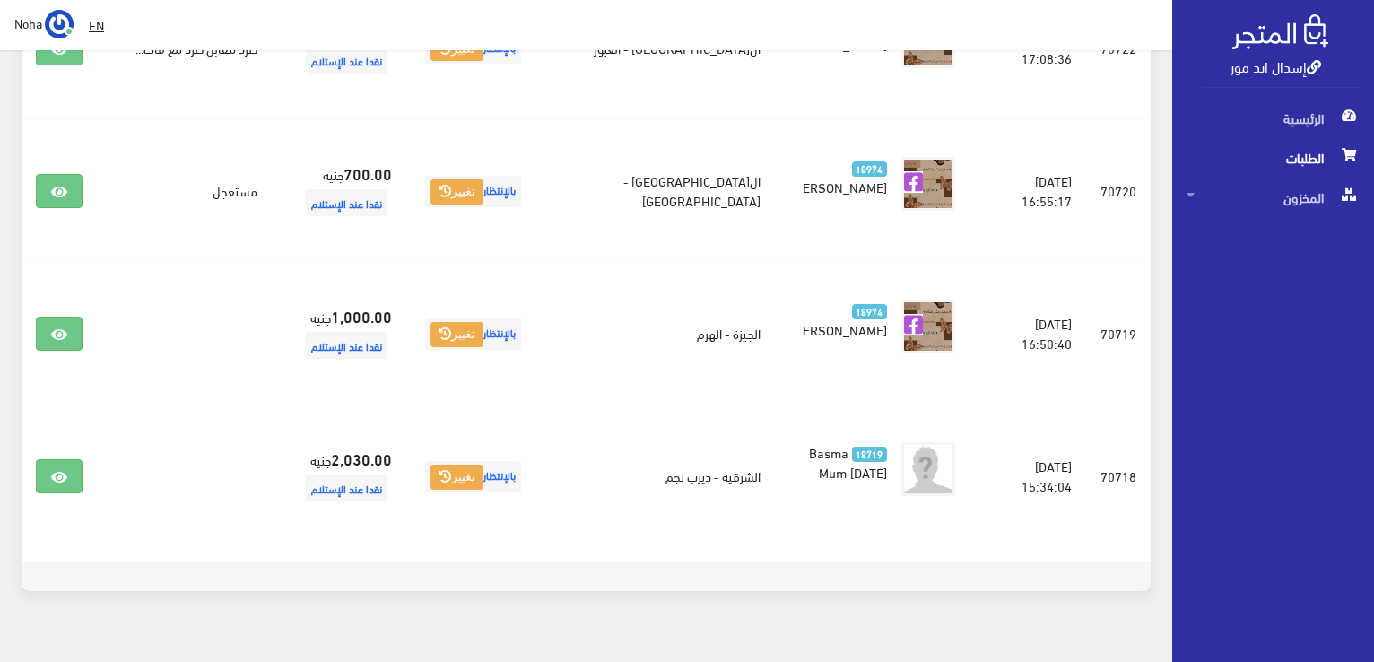
scroll to position [910, 0]
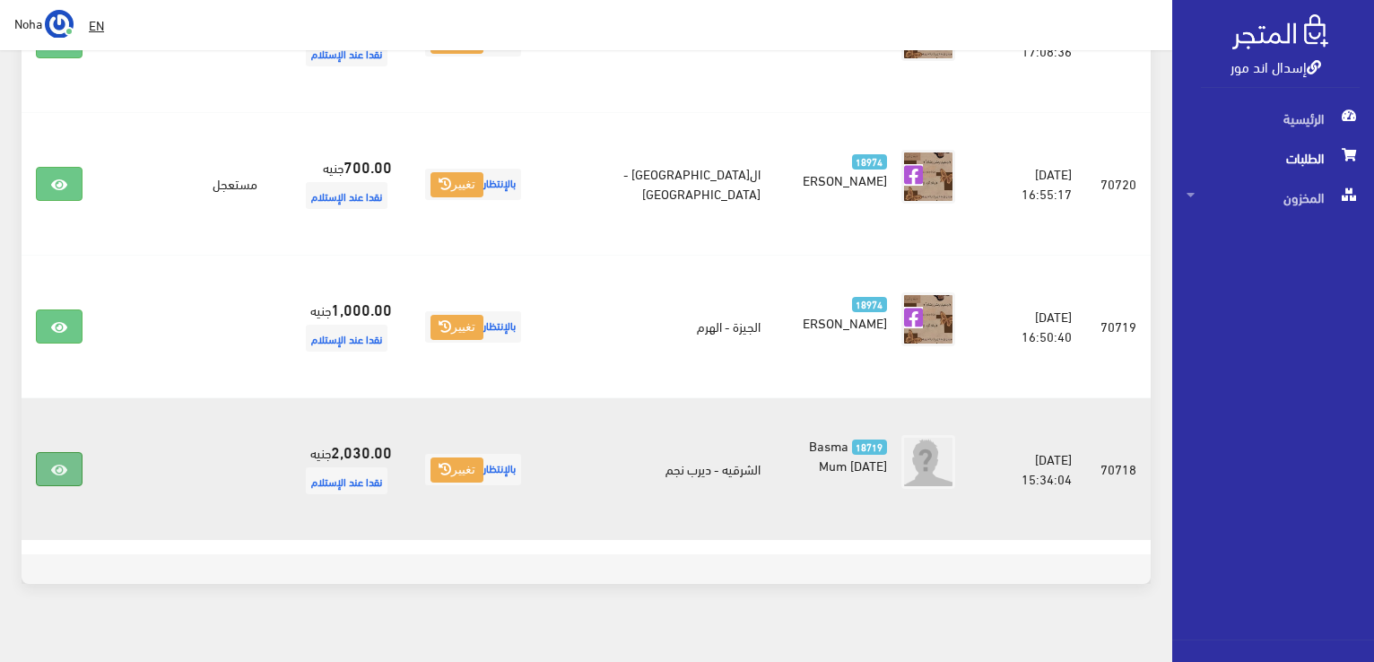
click at [58, 463] on icon at bounding box center [59, 470] width 16 height 14
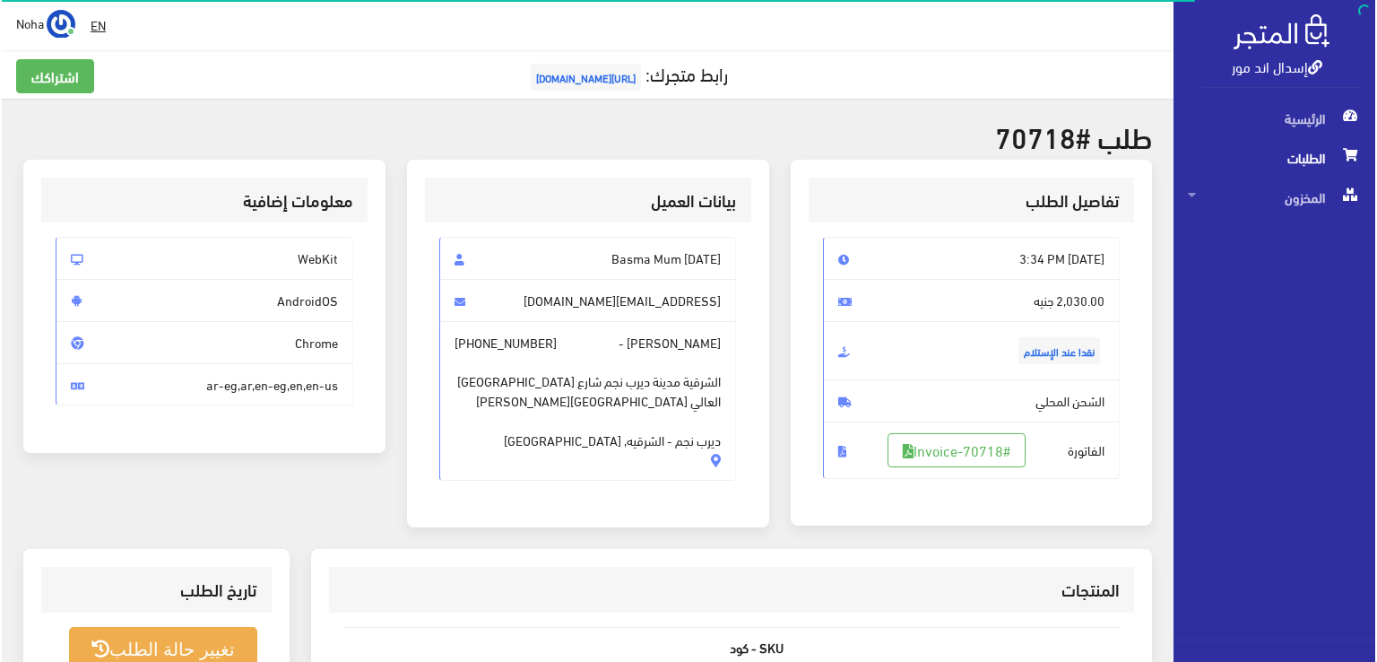
scroll to position [269, 0]
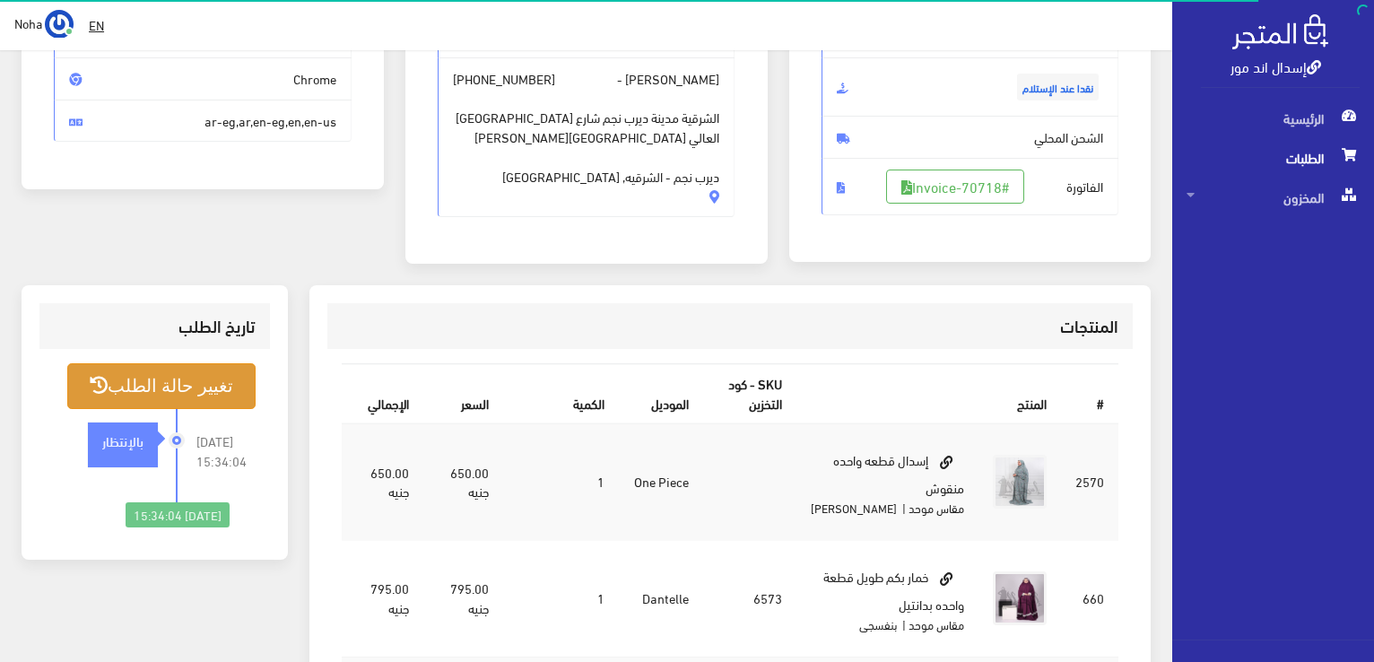
click at [178, 382] on button "تغيير حالة الطلب" at bounding box center [161, 386] width 188 height 46
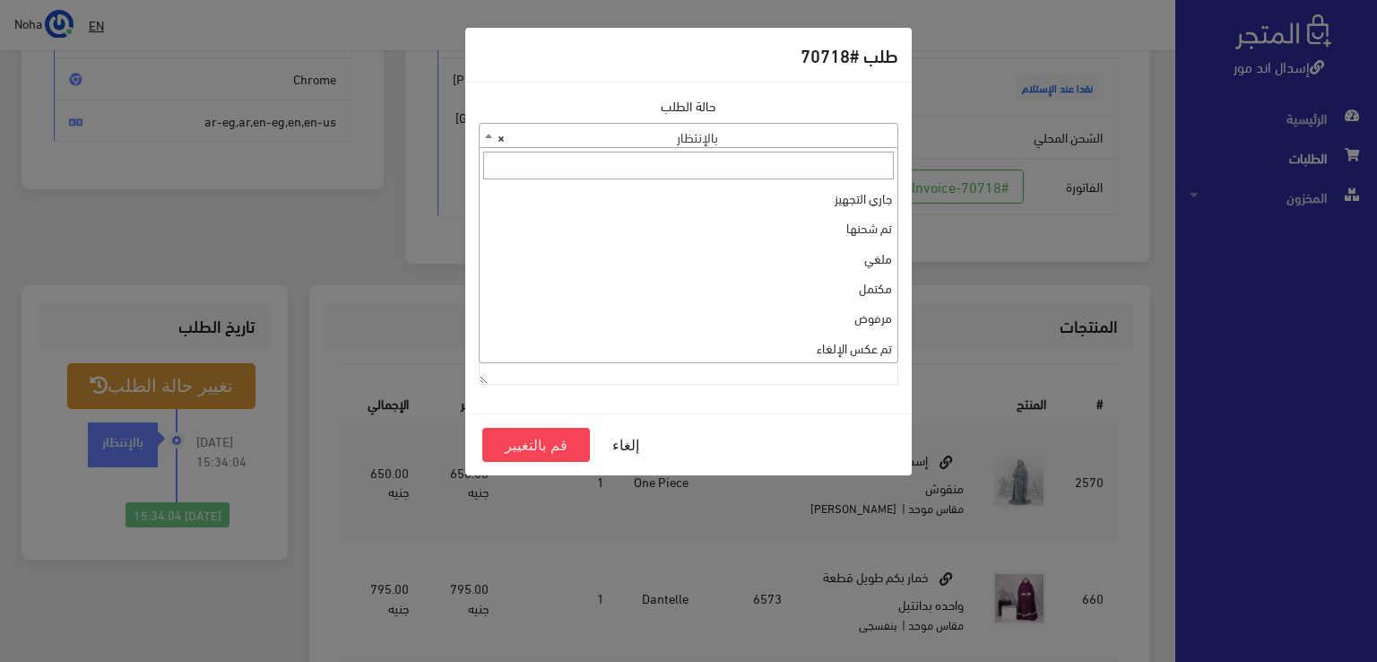
click at [485, 134] on b at bounding box center [488, 136] width 7 height 4
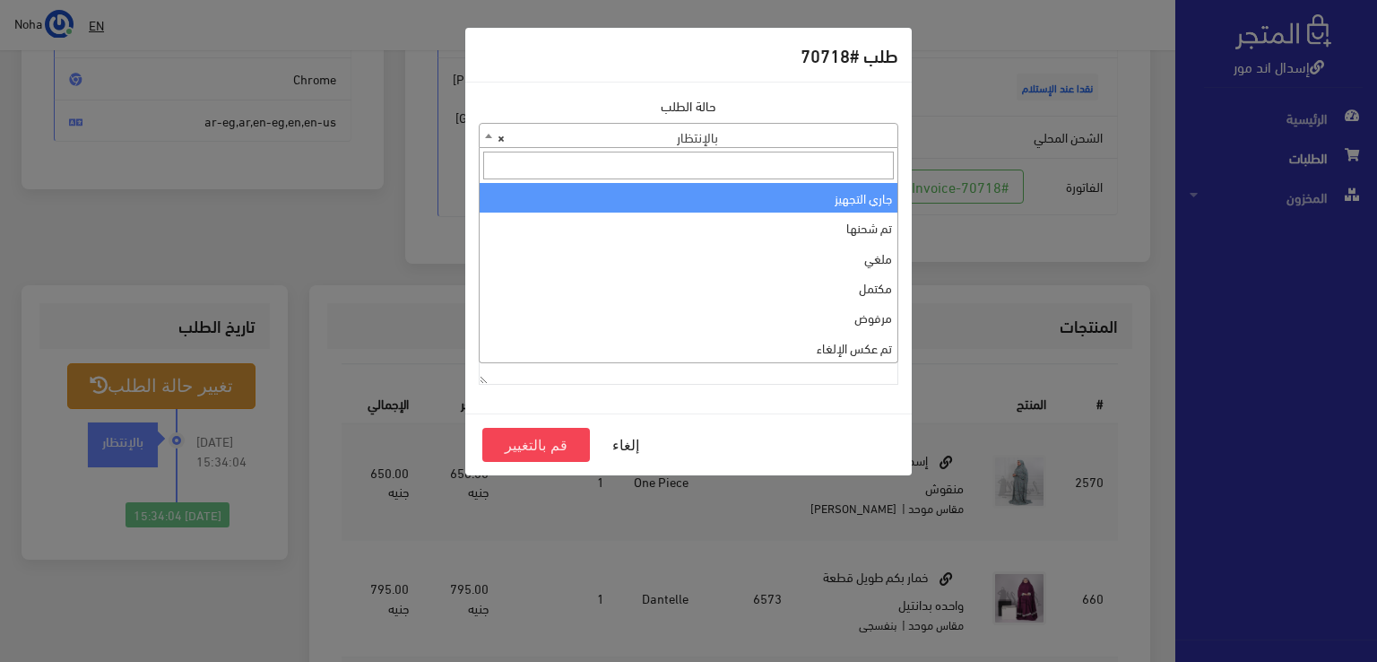
select select "1"
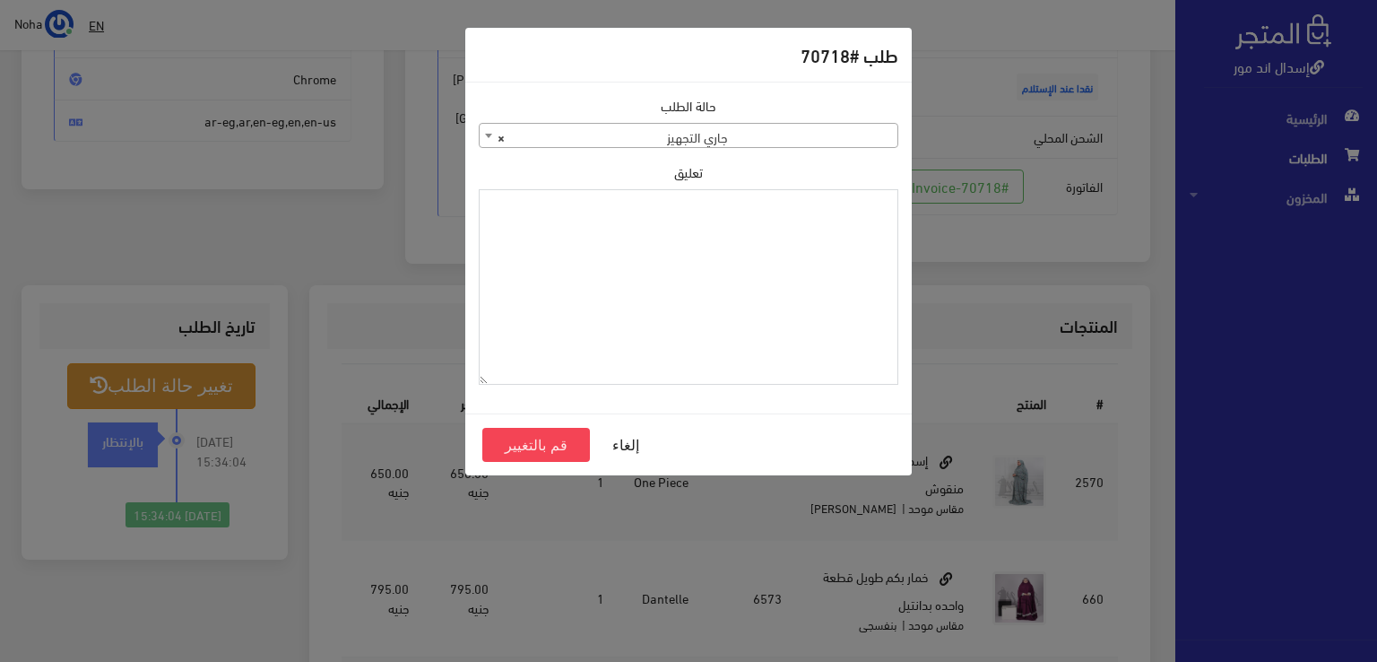
paste textarea "1126573"
type textarea "1126573"
click at [545, 442] on button "قم بالتغيير" at bounding box center [536, 445] width 108 height 34
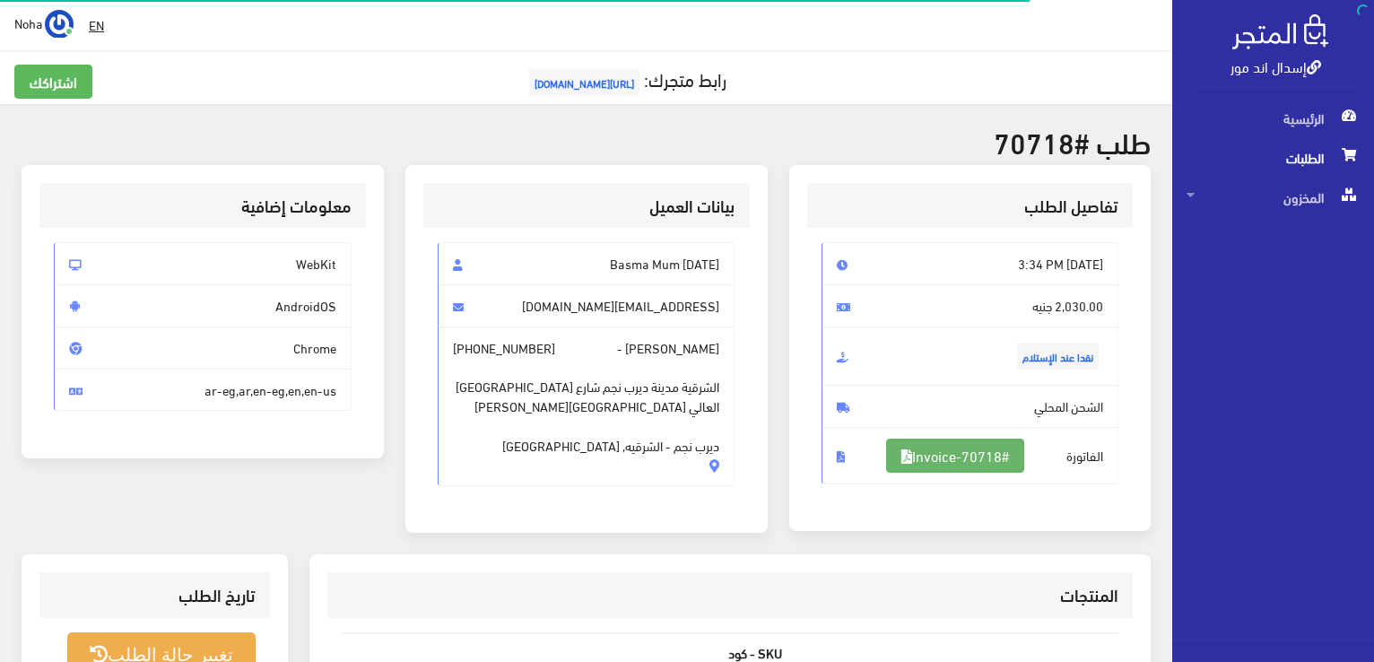
click at [995, 455] on link "#Invoice-70718" at bounding box center [955, 456] width 138 height 34
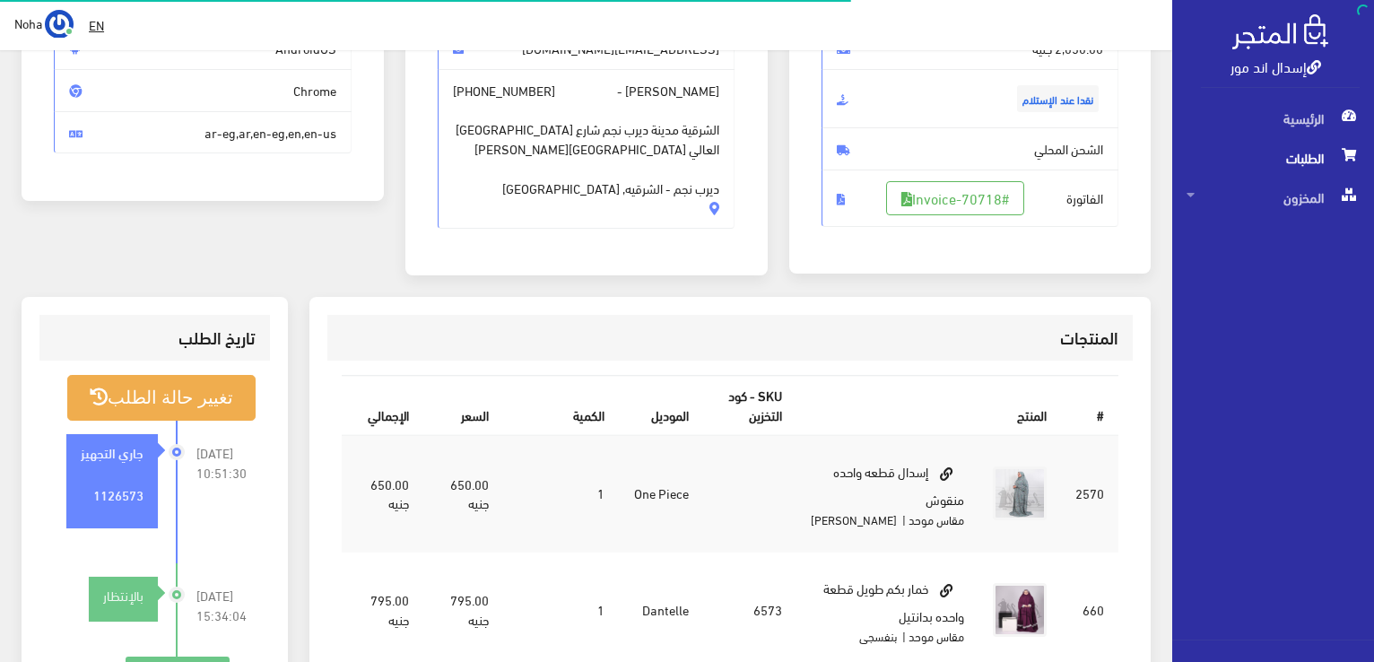
scroll to position [257, 0]
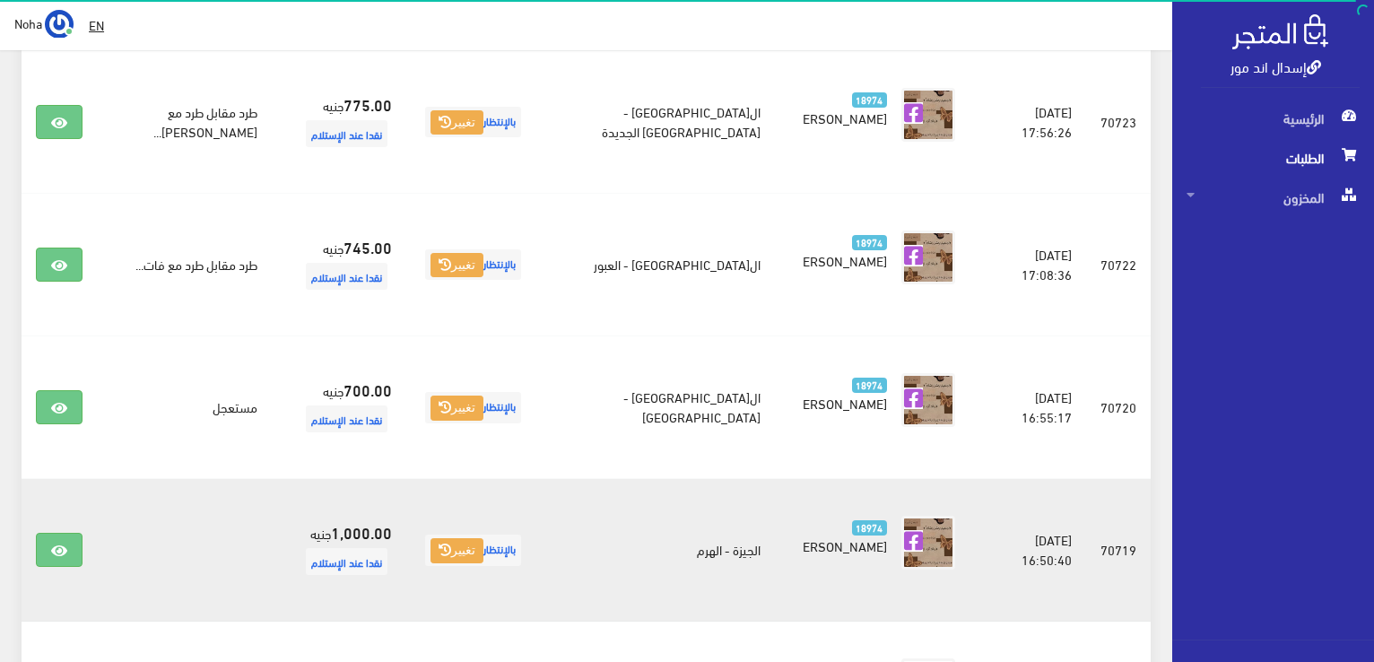
scroll to position [641, 0]
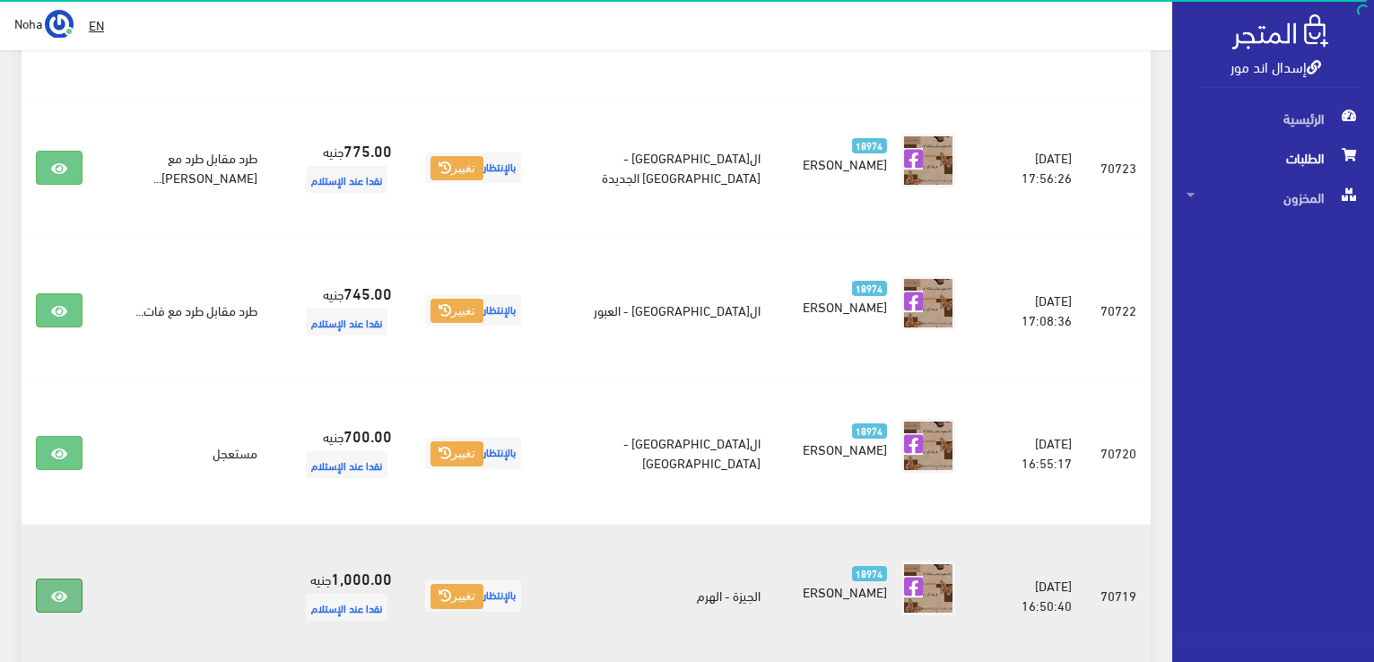
click at [57, 589] on icon at bounding box center [59, 596] width 16 height 14
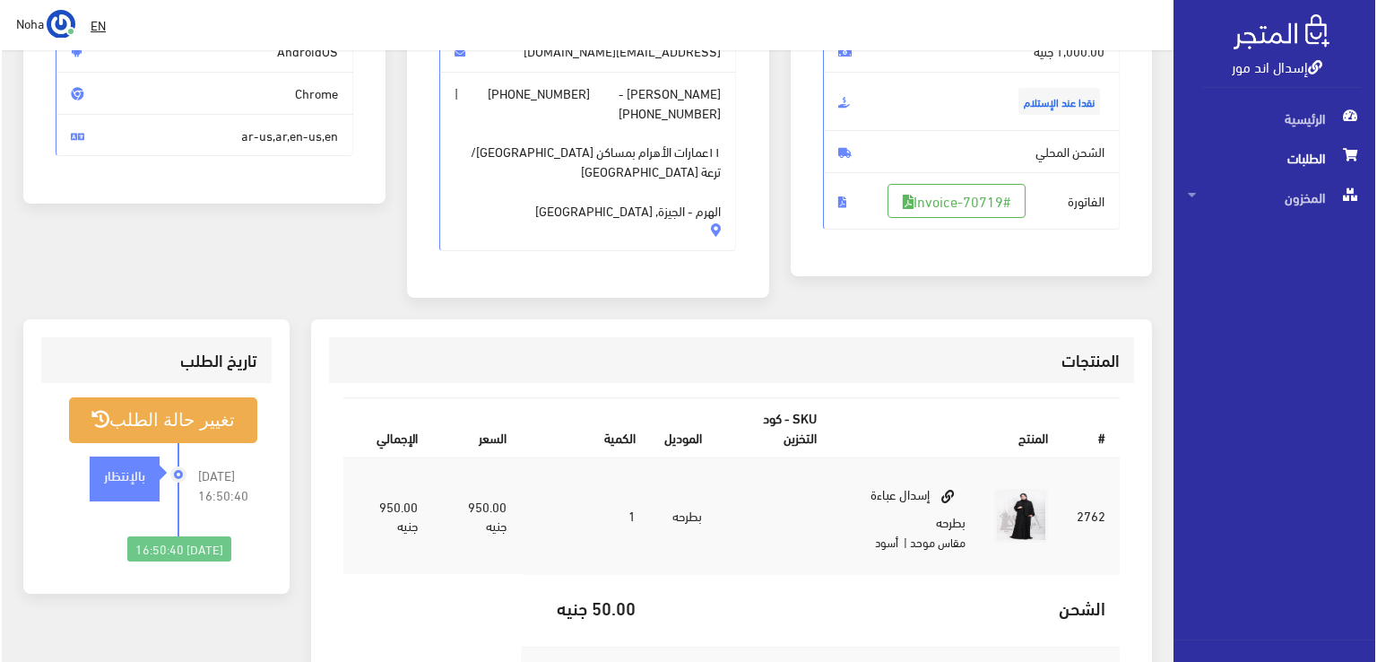
scroll to position [256, 0]
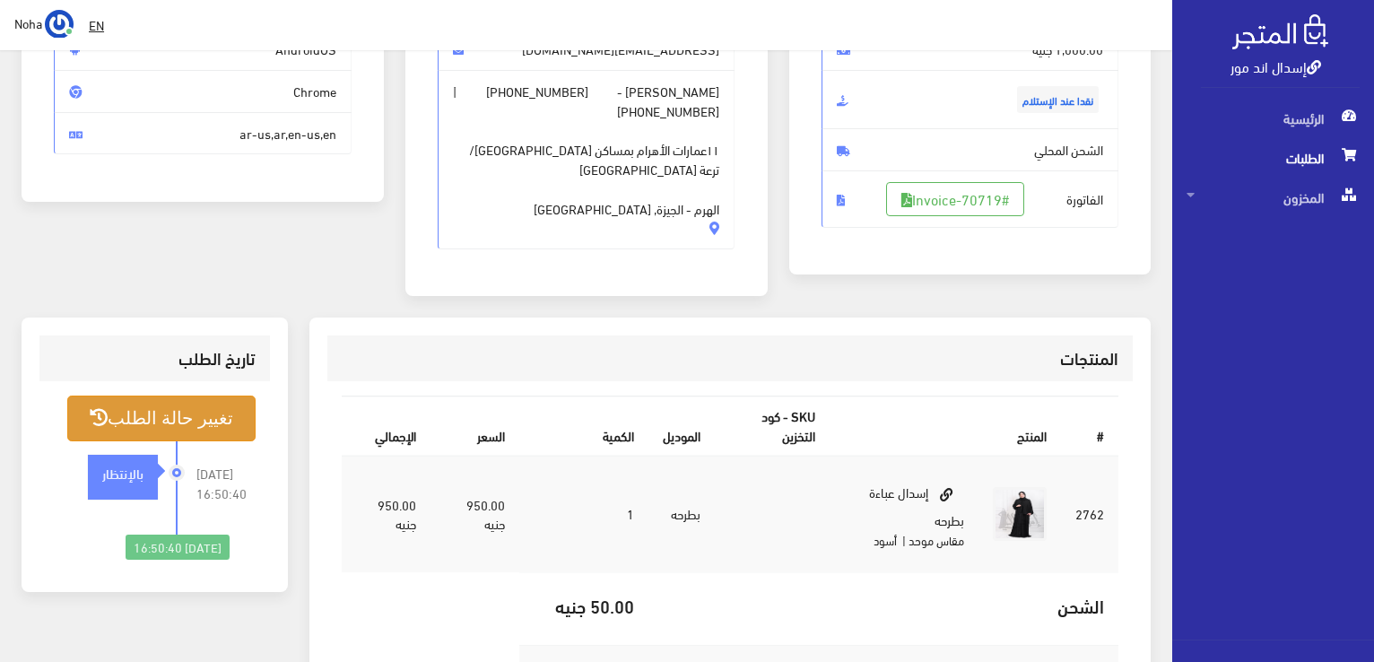
click at [169, 395] on button "تغيير حالة الطلب" at bounding box center [161, 418] width 188 height 46
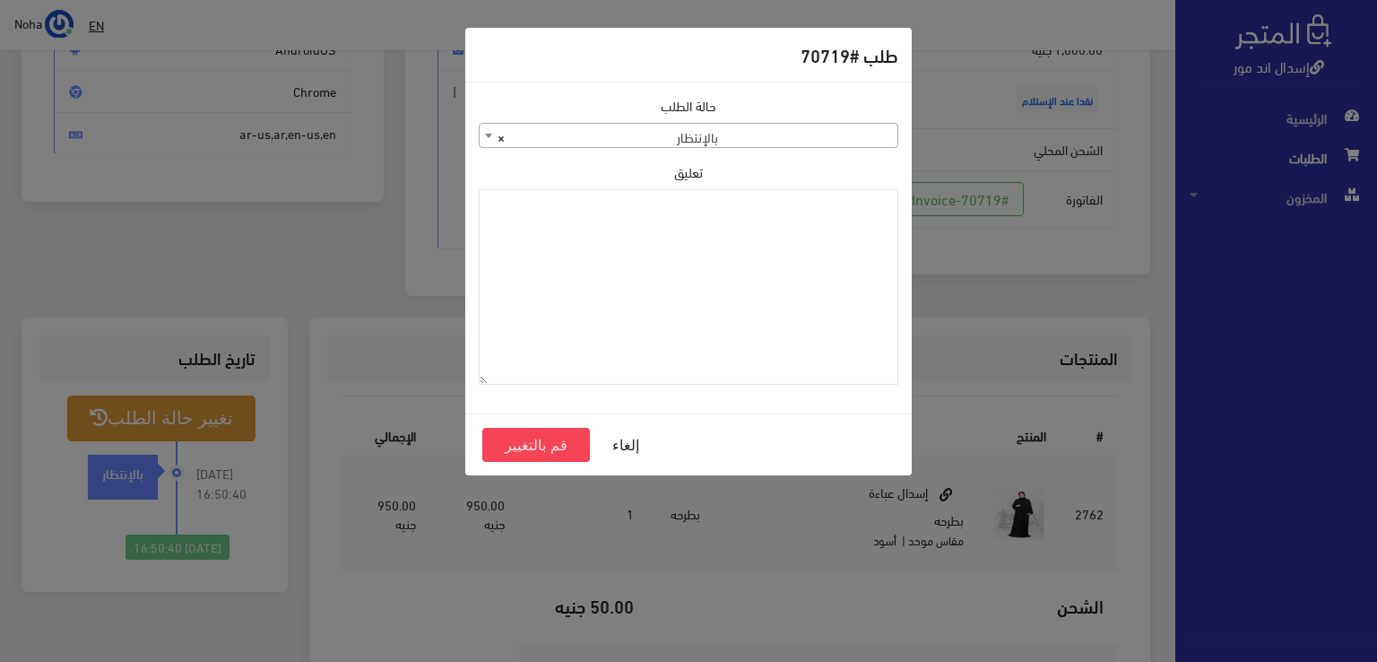
click at [485, 136] on b at bounding box center [488, 136] width 7 height 4
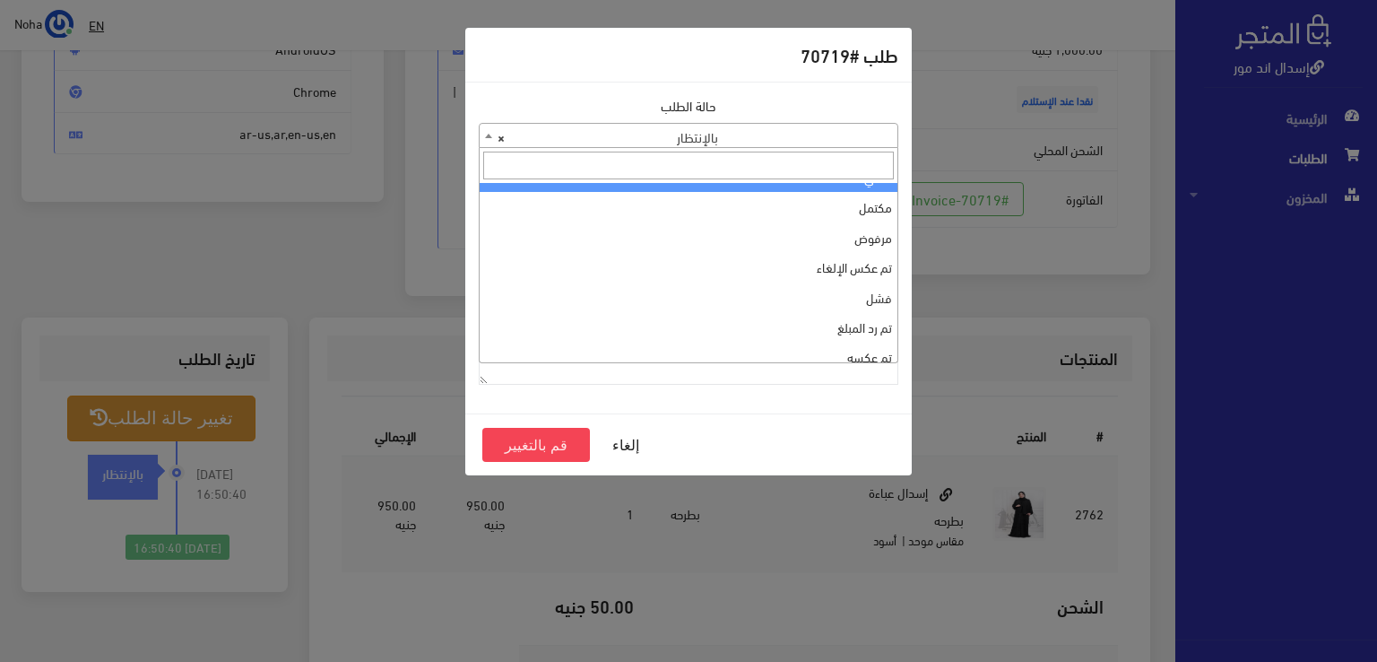
scroll to position [0, 0]
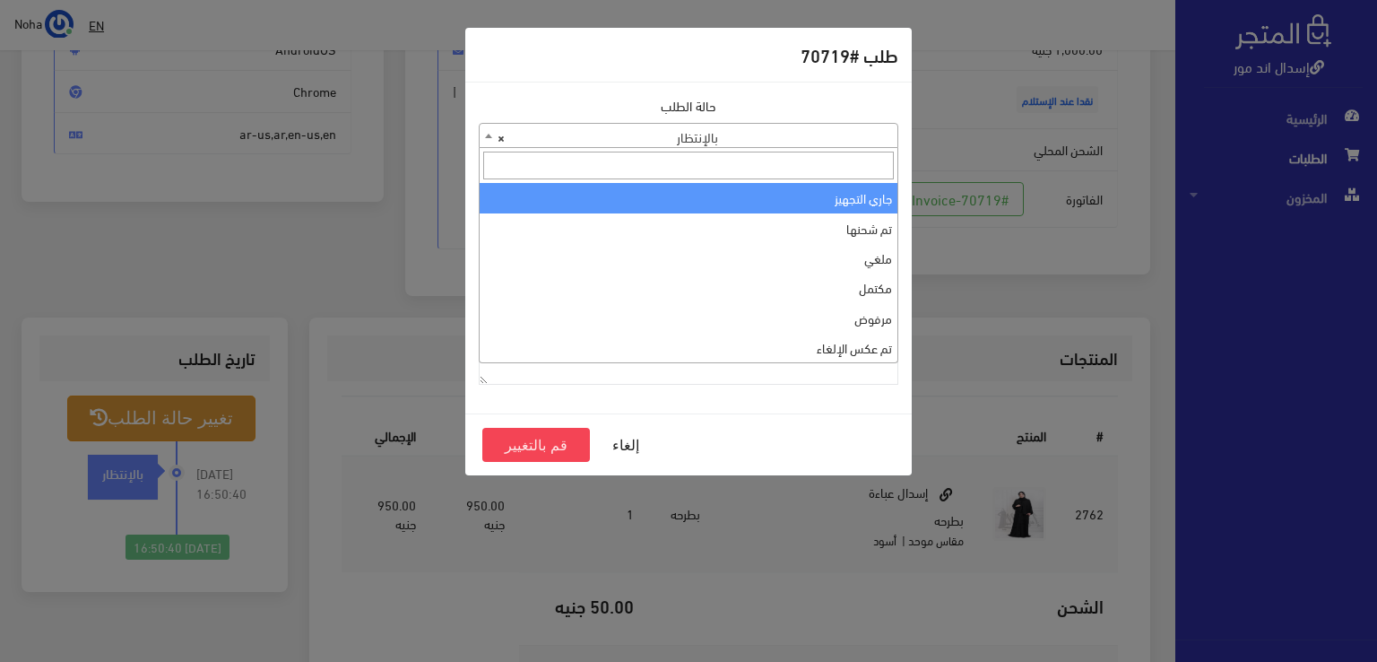
select select "1"
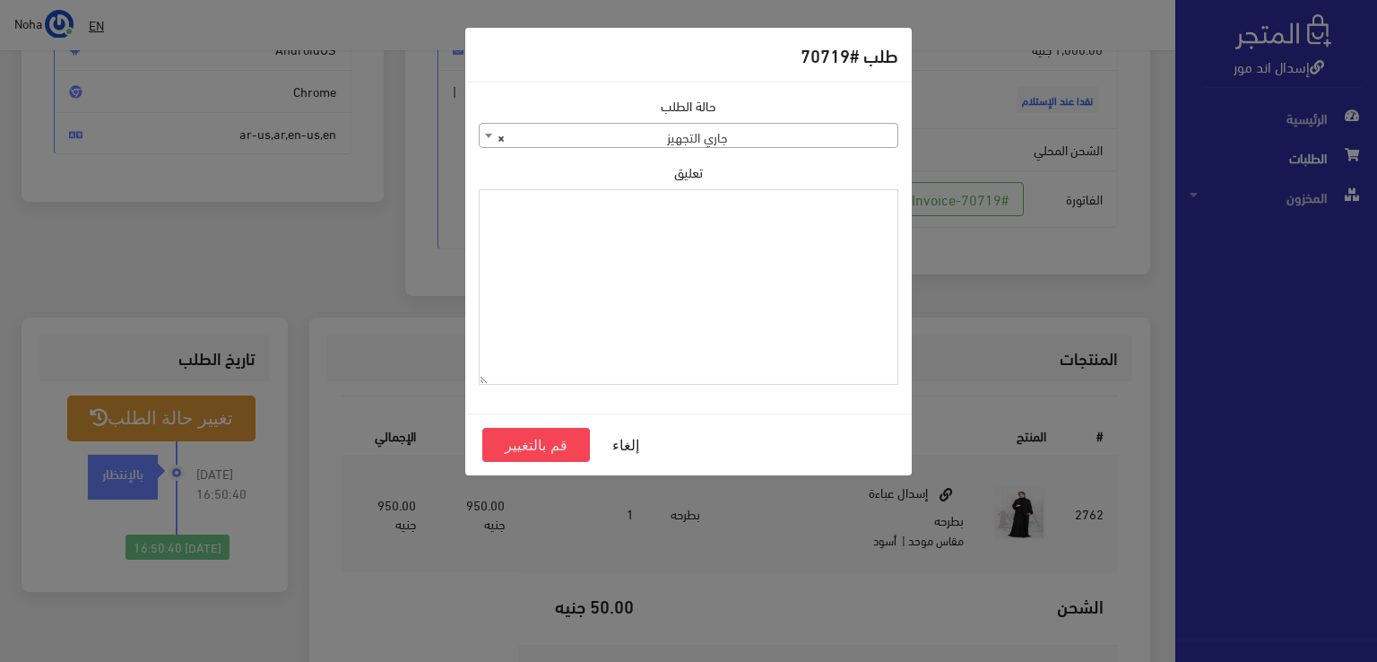
paste textarea "1126573"
type textarea "1126573"
click at [549, 446] on button "قم بالتغيير" at bounding box center [536, 445] width 108 height 34
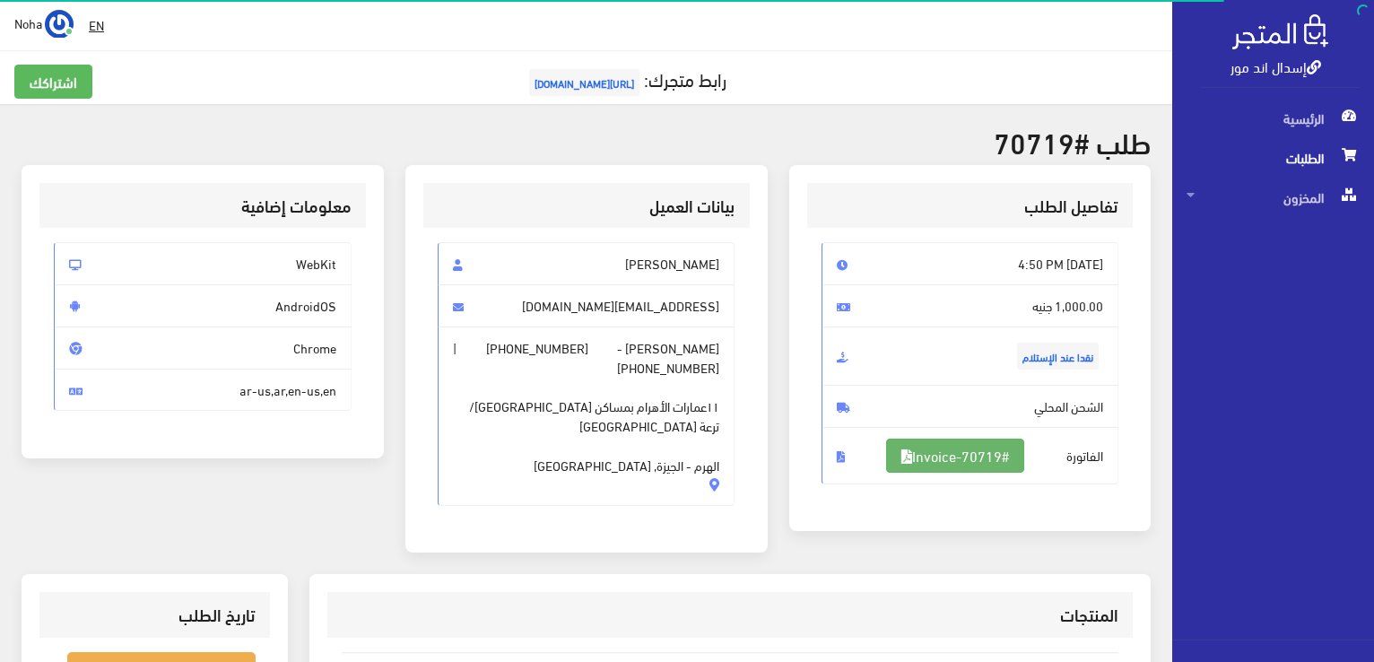
click at [933, 455] on link "#Invoice-70719" at bounding box center [955, 456] width 138 height 34
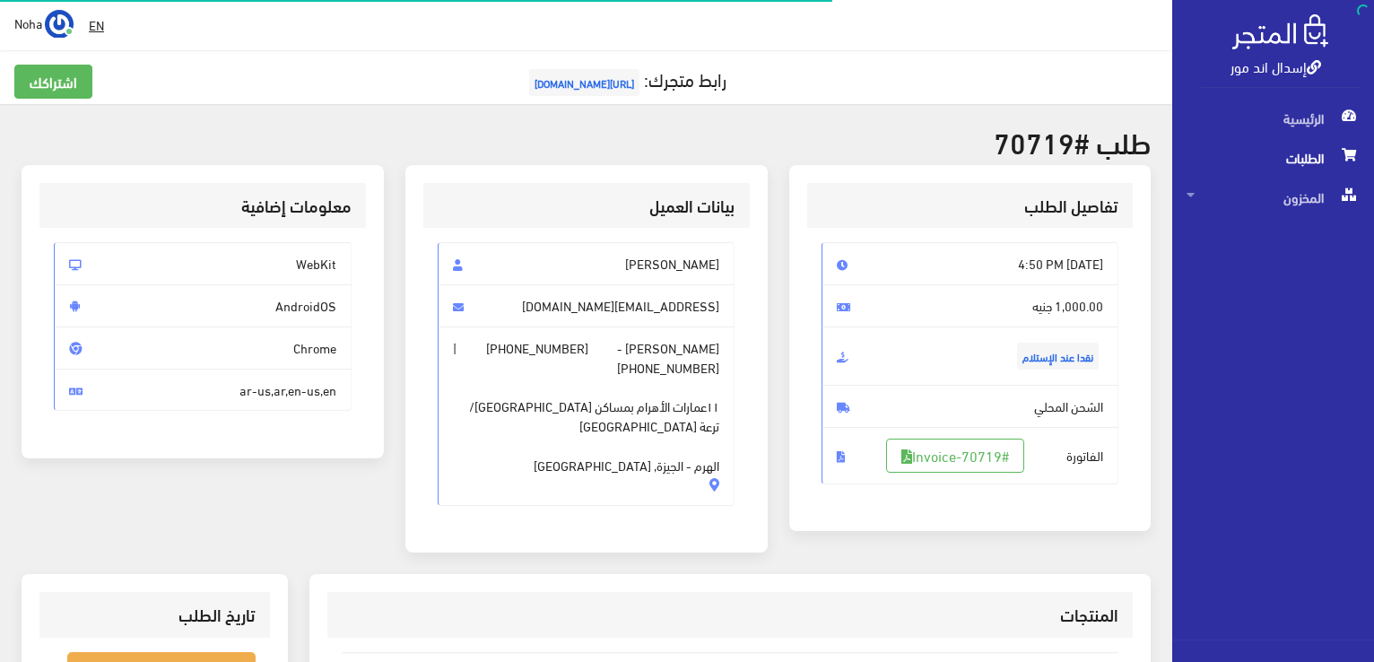
scroll to position [245, 0]
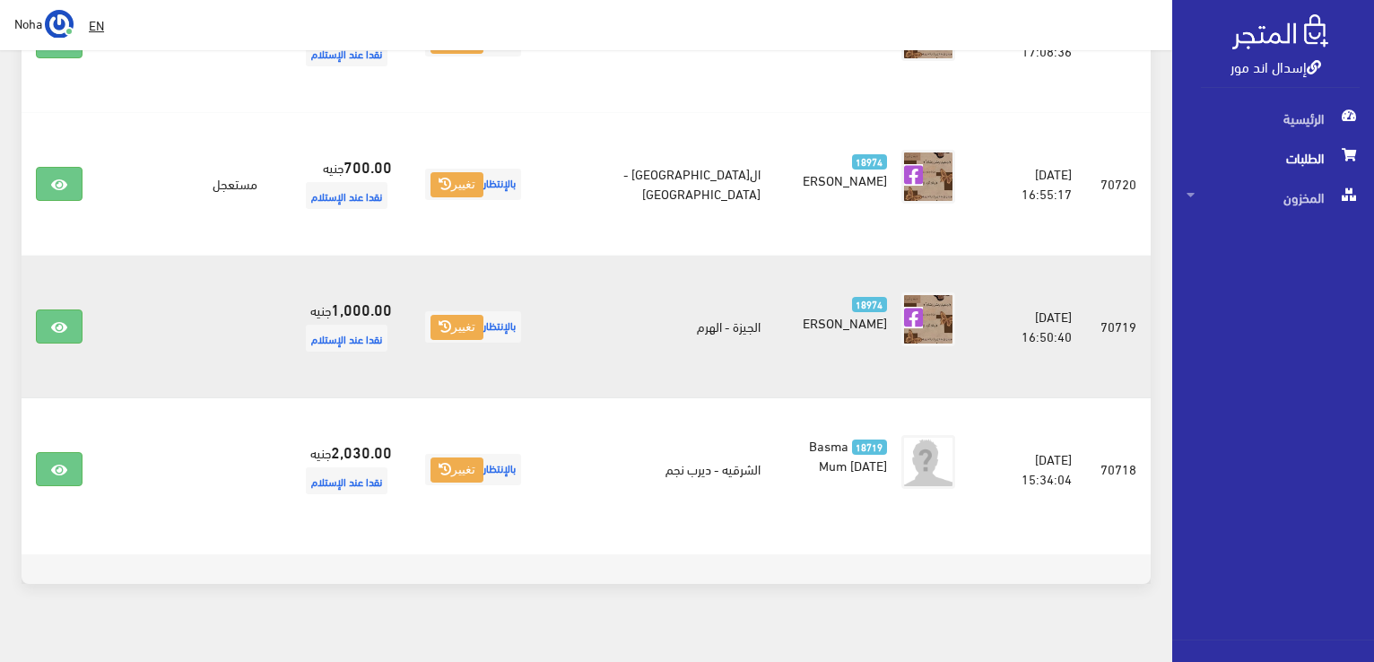
scroll to position [821, 0]
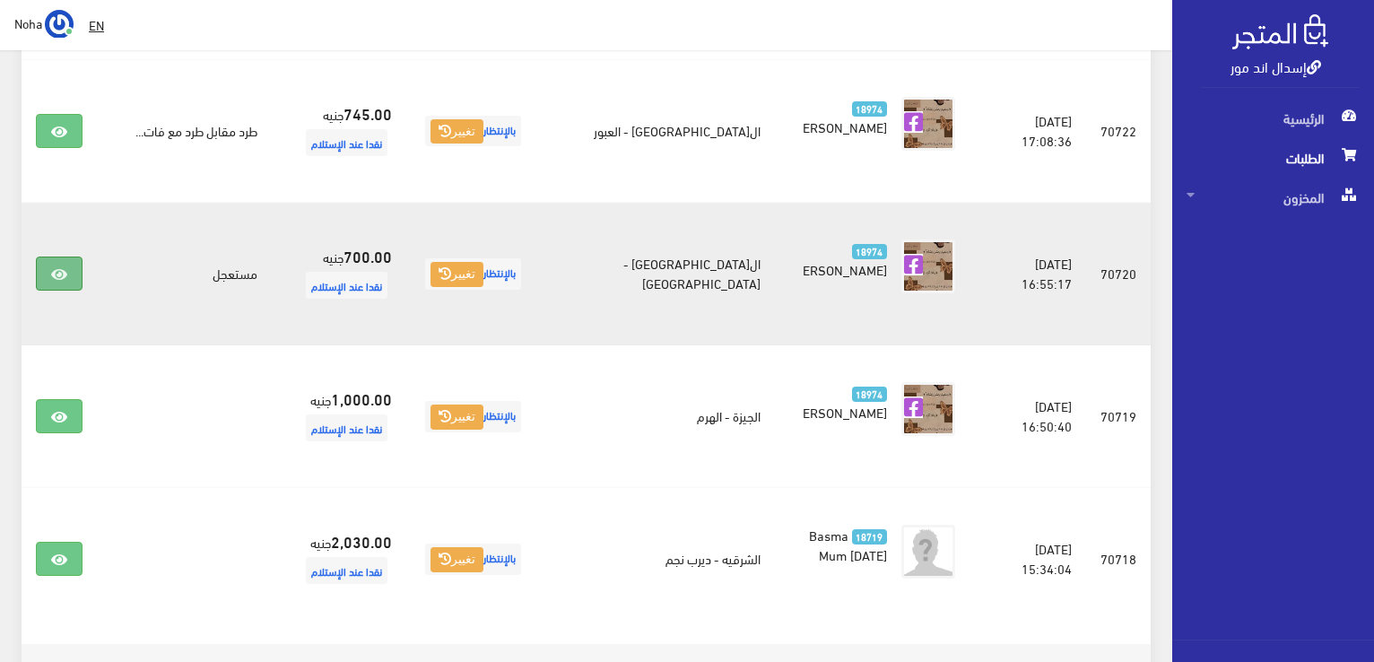
click at [58, 267] on icon at bounding box center [59, 274] width 16 height 14
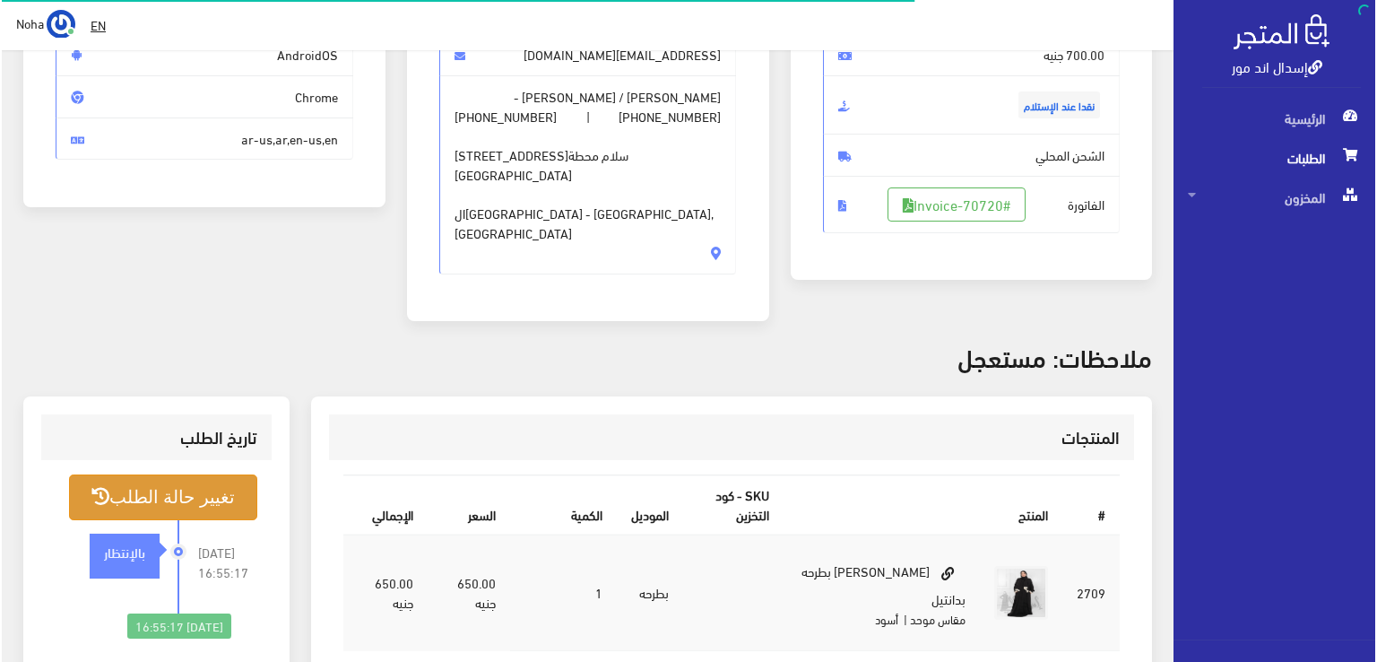
scroll to position [269, 0]
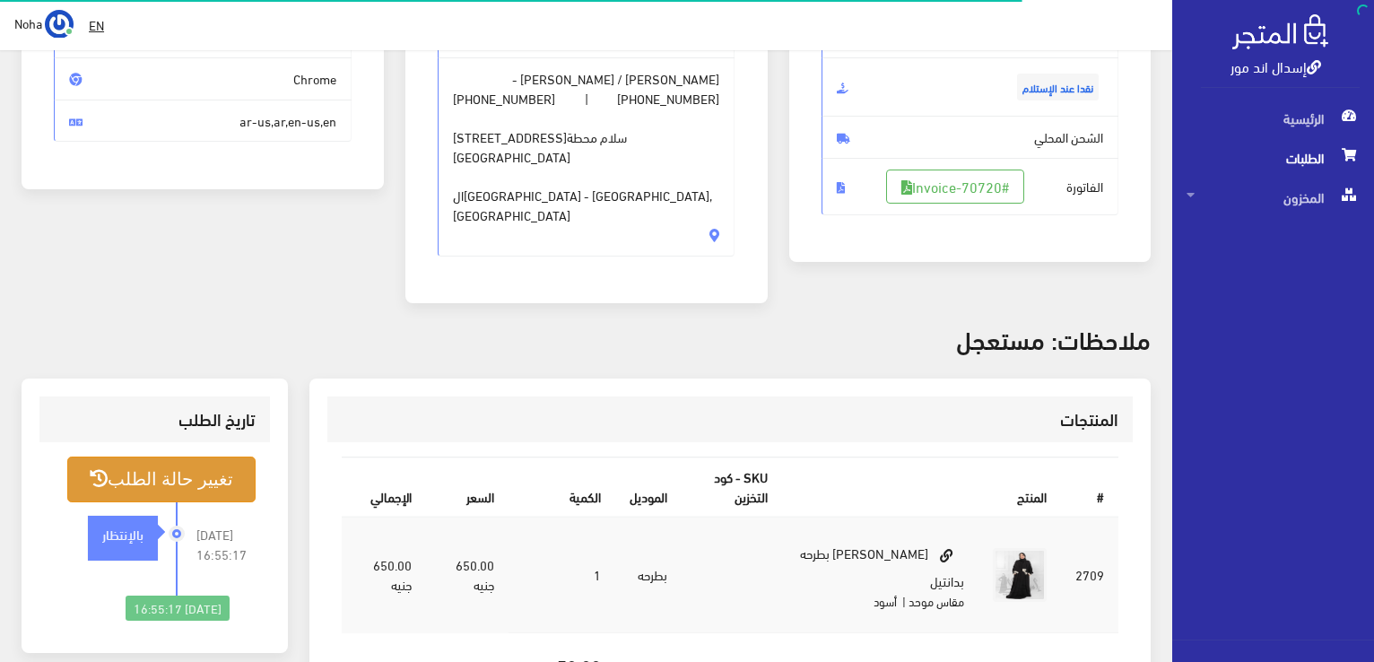
click at [222, 456] on button "تغيير حالة الطلب" at bounding box center [161, 479] width 188 height 46
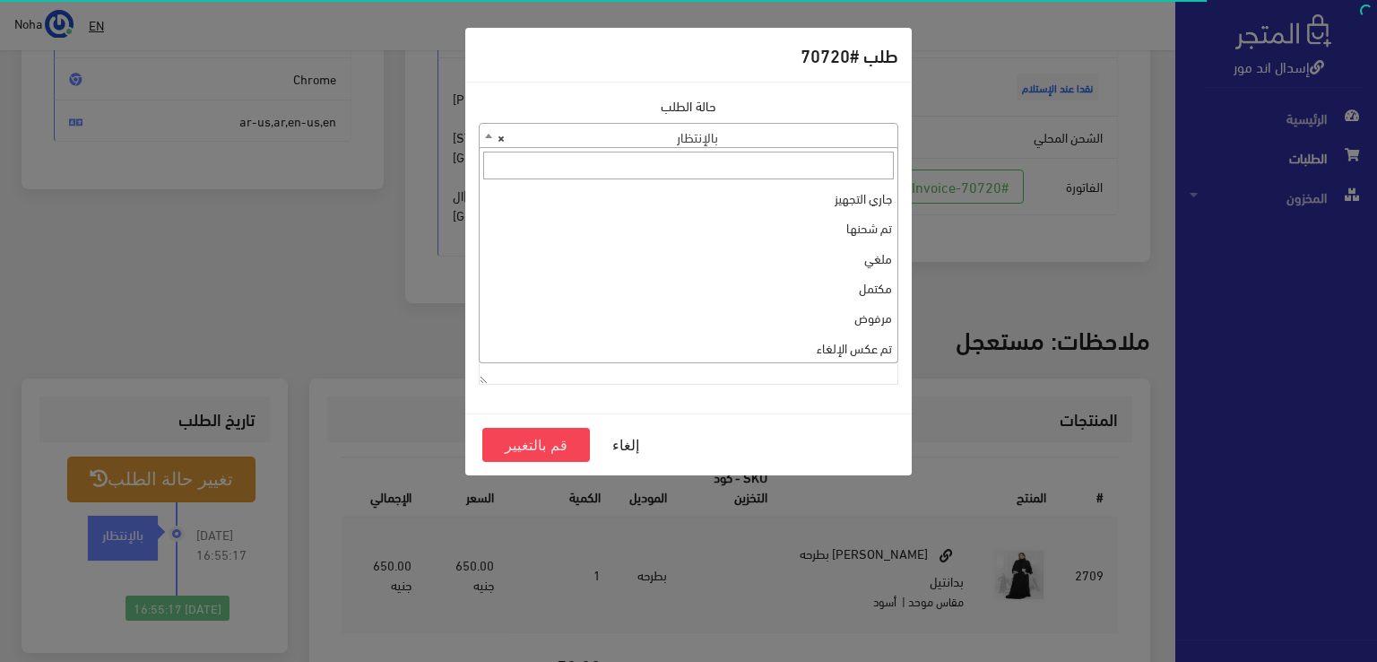
click at [485, 137] on b at bounding box center [488, 136] width 7 height 4
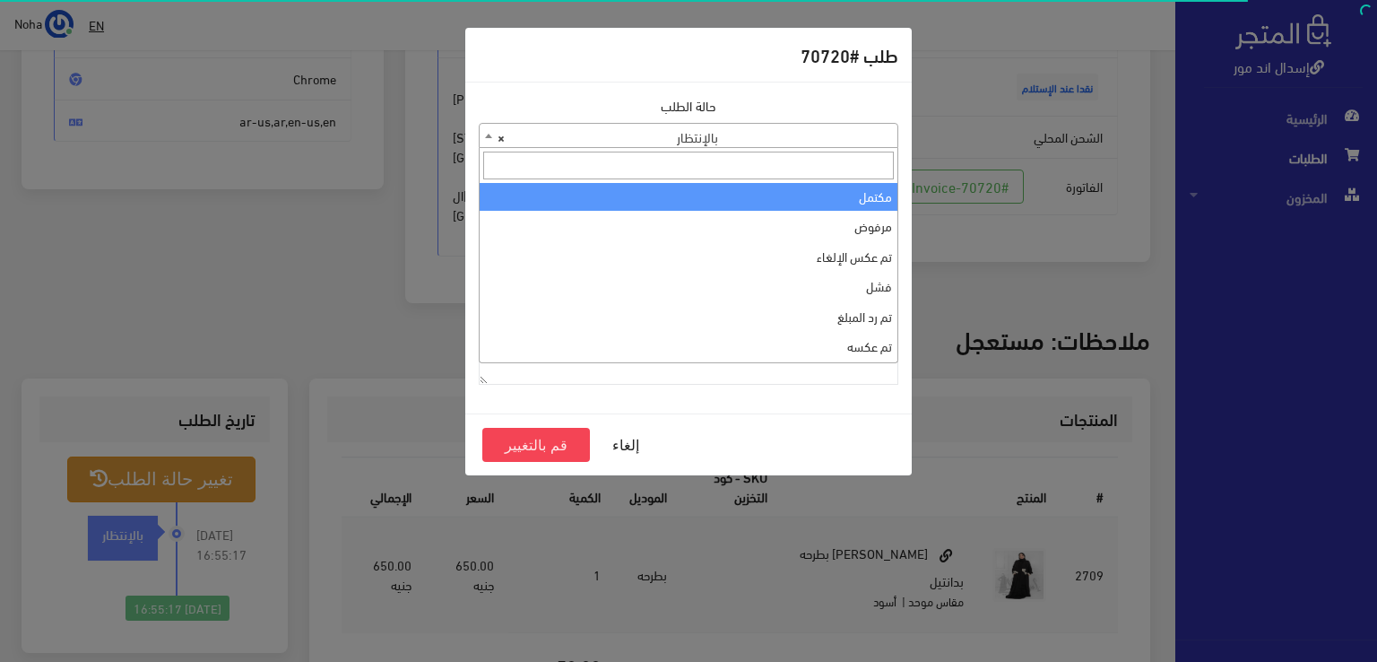
scroll to position [0, 0]
select select "1"
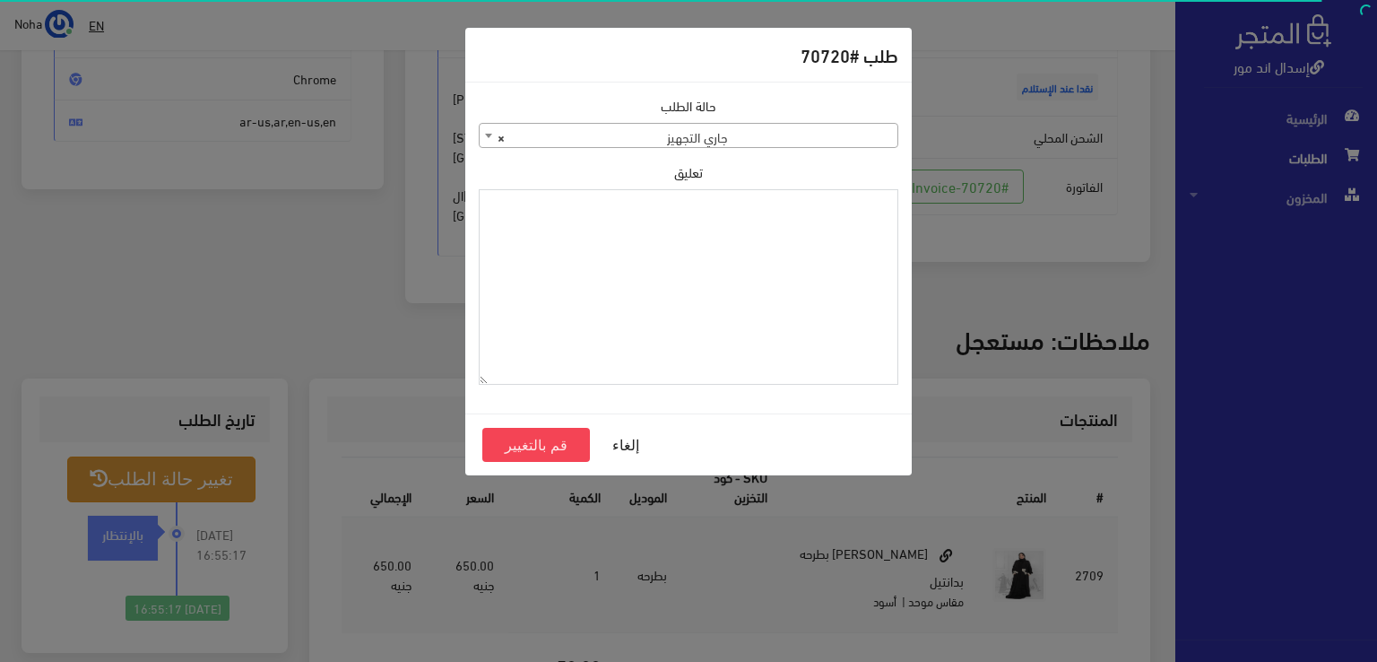
paste textarea "1126573"
type textarea "1126573"
click at [539, 440] on button "قم بالتغيير" at bounding box center [536, 445] width 108 height 34
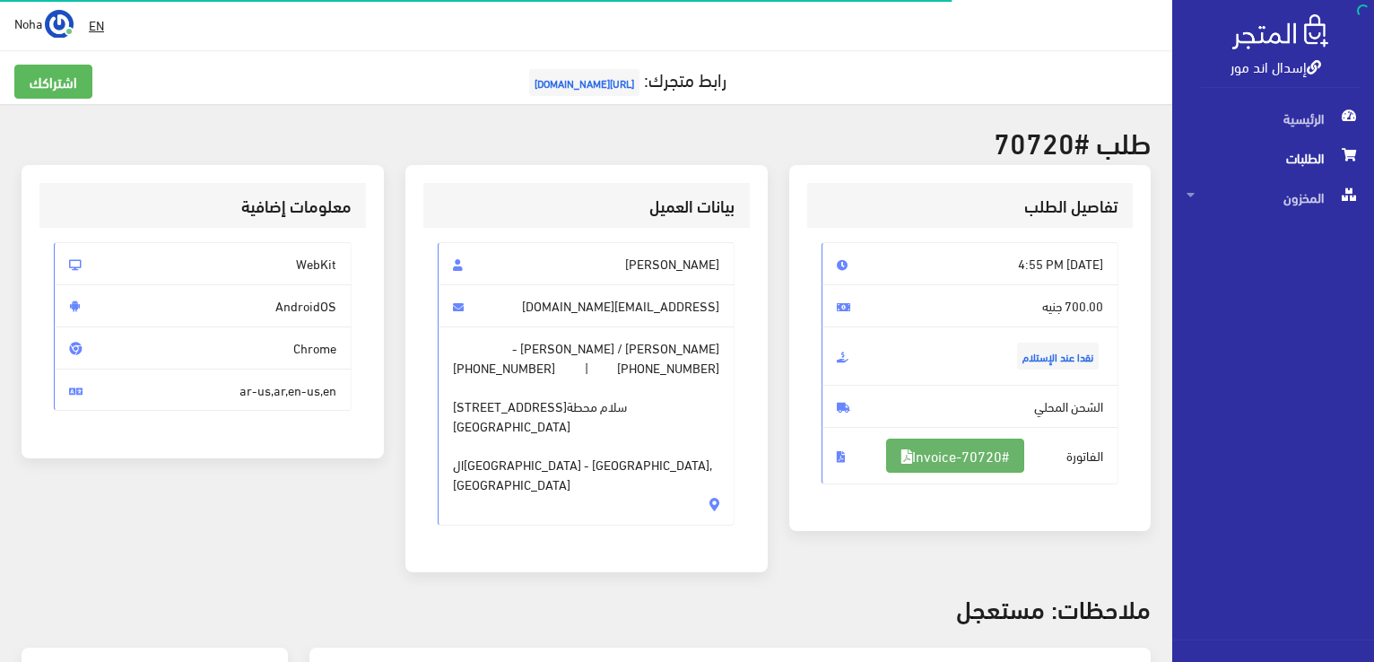
click at [952, 450] on link "#Invoice-70720" at bounding box center [955, 456] width 138 height 34
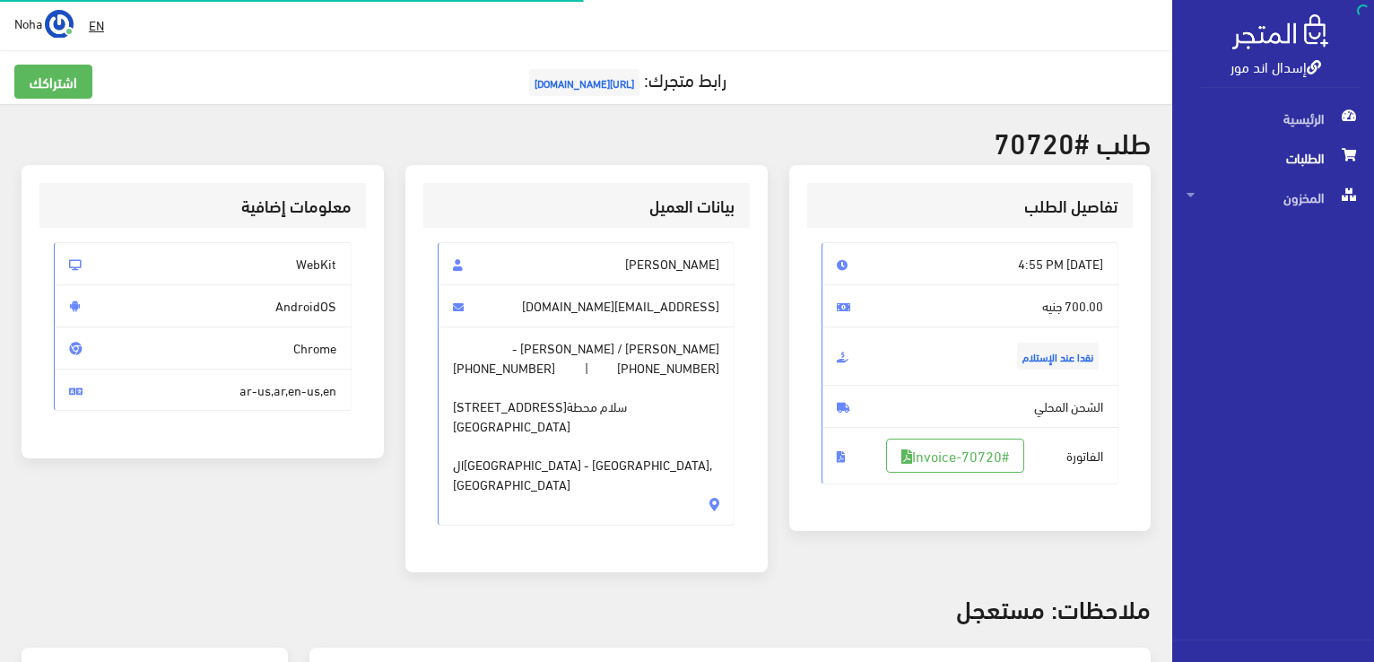
scroll to position [257, 0]
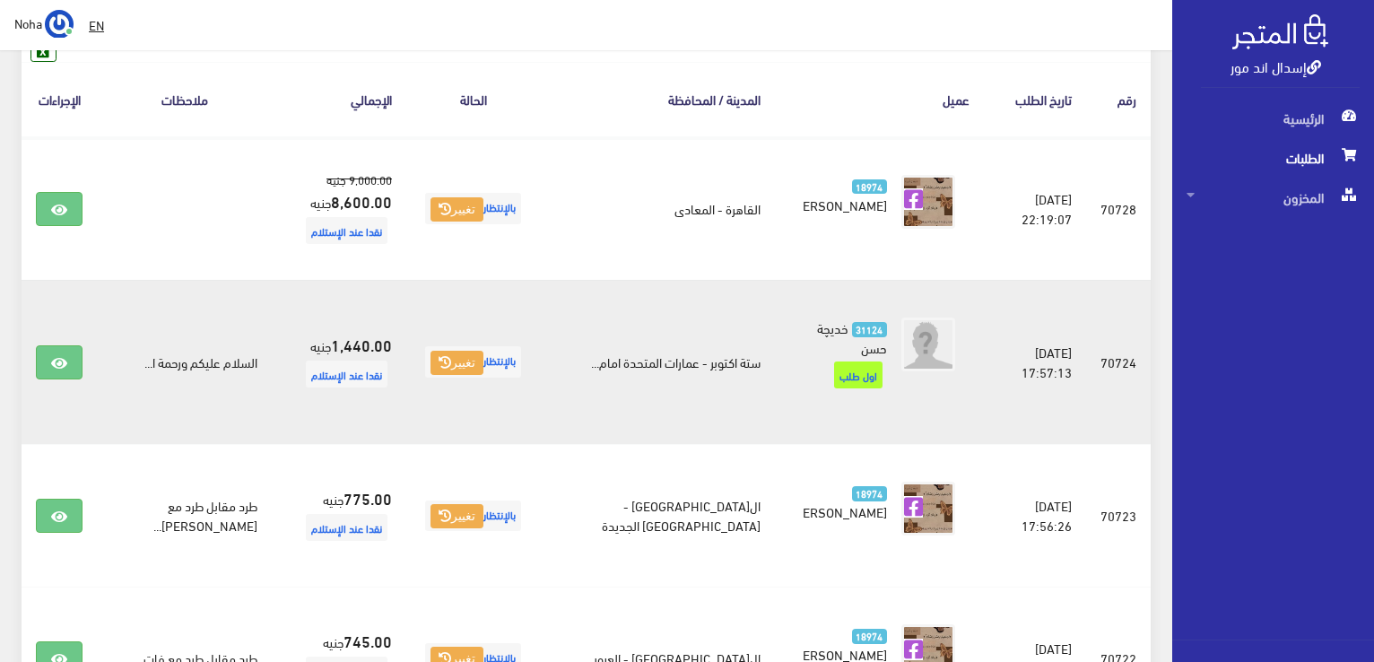
scroll to position [282, 0]
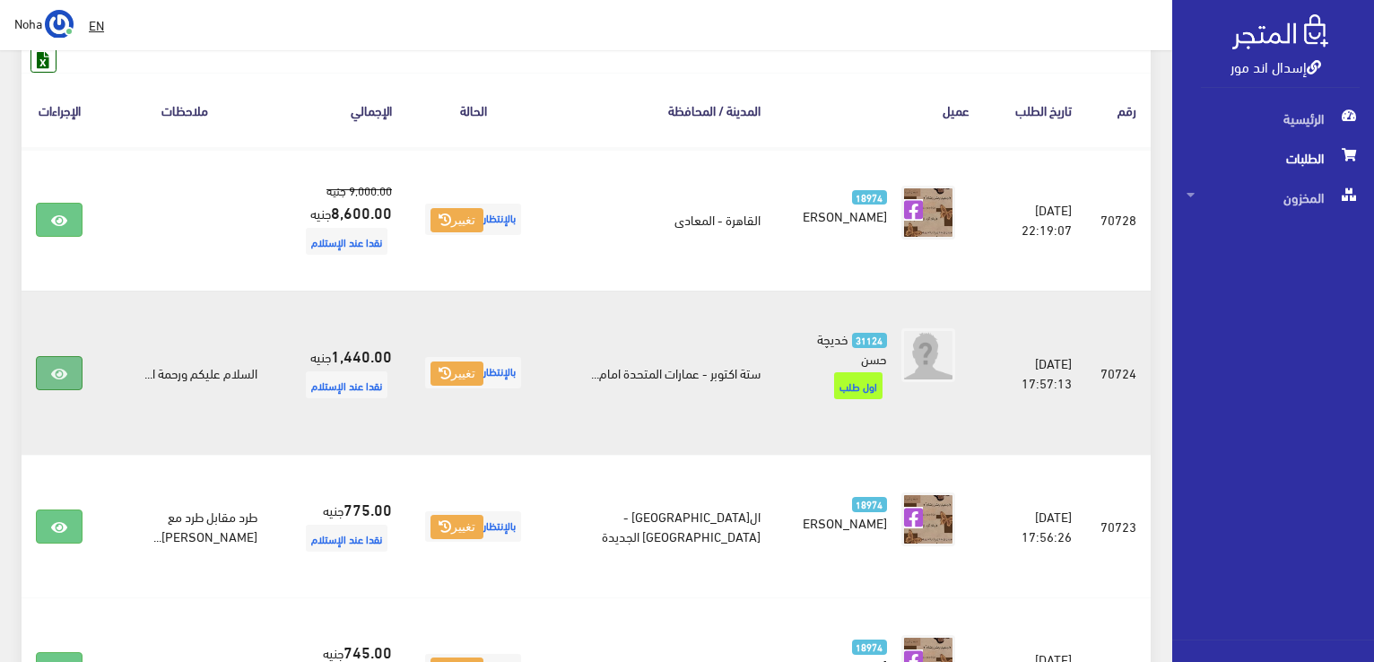
click at [49, 359] on link at bounding box center [59, 373] width 47 height 34
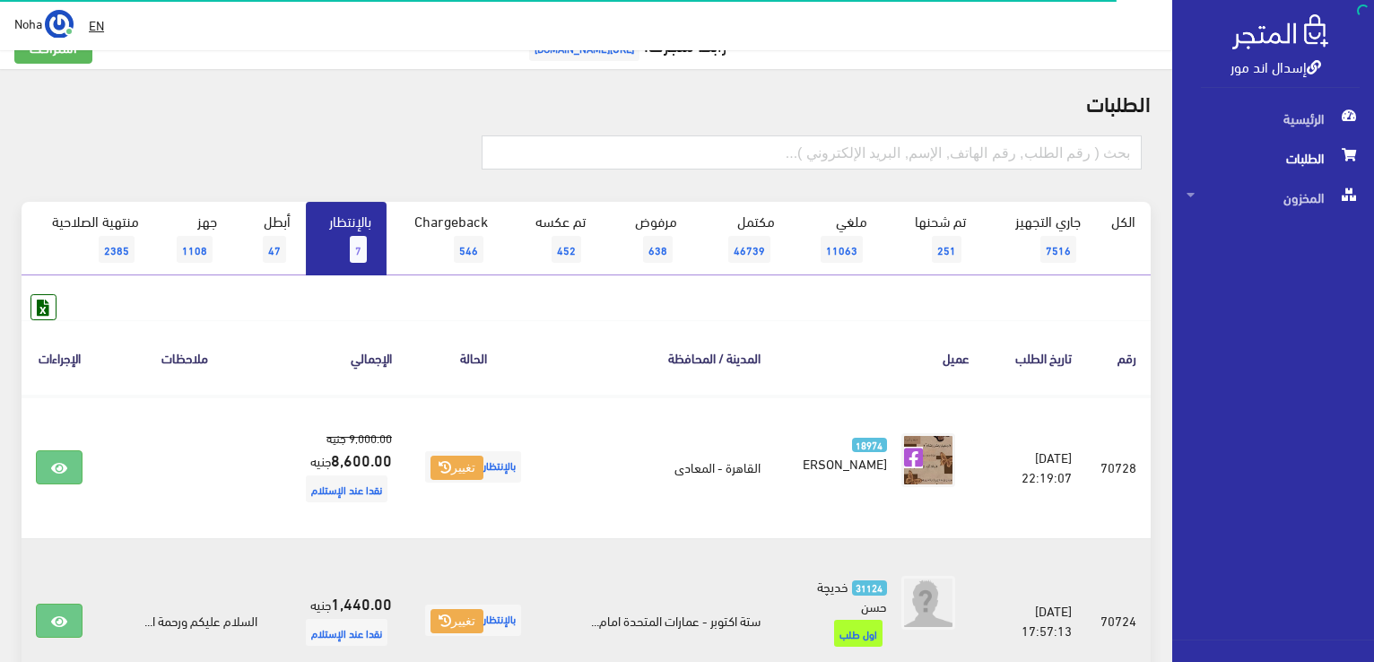
scroll to position [13, 0]
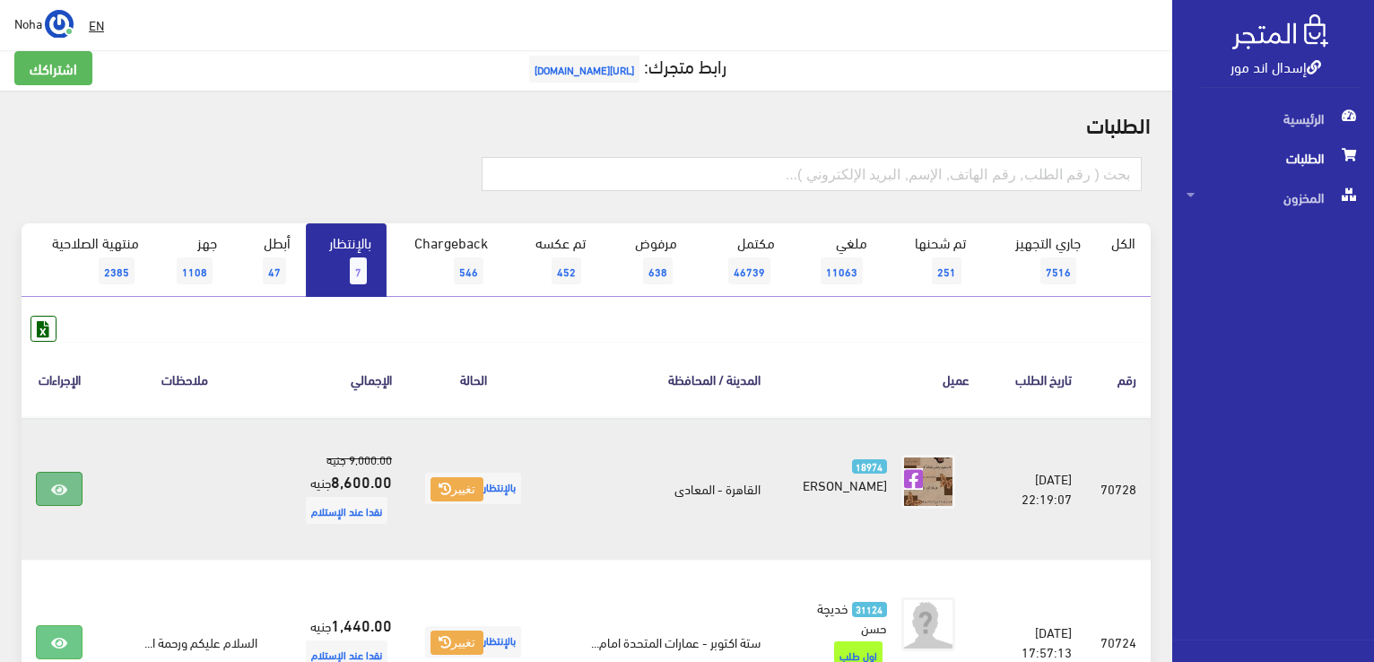
click at [61, 482] on icon at bounding box center [59, 489] width 16 height 14
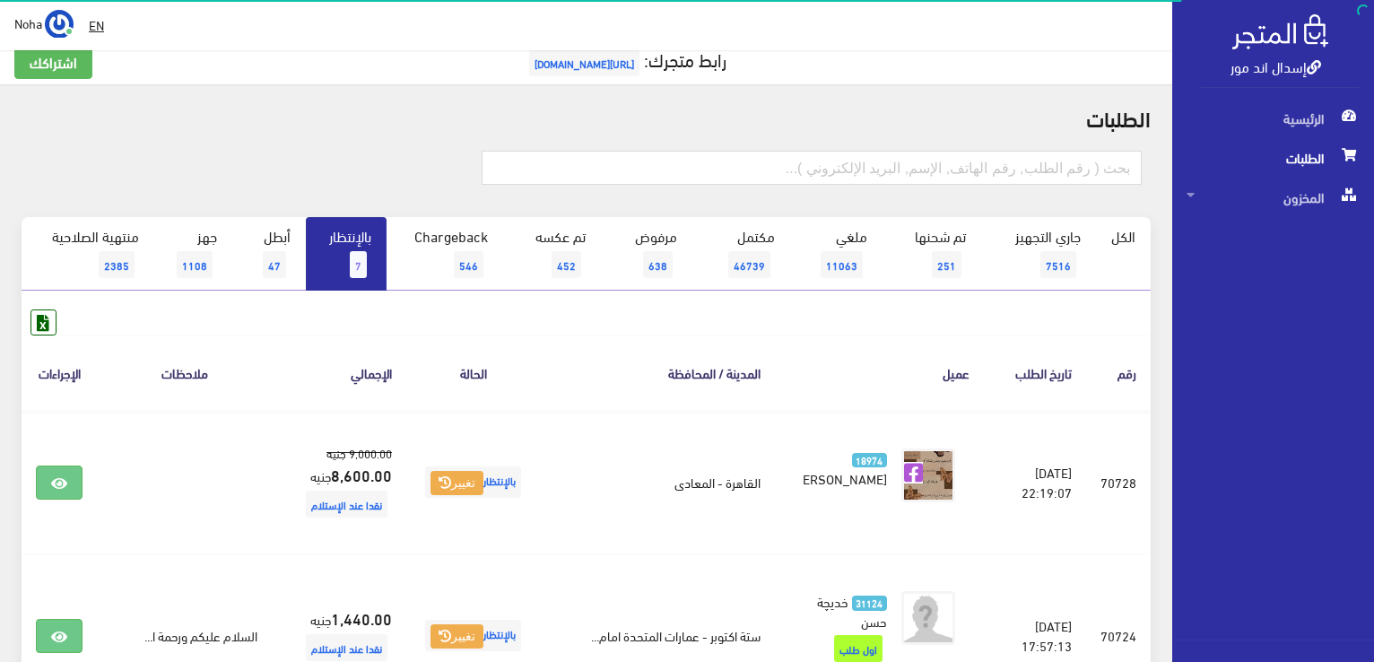
scroll to position [13, 0]
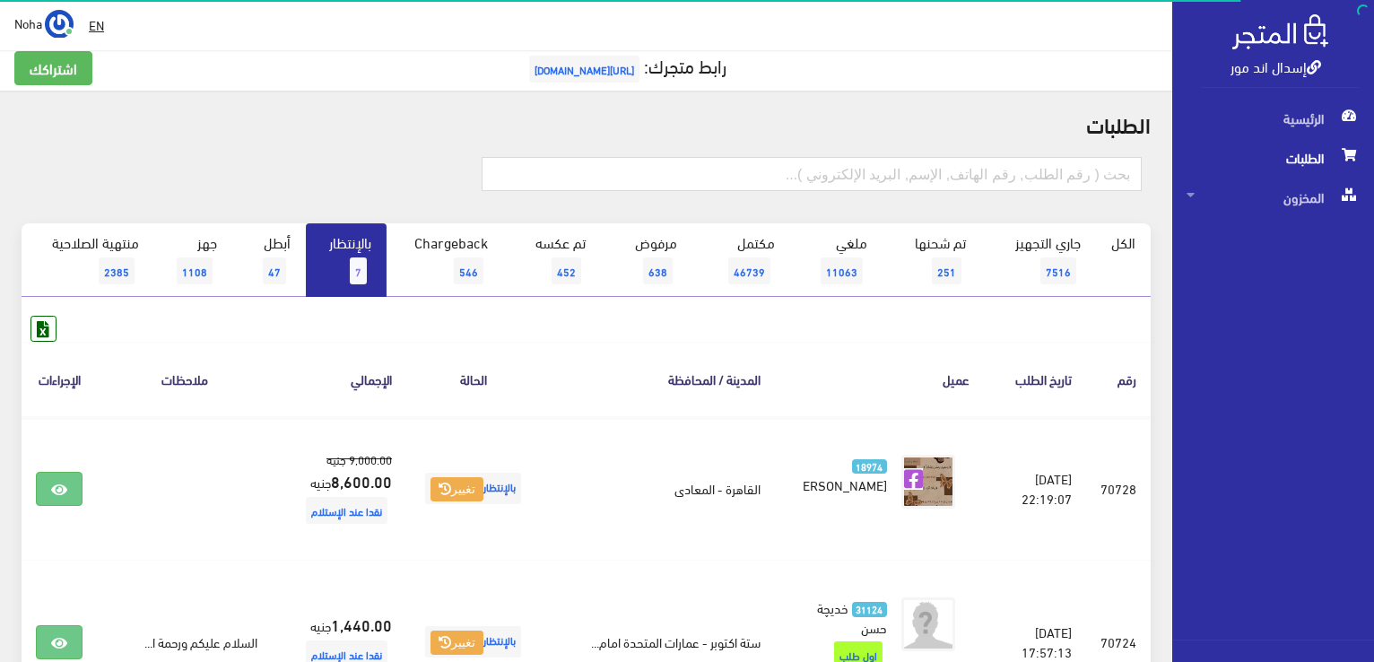
click at [362, 263] on span "7" at bounding box center [358, 270] width 17 height 27
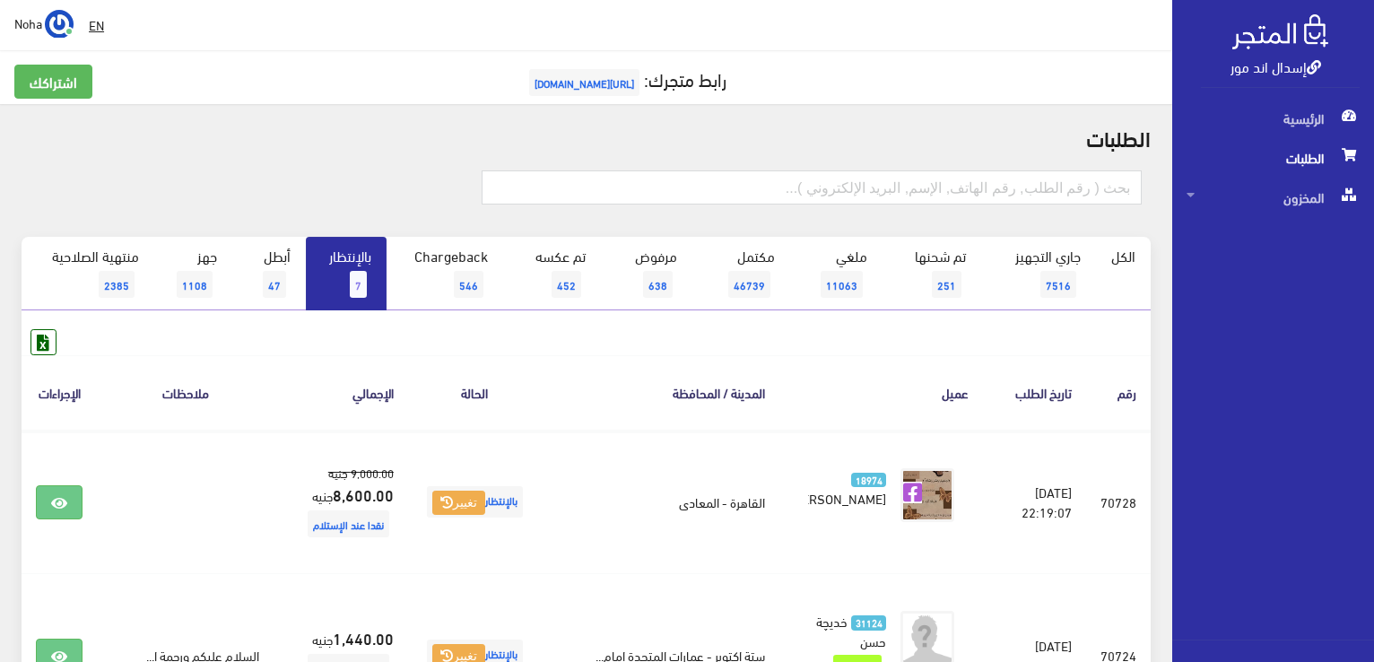
click at [352, 288] on span "7" at bounding box center [358, 284] width 17 height 27
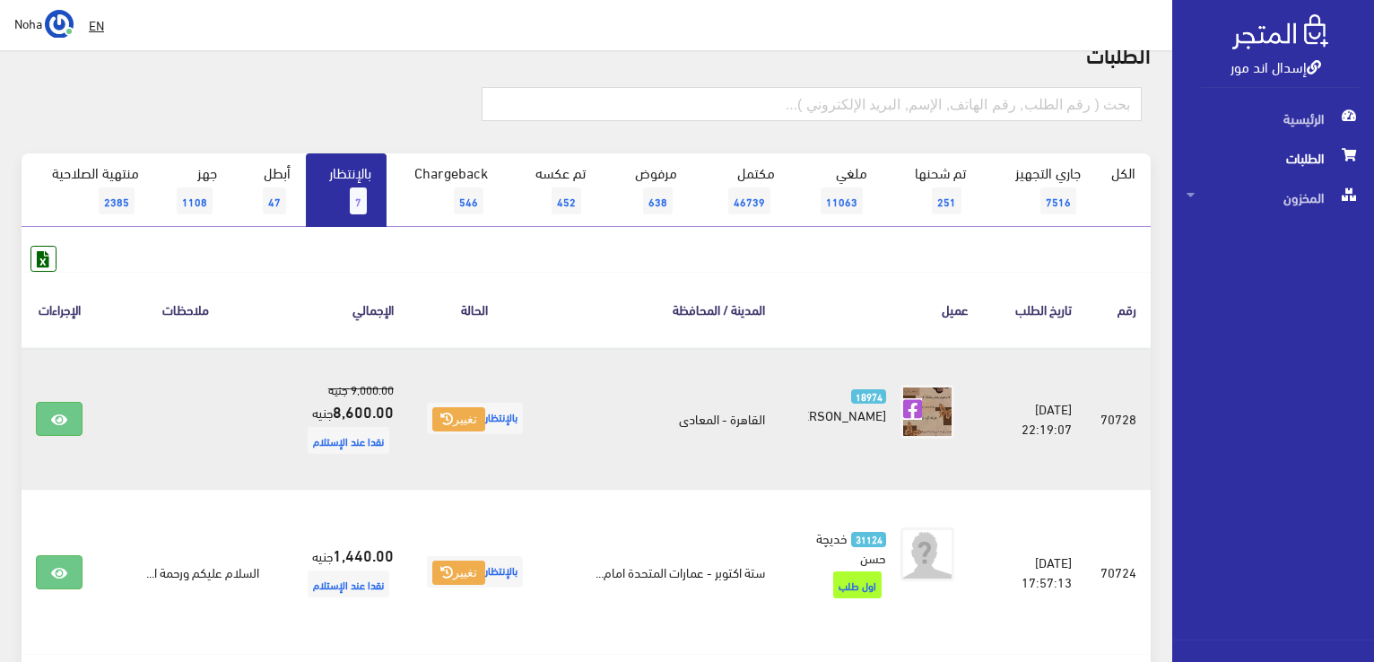
scroll to position [179, 0]
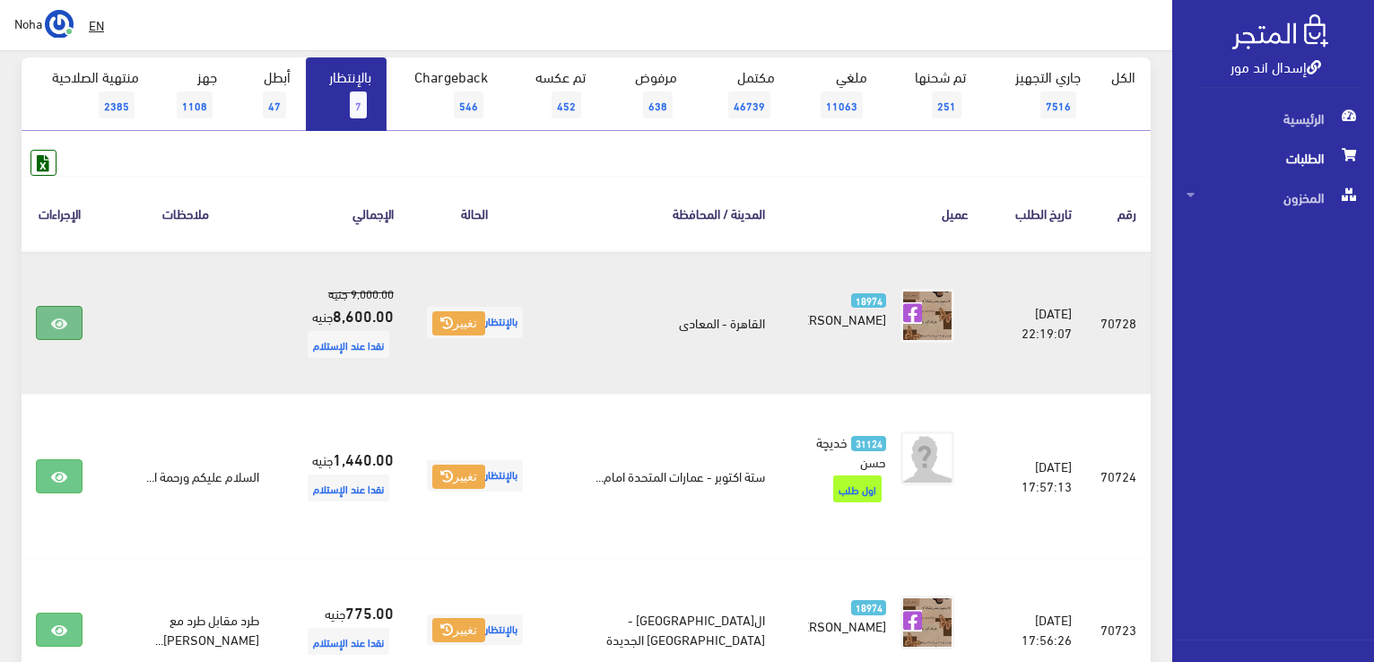
click at [53, 321] on icon at bounding box center [59, 324] width 16 height 14
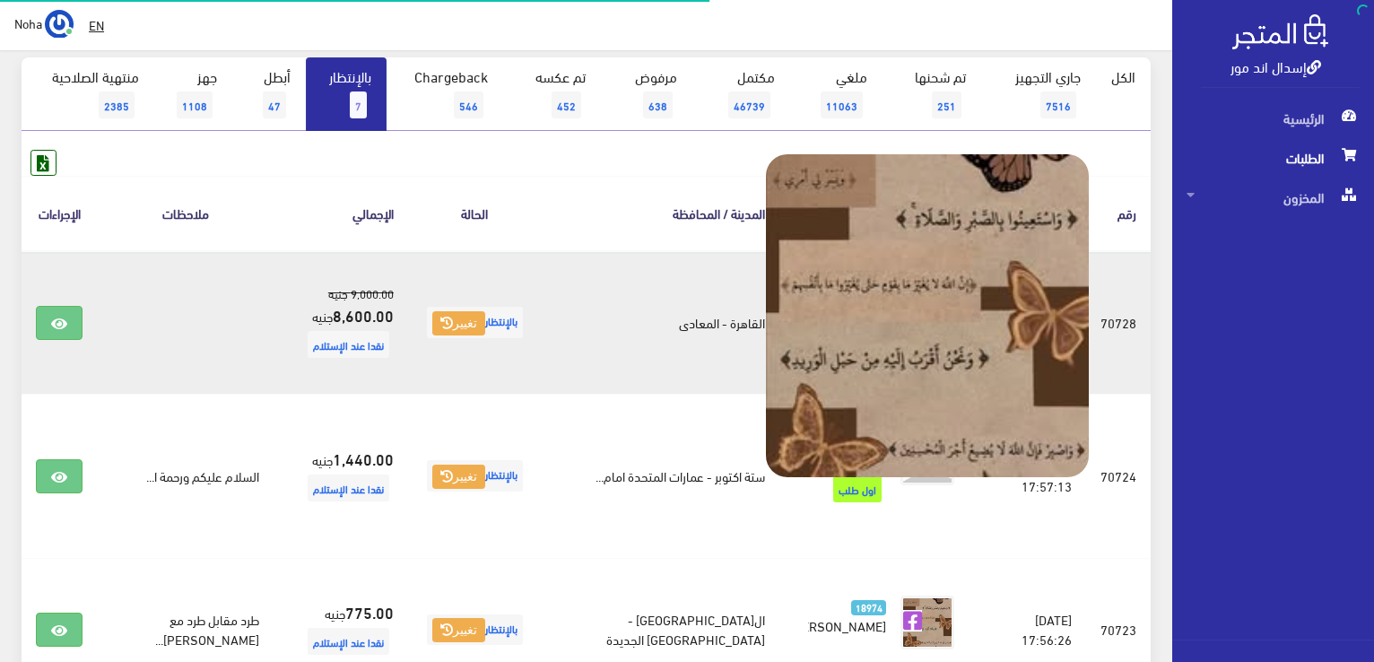
scroll to position [179, 0]
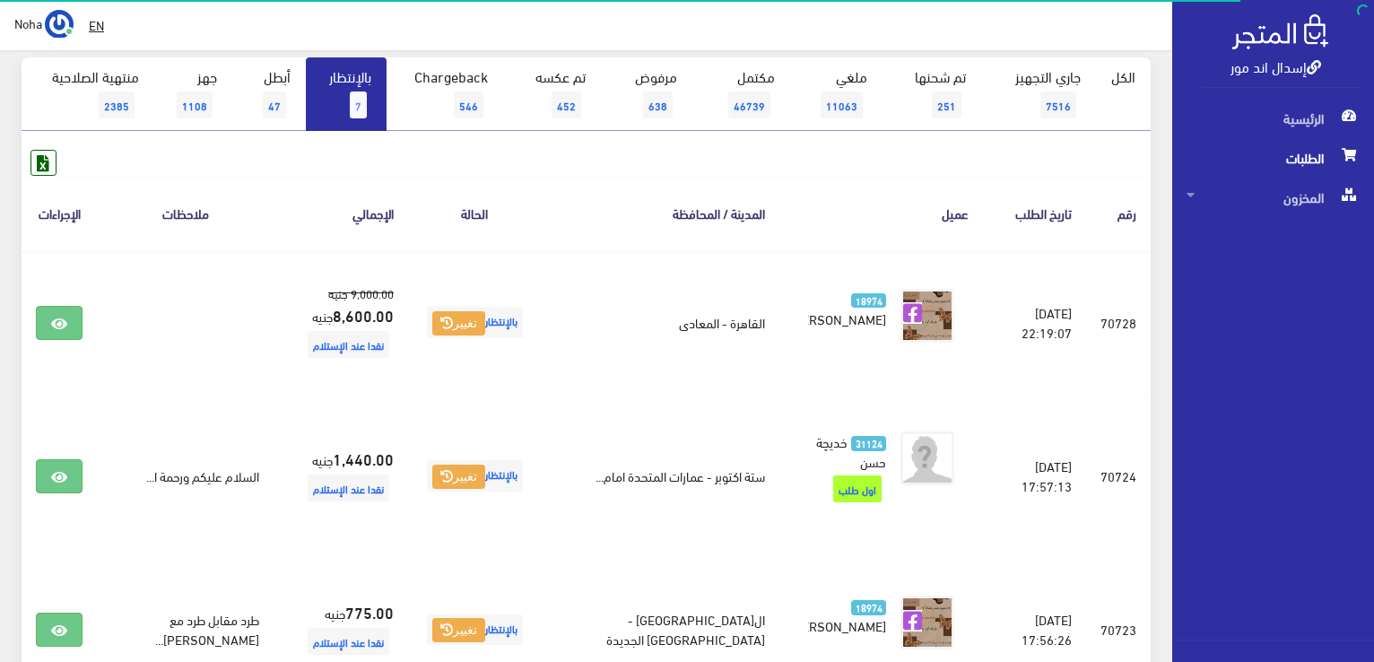
click at [360, 101] on span "7" at bounding box center [358, 104] width 17 height 27
